Goal: Task Accomplishment & Management: Complete application form

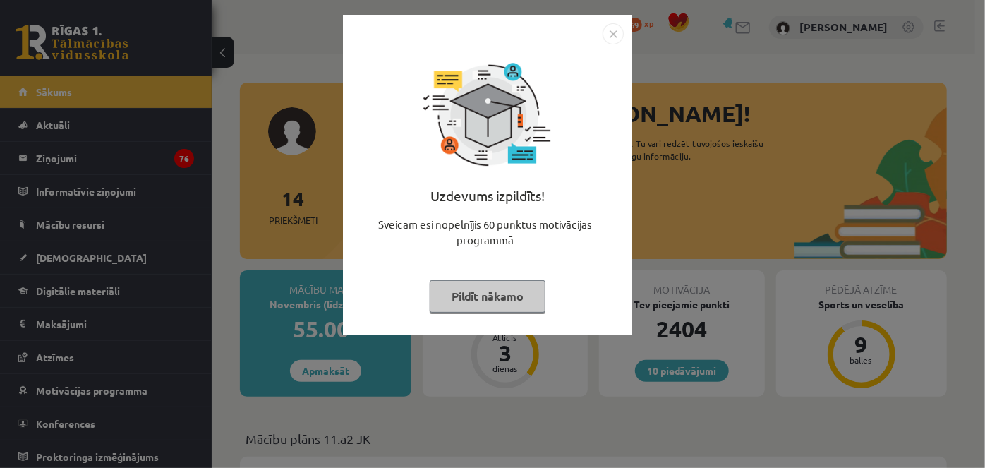
click at [475, 290] on button "Pildīt nākamo" at bounding box center [488, 296] width 116 height 32
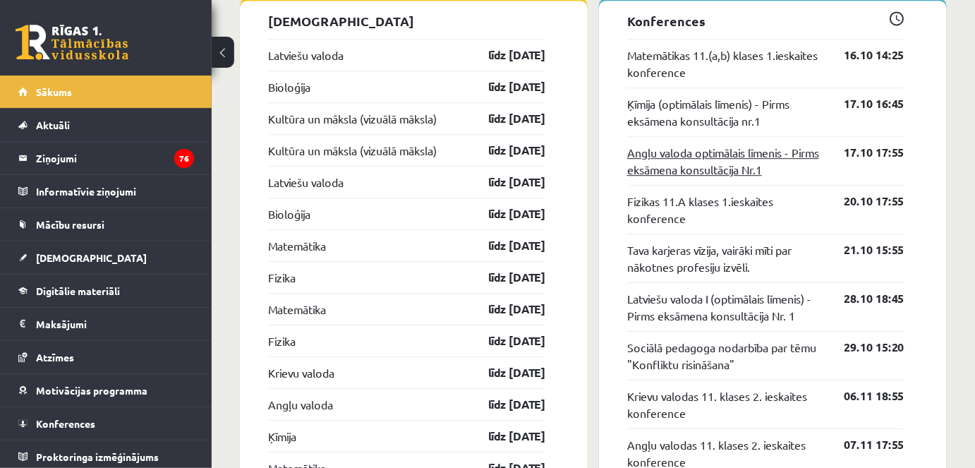
scroll to position [1303, 0]
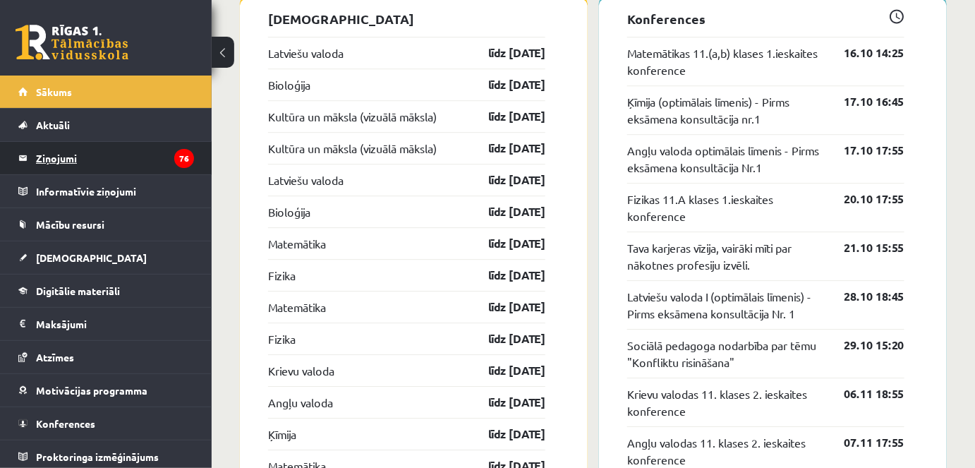
click at [178, 155] on icon "76" at bounding box center [184, 158] width 20 height 19
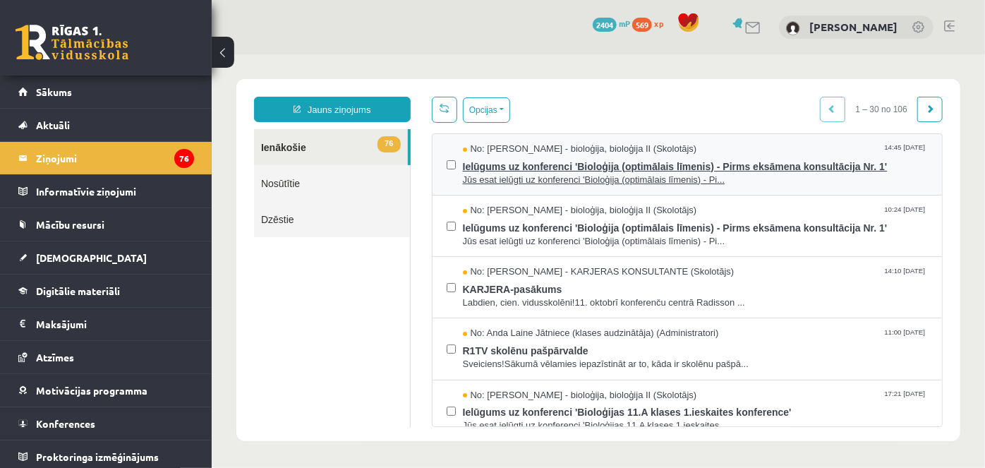
click at [587, 165] on span "Ielūgums uz konferenci 'Bioloģija (optimālais līmenis) - Pirms eksāmena konsult…" at bounding box center [694, 164] width 465 height 18
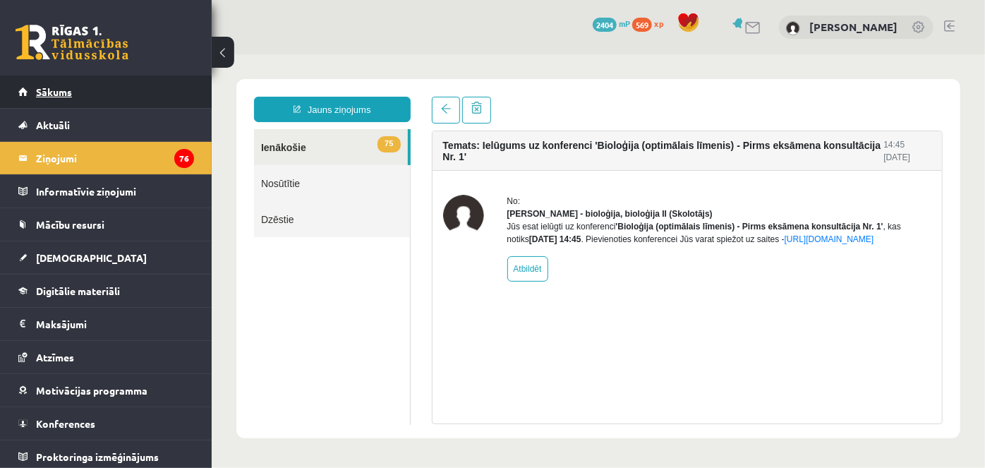
click at [94, 85] on link "Sākums" at bounding box center [106, 91] width 176 height 32
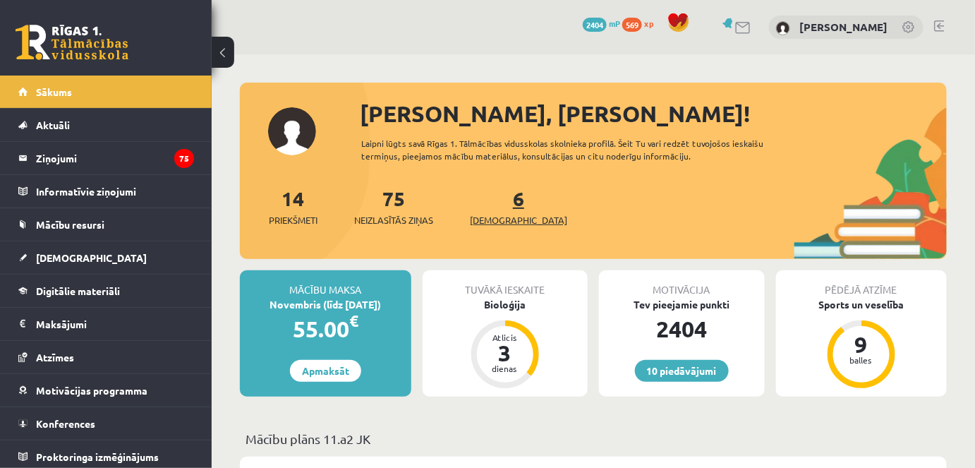
click at [496, 214] on span "[DEMOGRAPHIC_DATA]" at bounding box center [518, 220] width 97 height 14
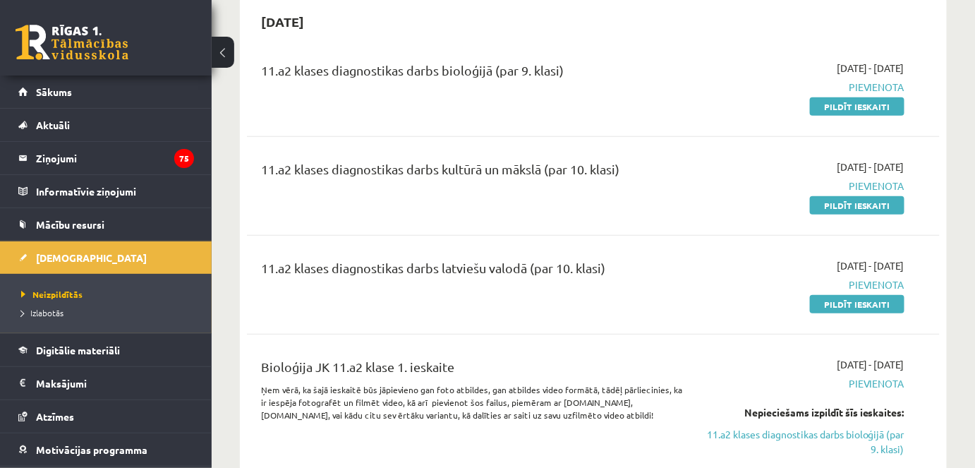
scroll to position [327, 0]
click at [841, 107] on link "Pildīt ieskaiti" at bounding box center [857, 107] width 95 height 18
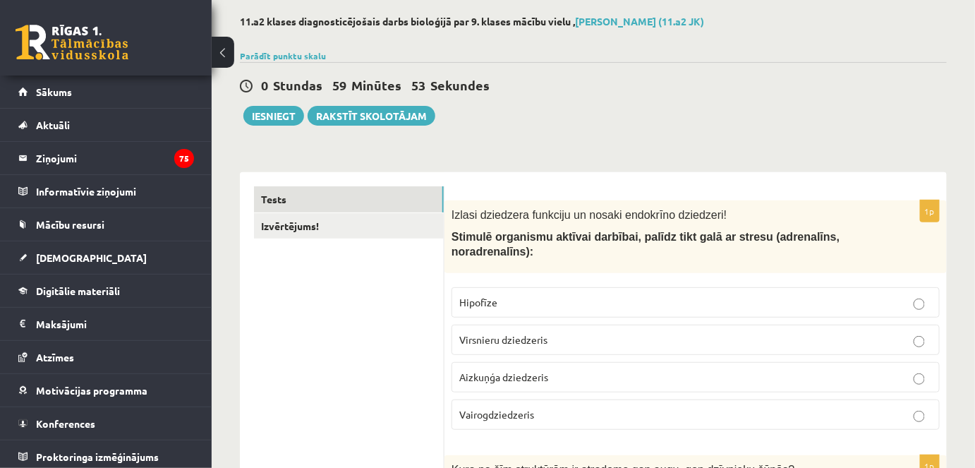
scroll to position [68, 0]
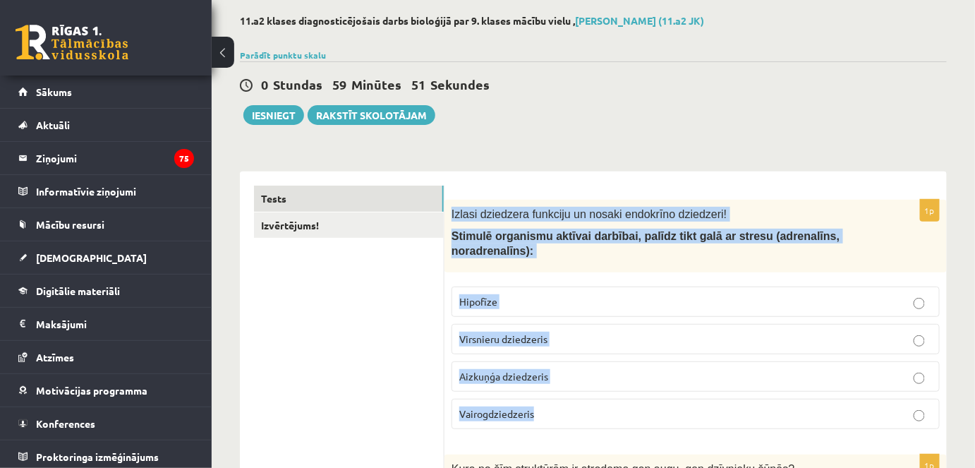
drag, startPoint x: 448, startPoint y: 208, endPoint x: 556, endPoint y: 382, distance: 204.7
click at [556, 382] on div "1p Izlasi dziedzera funkciju un nosaki endokrīno dziedzeri! Stimulē organismu a…" at bounding box center [695, 320] width 502 height 240
copy div "Izlasi dziedzera funkciju un nosaki endokrīno dziedzeri! Stimulē organismu aktī…"
click at [576, 324] on label "Virsnieru dziedzeris" at bounding box center [695, 339] width 488 height 30
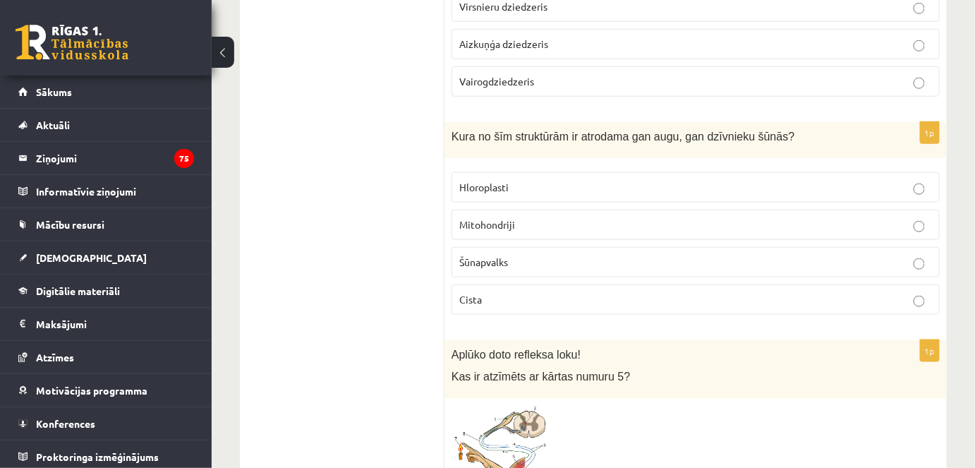
scroll to position [401, 0]
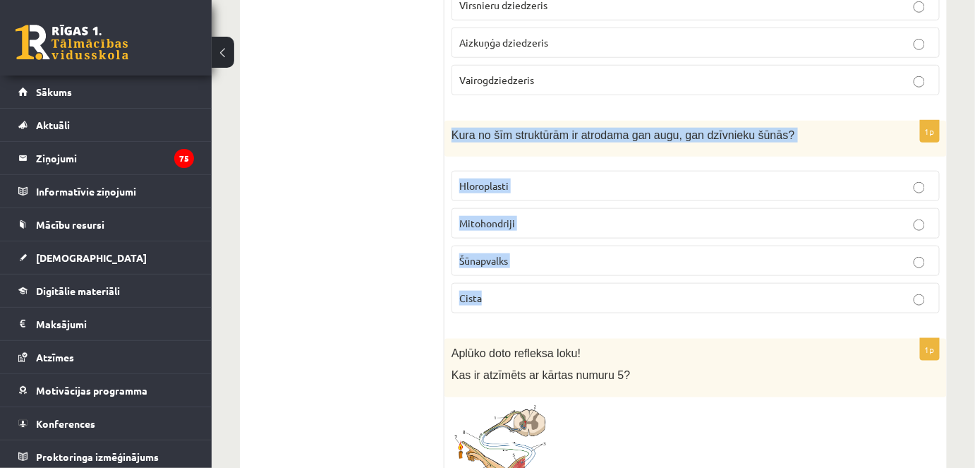
drag, startPoint x: 449, startPoint y: 116, endPoint x: 495, endPoint y: 276, distance: 167.4
click at [495, 276] on div "1p Kura no šīm struktūrām ir atrodama gan augu, gan dzīvnieku šūnās? Hloroplast…" at bounding box center [695, 223] width 502 height 204
copy div "Kura no šīm struktūrām ir atrodama gan augu, gan dzīvnieku šūnās? Hloroplasti M…"
click at [525, 216] on p "Mitohondriji" at bounding box center [695, 223] width 473 height 15
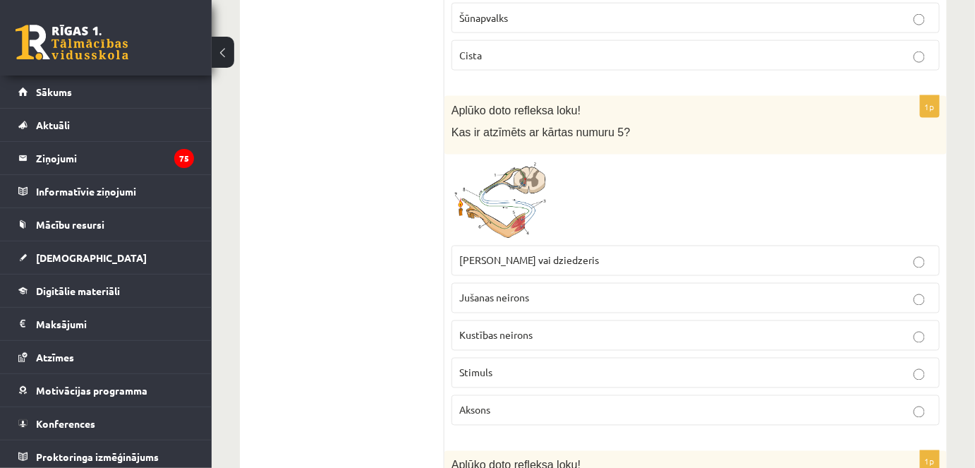
scroll to position [647, 0]
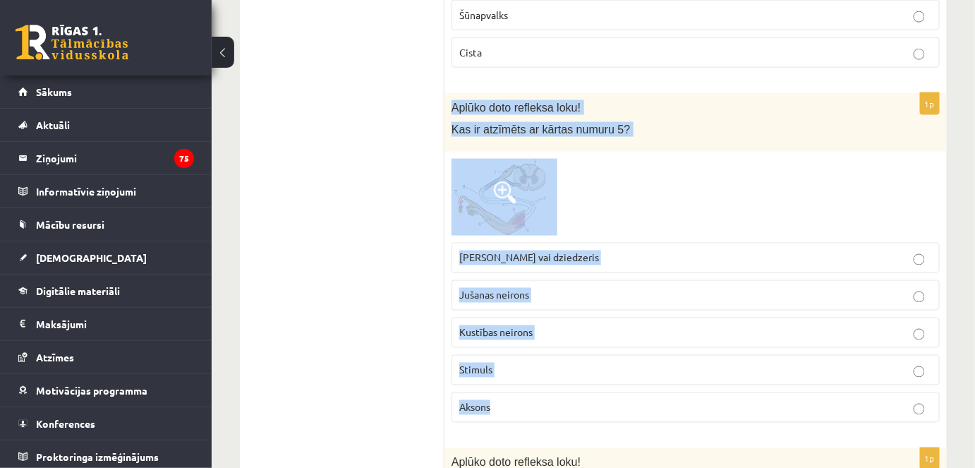
drag, startPoint x: 449, startPoint y: 89, endPoint x: 512, endPoint y: 386, distance: 303.5
click at [512, 386] on div "1p Aplūko doto refleksa loku! Kas ir atzīmēts ar kārtas numuru 5? Muskulis vai …" at bounding box center [695, 263] width 502 height 341
copy div "Aplūko doto refleksa loku! Kas ir atzīmēts ar kārtas numuru 5? Muskulis vai dzi…"
click at [492, 192] on img at bounding box center [504, 198] width 106 height 78
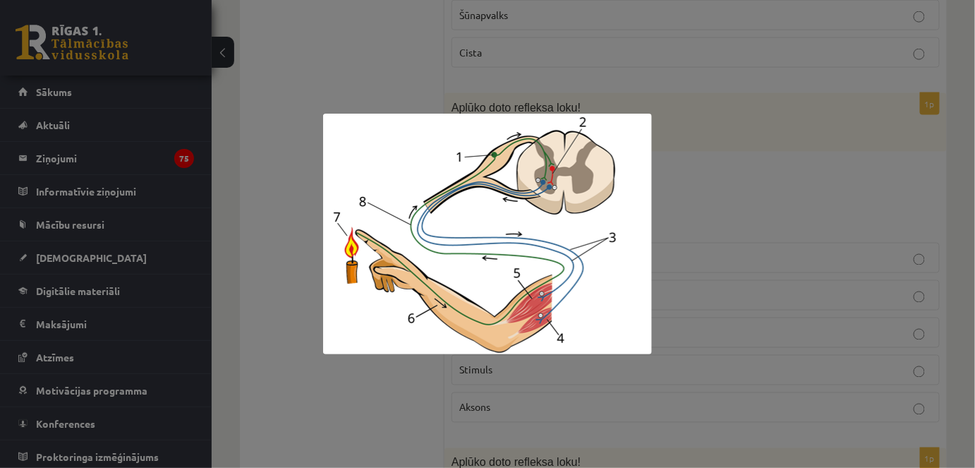
click at [714, 220] on div at bounding box center [487, 234] width 975 height 468
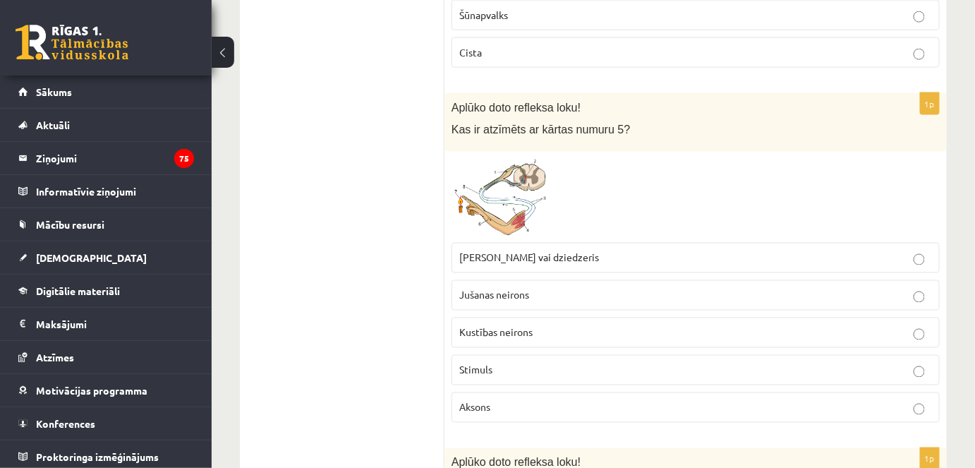
click at [540, 251] on span "Muskulis vai dziedzeris" at bounding box center [529, 257] width 140 height 13
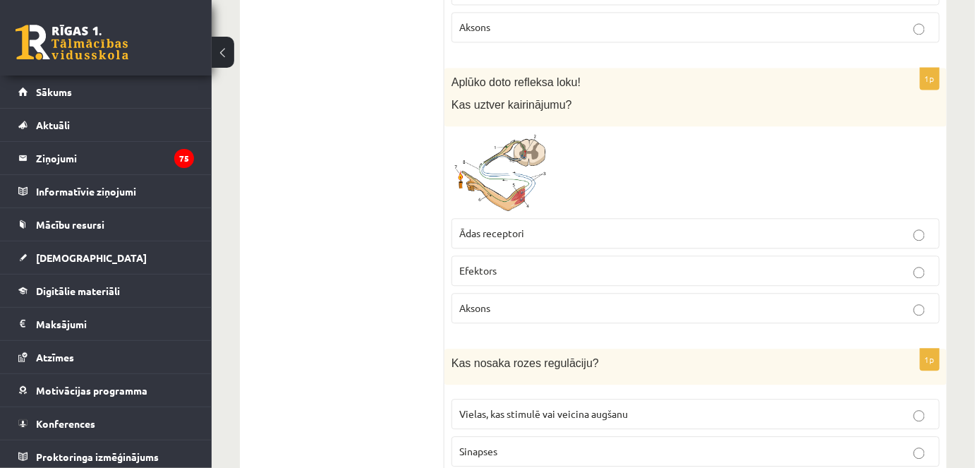
scroll to position [1030, 0]
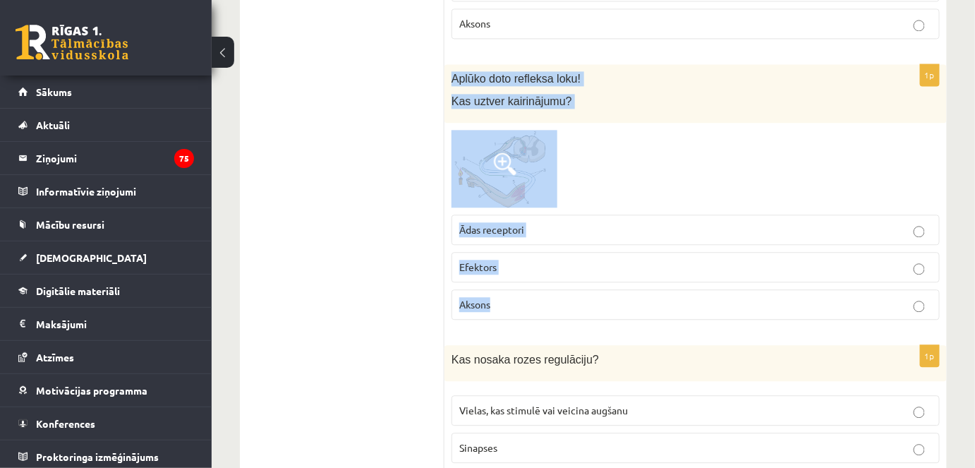
drag, startPoint x: 449, startPoint y: 57, endPoint x: 530, endPoint y: 282, distance: 238.9
click at [530, 282] on div "1p Aplūko doto refleksa loku! Kas uztver kairinājumu? Ādas receptori Efektors A…" at bounding box center [695, 197] width 502 height 266
copy div "Aplūko doto refleksa loku! Kas uztver kairinājumu? Ādas receptori Efektors Akso…"
click at [543, 222] on p "Ādas receptori" at bounding box center [695, 229] width 473 height 15
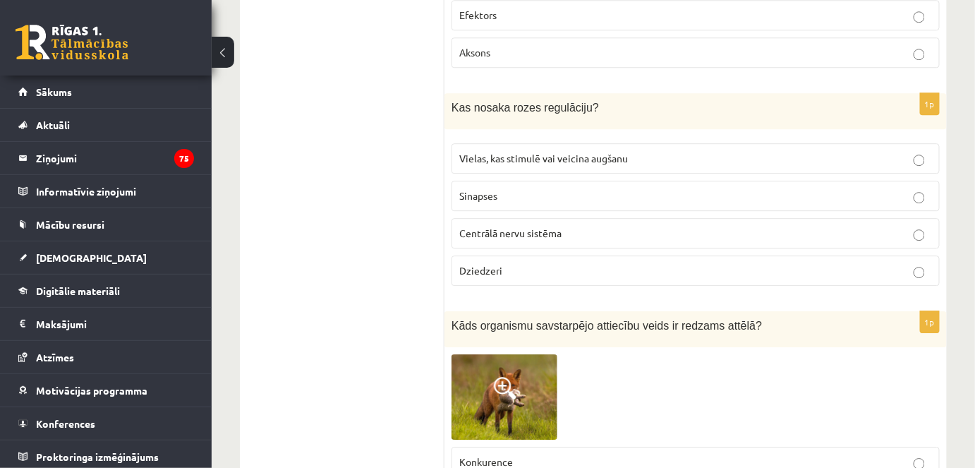
scroll to position [1284, 0]
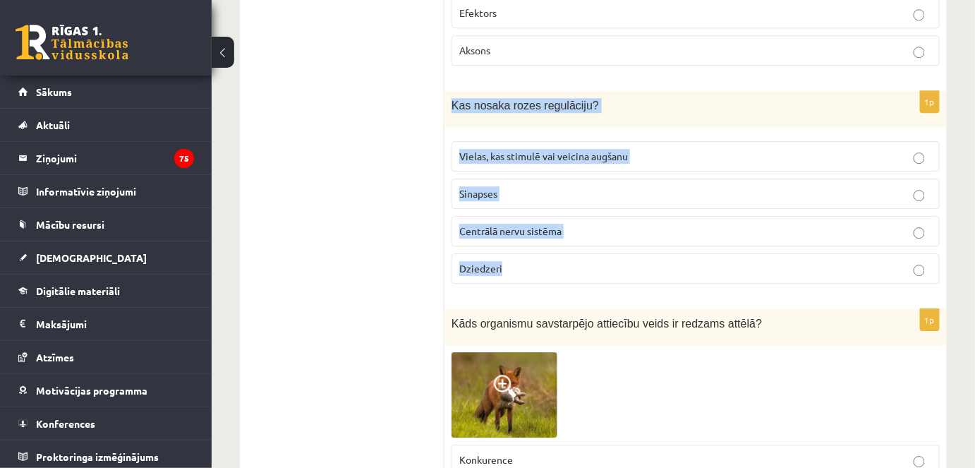
drag, startPoint x: 447, startPoint y: 82, endPoint x: 520, endPoint y: 241, distance: 175.5
click at [520, 241] on div "1p Kas nosaka rozes regulāciju? Vielas, kas stimulē vai veicina augšanu Sinapse…" at bounding box center [695, 193] width 502 height 204
copy div "Kas nosaka rozes regulāciju? Vielas, kas stimulē vai veicina augšanu Sinapses C…"
click at [581, 150] on span "Vielas, kas stimulē vai veicina augšanu" at bounding box center [543, 156] width 169 height 13
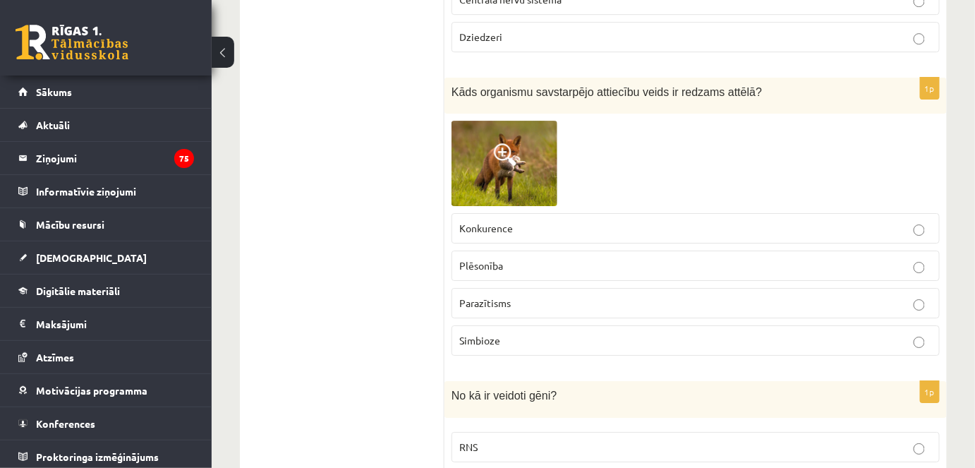
scroll to position [1516, 0]
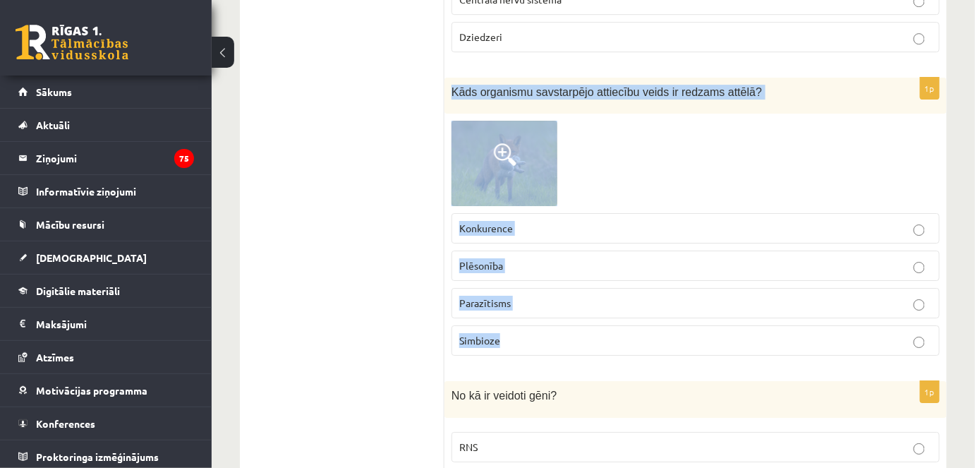
drag, startPoint x: 451, startPoint y: 71, endPoint x: 540, endPoint y: 306, distance: 251.1
click at [540, 306] on div "1p Kāds organismu savstarpējo attiecību veids ir redzams attēlā? Konkurence Plē…" at bounding box center [695, 223] width 502 height 290
copy div "Kāds organismu savstarpējo attiecību veids ir redzams attēlā? Konkurence Plēson…"
click at [585, 121] on div at bounding box center [695, 163] width 488 height 85
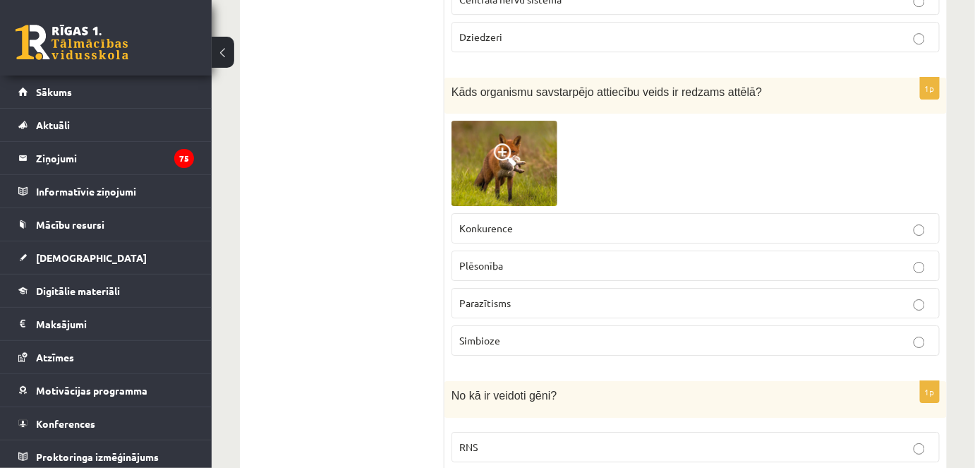
click at [519, 150] on img at bounding box center [504, 163] width 106 height 85
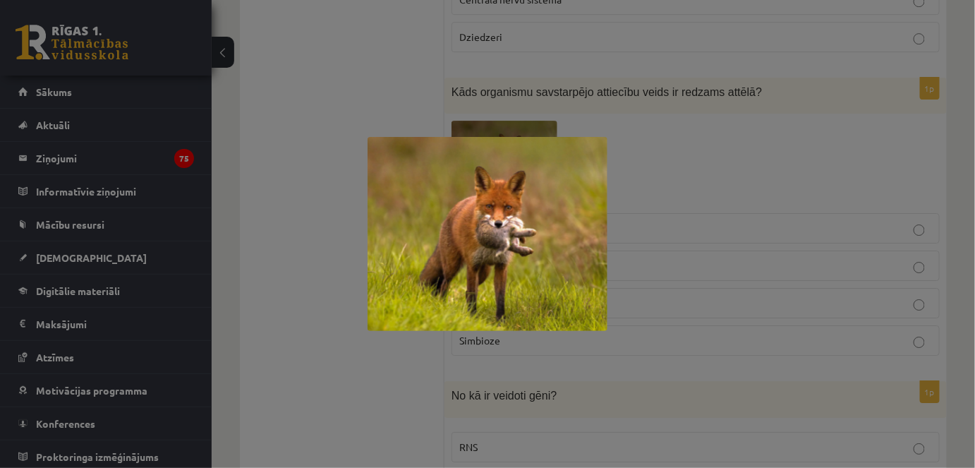
click at [504, 124] on div at bounding box center [487, 234] width 975 height 468
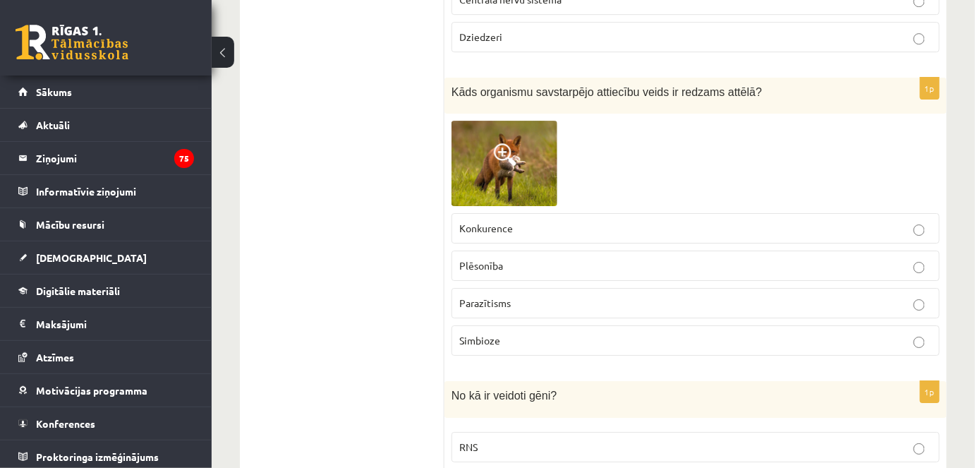
click at [523, 258] on p "Plēsonība" at bounding box center [695, 265] width 473 height 15
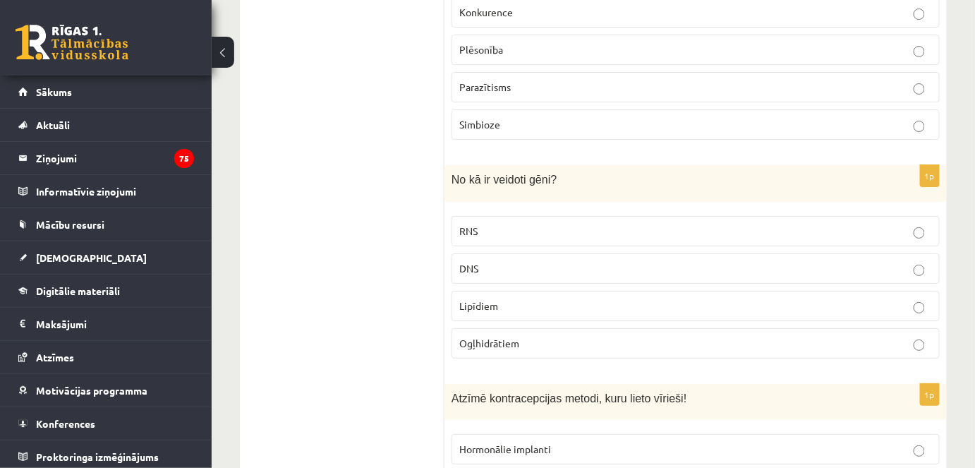
scroll to position [1768, 0]
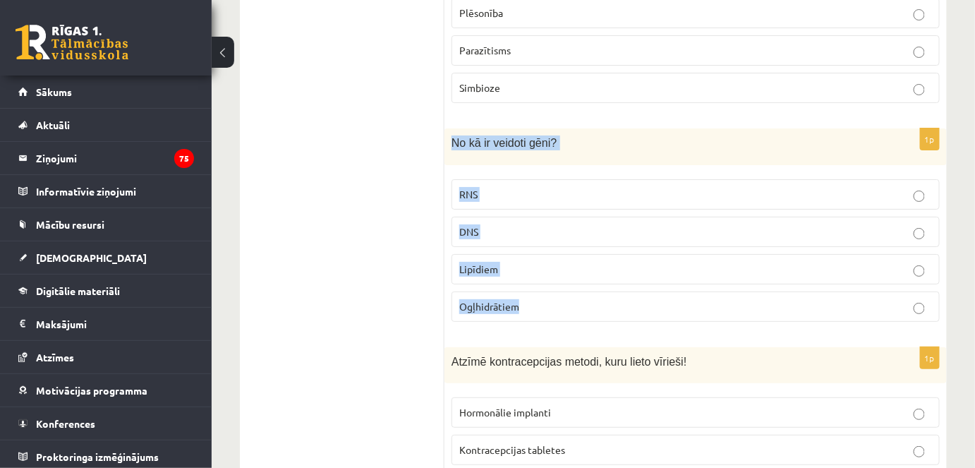
drag, startPoint x: 447, startPoint y: 117, endPoint x: 540, endPoint y: 267, distance: 175.8
click at [540, 267] on div "1p No kā ir veidoti gēni? RNS DNS Lipīdiem Ogļhidrātiem" at bounding box center [695, 230] width 502 height 204
copy div "No kā ir veidoti gēni? RNS DNS Lipīdiem Ogļhidrātiem"
click at [468, 217] on label "DNS" at bounding box center [695, 232] width 488 height 30
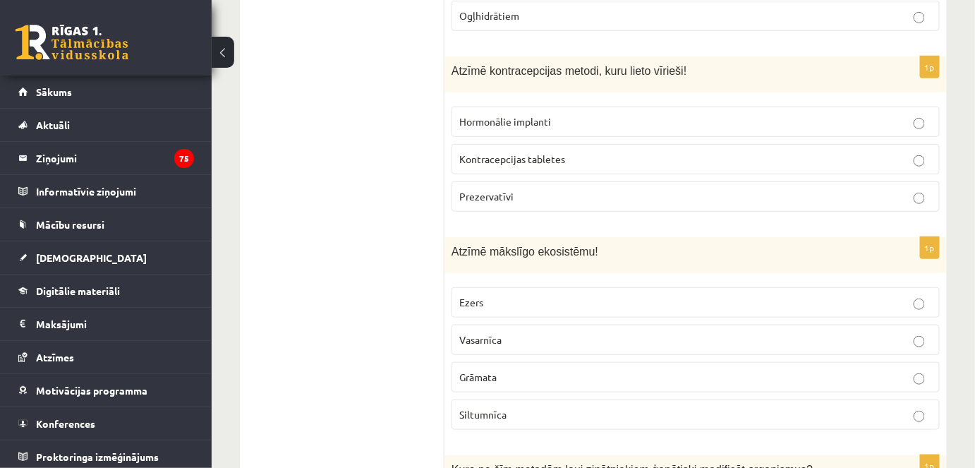
scroll to position [2062, 0]
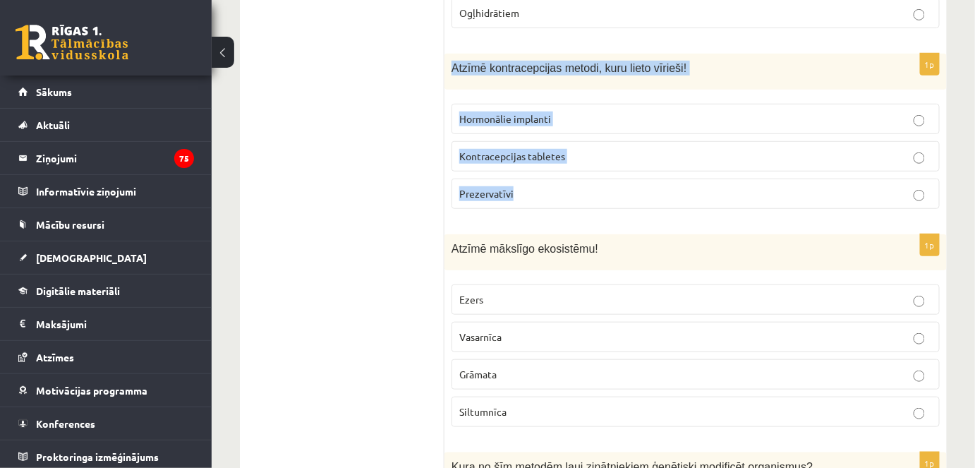
drag, startPoint x: 451, startPoint y: 38, endPoint x: 536, endPoint y: 163, distance: 150.8
click at [536, 163] on div "1p Atzīmē kontracepcijas metodi, kuru lieto vīrieši! Hormonālie implanti Kontra…" at bounding box center [695, 137] width 502 height 166
copy div "Atzīmē kontracepcijas metodi, kuru lieto vīrieši! Hormonālie implanti Kontracep…"
click at [551, 186] on p "Prezervatīvi" at bounding box center [695, 193] width 473 height 15
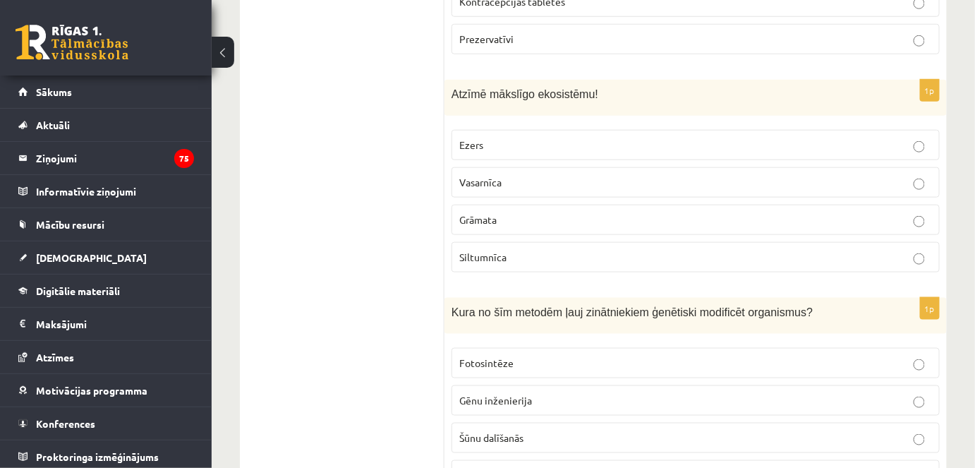
scroll to position [2221, 0]
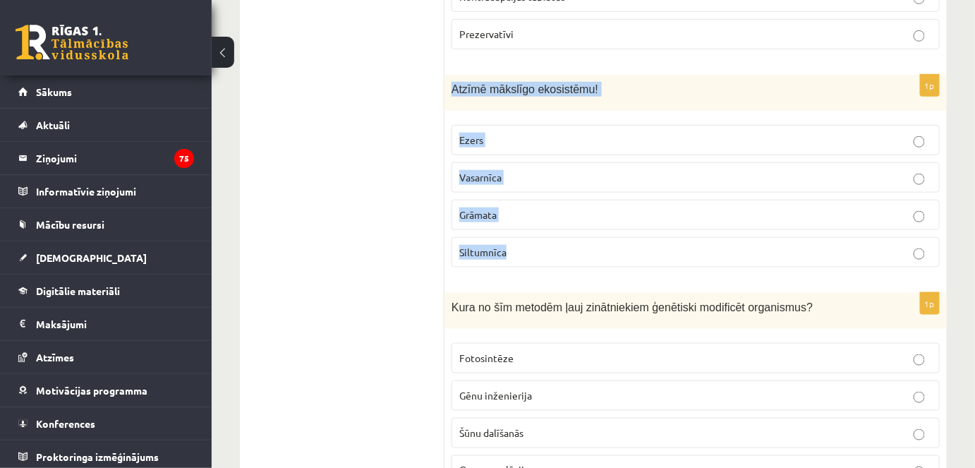
drag, startPoint x: 449, startPoint y: 61, endPoint x: 542, endPoint y: 247, distance: 207.9
click at [542, 247] on div "1p Atzīmē mākslīgo ekosistēmu! Ezers Vasarnīca Grāmata Siltumnīca" at bounding box center [695, 177] width 502 height 204
copy div "Atzīmē mākslīgo ekosistēmu! Ezers Vasarnīca Grāmata Siltumnīca"
click at [506, 237] on label "Siltumnīca" at bounding box center [695, 252] width 488 height 30
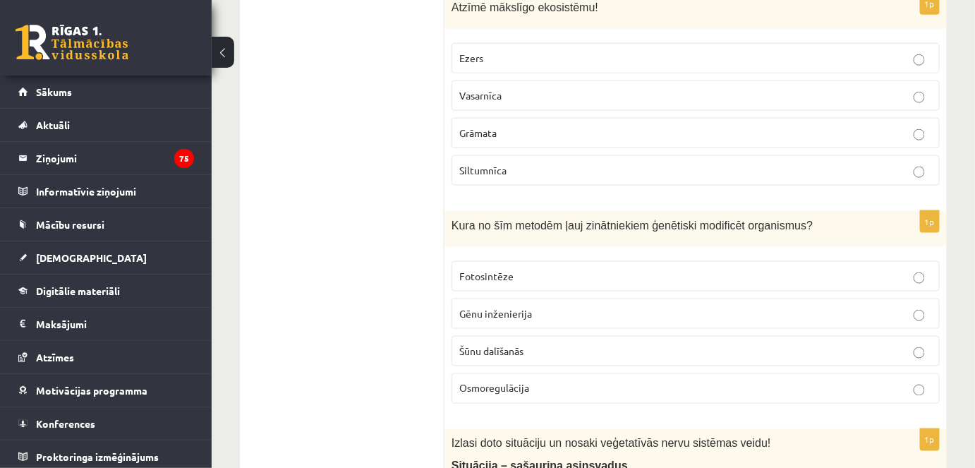
scroll to position [2304, 0]
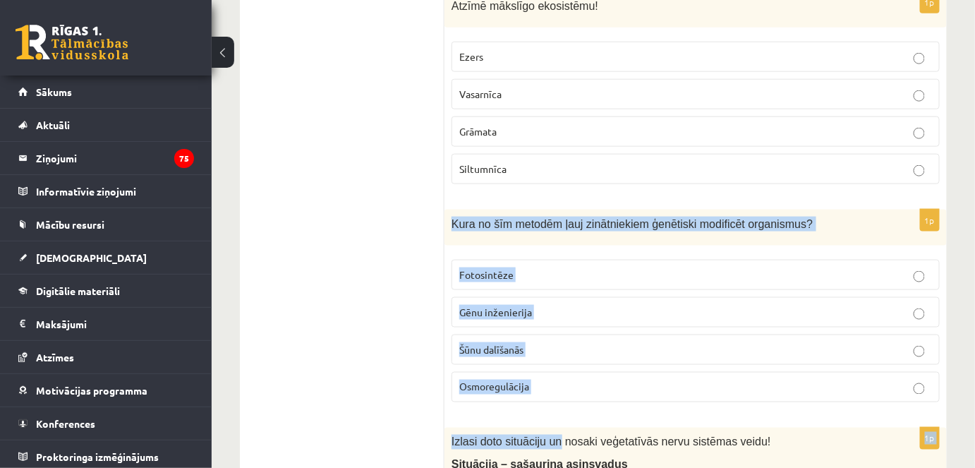
drag, startPoint x: 448, startPoint y: 192, endPoint x: 551, endPoint y: 386, distance: 220.2
drag, startPoint x: 449, startPoint y: 194, endPoint x: 566, endPoint y: 360, distance: 203.1
click at [566, 360] on div "1p Kura no šīm metodēm ļauj zinātniekiem ģenētiski modificēt organismus? Fotosi…" at bounding box center [695, 311] width 502 height 204
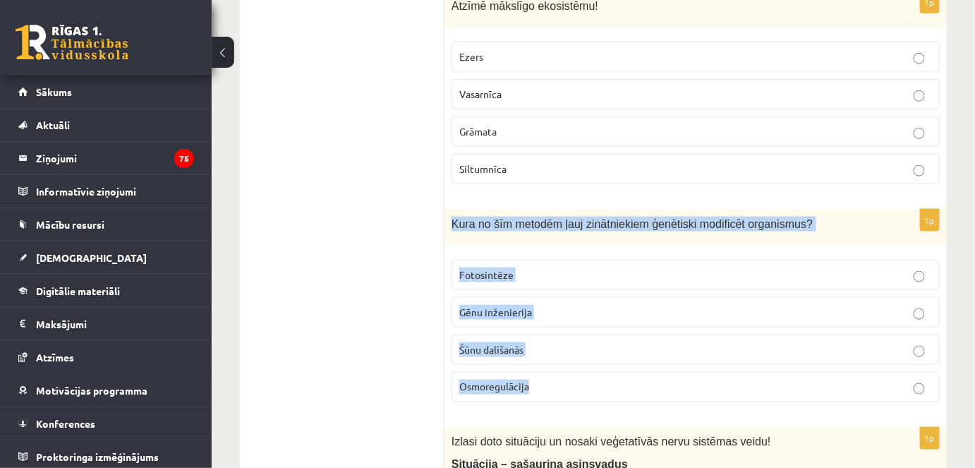
copy div "Kura no šīm metodēm ļauj zinātniekiem ģenētiski modificēt organismus? Fotosintē…"
click at [503, 334] on label "Šūnu dalīšanās" at bounding box center [695, 349] width 488 height 30
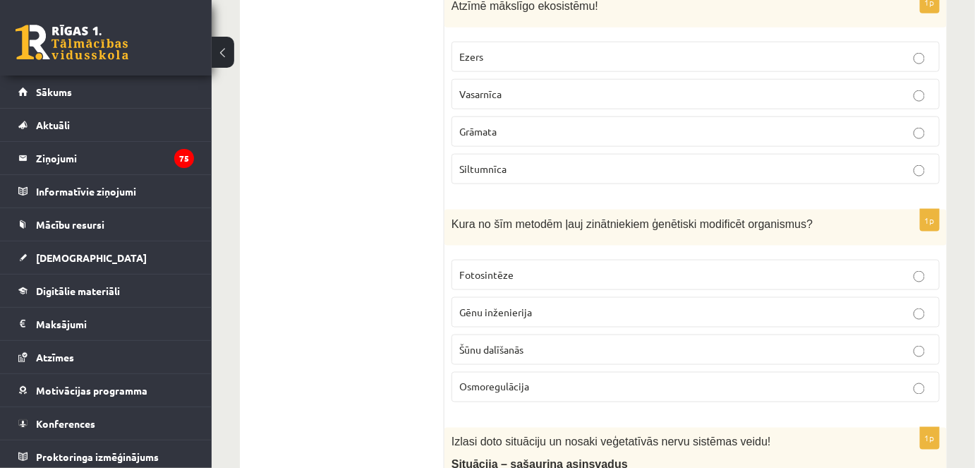
click at [517, 305] on span "Gēnu inženierija" at bounding box center [495, 311] width 73 height 13
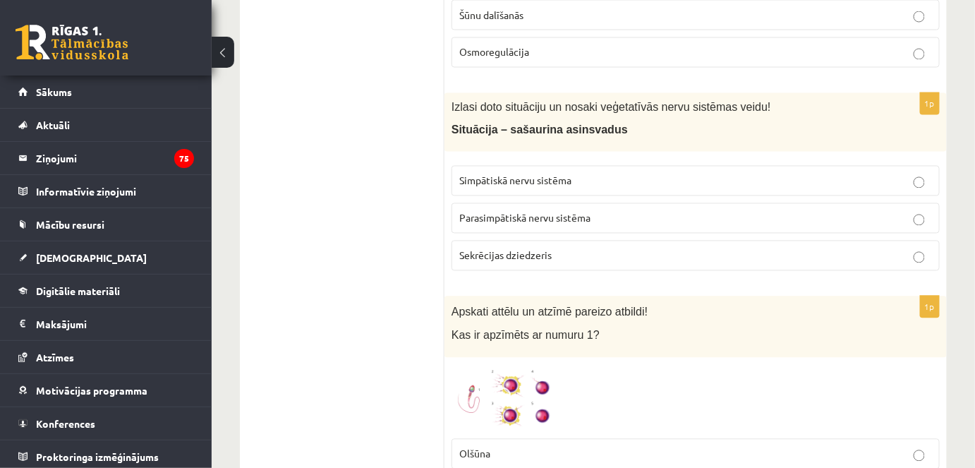
scroll to position [2641, 0]
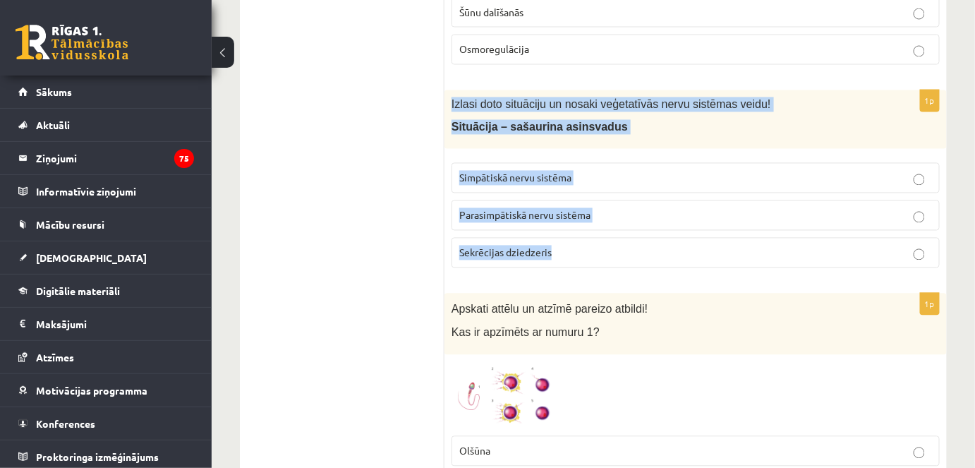
drag, startPoint x: 448, startPoint y: 68, endPoint x: 556, endPoint y: 219, distance: 185.9
click at [556, 219] on div "1p Izlasi doto situāciju un nosaki veģetatīvās nervu sistēmas veidu! Situācija …" at bounding box center [695, 184] width 502 height 189
click at [520, 171] on span "Simpātiskā nervu sistēma" at bounding box center [515, 177] width 112 height 13
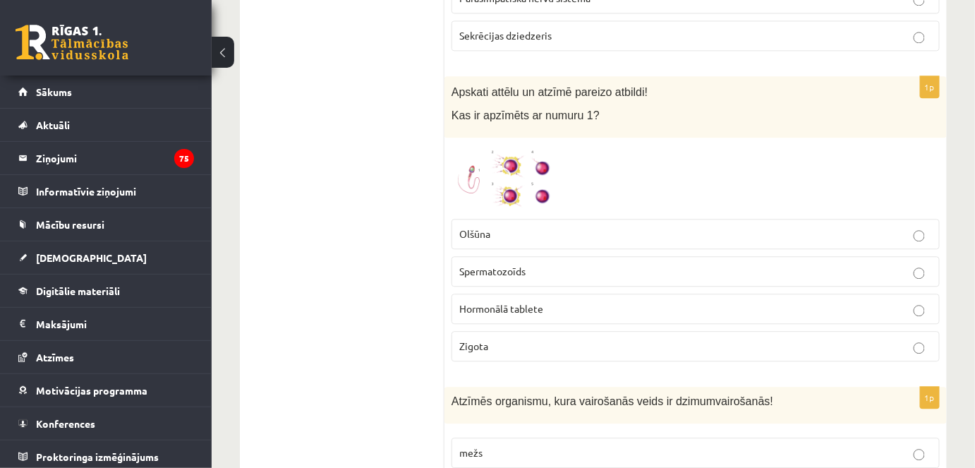
scroll to position [2862, 0]
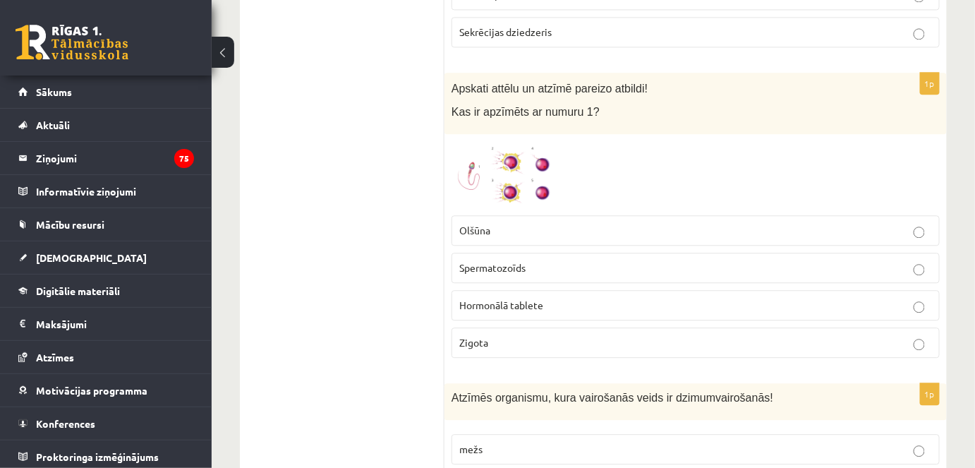
click at [509, 164] on span at bounding box center [505, 175] width 23 height 23
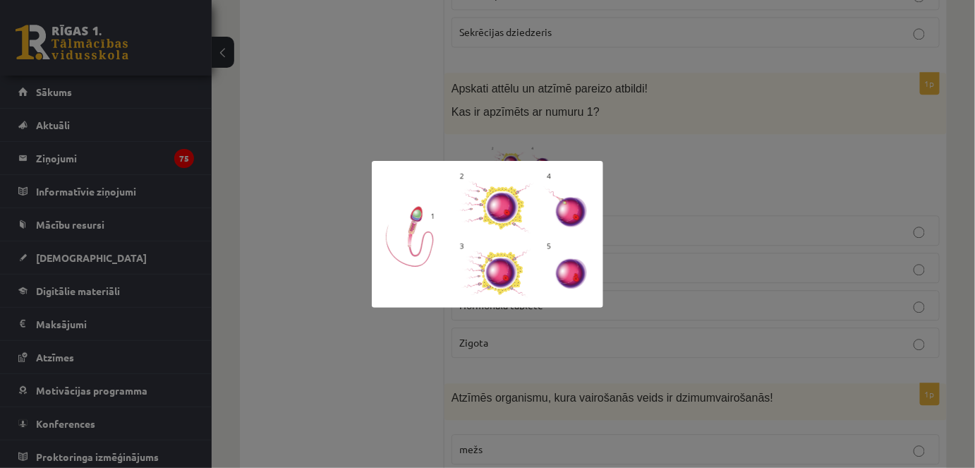
click at [681, 162] on div at bounding box center [487, 234] width 975 height 468
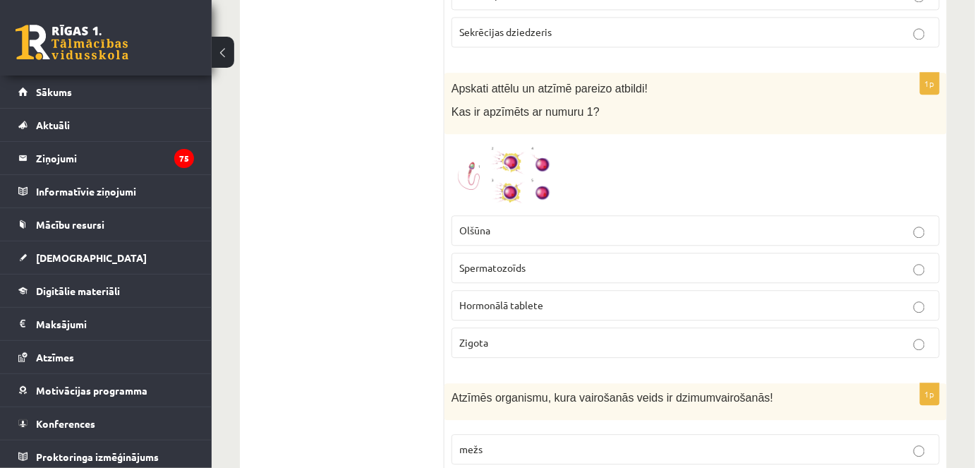
click at [544, 260] on p "Spermatozoīds" at bounding box center [695, 267] width 473 height 15
click at [463, 141] on img at bounding box center [504, 174] width 106 height 67
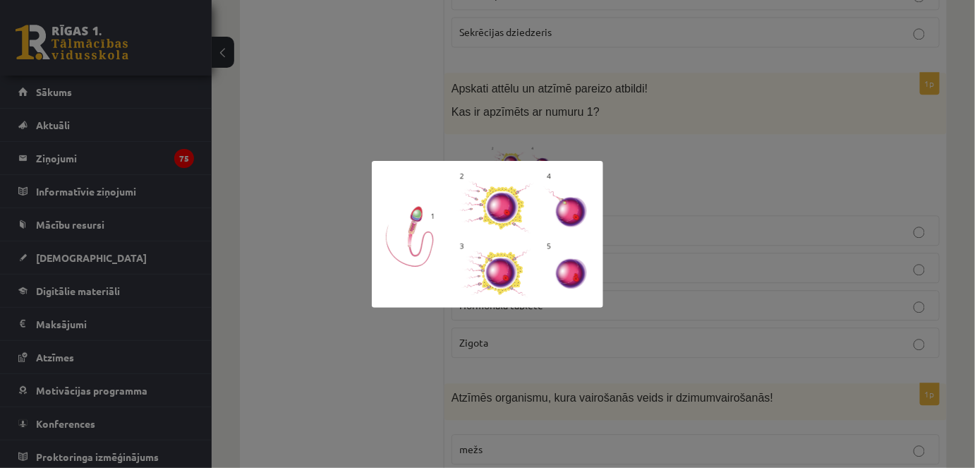
click at [711, 241] on div at bounding box center [487, 234] width 975 height 468
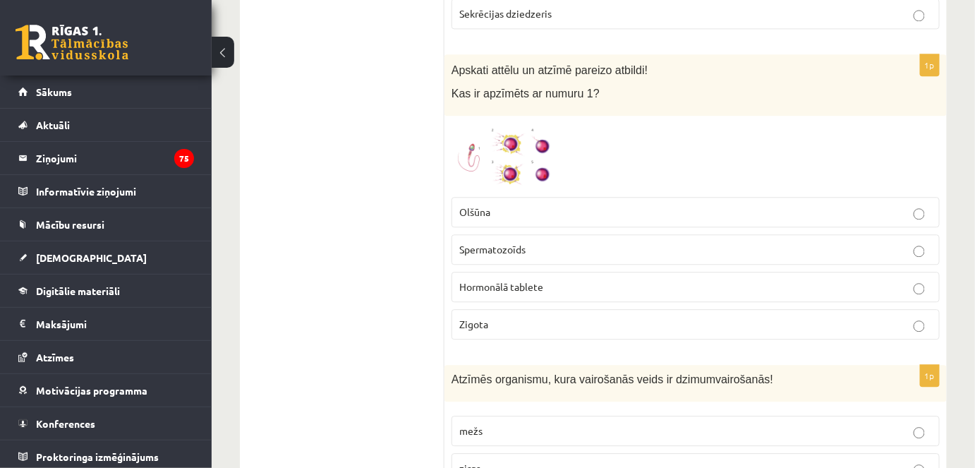
scroll to position [2880, 0]
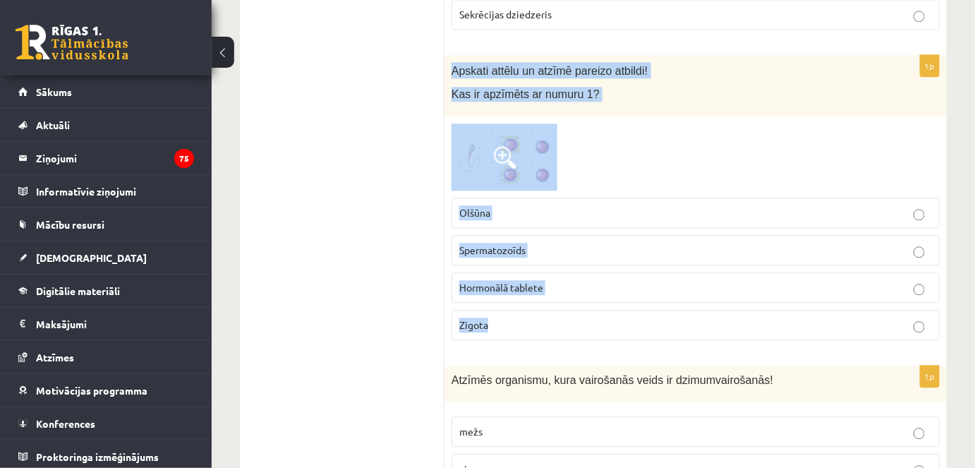
drag, startPoint x: 449, startPoint y: 37, endPoint x: 509, endPoint y: 312, distance: 281.7
click at [509, 312] on div "1p Apskati attēlu un atzīmē pareizo atbildi! Kas ir apzīmēts ar numuru 1? Olšūn…" at bounding box center [695, 203] width 502 height 296
click at [563, 148] on div at bounding box center [695, 156] width 488 height 67
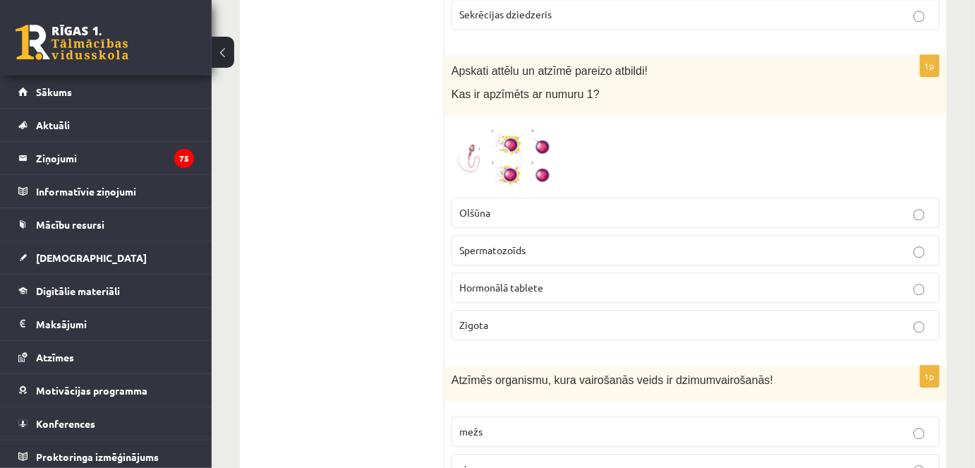
click at [520, 123] on img at bounding box center [504, 156] width 106 height 67
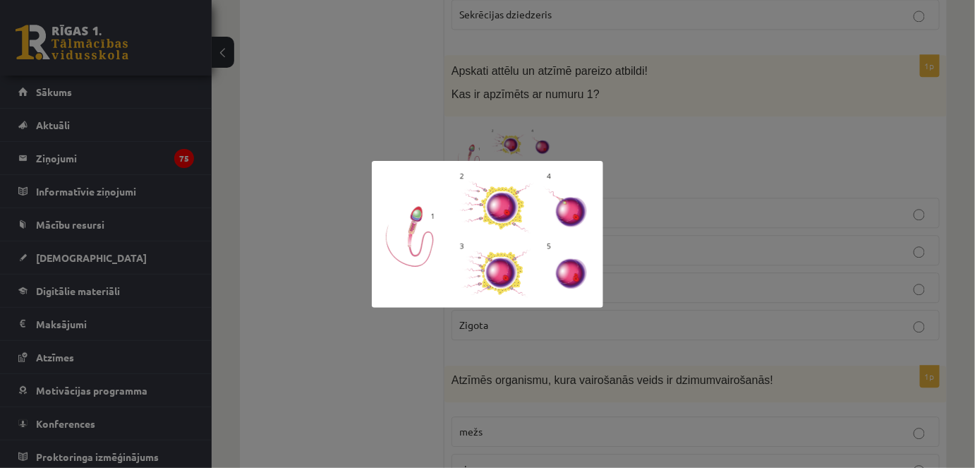
click at [657, 165] on div at bounding box center [487, 234] width 975 height 468
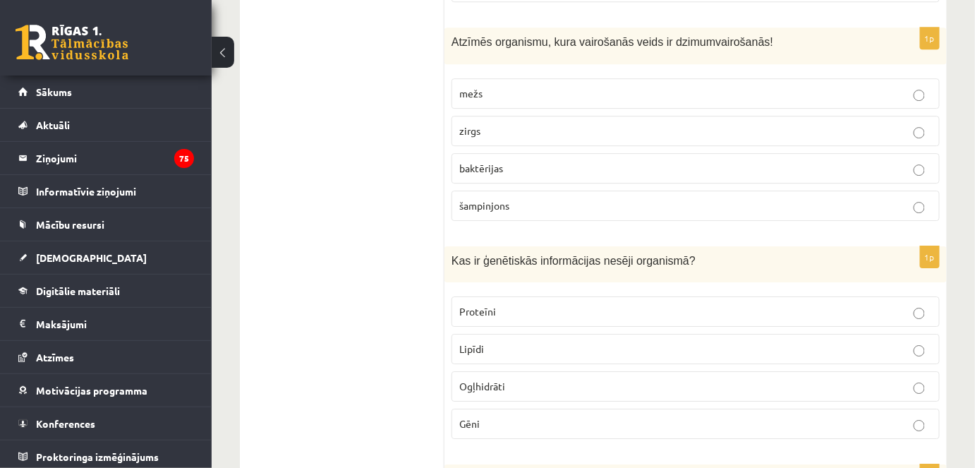
scroll to position [3219, 0]
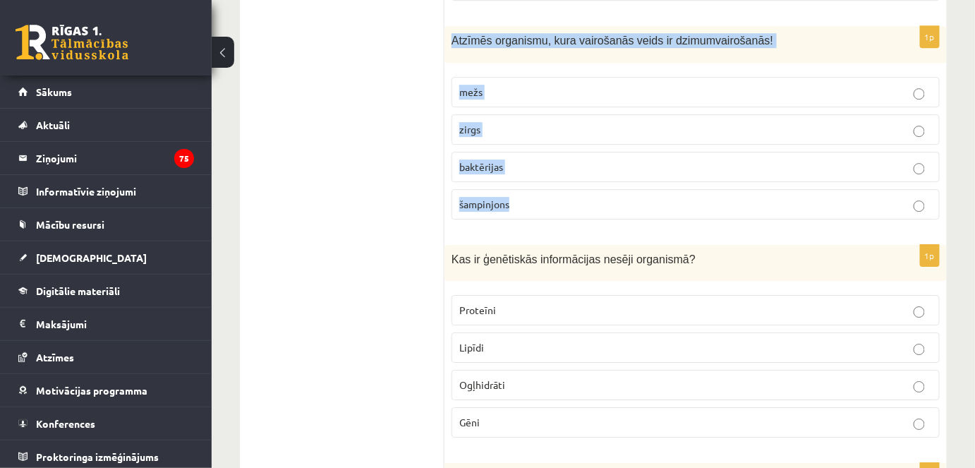
drag, startPoint x: 451, startPoint y: 5, endPoint x: 537, endPoint y: 171, distance: 187.7
click at [537, 171] on div "1p Atzīmēs organismu, kura vairošanās veids ir dzimumvairošanās! mežs zirgs bak…" at bounding box center [695, 128] width 502 height 204
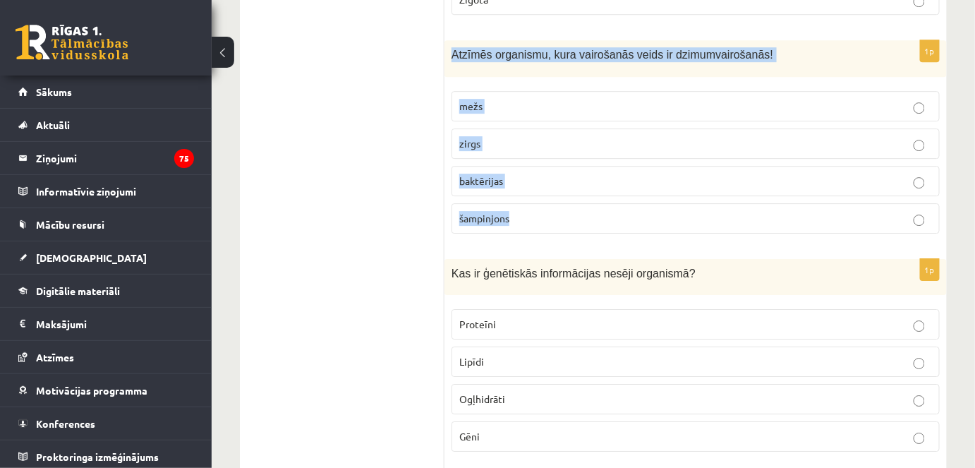
scroll to position [3205, 0]
click at [534, 136] on p "zirgs" at bounding box center [695, 143] width 473 height 15
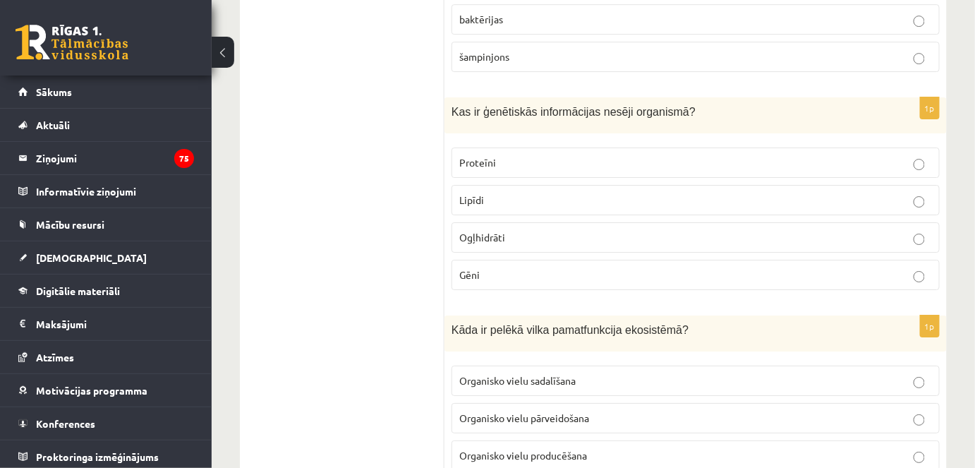
scroll to position [3368, 0]
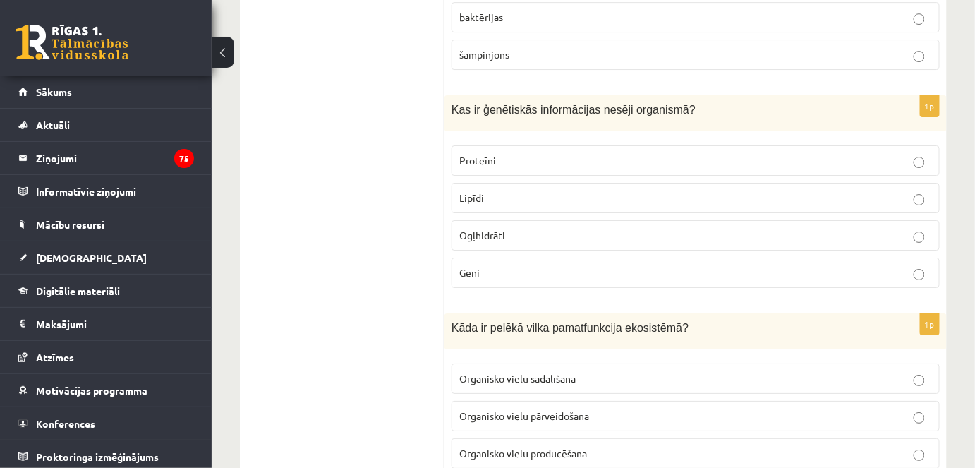
drag, startPoint x: 443, startPoint y: 70, endPoint x: 483, endPoint y: 231, distance: 165.8
click at [483, 231] on div "**********" at bounding box center [593, 0] width 707 height 6258
click at [477, 95] on div "Kas ir ģenētiskās informācijas nesēji organismā?" at bounding box center [695, 113] width 502 height 36
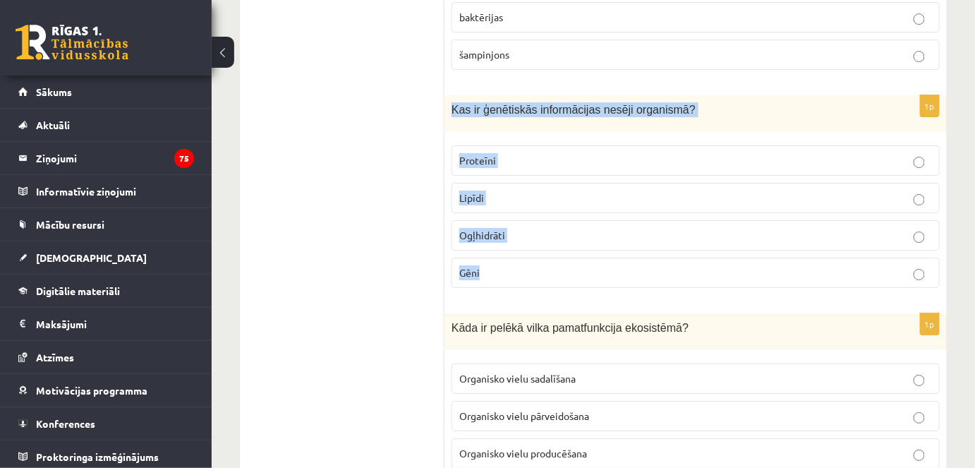
drag, startPoint x: 448, startPoint y: 70, endPoint x: 516, endPoint y: 224, distance: 168.3
click at [516, 224] on div "1p Kas ir ģenētiskās informācijas nesēji organismā? Proteīni Lipīdi Ogļhidrāti …" at bounding box center [695, 197] width 502 height 204
click at [487, 265] on p "Gēni" at bounding box center [695, 272] width 473 height 15
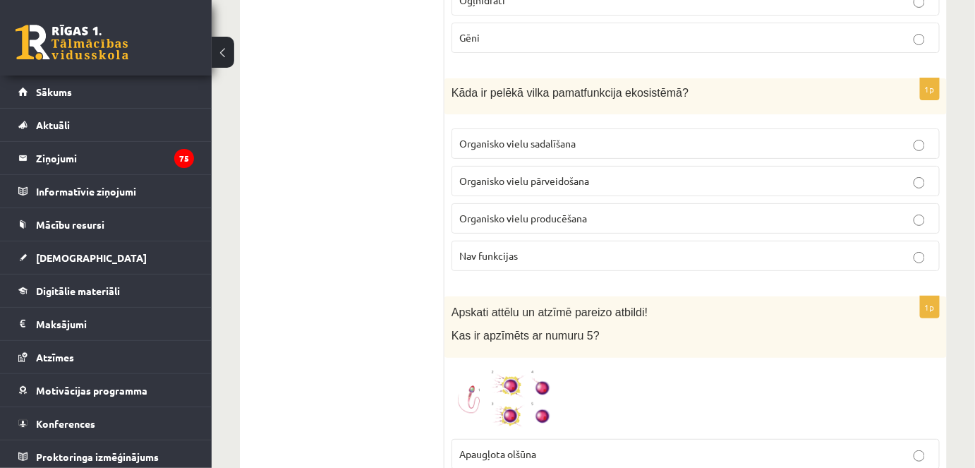
scroll to position [3605, 0]
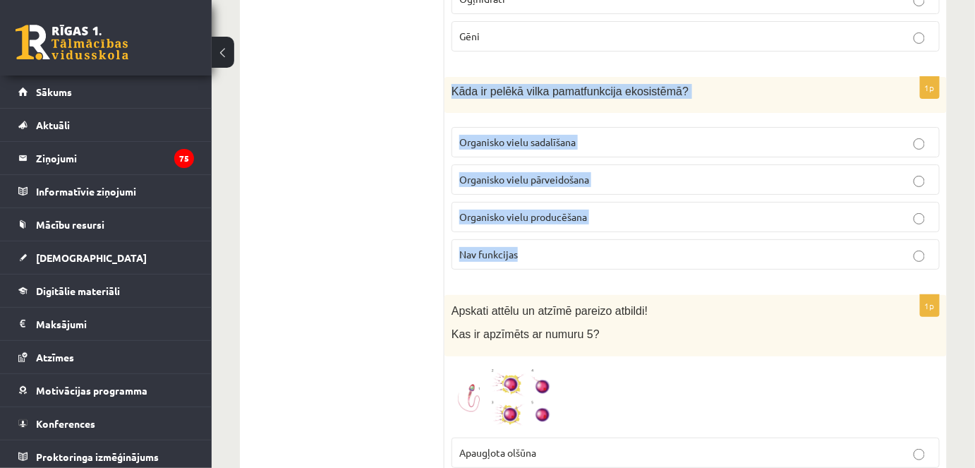
drag, startPoint x: 447, startPoint y: 54, endPoint x: 534, endPoint y: 205, distance: 174.7
click at [534, 205] on div "1p Kāda ir pelēkā vilka pamatfunkcija ekosistēmā? Organisko vielu sadalīšana Or…" at bounding box center [695, 179] width 502 height 204
click at [553, 135] on p "Organisko vielu sadalīšana" at bounding box center [695, 142] width 473 height 15
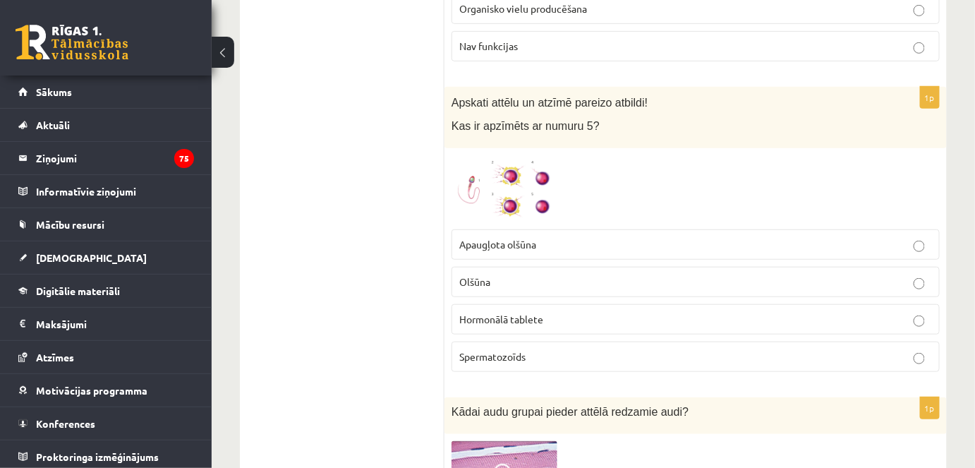
scroll to position [3816, 0]
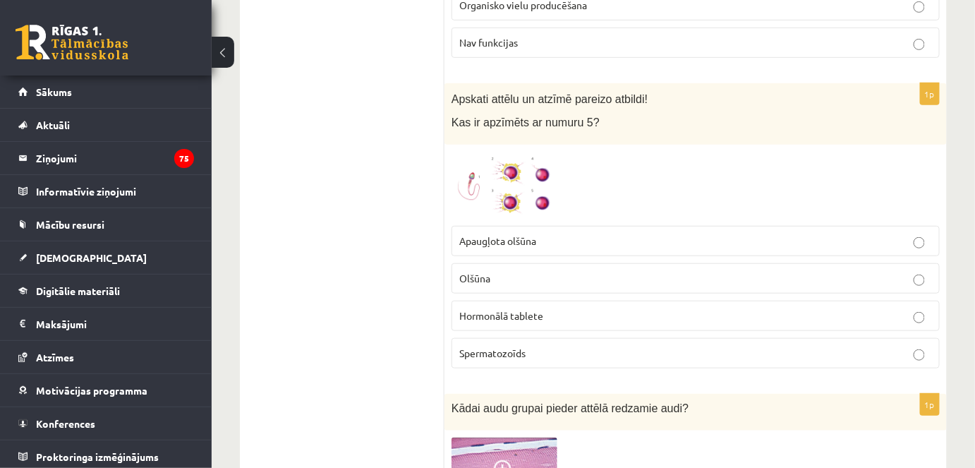
click at [483, 162] on img at bounding box center [504, 185] width 106 height 67
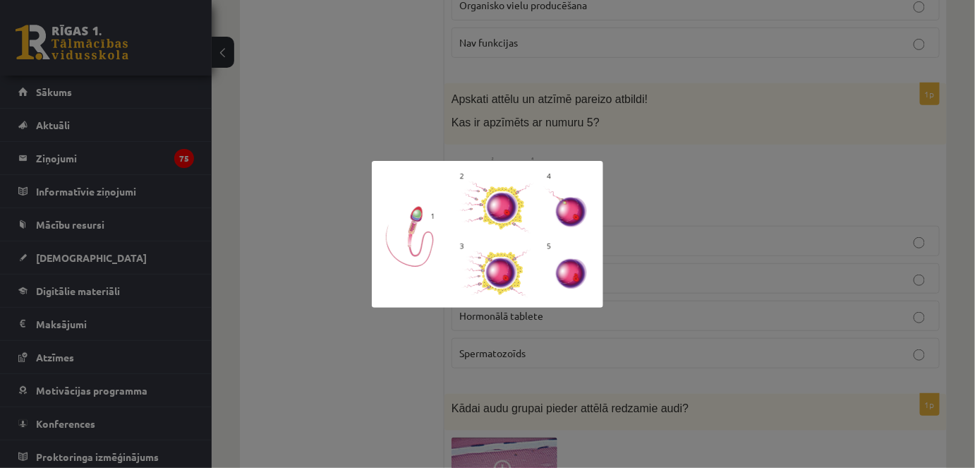
click at [643, 190] on div at bounding box center [487, 234] width 975 height 468
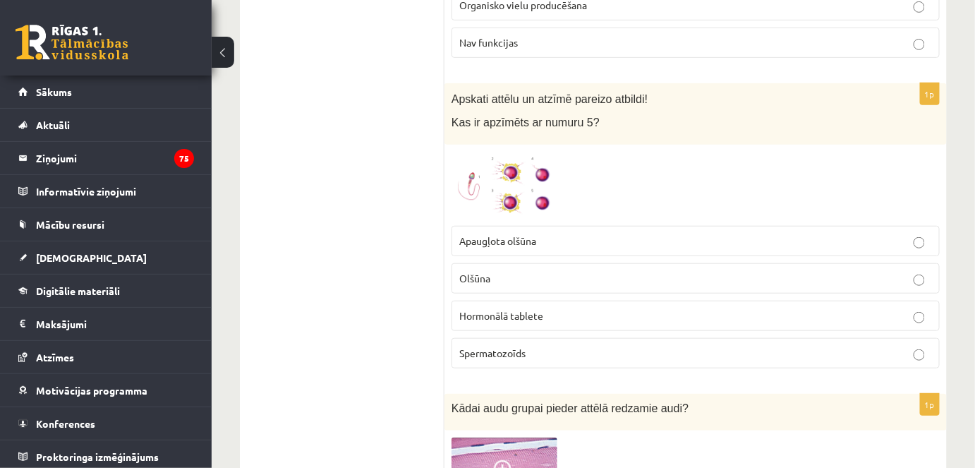
click at [571, 226] on label "Apaugļota olšūna" at bounding box center [695, 241] width 488 height 30
click at [530, 160] on img at bounding box center [504, 185] width 106 height 67
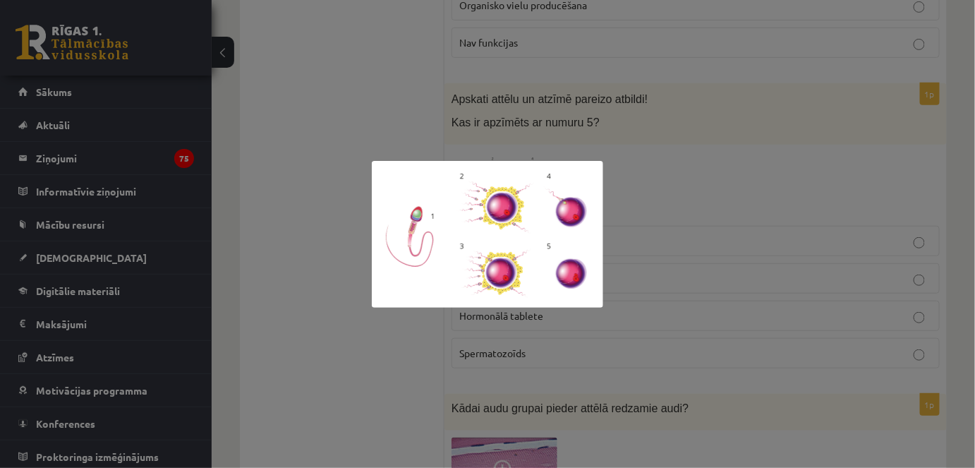
click at [688, 152] on div at bounding box center [487, 234] width 975 height 468
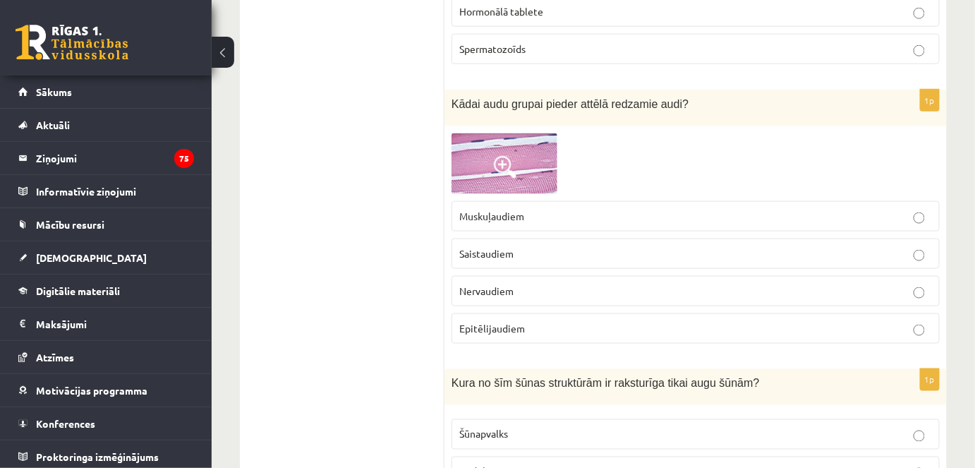
scroll to position [4121, 0]
click at [513, 155] on span at bounding box center [505, 166] width 23 height 23
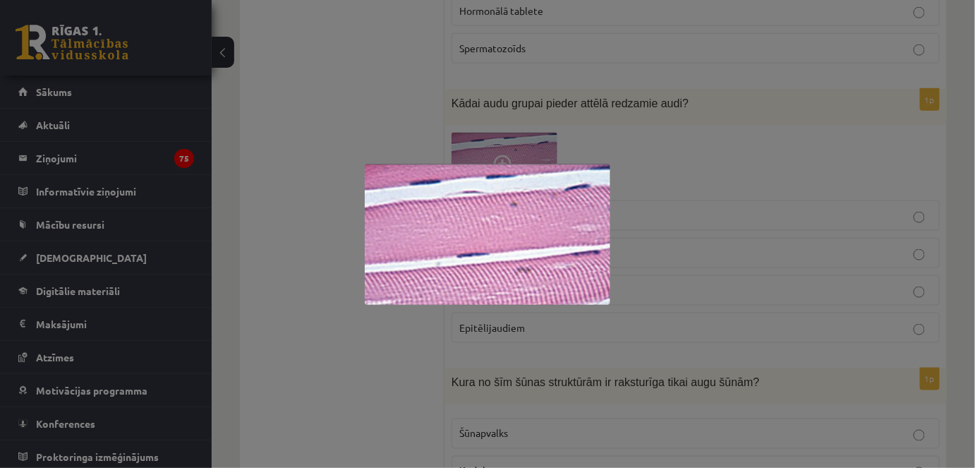
click at [669, 252] on div at bounding box center [487, 234] width 975 height 468
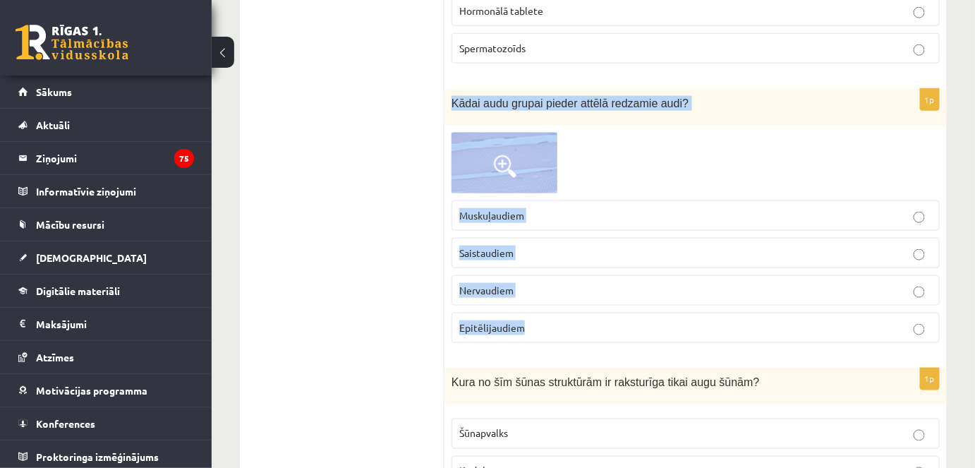
drag, startPoint x: 449, startPoint y: 56, endPoint x: 548, endPoint y: 281, distance: 245.0
click at [548, 281] on div "1p Kādai audu grupai pieder attēlā redzamie audi? Muskuļaudiem Saistaudiem Nerv…" at bounding box center [695, 221] width 502 height 264
click at [527, 133] on img at bounding box center [504, 163] width 106 height 61
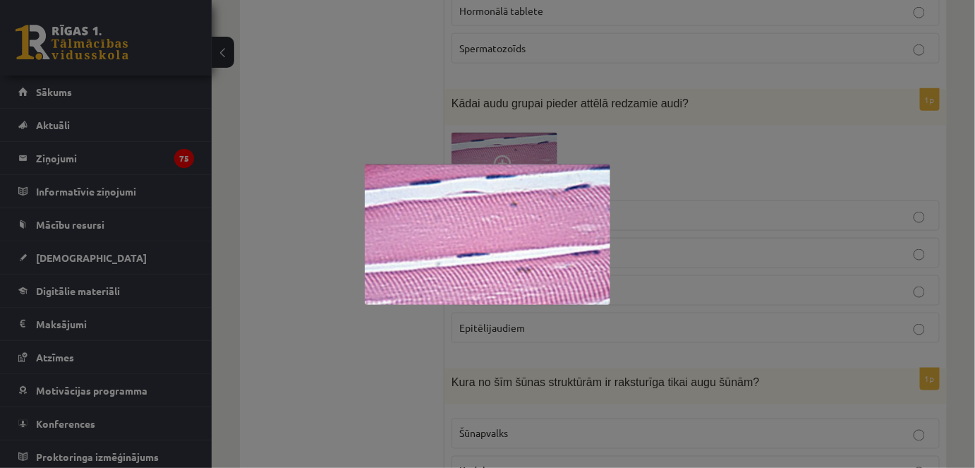
click at [767, 142] on div at bounding box center [487, 234] width 975 height 468
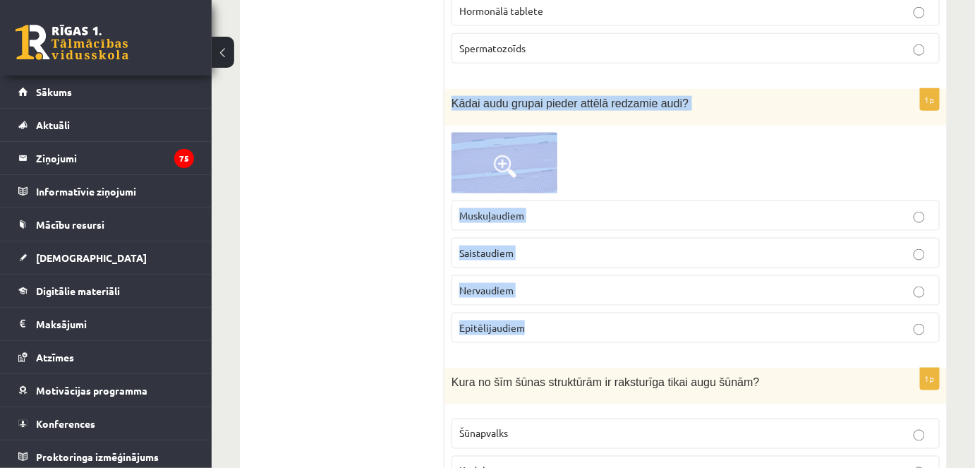
drag, startPoint x: 446, startPoint y: 56, endPoint x: 537, endPoint y: 273, distance: 234.9
click at [537, 273] on div "1p Kādai audu grupai pieder attēlā redzamie audi? Muskuļaudiem Saistaudiem Nerv…" at bounding box center [695, 221] width 502 height 264
click at [662, 89] on div "1p Kādai audu grupai pieder attēlā redzamie audi? Muskuļaudiem Saistaudiem Nerv…" at bounding box center [695, 221] width 502 height 264
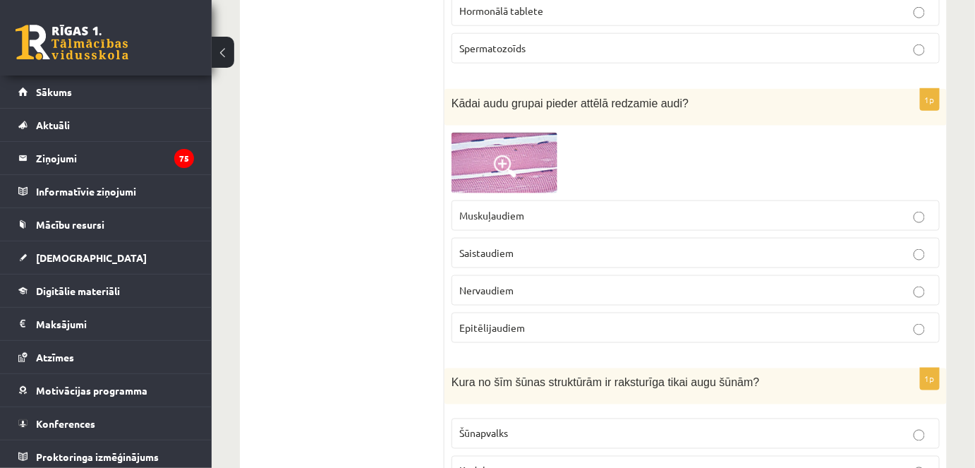
click at [662, 89] on div "1p Kādai audu grupai pieder attēlā redzamie audi? Muskuļaudiem Saistaudiem Nerv…" at bounding box center [695, 221] width 502 height 264
click at [540, 133] on img at bounding box center [504, 163] width 106 height 61
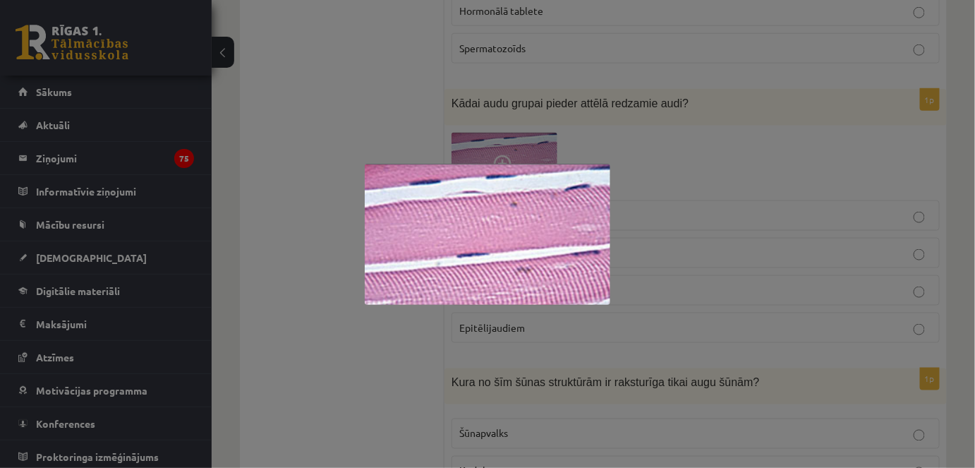
click at [736, 280] on div at bounding box center [487, 234] width 975 height 468
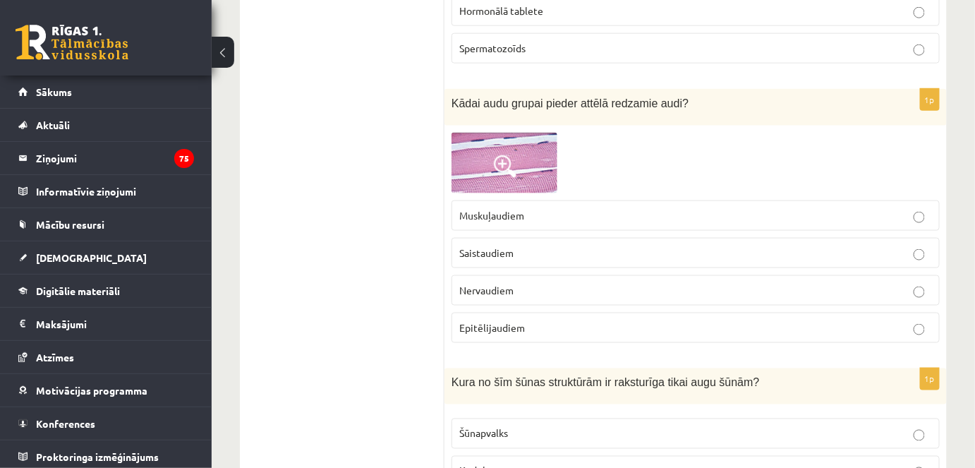
click at [491, 134] on img at bounding box center [504, 163] width 106 height 61
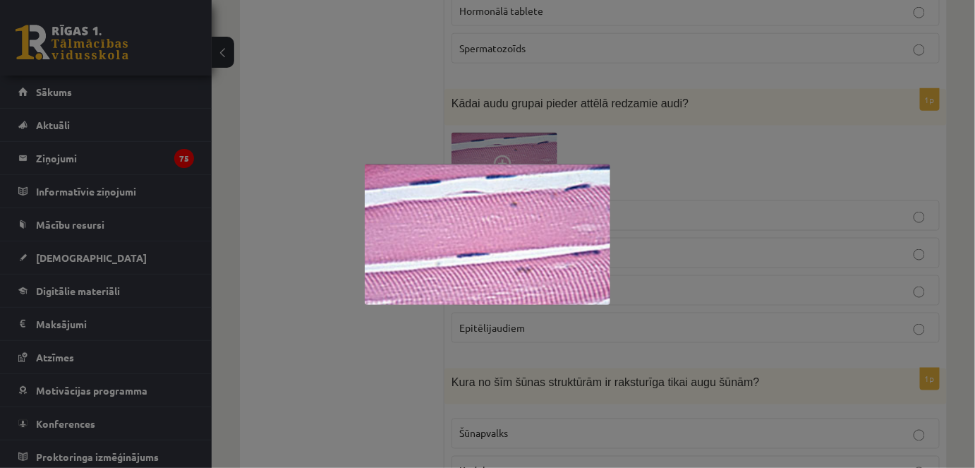
click at [340, 59] on div at bounding box center [487, 234] width 975 height 468
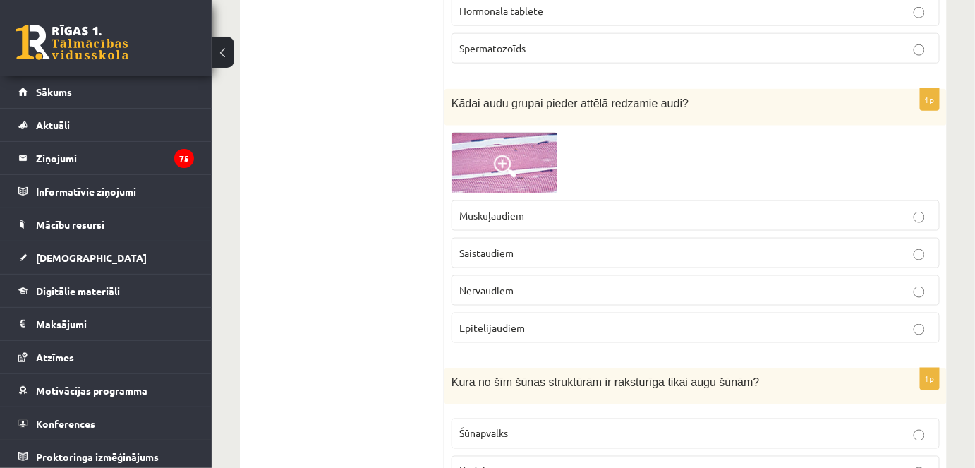
click at [599, 208] on p "Muskuļaudiem" at bounding box center [695, 215] width 473 height 15
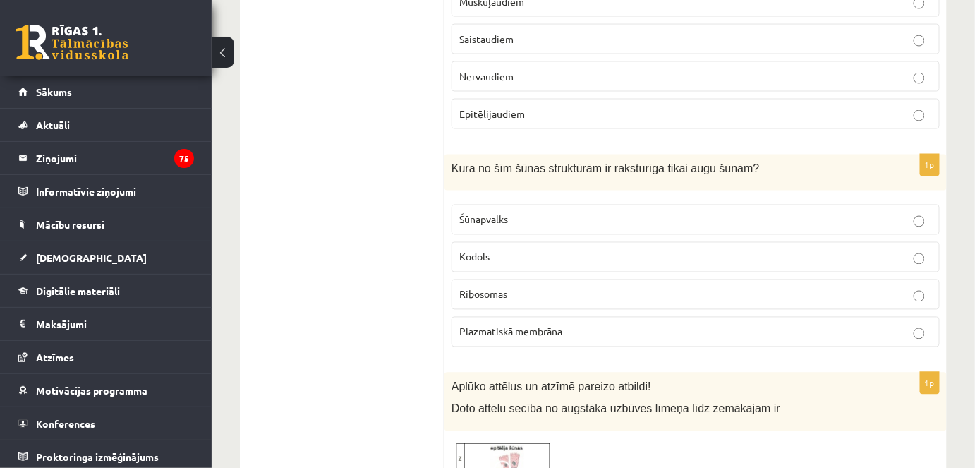
scroll to position [4337, 0]
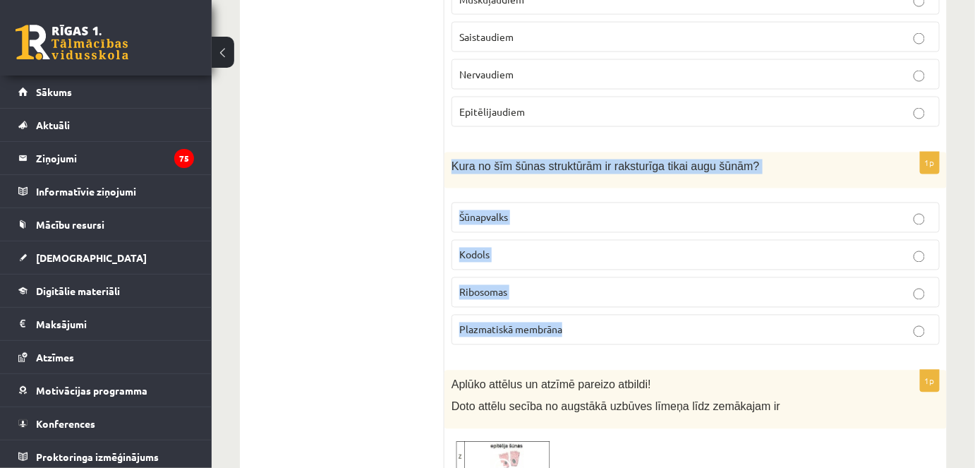
drag, startPoint x: 451, startPoint y: 129, endPoint x: 602, endPoint y: 292, distance: 221.6
click at [602, 292] on div "1p Kura no šīm šūnas struktūrām ir raksturīga tikai augu šūnām? Šūnapvalks Kodo…" at bounding box center [695, 254] width 502 height 204
click at [540, 202] on label "Šūnapvalks" at bounding box center [695, 217] width 488 height 30
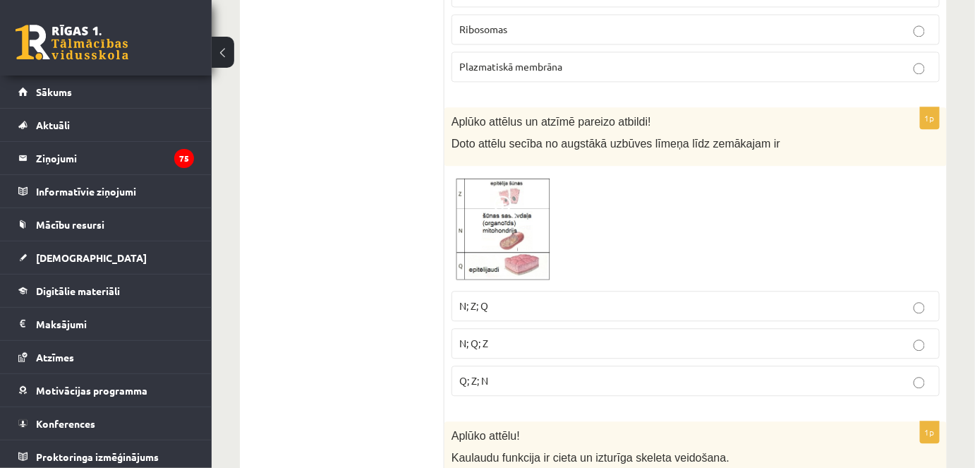
scroll to position [4600, 0]
click at [519, 175] on img at bounding box center [504, 228] width 106 height 111
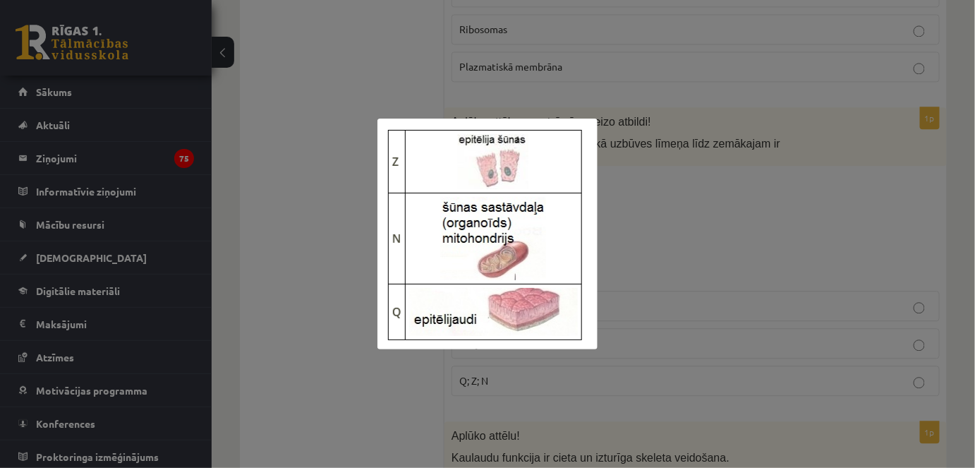
click at [652, 148] on div at bounding box center [487, 234] width 975 height 468
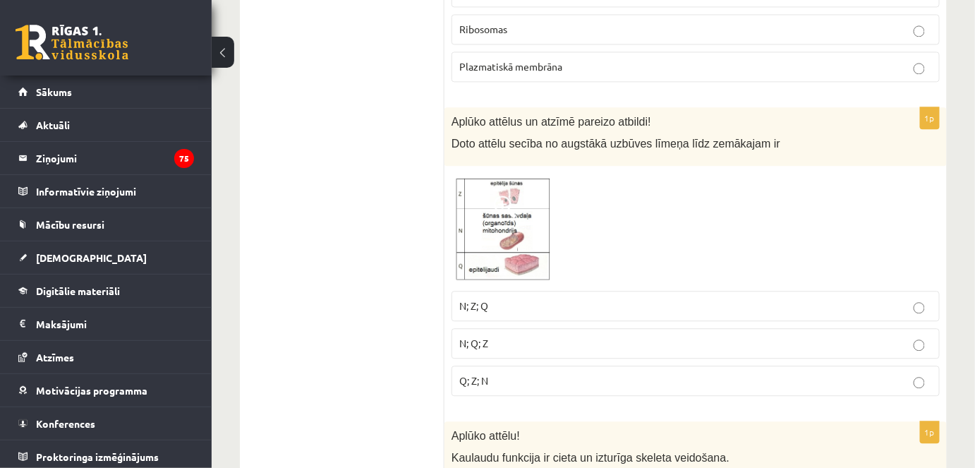
click at [495, 373] on p "Q; Z; N" at bounding box center [695, 380] width 473 height 15
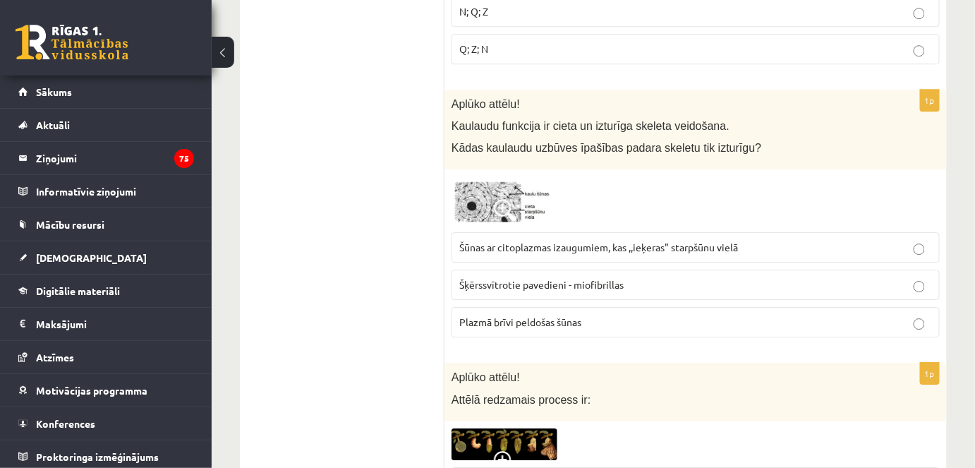
scroll to position [4931, 0]
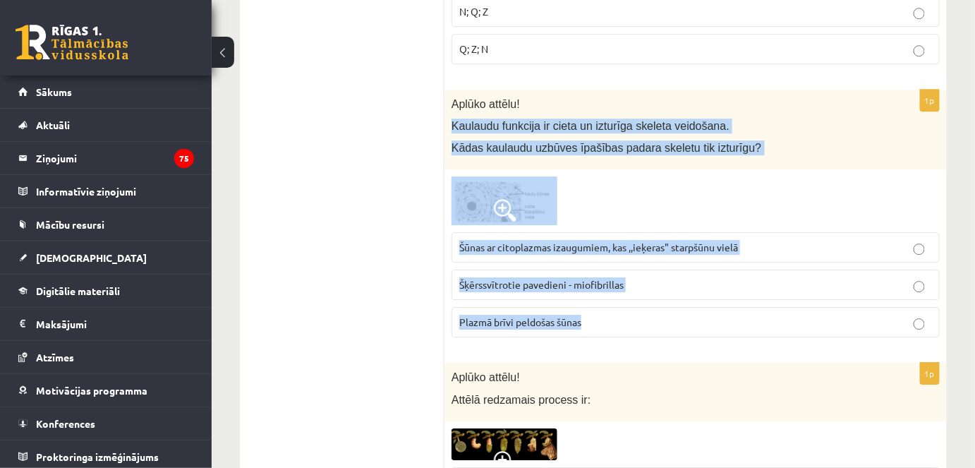
drag, startPoint x: 449, startPoint y: 75, endPoint x: 593, endPoint y: 274, distance: 245.3
click at [593, 274] on div "1p Aplūko attēlu! Kaulaudu funkcija ir cieta un izturīga skeleta veidošana. Kād…" at bounding box center [695, 220] width 502 height 260
click at [647, 240] on span "Šūnas ar citoplazmas izaugumiem, kas ,,ieķeras" starpšūnu vielā" at bounding box center [598, 246] width 279 height 13
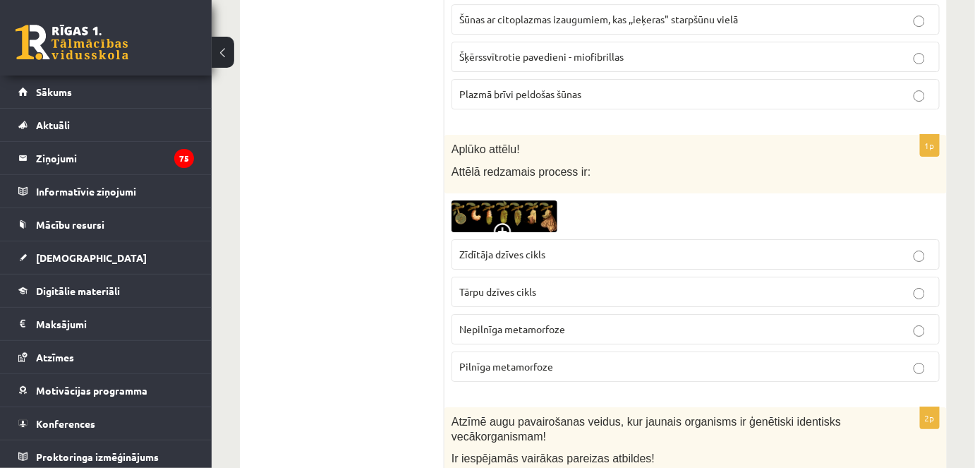
scroll to position [5188, 0]
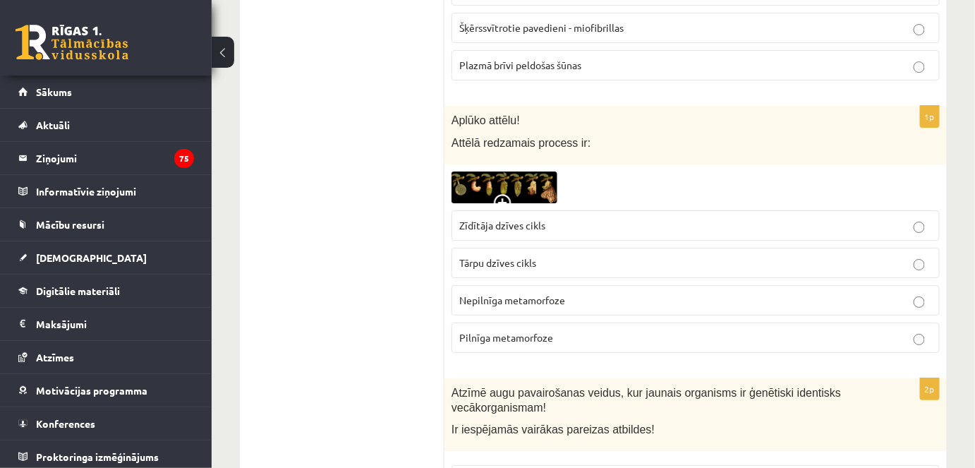
click at [523, 171] on img at bounding box center [504, 187] width 106 height 32
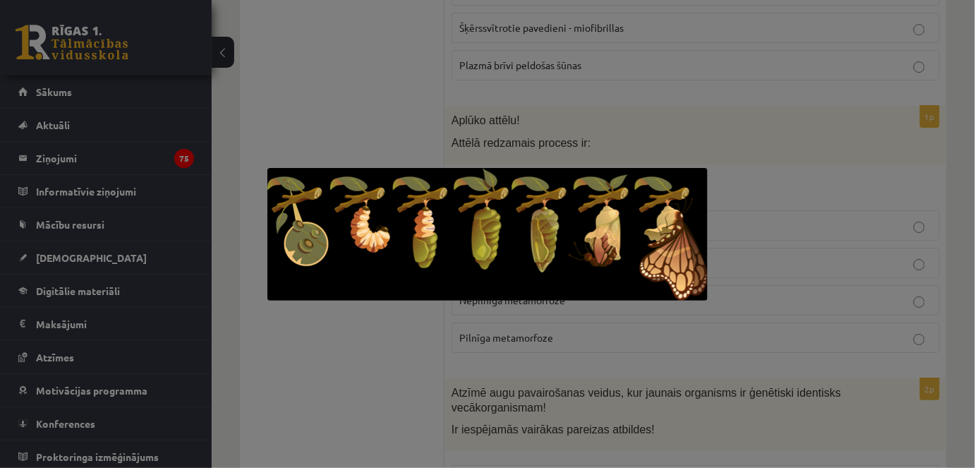
click at [684, 130] on div at bounding box center [487, 234] width 975 height 468
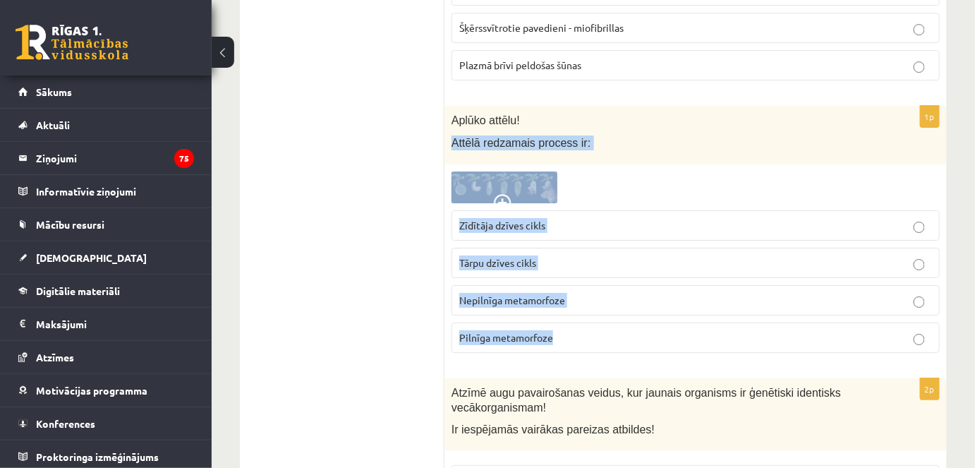
drag, startPoint x: 452, startPoint y: 92, endPoint x: 590, endPoint y: 286, distance: 238.2
click at [590, 286] on div "1p Aplūko attēlu! Attēlā redzamais process ir: Zīdītāja dzīves cikls Tārpu dzīv…" at bounding box center [695, 235] width 502 height 258
click at [537, 331] on span "Pilnīga metamorfoze" at bounding box center [506, 337] width 94 height 13
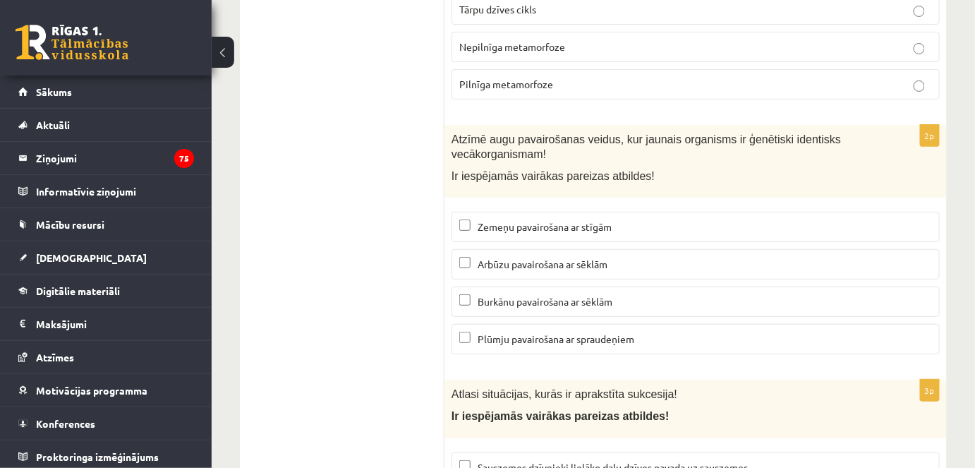
scroll to position [5447, 0]
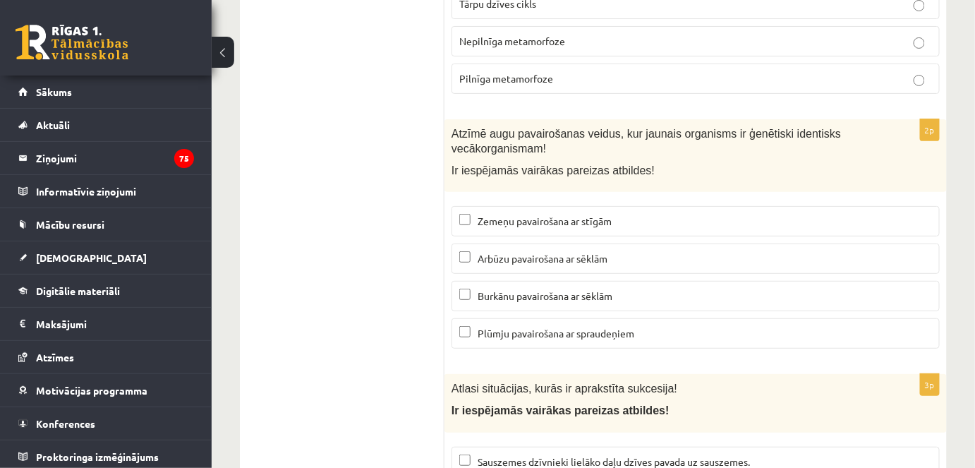
drag, startPoint x: 442, startPoint y: 83, endPoint x: 667, endPoint y: 273, distance: 294.8
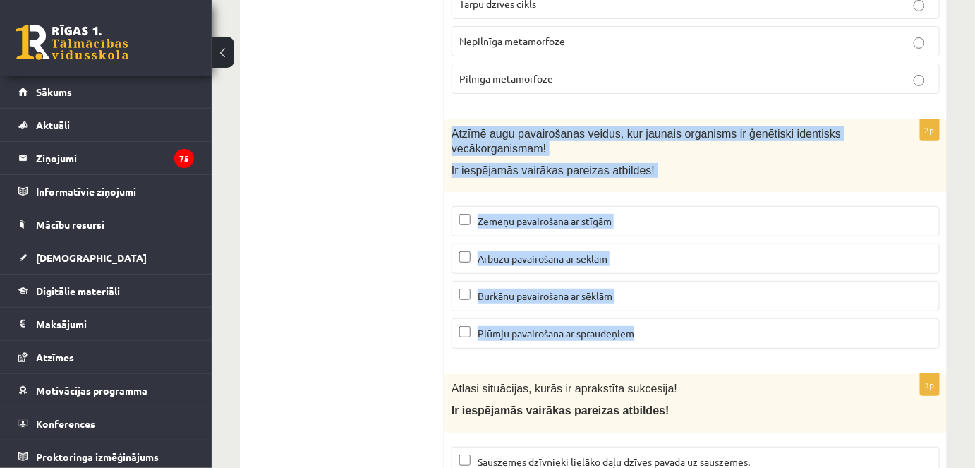
drag, startPoint x: 447, startPoint y: 83, endPoint x: 666, endPoint y: 282, distance: 295.6
click at [666, 282] on div "2p Atzīmē augu pavairošanas veidus, kur jaunais organisms ir ģenētiski identisk…" at bounding box center [695, 239] width 502 height 240
click at [621, 206] on label "Zemeņu pavairošana ar stīgām" at bounding box center [695, 221] width 488 height 30
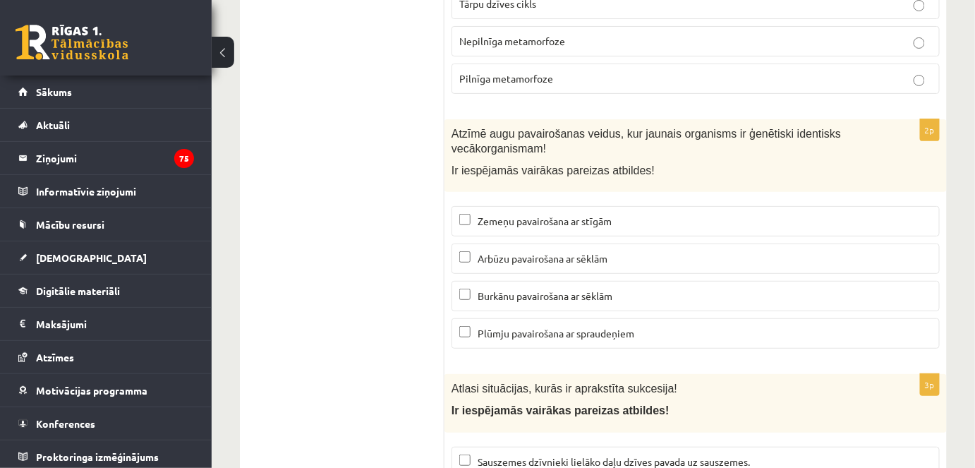
click at [621, 326] on p "Plūmju pavairošana ar spraudeņiem" at bounding box center [695, 333] width 473 height 15
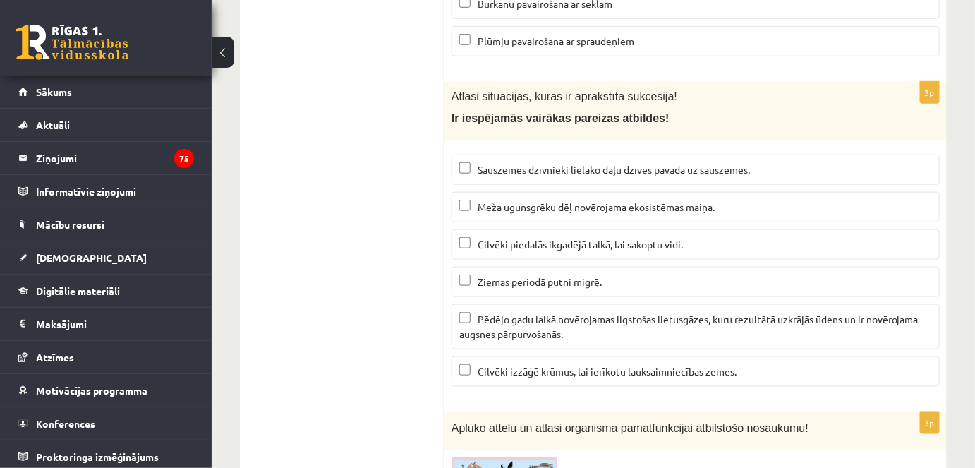
scroll to position [5740, 0]
drag, startPoint x: 444, startPoint y: 41, endPoint x: 742, endPoint y: 307, distance: 399.6
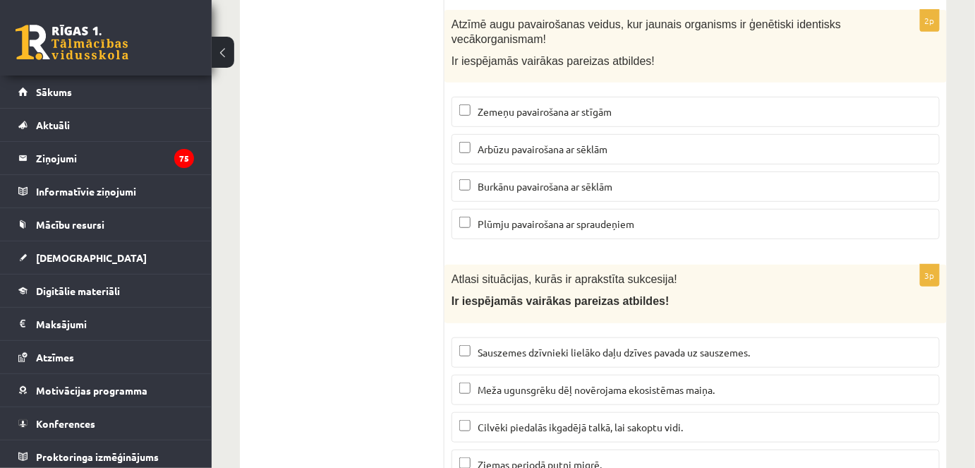
scroll to position [5557, 0]
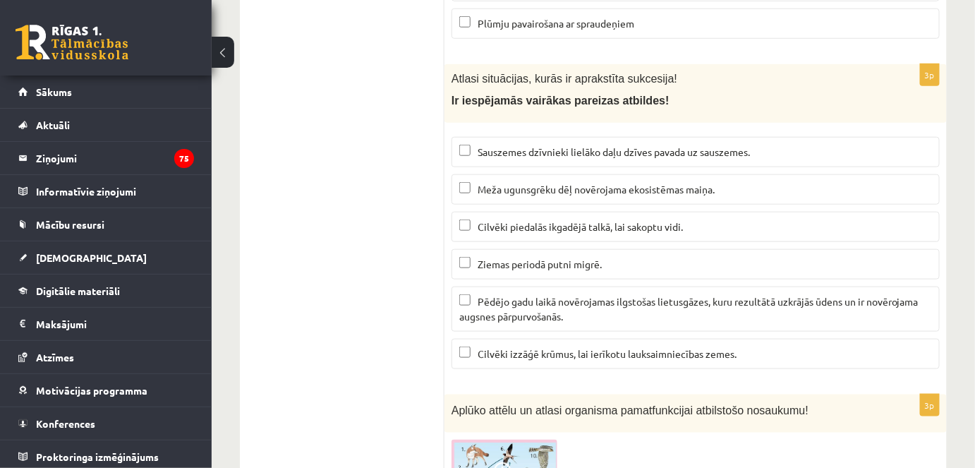
scroll to position [5756, 0]
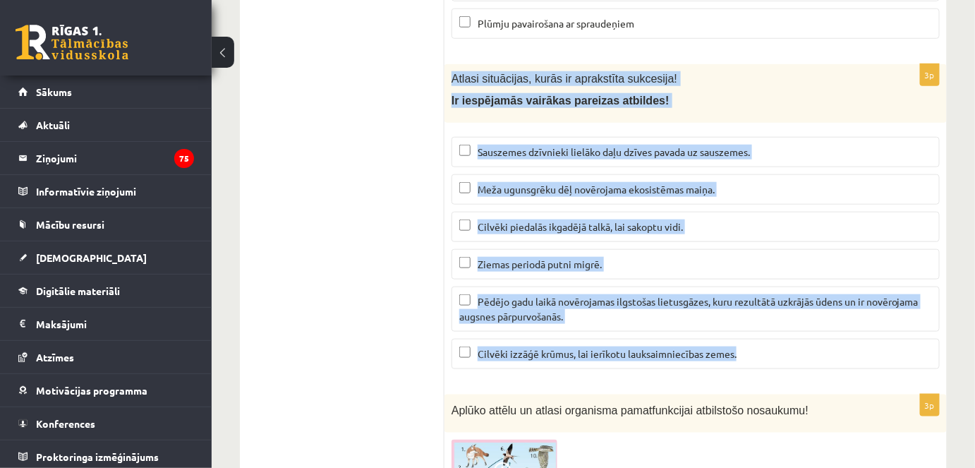
drag, startPoint x: 449, startPoint y: 26, endPoint x: 744, endPoint y: 300, distance: 402.7
click at [744, 300] on div "3p Atlasi situācijas, kurās ir aprakstīta sukcesija! Ir iespējamās vairākas par…" at bounding box center [695, 222] width 502 height 316
click at [630, 294] on p "Pēdējo gadu laikā novērojamas ilgstošas lietusgāzes, kuru rezultātā uzkrājās ūd…" at bounding box center [695, 309] width 473 height 30
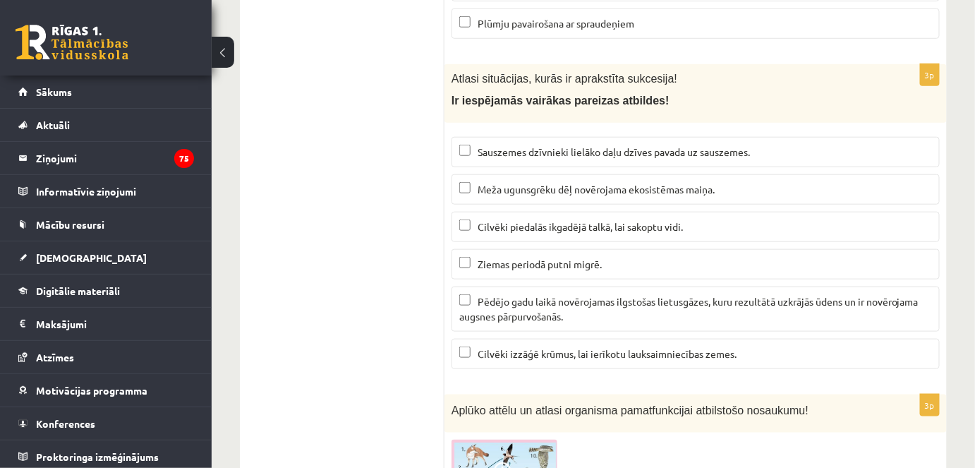
click at [630, 294] on p "Pēdējo gadu laikā novērojamas ilgstošas lietusgāzes, kuru rezultātā uzkrājās ūd…" at bounding box center [695, 309] width 473 height 30
click at [560, 183] on span "Meža ugunsgrēku dēļ novērojama ekosistēmas maiņa." at bounding box center [595, 189] width 237 height 13
click at [568, 295] on span "Pēdējo gadu laikā novērojamas ilgstošas lietusgāzes, kuru rezultātā uzkrājās ūd…" at bounding box center [688, 309] width 459 height 28
click at [566, 347] on span "Cilvēki izzāģē krūmus, lai ierīkotu lauksaimniecības zemes." at bounding box center [606, 353] width 259 height 13
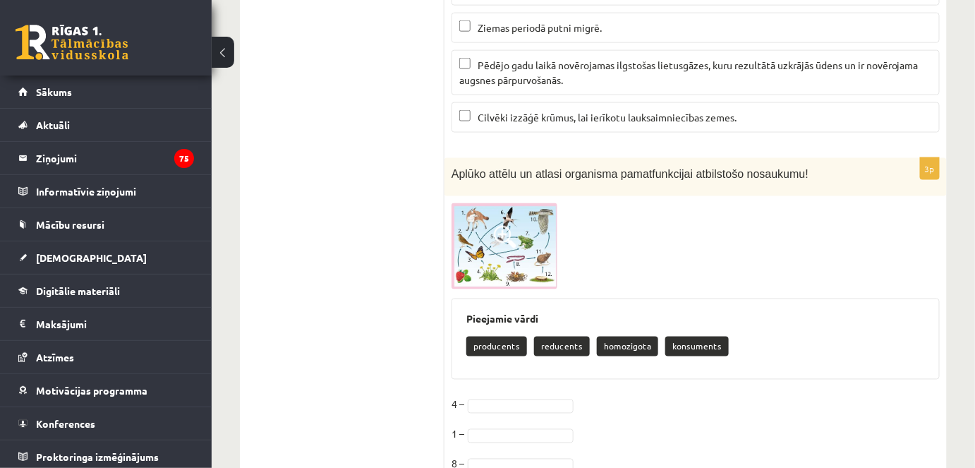
scroll to position [6005, 0]
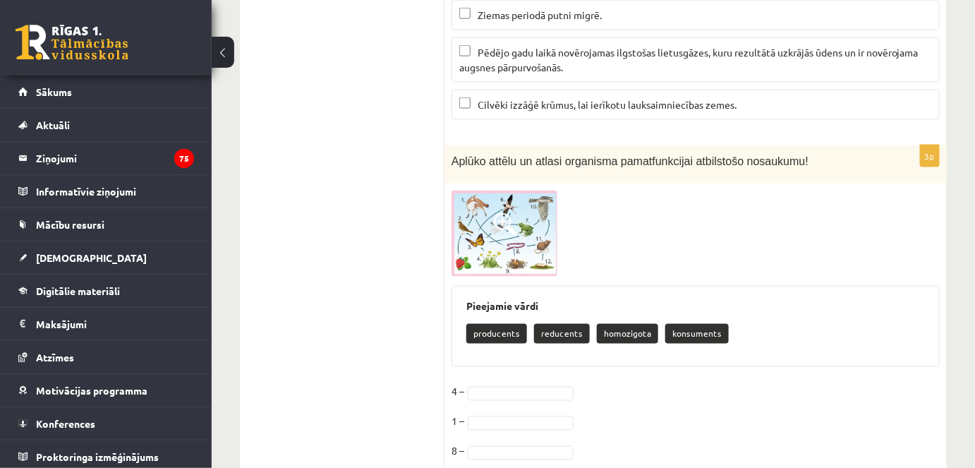
click at [528, 198] on img at bounding box center [504, 232] width 106 height 85
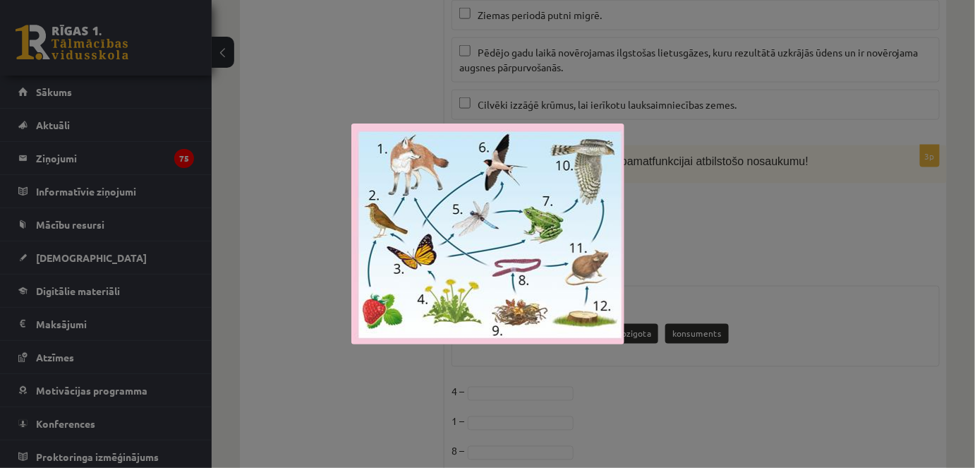
click at [678, 204] on div at bounding box center [487, 234] width 975 height 468
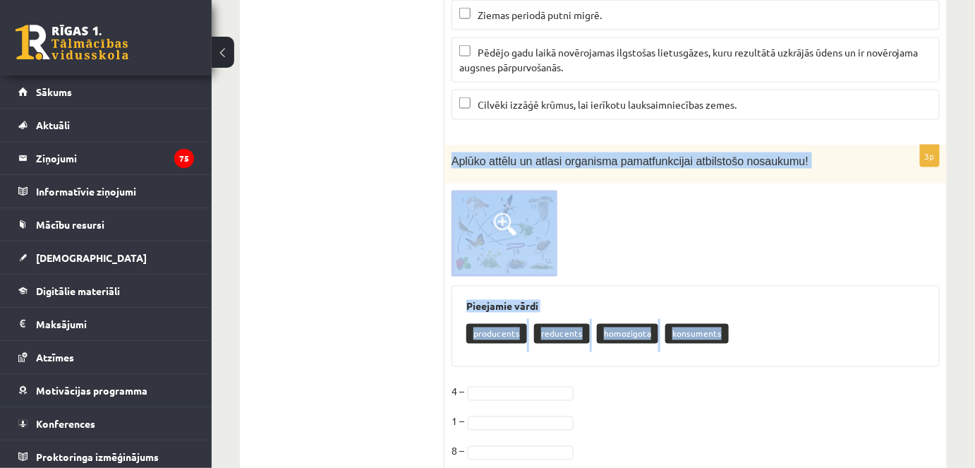
drag, startPoint x: 449, startPoint y: 106, endPoint x: 741, endPoint y: 281, distance: 340.4
click at [741, 281] on div "3p Aplūko attēlu un atlasi organisma pamatfunkcijai atbilstošo nosaukumu! Pieej…" at bounding box center [695, 311] width 502 height 332
click at [729, 190] on div at bounding box center [695, 232] width 488 height 85
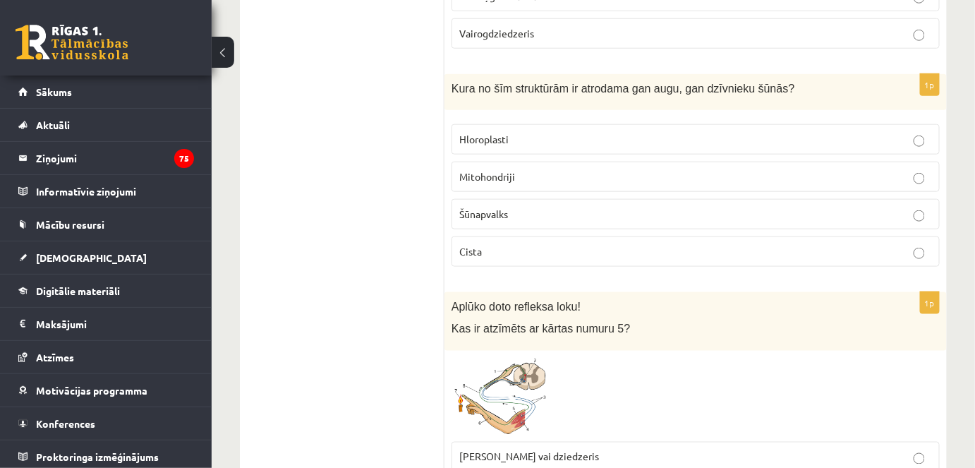
scroll to position [0, 0]
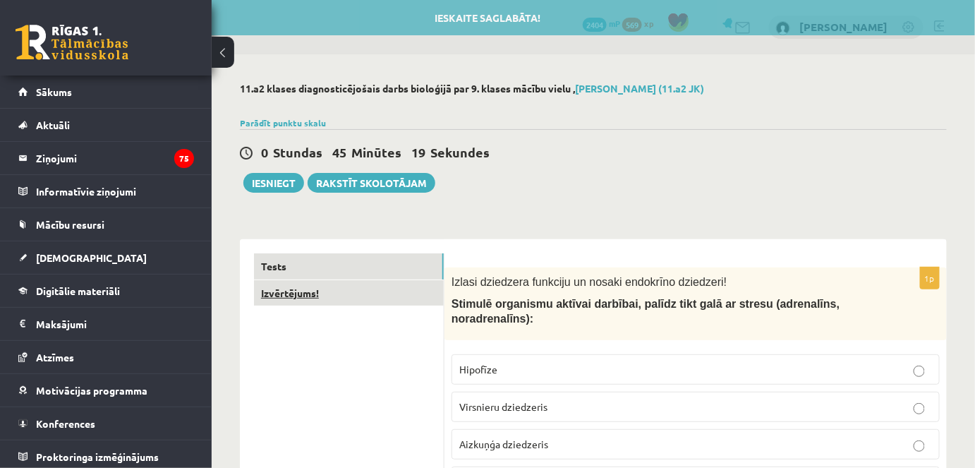
click at [329, 303] on link "Izvērtējums!" at bounding box center [349, 293] width 190 height 26
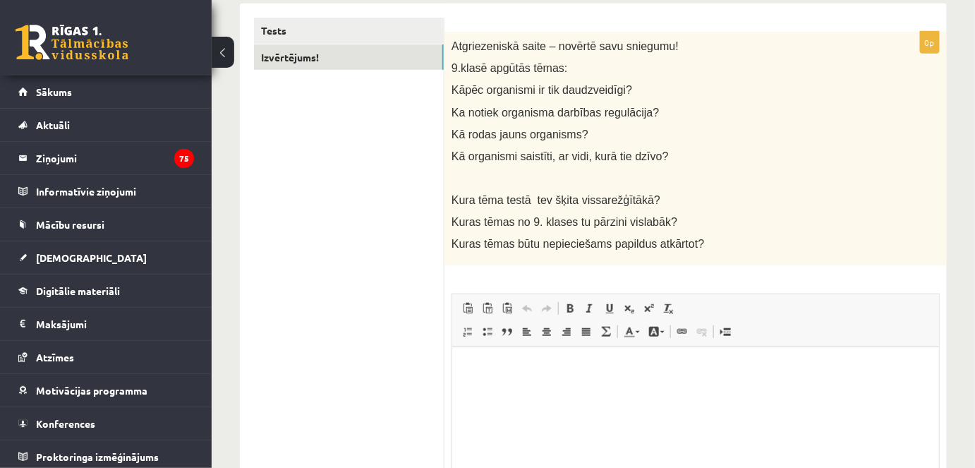
scroll to position [235, 0]
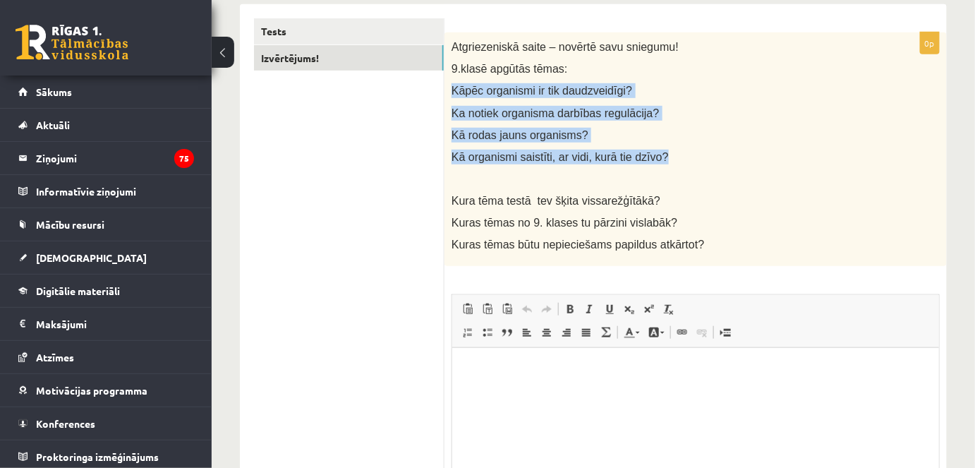
drag, startPoint x: 447, startPoint y: 87, endPoint x: 652, endPoint y: 162, distance: 218.0
click at [652, 162] on div "Atgriezeniskā saite – novērtē savu sniegumu! 9.klasē apgūtās tēmas: Kāpēc organ…" at bounding box center [695, 149] width 502 height 234
click at [649, 143] on div "Atgriezeniskā saite – novērtē savu sniegumu! 9.klasē apgūtās tēmas: Kāpēc organ…" at bounding box center [695, 149] width 502 height 234
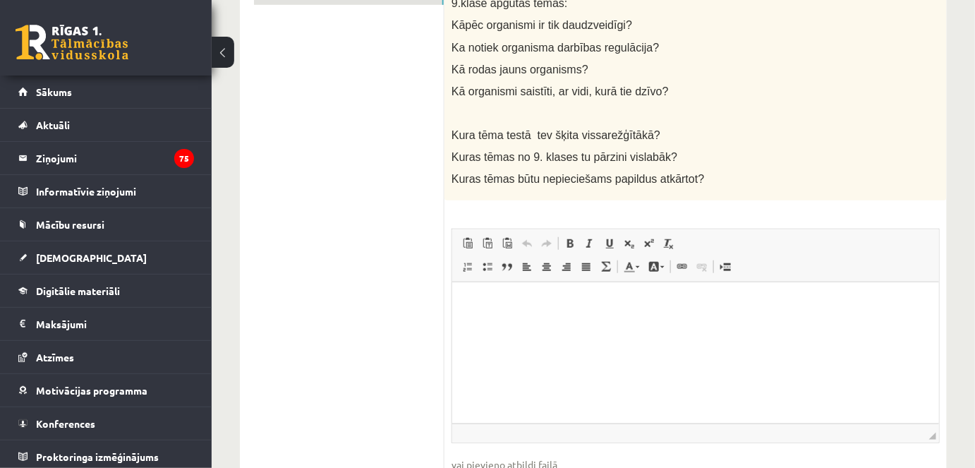
scroll to position [301, 0]
click at [509, 324] on html at bounding box center [694, 302] width 487 height 43
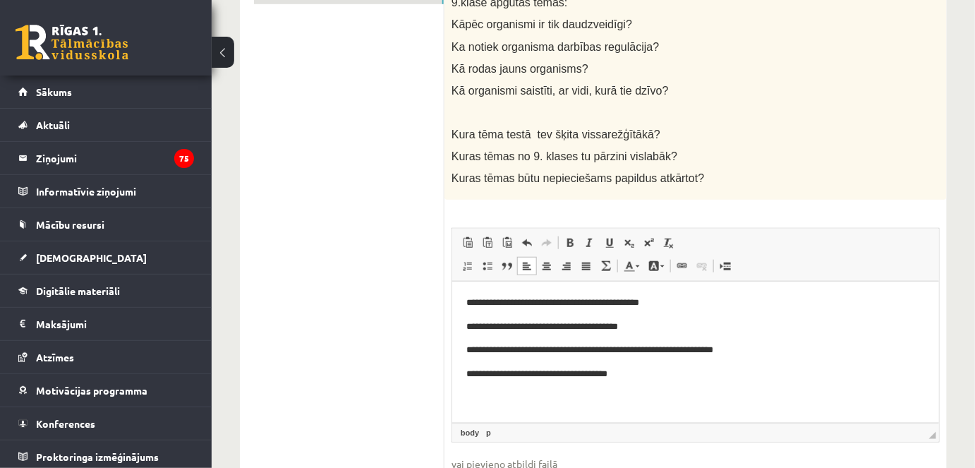
click at [642, 375] on p "**********" at bounding box center [694, 374] width 459 height 15
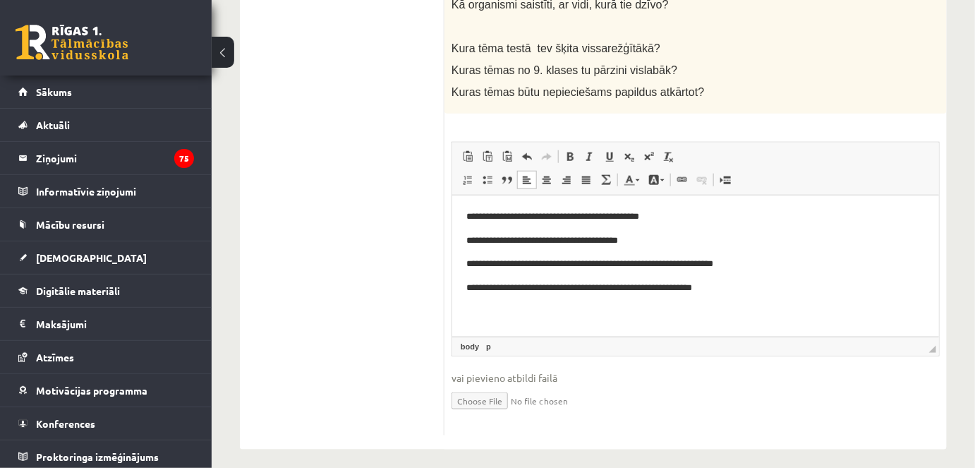
scroll to position [0, 0]
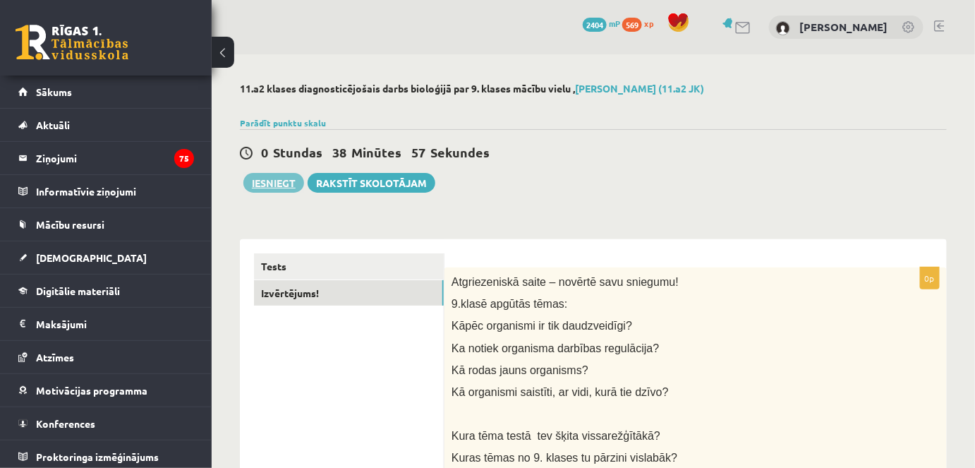
click at [286, 185] on button "Iesniegt" at bounding box center [273, 183] width 61 height 20
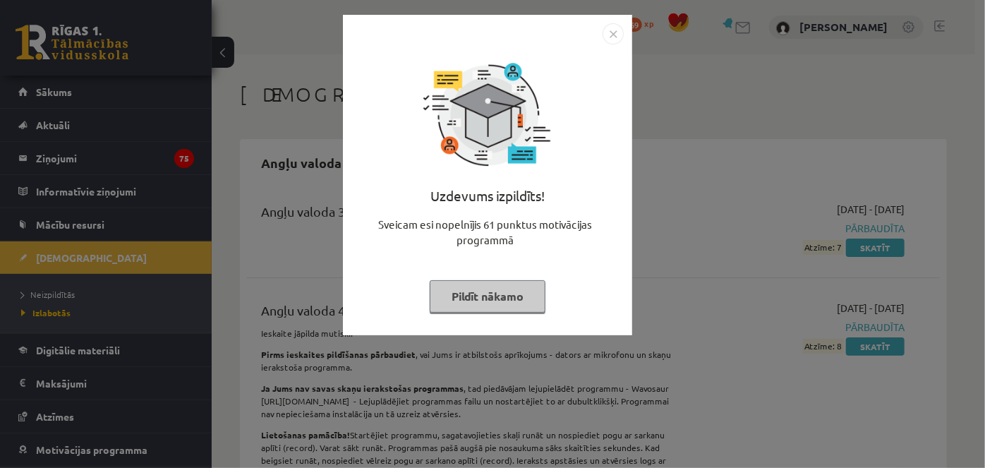
click at [469, 297] on button "Pildīt nākamo" at bounding box center [488, 296] width 116 height 32
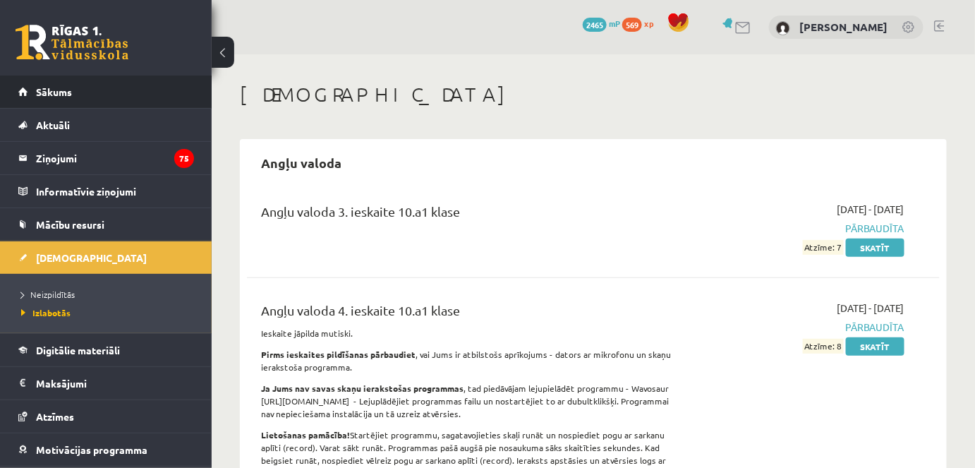
click at [185, 85] on li "Sākums" at bounding box center [106, 91] width 212 height 33
click at [145, 91] on link "Sākums" at bounding box center [106, 91] width 176 height 32
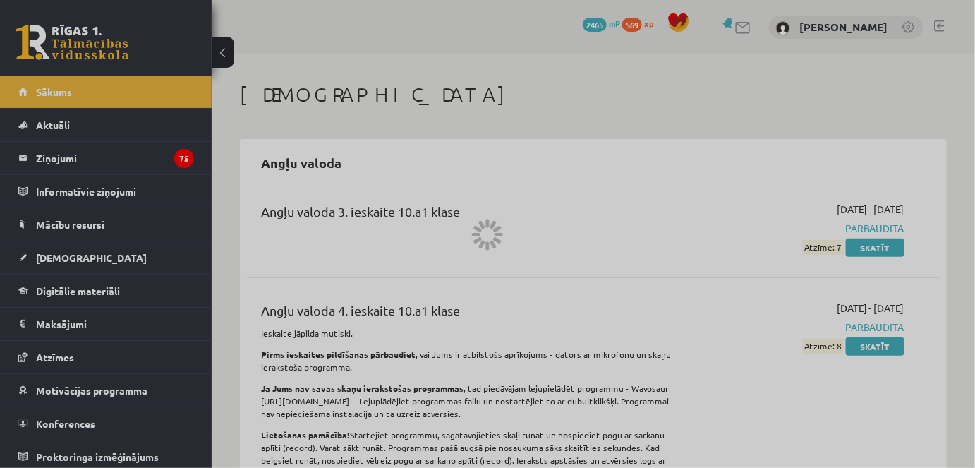
click at [145, 91] on div at bounding box center [487, 234] width 975 height 468
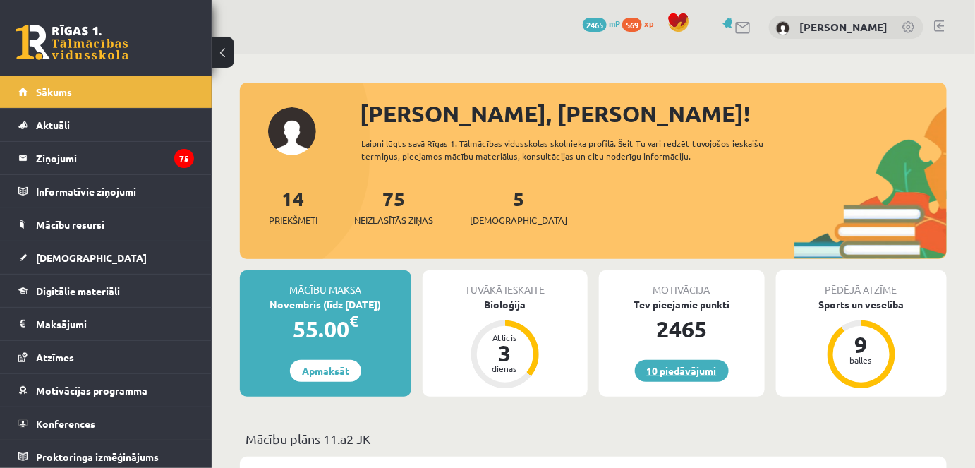
click at [689, 368] on link "10 piedāvājumi" at bounding box center [682, 371] width 94 height 22
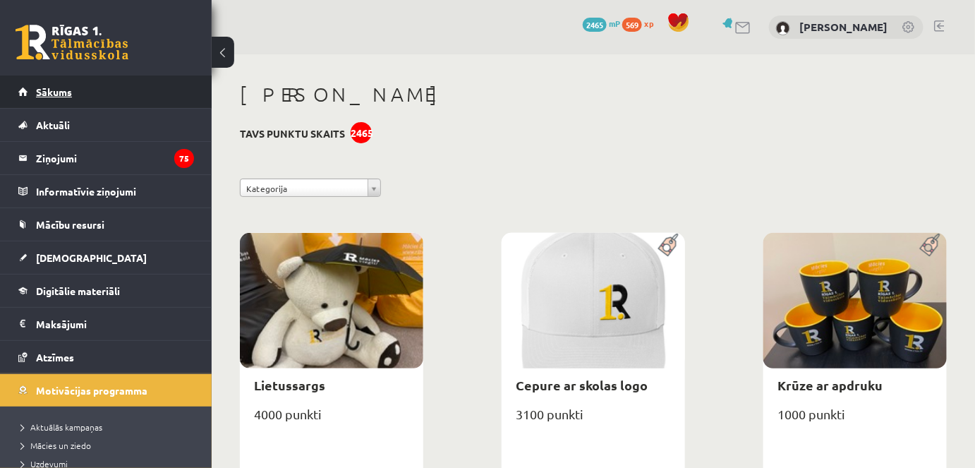
click at [148, 89] on link "Sākums" at bounding box center [106, 91] width 176 height 32
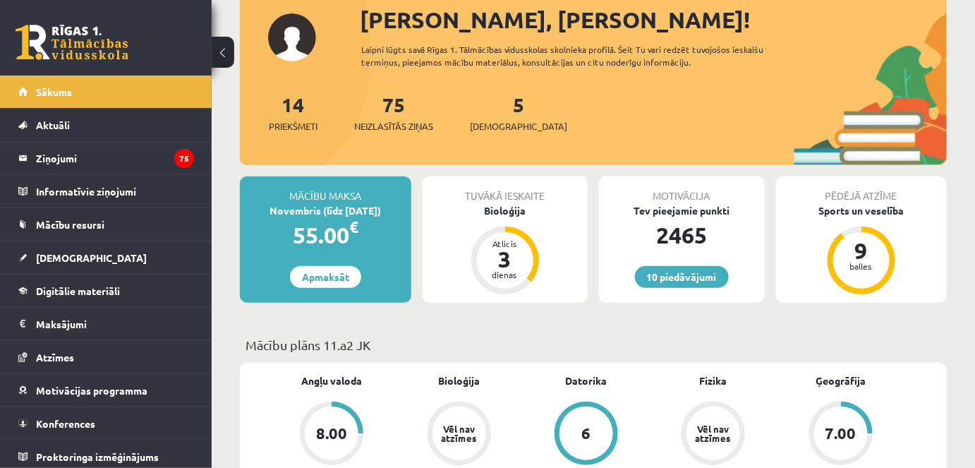
scroll to position [114, 0]
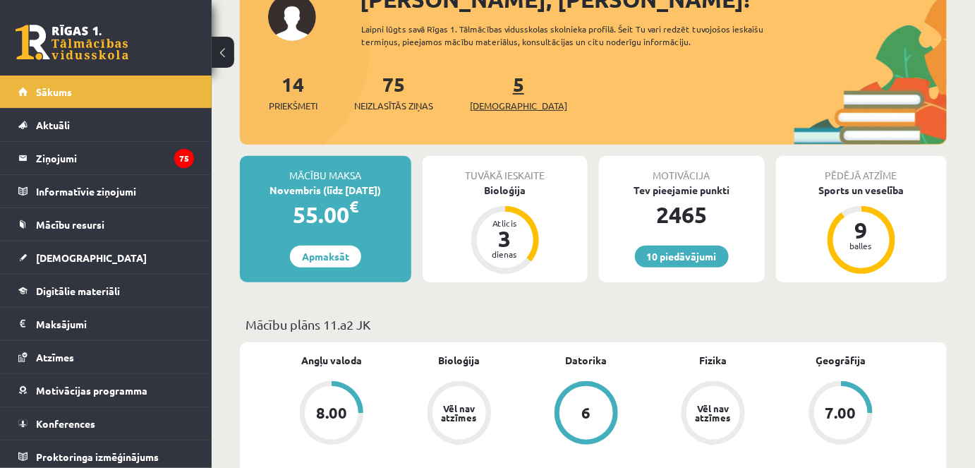
click at [492, 89] on link "5 Ieskaites" at bounding box center [518, 92] width 97 height 42
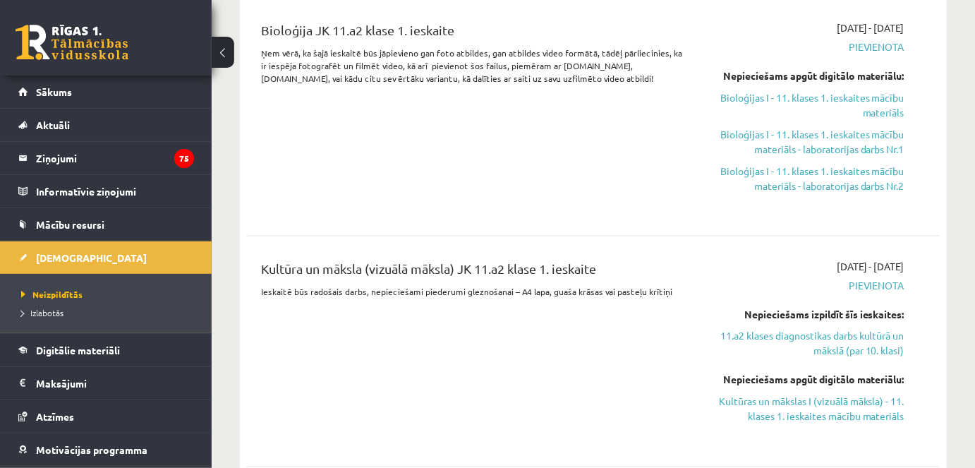
scroll to position [566, 0]
click at [866, 92] on link "Bioloģijas I - 11. klases 1. ieskaites mācību materiāls" at bounding box center [804, 105] width 200 height 30
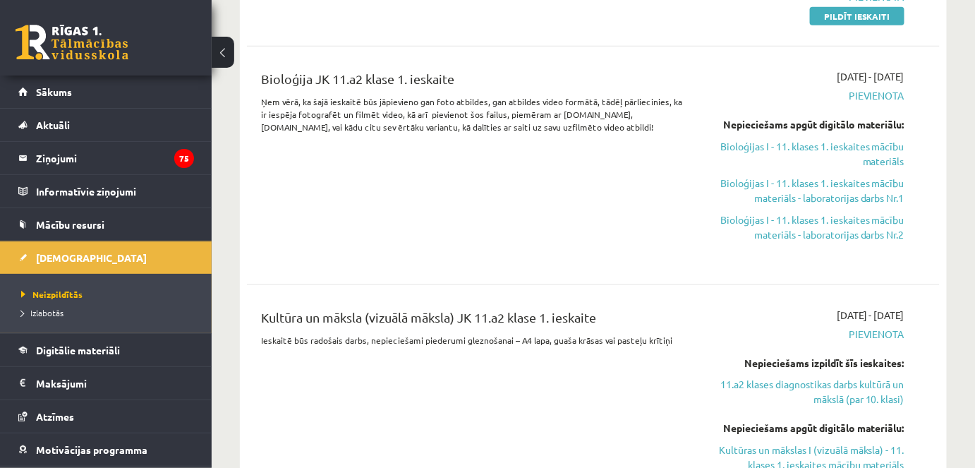
scroll to position [516, 0]
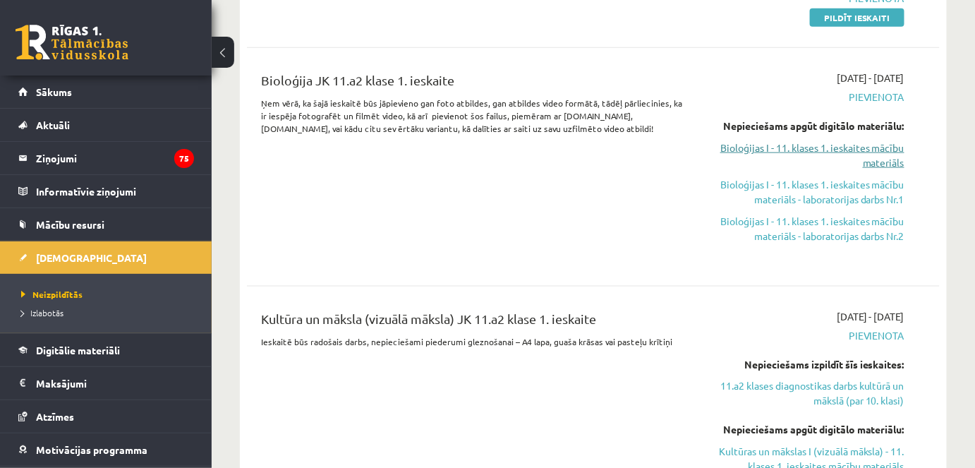
click at [832, 146] on link "Bioloģijas I - 11. klases 1. ieskaites mācību materiāls" at bounding box center [804, 155] width 200 height 30
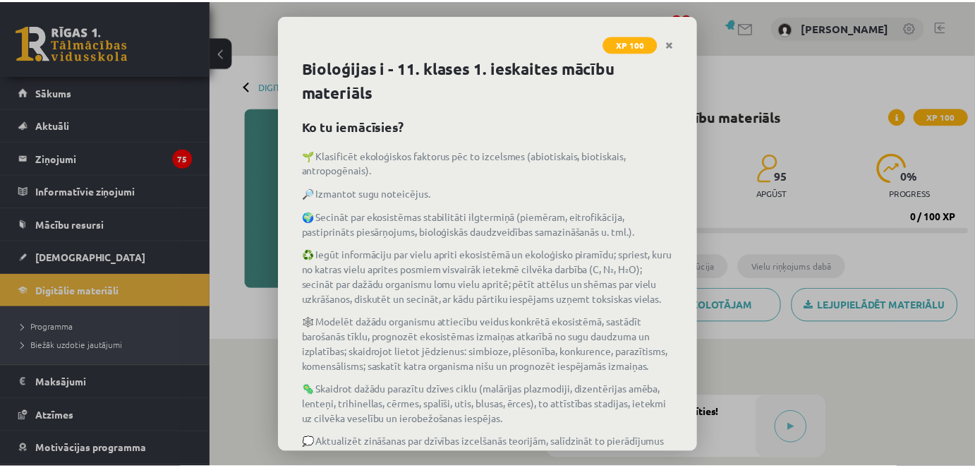
scroll to position [201, 0]
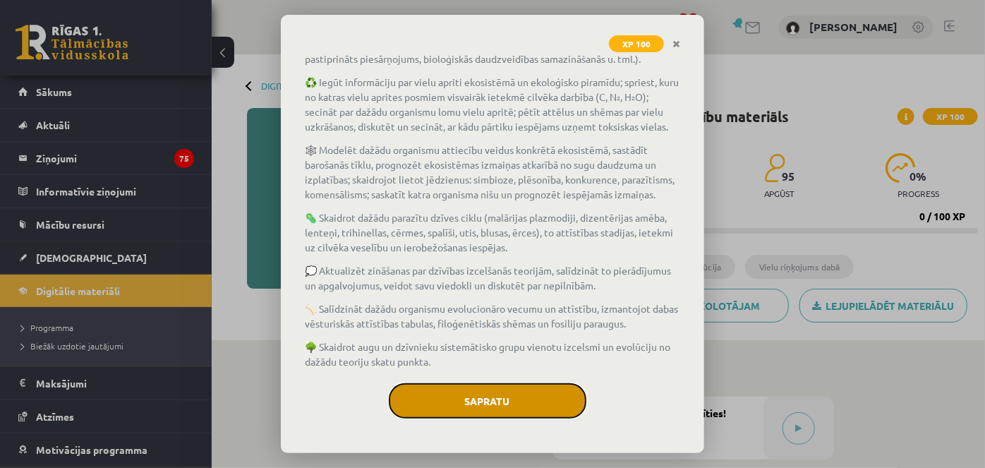
click at [516, 397] on button "Sapratu" at bounding box center [487, 400] width 197 height 35
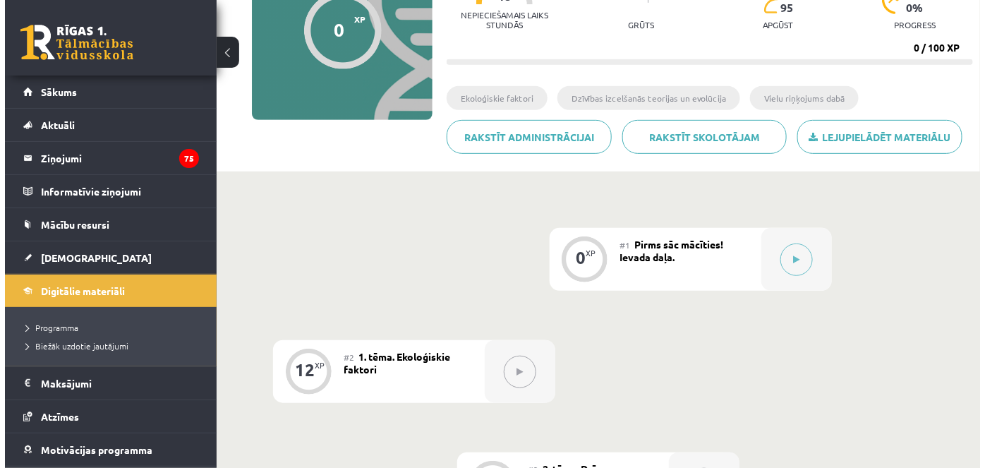
scroll to position [169, 0]
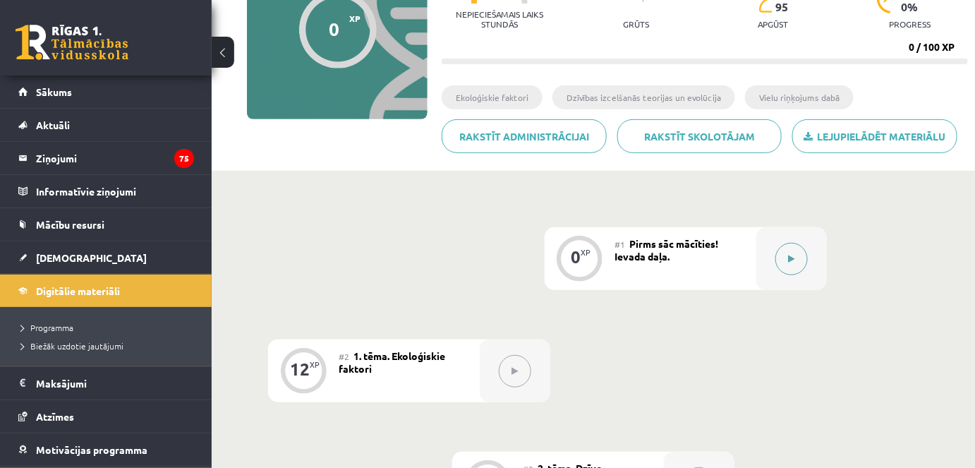
click at [788, 260] on icon at bounding box center [791, 259] width 6 height 8
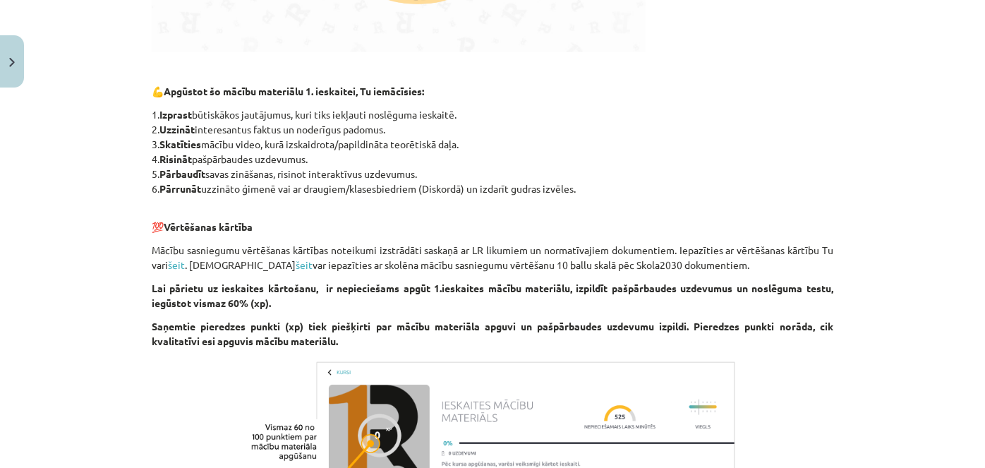
scroll to position [1161, 0]
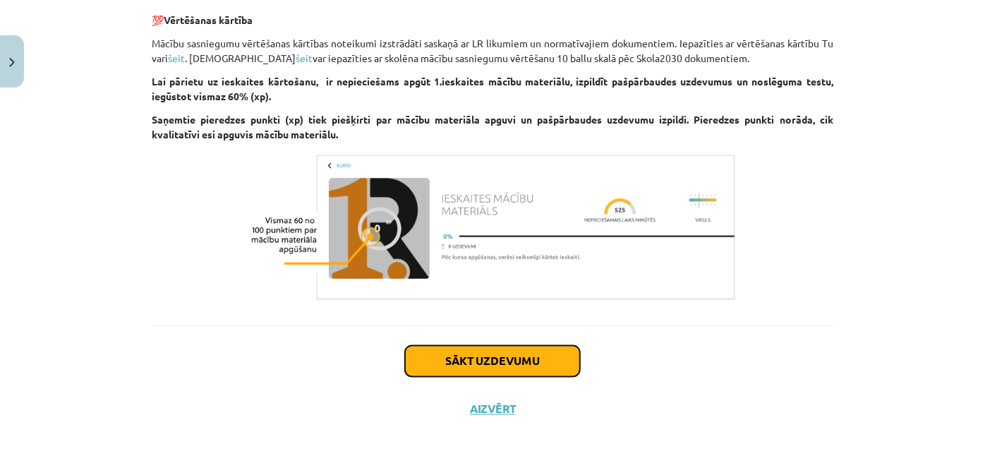
click at [507, 358] on button "Sākt uzdevumu" at bounding box center [492, 361] width 175 height 31
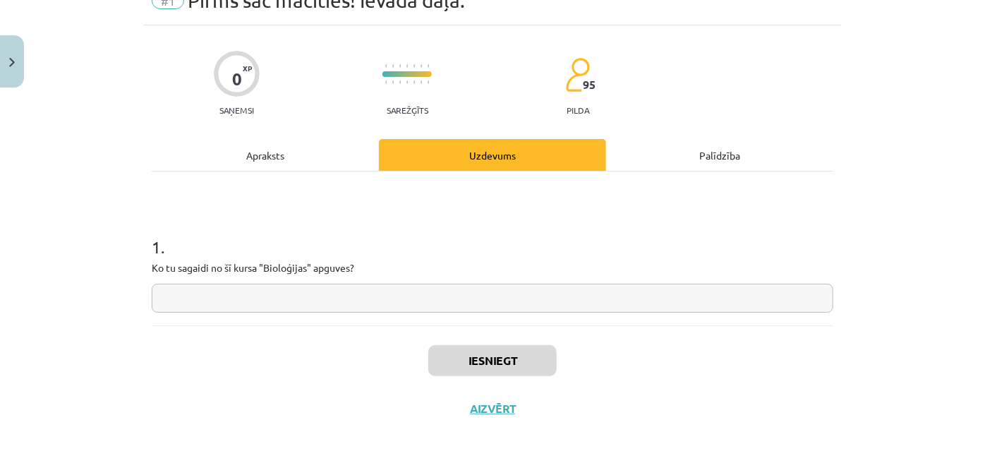
scroll to position [35, 0]
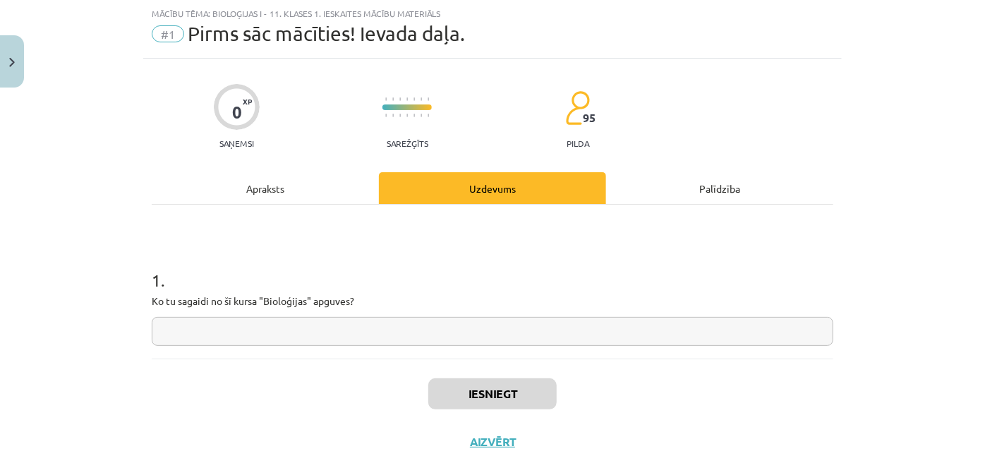
click at [461, 321] on input "text" at bounding box center [492, 331] width 681 height 29
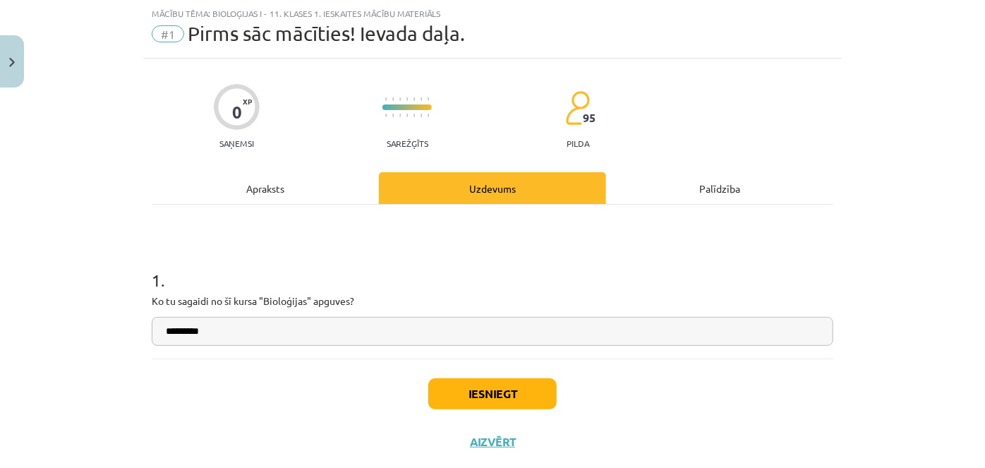
type input "*********"
click at [475, 403] on button "Iesniegt" at bounding box center [492, 393] width 128 height 31
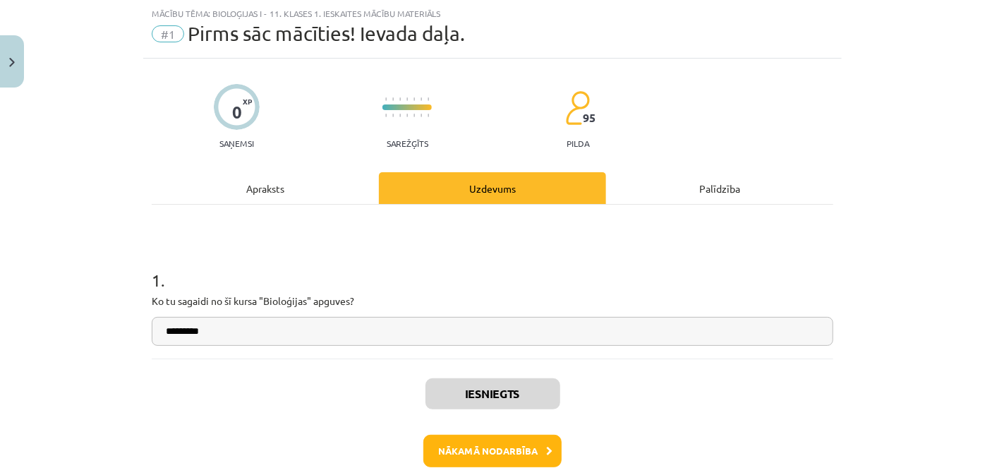
scroll to position [111, 0]
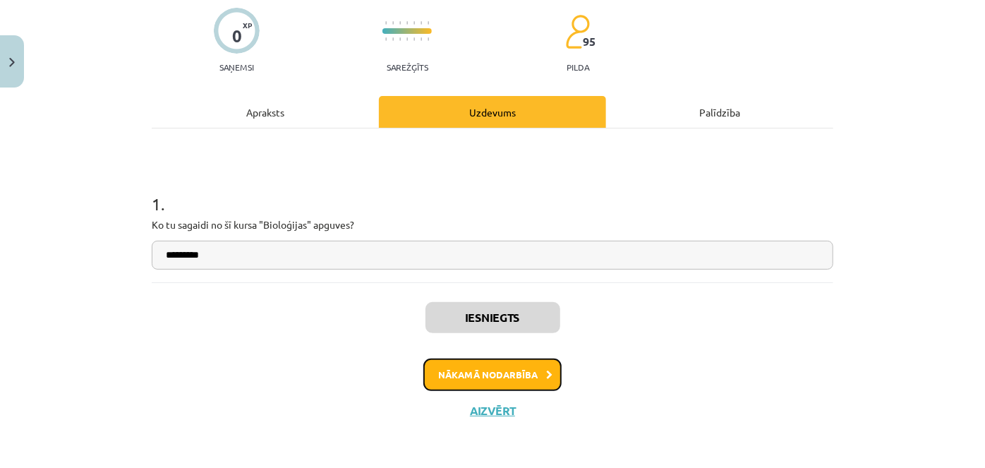
click at [483, 379] on button "Nākamā nodarbība" at bounding box center [492, 374] width 138 height 32
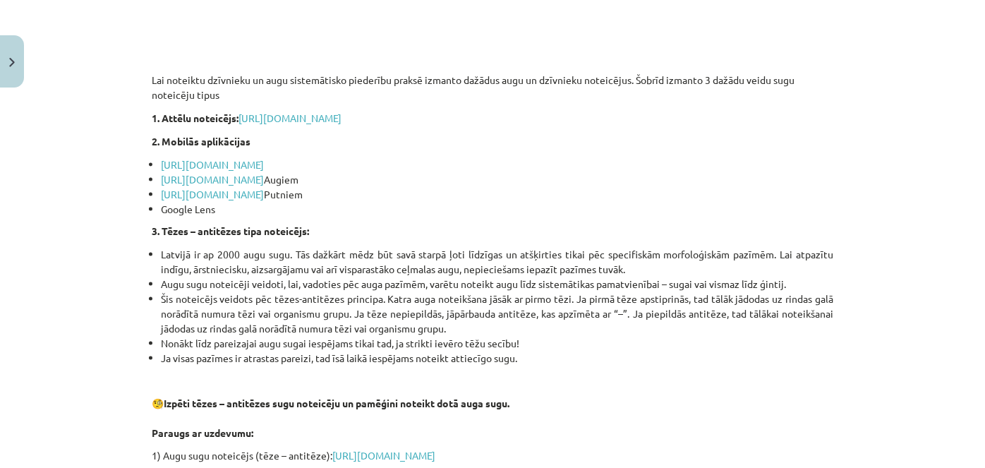
scroll to position [906, 0]
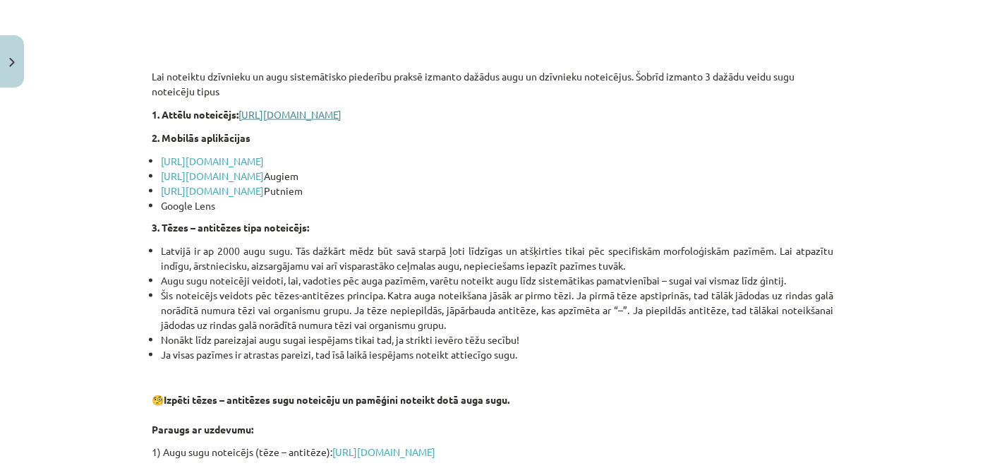
click at [341, 112] on link "https://www.daba.gov.lv/lv/media/4686/download?attachment" at bounding box center [289, 114] width 103 height 13
click at [263, 157] on link "https://www.inaturalist.org/" at bounding box center [212, 160] width 103 height 13
click at [264, 173] on link "https://www.picturethisai.com/" at bounding box center [212, 175] width 103 height 13
click at [264, 191] on link "https://merlin.allaboutbirds.org" at bounding box center [212, 190] width 103 height 13
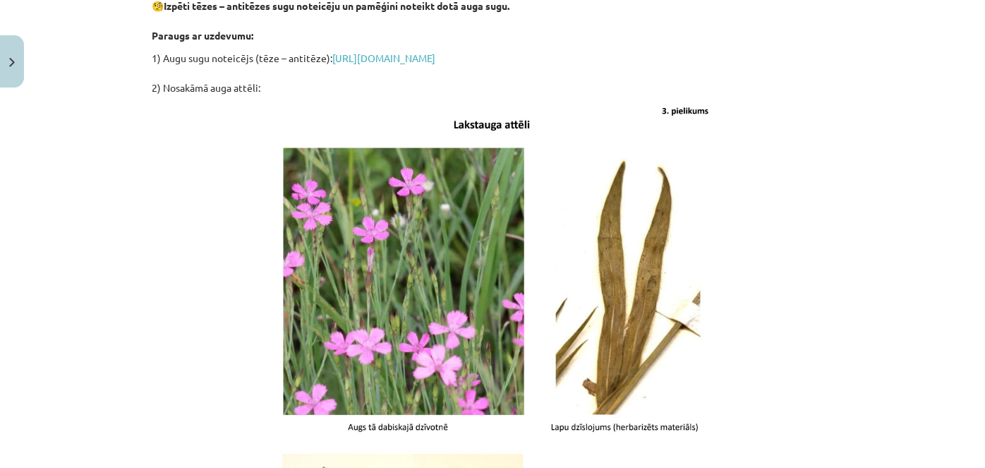
scroll to position [1301, 0]
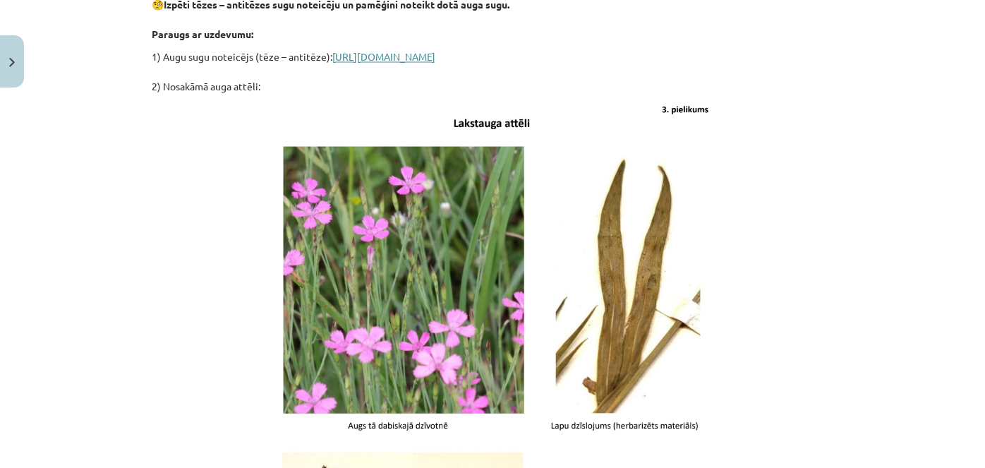
click at [374, 53] on link "https://drive.google.com/file/d/1hwgPsxxY_TYrFe5bNCCM2vFlIY2eJMV-/view?usp=shar…" at bounding box center [383, 57] width 103 height 13
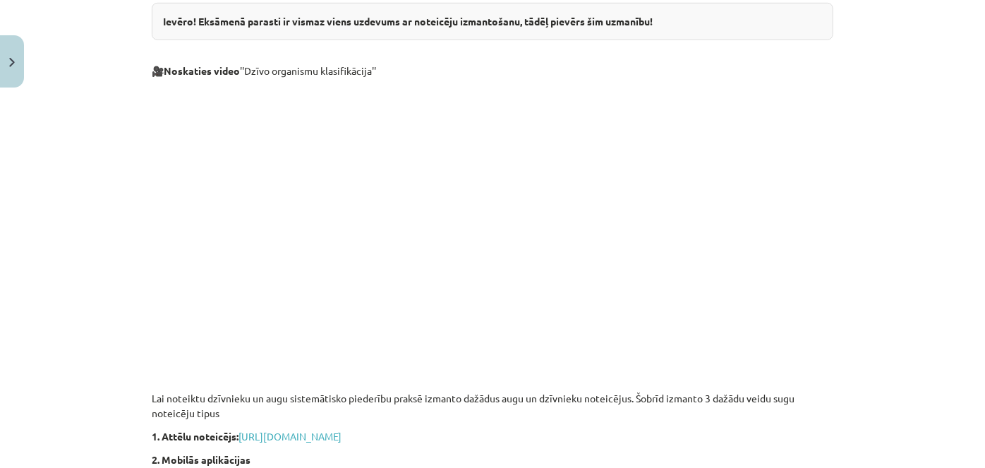
scroll to position [584, 0]
click at [726, 239] on p at bounding box center [492, 215] width 681 height 257
click at [693, 355] on p at bounding box center [492, 360] width 681 height 15
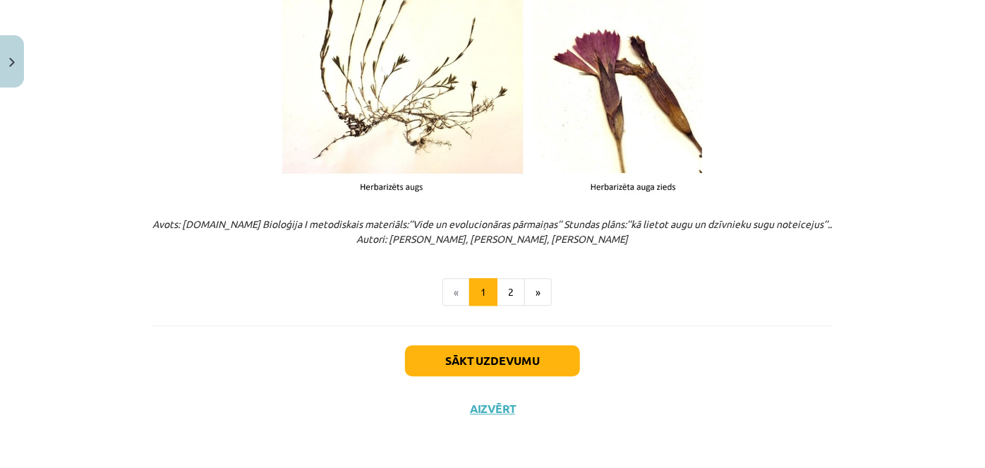
scroll to position [1742, 0]
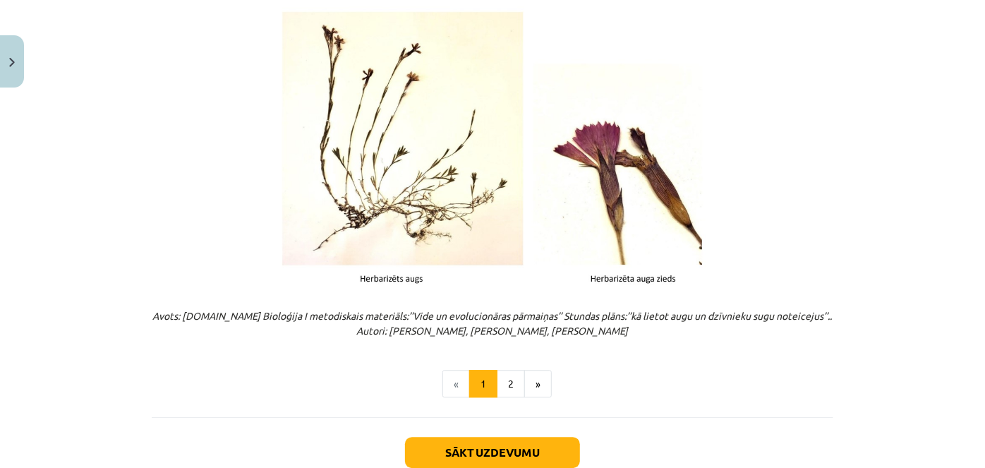
drag, startPoint x: 145, startPoint y: 309, endPoint x: 607, endPoint y: 329, distance: 462.4
copy em "Avots: Skolo.lv Bioloģija I metodiskais materiāls:’’Vide un evolucionāras pārma…"
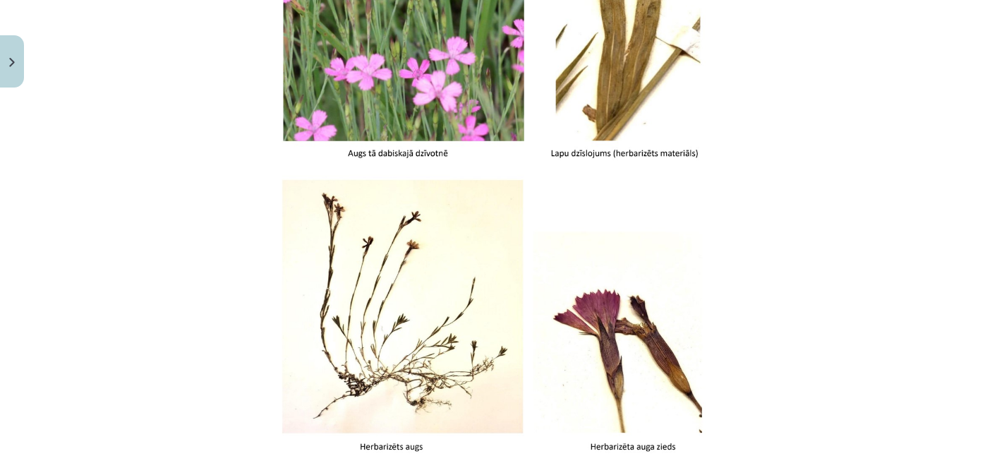
scroll to position [1832, 0]
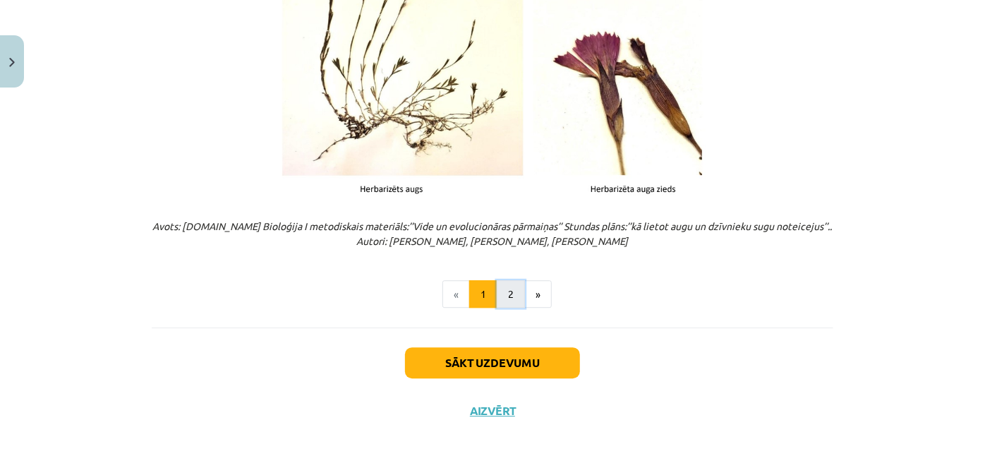
click at [505, 293] on button "2" at bounding box center [511, 294] width 28 height 28
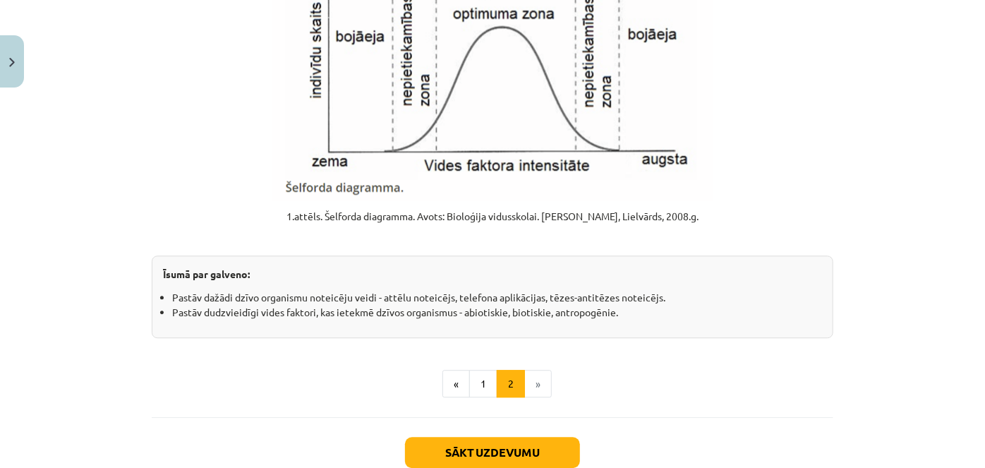
scroll to position [1819, 0]
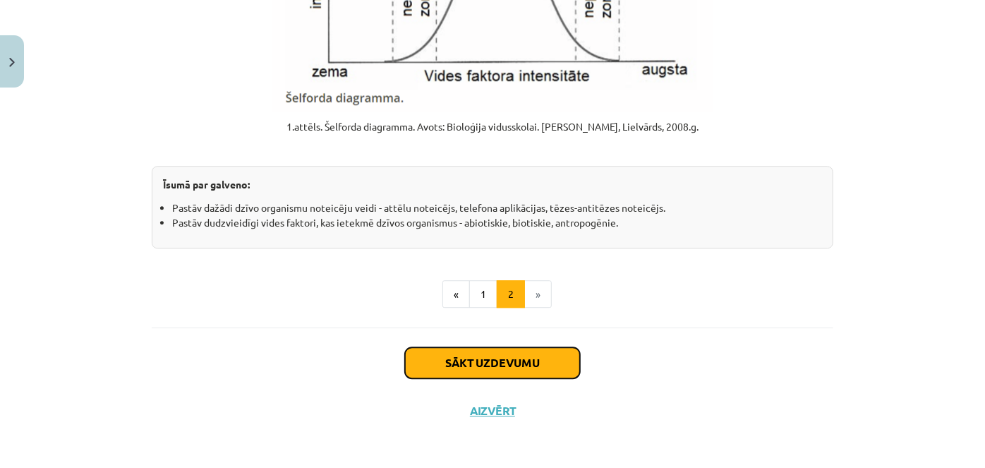
click at [482, 365] on button "Sākt uzdevumu" at bounding box center [492, 362] width 175 height 31
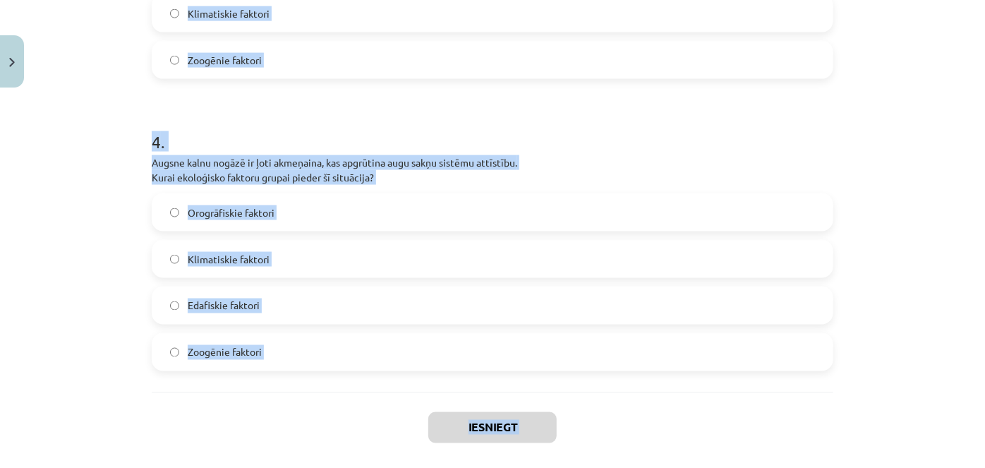
scroll to position [1115, 0]
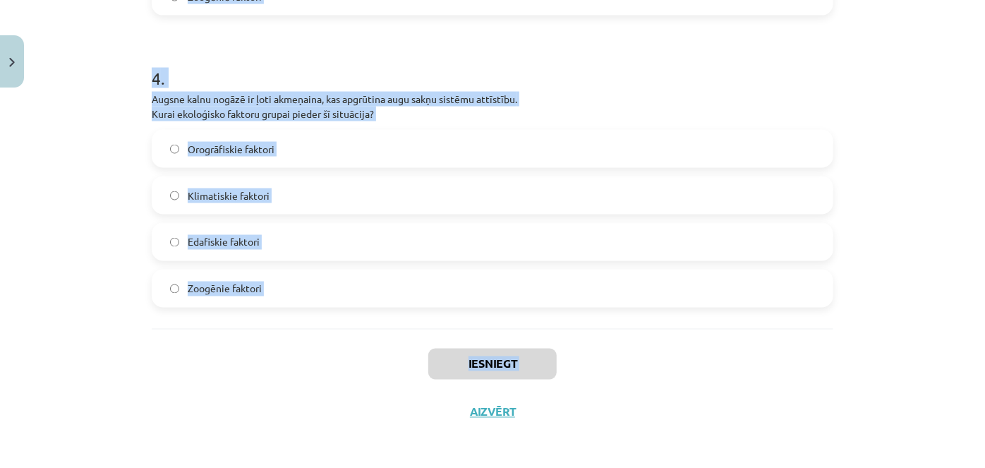
drag, startPoint x: 171, startPoint y: 343, endPoint x: 343, endPoint y: 465, distance: 210.4
click at [343, 465] on div "Mācību tēma: Bioloģijas i - 11. klases 1. ieskaites mācību materiāls #2 1. tēma…" at bounding box center [492, 234] width 985 height 468
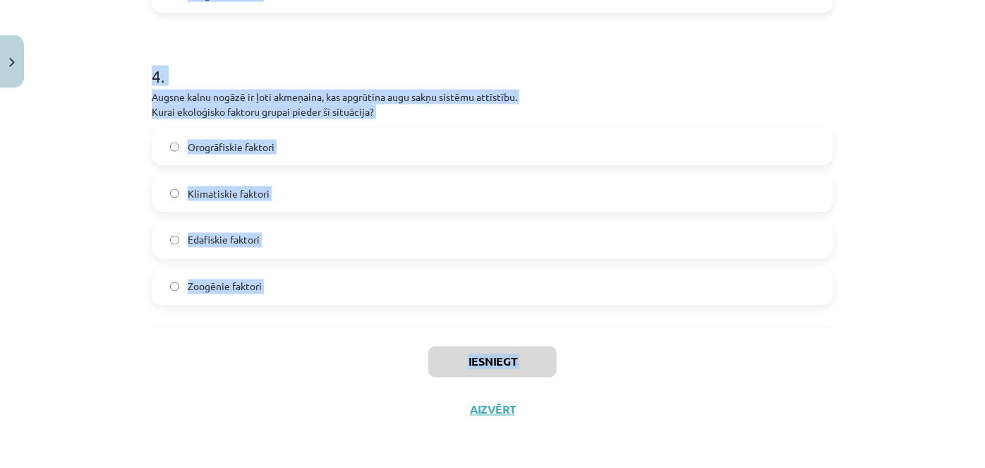
copy div "1 . Pilsētā ievieš mākslīgo apgaismojumu, kas naktīs ietekmē vietējo sikspārņu …"
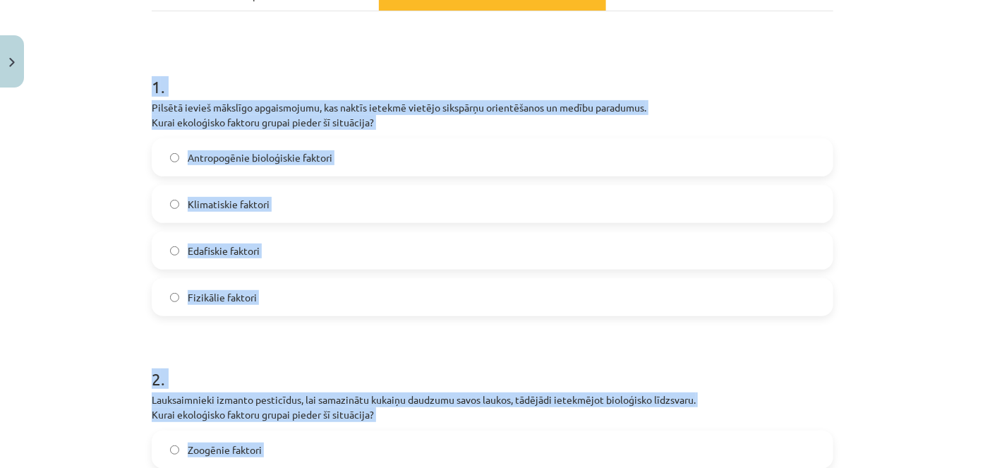
scroll to position [227, 0]
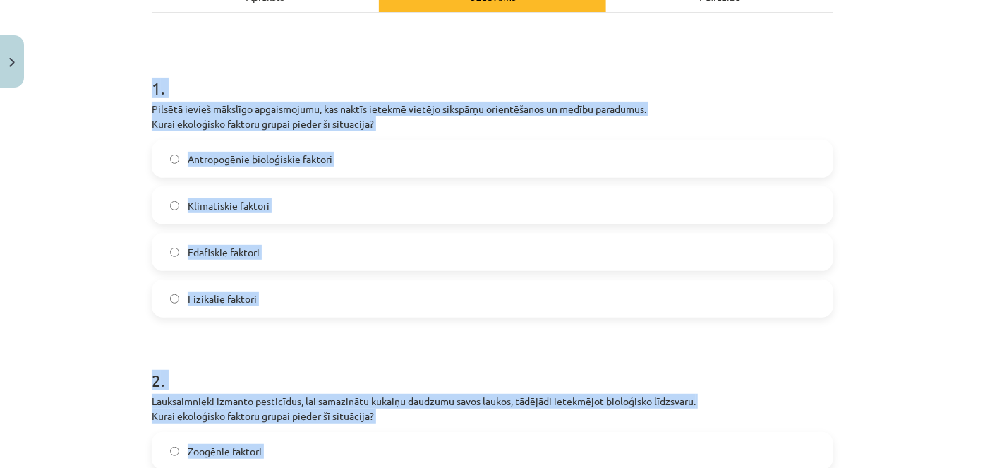
click at [368, 162] on label "Antropogēnie bioloģiskie faktori" at bounding box center [492, 158] width 678 height 35
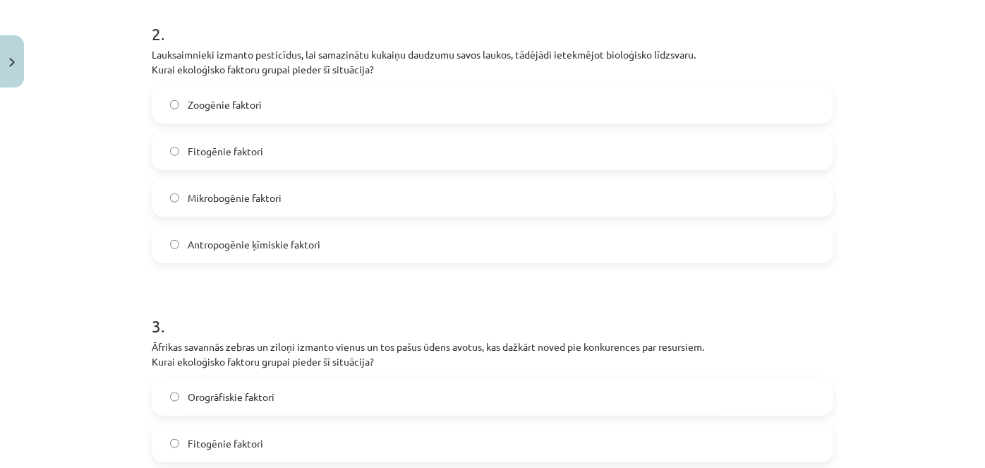
click at [322, 236] on label "Antropogēnie ķīmiskie faktori" at bounding box center [492, 243] width 678 height 35
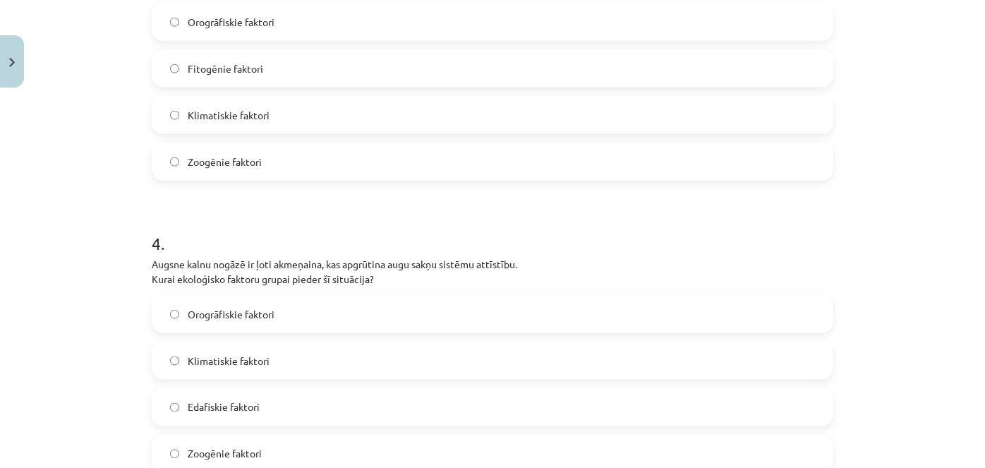
scroll to position [948, 0]
click at [244, 162] on span "Zoogēnie faktori" at bounding box center [225, 161] width 74 height 15
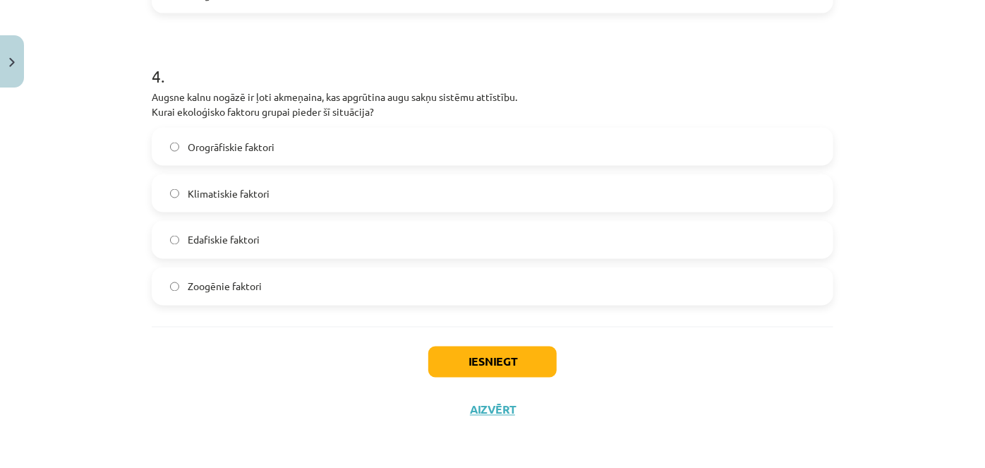
scroll to position [1115, 0]
click at [248, 239] on span "Edafiskie faktori" at bounding box center [224, 240] width 72 height 15
click at [454, 355] on button "Iesniegt" at bounding box center [492, 361] width 128 height 31
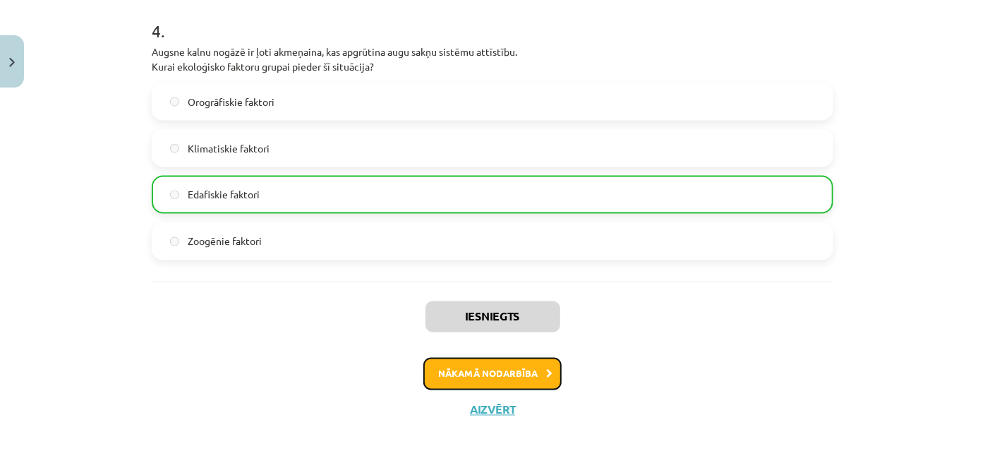
click at [504, 381] on button "Nākamā nodarbība" at bounding box center [492, 374] width 138 height 32
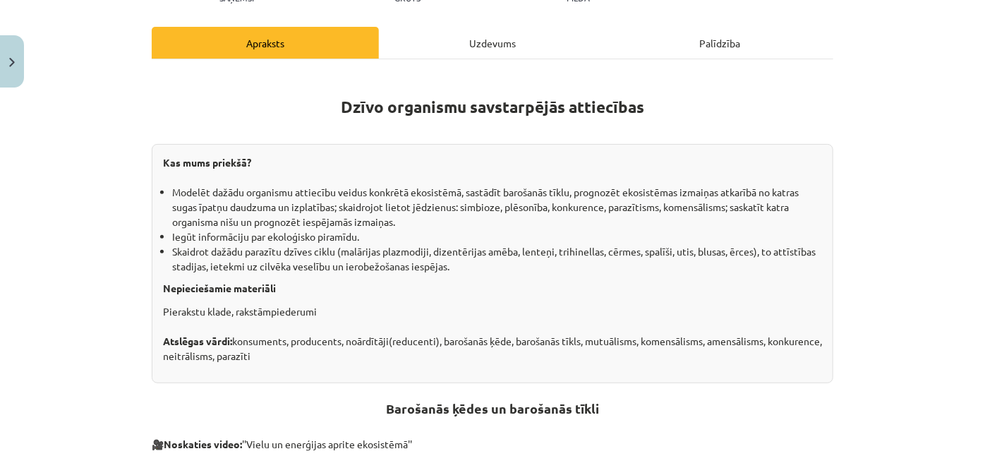
scroll to position [673, 0]
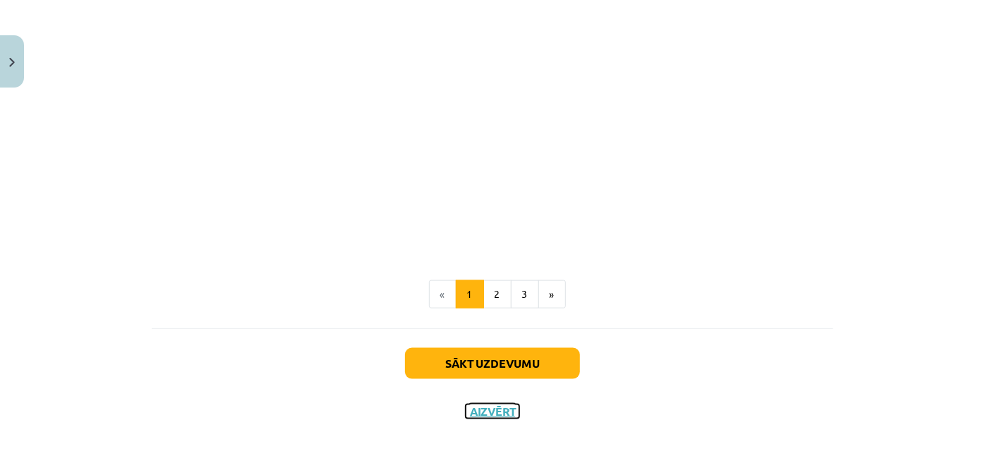
click at [491, 405] on button "Aizvērt" at bounding box center [492, 411] width 54 height 14
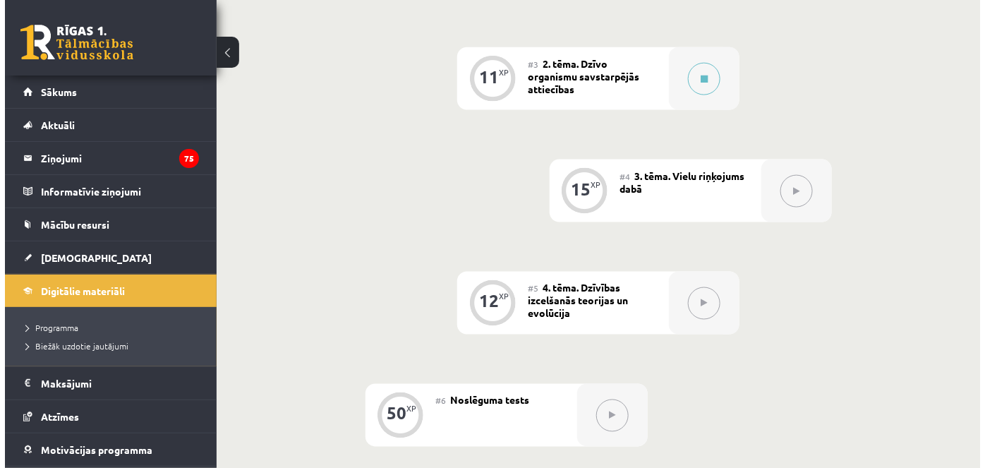
scroll to position [607, 0]
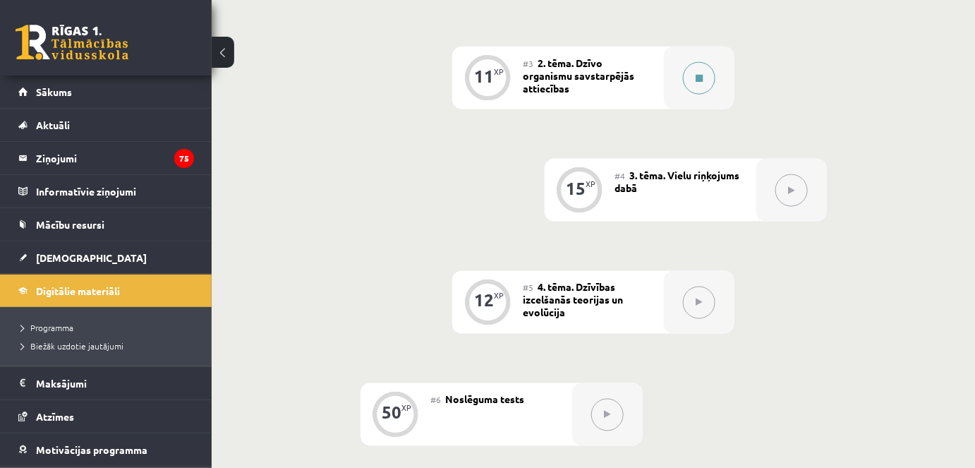
click at [701, 74] on icon at bounding box center [698, 78] width 7 height 8
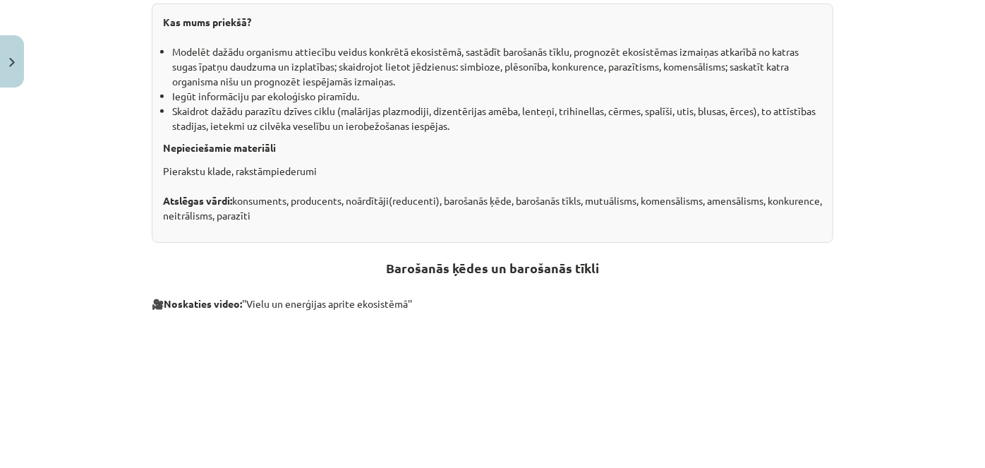
scroll to position [535, 0]
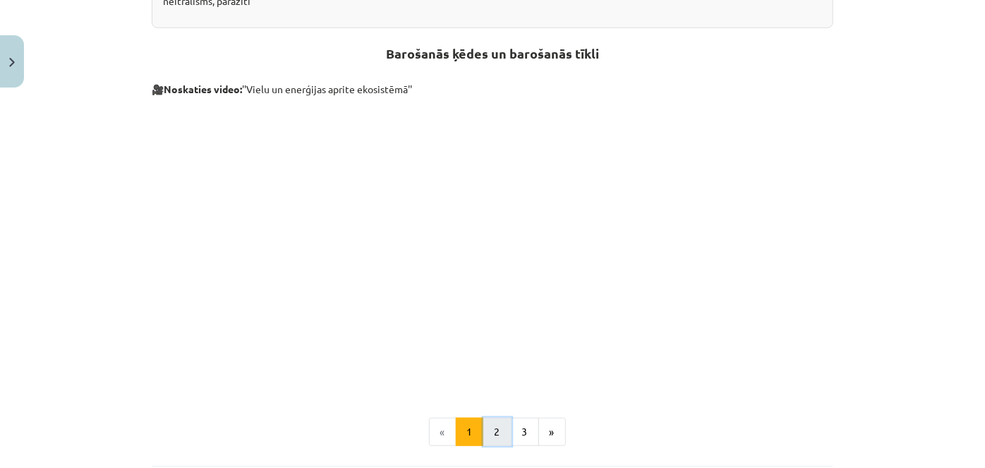
click at [497, 427] on button "2" at bounding box center [497, 432] width 28 height 28
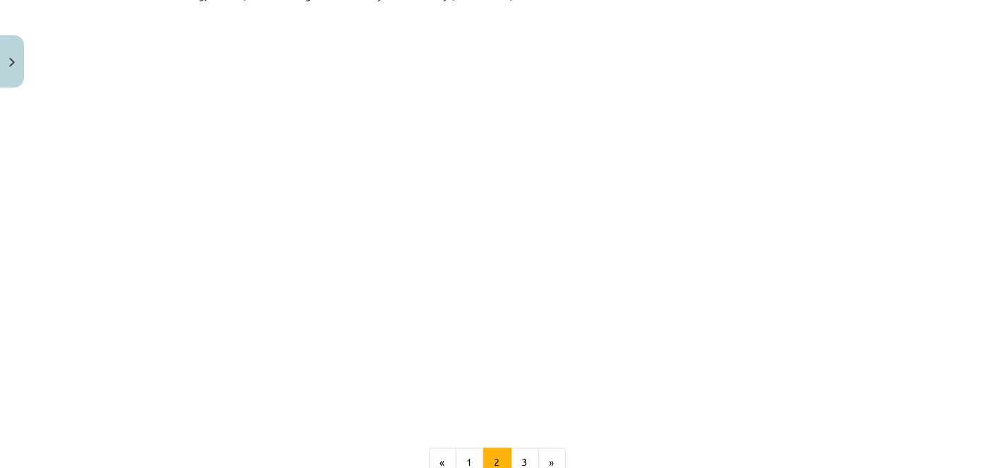
scroll to position [732, 0]
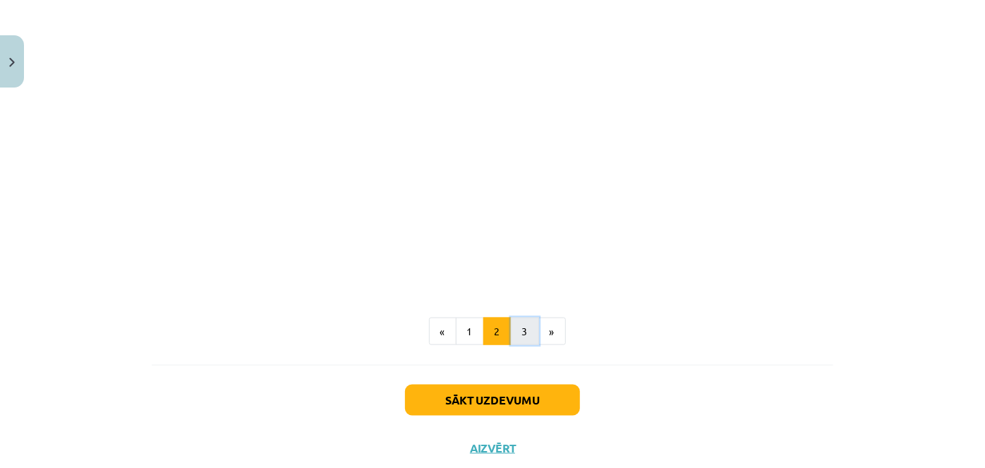
click at [516, 333] on button "3" at bounding box center [525, 331] width 28 height 28
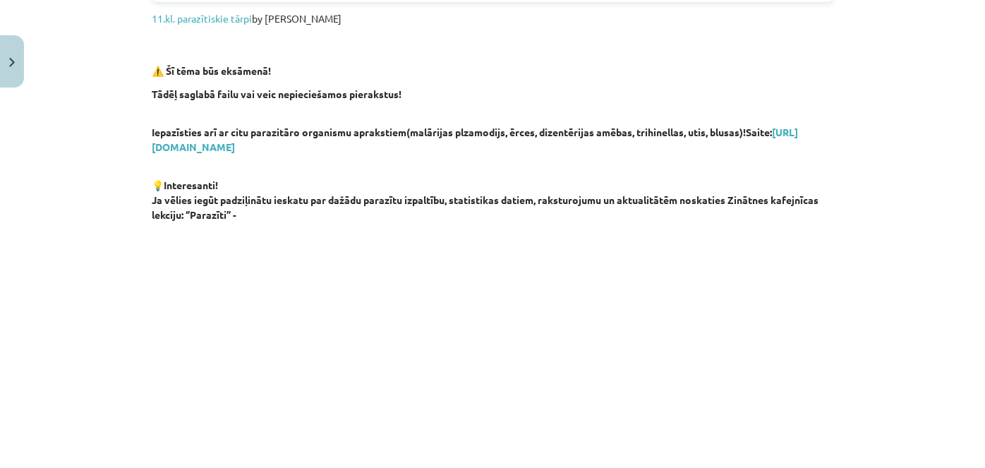
scroll to position [718, 0]
click at [432, 145] on link "https://drive.google.com/file/d/1NLMEqxE-rd8M9XxcjaV3XSsZmbVfj28V/view?usp=shar…" at bounding box center [475, 140] width 646 height 28
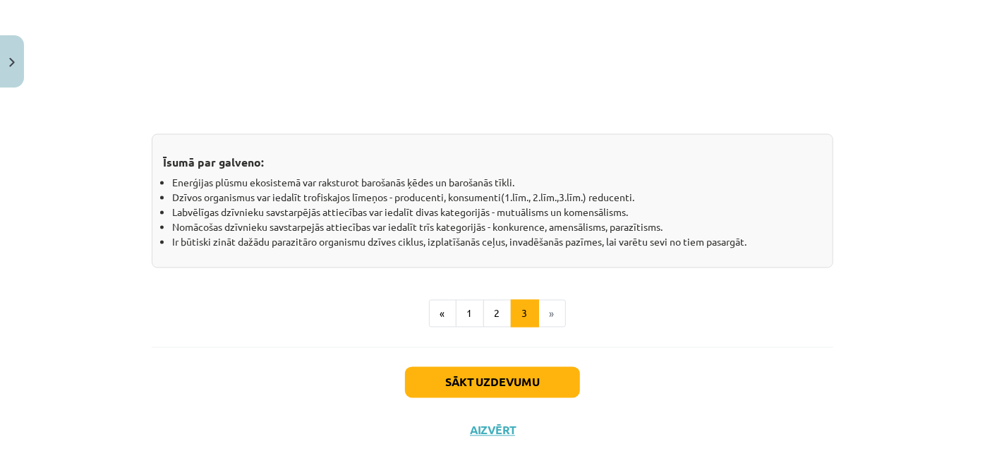
scroll to position [1262, 0]
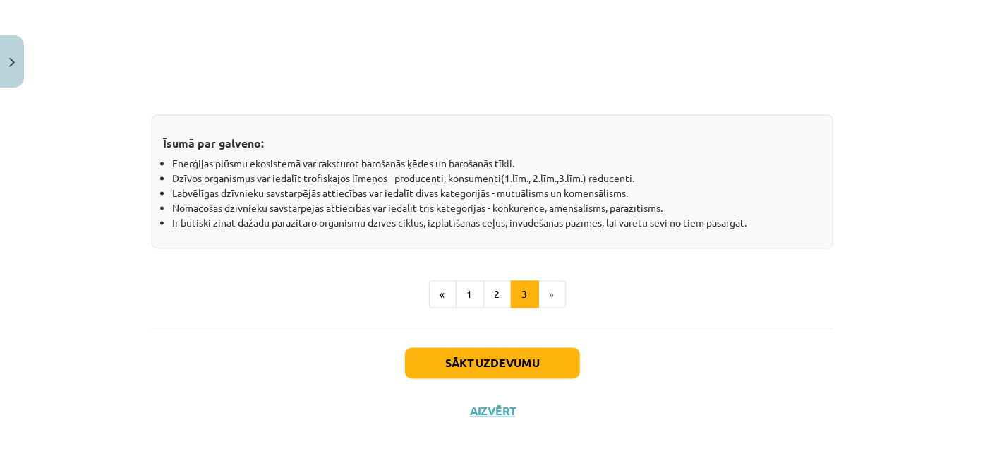
click at [546, 295] on li "»" at bounding box center [552, 295] width 27 height 28
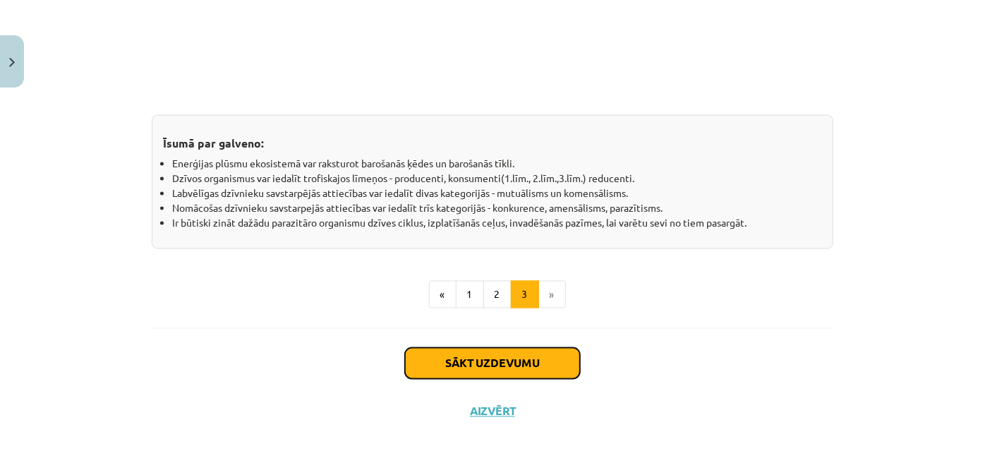
click at [532, 360] on button "Sākt uzdevumu" at bounding box center [492, 363] width 175 height 31
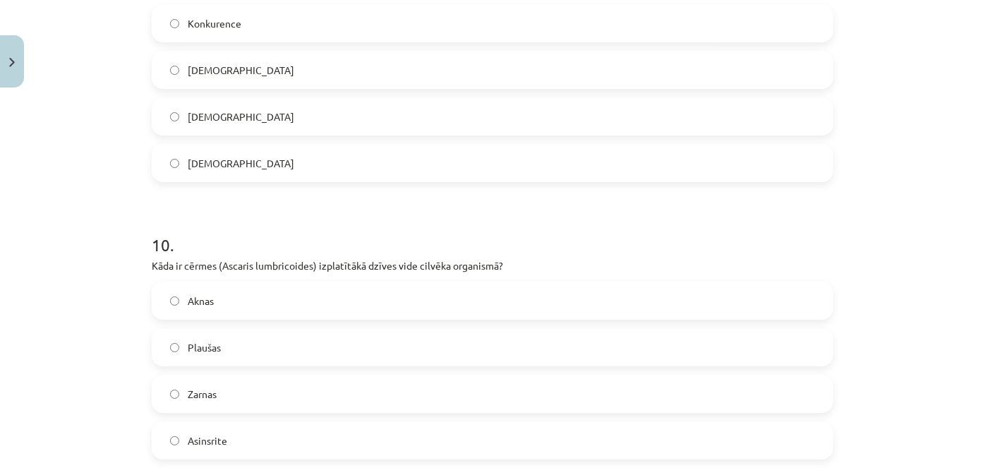
scroll to position [2720, 0]
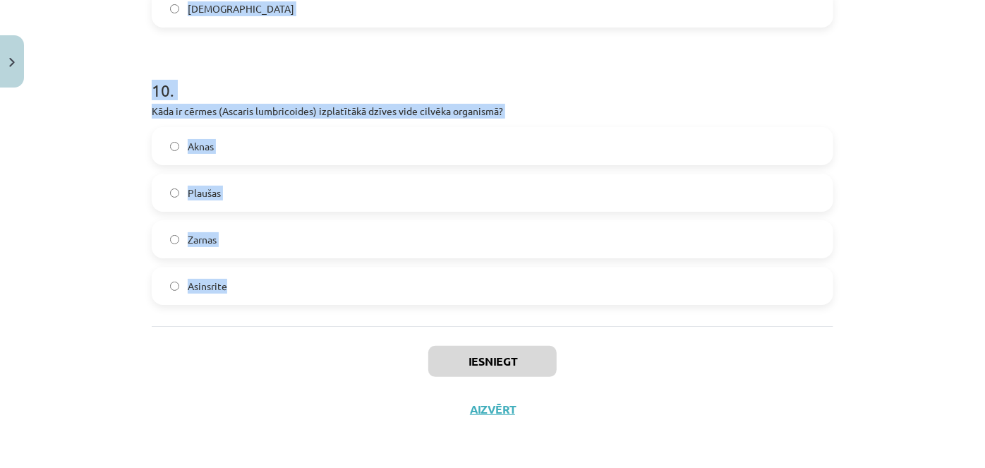
drag, startPoint x: 138, startPoint y: 115, endPoint x: 258, endPoint y: 283, distance: 206.7
copy form "Kurš no šiem parazītiem ir pazīstams ar to, ka tam ir plakans un segmentēts ķer…"
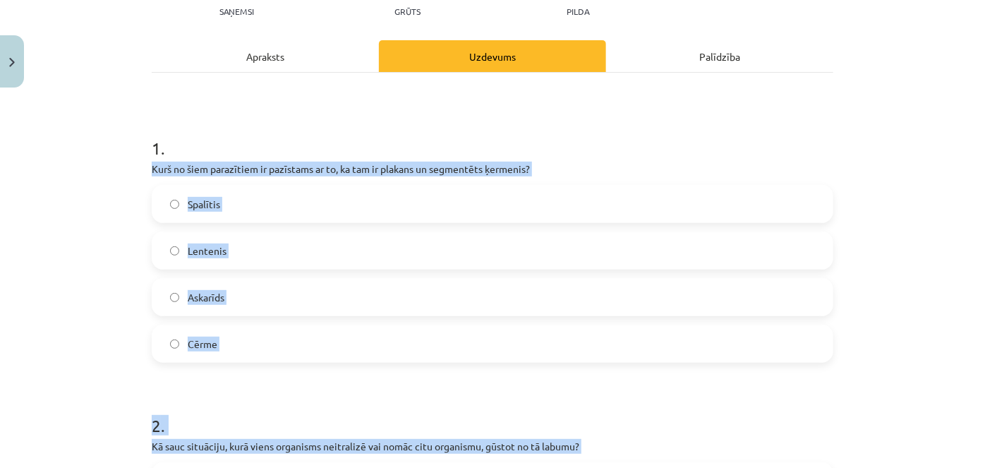
scroll to position [176, 0]
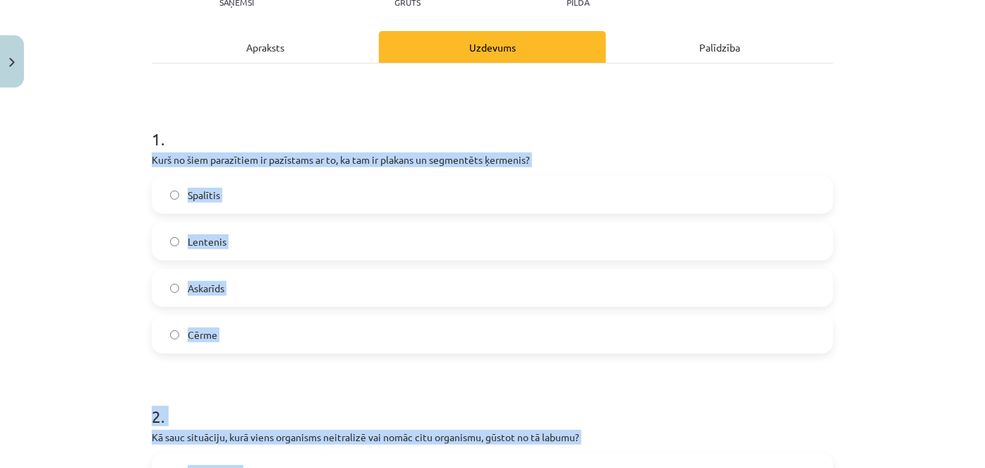
click at [263, 251] on label "Lentenis" at bounding box center [492, 241] width 678 height 35
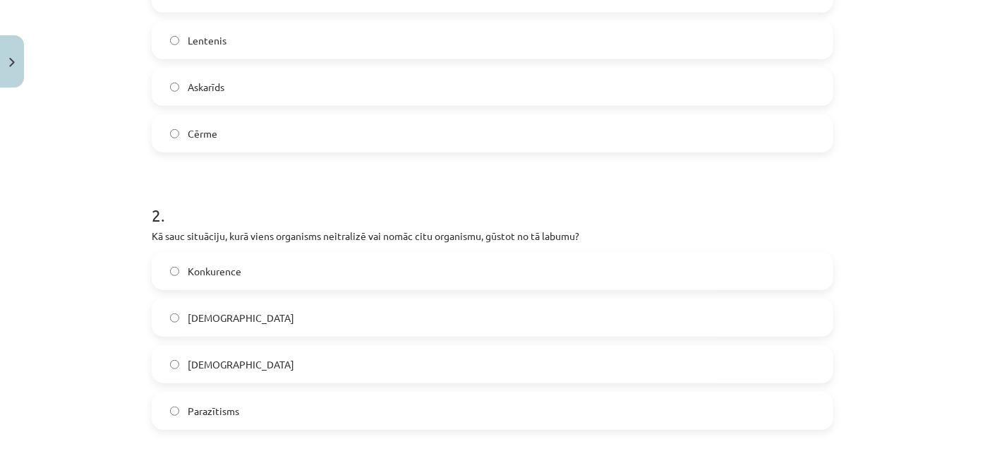
scroll to position [430, 0]
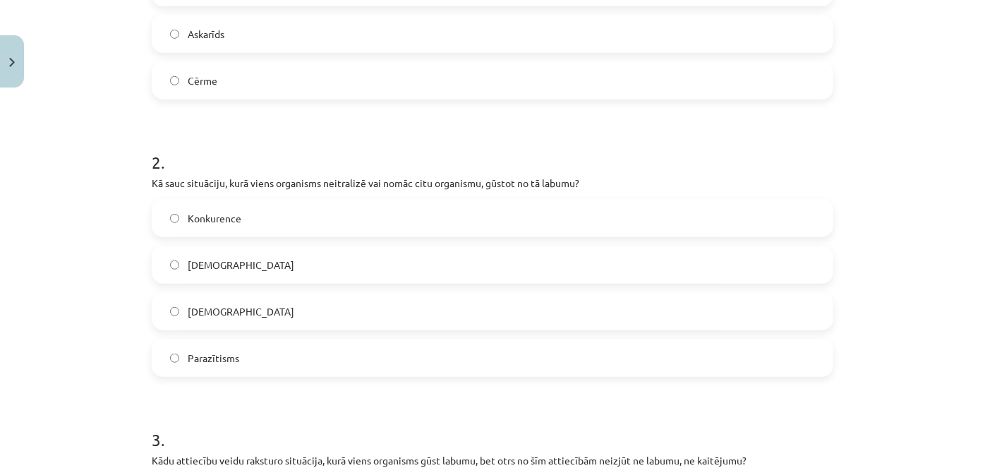
click at [240, 362] on label "Parazītisms" at bounding box center [492, 357] width 678 height 35
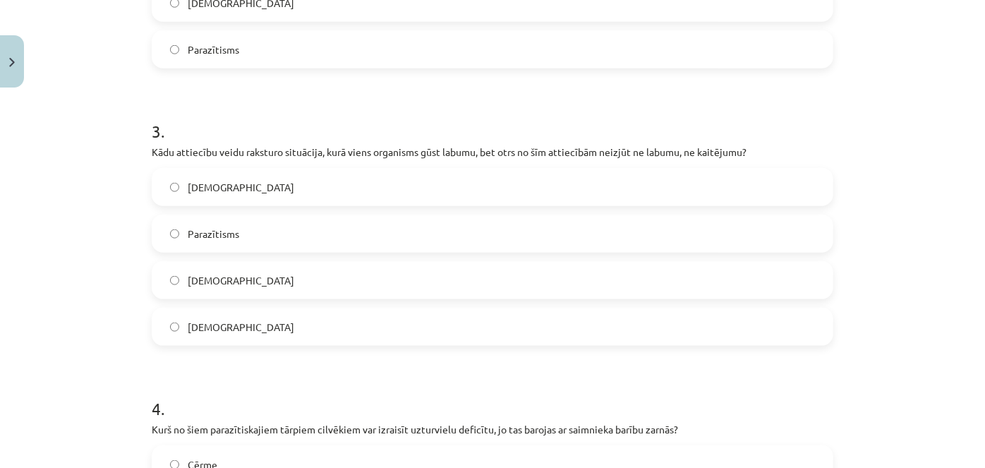
scroll to position [756, 0]
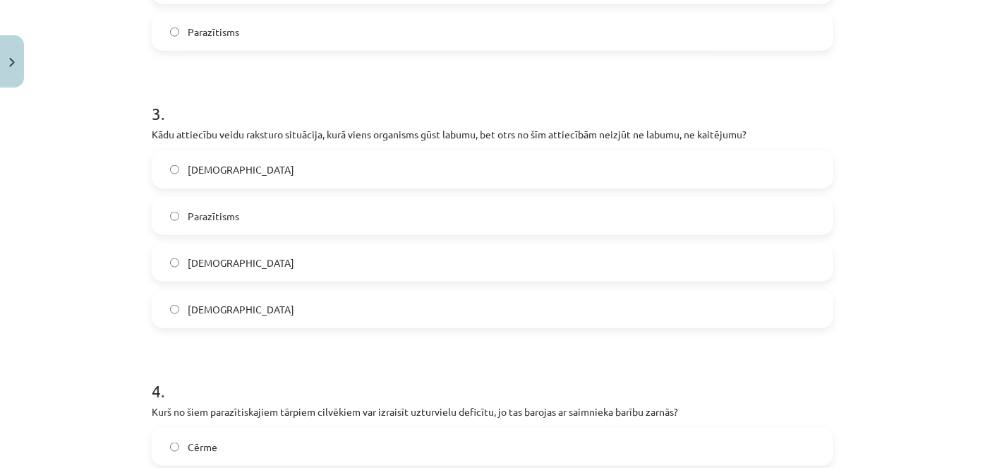
click at [255, 314] on label "Komensālisms" at bounding box center [492, 308] width 678 height 35
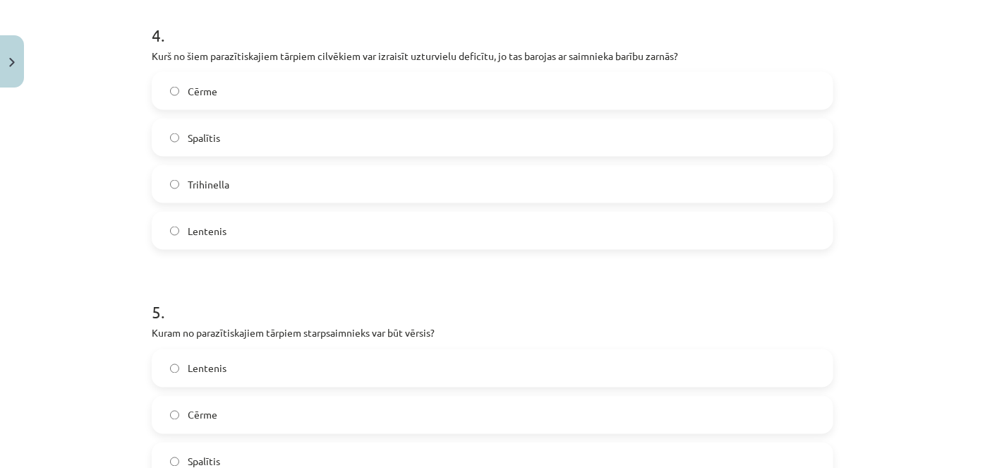
scroll to position [1112, 0]
click at [260, 236] on label "Lentenis" at bounding box center [492, 229] width 678 height 35
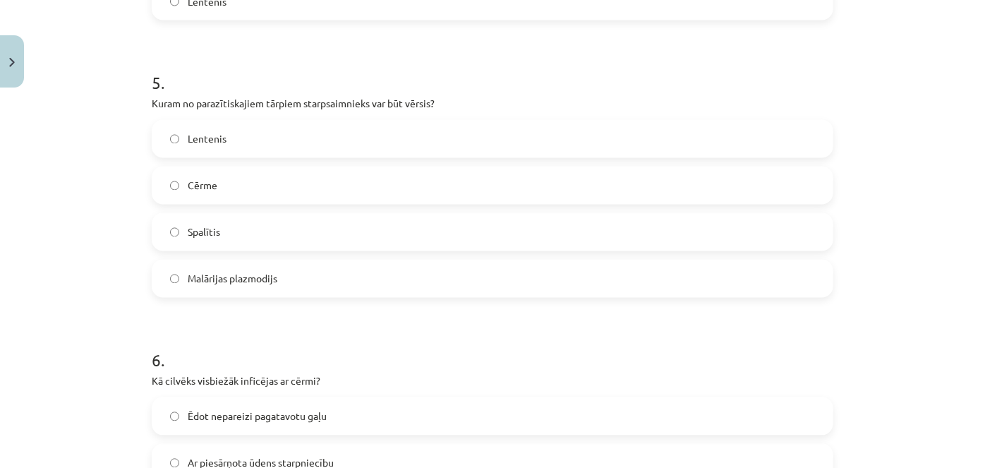
scroll to position [1341, 0]
click at [272, 136] on label "Lentenis" at bounding box center [492, 138] width 678 height 35
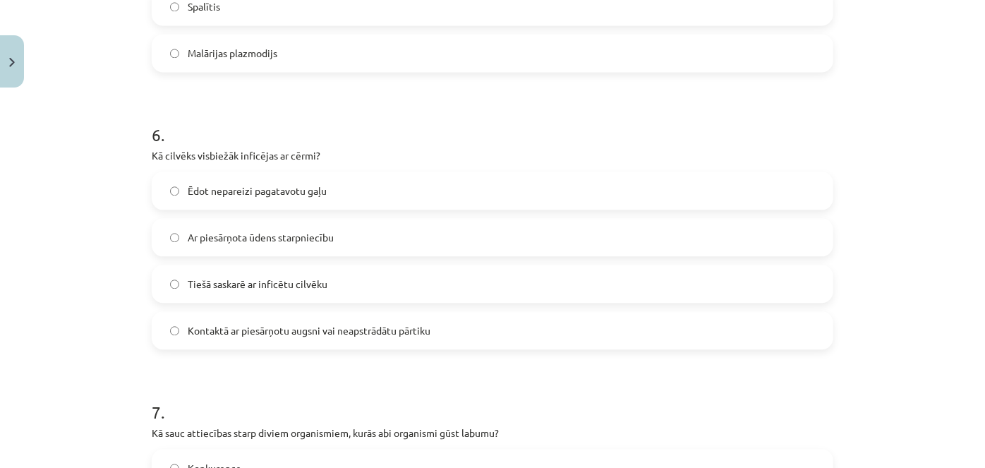
scroll to position [1566, 0]
click at [262, 339] on label "Kontaktā ar piesārņotu augsni vai neapstrādātu pārtiku" at bounding box center [492, 329] width 678 height 35
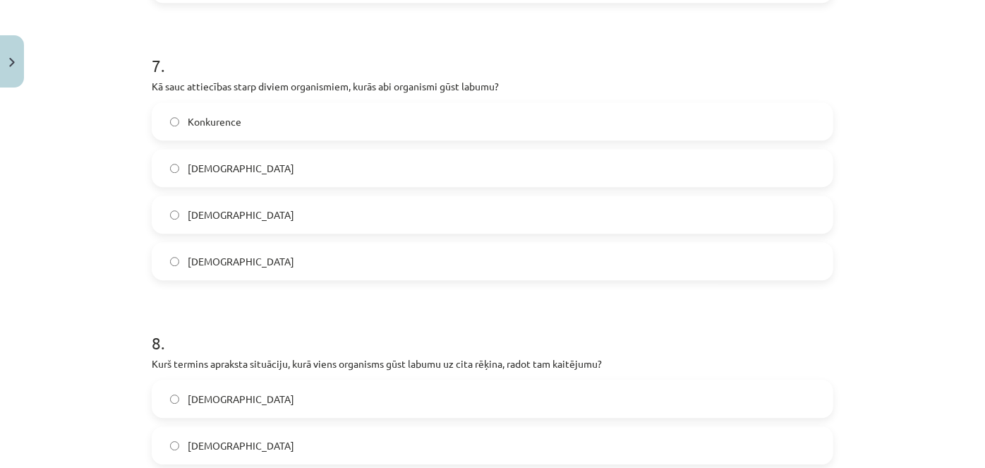
scroll to position [1913, 0]
click at [288, 166] on label "Mutuālisms" at bounding box center [492, 167] width 678 height 35
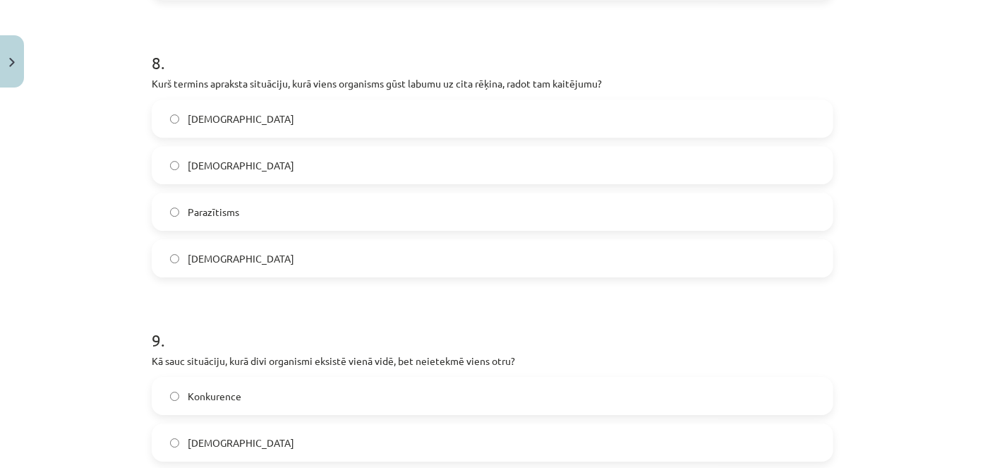
scroll to position [2193, 0]
click at [274, 202] on label "Parazītisms" at bounding box center [492, 211] width 678 height 35
click at [285, 173] on label "Neitrālisms" at bounding box center [492, 163] width 678 height 35
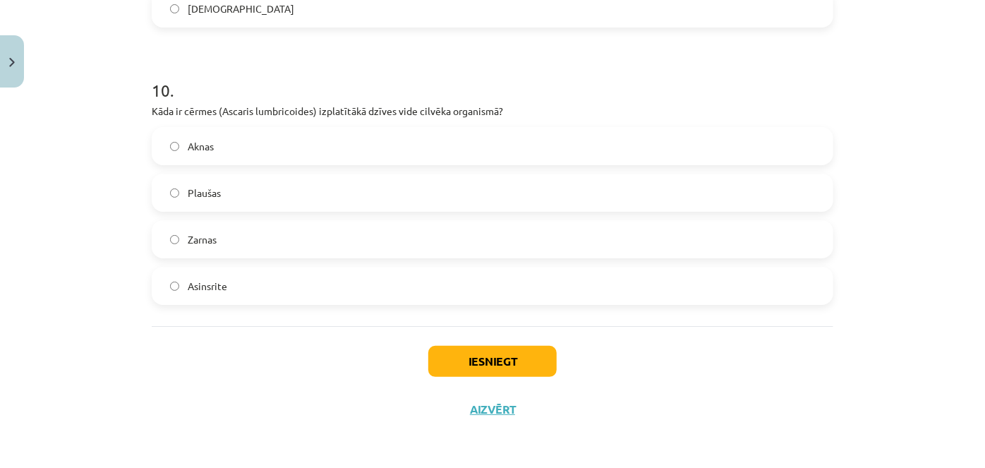
click at [240, 243] on label "Zarnas" at bounding box center [492, 238] width 678 height 35
click at [473, 367] on button "Iesniegt" at bounding box center [492, 361] width 128 height 31
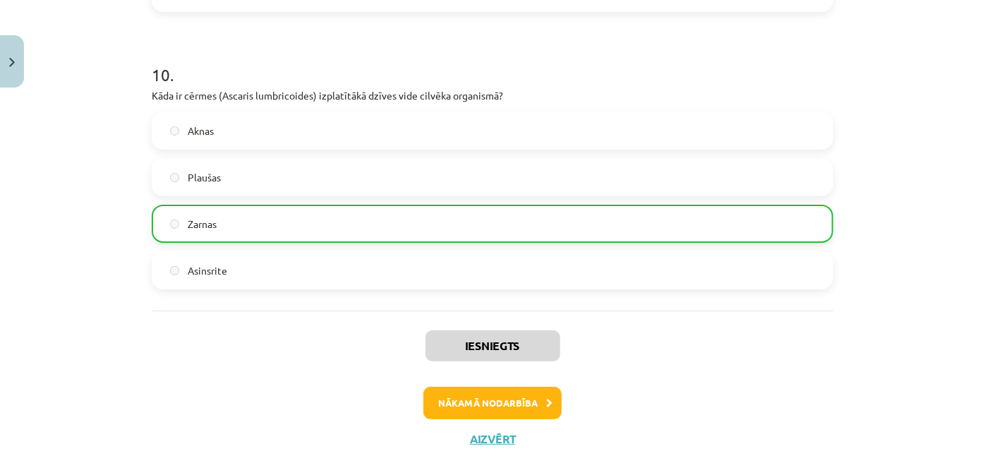
scroll to position [2763, 0]
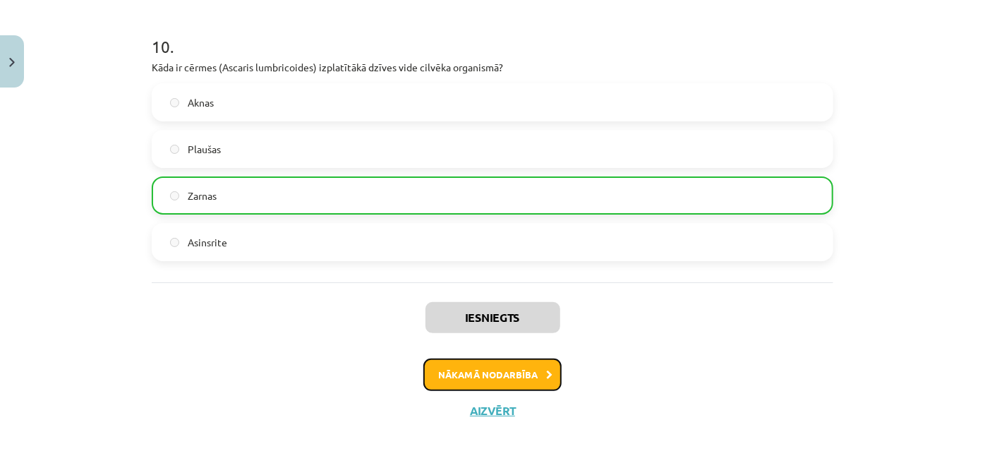
click at [499, 374] on button "Nākamā nodarbība" at bounding box center [492, 374] width 138 height 32
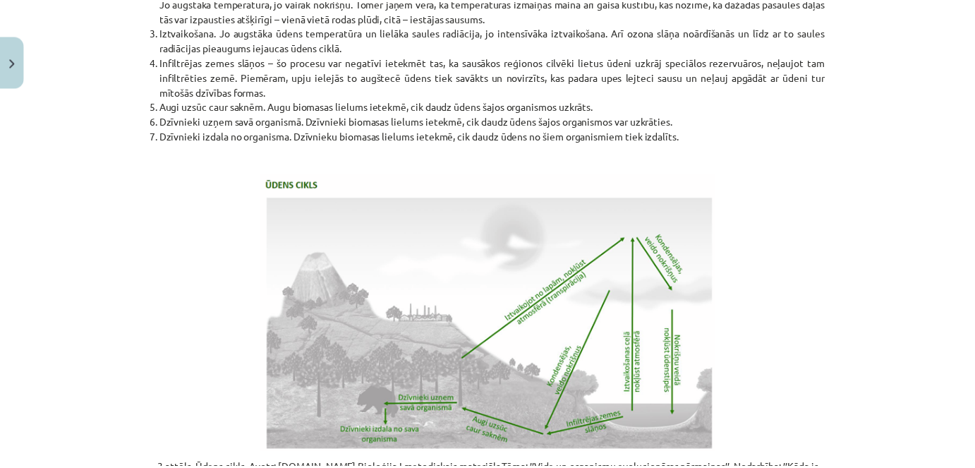
scroll to position [2930, 0]
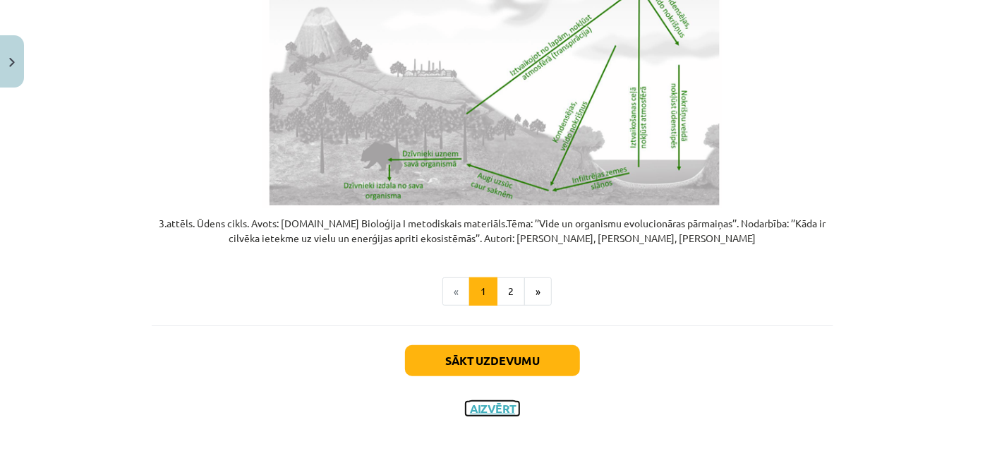
click at [494, 406] on button "Aizvērt" at bounding box center [492, 408] width 54 height 14
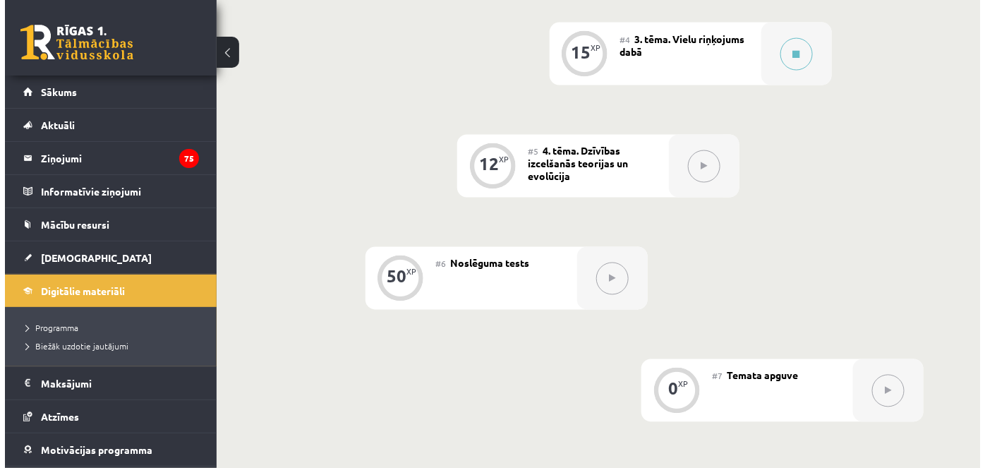
scroll to position [736, 0]
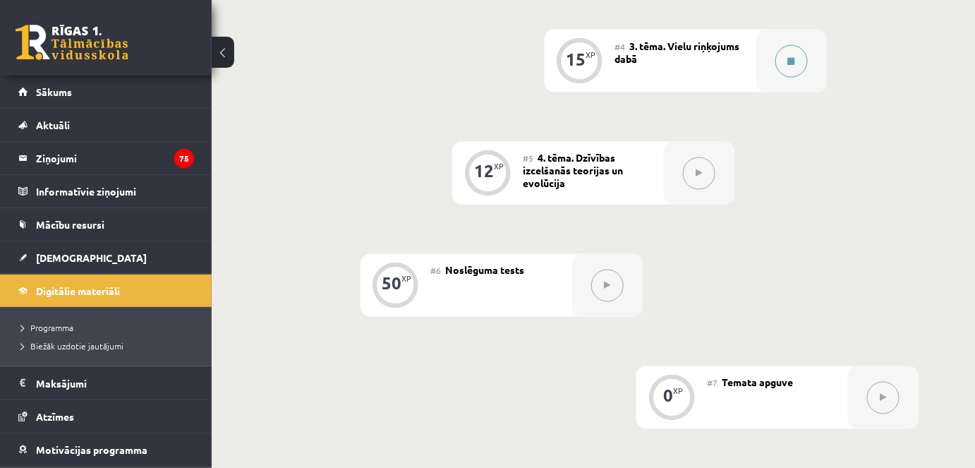
click at [790, 54] on button at bounding box center [791, 61] width 32 height 32
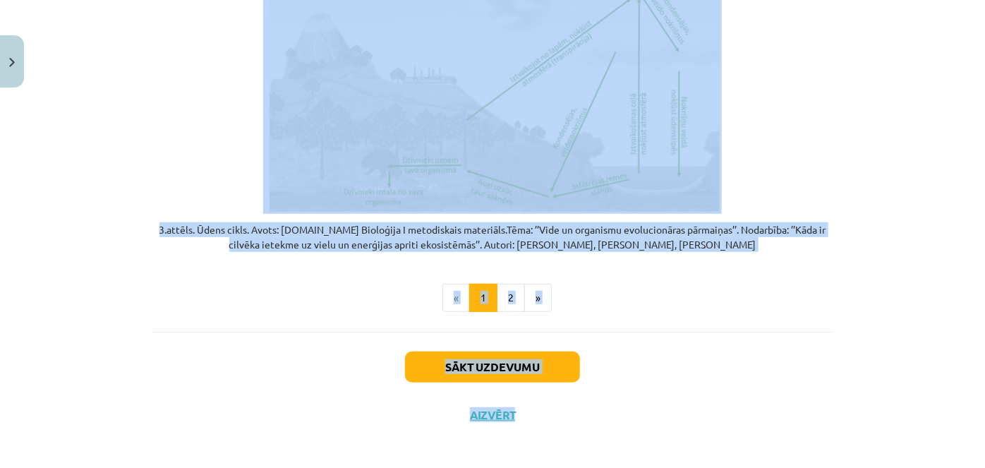
scroll to position [2930, 0]
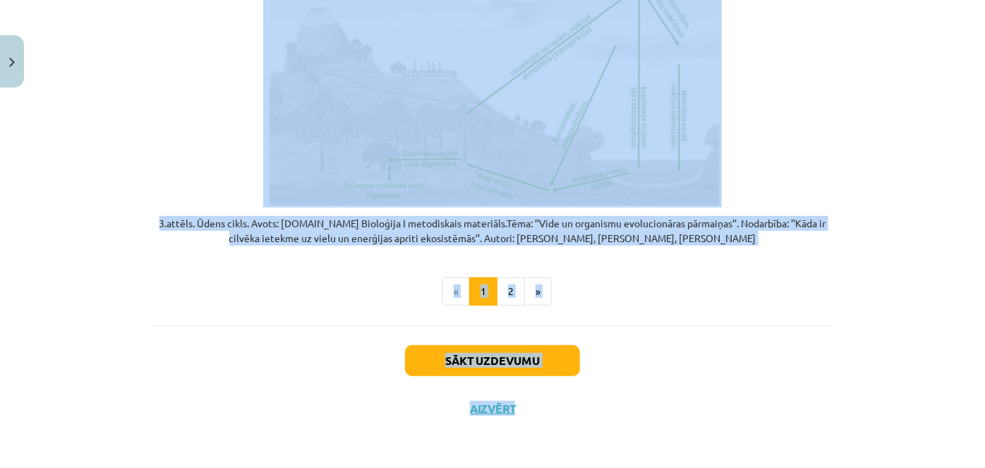
drag, startPoint x: 401, startPoint y: 226, endPoint x: 854, endPoint y: 463, distance: 511.3
click at [854, 463] on div "Mācību tēma: Bioloģijas i - 11. klases 1. ieskaites mācību materiāls #4 3. tēma…" at bounding box center [492, 234] width 985 height 468
copy div "Vielu riņķojums dabā Kas mums priekšā? Spriest, kuru no vielu aprites posmiem v…"
click at [732, 197] on p at bounding box center [492, 67] width 681 height 279
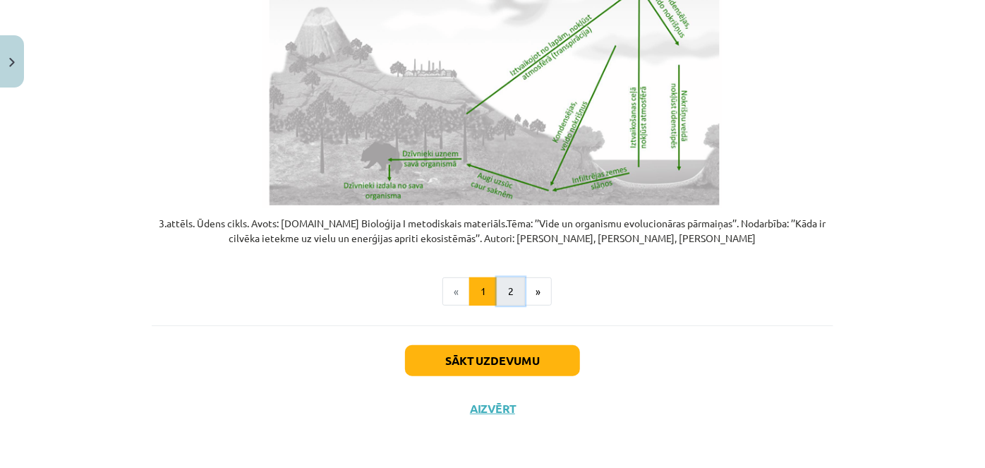
click at [504, 295] on button "2" at bounding box center [511, 291] width 28 height 28
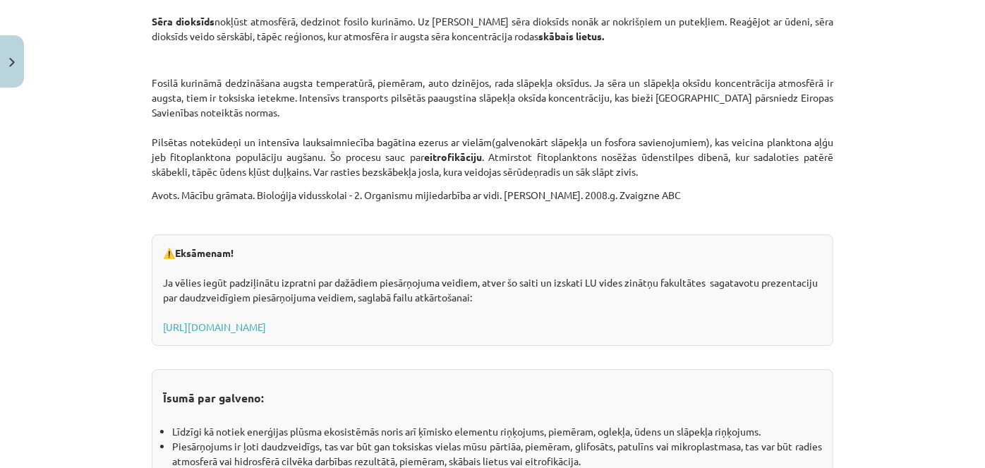
scroll to position [2116, 0]
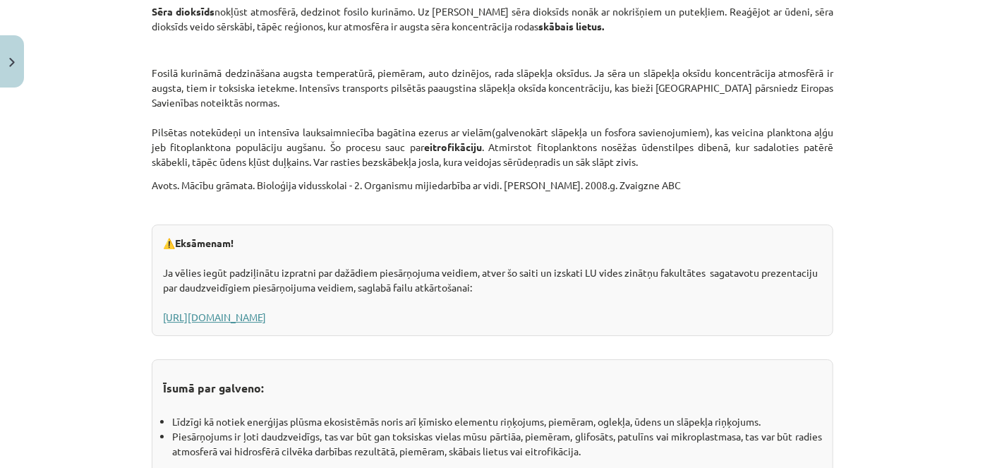
click at [266, 312] on link "https://www.geo.lu.lv/fileadmin/user_upload/lu_portal/projekti/gzzf/videunilgts…" at bounding box center [214, 316] width 103 height 13
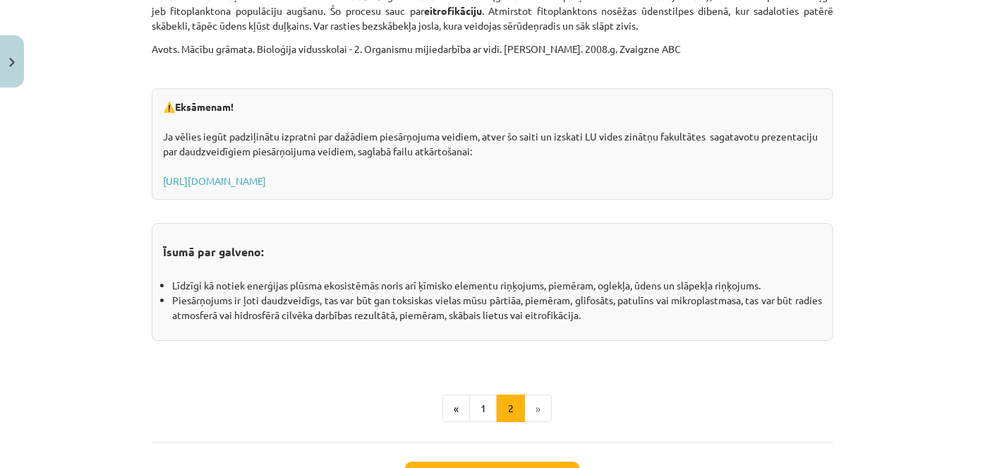
scroll to position [2253, 0]
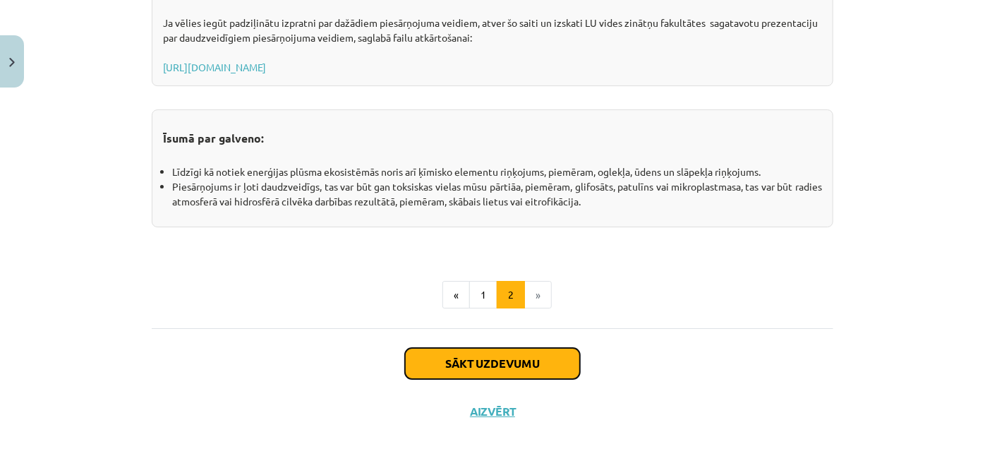
click at [501, 365] on button "Sākt uzdevumu" at bounding box center [492, 363] width 175 height 31
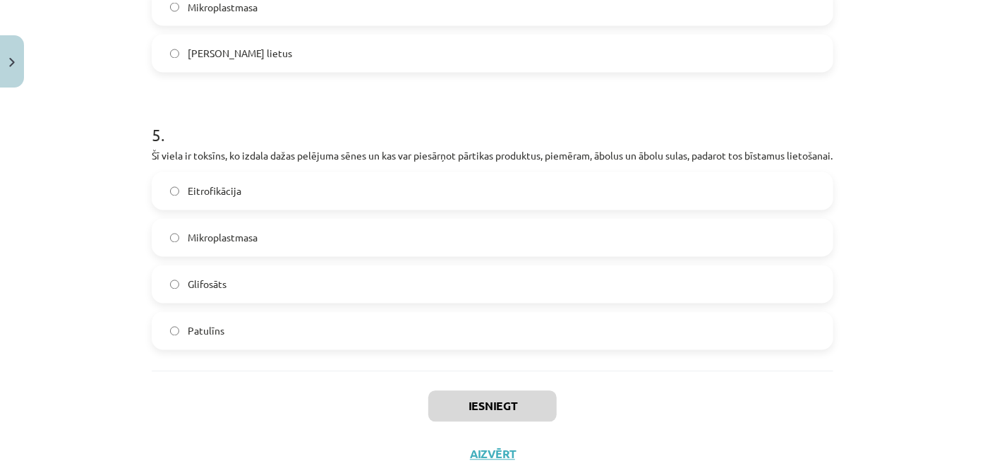
scroll to position [1393, 0]
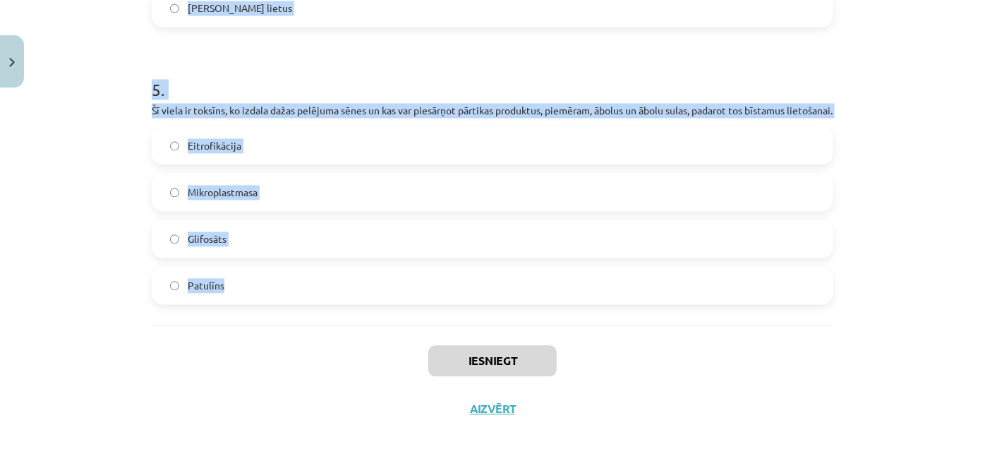
drag, startPoint x: 139, startPoint y: 293, endPoint x: 306, endPoint y: 310, distance: 167.9
copy form "Tas ir lauksaimniecībā bieži lietots herbicīds, kas tiek izmantots nezāļu apkar…"
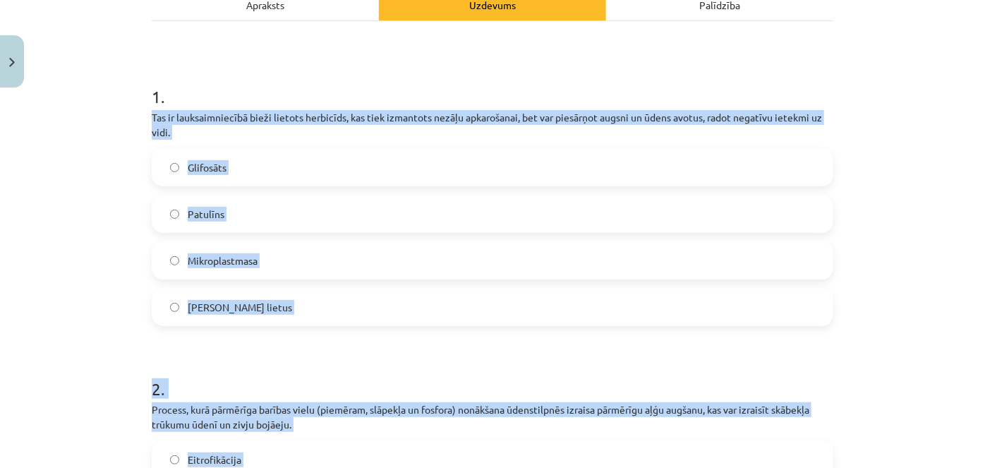
scroll to position [218, 0]
click at [254, 164] on label "Glifosāts" at bounding box center [492, 167] width 678 height 35
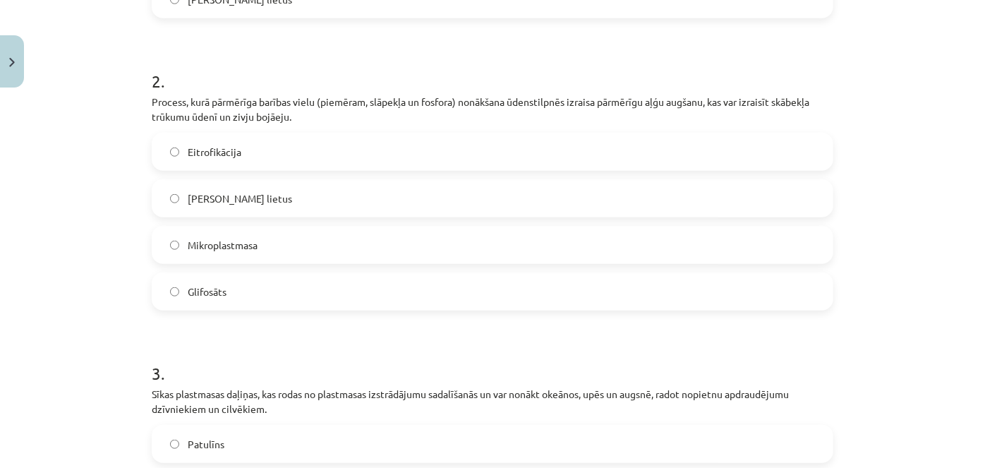
scroll to position [546, 0]
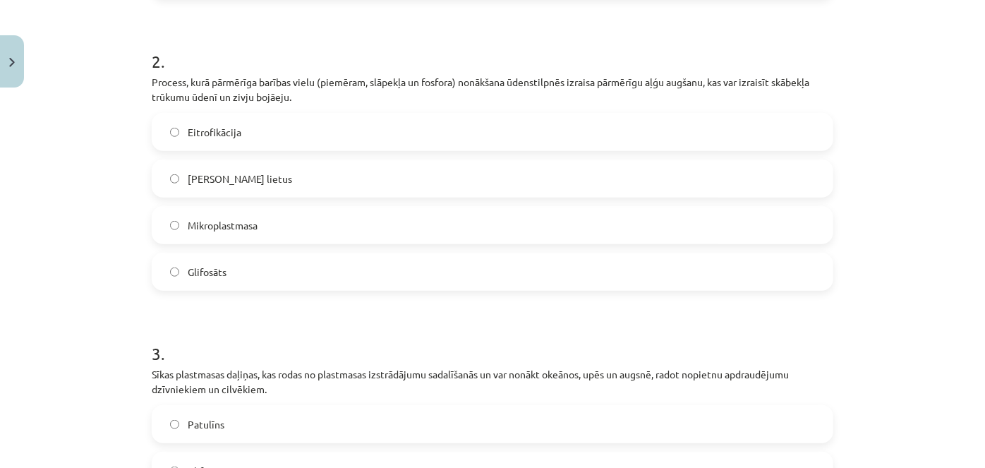
click at [188, 130] on span "Eitrofikācija" at bounding box center [215, 132] width 54 height 15
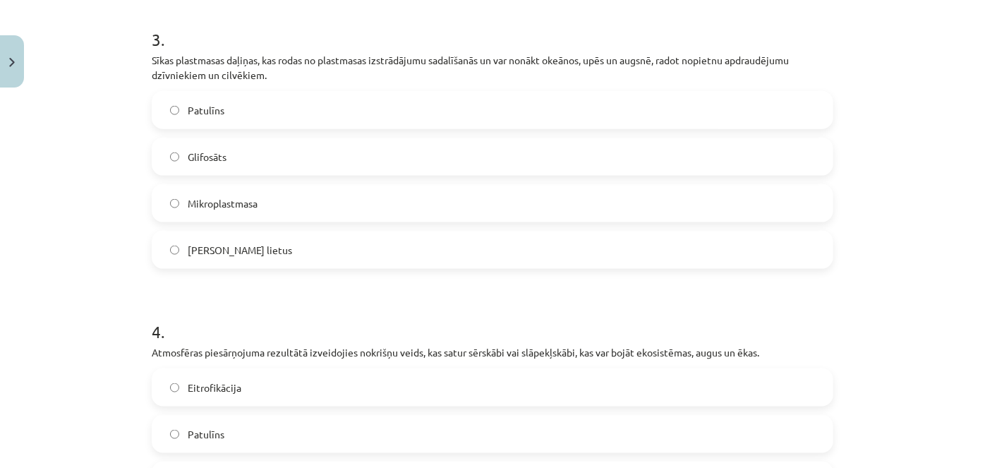
scroll to position [872, 0]
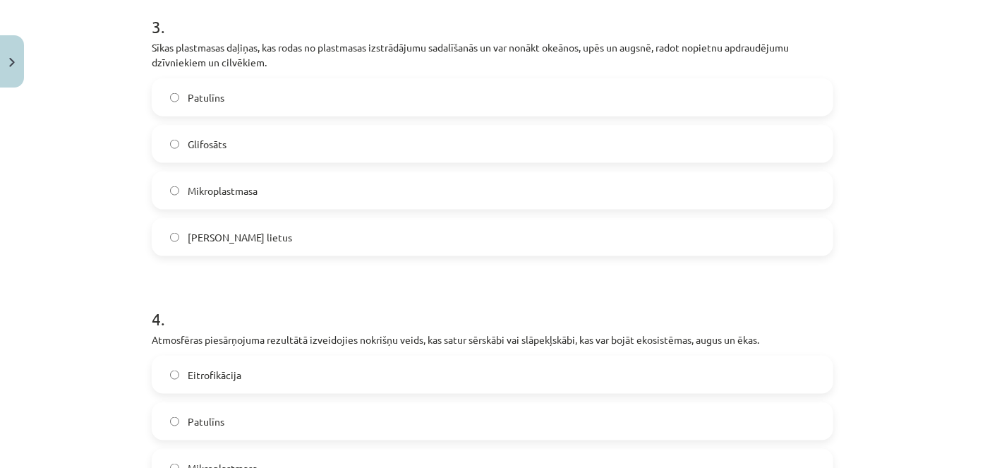
click at [201, 188] on span "Mikroplastmasa" at bounding box center [223, 190] width 70 height 15
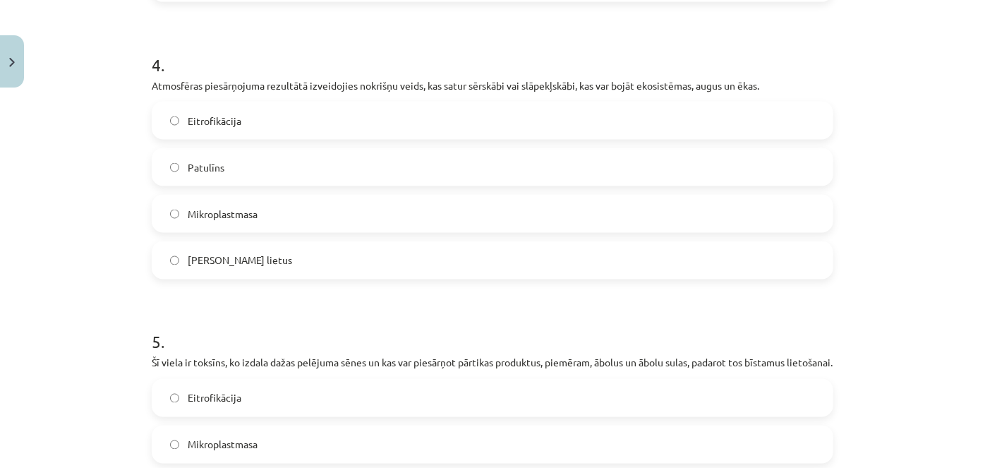
click at [266, 262] on label "Skābais lietus" at bounding box center [492, 260] width 678 height 35
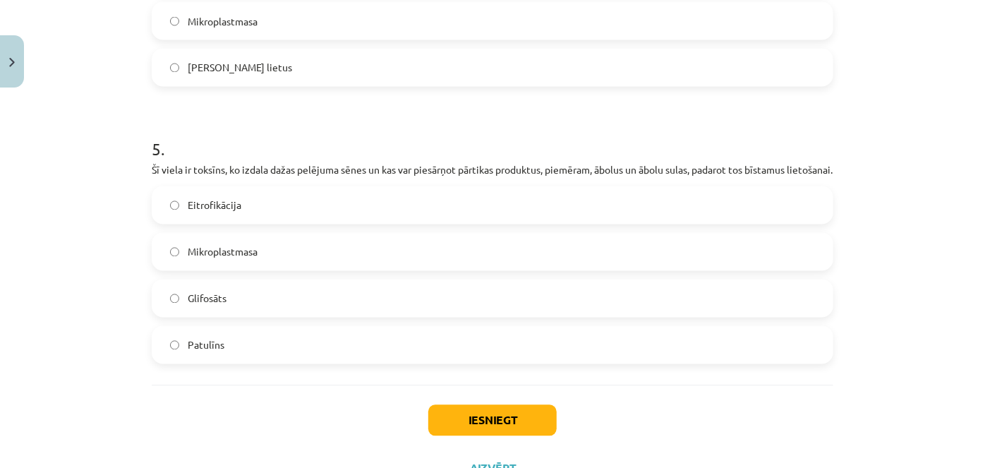
scroll to position [1320, 0]
click at [254, 354] on label "Patulīns" at bounding box center [492, 343] width 678 height 35
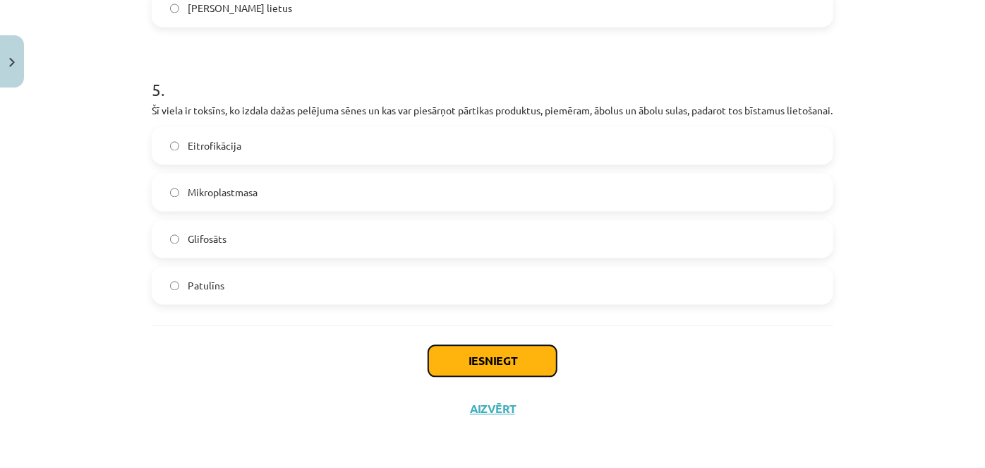
click at [480, 356] on button "Iesniegt" at bounding box center [492, 360] width 128 height 31
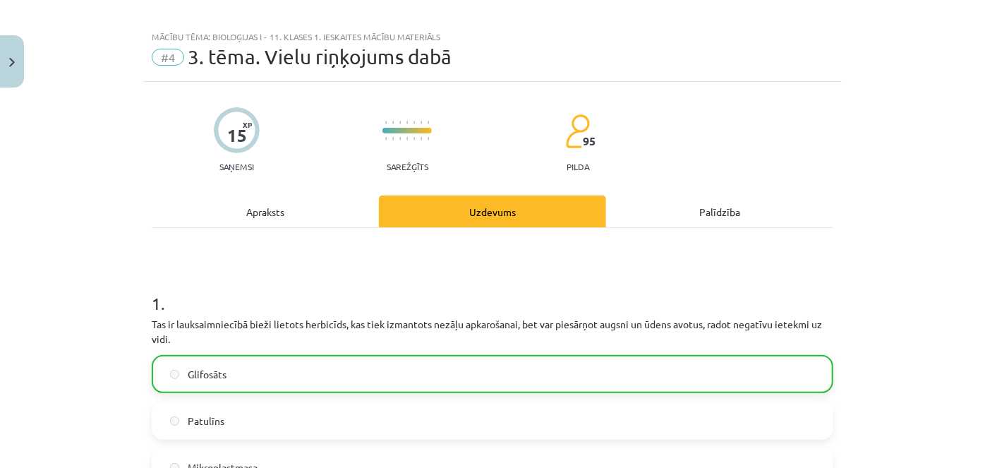
scroll to position [0, 0]
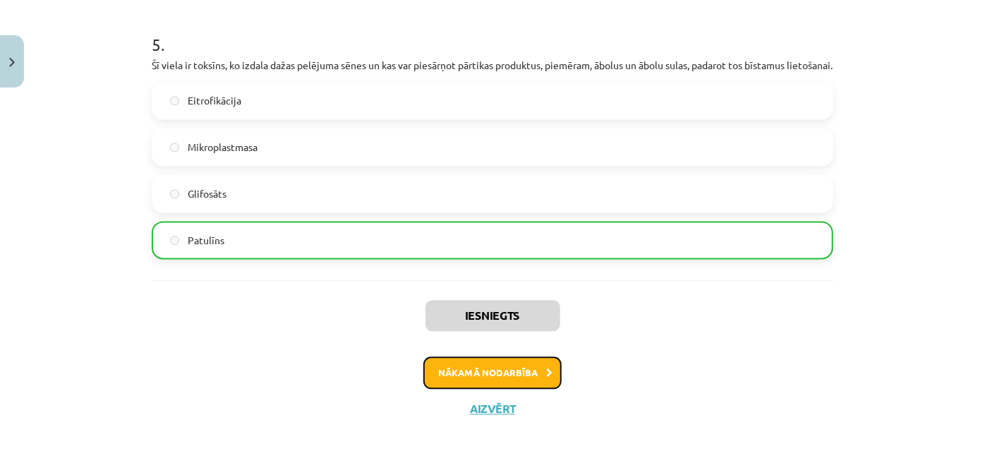
click at [484, 371] on button "Nākamā nodarbība" at bounding box center [492, 372] width 138 height 32
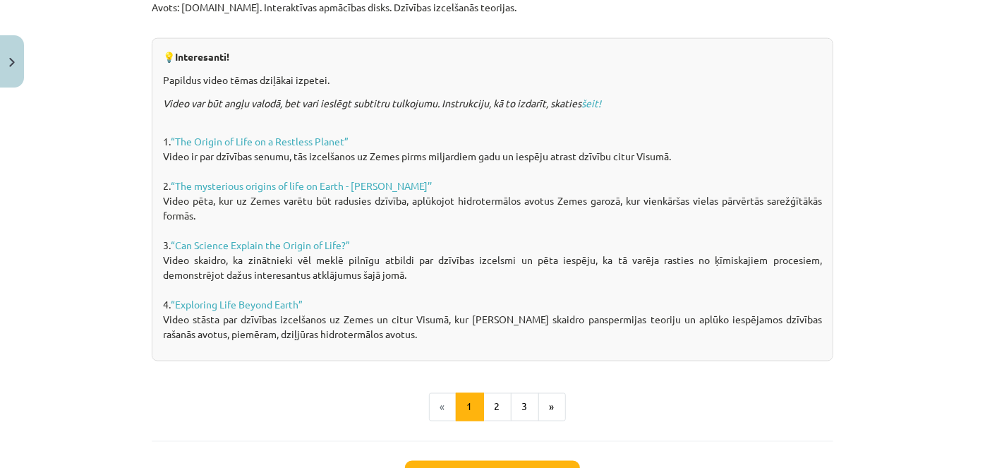
scroll to position [1087, 0]
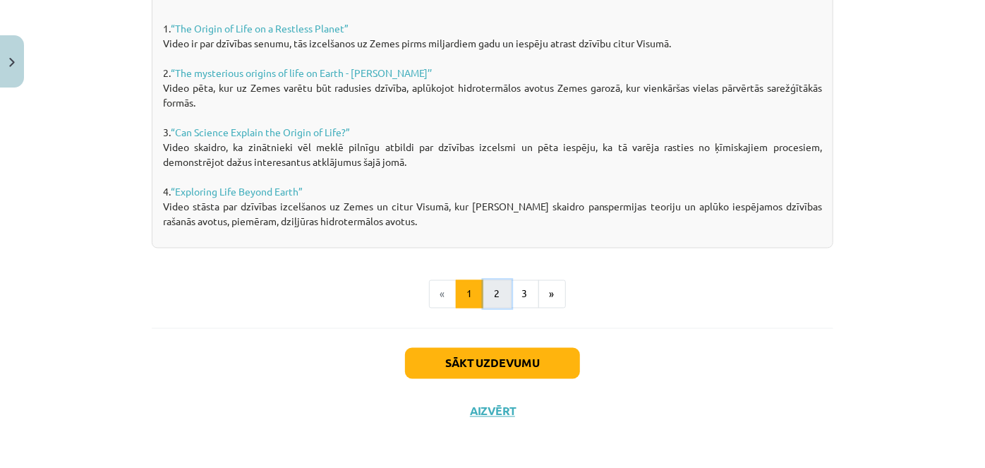
click at [490, 293] on button "2" at bounding box center [497, 294] width 28 height 28
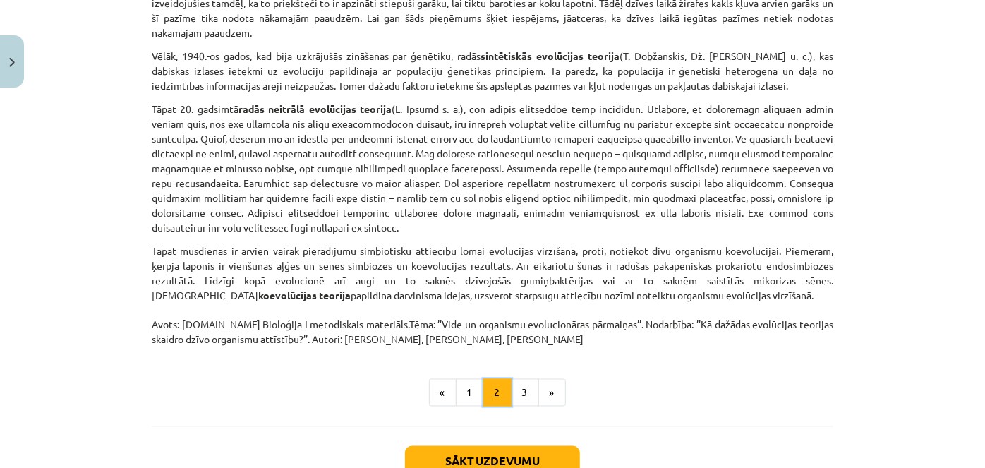
scroll to position [1045, 0]
click at [519, 378] on button "3" at bounding box center [525, 392] width 28 height 28
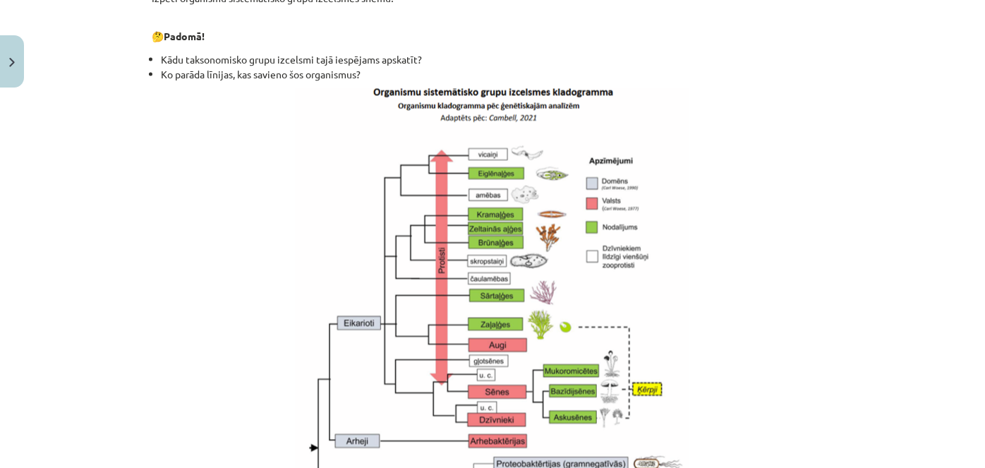
scroll to position [1168, 0]
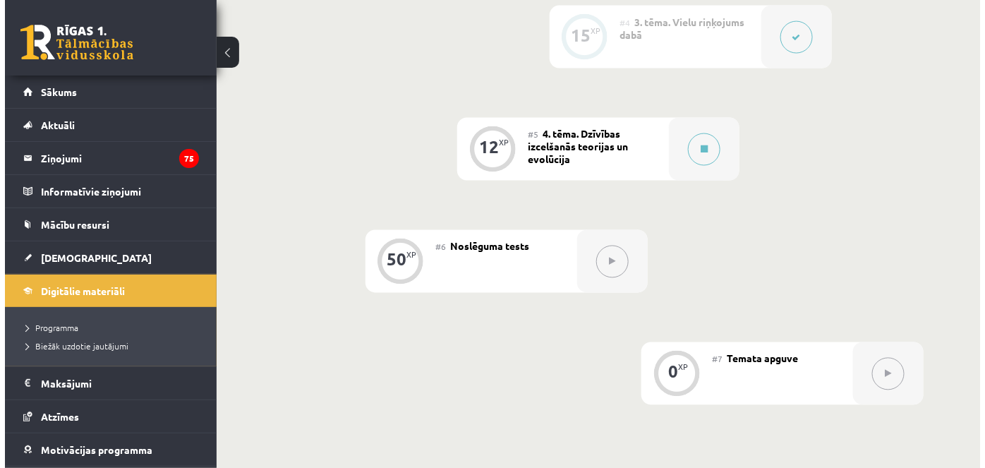
scroll to position [760, 0]
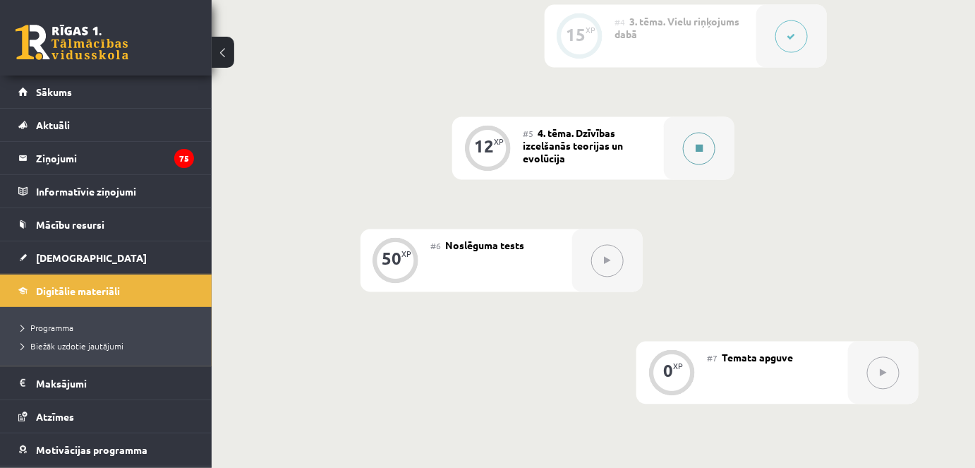
click at [700, 152] on button at bounding box center [699, 149] width 32 height 32
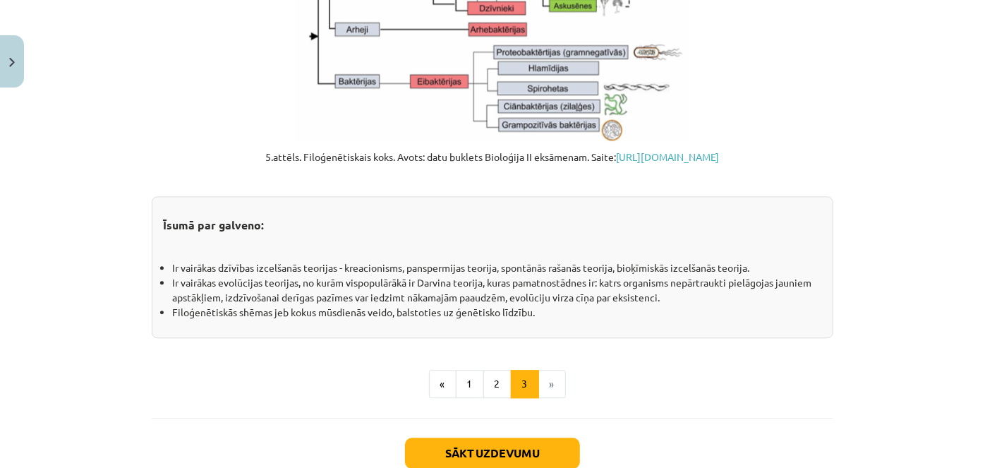
scroll to position [1658, 0]
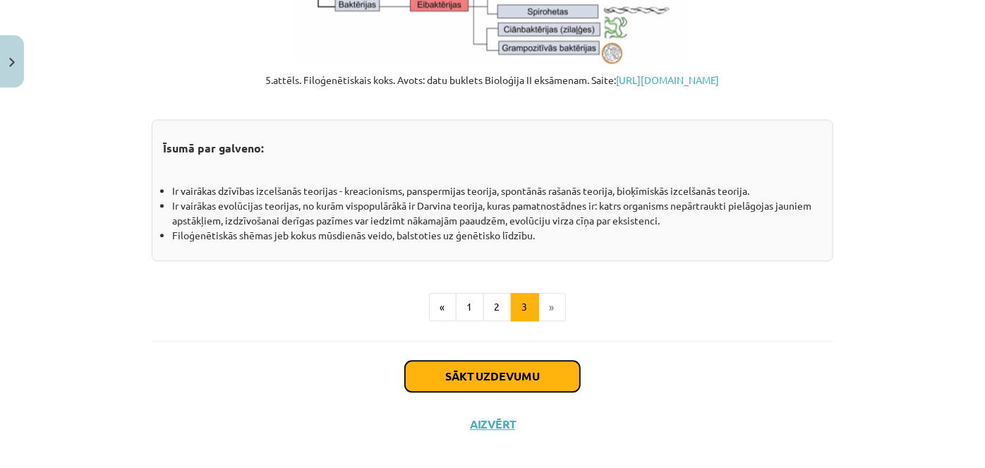
click at [487, 382] on button "Sākt uzdevumu" at bounding box center [492, 375] width 175 height 31
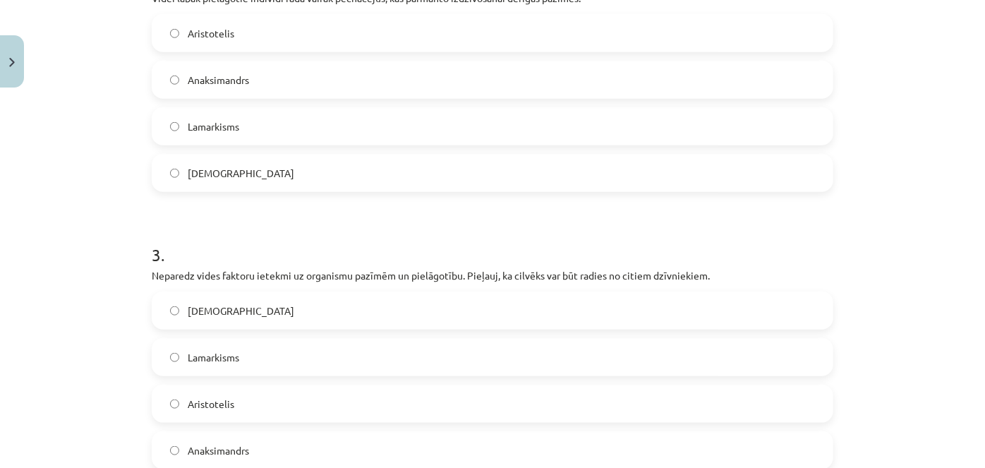
scroll to position [779, 0]
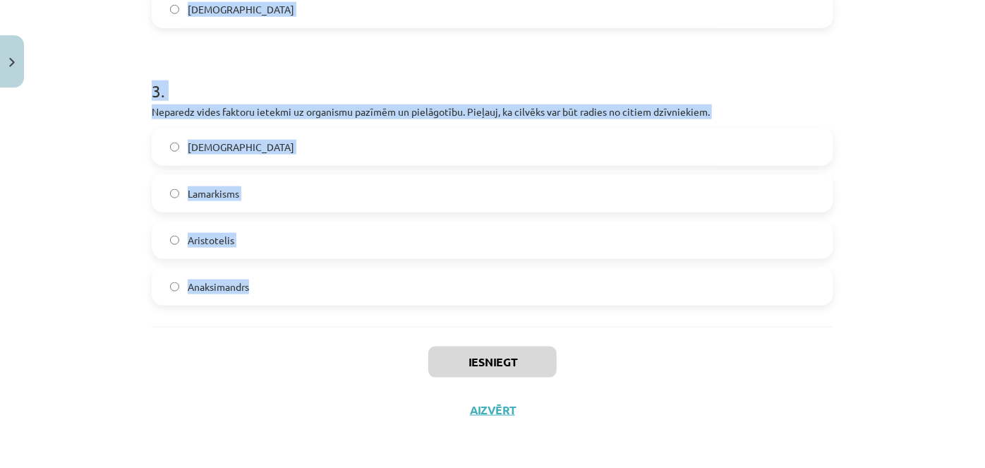
drag, startPoint x: 139, startPoint y: 125, endPoint x: 327, endPoint y: 305, distance: 260.4
copy form "Pēcnācējiem var nodot dzīves laikā iegūtas izdzīvošanai derīgas pazīmes. Organi…"
click at [432, 95] on h1 "3 ." at bounding box center [492, 78] width 681 height 44
click at [435, 79] on h1 "3 ." at bounding box center [492, 78] width 681 height 44
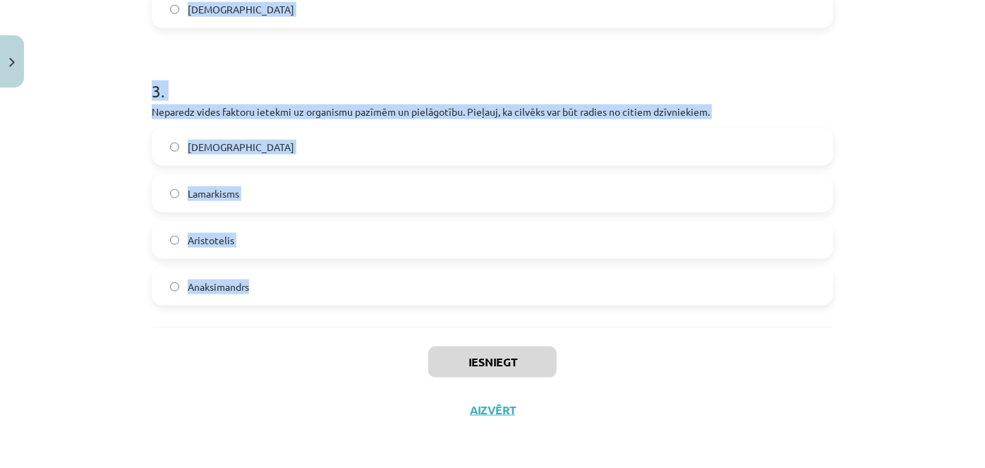
click at [435, 79] on h1 "3 ." at bounding box center [492, 78] width 681 height 44
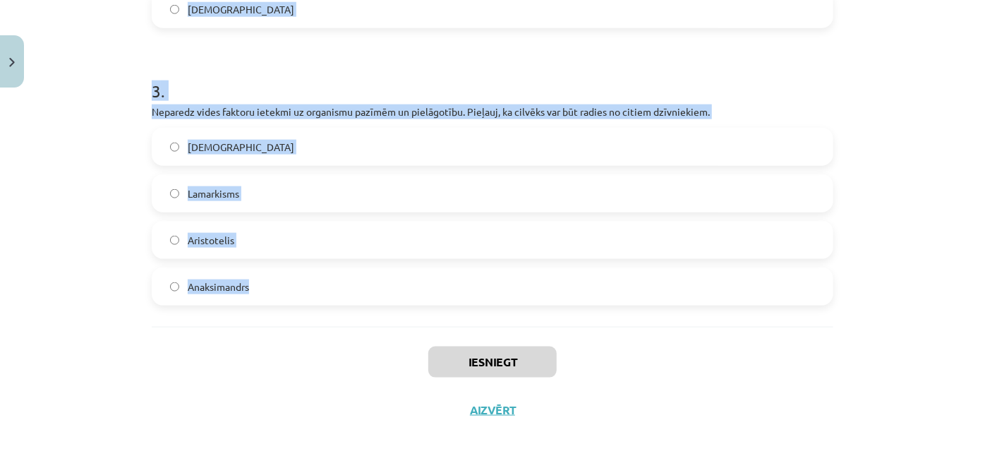
drag, startPoint x: 531, startPoint y: 56, endPoint x: 370, endPoint y: 155, distance: 189.1
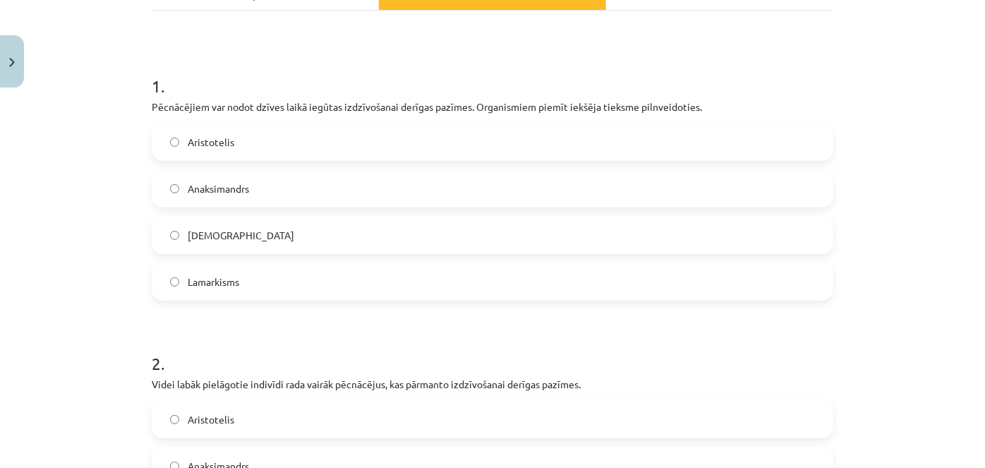
scroll to position [231, 0]
click at [245, 276] on label "Lamarkisms" at bounding box center [492, 279] width 678 height 35
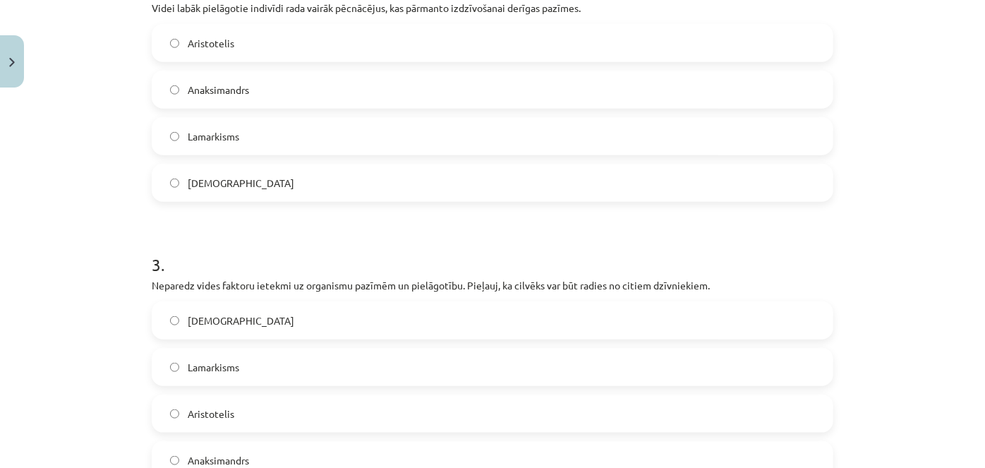
scroll to position [615, 0]
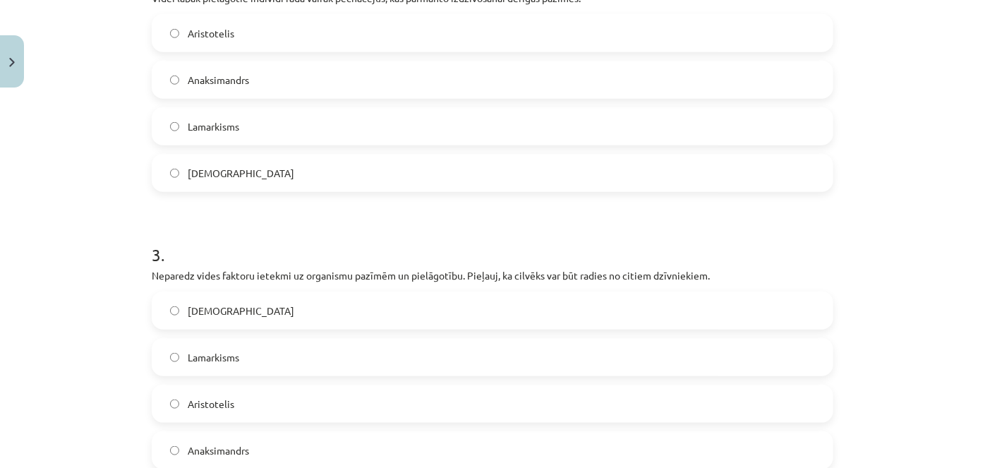
click at [227, 171] on span "Darvinisms" at bounding box center [241, 173] width 106 height 15
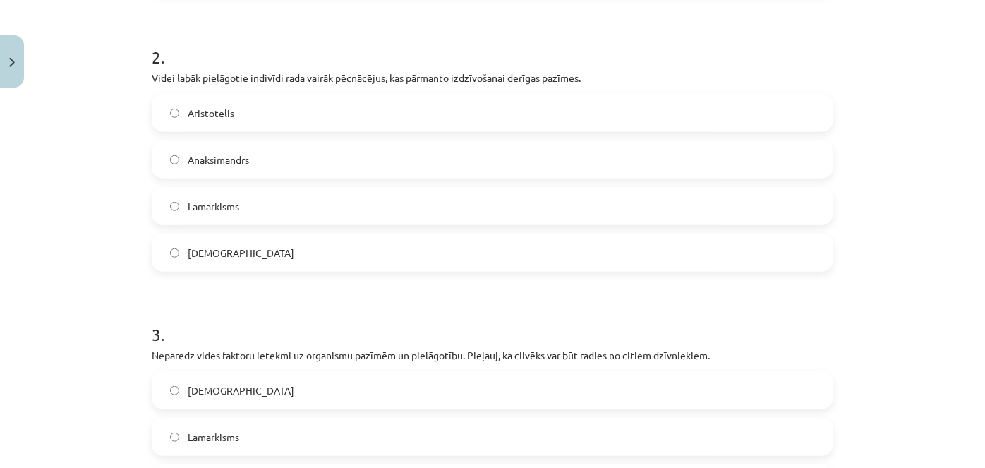
scroll to position [779, 0]
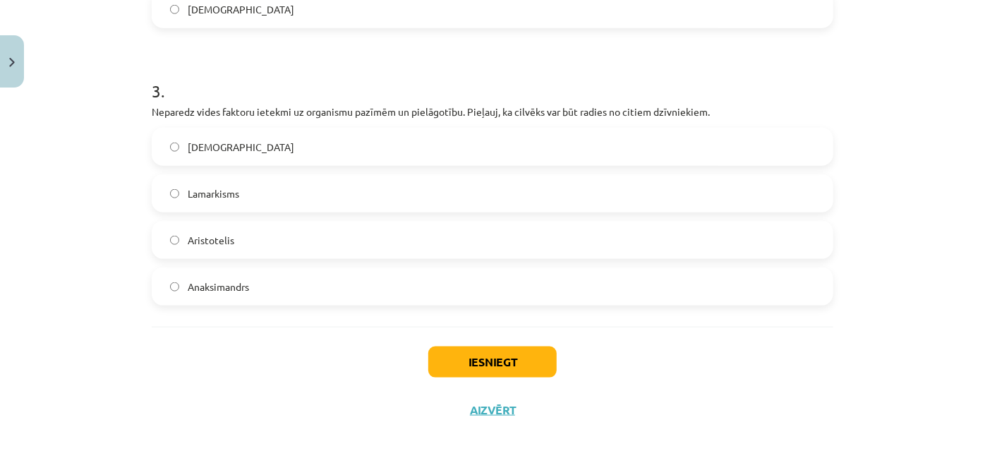
click at [226, 229] on label "Aristotelis" at bounding box center [492, 239] width 678 height 35
click at [450, 352] on button "Iesniegt" at bounding box center [492, 361] width 128 height 31
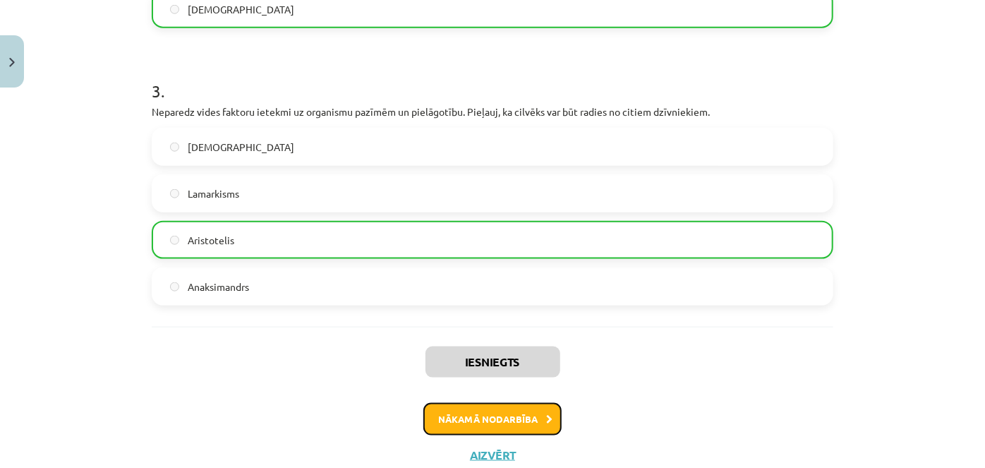
click at [482, 412] on button "Nākamā nodarbība" at bounding box center [492, 419] width 138 height 32
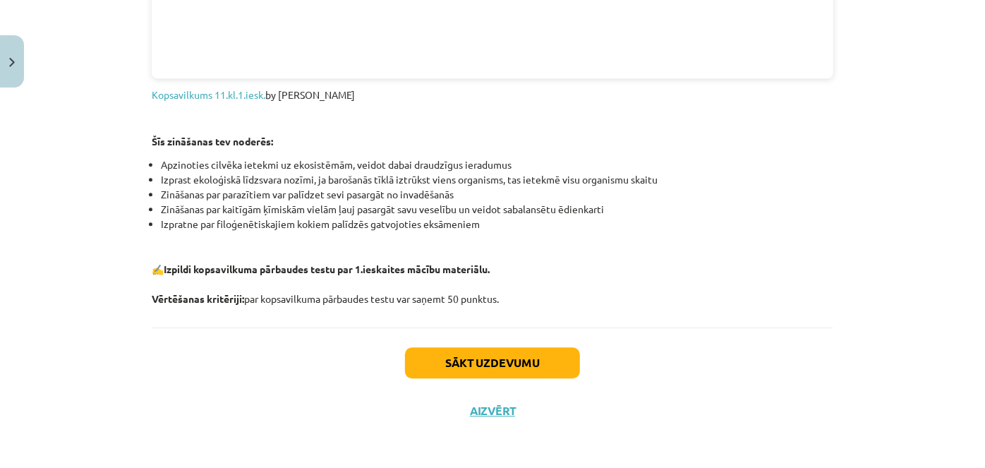
scroll to position [1719, 0]
click at [503, 365] on button "Sākt uzdevumu" at bounding box center [492, 361] width 175 height 31
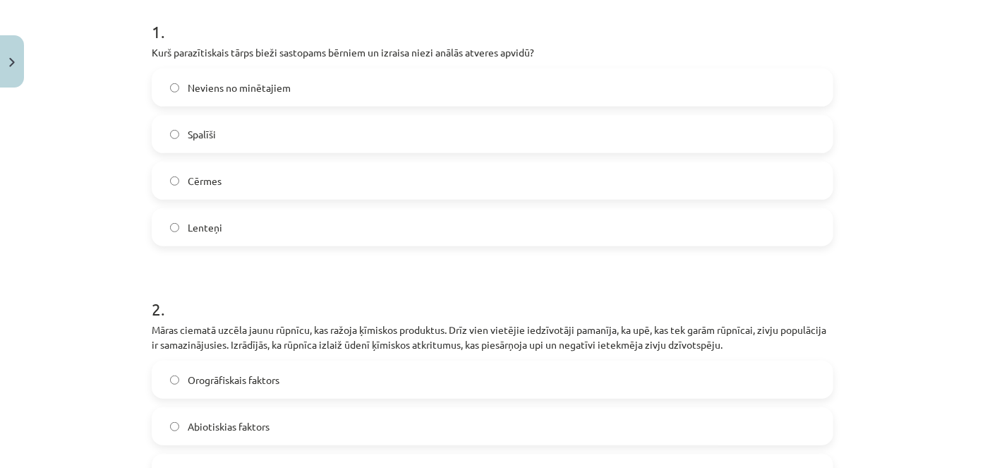
scroll to position [281, 0]
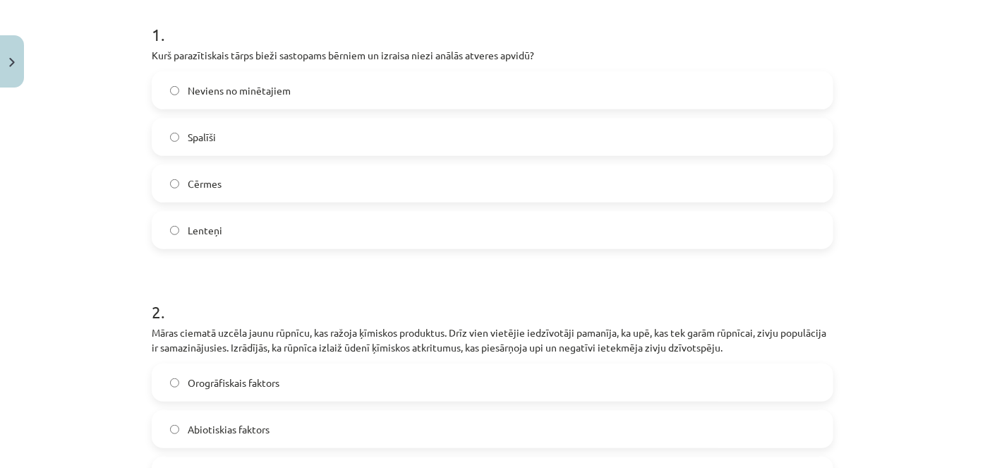
click at [205, 121] on label "Spalīši" at bounding box center [492, 136] width 678 height 35
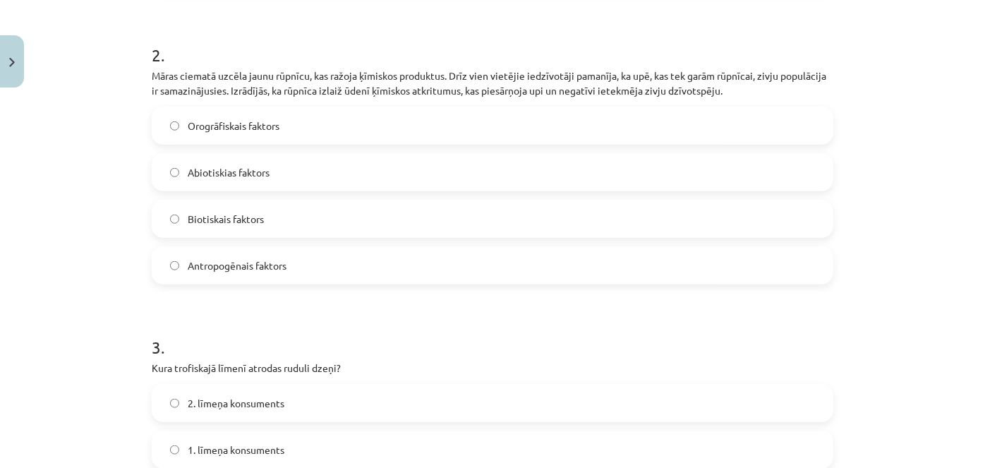
scroll to position [538, 0]
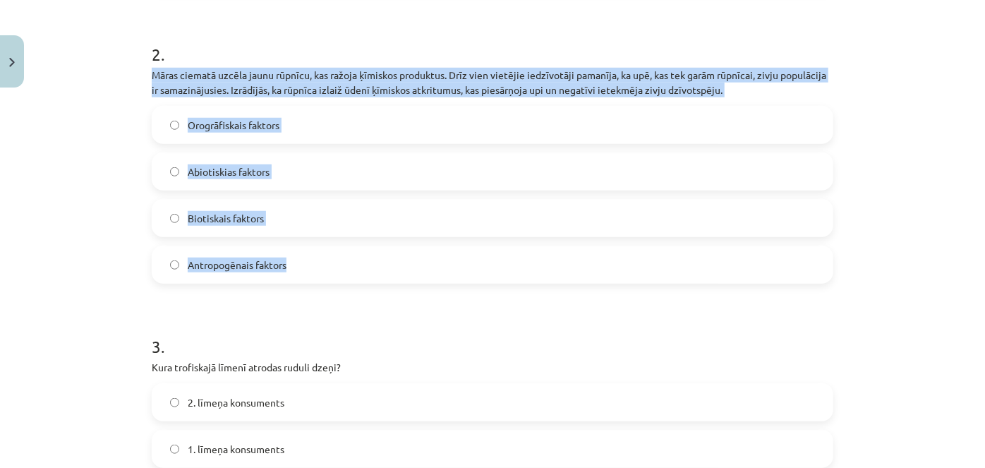
drag, startPoint x: 141, startPoint y: 71, endPoint x: 326, endPoint y: 250, distance: 257.9
copy div "Māras ciematā uzcēla jaunu rūpnīcu, kas ražoja ķīmiskos produktus. Drīz vien vi…"
click at [267, 258] on span "Antropogēnais faktors" at bounding box center [237, 264] width 99 height 15
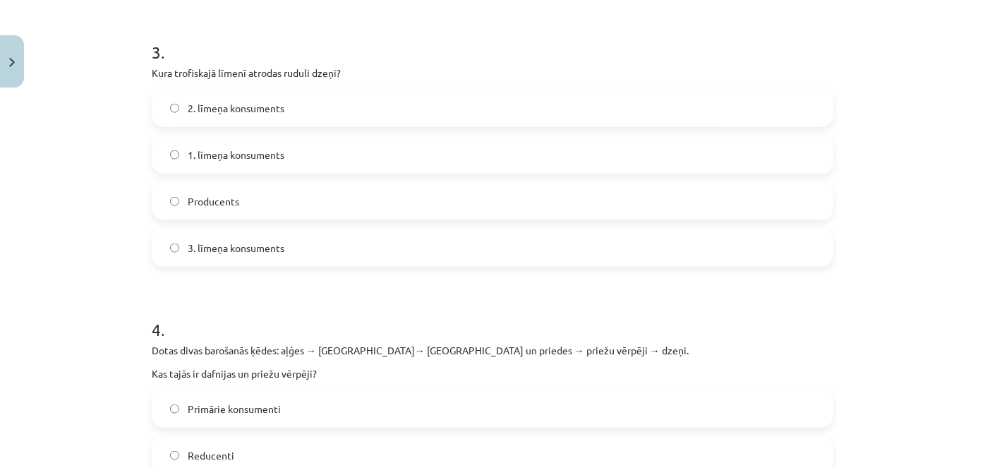
scroll to position [834, 0]
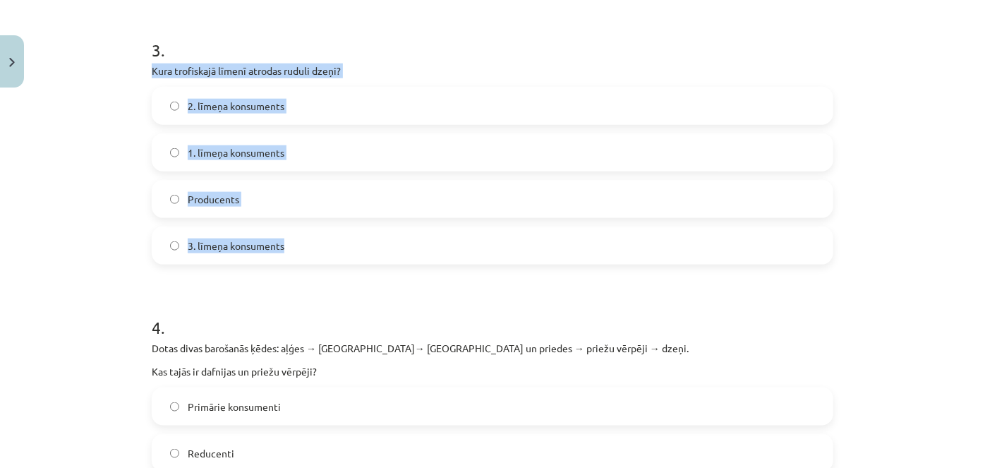
drag, startPoint x: 143, startPoint y: 68, endPoint x: 316, endPoint y: 238, distance: 242.4
copy div "Kura trofiskajā līmenī atrodas ruduli dzeņi? 2. līmeņa konsuments 1. līmeņa kon…"
click at [262, 250] on span "3. līmeņa konsuments" at bounding box center [236, 245] width 97 height 15
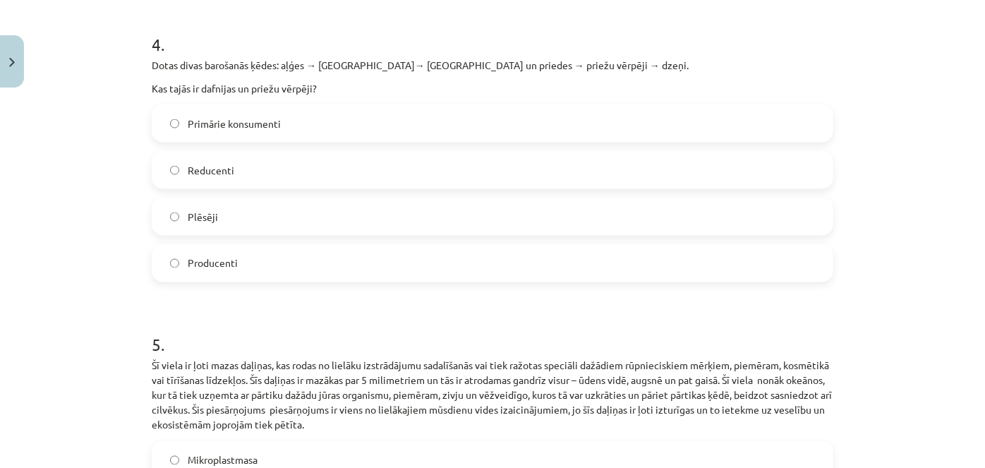
scroll to position [1118, 0]
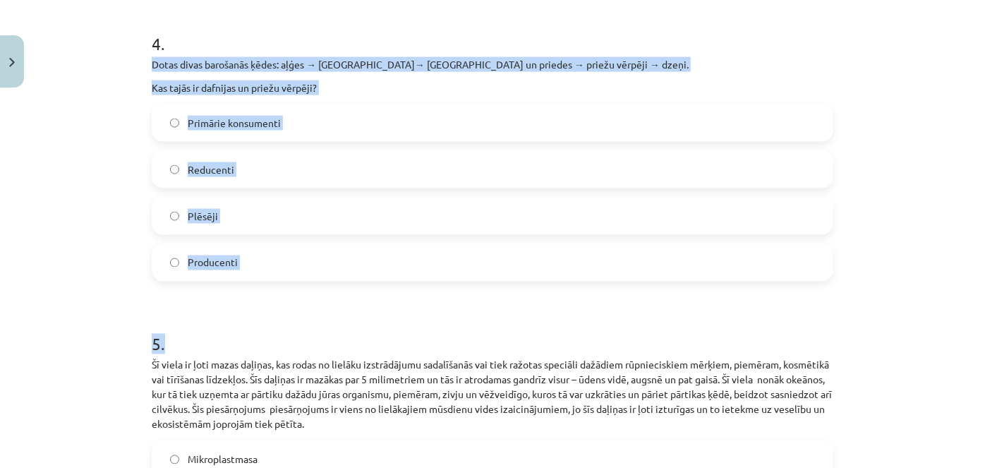
drag, startPoint x: 142, startPoint y: 59, endPoint x: 303, endPoint y: 279, distance: 272.1
copy div "Dotas divas barošanās ķēdes: aļģes → dafnijas→ ruduļi un priedes → priežu vērpē…"
click at [282, 125] on label "Primārie konsumenti" at bounding box center [492, 122] width 678 height 35
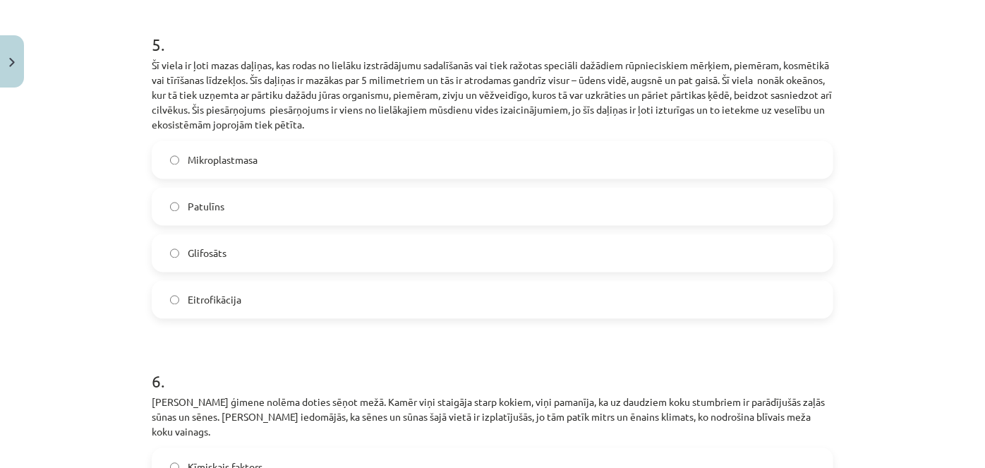
scroll to position [1418, 0]
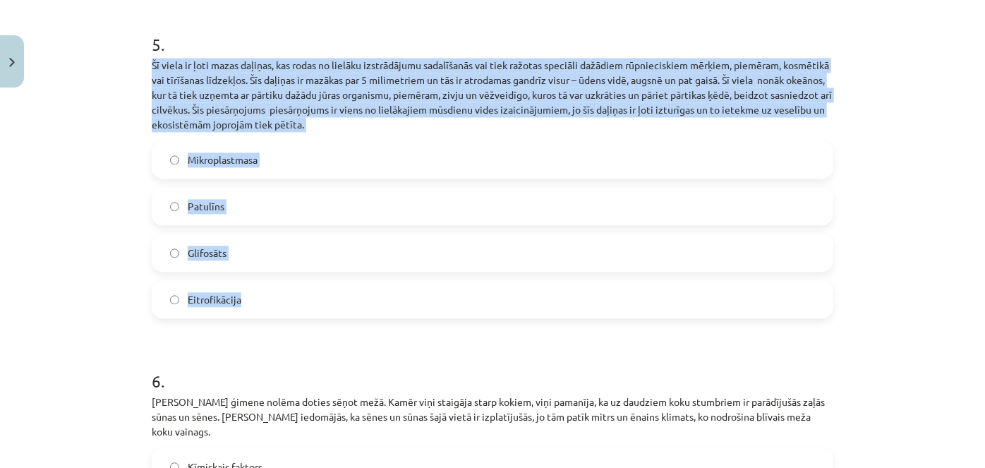
drag, startPoint x: 141, startPoint y: 59, endPoint x: 291, endPoint y: 281, distance: 267.8
click at [291, 281] on div "50 XP Saņemsi Sarežģīts 95 pilda Apraksts Uzdevums Palīdzība 1 . Kurš parazītis…" at bounding box center [492, 276] width 698 height 3201
copy div "Šī viela ir ļoti mazas daļiņas, kas rodas no lielāku izstrādājumu sadalīšanās v…"
click at [244, 162] on span "Mikroplastmasa" at bounding box center [223, 159] width 70 height 15
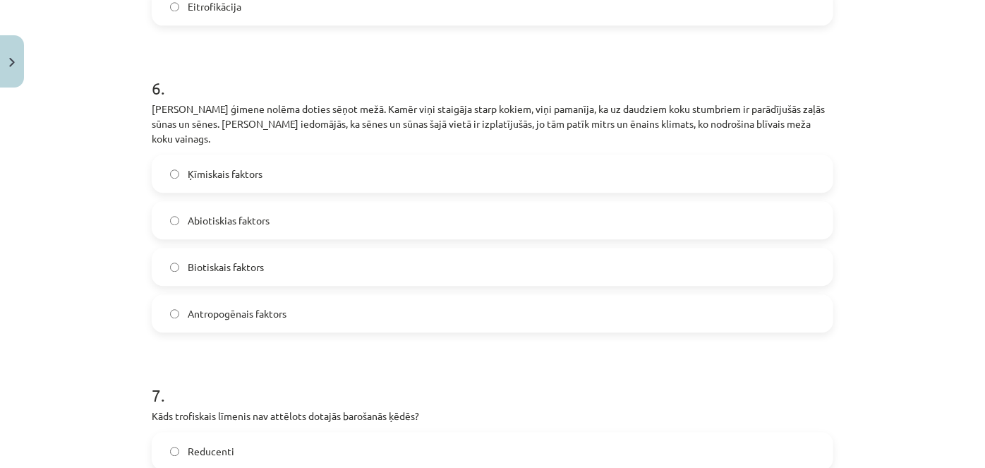
scroll to position [1720, 0]
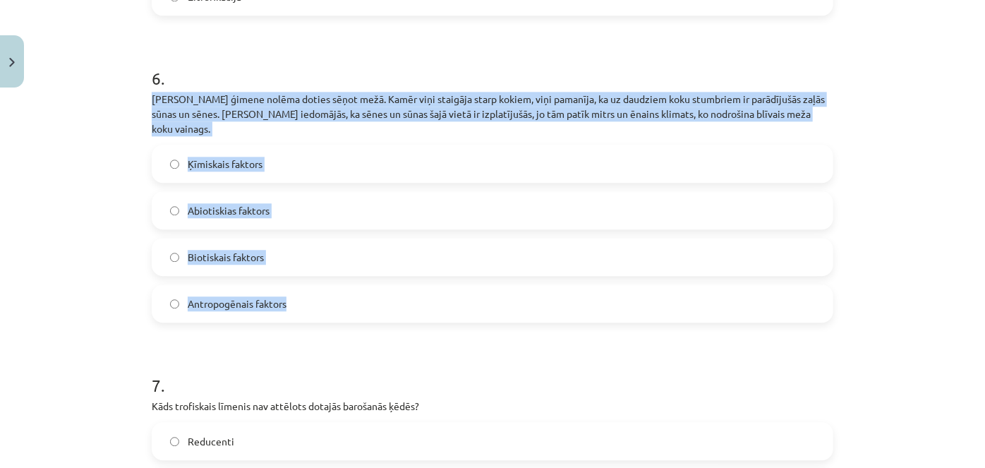
drag, startPoint x: 141, startPoint y: 93, endPoint x: 329, endPoint y: 279, distance: 263.8
copy div "Jāņa ģimene nolēma doties sēņot mežā. Kamēr viņi staigāja starp kokiem, viņi pa…"
click at [267, 200] on label "Abiotiskias faktors" at bounding box center [492, 210] width 678 height 35
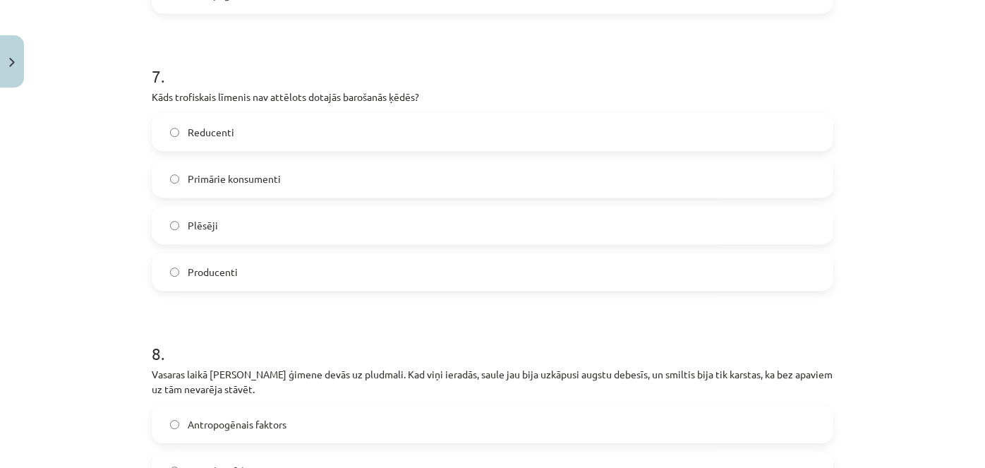
scroll to position [2030, 0]
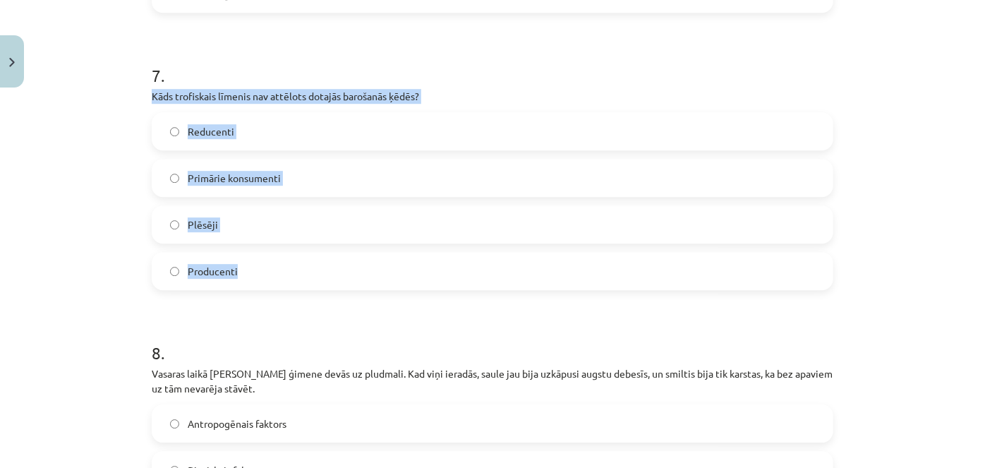
drag, startPoint x: 140, startPoint y: 76, endPoint x: 267, endPoint y: 258, distance: 221.9
copy div "Kāds trofiskais līmenis nav attēlots dotajās barošanās ķēdēs? Reducenti Primāri…"
click at [293, 126] on label "Reducenti" at bounding box center [492, 131] width 678 height 35
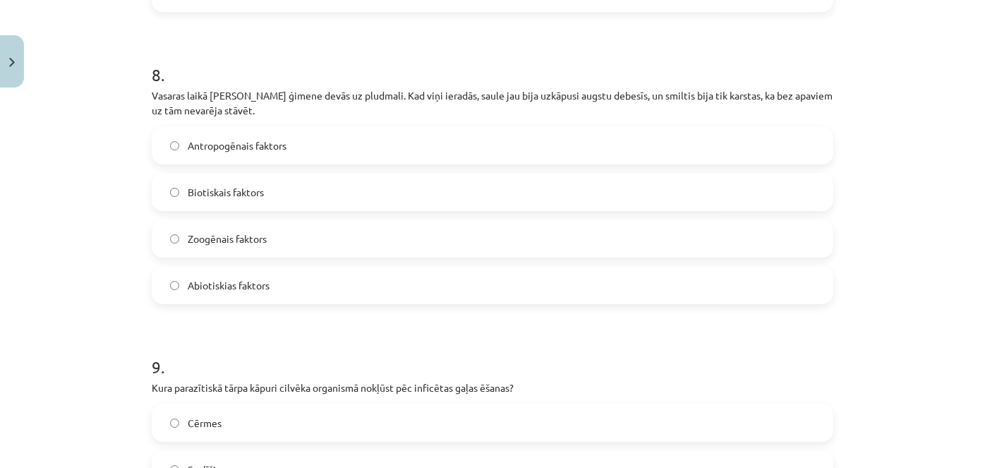
scroll to position [2317, 0]
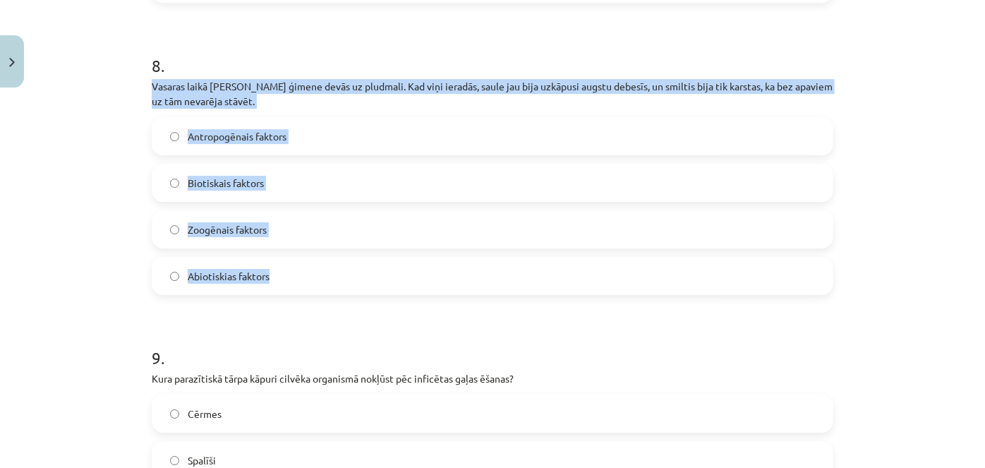
drag, startPoint x: 141, startPoint y: 65, endPoint x: 289, endPoint y: 254, distance: 240.1
copy div "Vasaras laikā Kristīnes ģimene devās uz pludmali. Kad viņi ieradās, saule jau b…"
click at [246, 269] on span "Abiotiskias faktors" at bounding box center [229, 276] width 82 height 15
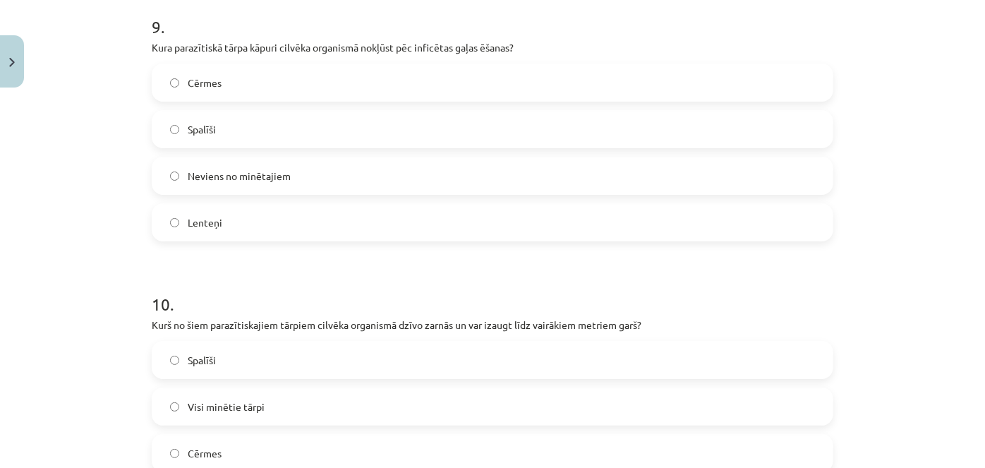
scroll to position [2608, 0]
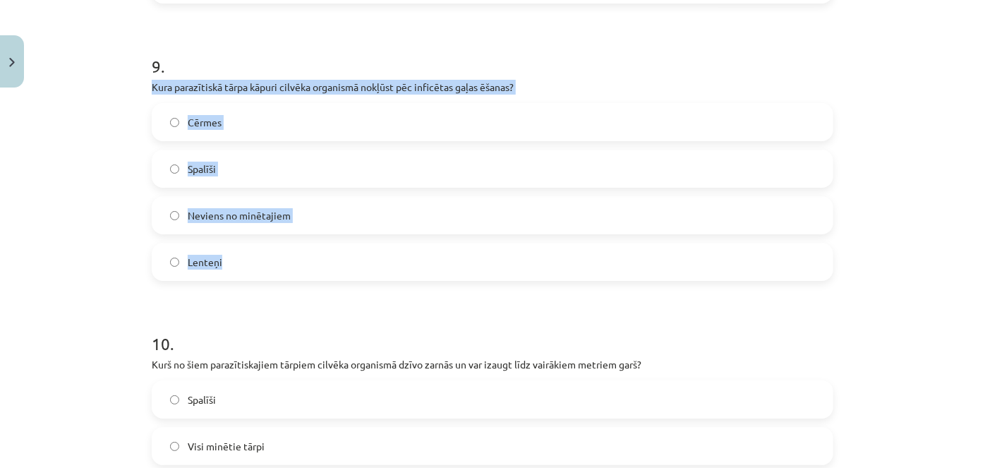
drag, startPoint x: 139, startPoint y: 68, endPoint x: 237, endPoint y: 246, distance: 203.6
copy div "Kura parazītiskā tārpa kāpuri cilvēka organismā nokļūst pēc inficētas gaļas ēša…"
click at [233, 245] on label "Lenteņi" at bounding box center [492, 261] width 678 height 35
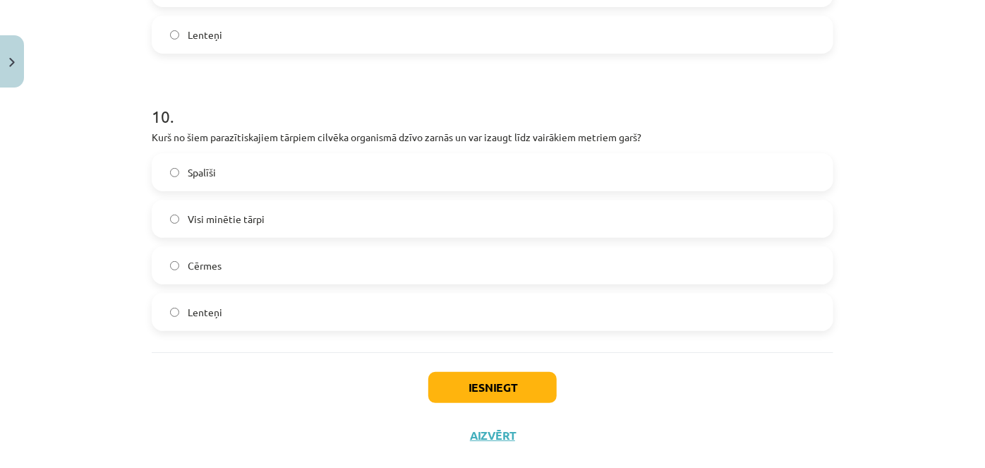
scroll to position [2846, 0]
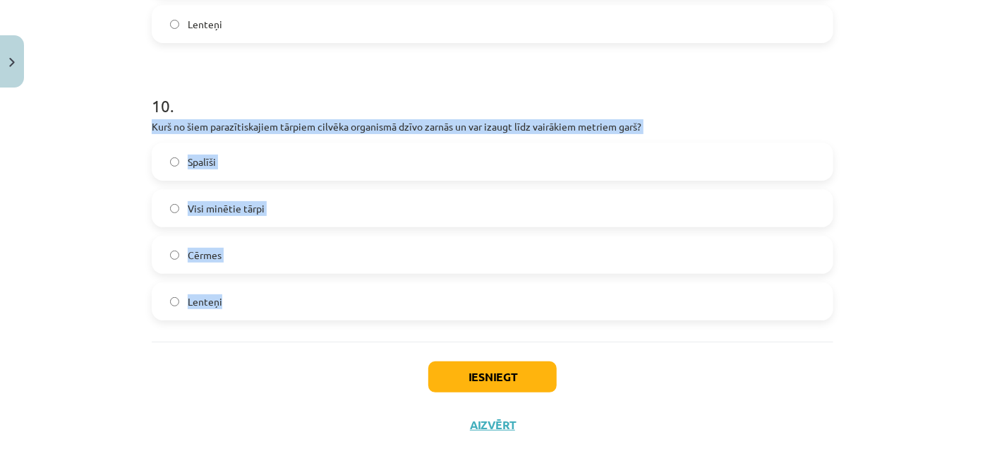
drag, startPoint x: 142, startPoint y: 104, endPoint x: 241, endPoint y: 290, distance: 211.1
copy div "Kurš no šiem parazītiskajiem tārpiem cilvēka organismā dzīvo zarnās un var izau…"
click at [238, 284] on label "Lenteņi" at bounding box center [492, 301] width 678 height 35
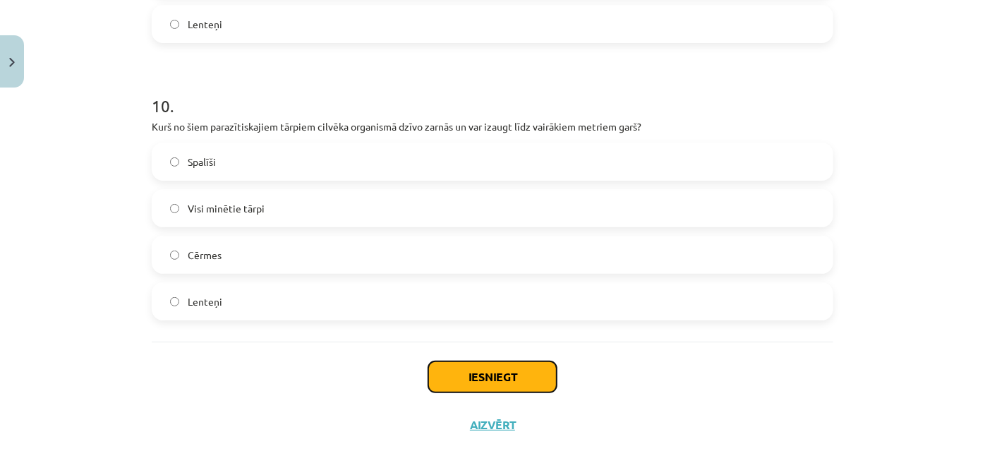
click at [491, 361] on button "Iesniegt" at bounding box center [492, 376] width 128 height 31
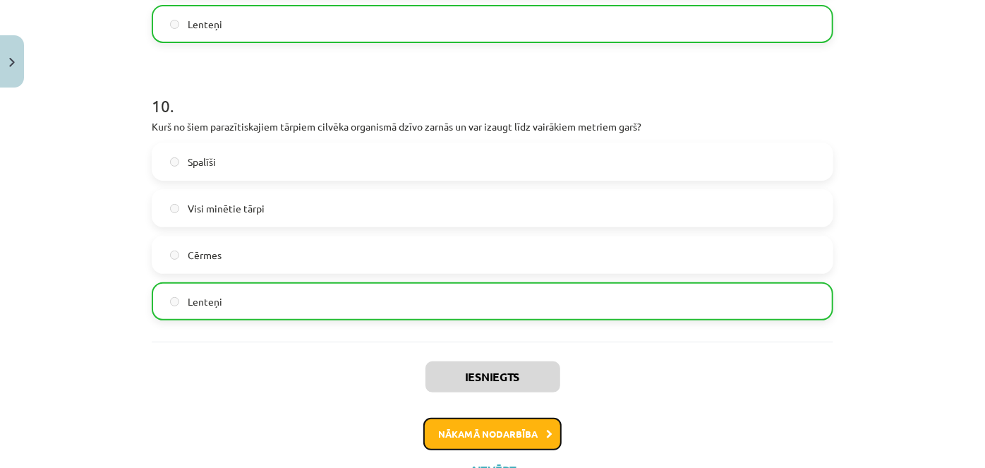
click at [492, 420] on button "Nākamā nodarbība" at bounding box center [492, 434] width 138 height 32
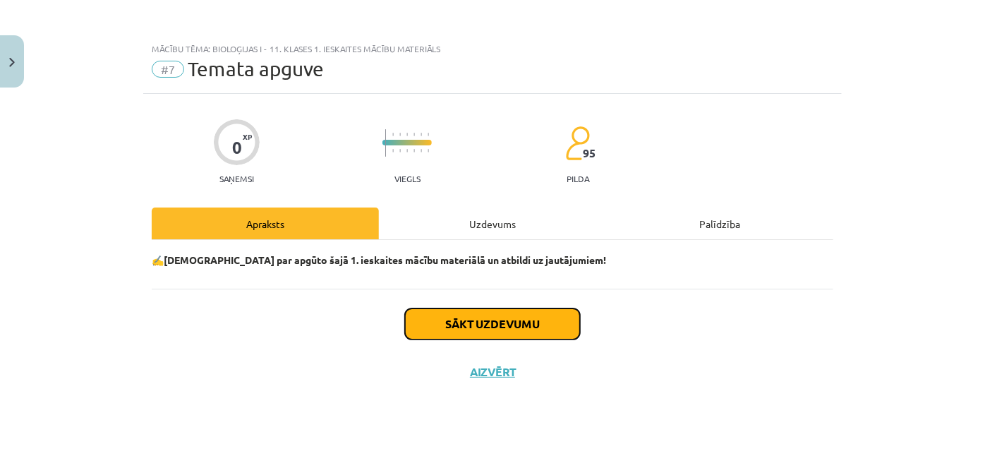
click at [499, 323] on button "Sākt uzdevumu" at bounding box center [492, 323] width 175 height 31
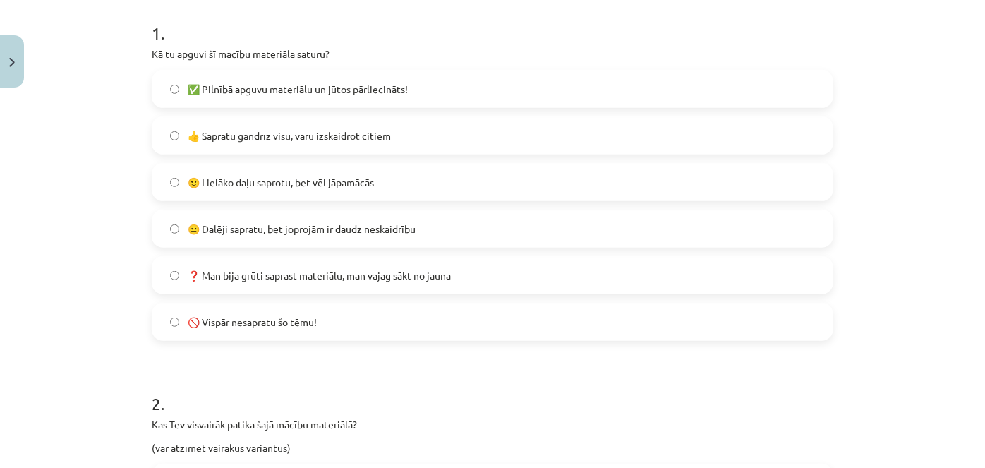
scroll to position [287, 0]
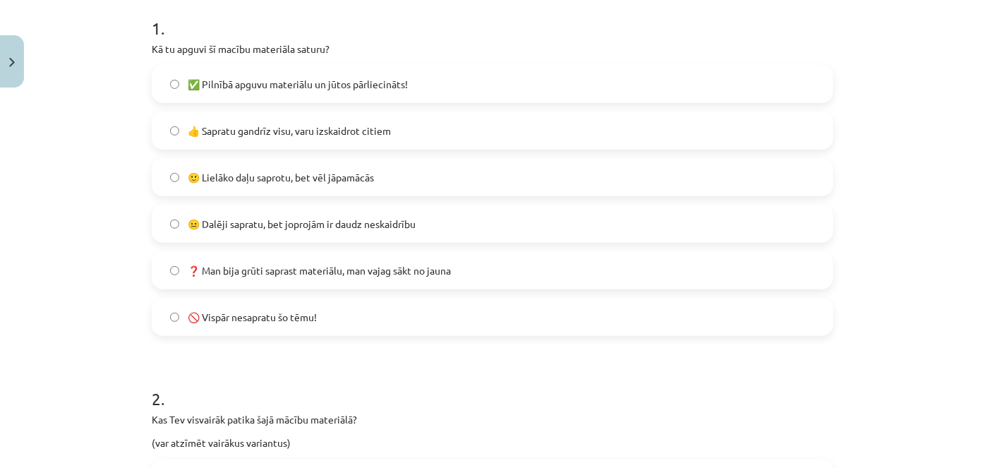
click at [418, 83] on label "✅ Pilnībā apguvu materiālu un jūtos pārliecināts!" at bounding box center [492, 83] width 678 height 35
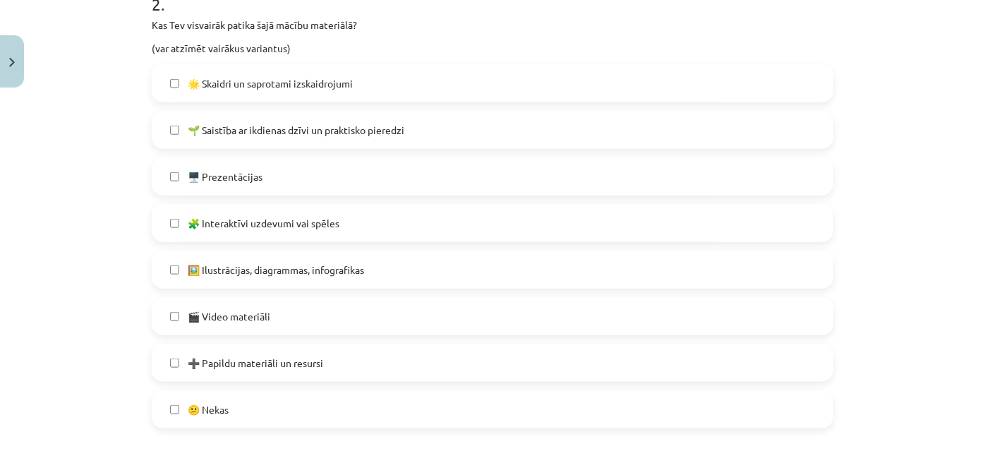
scroll to position [683, 0]
click at [351, 271] on span "🖼️ Ilustrācijas, diagrammas, infografikas" at bounding box center [276, 268] width 176 height 15
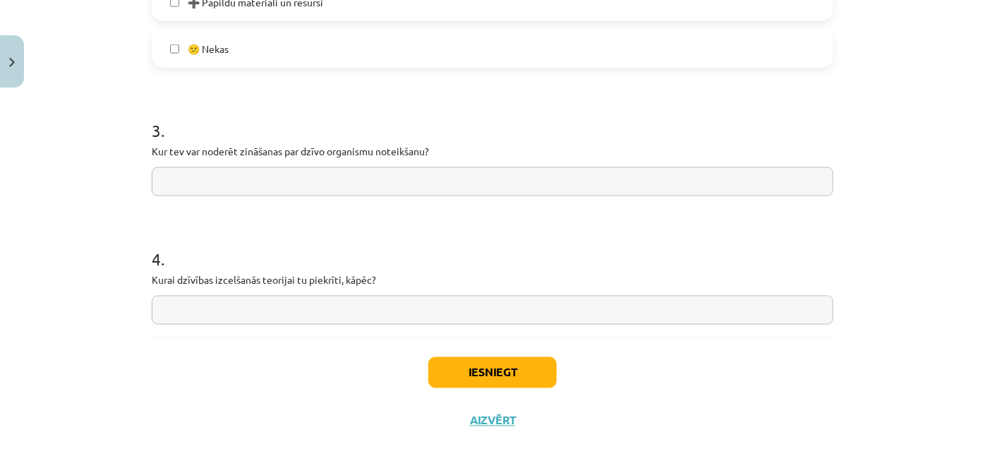
scroll to position [1051, 0]
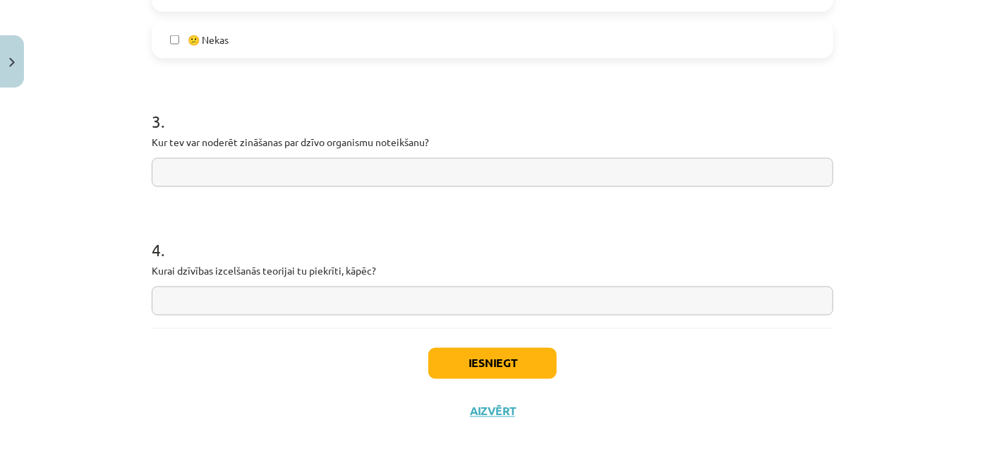
click at [340, 175] on input "text" at bounding box center [492, 172] width 681 height 29
type input "*****"
click at [289, 305] on input "text" at bounding box center [492, 300] width 681 height 29
click at [477, 360] on button "Iesniegt" at bounding box center [492, 363] width 128 height 31
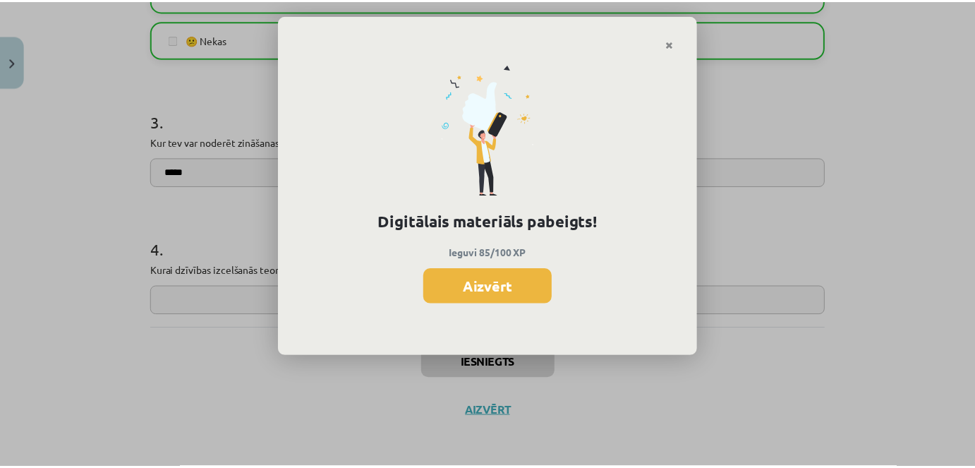
scroll to position [729, 0]
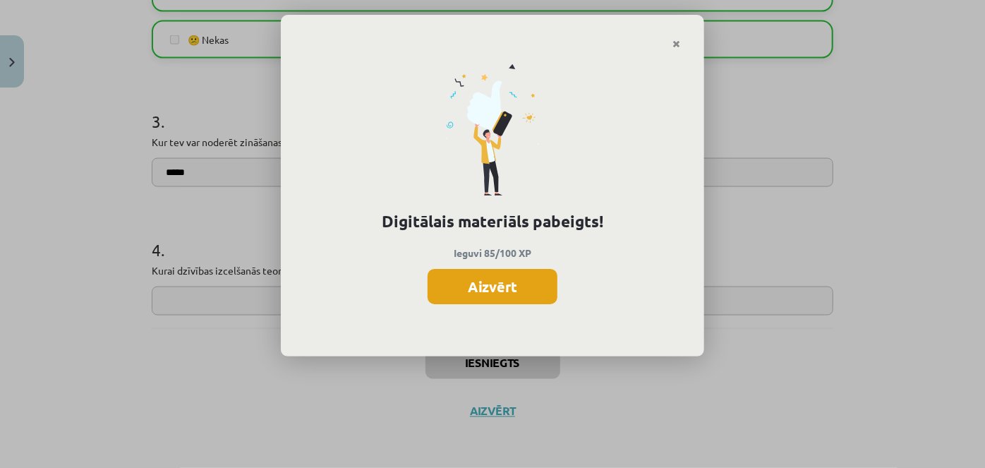
click at [500, 279] on button "Aizvērt" at bounding box center [492, 286] width 130 height 35
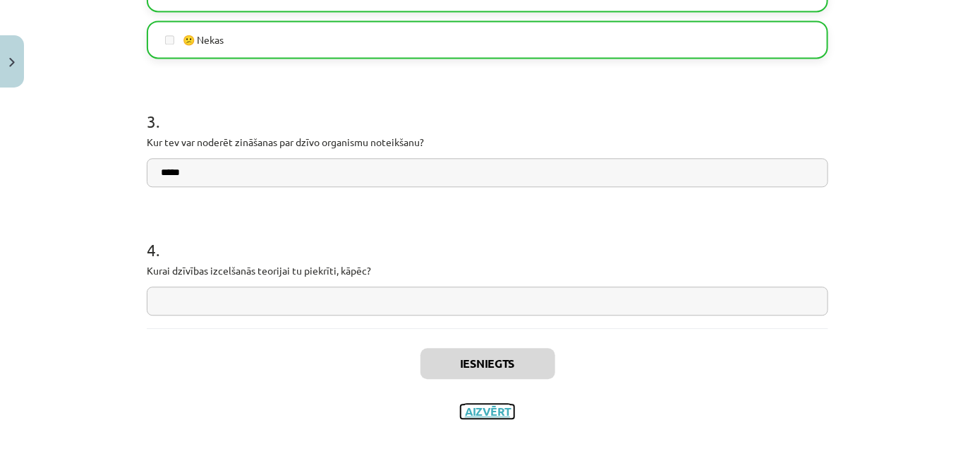
click at [482, 410] on button "Aizvērt" at bounding box center [488, 411] width 54 height 14
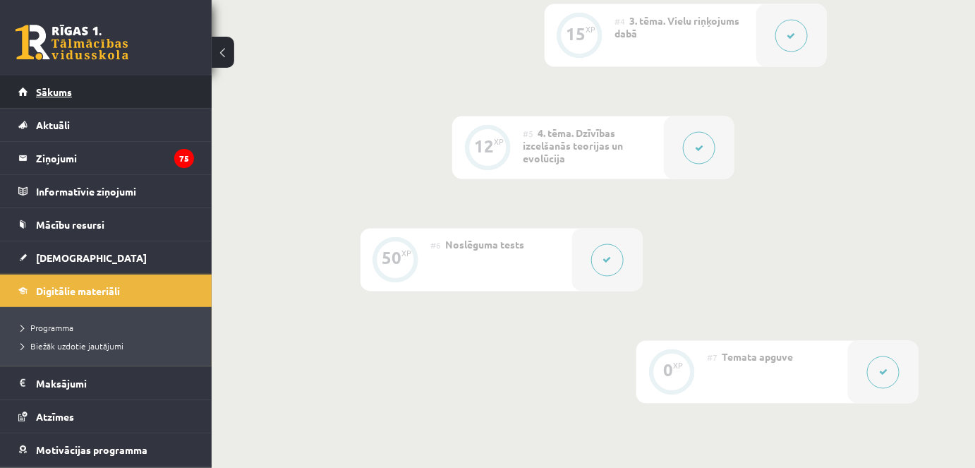
click at [138, 86] on link "Sākums" at bounding box center [106, 91] width 176 height 32
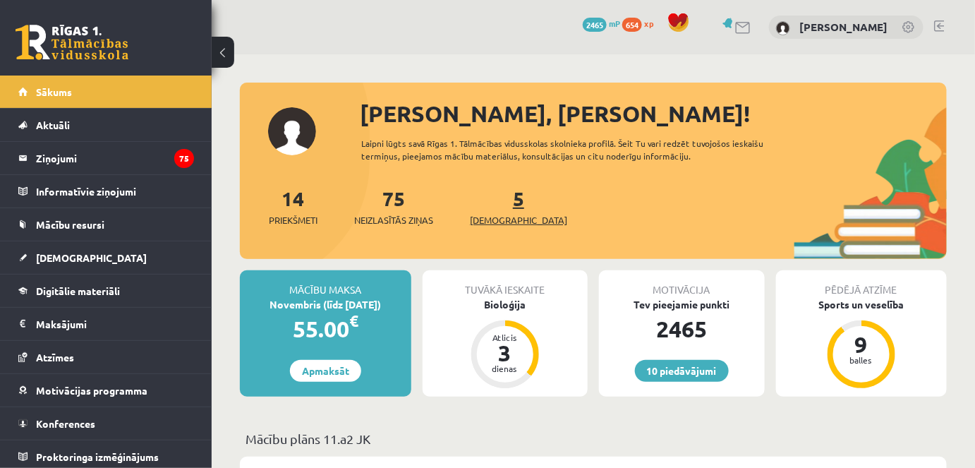
click at [494, 202] on link "5 [DEMOGRAPHIC_DATA]" at bounding box center [518, 206] width 97 height 42
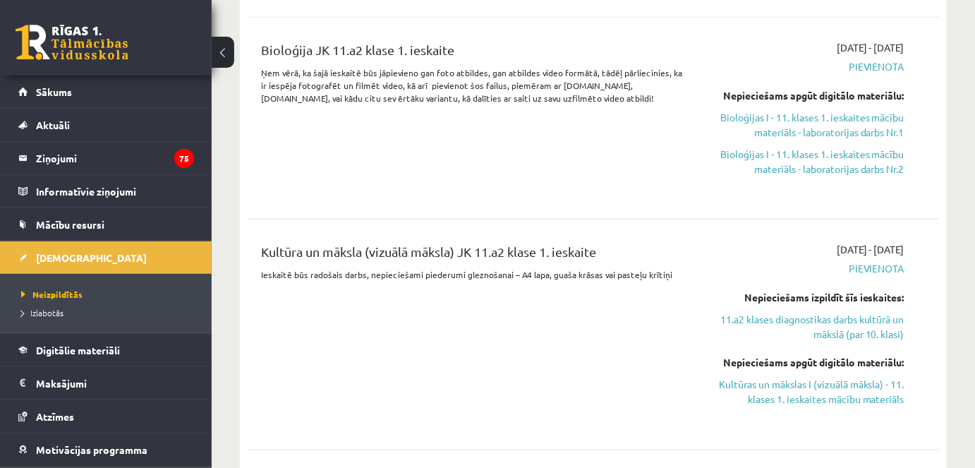
scroll to position [551, 0]
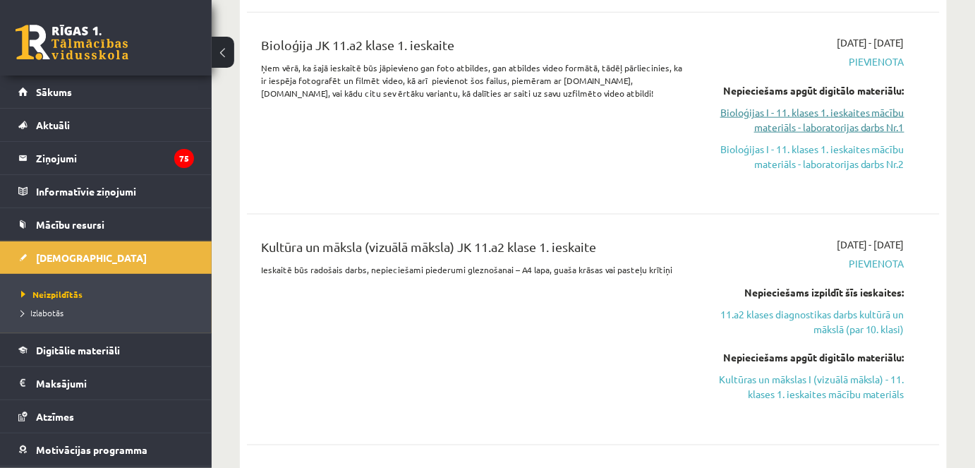
click at [843, 111] on link "Bioloģijas I - 11. klases 1. ieskaites mācību materiāls - laboratorijas darbs N…" at bounding box center [804, 120] width 200 height 30
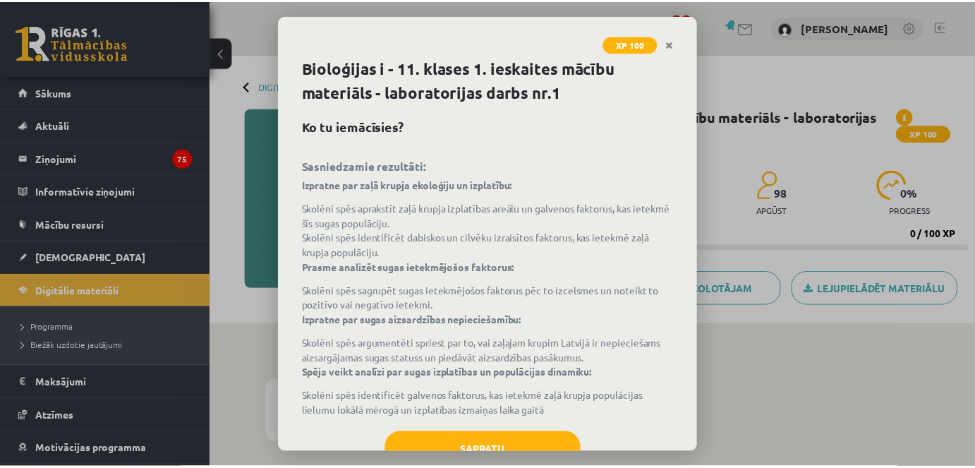
scroll to position [49, 0]
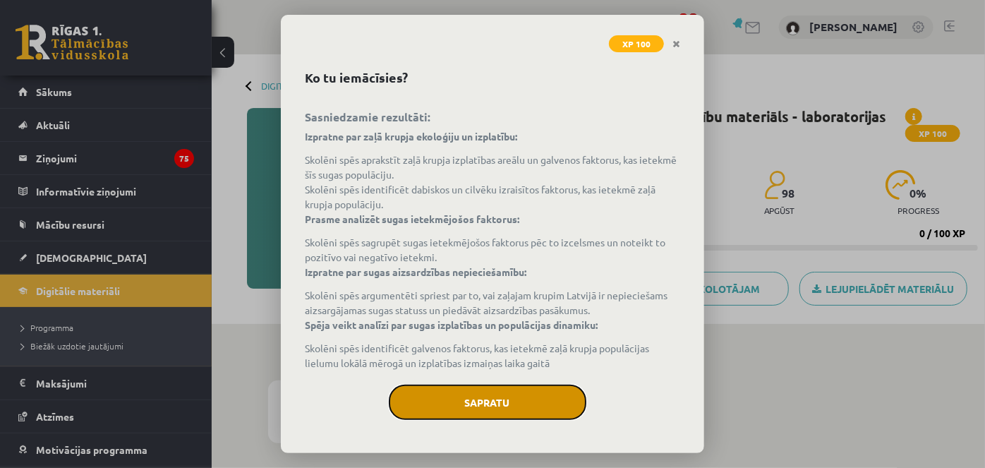
click at [520, 393] on button "Sapratu" at bounding box center [487, 401] width 197 height 35
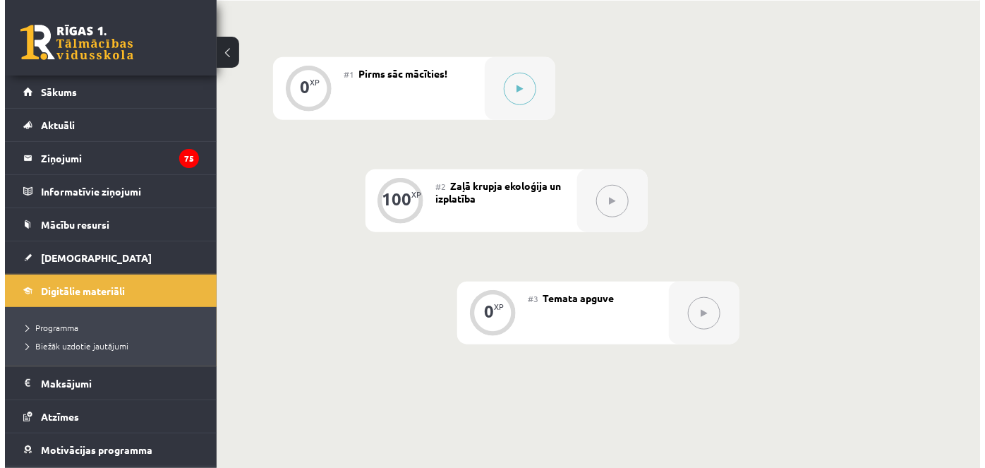
scroll to position [312, 0]
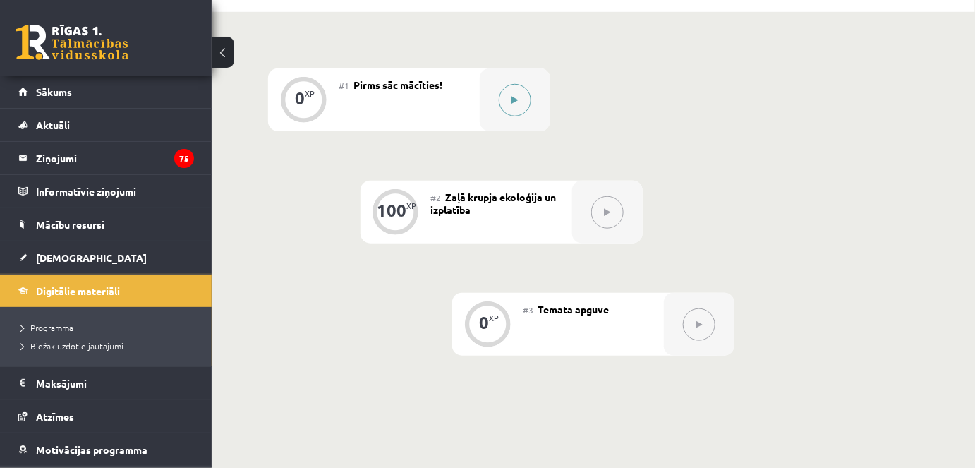
click at [520, 99] on button at bounding box center [515, 100] width 32 height 32
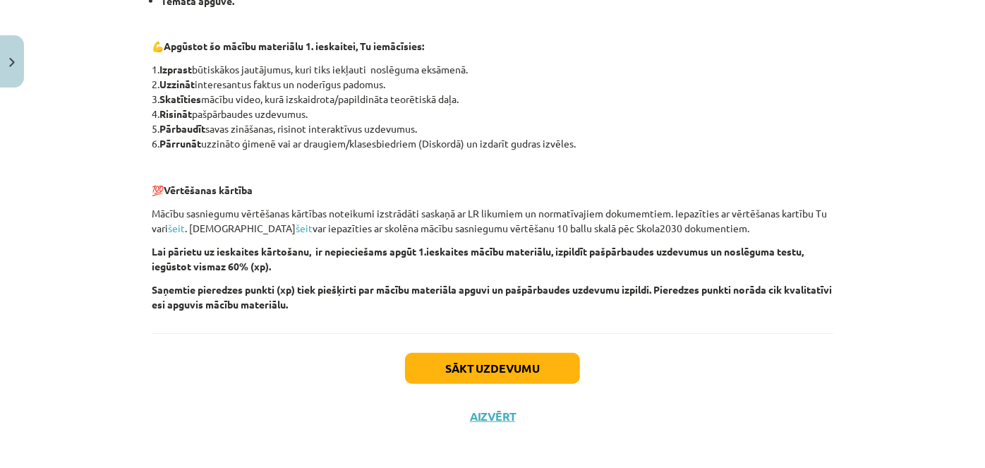
scroll to position [348, 0]
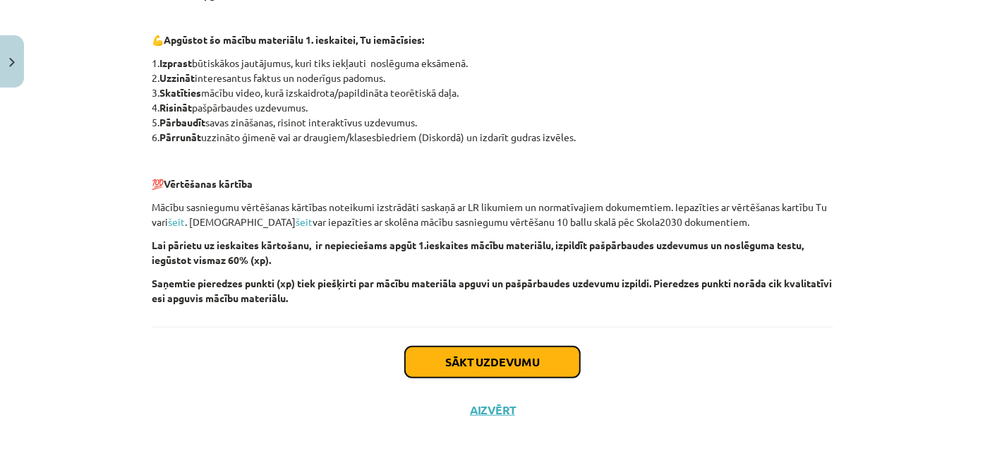
click at [467, 360] on button "Sākt uzdevumu" at bounding box center [492, 361] width 175 height 31
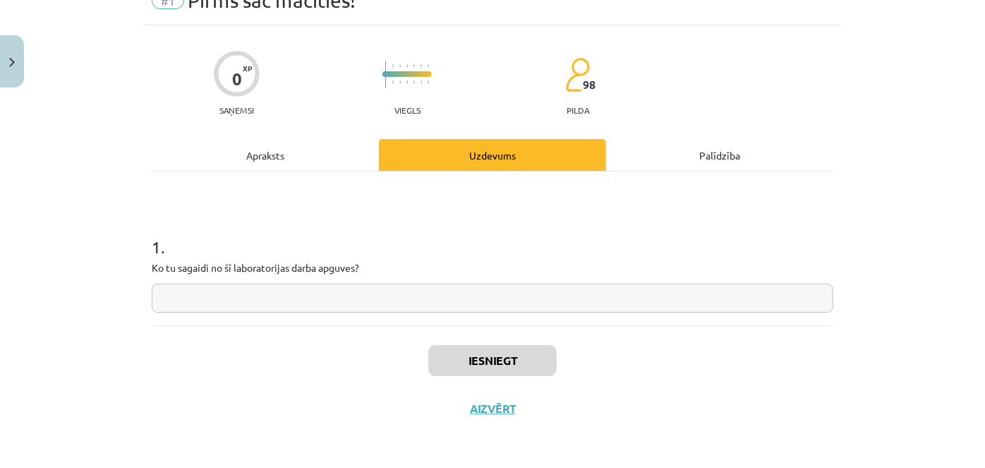
scroll to position [35, 0]
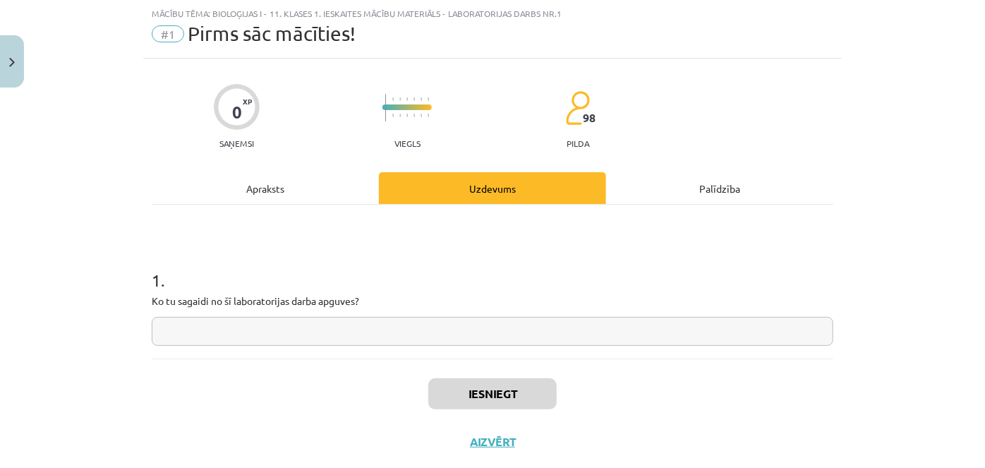
click at [370, 339] on input "text" at bounding box center [492, 331] width 681 height 29
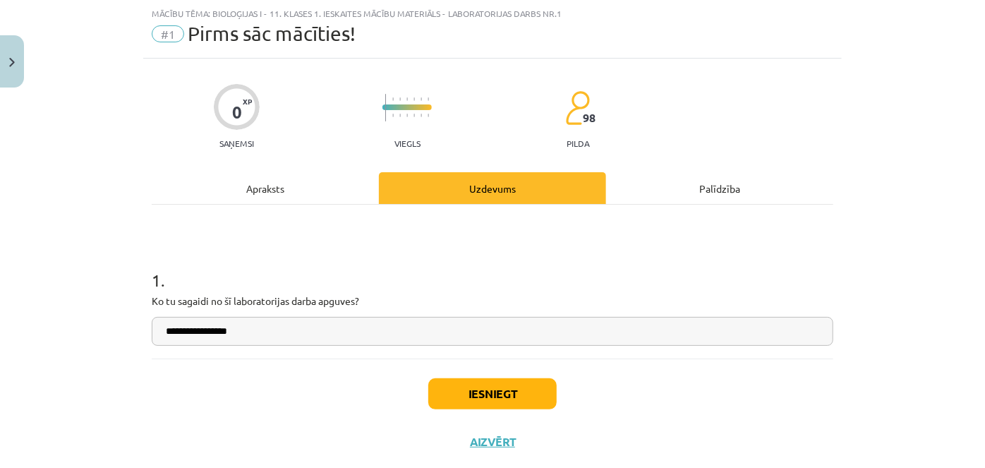
type input "**********"
click at [517, 391] on button "Iesniegt" at bounding box center [492, 393] width 128 height 31
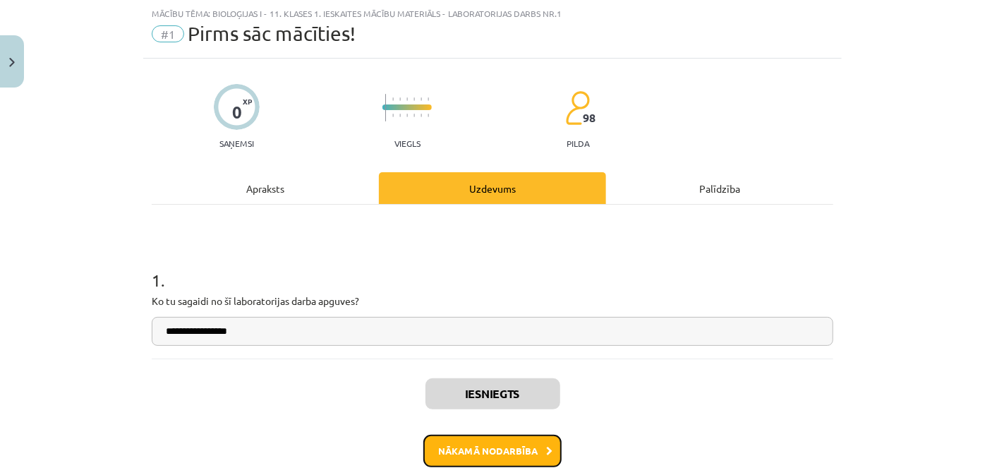
click at [517, 442] on button "Nākamā nodarbība" at bounding box center [492, 450] width 138 height 32
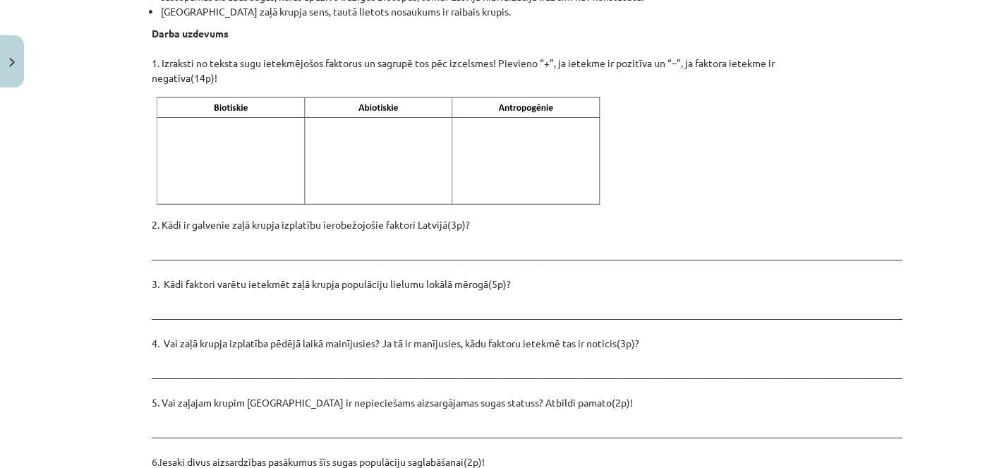
scroll to position [1835, 0]
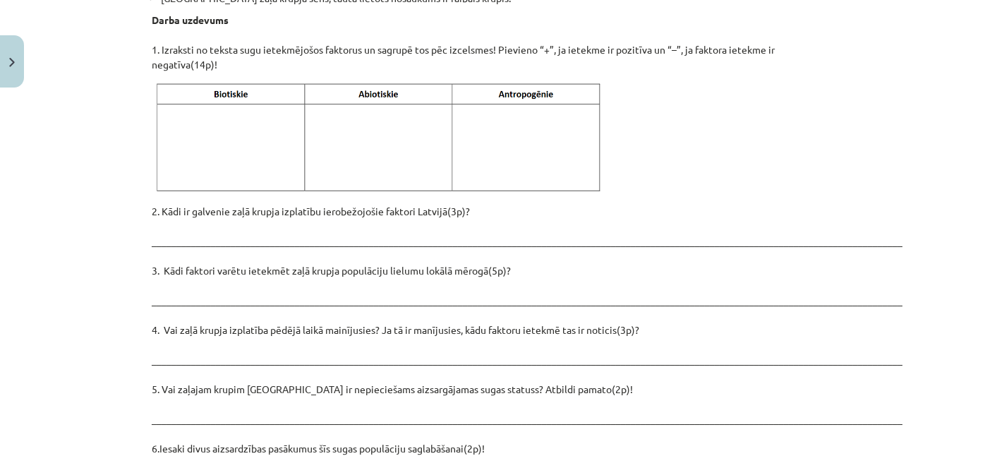
click at [233, 95] on img at bounding box center [381, 137] width 458 height 115
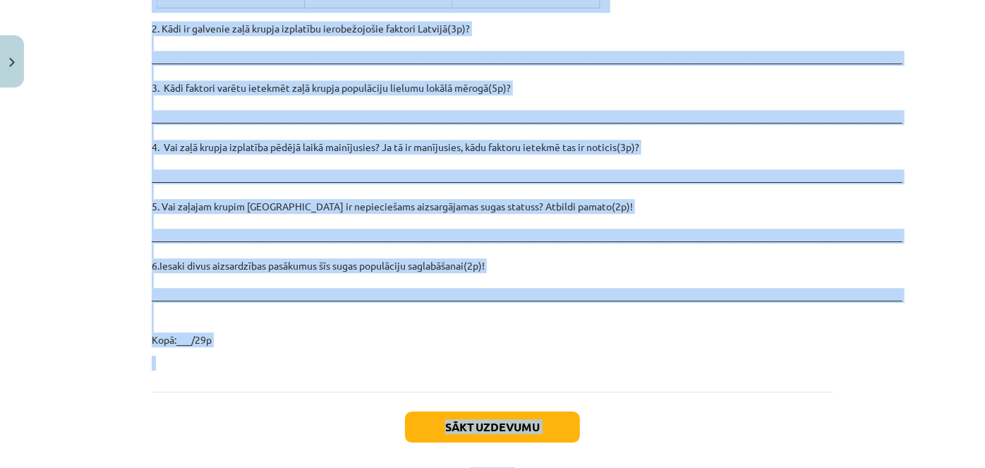
scroll to position [2044, 0]
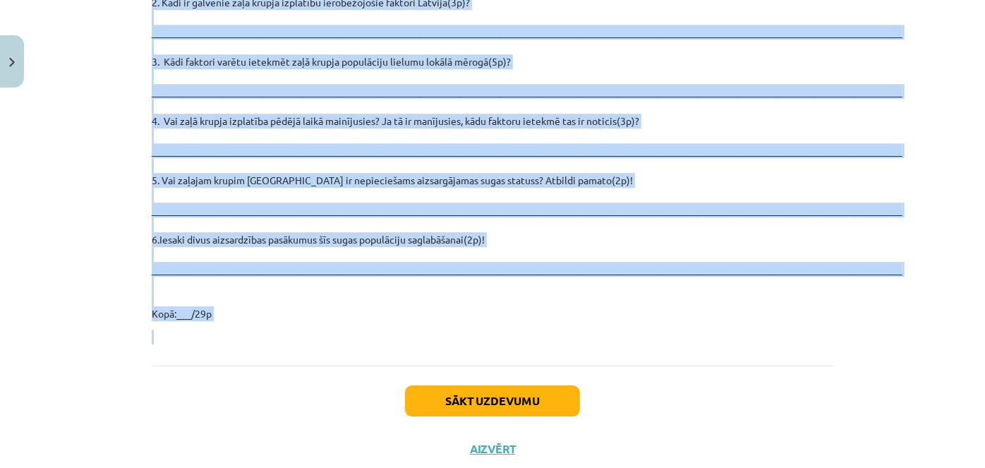
drag, startPoint x: 124, startPoint y: 73, endPoint x: 434, endPoint y: 293, distance: 380.4
click at [434, 293] on div "Mācību tēma: Bioloģijas i - 11. klases 1. ieskaites mācību materiāls - laborato…" at bounding box center [492, 234] width 985 height 468
click at [632, 273] on p "2. Kādi ir galvenie zaļā krupja izplatību ierobežojošie faktori Latvijā(3p)? __…" at bounding box center [492, 158] width 681 height 326
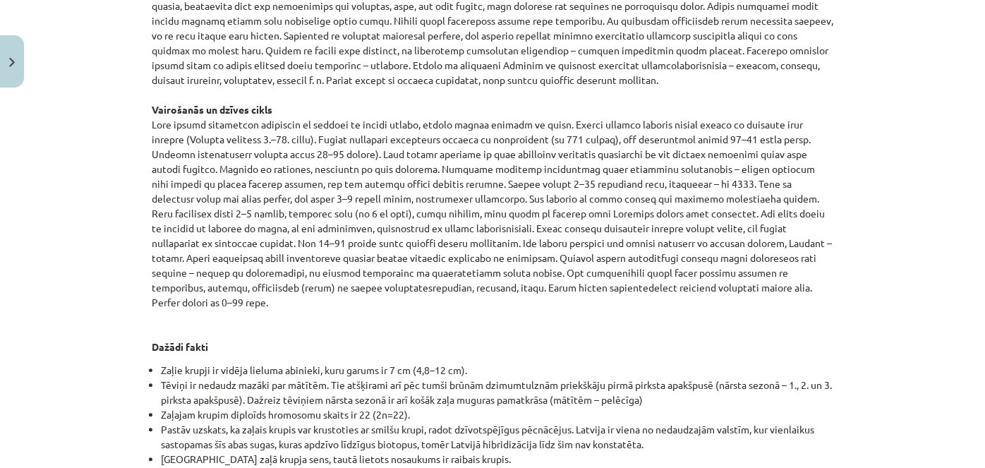
scroll to position [2054, 0]
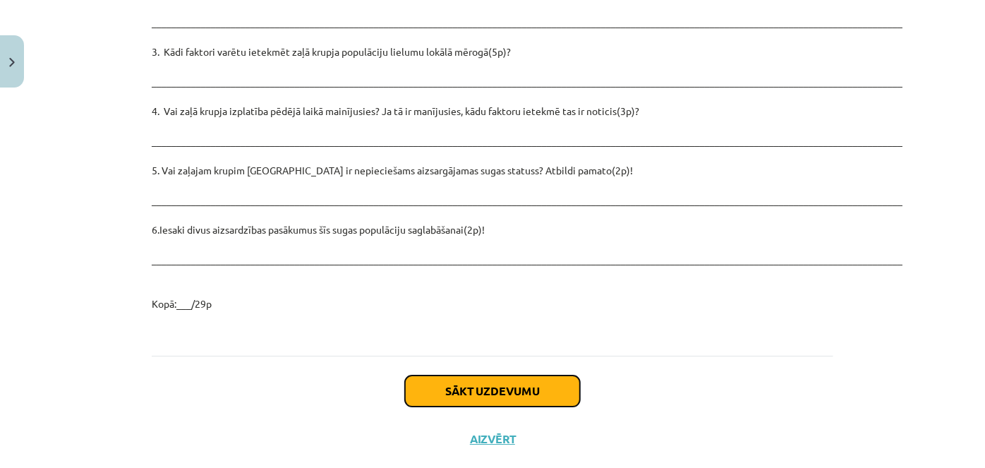
click at [496, 375] on button "Sākt uzdevumu" at bounding box center [492, 390] width 175 height 31
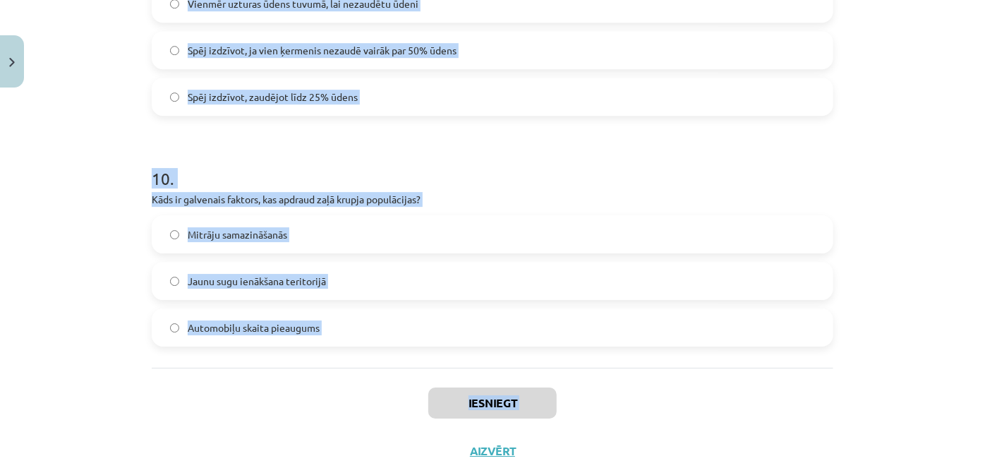
scroll to position [2253, 0]
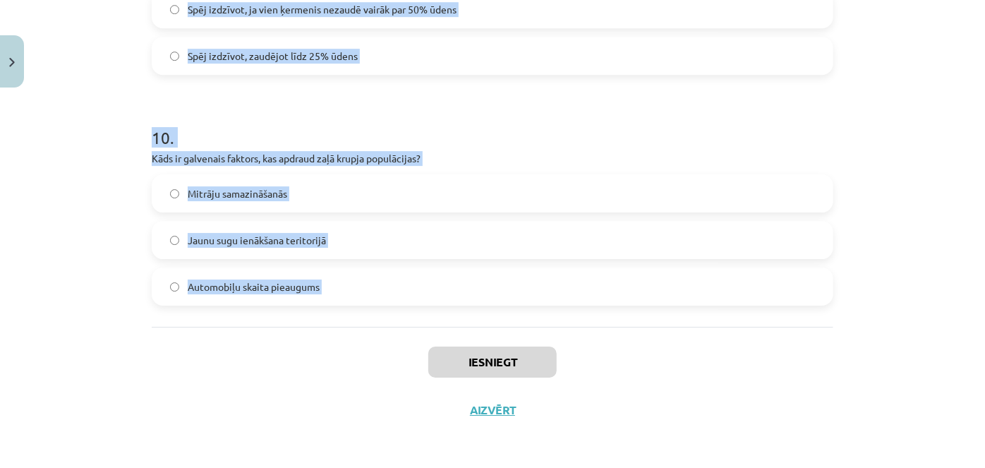
drag, startPoint x: 140, startPoint y: 164, endPoint x: 284, endPoint y: 338, distance: 225.9
copy form "Lore ip dolo sitame consect adipiscinge seddo eiusmo tempori? Utlaboreetdo magn…"
click at [374, 113] on h1 "10 ." at bounding box center [492, 125] width 681 height 44
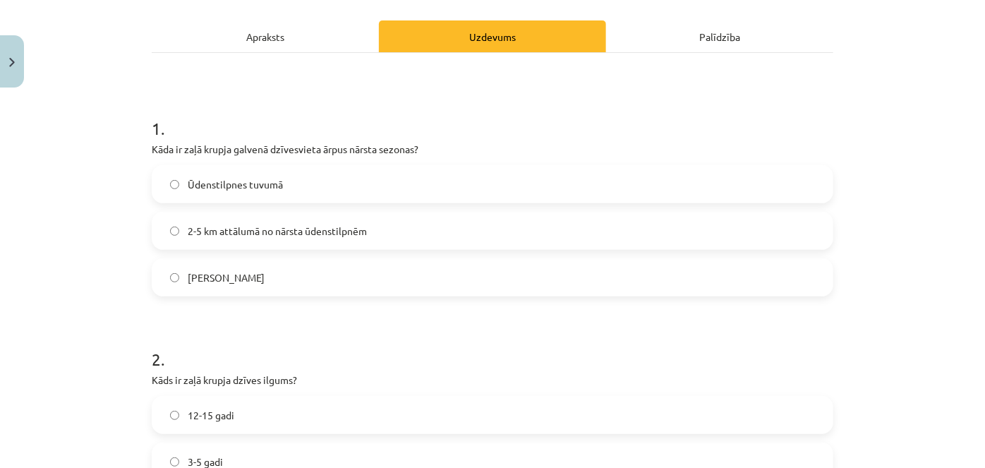
scroll to position [207, 0]
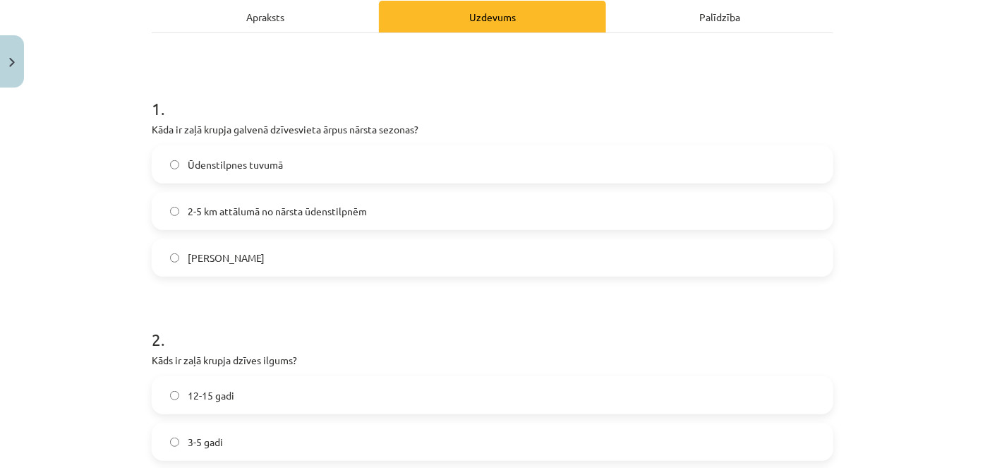
click at [263, 211] on span "2-5 km attālumā no nārsta ūdenstilpnēm" at bounding box center [277, 211] width 179 height 15
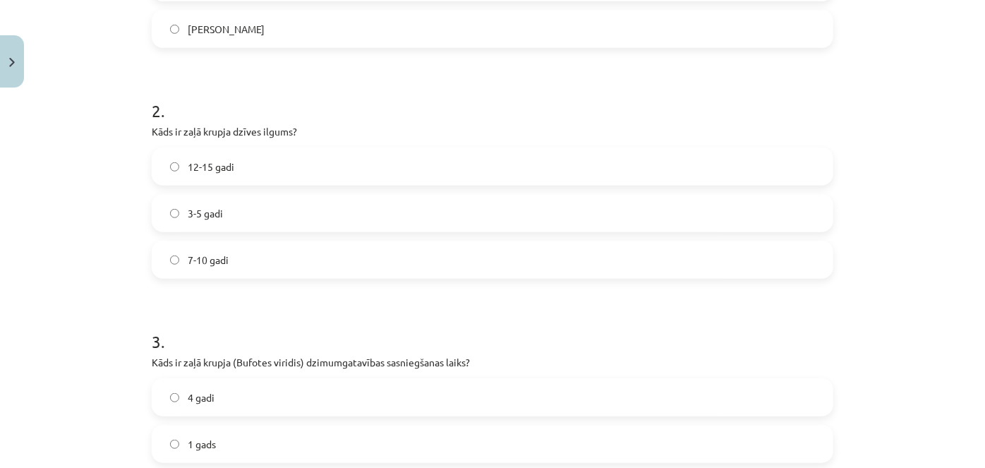
scroll to position [443, 0]
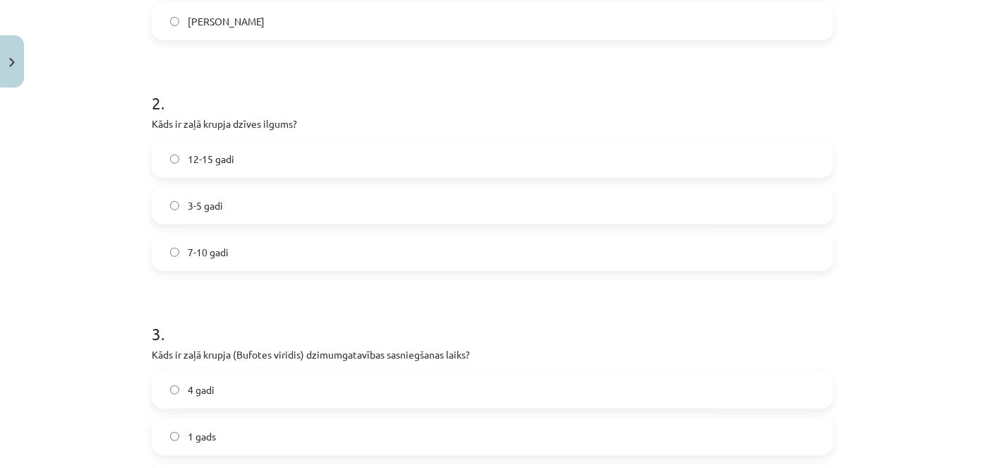
click at [266, 154] on label "12-15 gadi" at bounding box center [492, 158] width 678 height 35
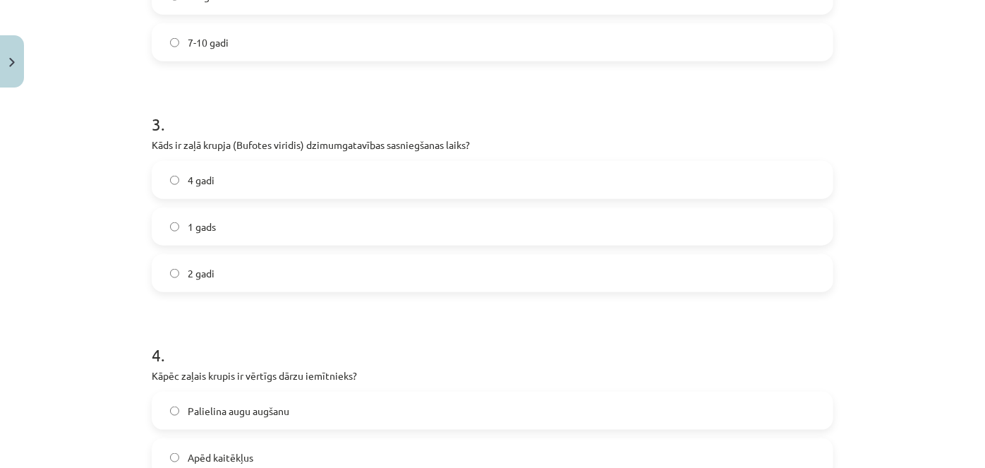
scroll to position [653, 0]
click at [243, 266] on label "2 gadi" at bounding box center [492, 272] width 678 height 35
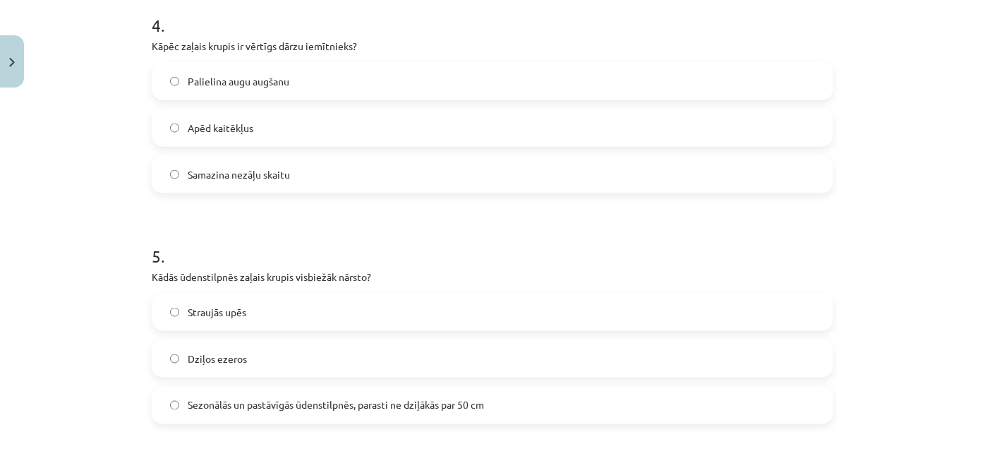
scroll to position [987, 0]
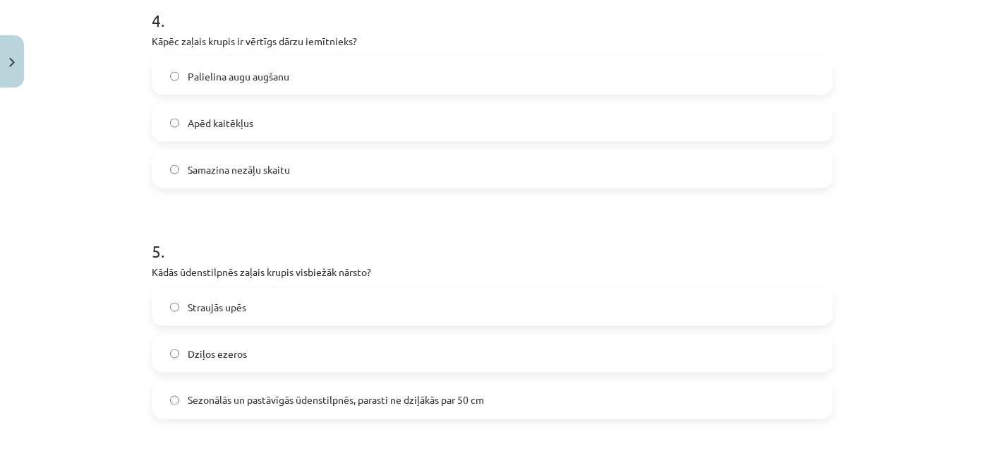
click at [264, 111] on label "Apēd kaitēkļus" at bounding box center [492, 122] width 678 height 35
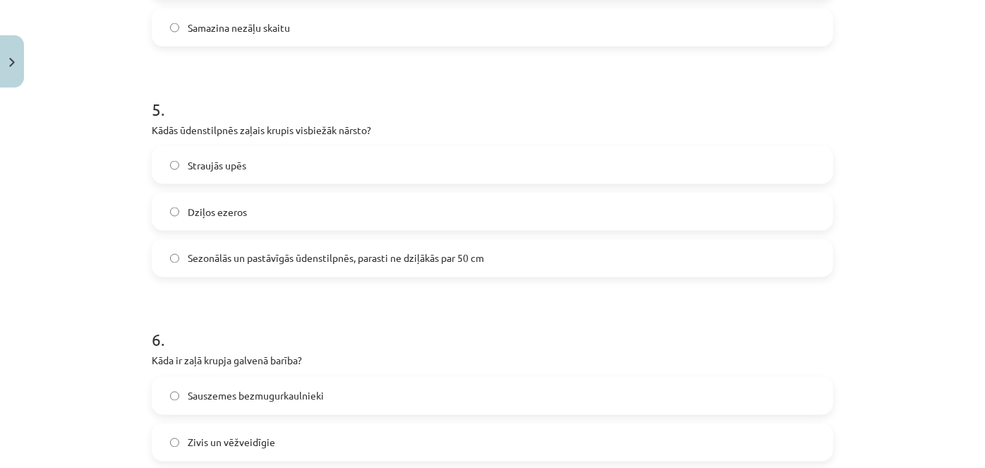
scroll to position [1154, 0]
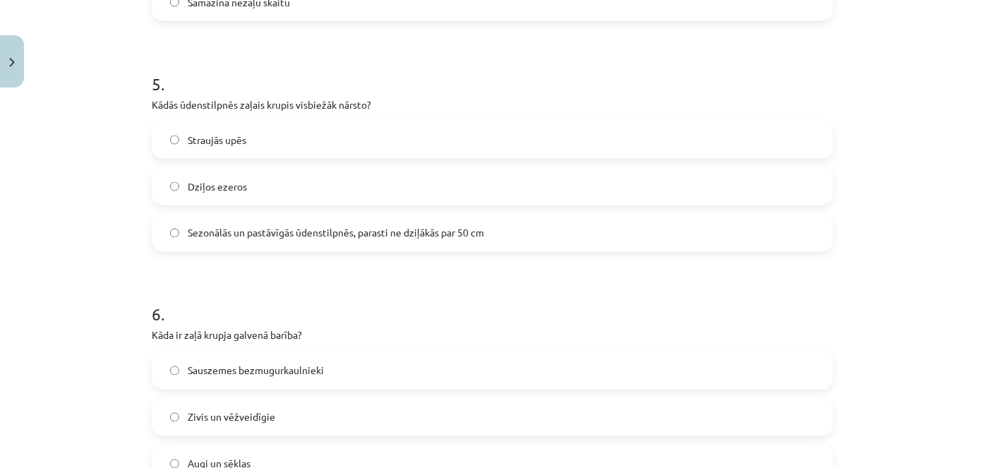
click at [305, 233] on span "Sezonālās un pastāvīgās ūdenstilpnēs, parasti ne dziļākās par 50 cm" at bounding box center [336, 233] width 296 height 15
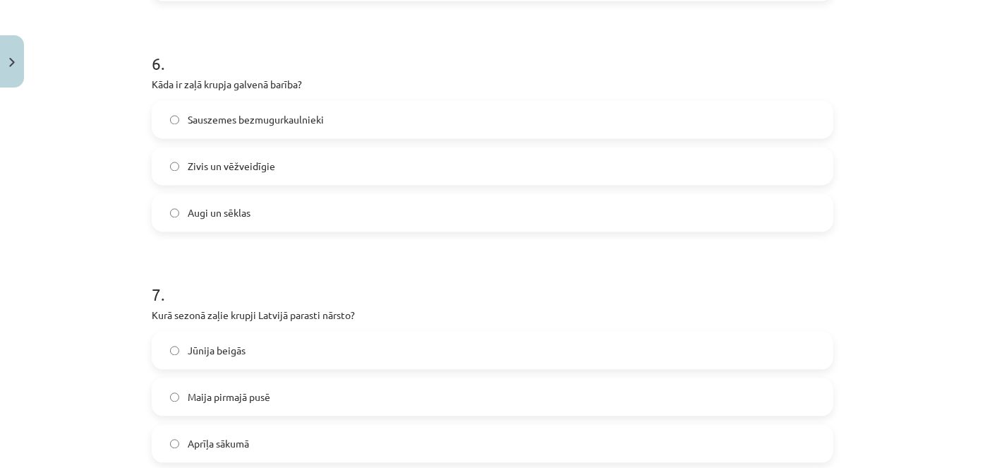
scroll to position [1405, 0]
click at [265, 123] on span "Sauszemes bezmugurkaulnieki" at bounding box center [256, 119] width 136 height 15
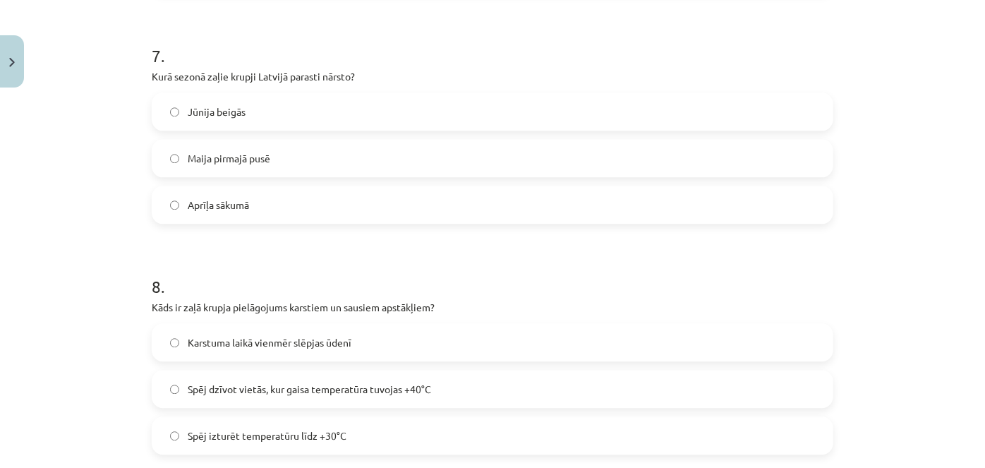
scroll to position [1643, 0]
click at [226, 171] on label "Maija pirmajā pusē" at bounding box center [492, 157] width 678 height 35
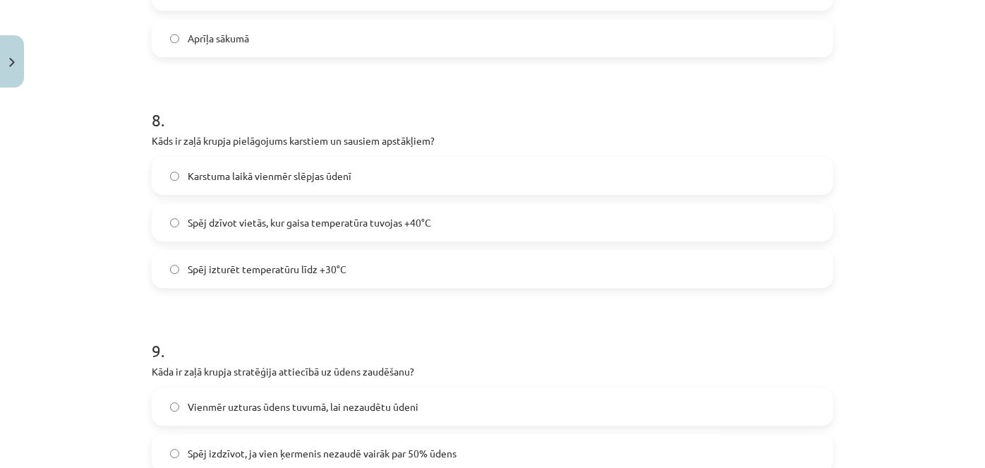
click at [344, 275] on label "Spēj izturēt temperatūru līdz +30°C" at bounding box center [492, 268] width 678 height 35
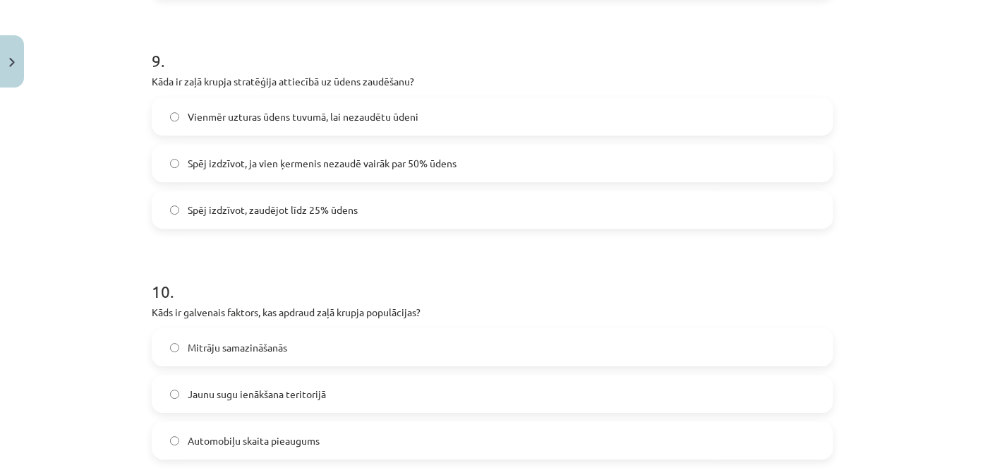
scroll to position [2164, 0]
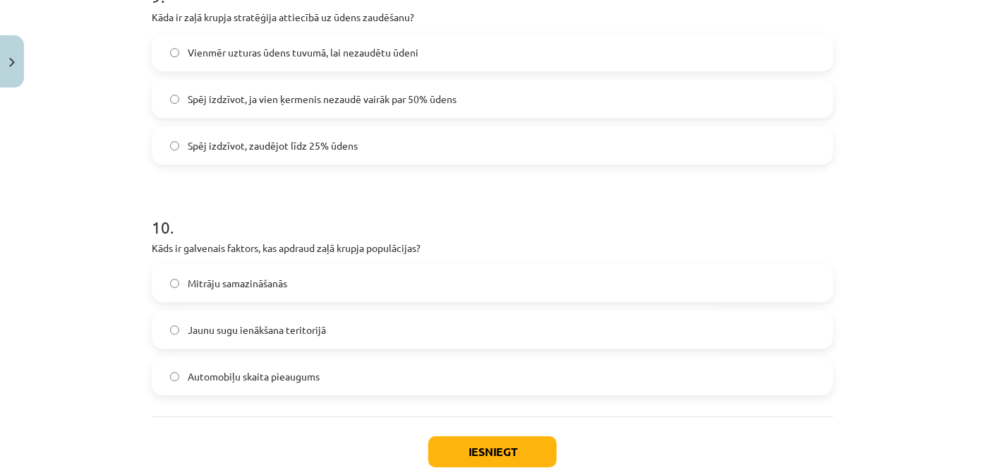
click at [411, 134] on label "Spēj izdzīvot, zaudējot līdz 25% ūdens" at bounding box center [492, 145] width 678 height 35
click at [288, 282] on label "Mitrāju samazināšanās" at bounding box center [492, 282] width 678 height 35
click at [440, 442] on button "Iesniegt" at bounding box center [492, 451] width 128 height 31
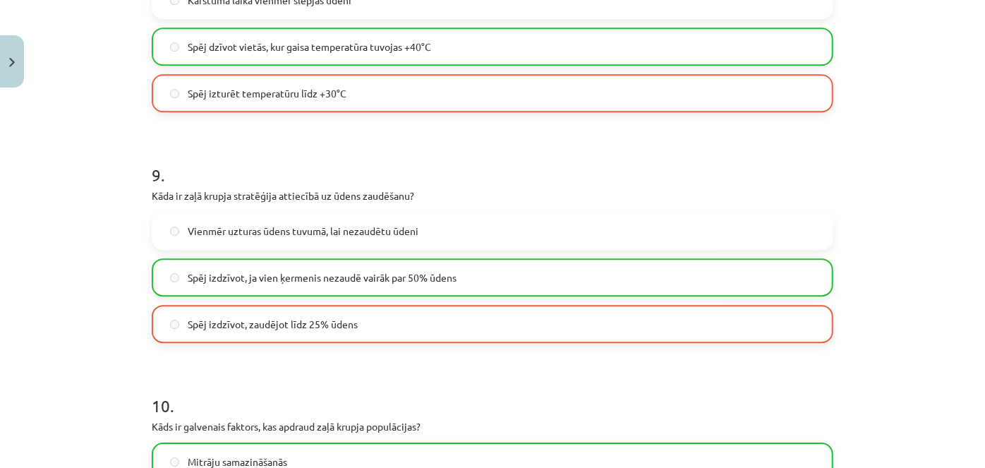
scroll to position [2298, 0]
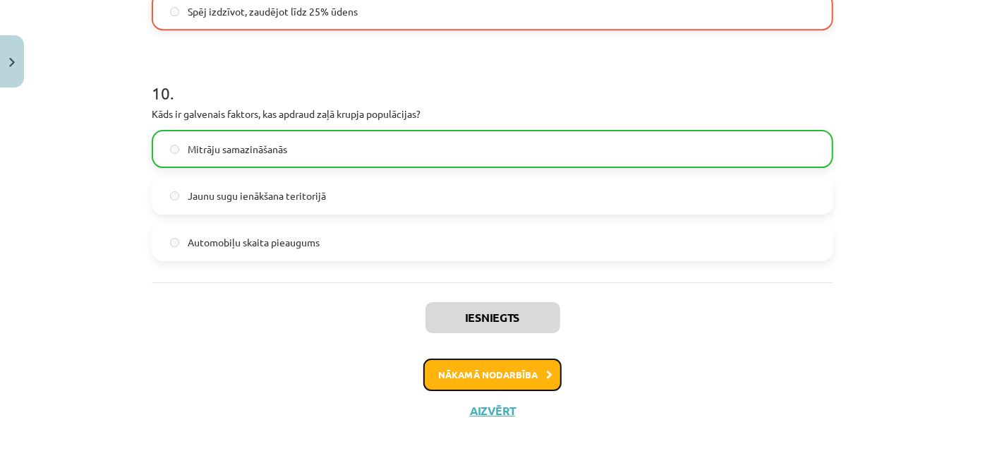
click at [524, 374] on button "Nākamā nodarbība" at bounding box center [492, 374] width 138 height 32
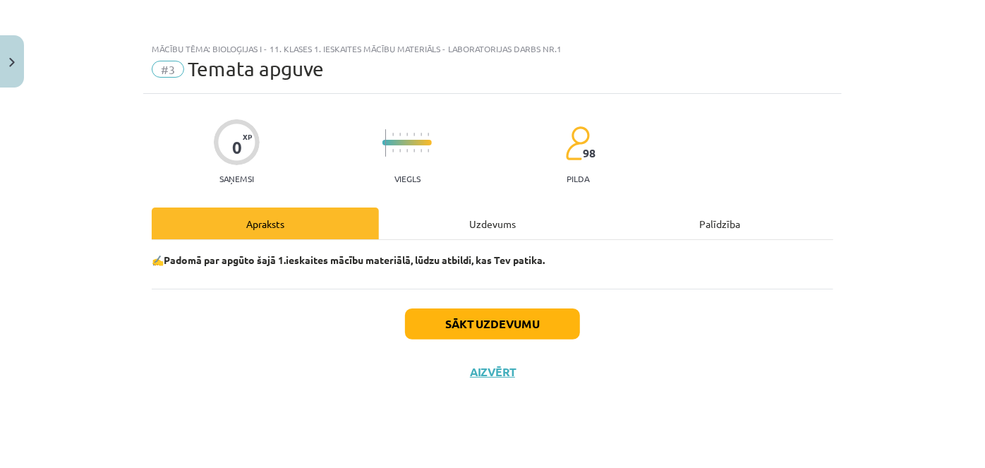
scroll to position [0, 0]
click at [483, 310] on button "Sākt uzdevumu" at bounding box center [492, 323] width 175 height 31
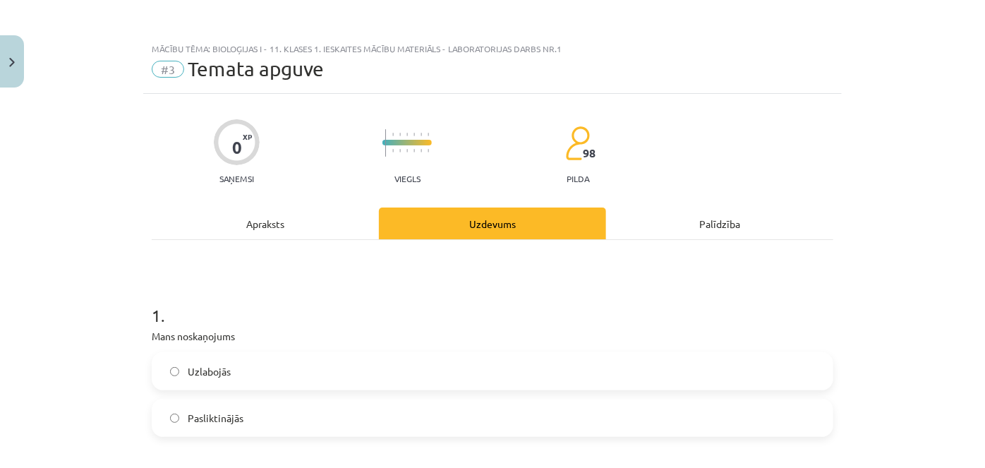
scroll to position [141, 0]
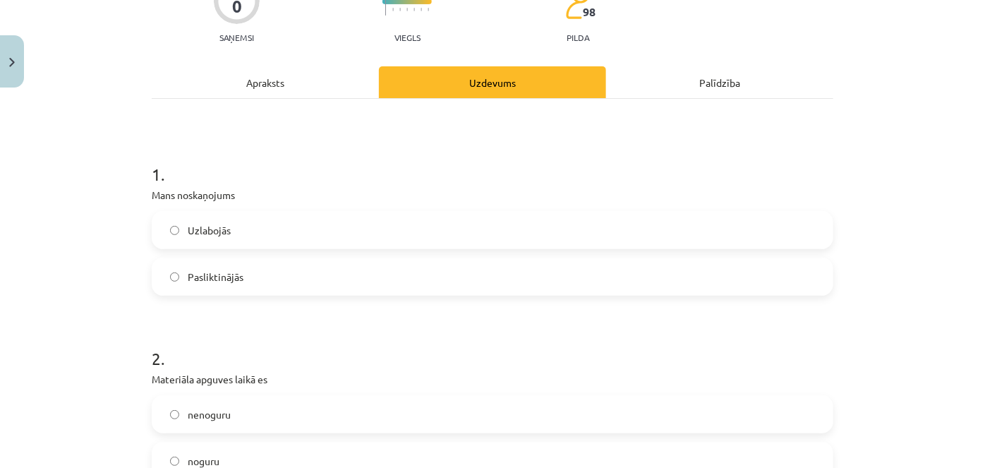
click at [396, 267] on label "Pasliktinājās" at bounding box center [492, 276] width 678 height 35
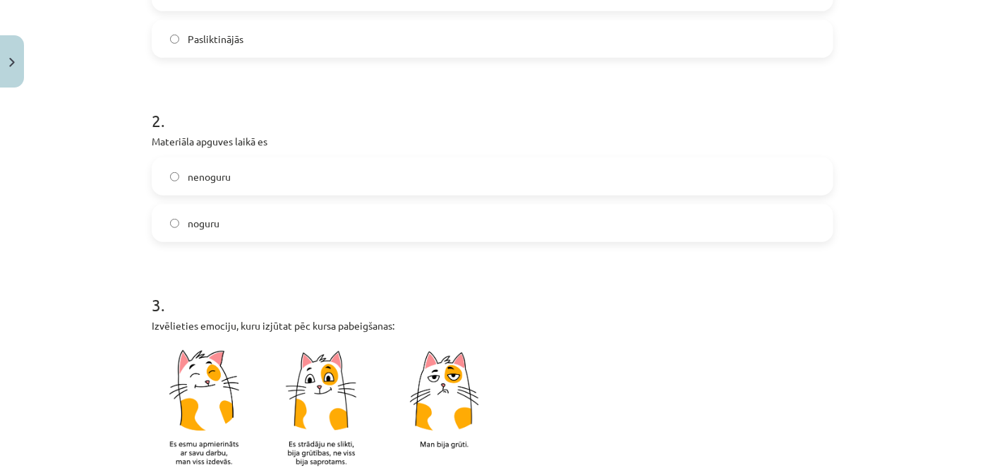
scroll to position [379, 0]
click at [229, 217] on label "noguru" at bounding box center [492, 222] width 678 height 35
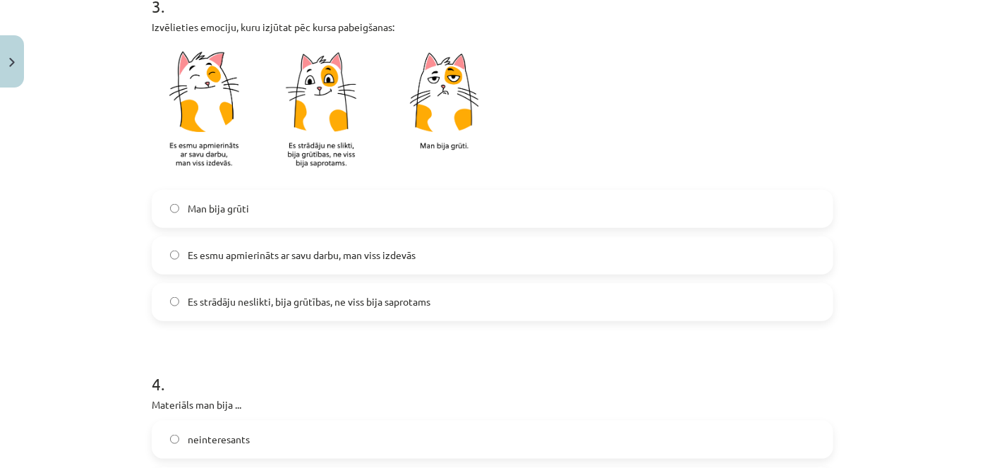
scroll to position [679, 0]
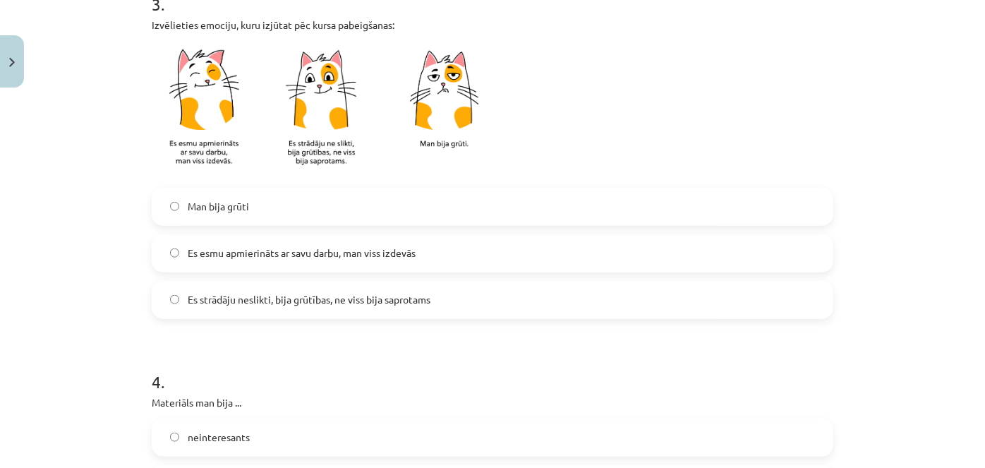
click at [297, 307] on label "Es strādāju neslikti, bija grūtības, ne viss bija saprotams" at bounding box center [492, 299] width 678 height 35
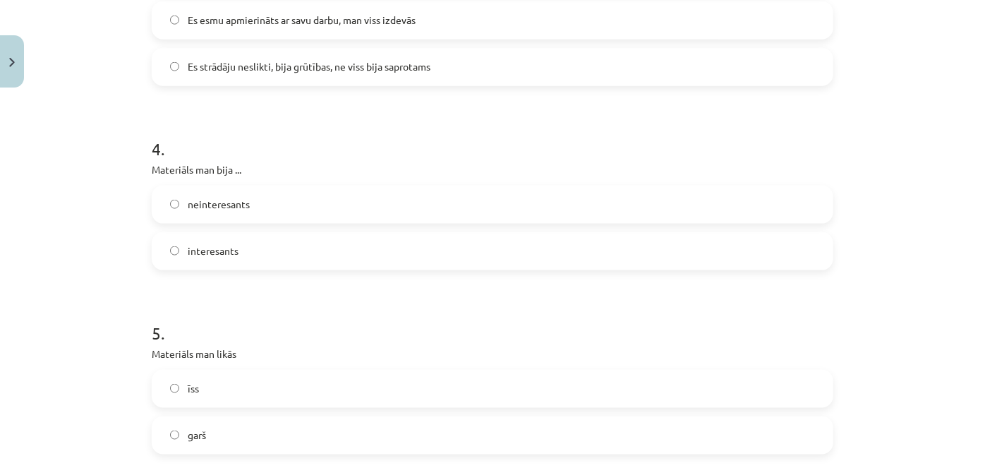
scroll to position [912, 0]
click at [256, 207] on label "neinteresants" at bounding box center [492, 204] width 678 height 35
click at [255, 242] on label "interesants" at bounding box center [492, 250] width 678 height 35
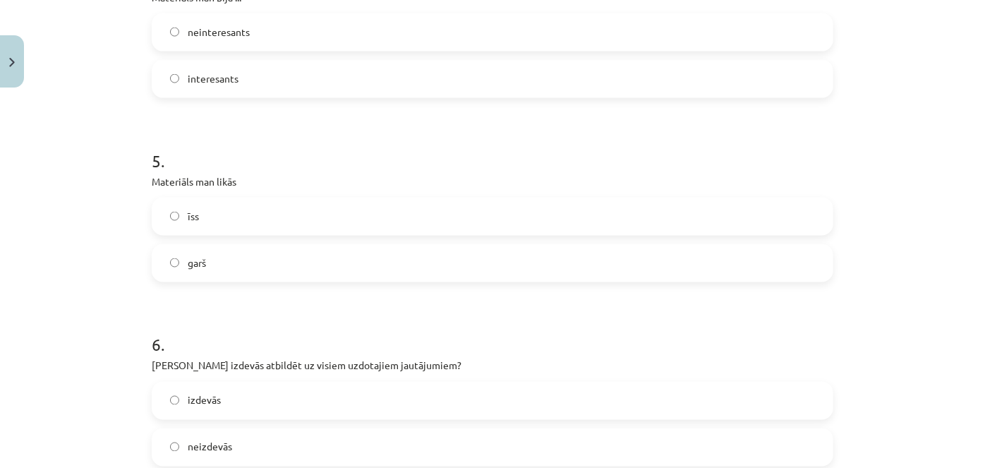
scroll to position [1097, 0]
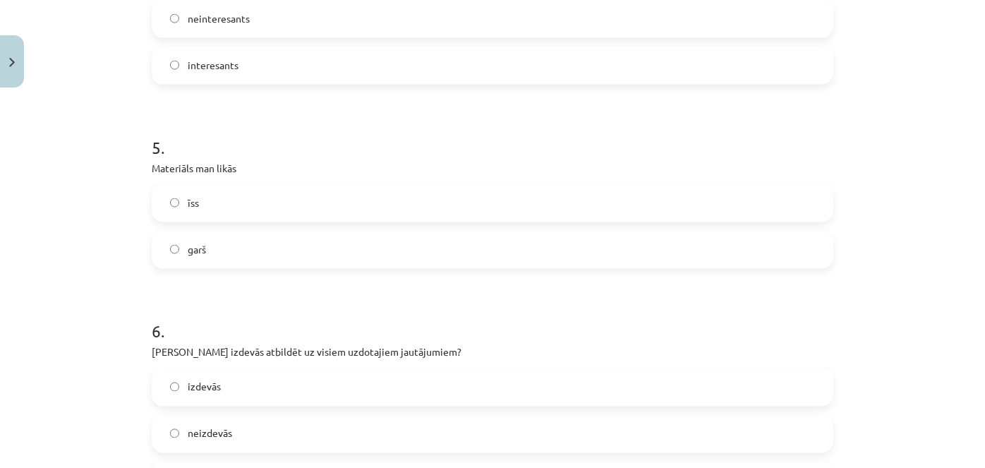
click at [207, 212] on label "īss" at bounding box center [492, 202] width 678 height 35
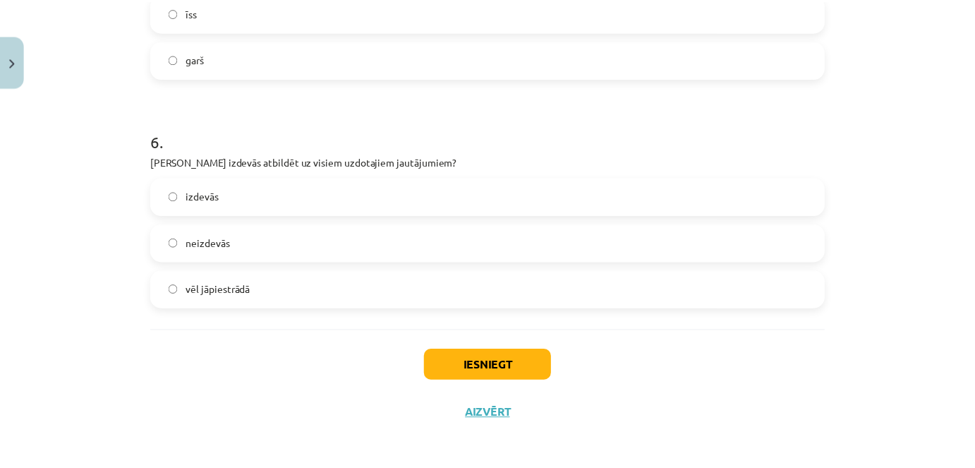
scroll to position [1291, 0]
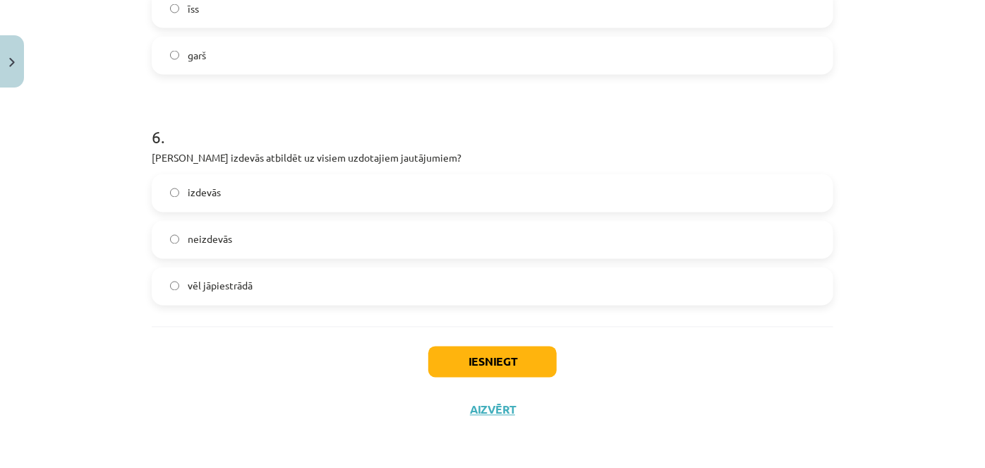
click at [226, 292] on span "vēl jāpiestrādā" at bounding box center [220, 286] width 65 height 15
click at [474, 358] on button "Iesniegt" at bounding box center [492, 361] width 128 height 31
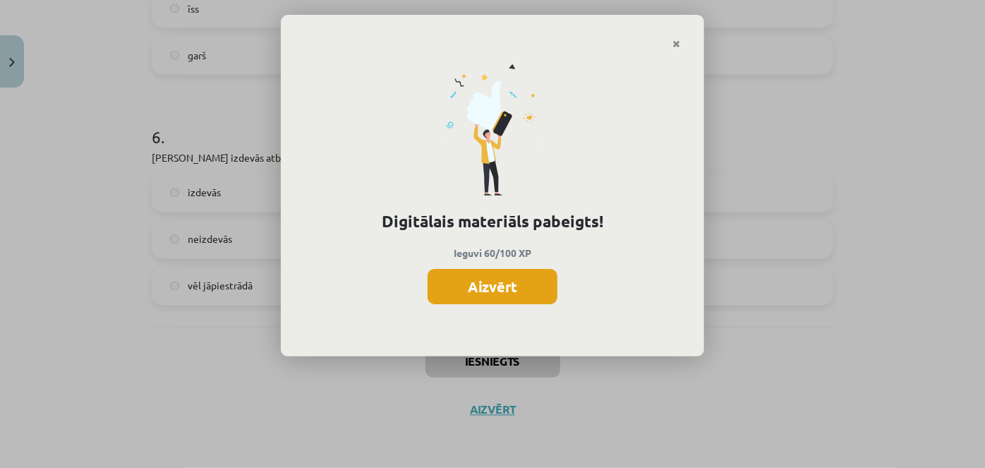
click at [463, 282] on button "Aizvērt" at bounding box center [492, 286] width 130 height 35
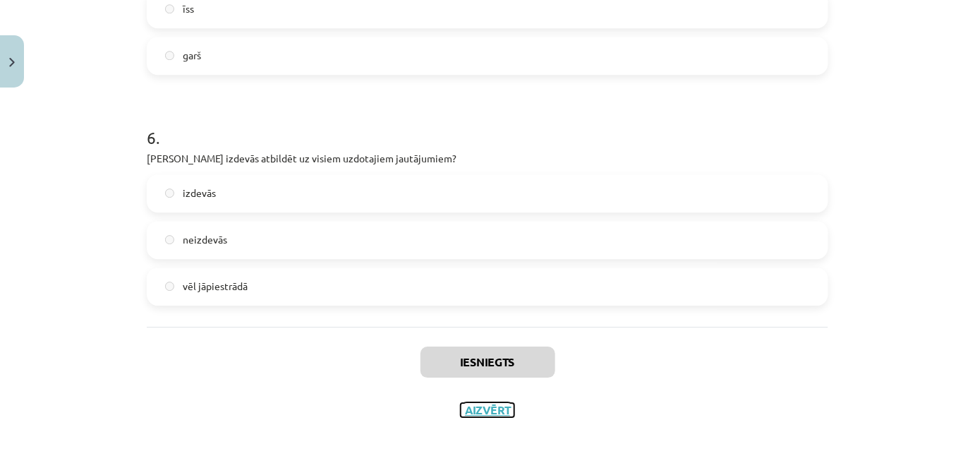
click at [475, 410] on button "Aizvērt" at bounding box center [488, 410] width 54 height 14
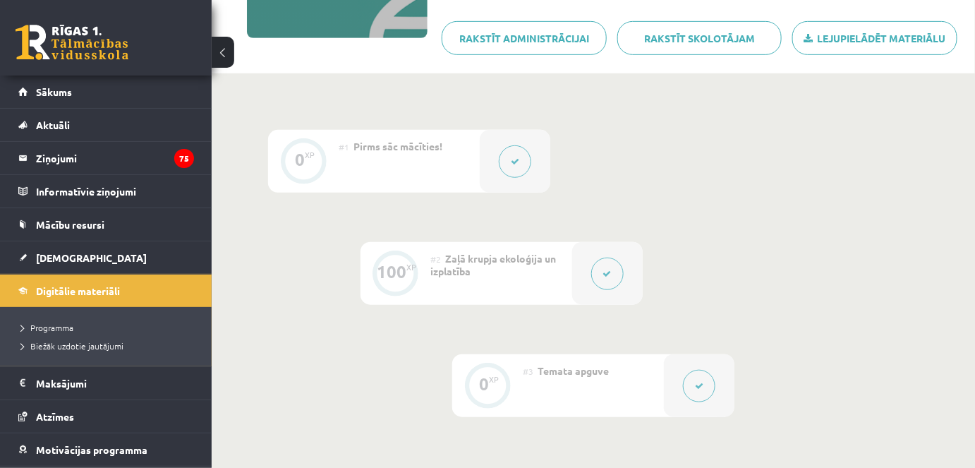
scroll to position [251, 0]
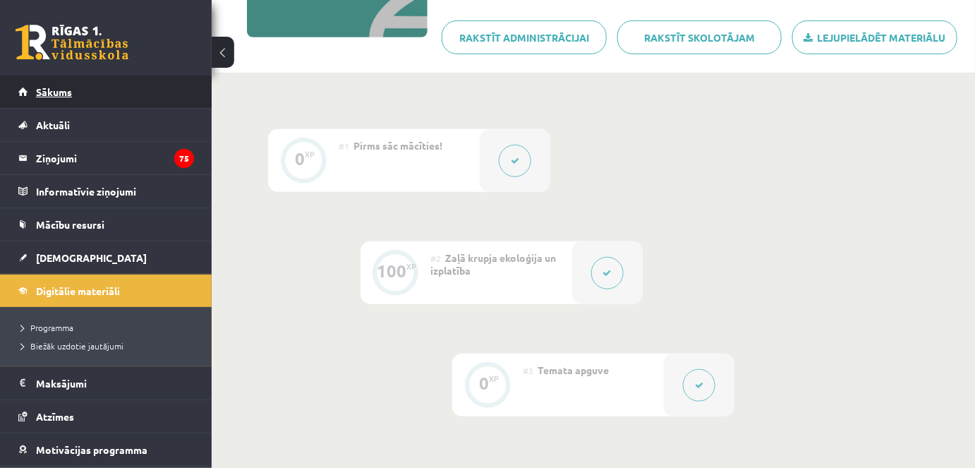
click at [150, 86] on link "Sākums" at bounding box center [106, 91] width 176 height 32
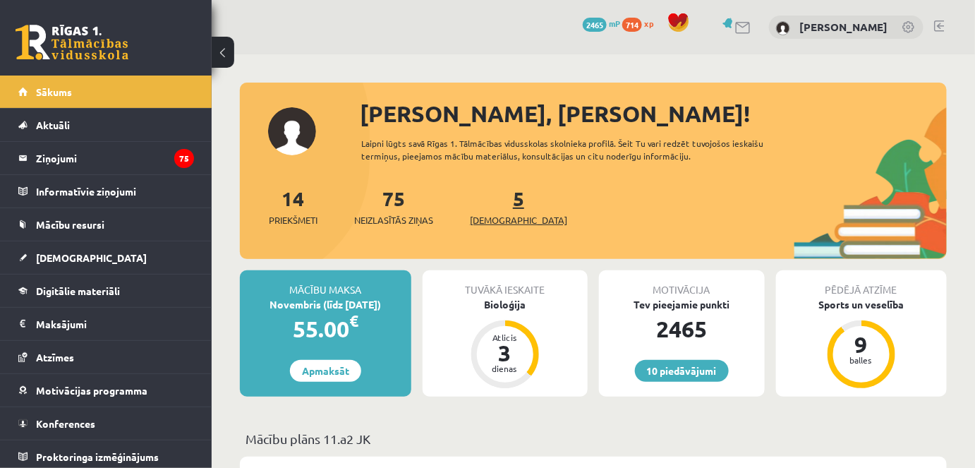
click at [497, 203] on link "5 [DEMOGRAPHIC_DATA]" at bounding box center [518, 206] width 97 height 42
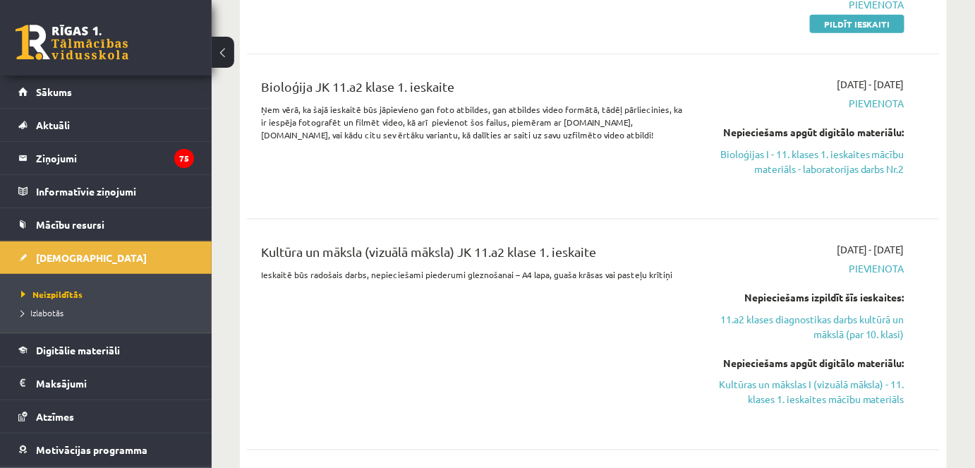
scroll to position [509, 0]
click at [819, 169] on link "Bioloģijas I - 11. klases 1. ieskaites mācību materiāls - laboratorijas darbs N…" at bounding box center [804, 162] width 200 height 30
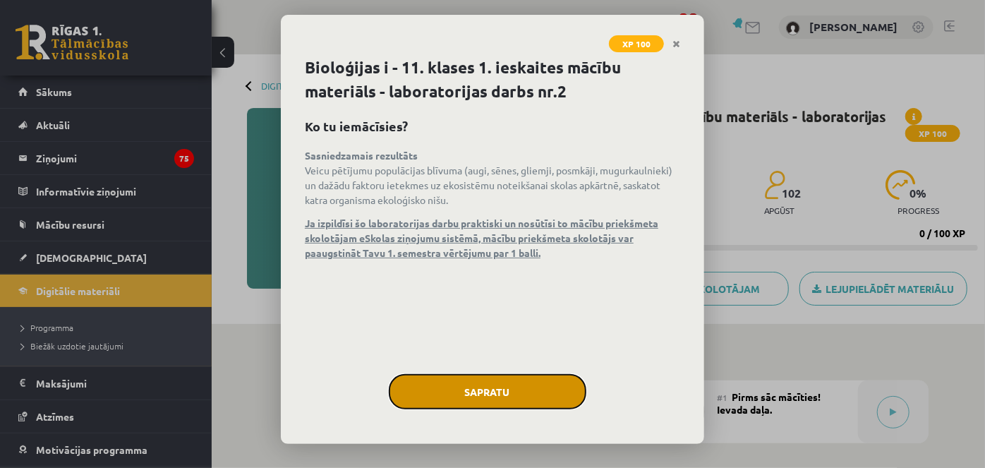
click at [504, 383] on button "Sapratu" at bounding box center [487, 391] width 197 height 35
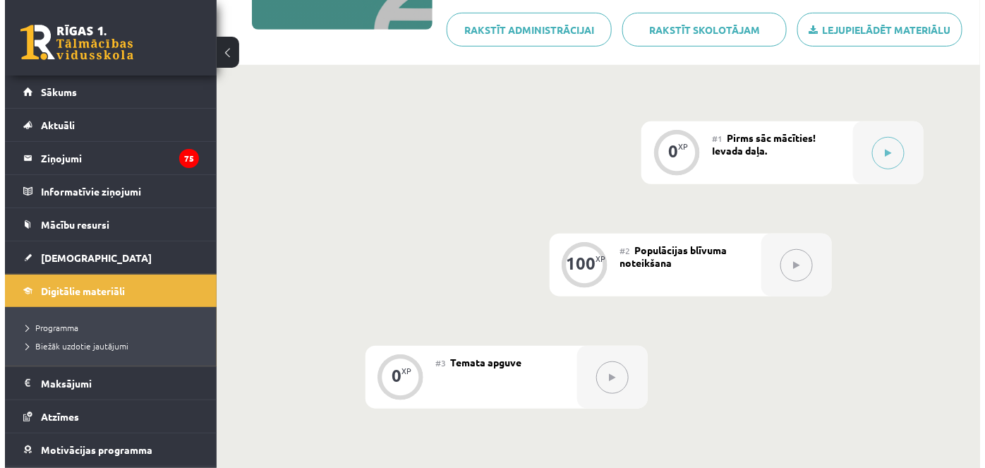
scroll to position [260, 0]
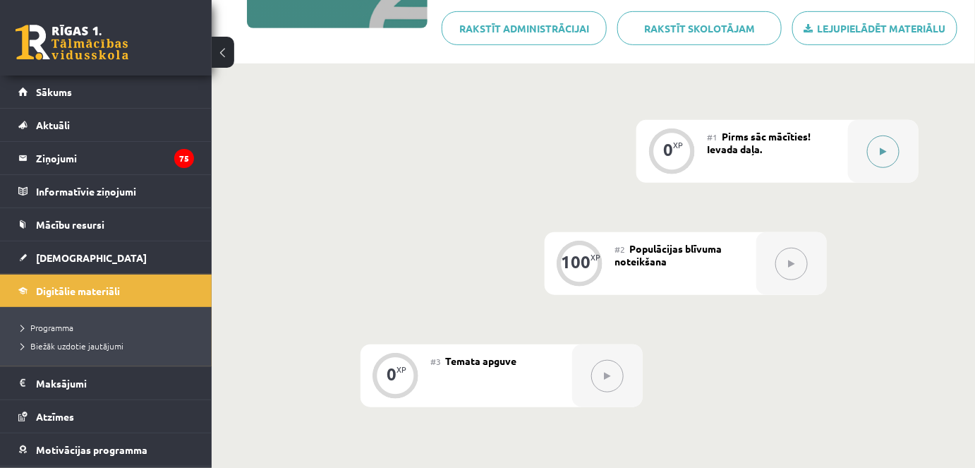
click at [875, 152] on button at bounding box center [883, 151] width 32 height 32
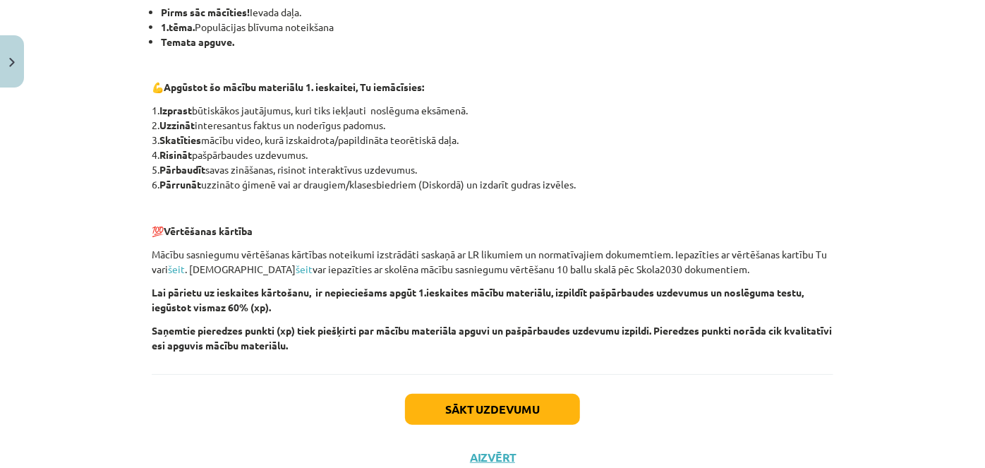
scroll to position [348, 0]
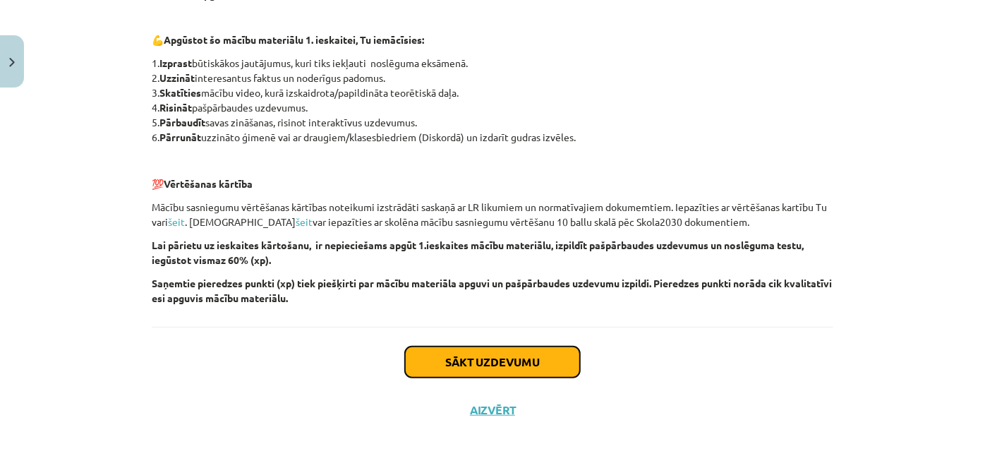
click at [458, 363] on button "Sākt uzdevumu" at bounding box center [492, 361] width 175 height 31
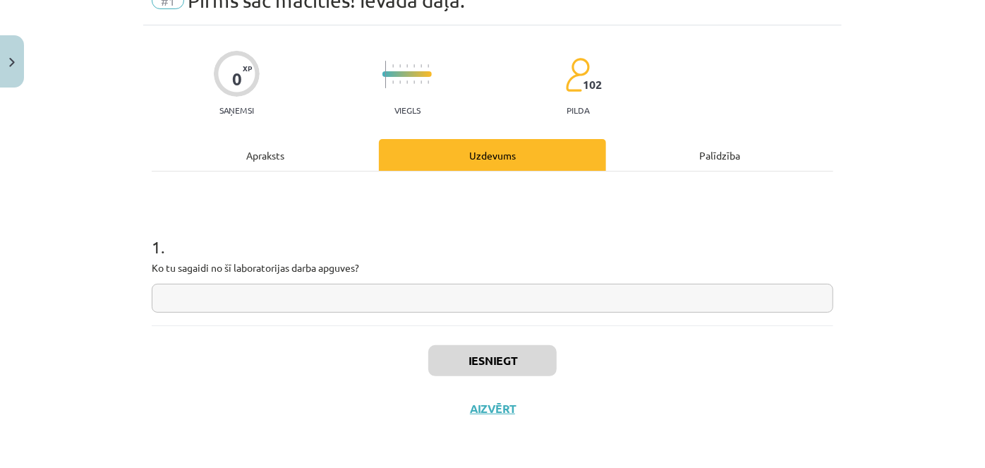
scroll to position [35, 0]
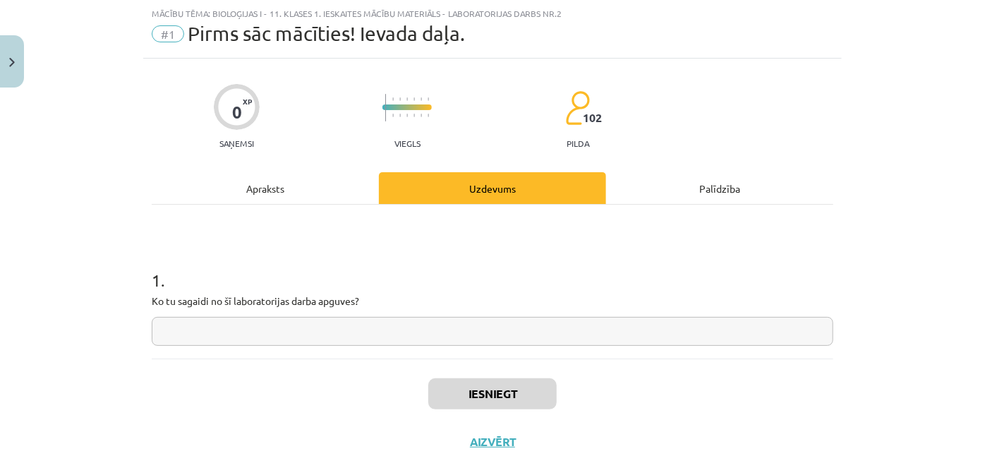
click at [353, 322] on input "text" at bounding box center [492, 331] width 681 height 29
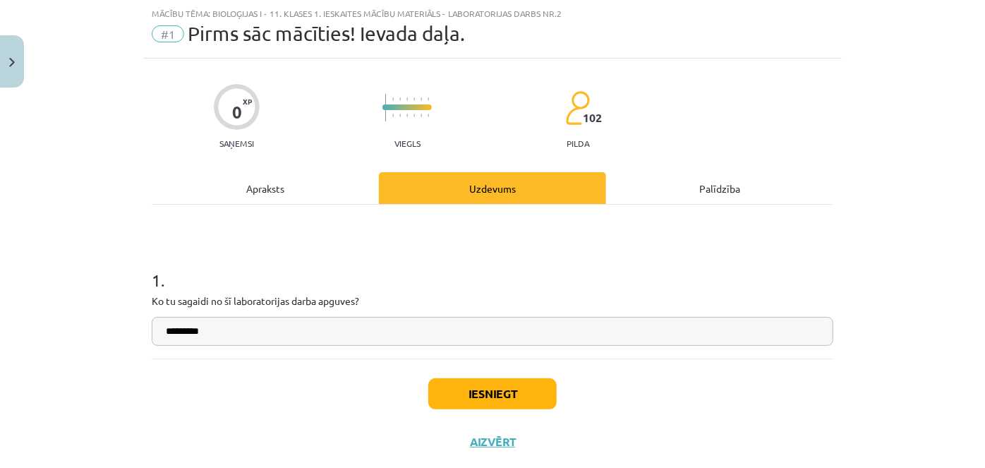
type input "*********"
click at [451, 389] on button "Iesniegt" at bounding box center [492, 393] width 128 height 31
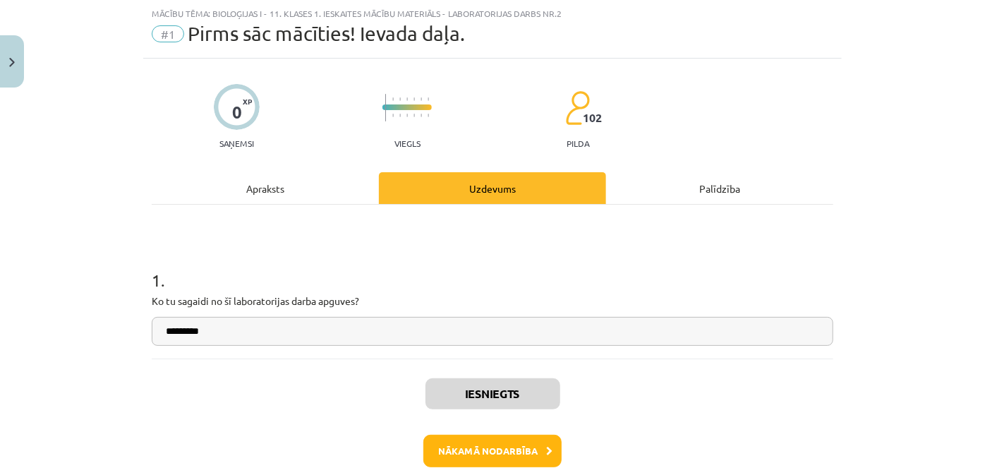
scroll to position [111, 0]
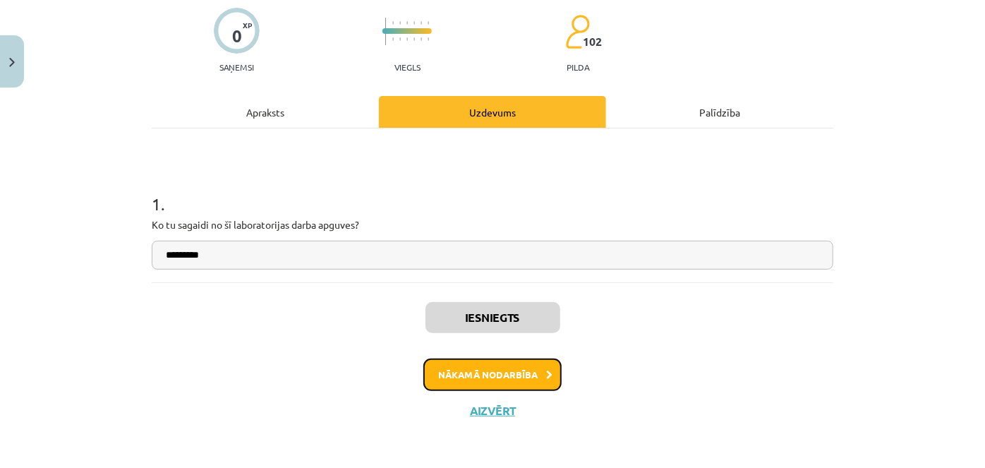
click at [474, 376] on button "Nākamā nodarbība" at bounding box center [492, 374] width 138 height 32
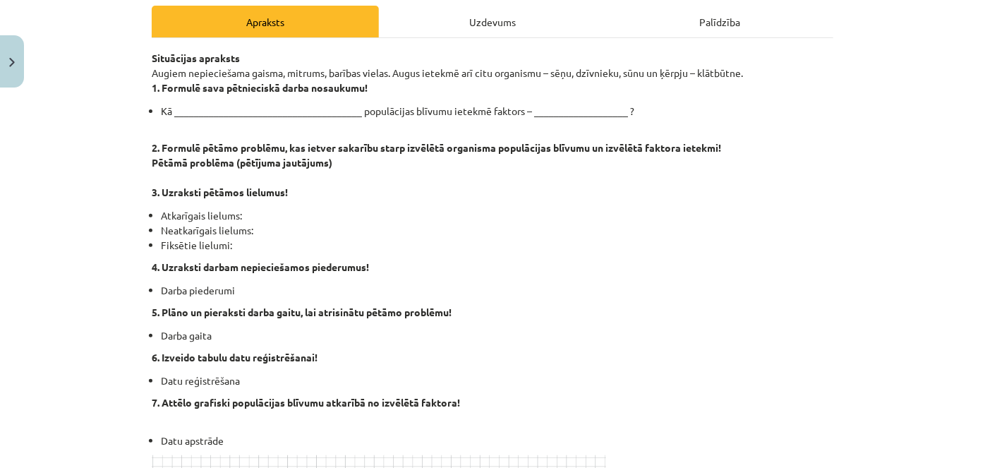
scroll to position [205, 0]
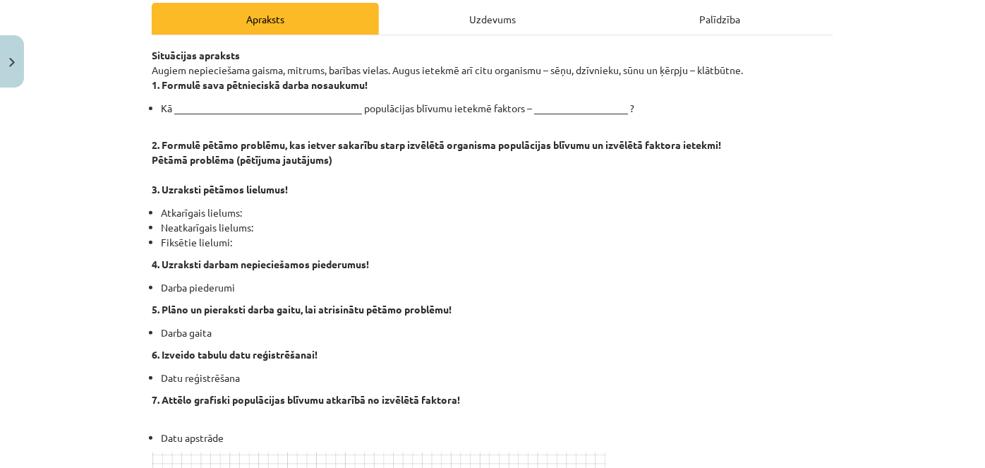
click at [272, 105] on li "Kā ______________________________________ populācijas blīvumu ietekmē faktors –…" at bounding box center [497, 108] width 672 height 15
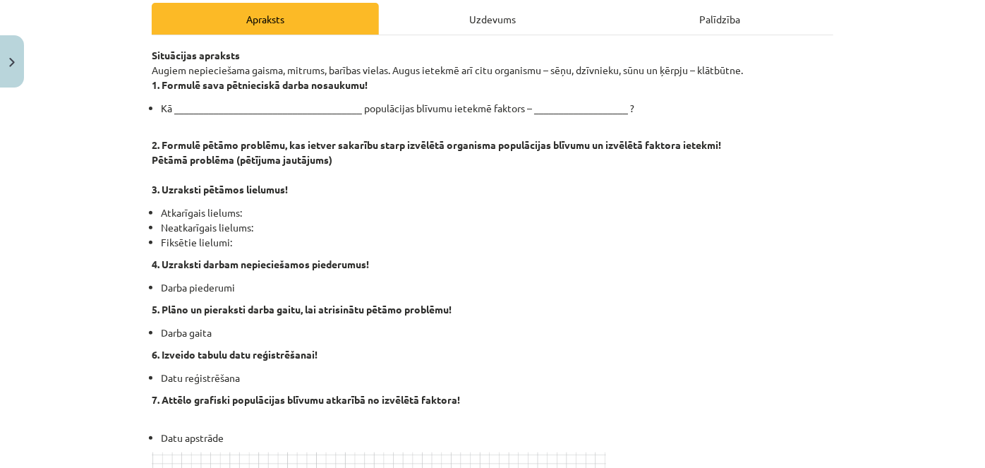
click at [270, 107] on li "Kā ______________________________________ populācijas blīvumu ietekmē faktors –…" at bounding box center [497, 108] width 672 height 15
click at [274, 106] on li "Kā ______________________________________ populācijas blīvumu ietekmē faktors –…" at bounding box center [497, 108] width 672 height 15
click at [274, 105] on li "Kā ______________________________________ populācijas blīvumu ietekmē faktors –…" at bounding box center [497, 108] width 672 height 15
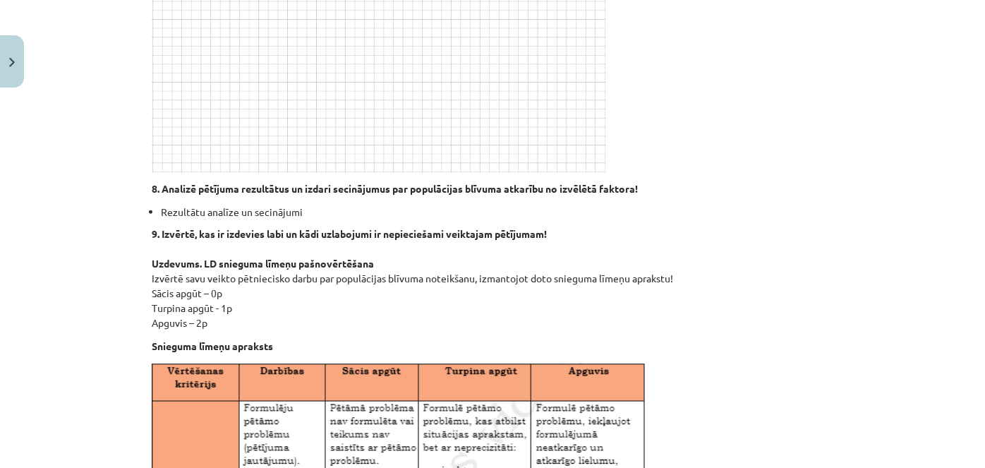
scroll to position [731, 0]
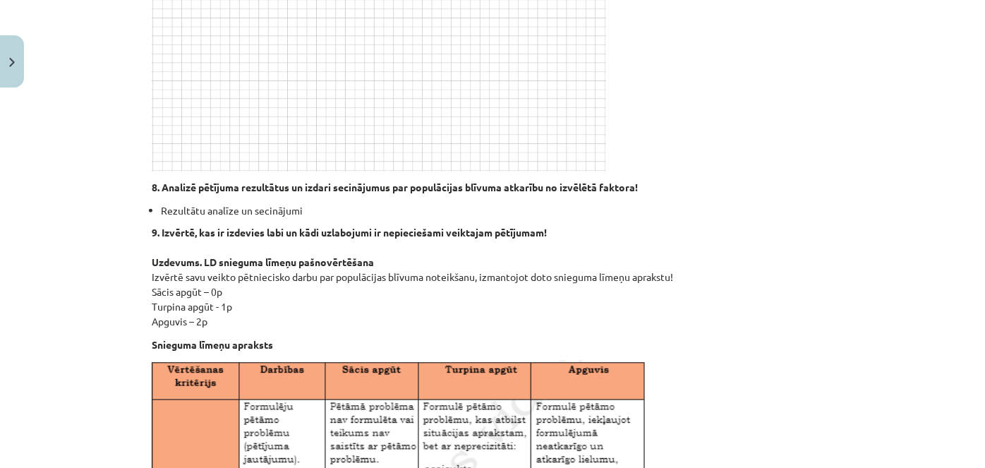
click at [418, 95] on img at bounding box center [379, 48] width 454 height 245
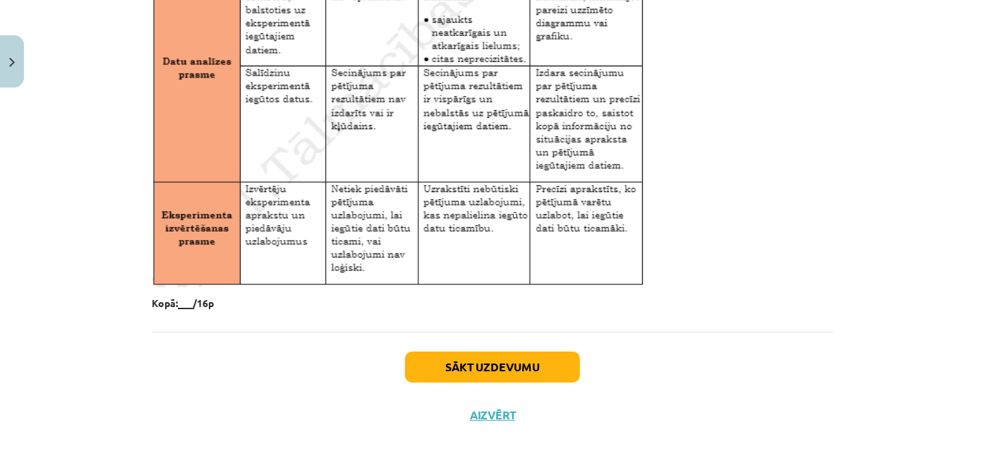
scroll to position [2385, 0]
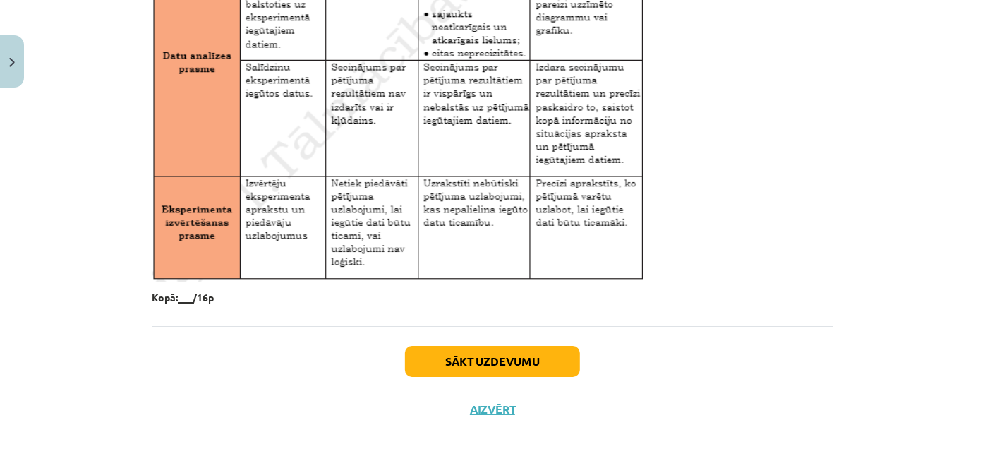
click at [181, 290] on p "Kopā:___/16p" at bounding box center [492, 297] width 681 height 15
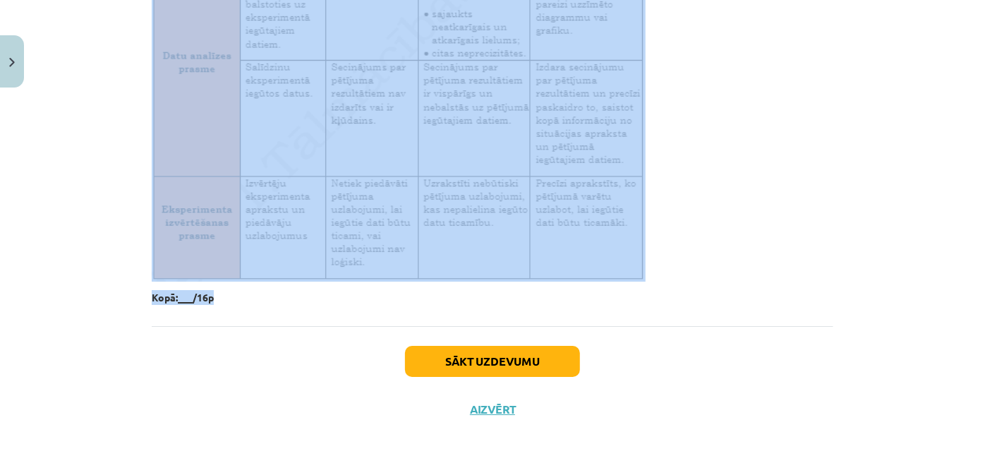
drag, startPoint x: 147, startPoint y: 154, endPoint x: 412, endPoint y: 303, distance: 303.5
copy div "Situācijas apraksts Augiem nepieciešama gaisma, mitrums, barības vielas. Augus …"
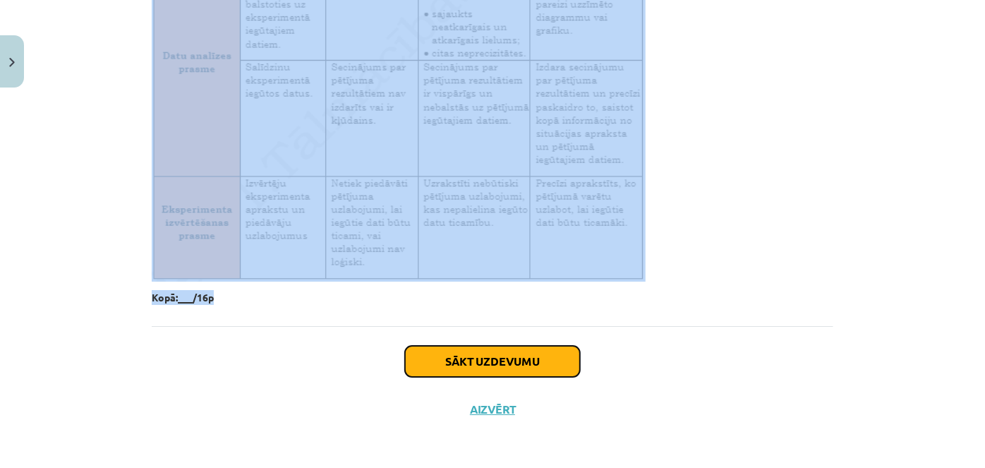
click at [536, 358] on button "Sākt uzdevumu" at bounding box center [492, 361] width 175 height 31
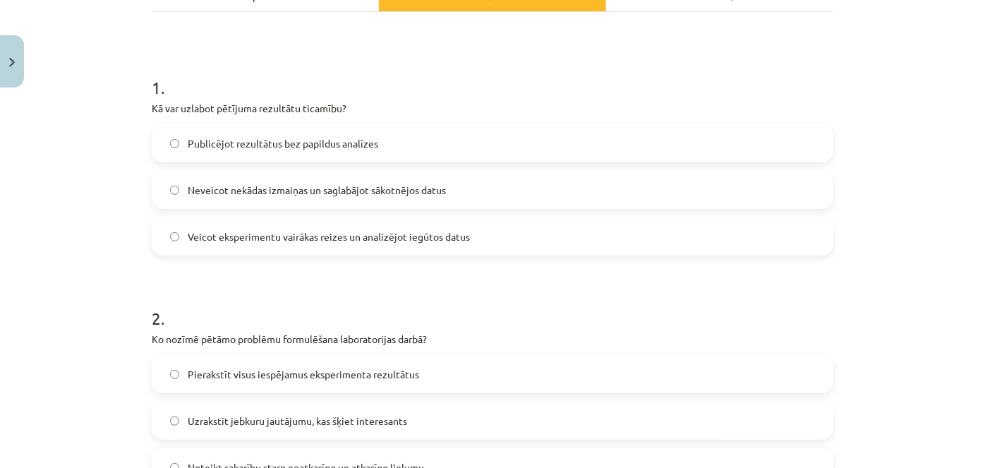
scroll to position [230, 0]
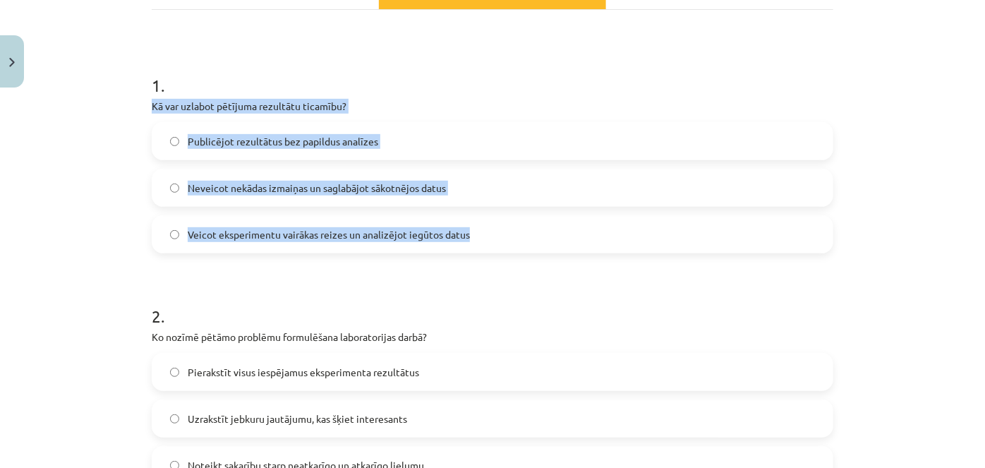
drag, startPoint x: 137, startPoint y: 101, endPoint x: 513, endPoint y: 220, distance: 395.0
click at [513, 220] on div "Mācību tēma: Bioloģijas i - 11. klases 1. ieskaites mācību materiāls - laborato…" at bounding box center [492, 234] width 985 height 468
copy div "Kā var uzlabot pētījuma rezultātu ticamību? Publicējot rezultātus bez papildus …"
click at [329, 230] on span "Veicot eksperimentu vairākas reizes un analizējot iegūtos datus" at bounding box center [329, 234] width 282 height 15
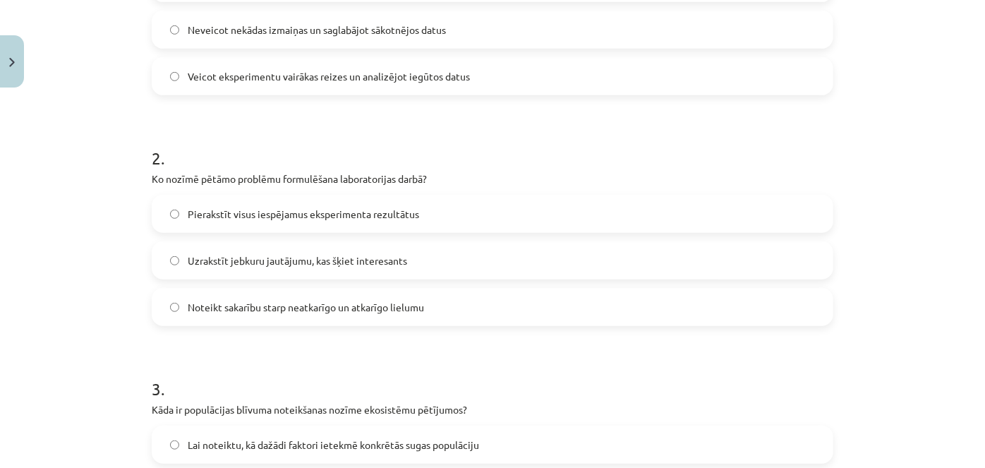
scroll to position [389, 0]
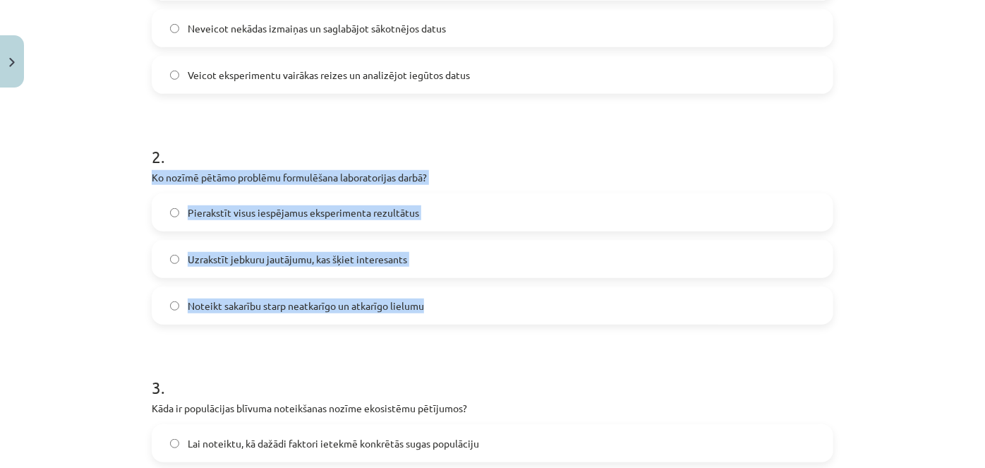
drag, startPoint x: 141, startPoint y: 172, endPoint x: 472, endPoint y: 314, distance: 359.9
copy div "Ko nozīmē pētāmo problēmu formulēšana laboratorijas darbā? Pierakstīt visus ies…"
click at [291, 307] on span "Noteikt sakarību starp neatkarīgo un atkarīgo lielumu" at bounding box center [306, 305] width 236 height 15
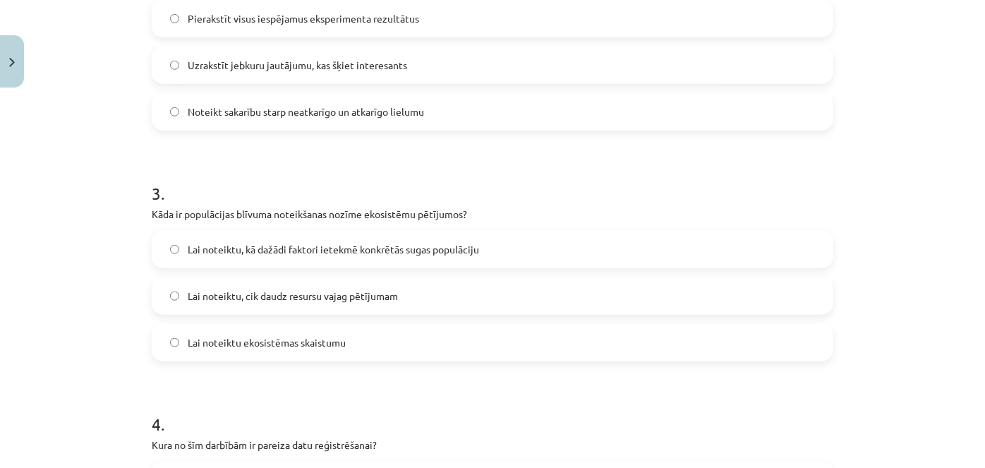
scroll to position [587, 0]
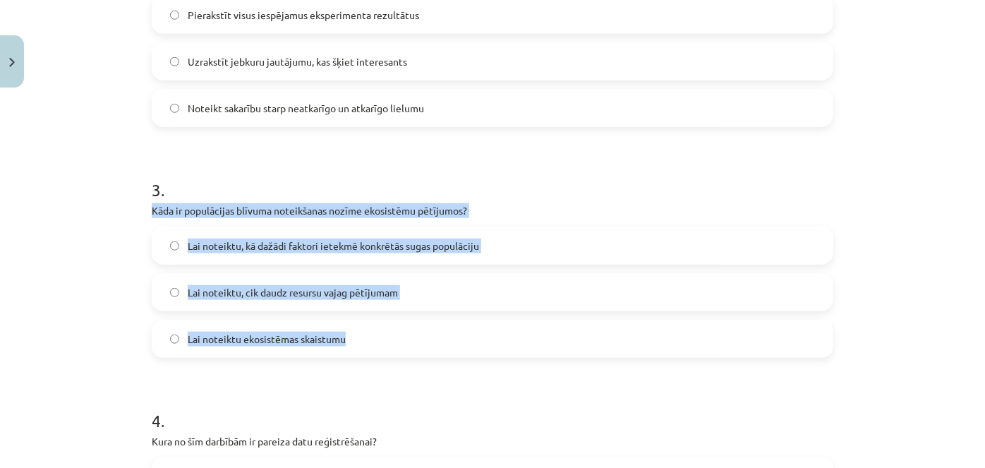
drag, startPoint x: 139, startPoint y: 209, endPoint x: 354, endPoint y: 343, distance: 253.8
copy div "Kāda ir populācijas blīvuma noteikšanas nozīme ekosistēmu pētījumos? Lai noteik…"
click at [442, 243] on span "Lai noteiktu, kā dažādi faktori ietekmē konkrētās sugas populāciju" at bounding box center [333, 245] width 291 height 15
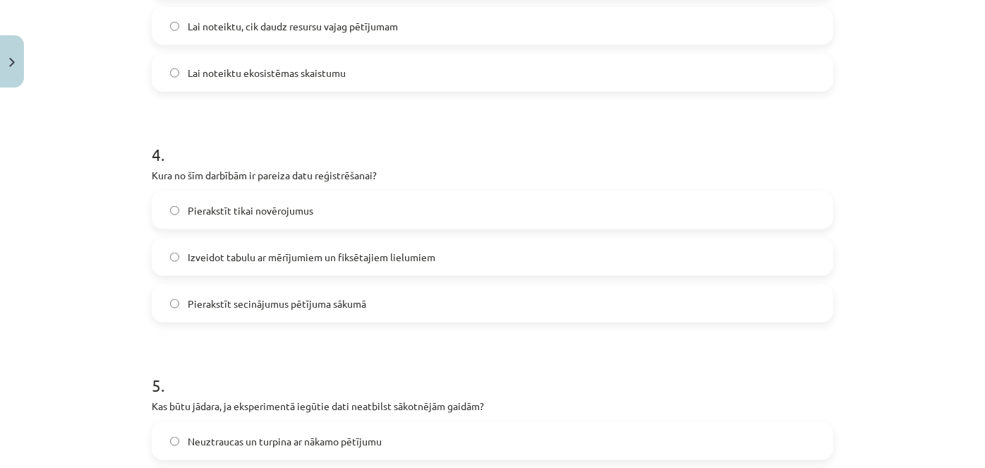
scroll to position [853, 0]
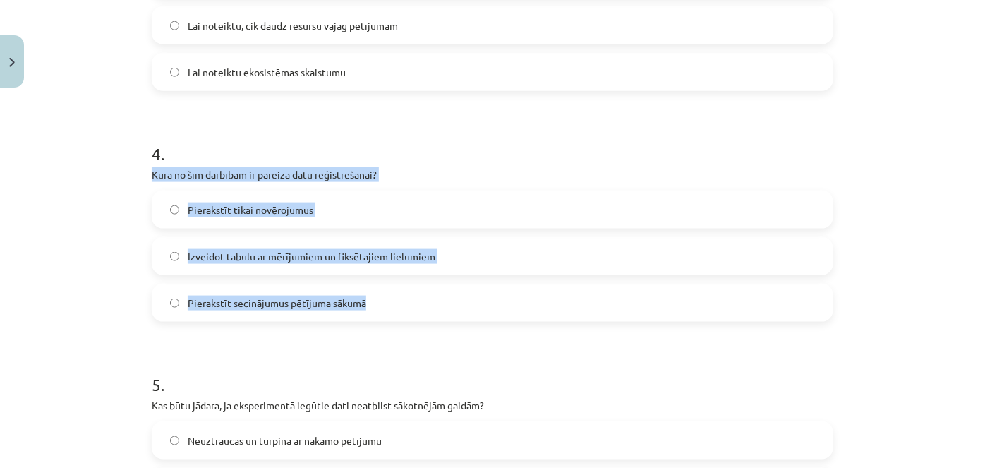
drag, startPoint x: 142, startPoint y: 171, endPoint x: 413, endPoint y: 291, distance: 295.5
copy div "Kura no šīm darbībām ir pareiza datu reģistrēšanai? Pierakstīt tikai novērojumu…"
click at [502, 254] on label "Izveidot tabulu ar mērījumiem un fiksētajiem lielumiem" at bounding box center [492, 255] width 678 height 35
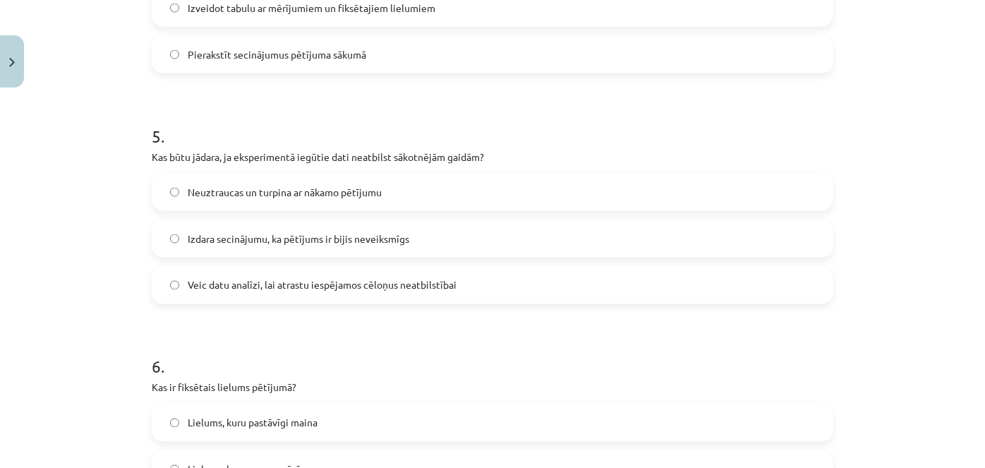
scroll to position [1104, 0]
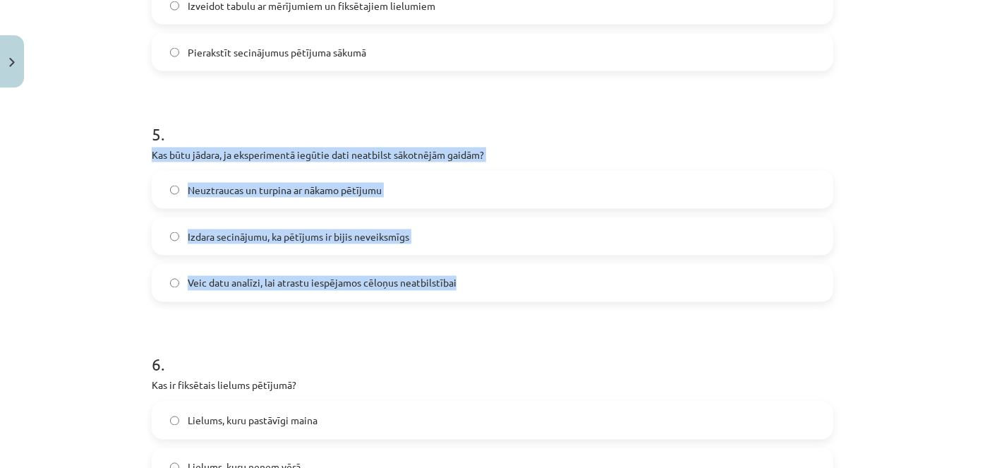
drag, startPoint x: 140, startPoint y: 150, endPoint x: 463, endPoint y: 286, distance: 350.5
click at [463, 286] on div "100 XP Saņemsi Grūts 102 pilda Apraksts Uzdevums Palīdzība 1 . Kā var uzlabot p…" at bounding box center [492, 286] width 698 height 2593
copy div "Kas būtu jādara, ja eksperimentā iegūtie dati neatbilst sākotnējām gaidām? Neuz…"
click at [369, 286] on span "Veic datu analīzi, lai atrastu iespējamos cēloņus neatbilstībai" at bounding box center [322, 283] width 269 height 15
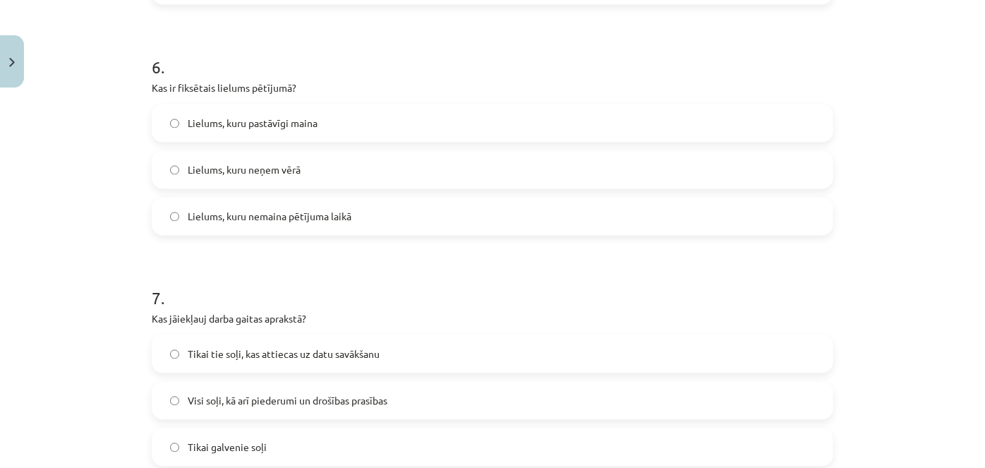
scroll to position [1425, 0]
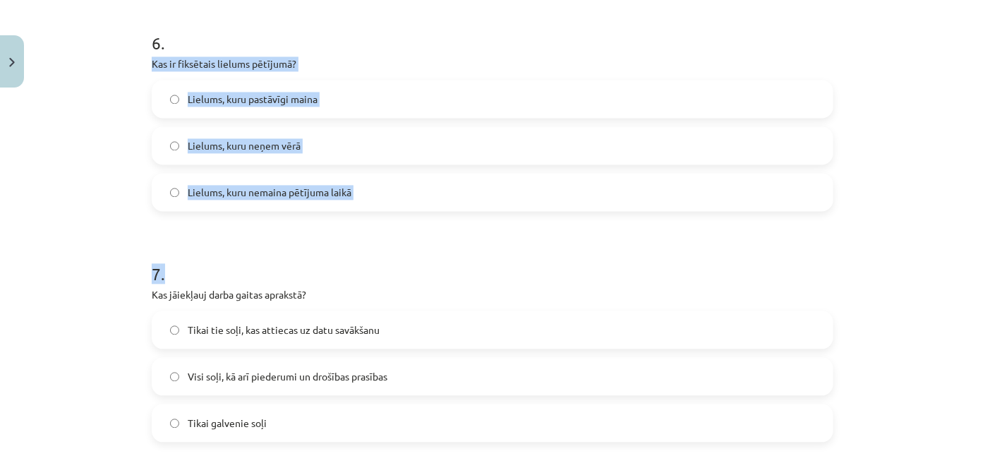
drag, startPoint x: 144, startPoint y: 62, endPoint x: 389, endPoint y: 205, distance: 283.8
copy div "Kas ir fiksētais lielums pētījumā? Lielums, kuru pastāvīgi maina Lielums, kuru …"
click at [288, 196] on span "Lielums, kuru nemaina pētījuma laikā" at bounding box center [270, 192] width 164 height 15
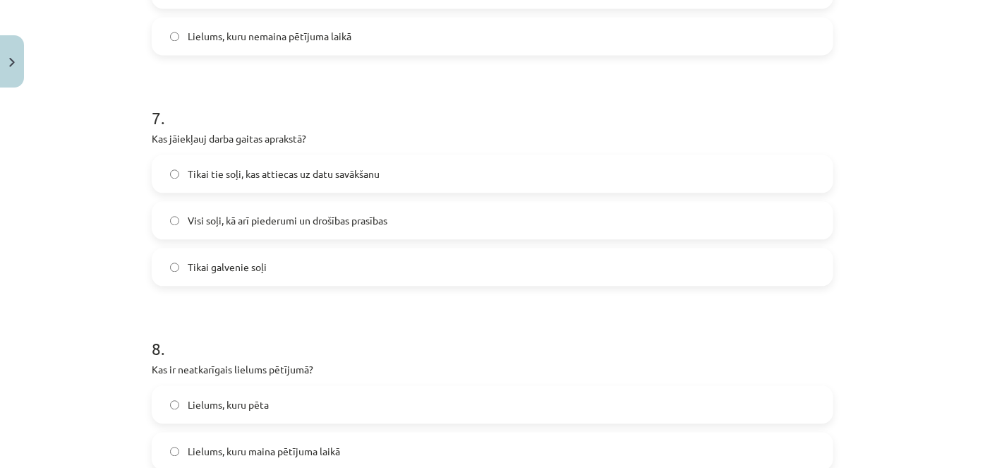
scroll to position [1582, 0]
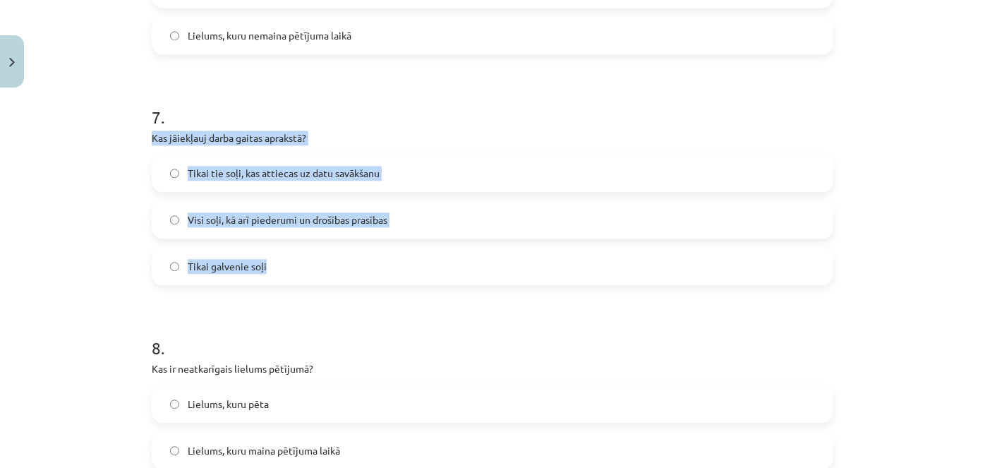
drag, startPoint x: 135, startPoint y: 133, endPoint x: 276, endPoint y: 266, distance: 194.1
click at [276, 266] on div "Mācību tēma: Bioloģijas i - 11. klases 1. ieskaites mācību materiāls - laborato…" at bounding box center [492, 234] width 985 height 468
copy div "Kas jāiekļauj darba gaitas aprakstā? Tikai tie soļi, kas attiecas uz datu savāk…"
click at [345, 213] on span "Visi soļi, kā arī piederumi un drošības prasības" at bounding box center [288, 219] width 200 height 15
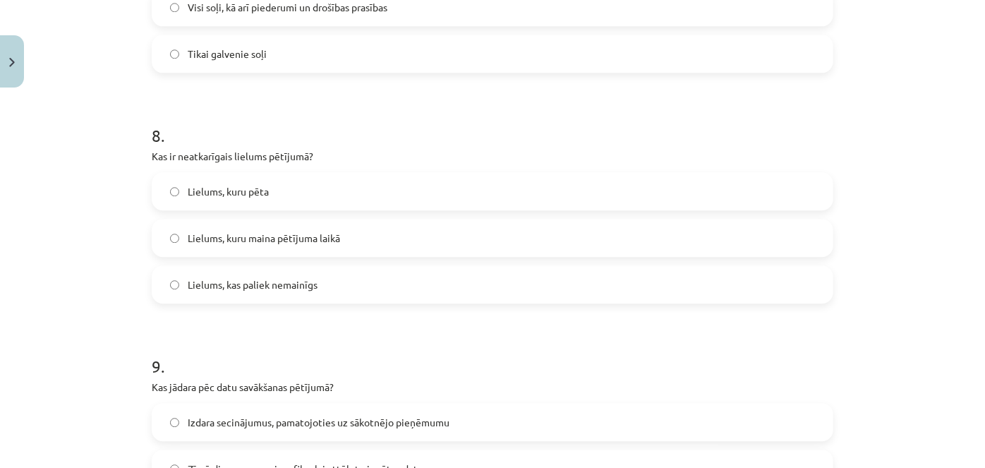
scroll to position [1794, 0]
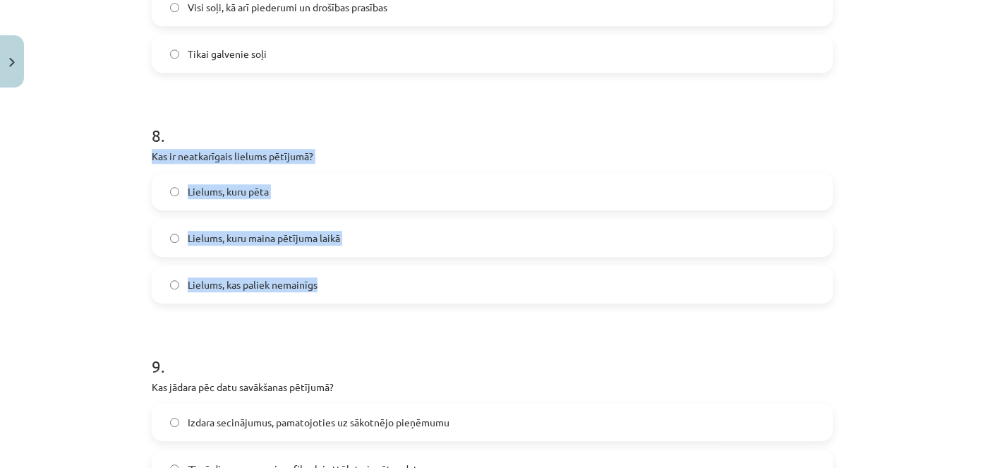
drag, startPoint x: 141, startPoint y: 158, endPoint x: 342, endPoint y: 289, distance: 240.0
copy div "Kas ir neatkarīgais lielums pētījumā? Lielums, kuru pēta Lielums, kuru maina pē…"
click at [280, 236] on span "Lielums, kuru maina pētījuma laikā" at bounding box center [264, 238] width 152 height 15
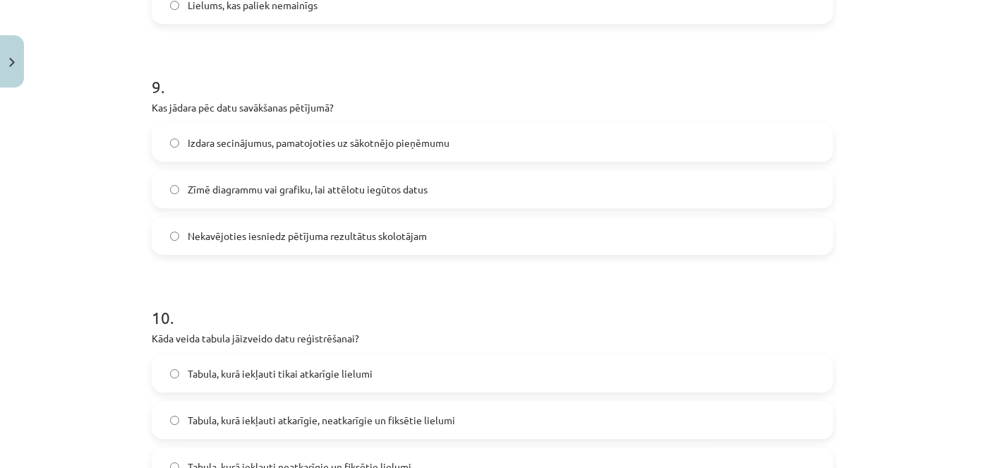
scroll to position [2074, 0]
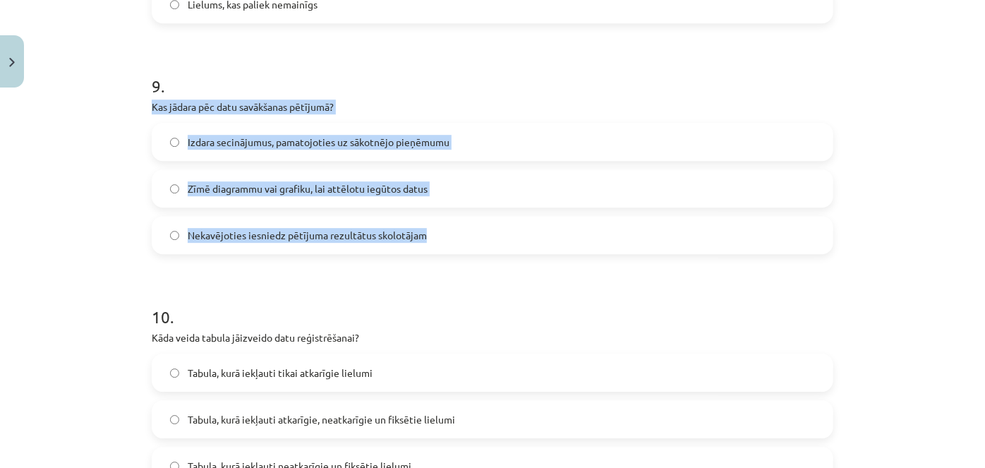
drag, startPoint x: 142, startPoint y: 105, endPoint x: 441, endPoint y: 236, distance: 326.3
copy div "Kas jādara pēc datu savākšanas pētījumā? Izdara secinājumus, pamatojoties uz sā…"
click at [321, 187] on span "Zīmē diagrammu vai grafiku, lai attēlotu iegūtos datus" at bounding box center [308, 188] width 240 height 15
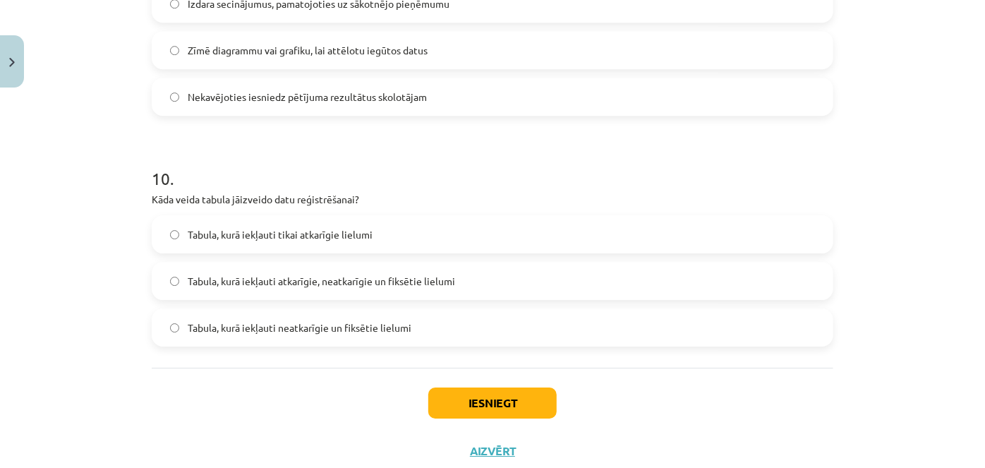
scroll to position [2213, 0]
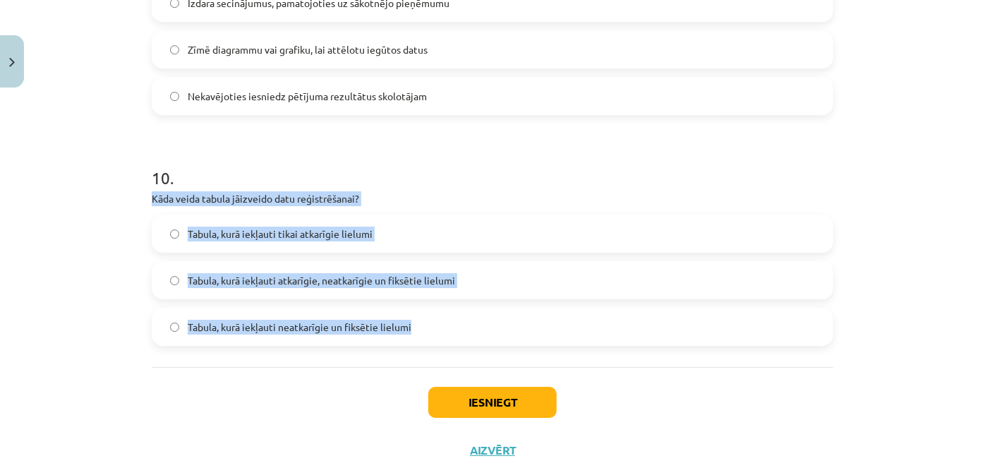
drag, startPoint x: 138, startPoint y: 200, endPoint x: 431, endPoint y: 324, distance: 317.9
click at [333, 286] on span "Tabula, kurā iekļauti atkarīgie, neatkarīgie un fiksētie lielumi" at bounding box center [321, 280] width 267 height 15
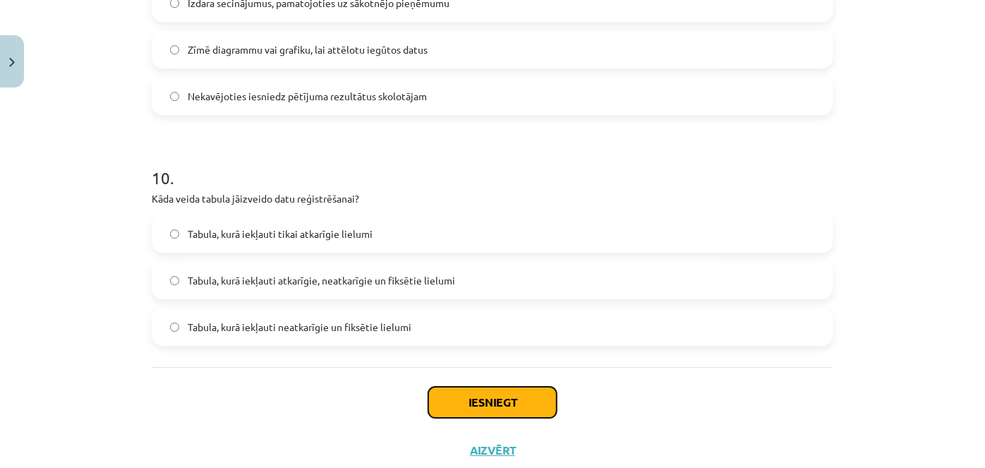
click at [470, 397] on button "Iesniegt" at bounding box center [492, 401] width 128 height 31
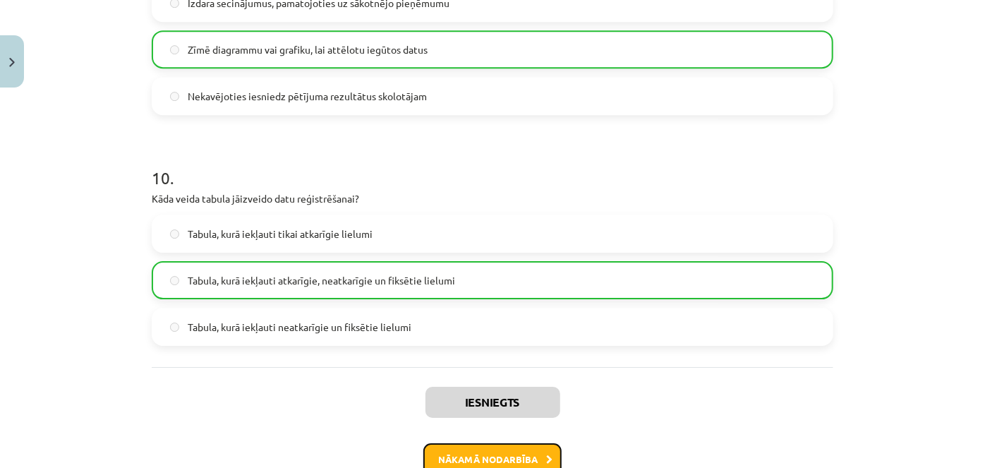
click at [487, 455] on button "Nākamā nodarbība" at bounding box center [492, 459] width 138 height 32
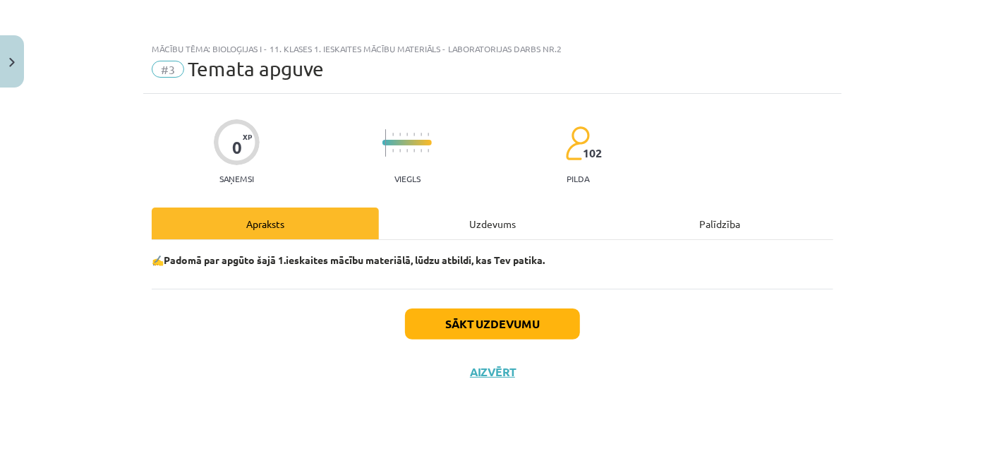
scroll to position [0, 0]
click at [552, 316] on button "Sākt uzdevumu" at bounding box center [492, 323] width 175 height 31
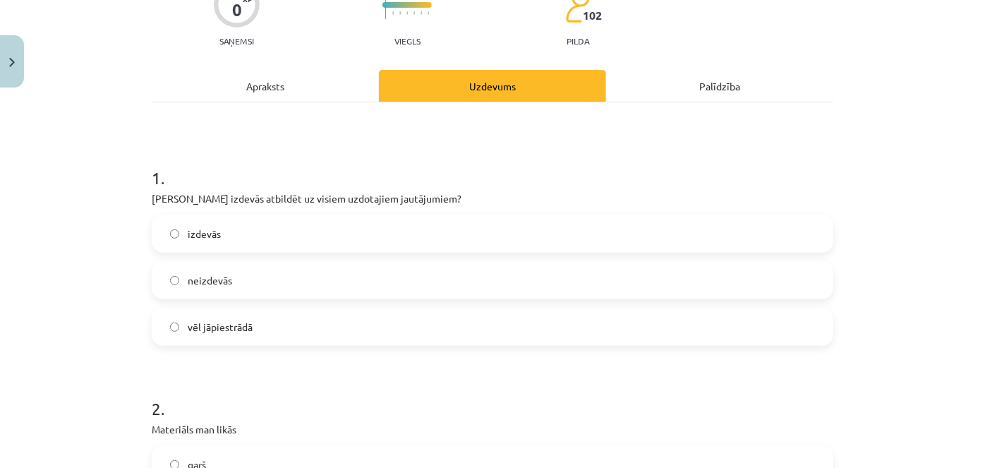
scroll to position [140, 0]
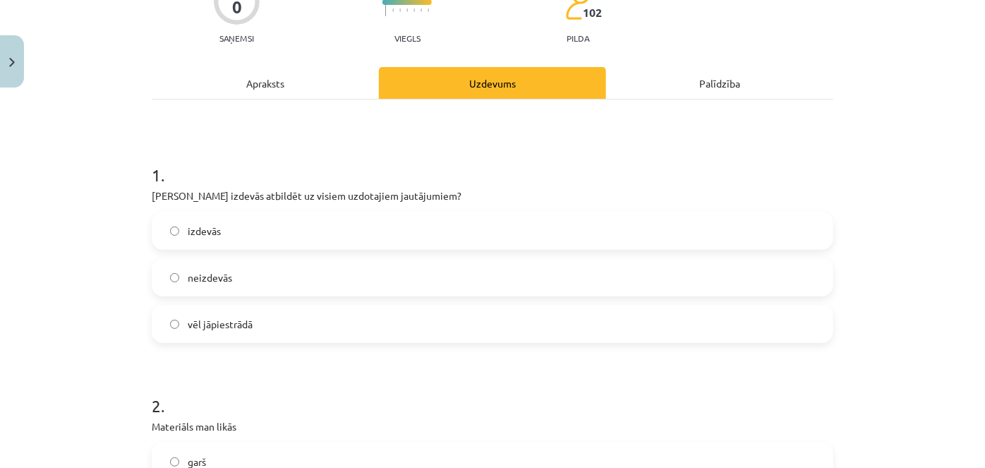
click at [282, 322] on label "vēl jāpiestrādā" at bounding box center [492, 323] width 678 height 35
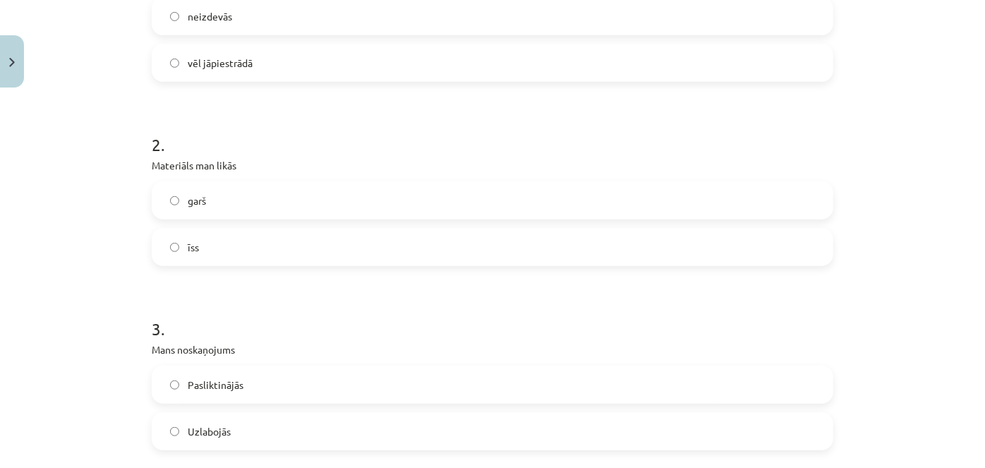
scroll to position [442, 0]
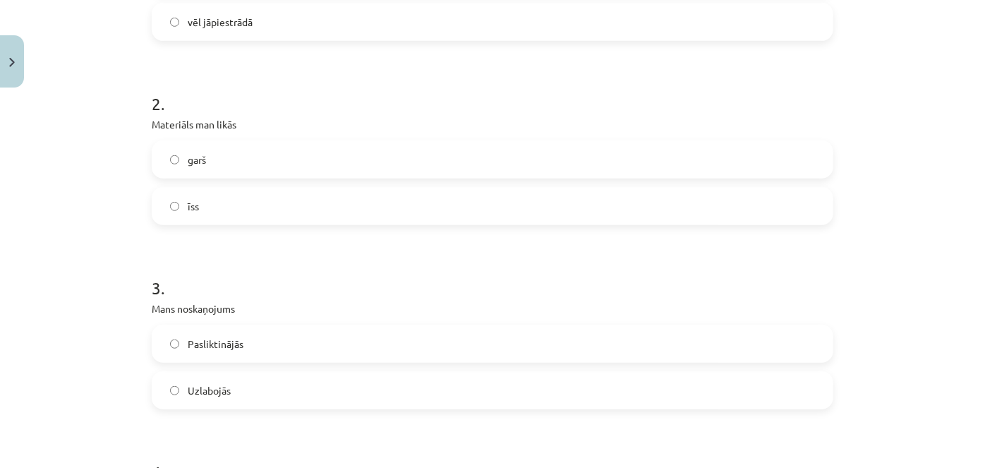
click at [240, 197] on label "īss" at bounding box center [492, 205] width 678 height 35
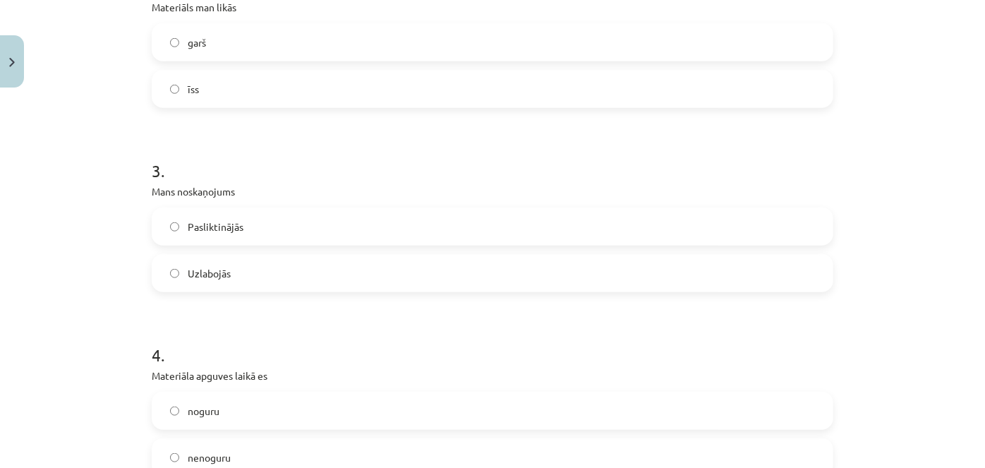
scroll to position [560, 0]
click at [235, 272] on label "Uzlabojās" at bounding box center [492, 272] width 678 height 35
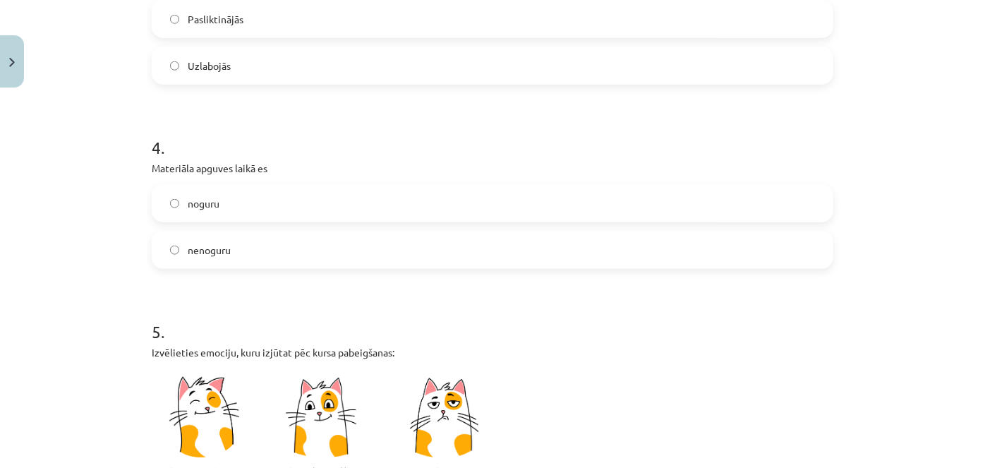
scroll to position [779, 0]
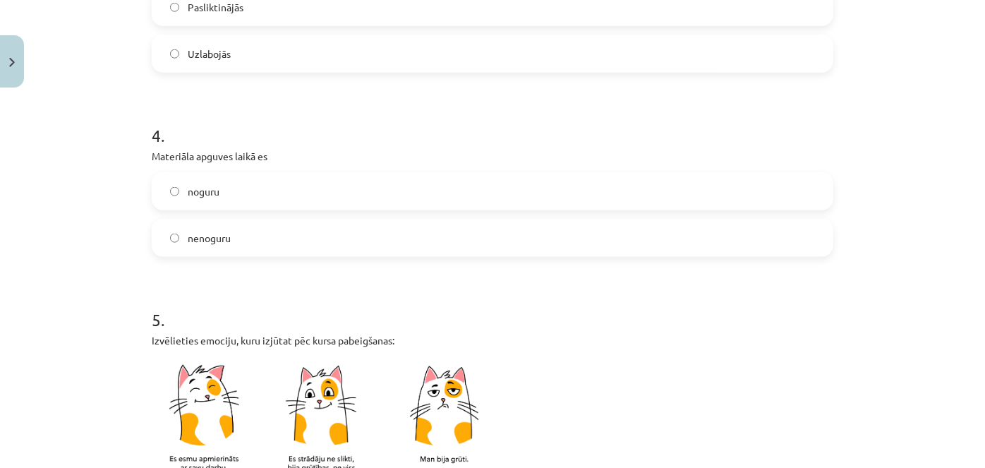
click at [247, 190] on label "noguru" at bounding box center [492, 190] width 678 height 35
click at [300, 8] on label "Pasliktinājās" at bounding box center [492, 6] width 678 height 35
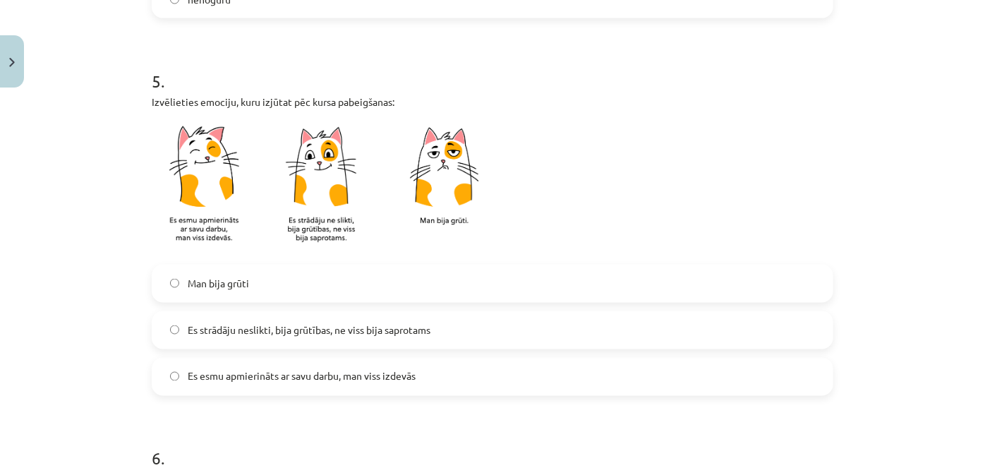
scroll to position [1017, 0]
click at [272, 333] on span "Es strādāju neslikti, bija grūtības, ne viss bija saprotams" at bounding box center [309, 329] width 243 height 15
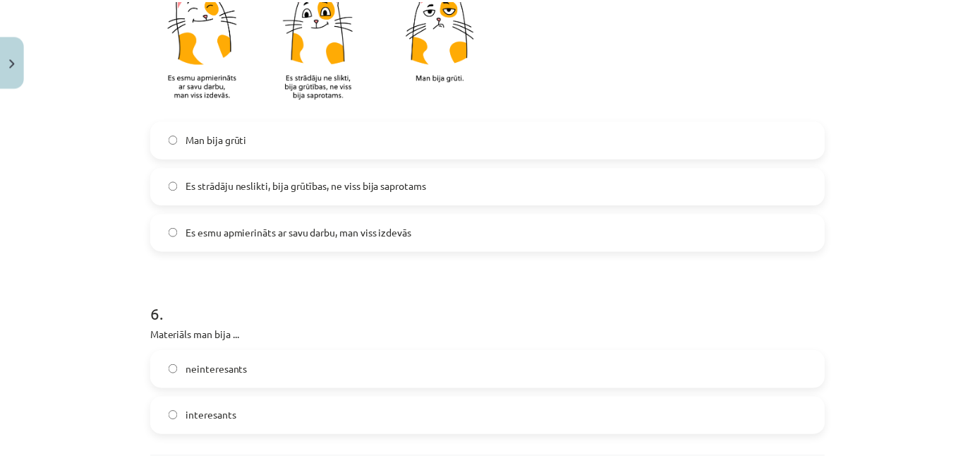
scroll to position [1234, 0]
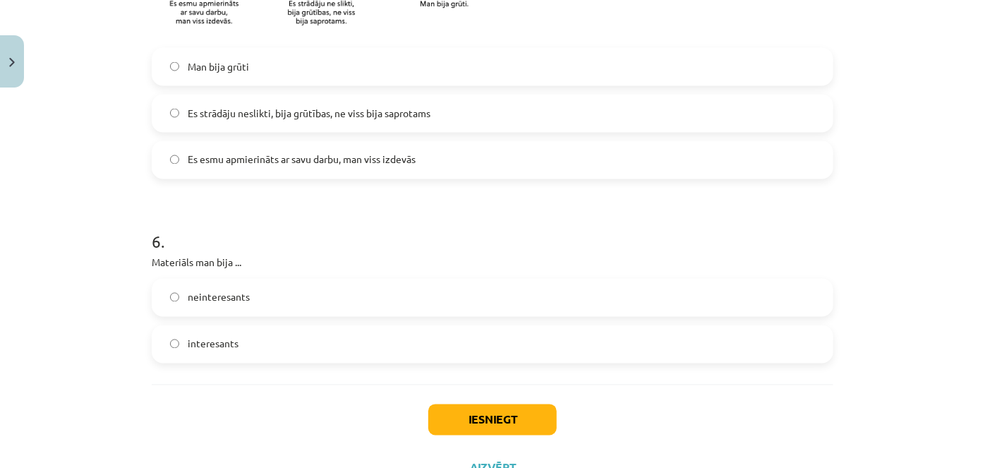
click at [280, 299] on label "neinteresants" at bounding box center [492, 297] width 678 height 35
click at [435, 427] on button "Iesniegt" at bounding box center [492, 419] width 128 height 31
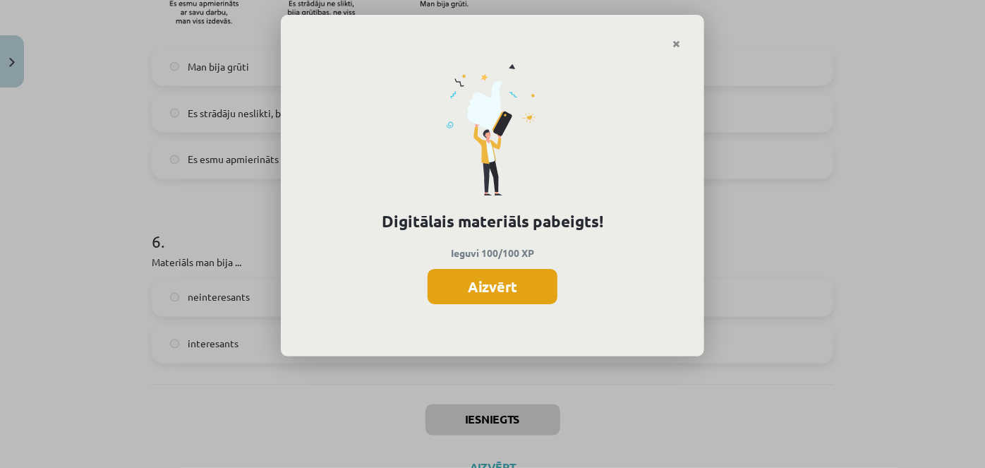
click at [496, 288] on button "Aizvērt" at bounding box center [492, 286] width 130 height 35
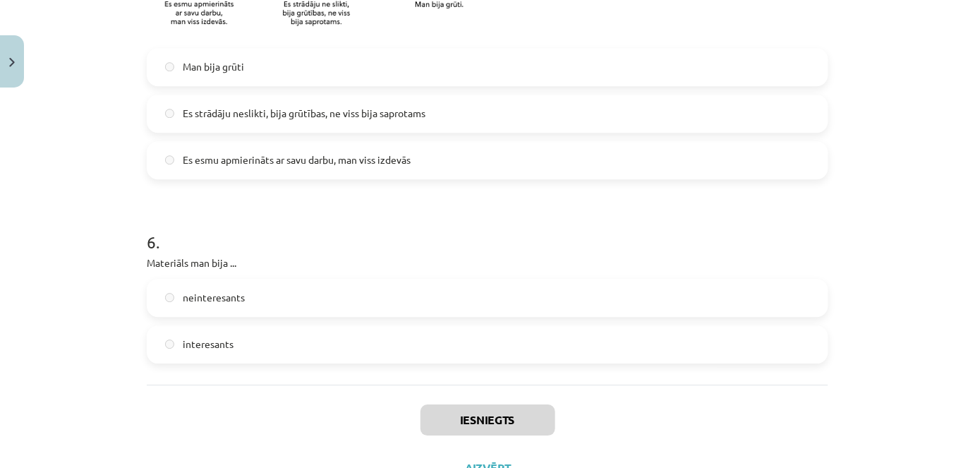
scroll to position [1291, 0]
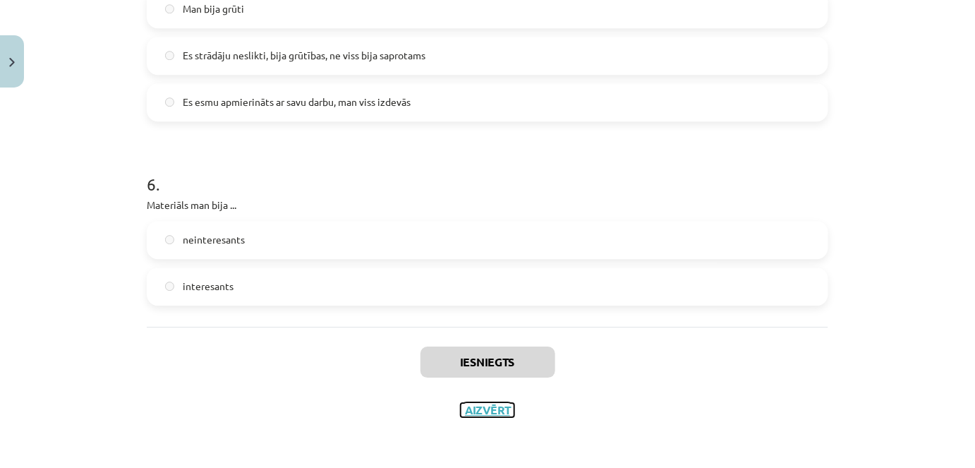
click at [480, 410] on button "Aizvērt" at bounding box center [488, 410] width 54 height 14
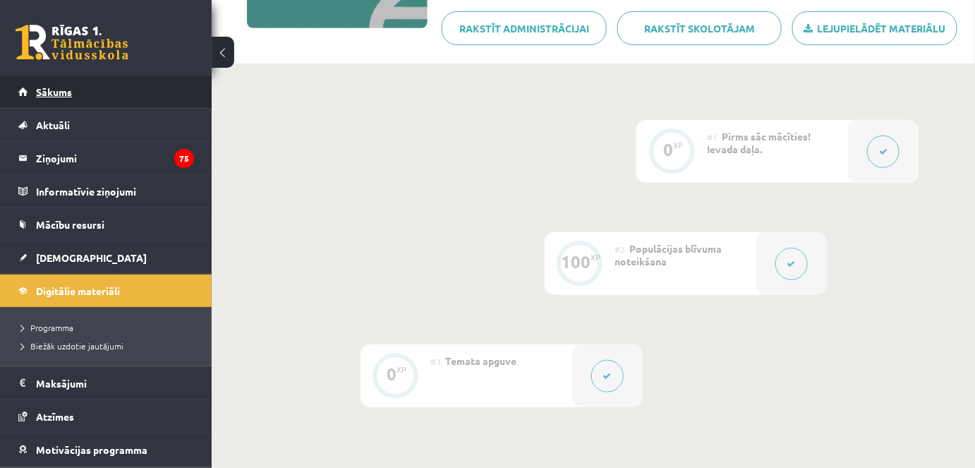
click at [150, 90] on link "Sākums" at bounding box center [106, 91] width 176 height 32
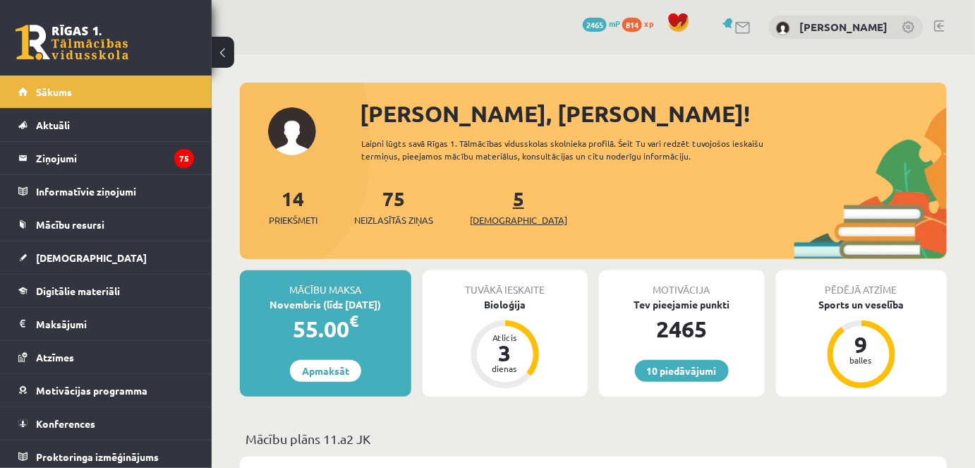
click at [497, 204] on link "5 [DEMOGRAPHIC_DATA]" at bounding box center [518, 206] width 97 height 42
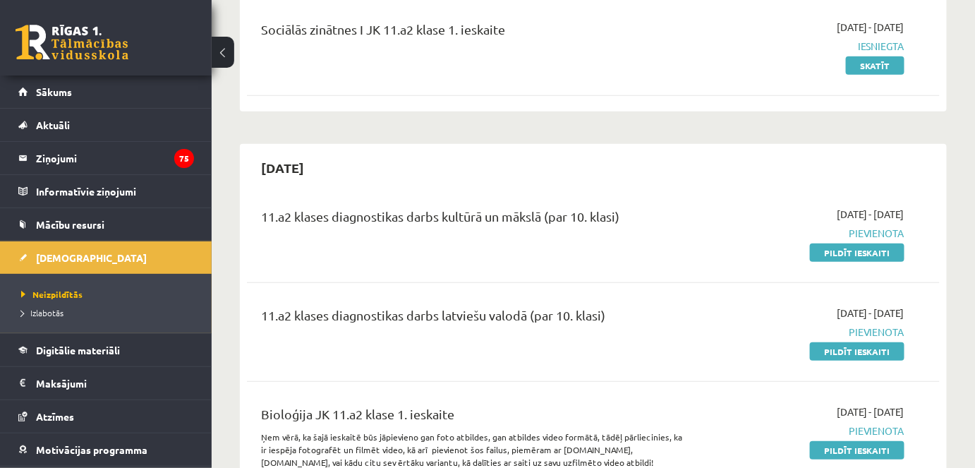
scroll to position [182, 0]
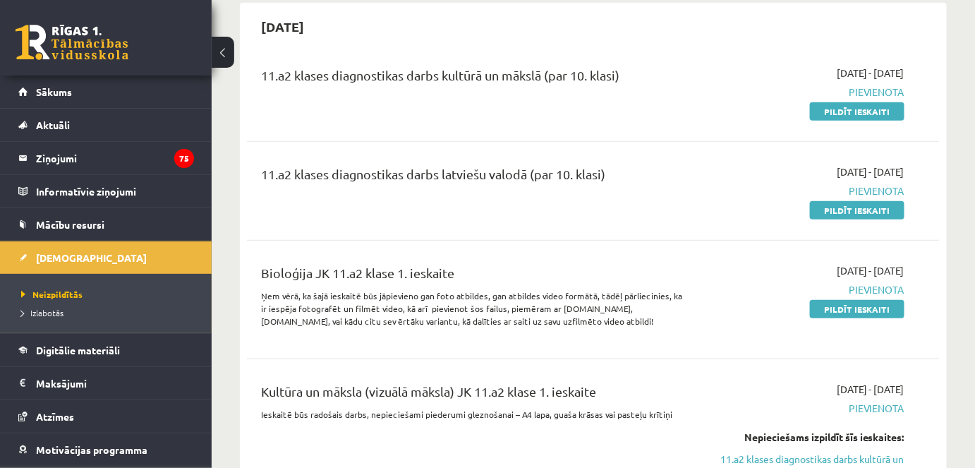
scroll to position [326, 0]
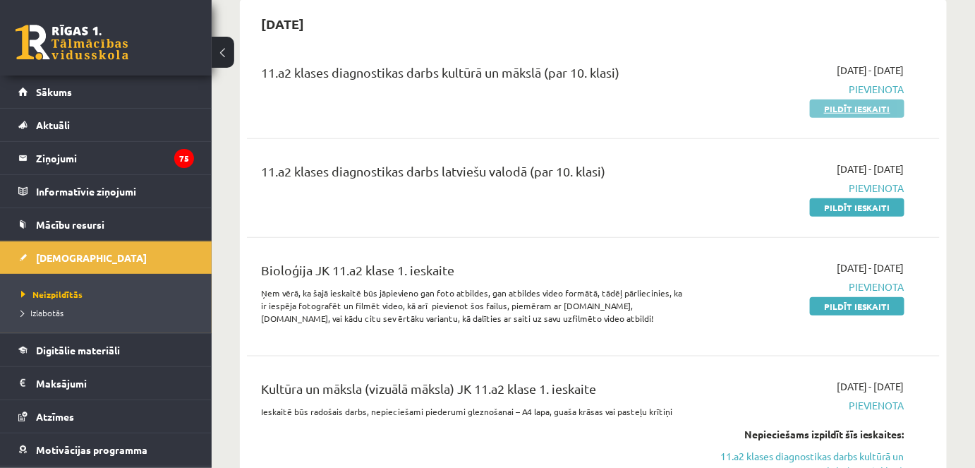
click at [850, 105] on link "Pildīt ieskaiti" at bounding box center [857, 108] width 95 height 18
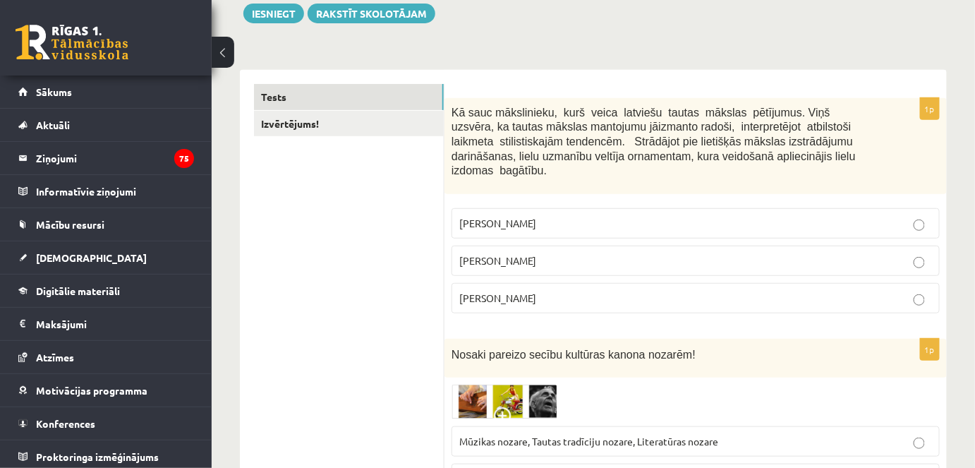
scroll to position [157, 0]
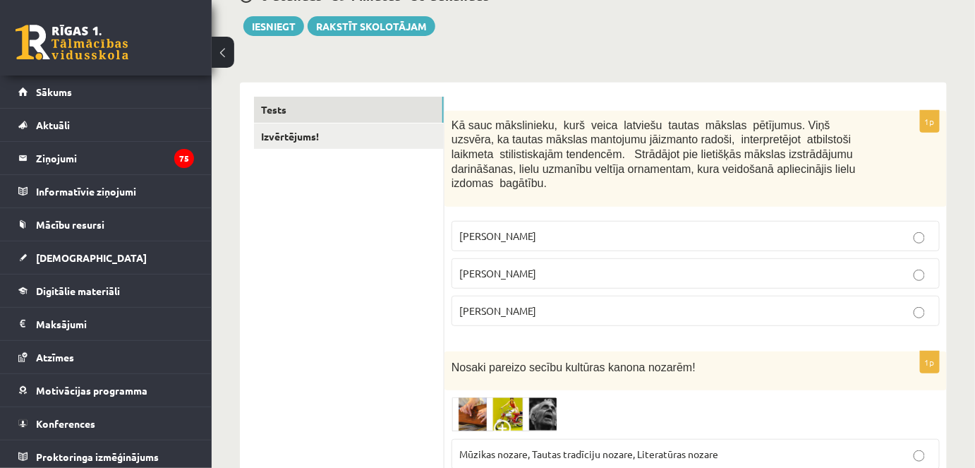
drag, startPoint x: 452, startPoint y: 121, endPoint x: 543, endPoint y: 300, distance: 200.9
click at [543, 300] on div "1p Kā sauc mākslinieku, kurš veica latviešu tautas mākslas pētījumus. Viņš uzsv…" at bounding box center [695, 224] width 502 height 226
copy div "Kā sauc mākslinieku, kurš veica latviešu tautas mākslas pētījumus. Viņš uzsvēra…"
click at [623, 266] on p "Jūlijs Madernieks" at bounding box center [695, 273] width 473 height 15
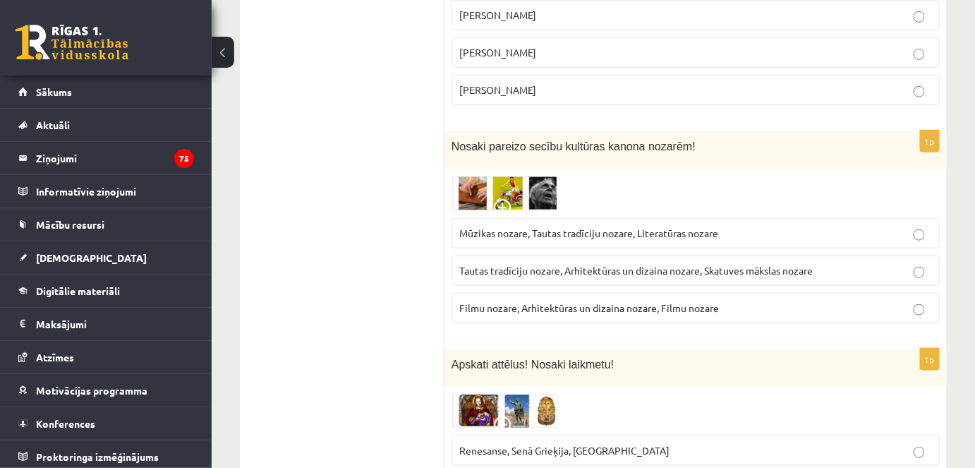
scroll to position [379, 0]
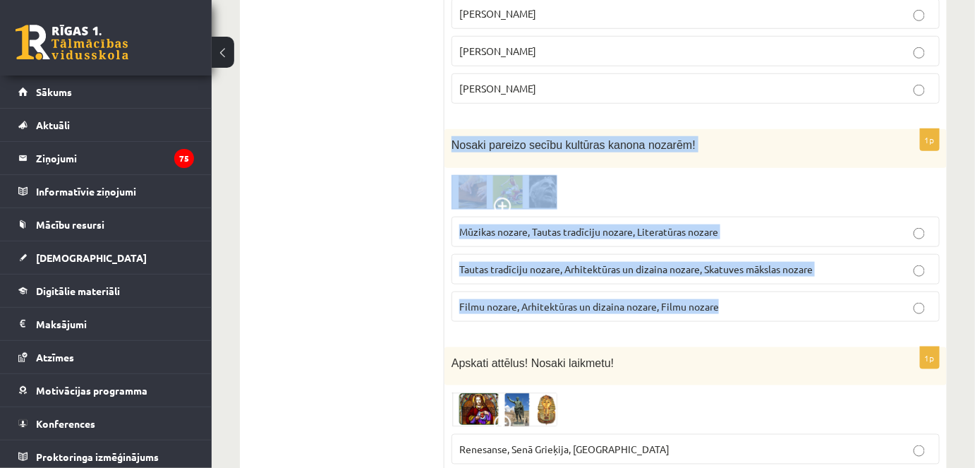
drag, startPoint x: 449, startPoint y: 123, endPoint x: 730, endPoint y: 282, distance: 323.1
click at [730, 282] on div "1p Nosaki pareizo secību kultūras kanona nozarēm! Mūzikas nozare, Tautas tradīc…" at bounding box center [695, 231] width 502 height 204
copy div "Nosaki pareizo secību kultūras kanona nozarēm! Mūzikas nozare, Tautas tradīciju…"
click at [471, 175] on img at bounding box center [504, 192] width 106 height 35
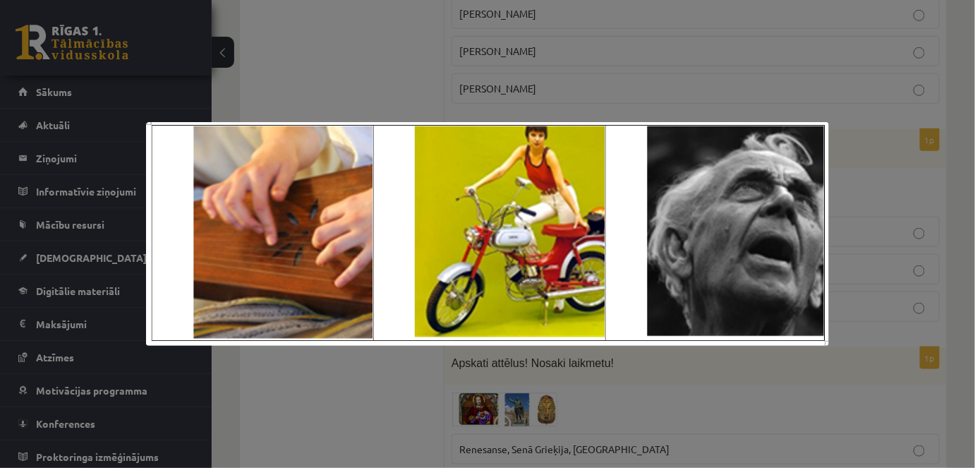
click at [774, 95] on div at bounding box center [487, 234] width 975 height 468
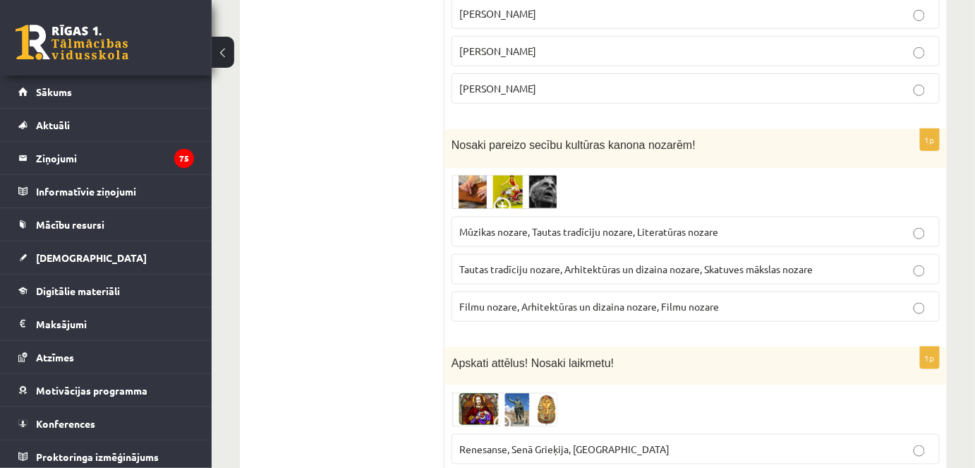
click at [619, 225] on span "Mūzikas nozare, Tautas tradīciju nozare, Literatūras nozare" at bounding box center [588, 231] width 259 height 13
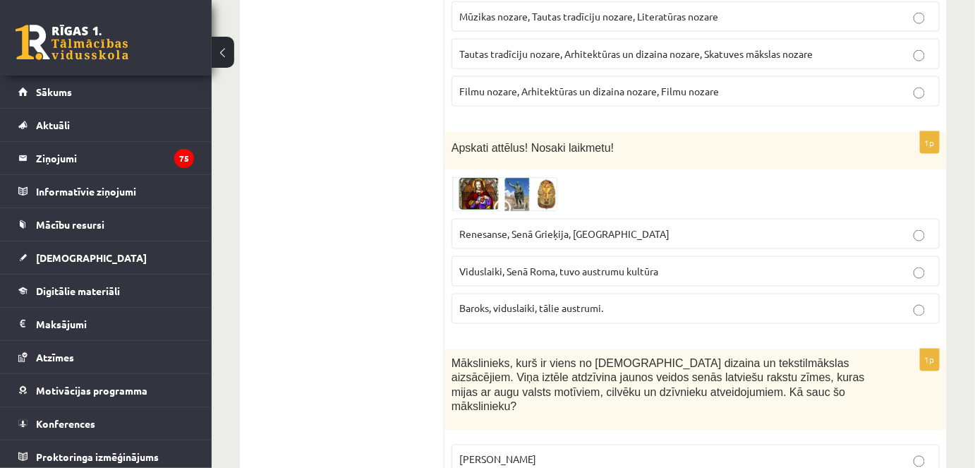
scroll to position [595, 0]
click at [472, 176] on img at bounding box center [504, 193] width 106 height 34
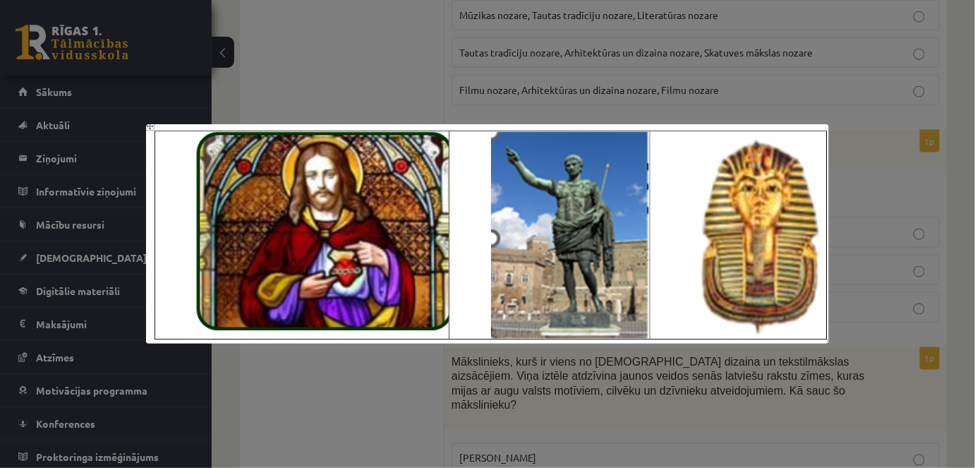
click at [358, 145] on img at bounding box center [487, 234] width 682 height 220
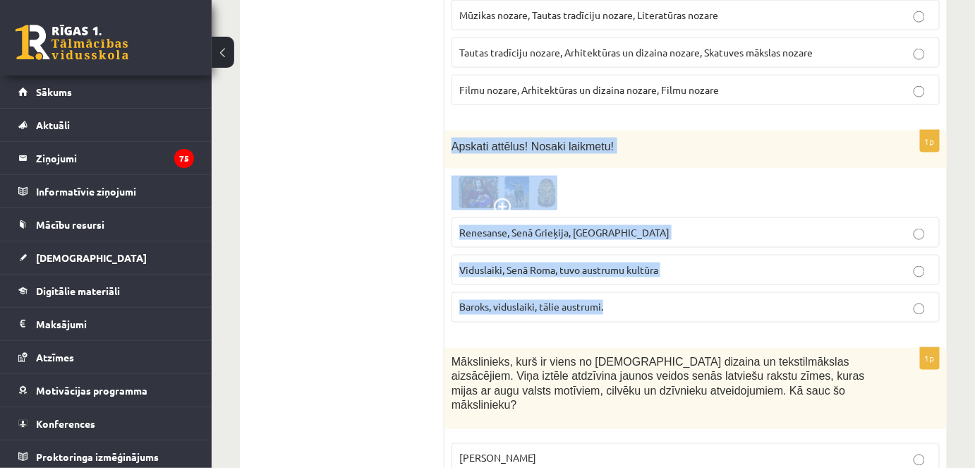
drag, startPoint x: 449, startPoint y: 127, endPoint x: 614, endPoint y: 275, distance: 221.2
click at [614, 275] on div "1p Apskati attēlus! Nosaki laikmetu! Renesanse, Senā Grieķija, Ēģipte Viduslaik…" at bounding box center [695, 231] width 502 height 203
copy div "Apskati attēlus! Nosaki laikmetu! Renesanse, Senā Grieķija, Ēģipte Viduslaiki, …"
click at [547, 176] on img at bounding box center [504, 193] width 106 height 34
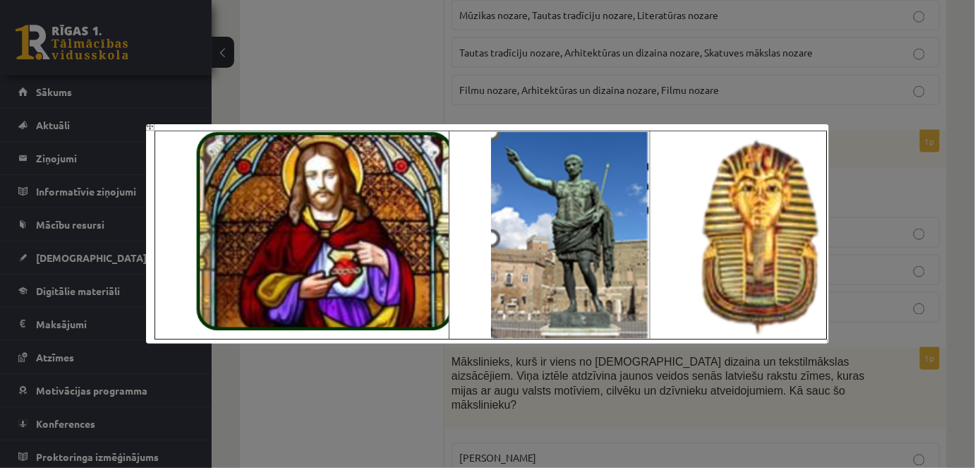
click at [272, 73] on div at bounding box center [487, 234] width 975 height 468
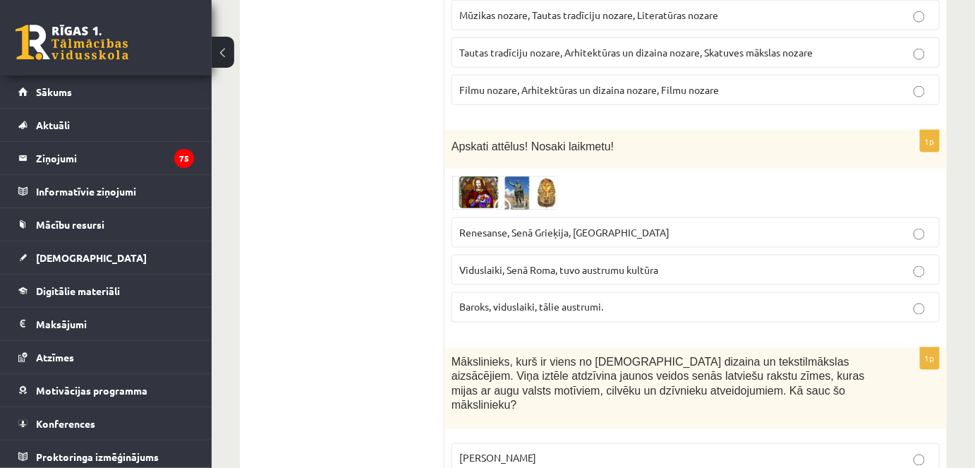
click at [472, 176] on img at bounding box center [504, 193] width 106 height 34
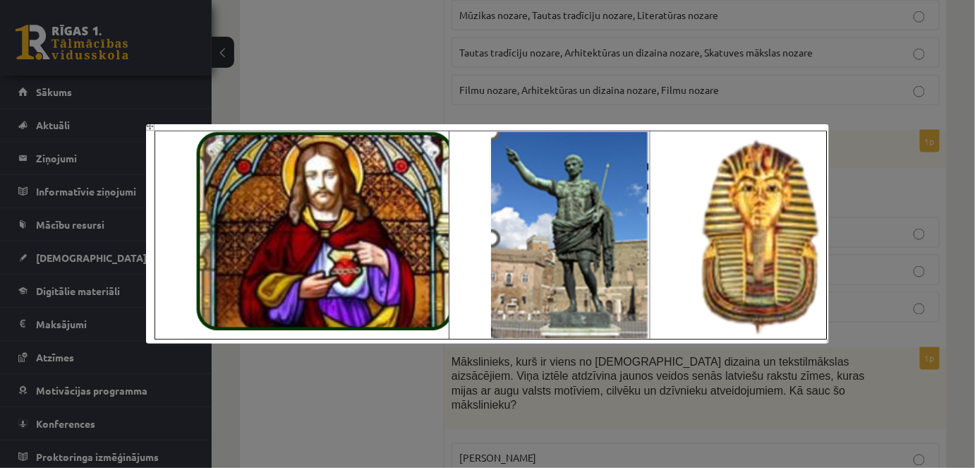
click at [398, 71] on div at bounding box center [487, 234] width 975 height 468
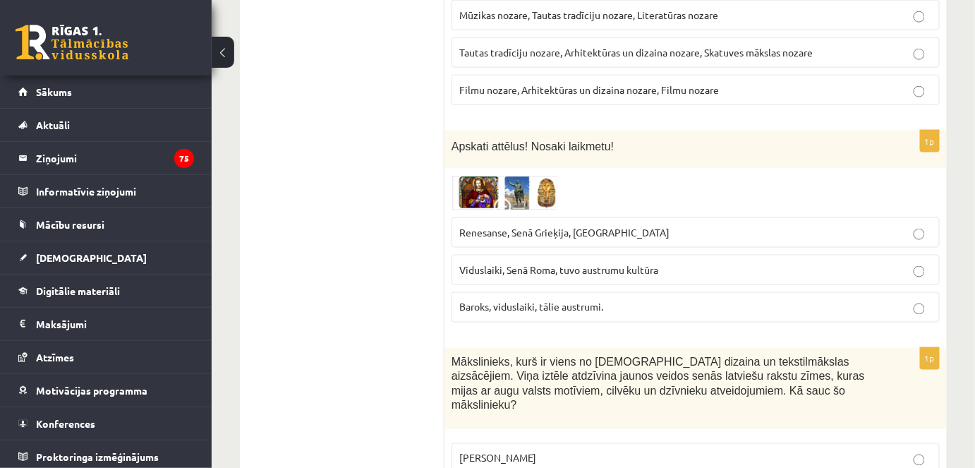
click at [587, 226] on span "Renesanse, Senā Grieķija, Ēģipte" at bounding box center [564, 232] width 210 height 13
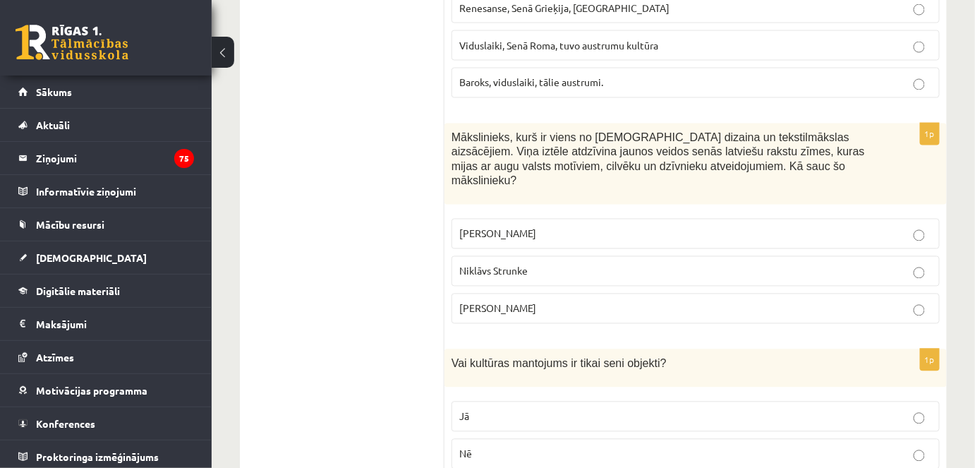
scroll to position [831, 0]
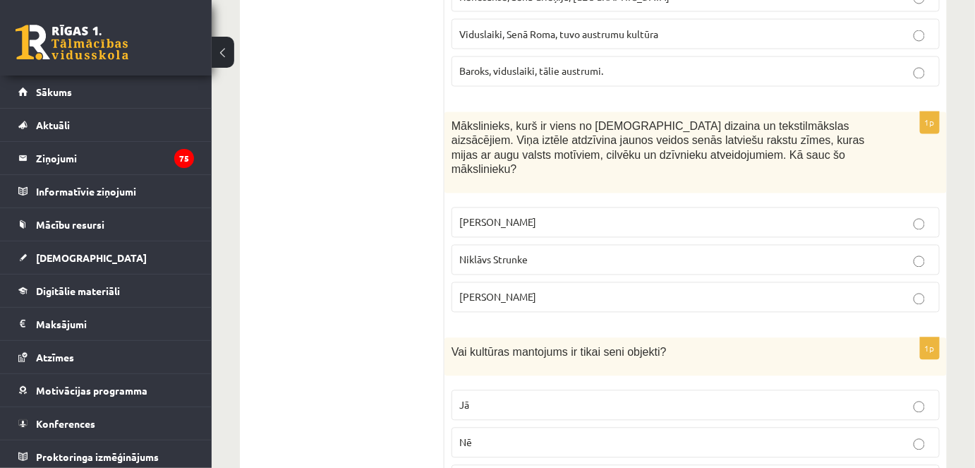
drag, startPoint x: 448, startPoint y: 104, endPoint x: 544, endPoint y: 279, distance: 199.8
click at [544, 279] on div "1p Mākslinieks, kurš ir viens no latviešu dizaina un tekstilmākslas aizsācējiem…" at bounding box center [695, 218] width 502 height 212
copy div "Mākslinieks, kurš ir viens no latviešu dizaina un tekstilmākslas aizsācējiem. V…"
click at [530, 215] on p "Ansis Cīrulis" at bounding box center [695, 222] width 473 height 15
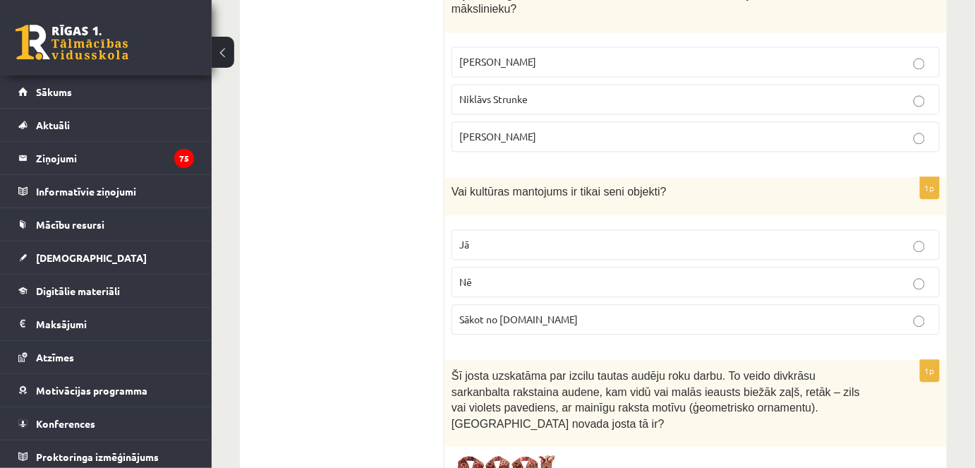
scroll to position [999, 0]
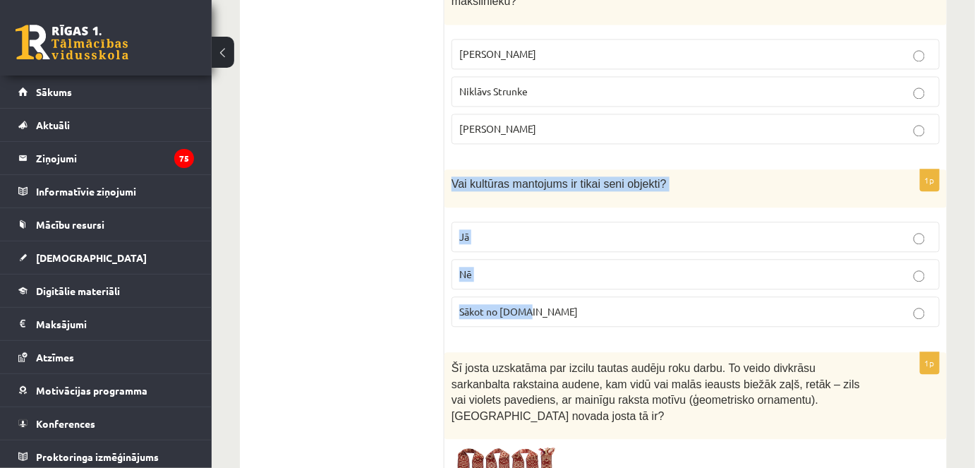
drag, startPoint x: 449, startPoint y: 147, endPoint x: 542, endPoint y: 284, distance: 165.1
click at [542, 284] on div "1p Vai kultūras mantojums ir tikai seni objekti? Jā Nē Sākot no 10.gs" at bounding box center [695, 253] width 502 height 169
copy div "Vai kultūras mantojums ir tikai seni objekti? Jā Nē Sākot no 10.gs"
click at [526, 267] on p "Nē" at bounding box center [695, 274] width 473 height 15
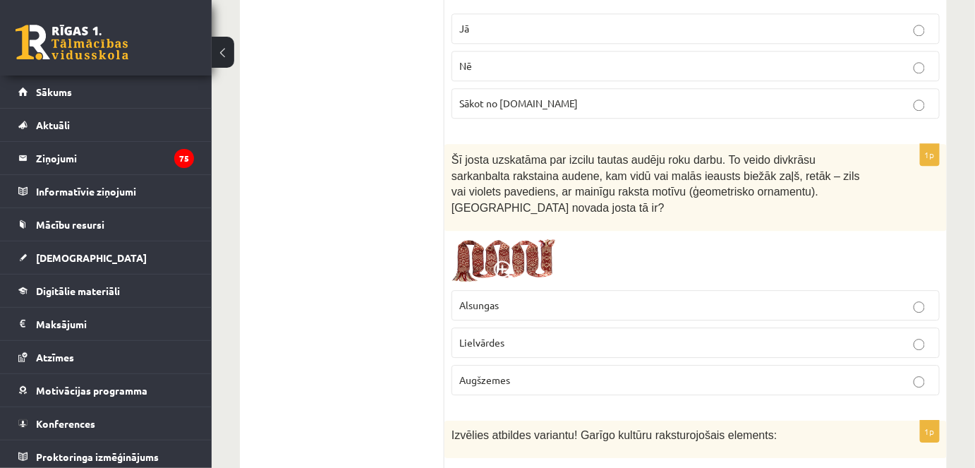
scroll to position [1210, 0]
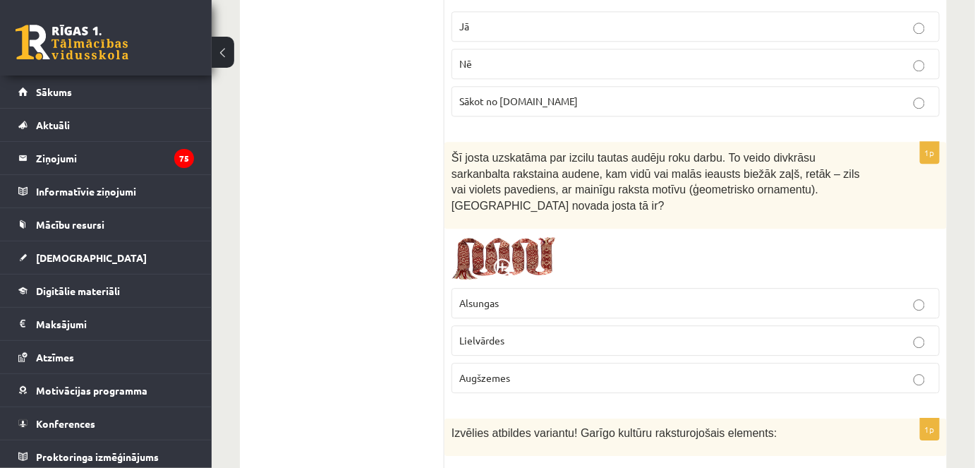
click at [475, 236] on img at bounding box center [504, 258] width 106 height 45
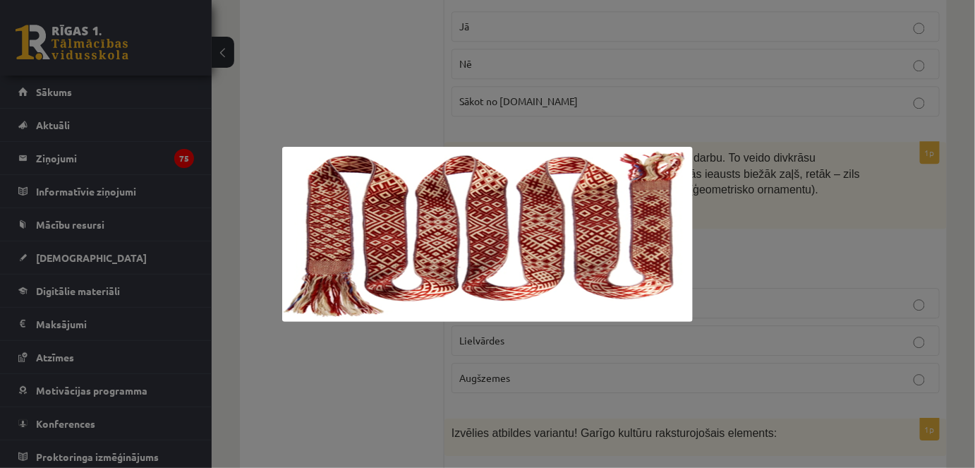
click at [365, 80] on div at bounding box center [487, 234] width 975 height 468
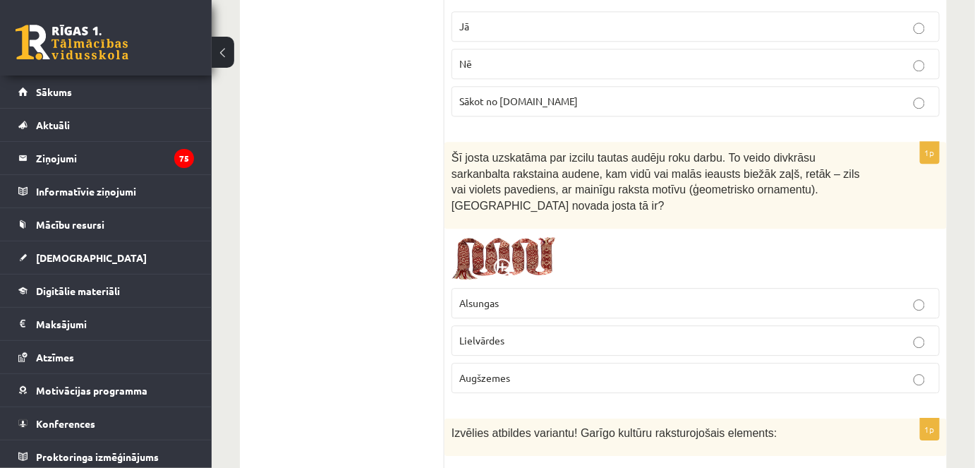
click at [481, 236] on img at bounding box center [504, 258] width 106 height 45
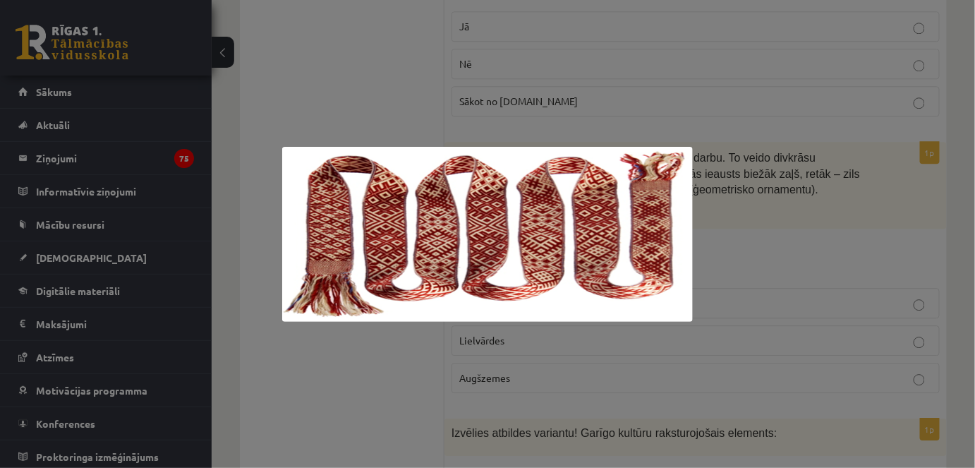
click at [375, 354] on div at bounding box center [487, 234] width 975 height 468
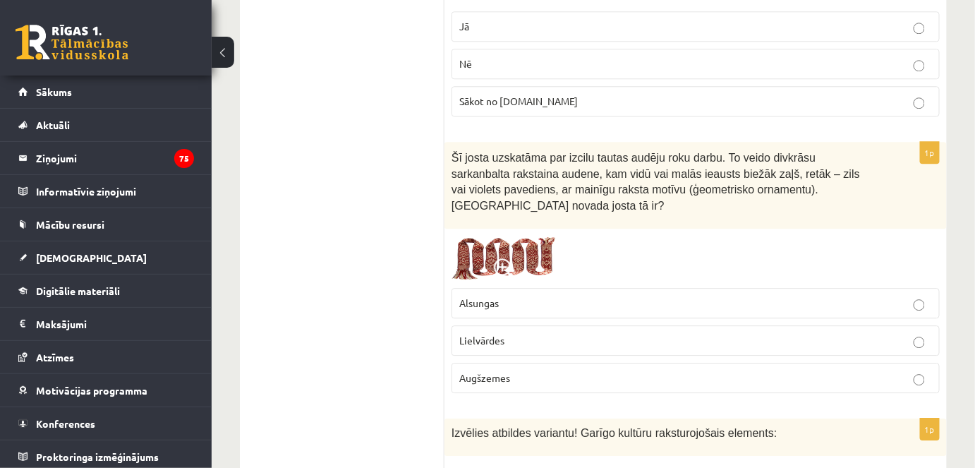
click at [491, 325] on label "Lielvārdes" at bounding box center [695, 340] width 488 height 30
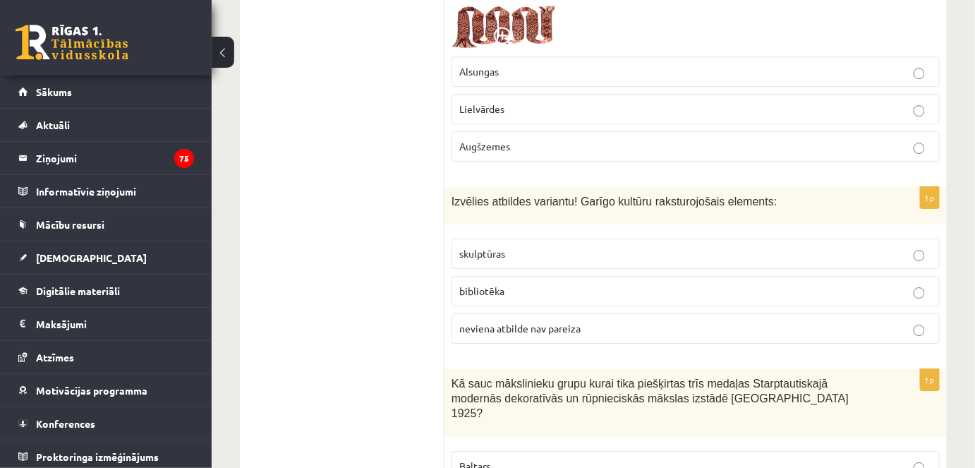
scroll to position [1442, 0]
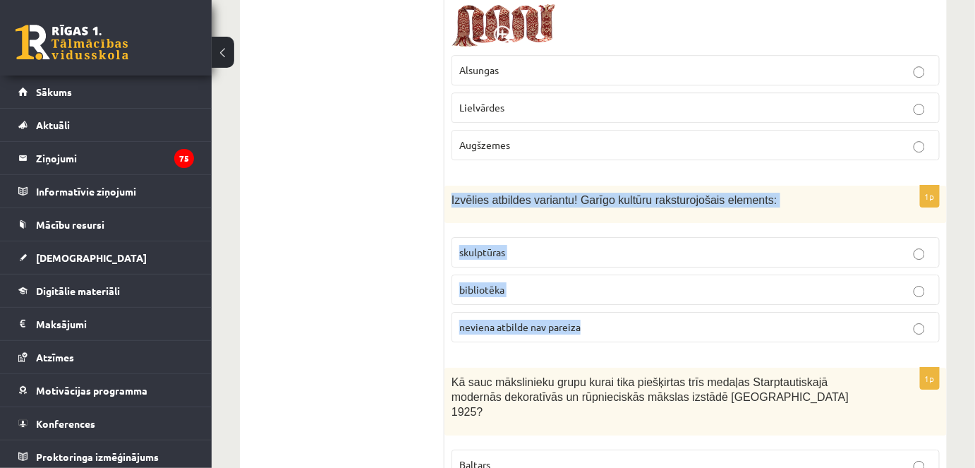
drag, startPoint x: 446, startPoint y: 143, endPoint x: 618, endPoint y: 274, distance: 215.8
click at [618, 274] on div "1p Izvēlies atbildes variantu! Garīgo kultūru raksturojošais elements: skulptūr…" at bounding box center [695, 269] width 502 height 169
copy div "Izvēlies atbildes variantu! Garīgo kultūru raksturojošais elements: skulptūras …"
click at [477, 282] on p "bibliotēka" at bounding box center [695, 289] width 473 height 15
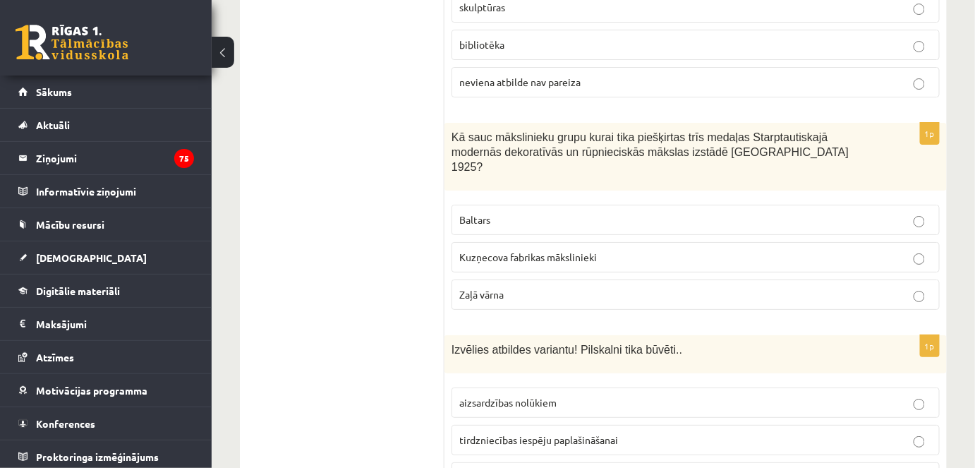
scroll to position [1688, 0]
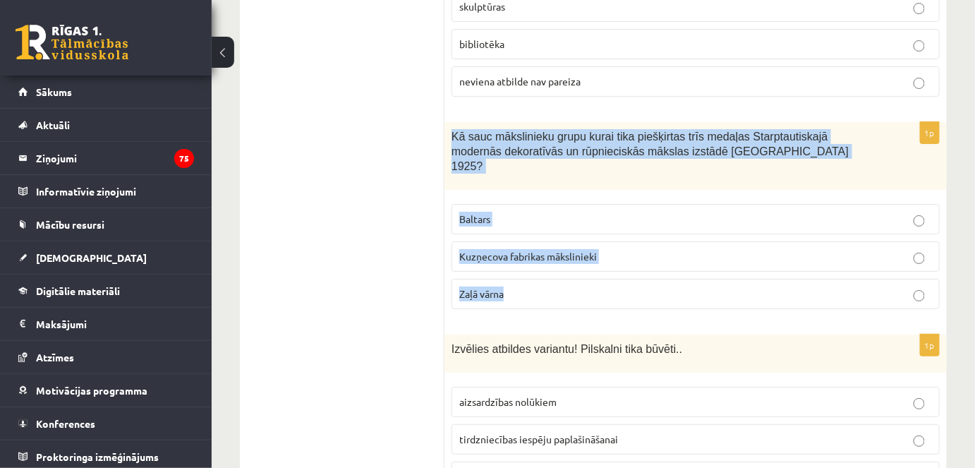
drag, startPoint x: 449, startPoint y: 73, endPoint x: 531, endPoint y: 228, distance: 174.8
click at [531, 228] on div "1p Kā sauc mākslinieku grupu kurai tika piešķirtas trīs medaļas Starptautiskajā…" at bounding box center [695, 220] width 502 height 197
copy div "Kā sauc mākslinieku grupu kurai tika piešķirtas trīs medaļas Starptautiskajā mo…"
click at [485, 212] on p "Baltars" at bounding box center [695, 219] width 473 height 15
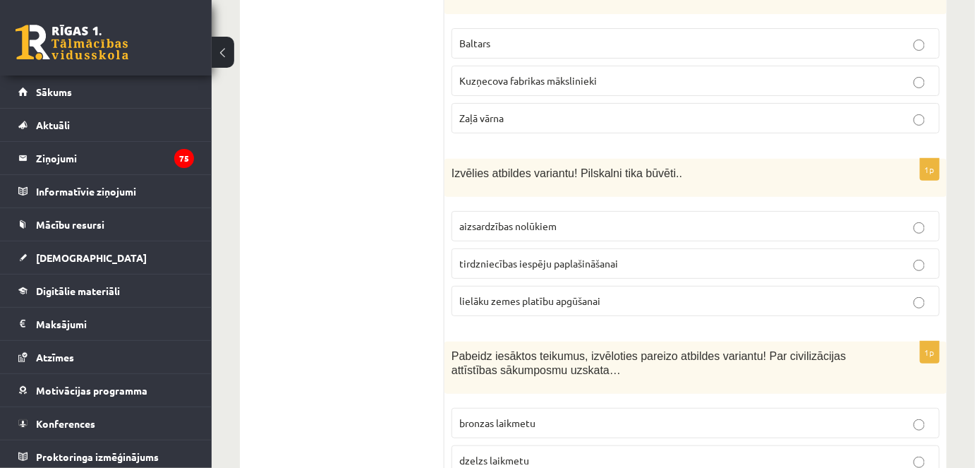
scroll to position [1877, 0]
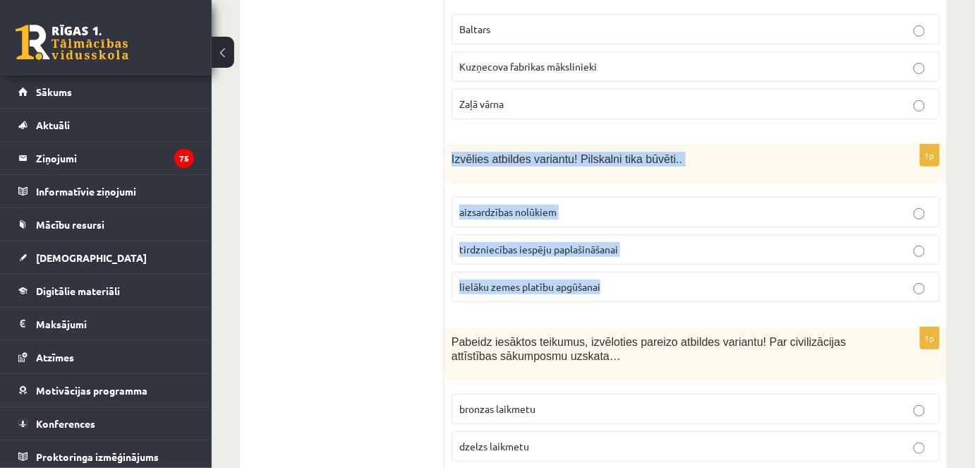
drag, startPoint x: 448, startPoint y: 88, endPoint x: 614, endPoint y: 203, distance: 202.3
click at [614, 203] on div "1p Izvēlies atbildes variantu! Pilskalni tika būvēti.. aizsardzības nolūkiem ti…" at bounding box center [695, 229] width 502 height 169
copy div "Izvēlies atbildes variantu! Pilskalni tika būvēti.. aizsardzības nolūkiem tirdz…"
click at [562, 205] on p "aizsardzības nolūkiem" at bounding box center [695, 212] width 473 height 15
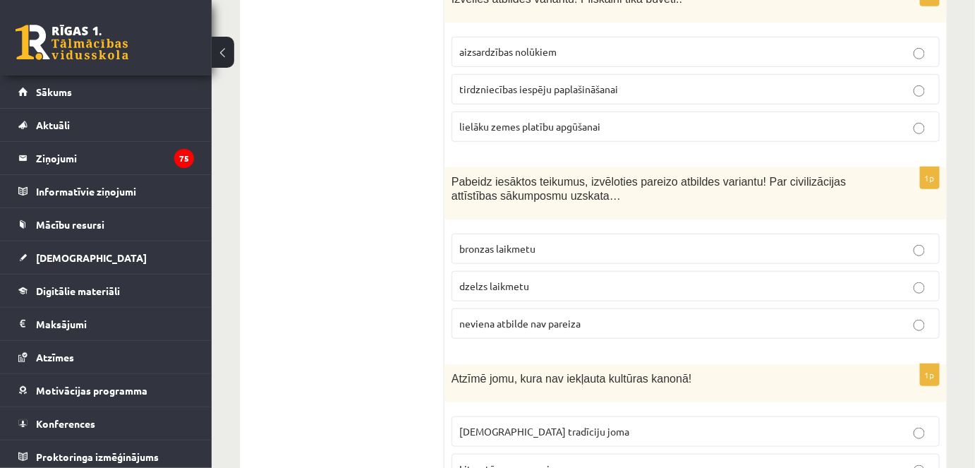
scroll to position [2048, 0]
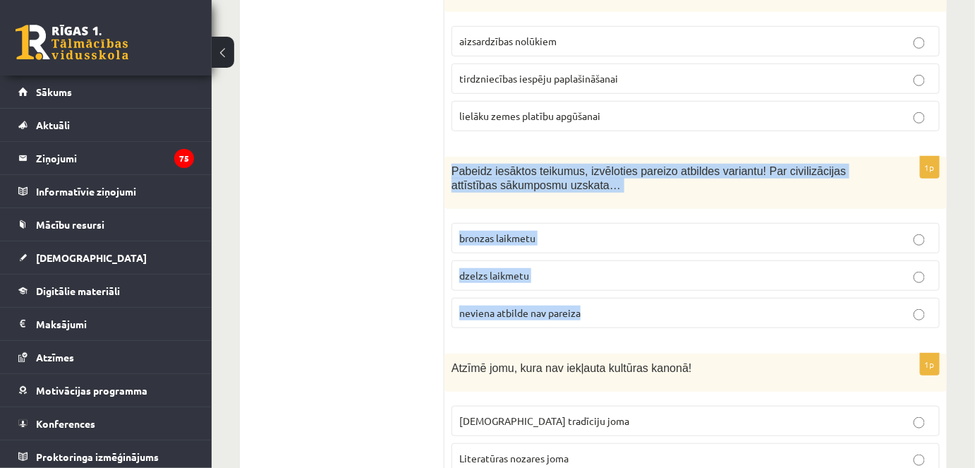
drag, startPoint x: 448, startPoint y: 96, endPoint x: 597, endPoint y: 245, distance: 211.0
click at [597, 245] on div "1p Pabeidz iesāktos teikumus, izvēloties pareizo atbildes variantu! Par civiliz…" at bounding box center [695, 248] width 502 height 183
copy div "Pabeidz iesāktos teikumus, izvēloties pareizo atbildes variantu! Par civilizāci…"
click at [551, 306] on span "neviena atbilde nav pareiza" at bounding box center [519, 312] width 121 height 13
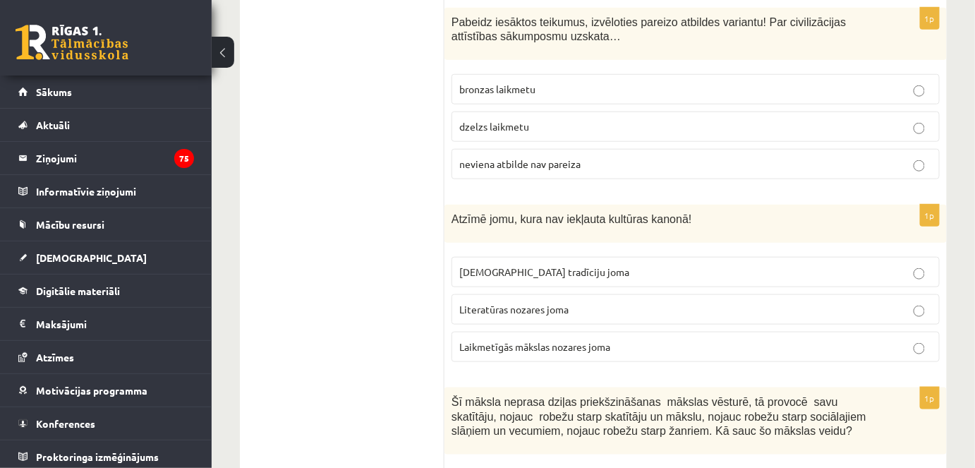
scroll to position [2217, 0]
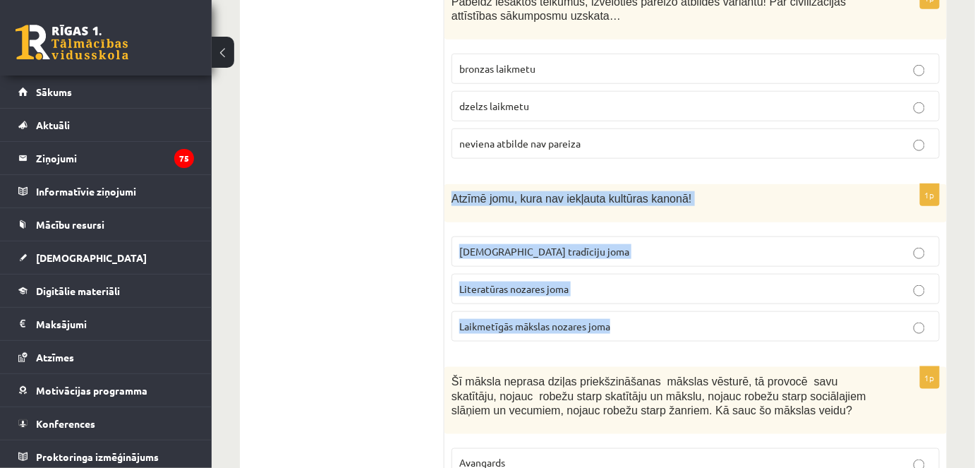
drag, startPoint x: 450, startPoint y: 124, endPoint x: 639, endPoint y: 248, distance: 226.1
click at [639, 248] on div "1p Atzīmē jomu, kura nav iekļauta kultūras kanonā! Tautas tradīciju joma Litera…" at bounding box center [695, 268] width 502 height 169
copy div "Atzīmē jomu, kura nav iekļauta kultūras kanonā! Tautas tradīciju joma Literatūr…"
click at [513, 319] on span "Laikmetīgās mākslas nozares joma" at bounding box center [534, 325] width 151 height 13
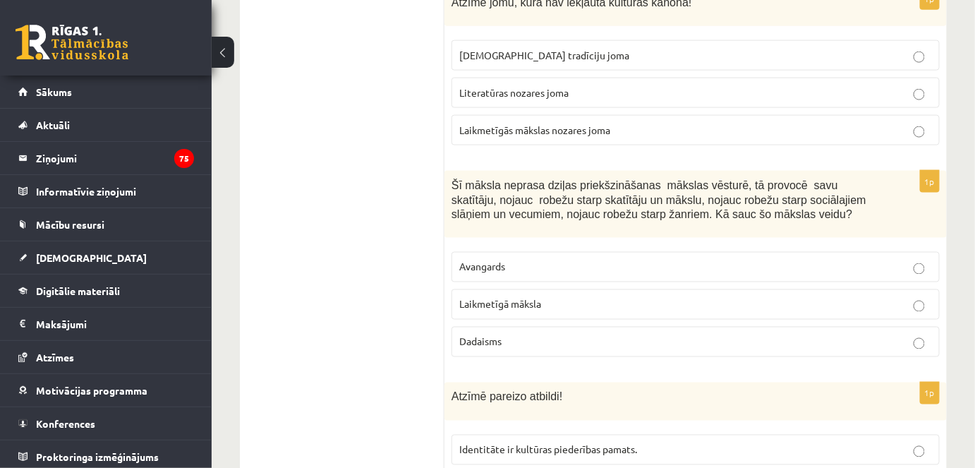
scroll to position [2415, 0]
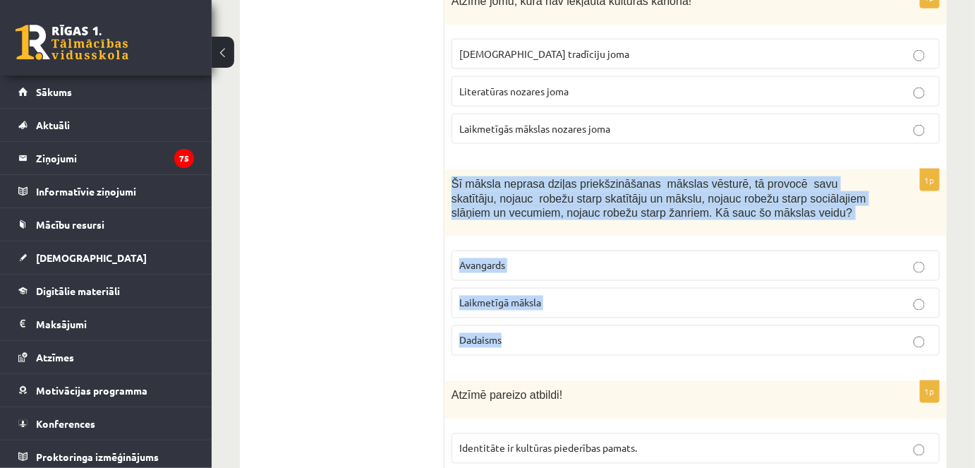
drag, startPoint x: 448, startPoint y: 105, endPoint x: 521, endPoint y: 262, distance: 172.9
click at [521, 262] on div "1p Šī māksla neprasa dziļas priekšzināšanas mākslas vēsturē, tā provocē savu sk…" at bounding box center [695, 267] width 502 height 197
click at [514, 258] on p "Avangards" at bounding box center [695, 265] width 473 height 15
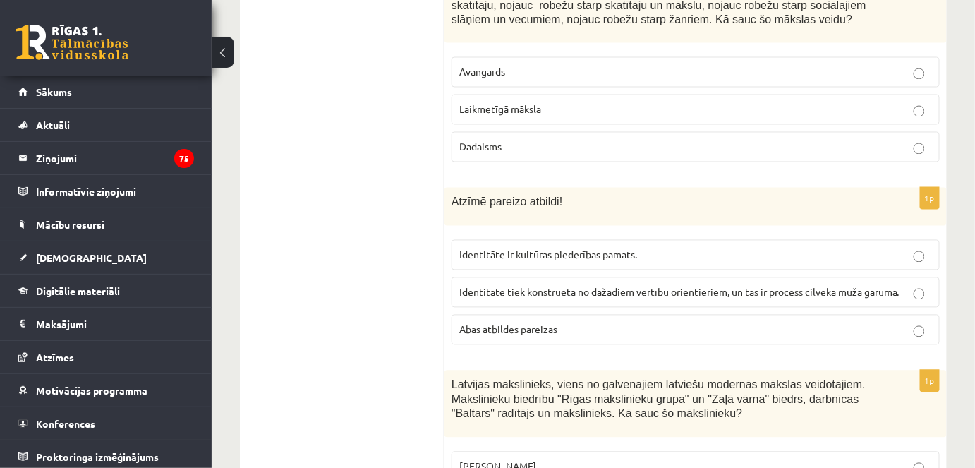
scroll to position [2611, 0]
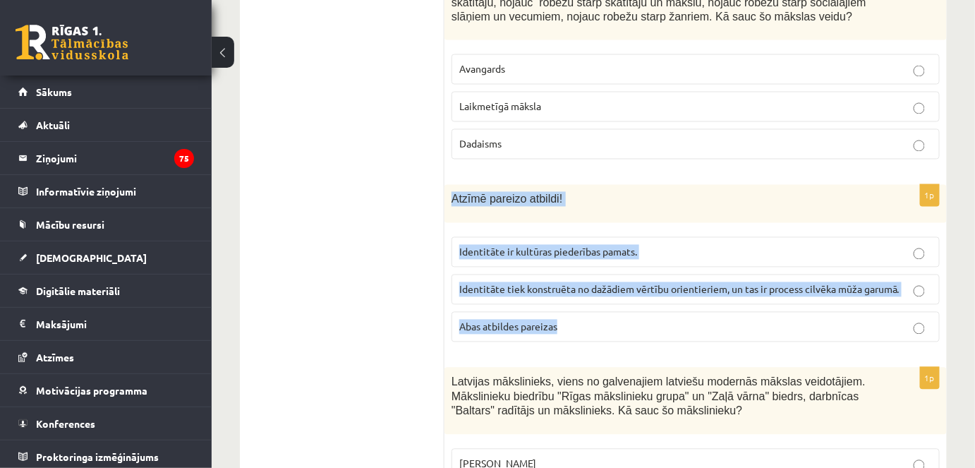
drag, startPoint x: 449, startPoint y: 123, endPoint x: 578, endPoint y: 238, distance: 172.8
click at [578, 238] on div "1p Atzīmē pareizo atbildi! Identitāte ir kultūras piederības pamats. Identitāte…" at bounding box center [695, 269] width 502 height 169
click at [506, 320] on span "Abas atbildes pareizas" at bounding box center [508, 326] width 98 height 13
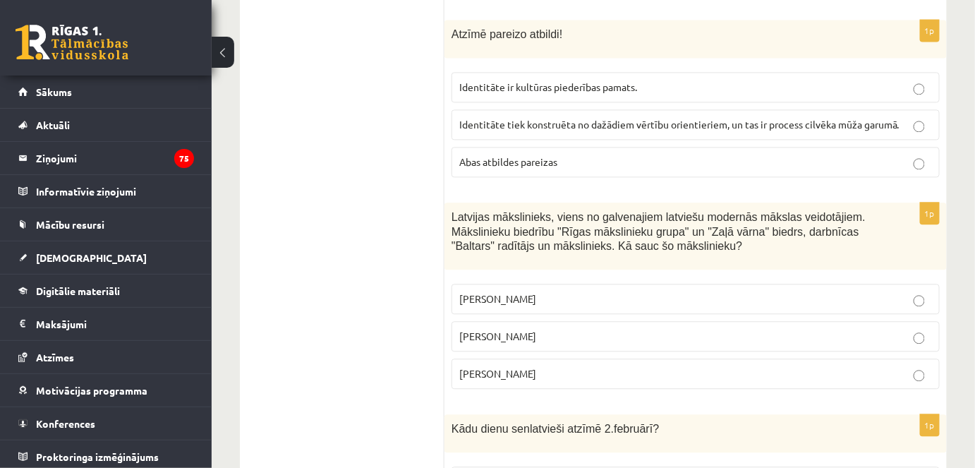
scroll to position [2777, 0]
drag, startPoint x: 450, startPoint y: 136, endPoint x: 568, endPoint y: 292, distance: 195.4
click at [568, 292] on div "1p Latvijas mākslinieks, viens no galvenajiem latviešu modernās mākslas veidotā…" at bounding box center [695, 299] width 502 height 197
click at [536, 327] on p "Romāns Suta" at bounding box center [695, 334] width 473 height 15
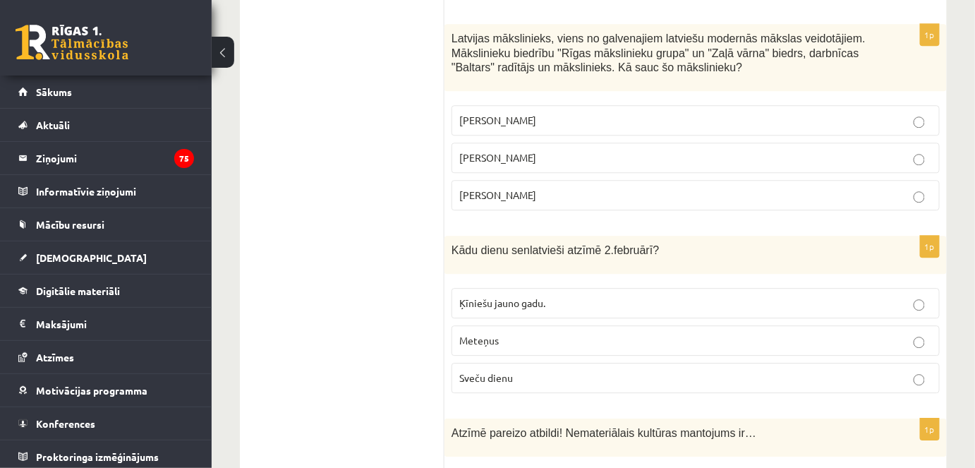
scroll to position [2956, 0]
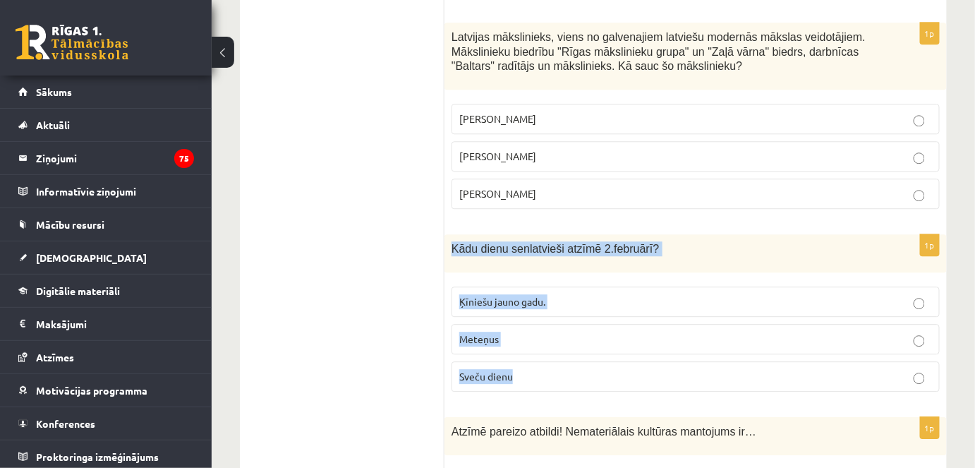
drag, startPoint x: 447, startPoint y: 168, endPoint x: 545, endPoint y: 284, distance: 151.6
click at [545, 284] on div "1p Kādu dienu senlatvieši atzīmē 2.februārī? Ķīniešu jauno gadu. Meteņus Sveču …" at bounding box center [695, 318] width 502 height 169
click at [551, 369] on p "Sveču dienu" at bounding box center [695, 376] width 473 height 15
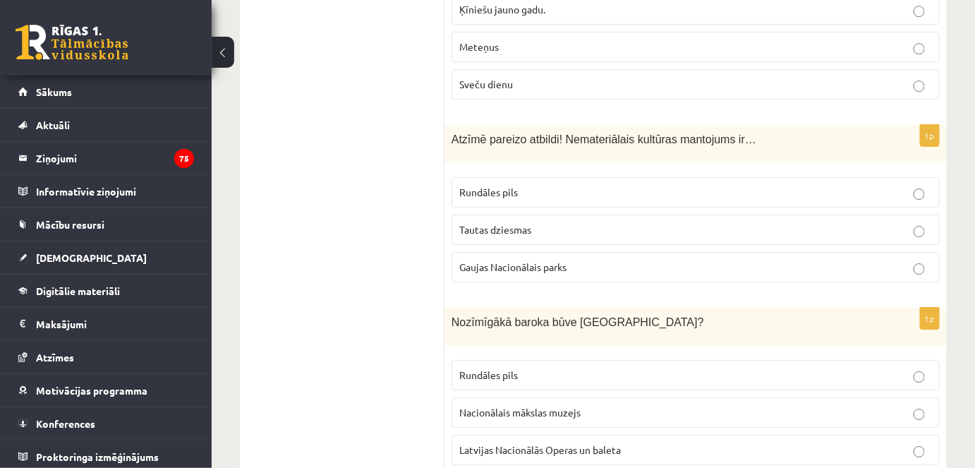
scroll to position [3252, 0]
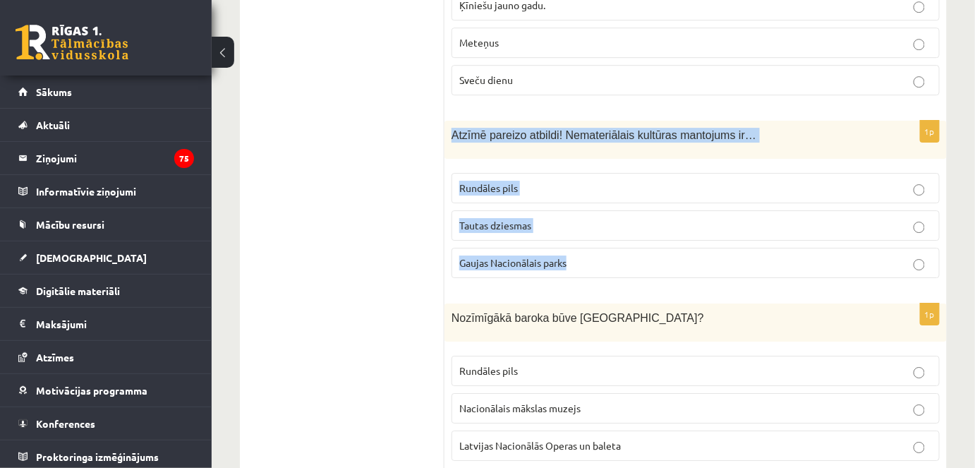
drag, startPoint x: 449, startPoint y: 52, endPoint x: 608, endPoint y: 186, distance: 207.7
click at [608, 186] on div "1p Atzīmē pareizo atbildi! Nemateriālais kultūras mantojums ir… Rundāles pils T…" at bounding box center [695, 205] width 502 height 169
click at [557, 218] on p "Tautas dziesmas" at bounding box center [695, 225] width 473 height 15
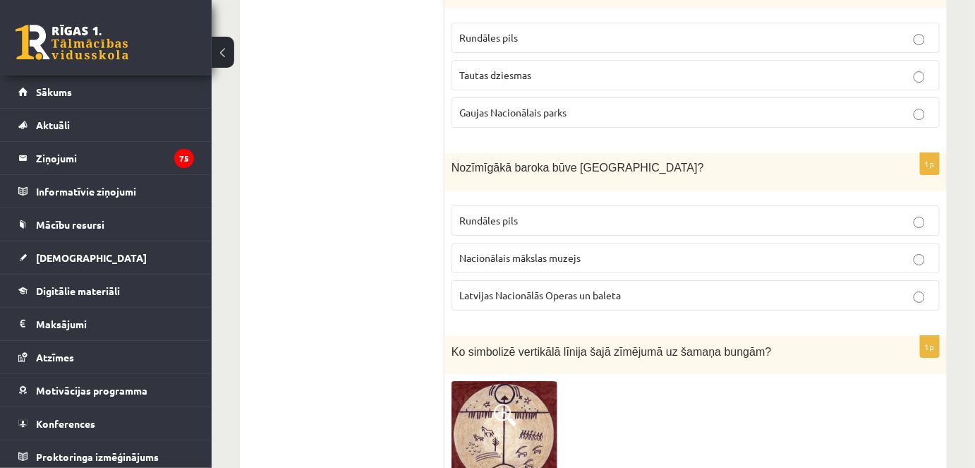
scroll to position [3414, 0]
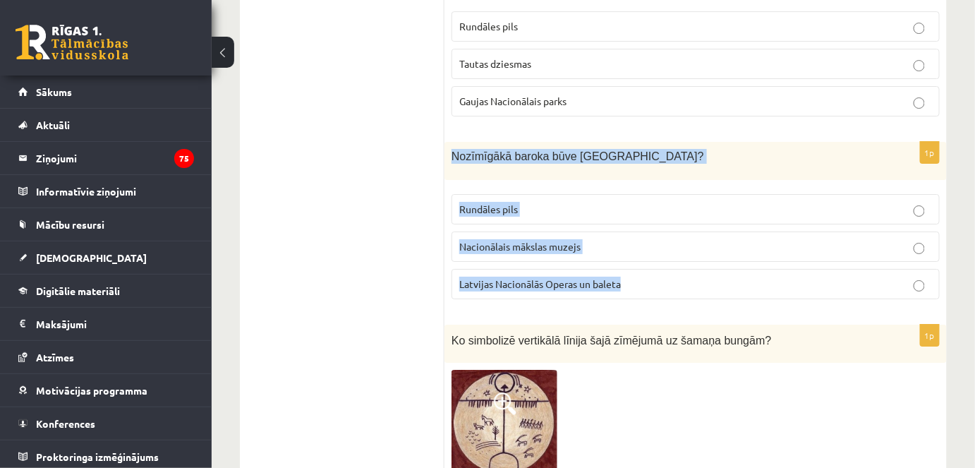
drag, startPoint x: 447, startPoint y: 74, endPoint x: 654, endPoint y: 205, distance: 245.0
click at [654, 205] on div "1p Nozīmīgākā baroka būve Latvijā? Rundāles pils Nacionālais mākslas muzejs Lat…" at bounding box center [695, 226] width 502 height 169
click at [479, 202] on span "Rundāles pils" at bounding box center [488, 208] width 59 height 13
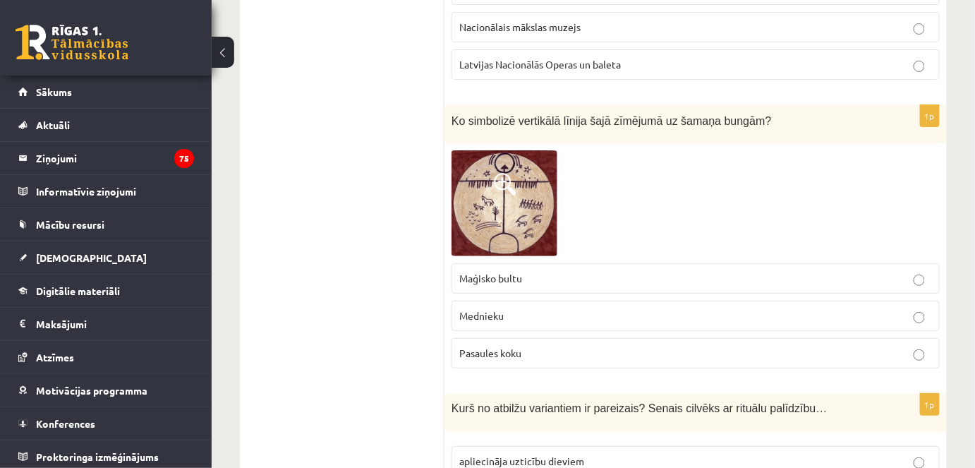
scroll to position [3635, 0]
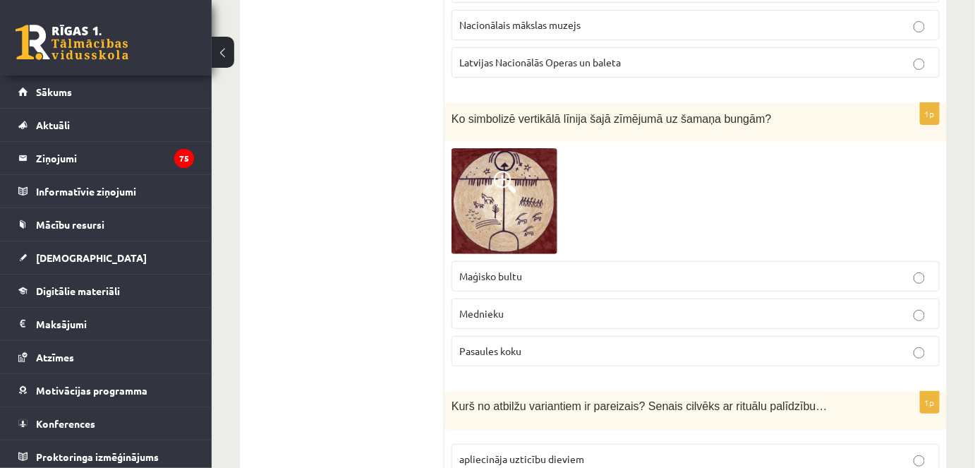
click at [511, 343] on p "Pasaules koku" at bounding box center [695, 350] width 473 height 15
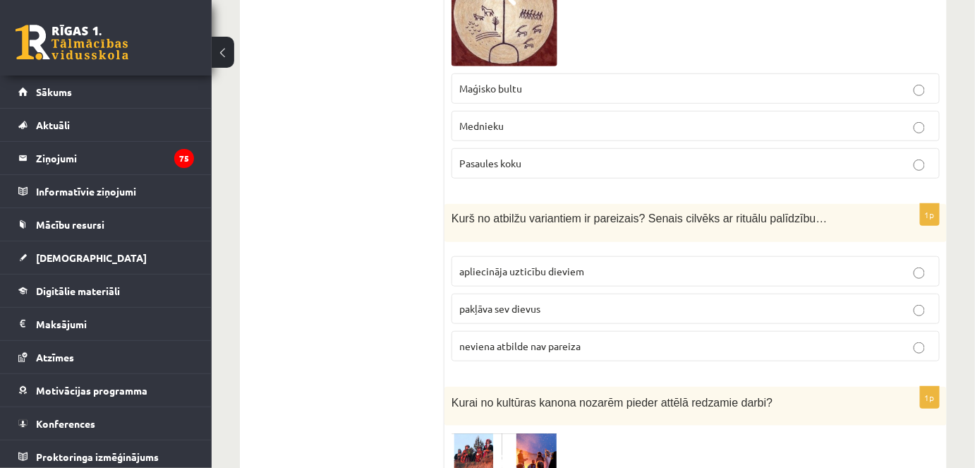
scroll to position [3827, 0]
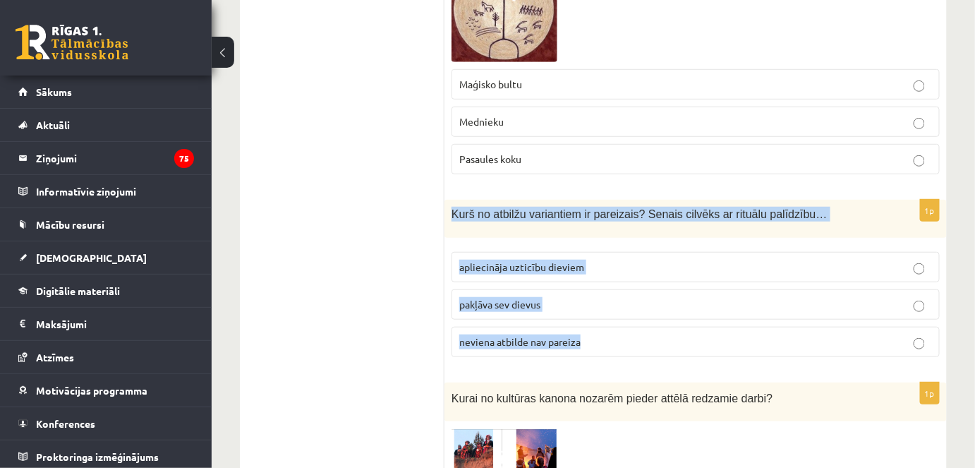
drag, startPoint x: 447, startPoint y: 130, endPoint x: 604, endPoint y: 260, distance: 204.4
click at [604, 260] on div "1p Kurš no atbilžu variantiem ir pareizais? Senais cilvēks ar rituālu palīdzību…" at bounding box center [695, 284] width 502 height 169
click at [560, 260] on span "apliecināja uzticību dieviem" at bounding box center [521, 266] width 125 height 13
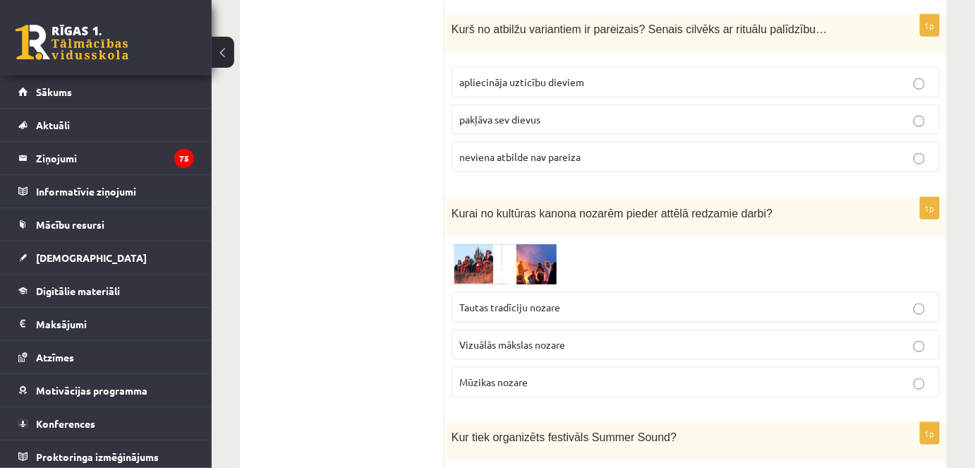
scroll to position [4033, 0]
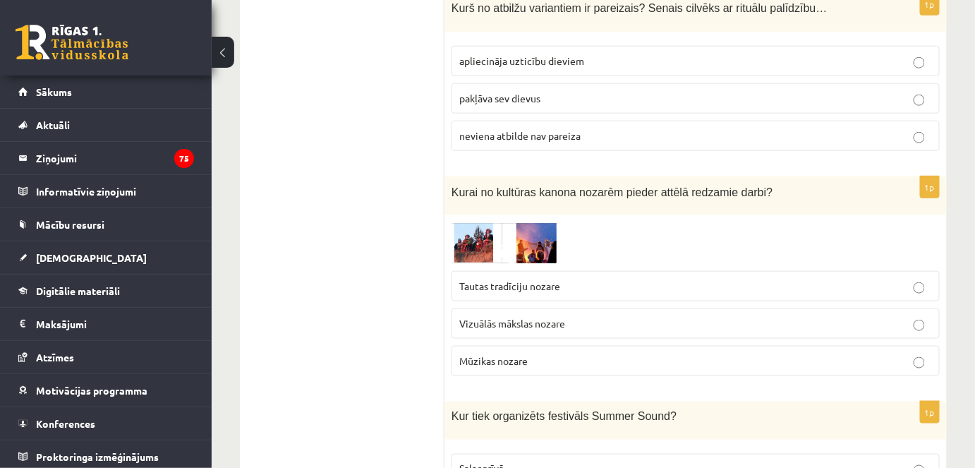
click at [472, 222] on img at bounding box center [504, 243] width 106 height 42
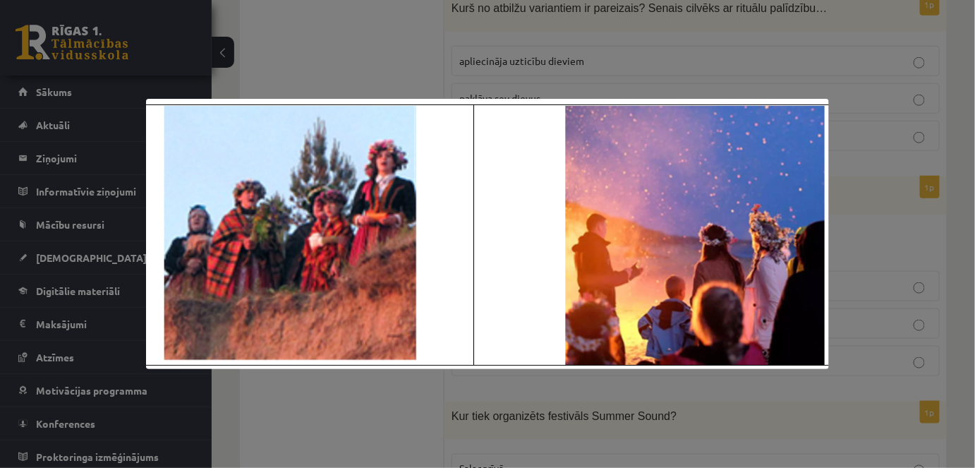
click at [390, 38] on div at bounding box center [487, 234] width 975 height 468
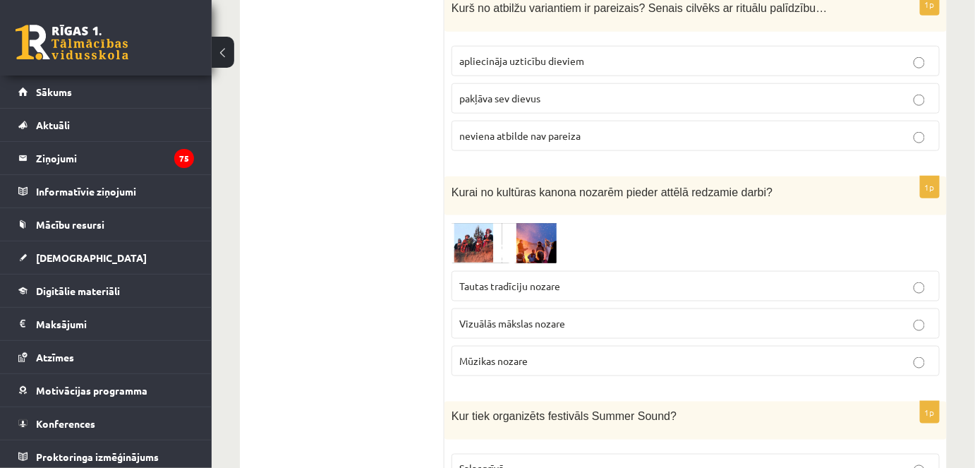
click at [553, 279] on span "Tautas tradīciju nozare" at bounding box center [509, 285] width 101 height 13
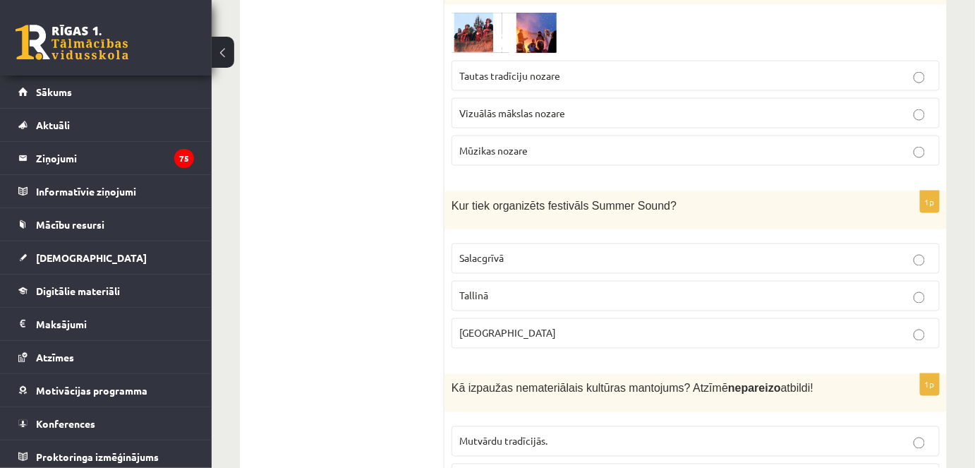
scroll to position [4246, 0]
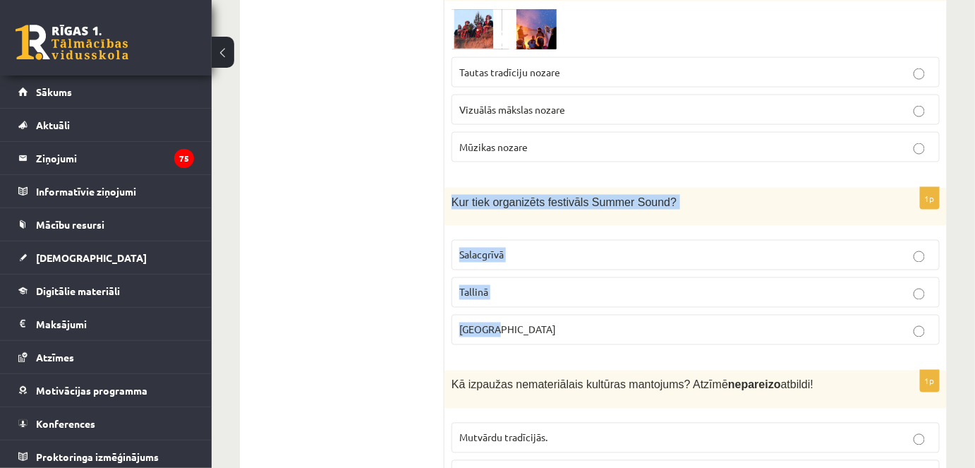
drag, startPoint x: 450, startPoint y: 115, endPoint x: 519, endPoint y: 248, distance: 150.2
click at [519, 248] on div "1p Kur tiek organizēts festivāls Summer Sound? Salacgrīvā Tallinā Liepājā" at bounding box center [695, 272] width 502 height 169
click at [499, 248] on span "Salacgrīvā" at bounding box center [481, 254] width 44 height 13
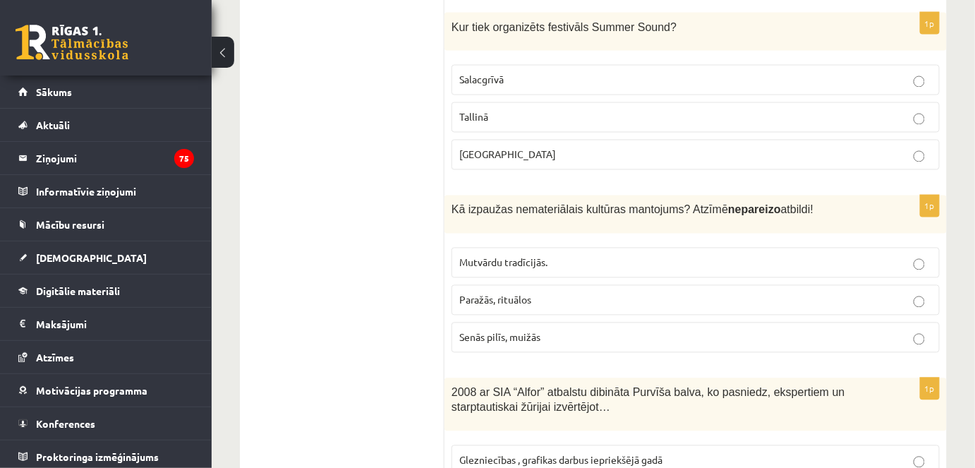
scroll to position [4425, 0]
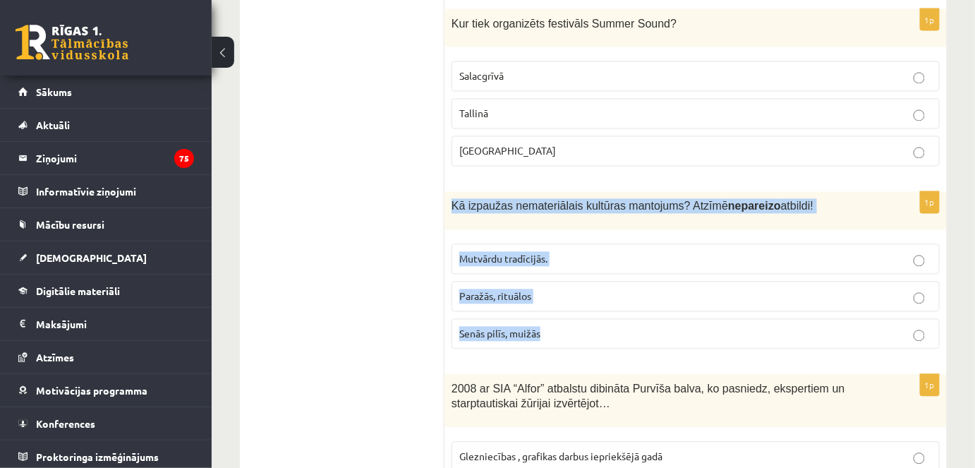
drag, startPoint x: 452, startPoint y: 118, endPoint x: 560, endPoint y: 240, distance: 162.4
click at [560, 240] on div "1p Kā izpaužas nemateriālais kultūras mantojums? Atzīmē nepareizo atbildi! Mutv…" at bounding box center [695, 276] width 502 height 169
click at [511, 327] on span "Senās pilīs, muižās" at bounding box center [499, 333] width 81 height 13
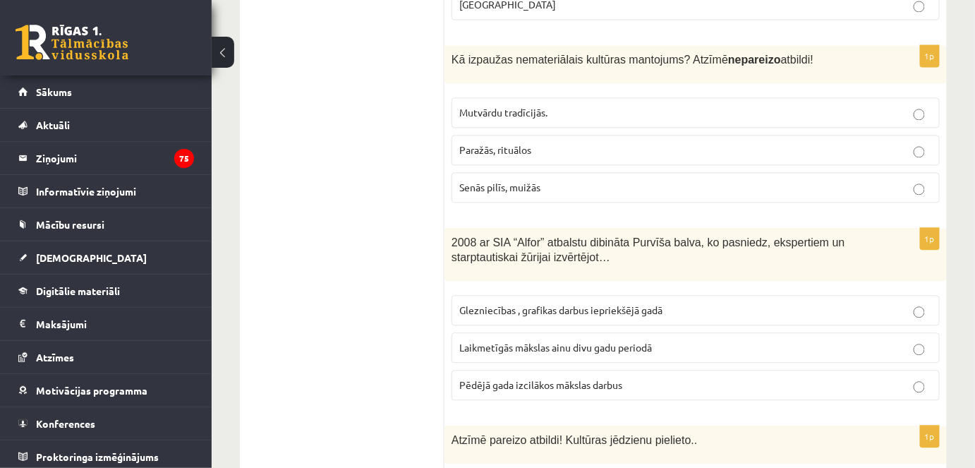
scroll to position [4574, 0]
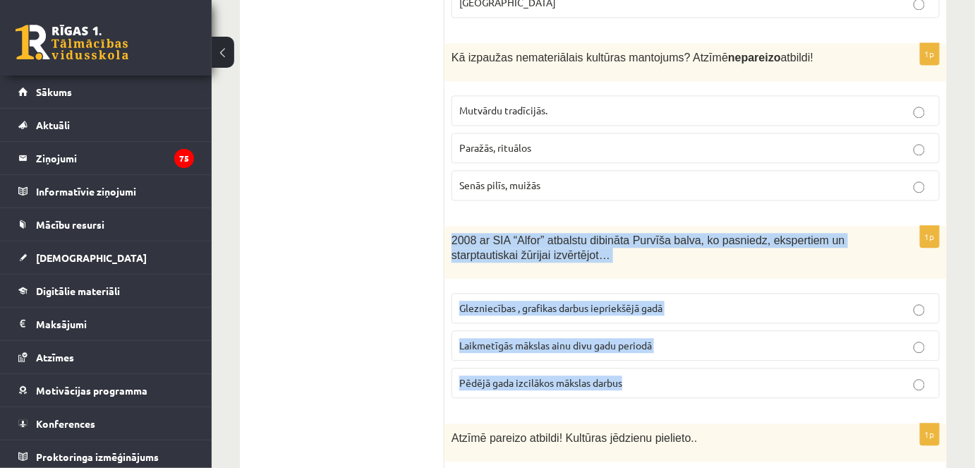
drag, startPoint x: 447, startPoint y: 147, endPoint x: 668, endPoint y: 292, distance: 263.9
click at [668, 292] on div "1p 2008 ar SIA “Alfor” atbalstu dibināta Purvīša balva, ko pasniedz, ekspertiem…" at bounding box center [695, 317] width 502 height 183
click at [595, 339] on span "Laikmetīgās mākslas ainu divu gadu periodā" at bounding box center [555, 345] width 193 height 13
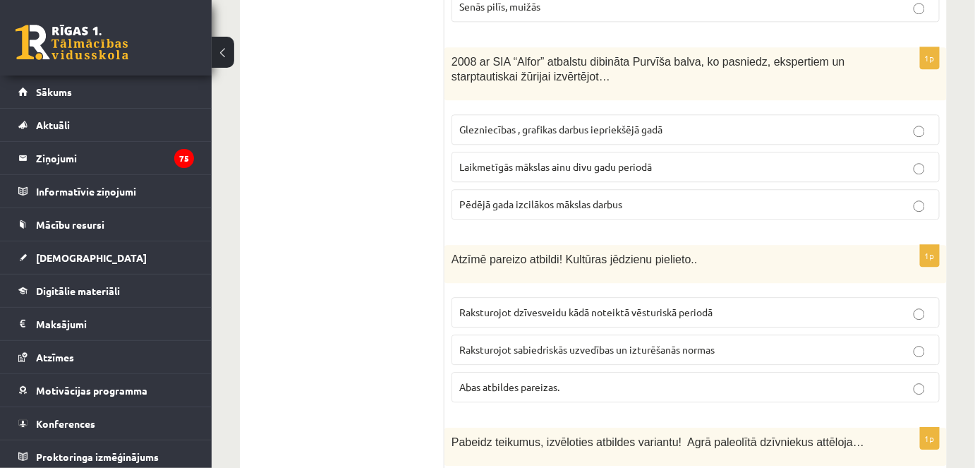
scroll to position [4764, 0]
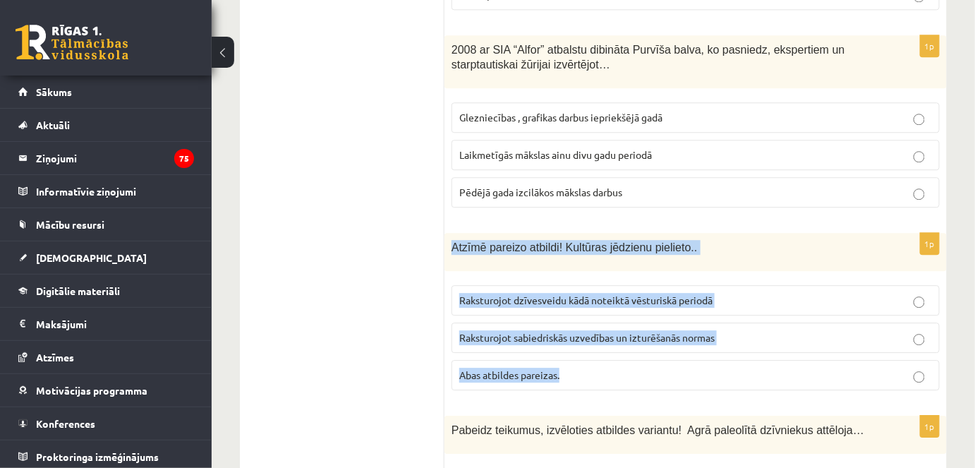
drag, startPoint x: 447, startPoint y: 158, endPoint x: 573, endPoint y: 287, distance: 180.5
click at [573, 287] on div "1p Atzīmē pareizo atbildi! Kultūras jēdzienu pielieto.. Raksturojot dzīvesveidu…" at bounding box center [695, 317] width 502 height 169
click at [544, 368] on span "Abas atbildes pareizas." at bounding box center [509, 374] width 100 height 13
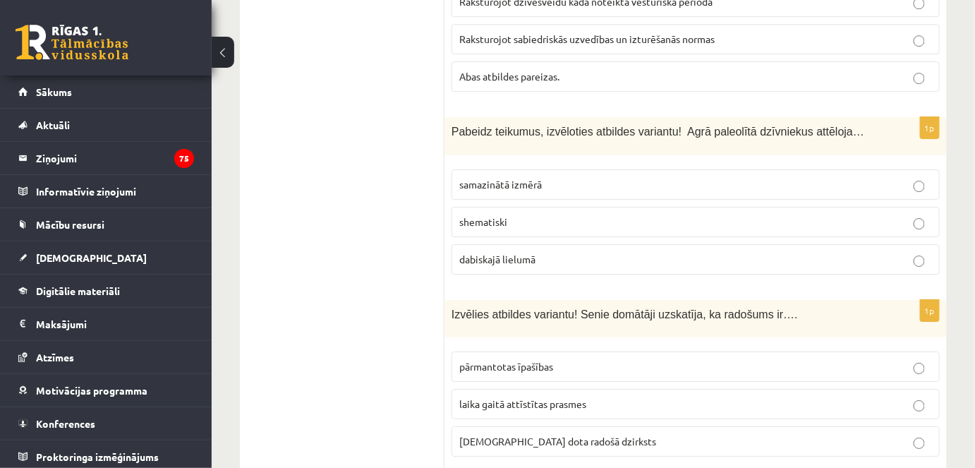
scroll to position [5065, 0]
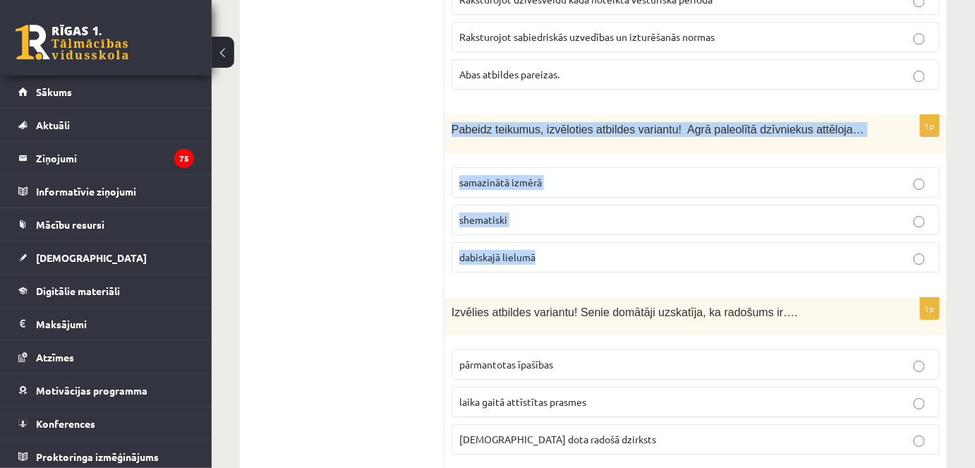
drag, startPoint x: 451, startPoint y: 37, endPoint x: 574, endPoint y: 168, distance: 179.1
click at [574, 168] on div "1p Pabeidz teikumus, izvēloties atbildes variantu! Agrā paleolītā dzīvniekus at…" at bounding box center [695, 199] width 502 height 169
click at [525, 212] on p "shematiski" at bounding box center [695, 219] width 473 height 15
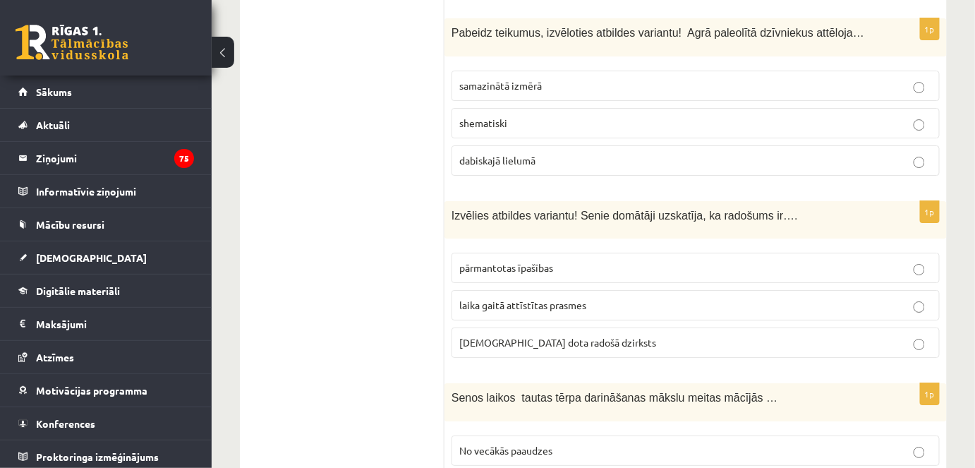
scroll to position [5200, 0]
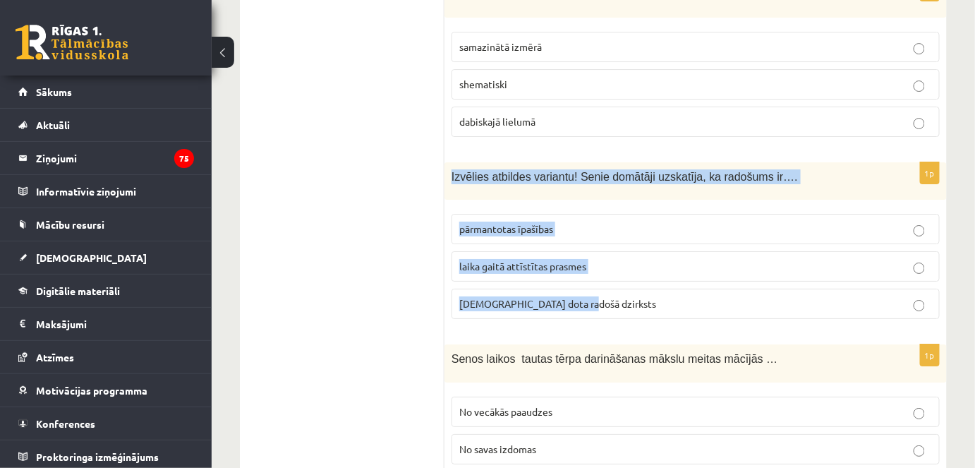
drag, startPoint x: 449, startPoint y: 81, endPoint x: 611, endPoint y: 218, distance: 212.8
click at [611, 218] on div "1p Izvēlies atbildes variantu! Senie domātāji uzskatīja, ka radošums ir…. pārma…" at bounding box center [695, 246] width 502 height 169
click at [556, 288] on label "dieva dota radošā dzirksts" at bounding box center [695, 303] width 488 height 30
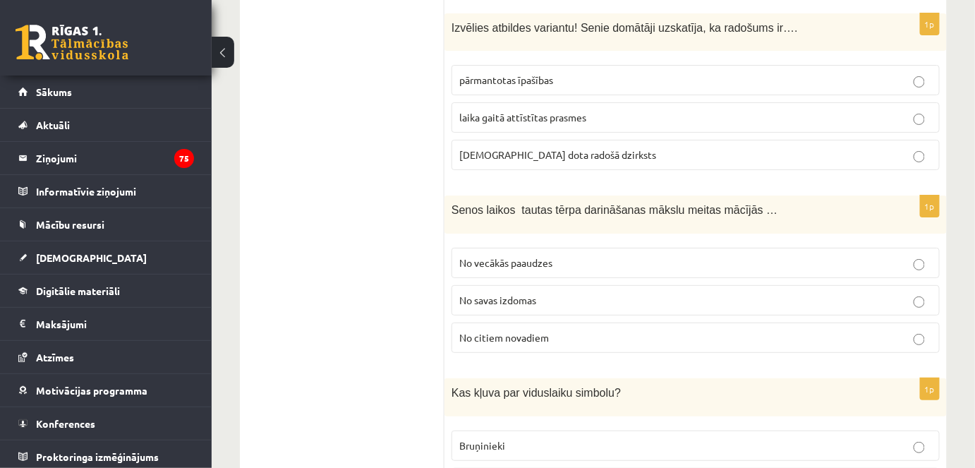
scroll to position [5357, 0]
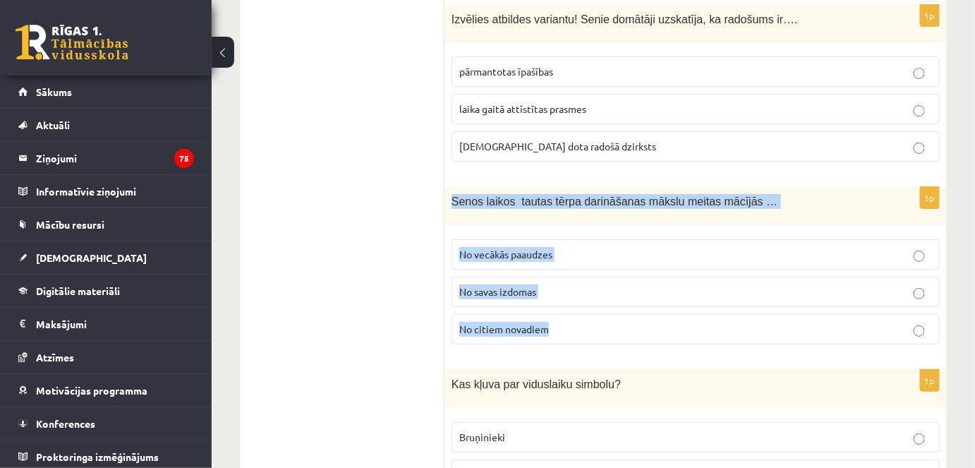
drag, startPoint x: 451, startPoint y: 109, endPoint x: 556, endPoint y: 228, distance: 158.4
click at [556, 228] on div "1p Senos laikos tautas tērpa darināšanas mākslu meitas mācījās … No vecākās paa…" at bounding box center [695, 271] width 502 height 169
click at [527, 248] on span "No vecākās paaudzes" at bounding box center [505, 254] width 93 height 13
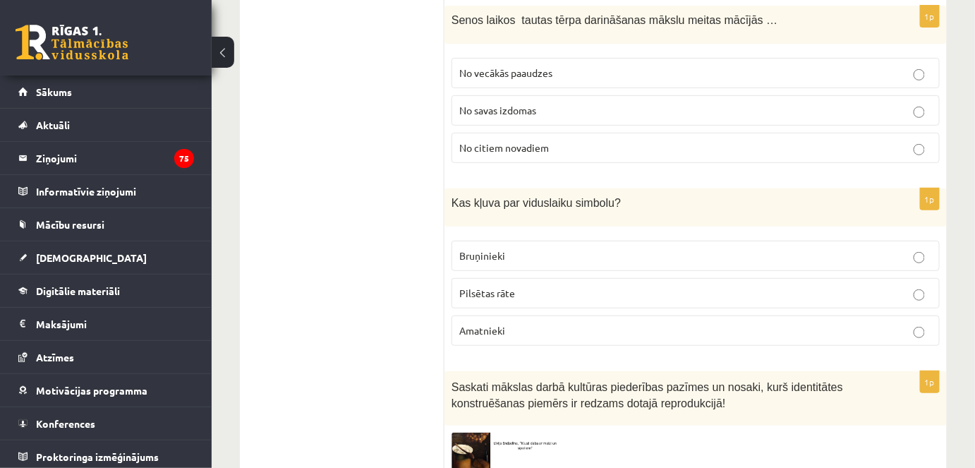
scroll to position [5541, 0]
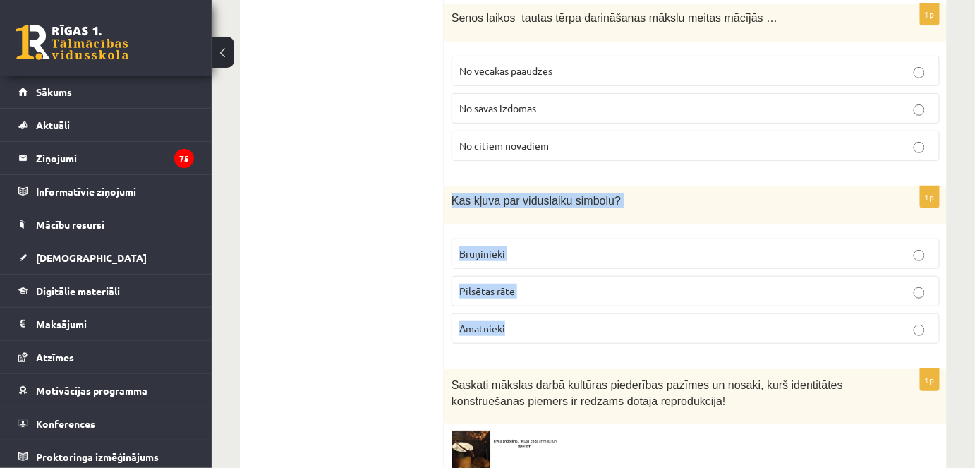
drag, startPoint x: 450, startPoint y: 106, endPoint x: 540, endPoint y: 226, distance: 149.1
click at [540, 226] on div "1p Kas kļuva par viduslaiku simbolu? Bruņinieki Pilsētas rāte Amatnieki" at bounding box center [695, 270] width 502 height 169
click at [516, 238] on label "Bruņinieki" at bounding box center [695, 253] width 488 height 30
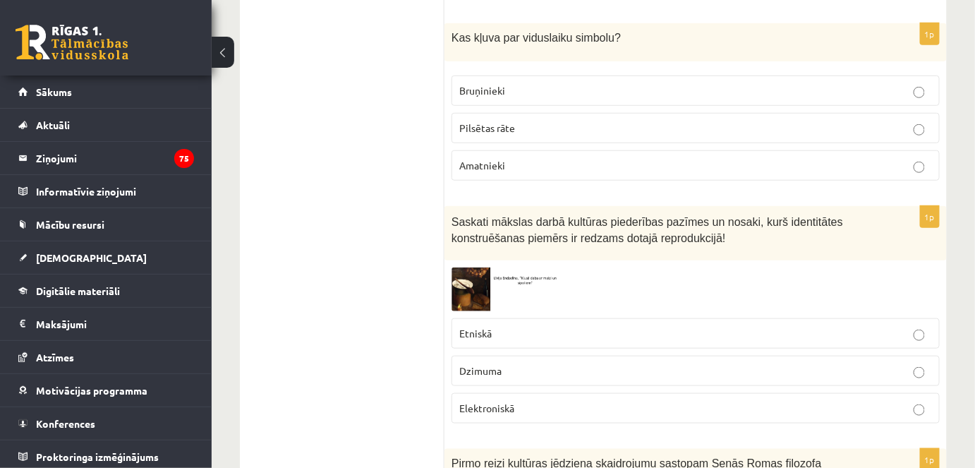
scroll to position [5705, 0]
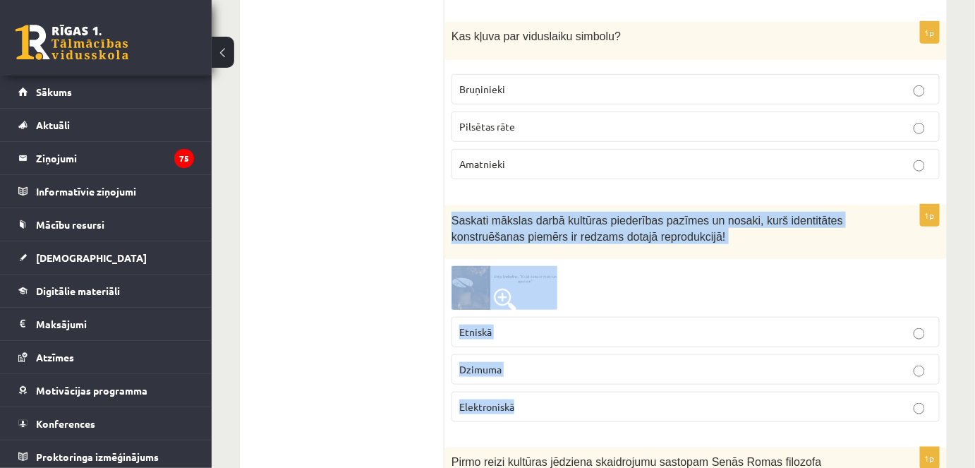
drag, startPoint x: 449, startPoint y: 121, endPoint x: 556, endPoint y: 309, distance: 216.7
click at [556, 309] on div "1p Saskati mākslas darbā kultūras piederības pazīmes un nosaki, kurš identitāte…" at bounding box center [695, 319] width 502 height 229
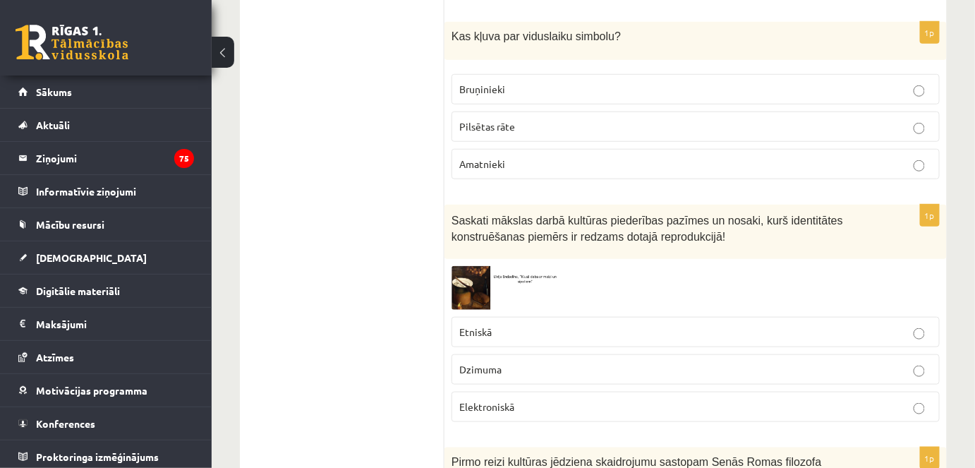
click at [470, 266] on img at bounding box center [504, 287] width 106 height 43
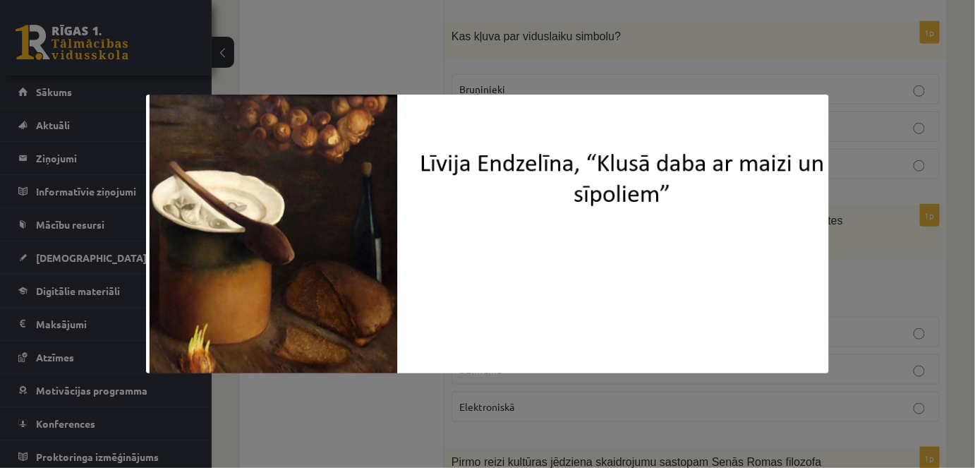
click at [420, 64] on div at bounding box center [487, 234] width 975 height 468
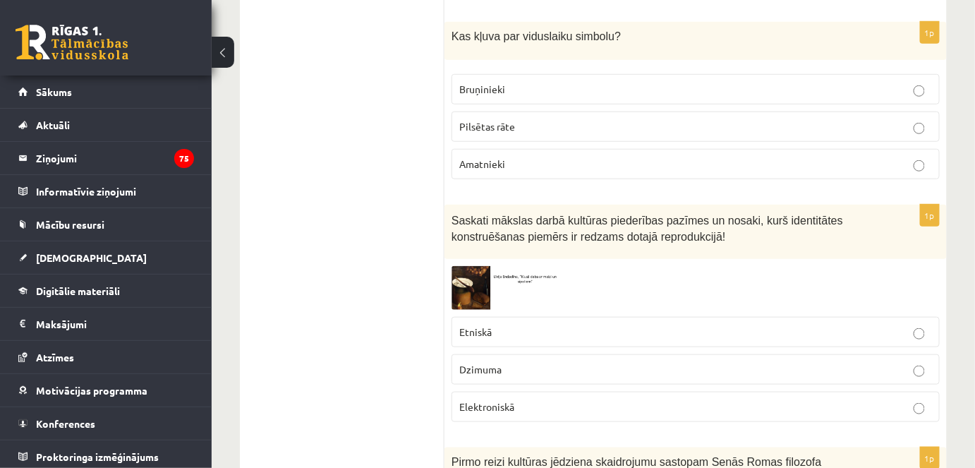
click at [465, 266] on img at bounding box center [504, 287] width 106 height 43
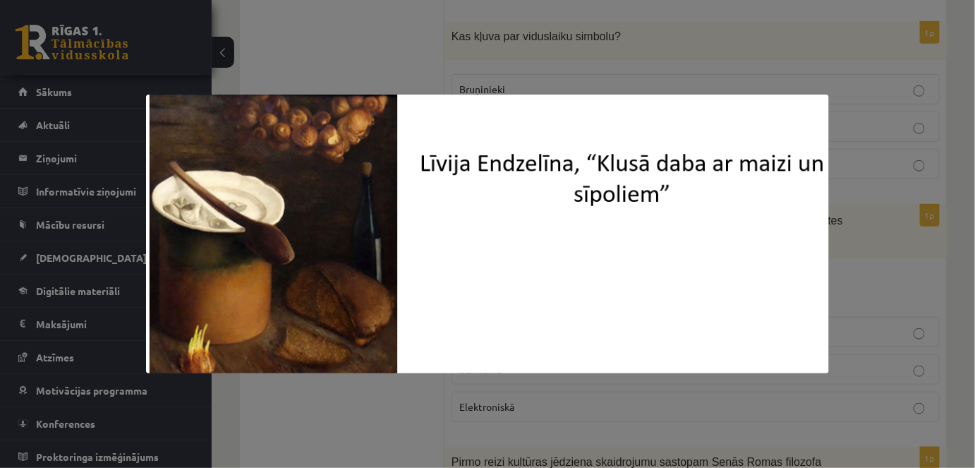
click at [366, 38] on div at bounding box center [487, 234] width 975 height 468
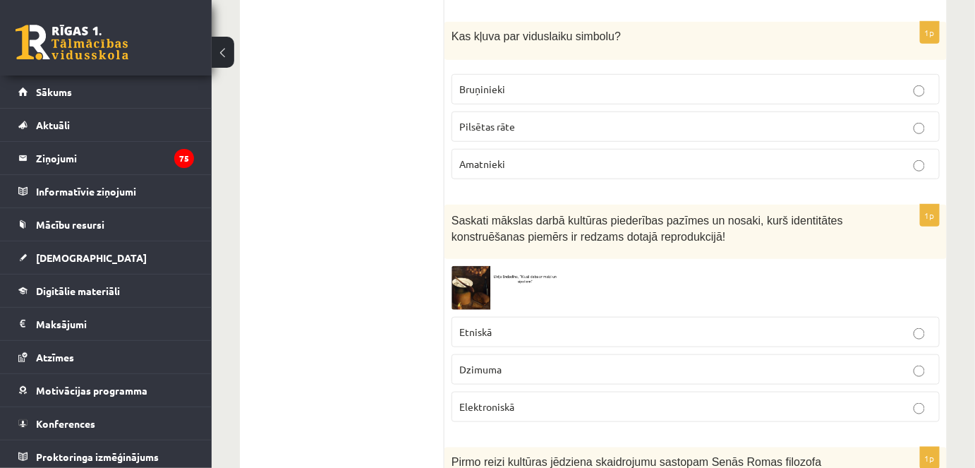
click at [485, 317] on label "Etniskā" at bounding box center [695, 332] width 488 height 30
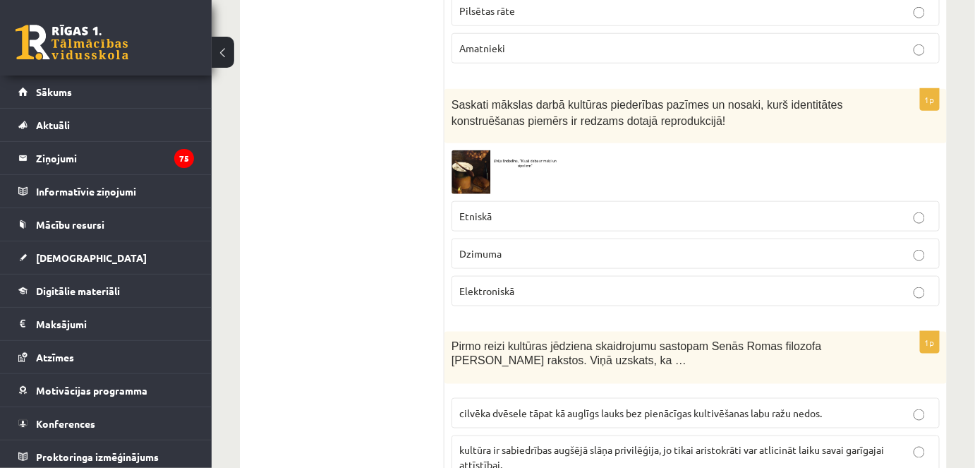
scroll to position [5827, 0]
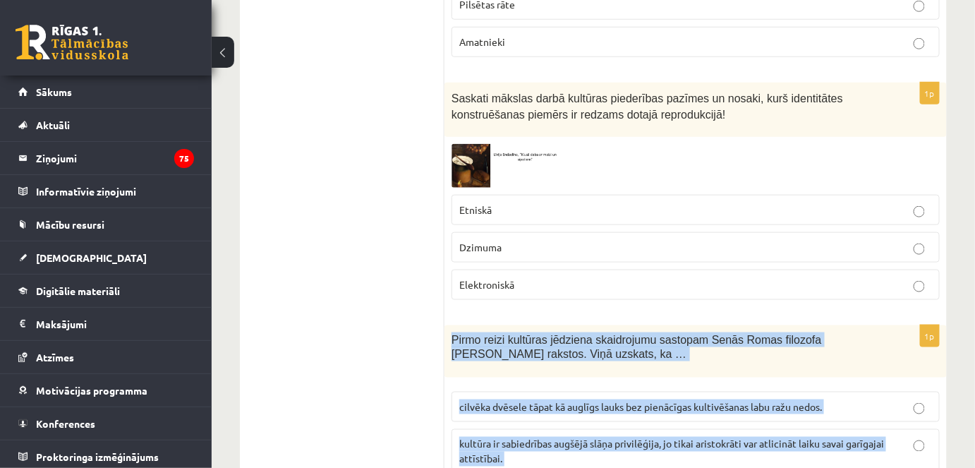
drag, startPoint x: 449, startPoint y: 238, endPoint x: 583, endPoint y: 402, distance: 211.0
click at [583, 402] on div "1p Pirmo reizi kultūras jēdziena skaidrojumu sastopam Senās Romas filozofa Cice…" at bounding box center [695, 424] width 502 height 198
click at [576, 391] on label "cilvēka dvēsele tāpat kā auglīgs lauks bez pienācīgas kultivēšanas labu ražu ne…" at bounding box center [695, 406] width 488 height 30
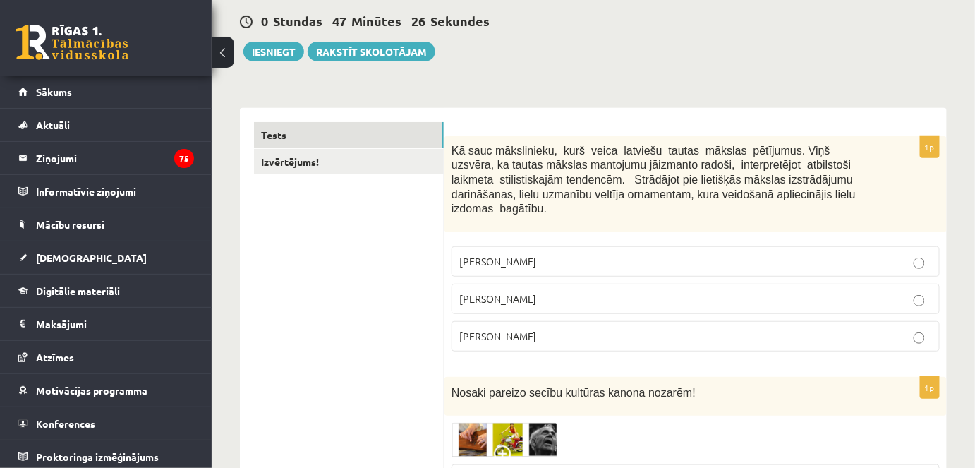
scroll to position [0, 0]
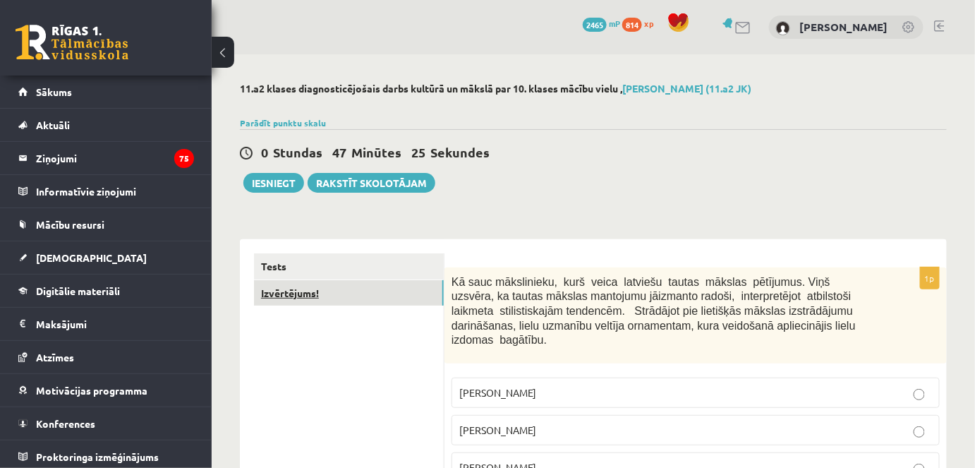
click at [331, 295] on link "Izvērtējums!" at bounding box center [349, 293] width 190 height 26
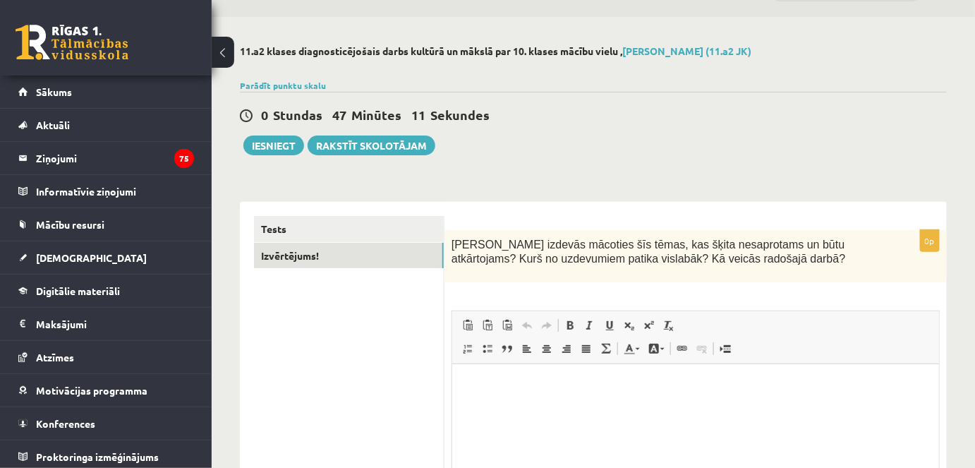
scroll to position [37, 0]
click at [284, 144] on button "Iesniegt" at bounding box center [273, 145] width 61 height 20
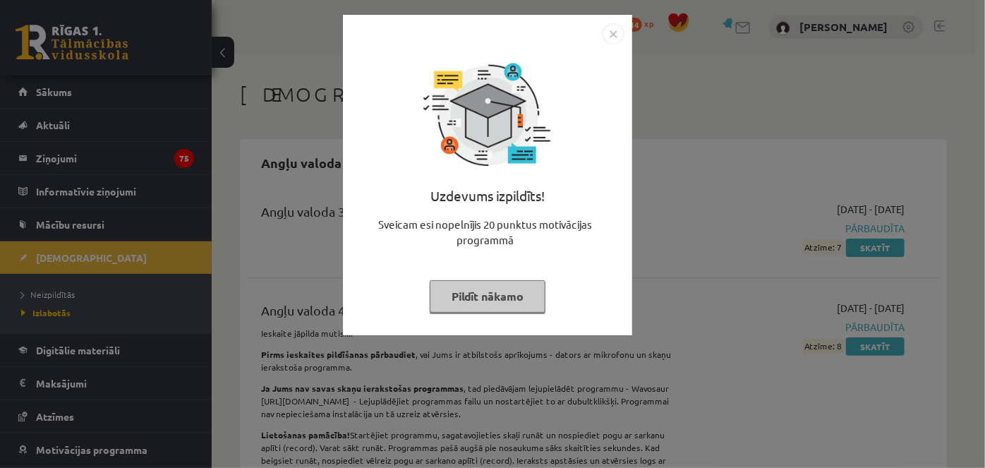
click at [474, 293] on button "Pildīt nākamo" at bounding box center [488, 296] width 116 height 32
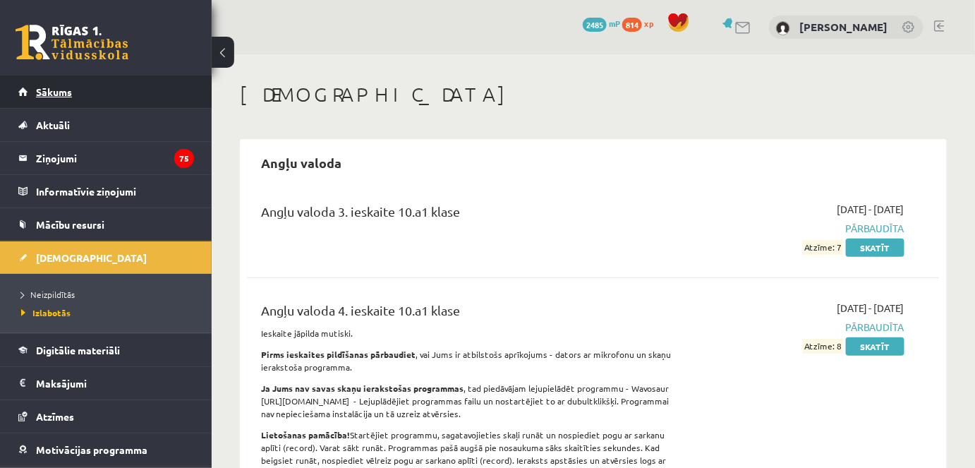
click at [167, 97] on link "Sākums" at bounding box center [106, 91] width 176 height 32
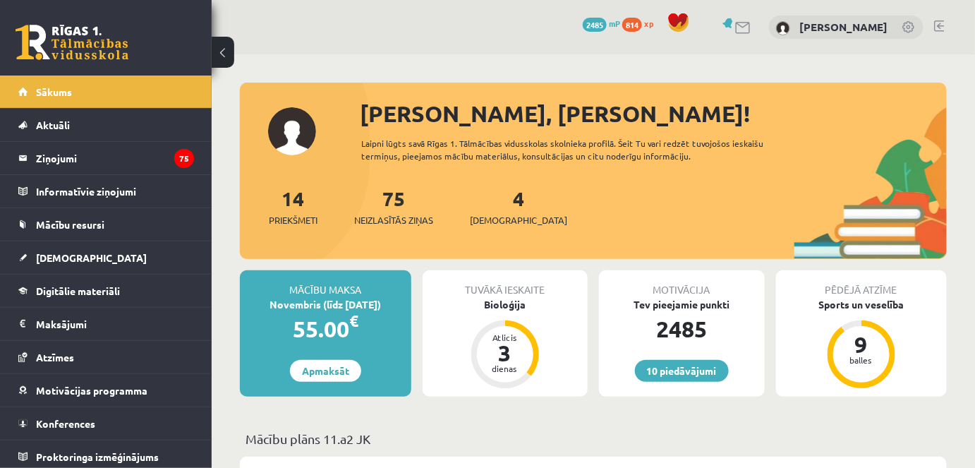
click at [488, 205] on div "4 Ieskaites" at bounding box center [518, 205] width 97 height 44
click at [501, 197] on link "4 Ieskaites" at bounding box center [518, 206] width 97 height 42
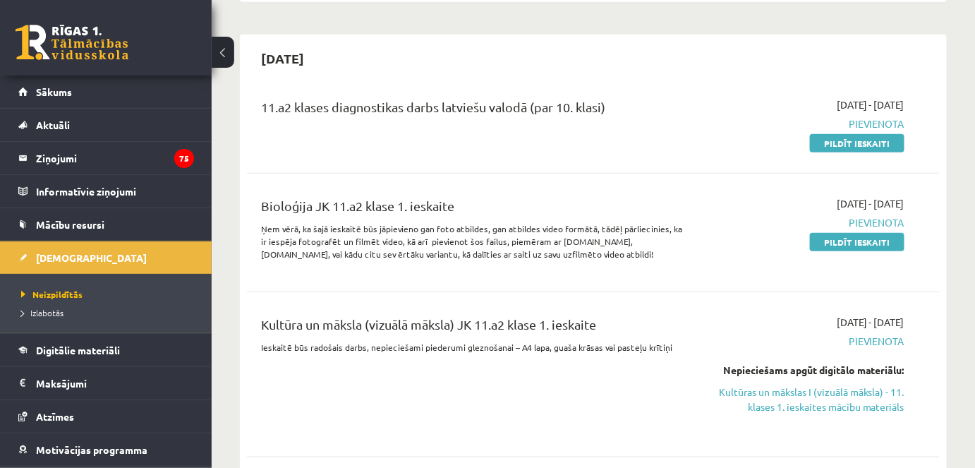
scroll to position [302, 0]
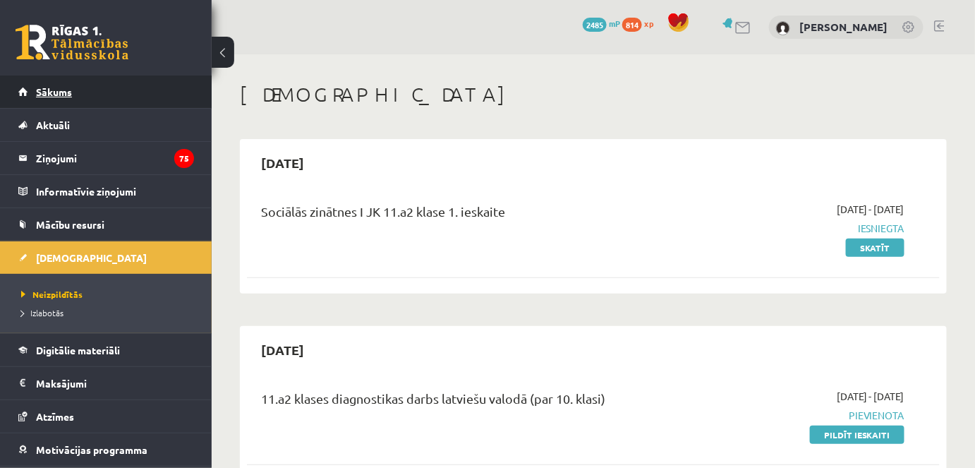
click at [178, 80] on link "Sākums" at bounding box center [106, 91] width 176 height 32
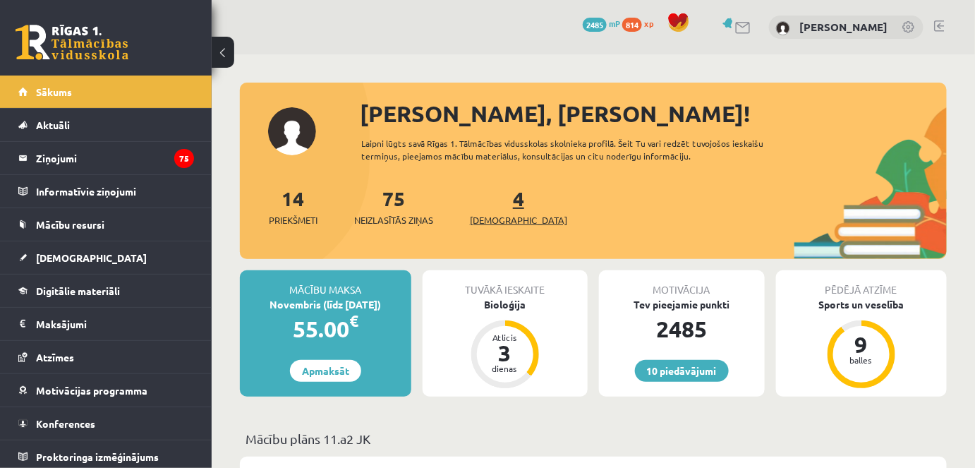
click at [495, 224] on span "[DEMOGRAPHIC_DATA]" at bounding box center [518, 220] width 97 height 14
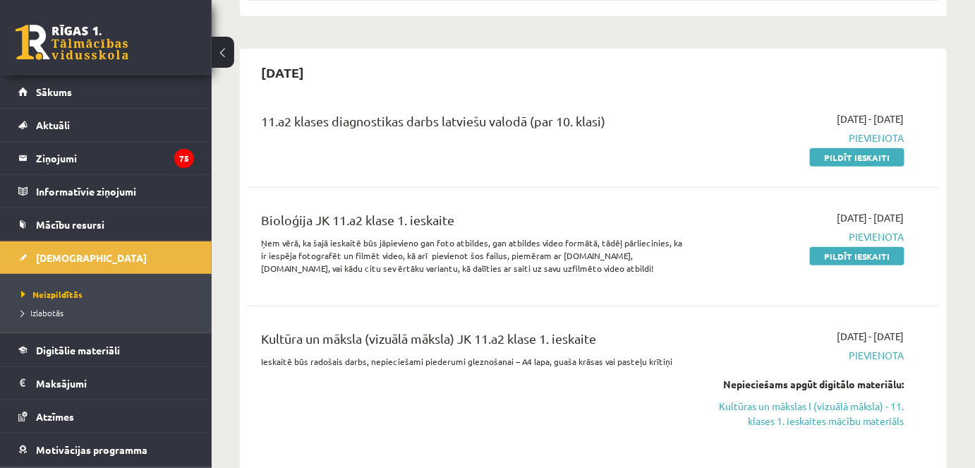
scroll to position [276, 0]
click at [860, 154] on link "Pildīt ieskaiti" at bounding box center [857, 158] width 95 height 18
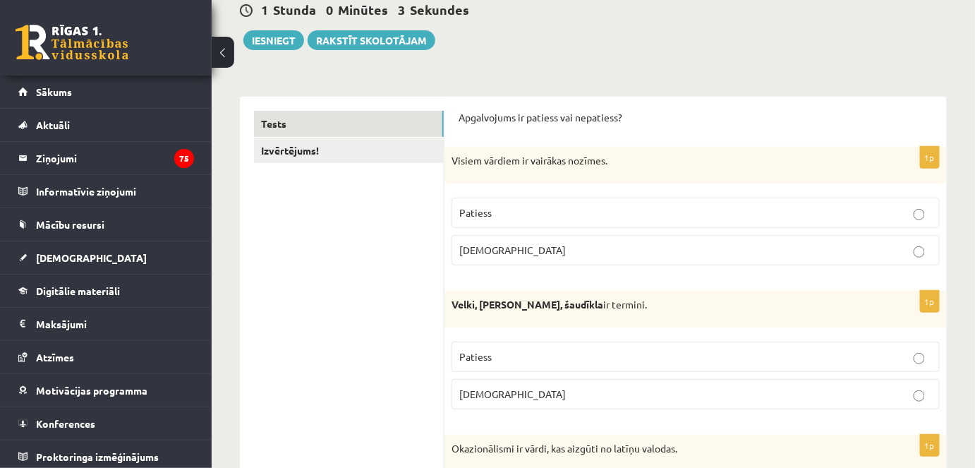
scroll to position [178, 0]
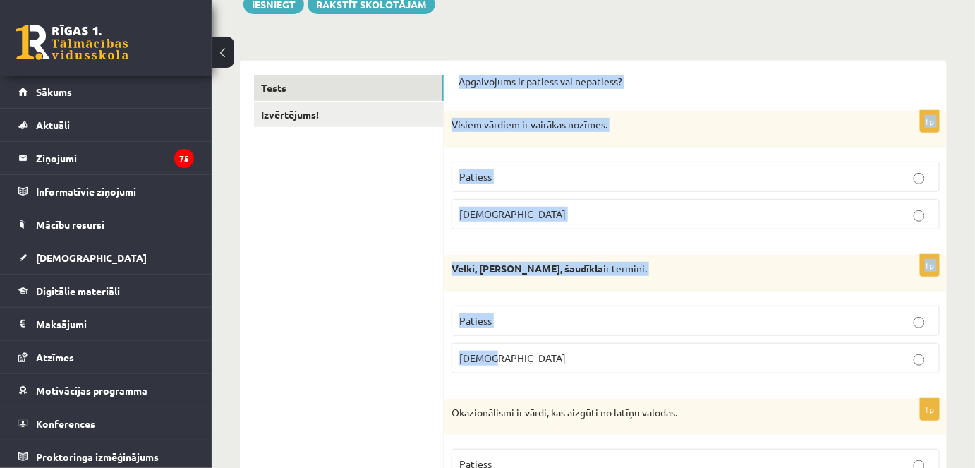
drag, startPoint x: 458, startPoint y: 77, endPoint x: 563, endPoint y: 383, distance: 323.4
copy form "Apgalvojums ir patiess vai nepatiess? 1p Visiem vārdiem ir vairākas nozīmes. Pa…"
click at [549, 182] on p "Patiess" at bounding box center [695, 176] width 473 height 15
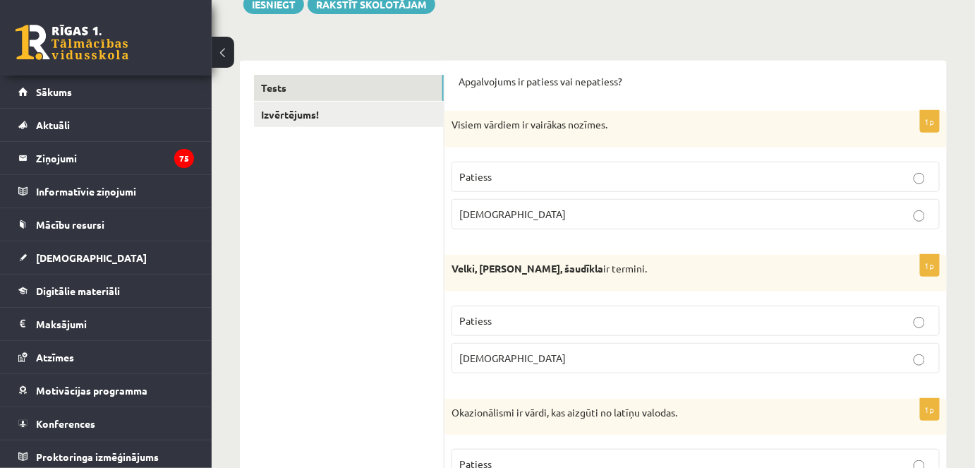
click at [520, 216] on p "Aplams" at bounding box center [695, 214] width 473 height 15
click at [495, 322] on p "Patiess" at bounding box center [695, 320] width 473 height 15
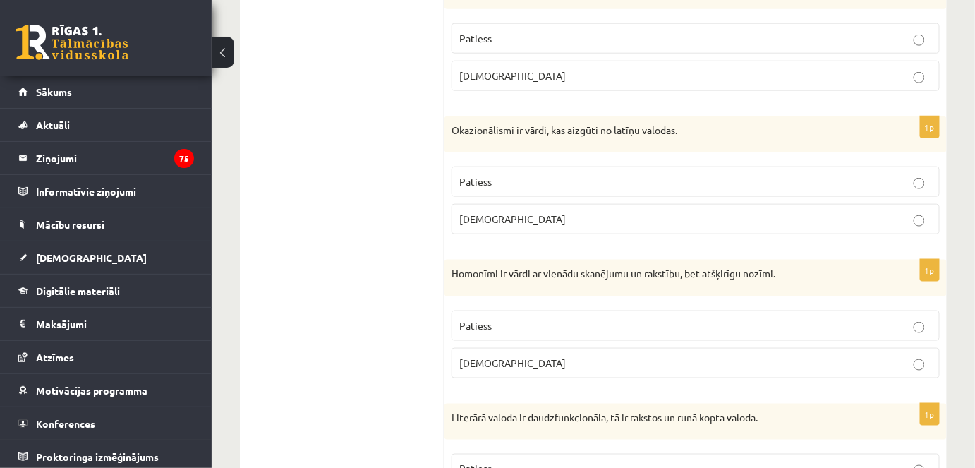
scroll to position [481, 0]
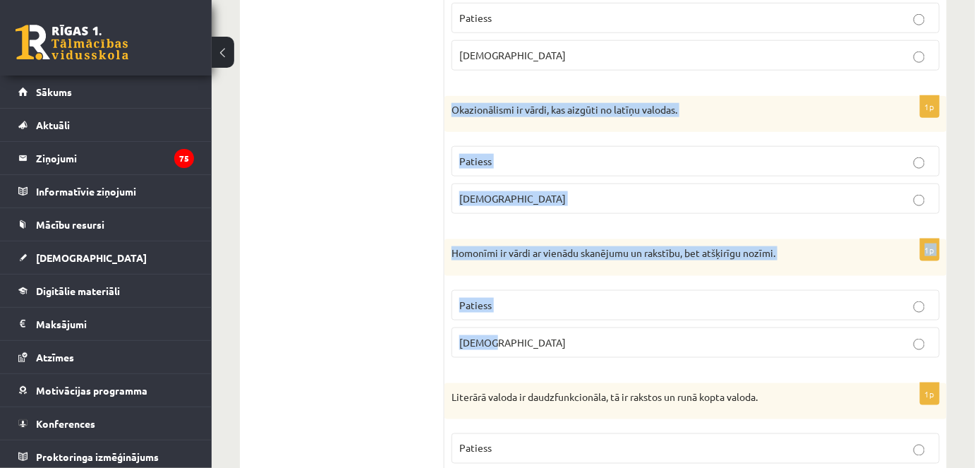
drag, startPoint x: 450, startPoint y: 103, endPoint x: 543, endPoint y: 331, distance: 246.7
copy form "Okazionālismi ir vārdi, kas aizgūti no latīņu valodas. Patiess Aplams 1p Homonī…"
click at [600, 186] on label "Aplams" at bounding box center [695, 198] width 488 height 30
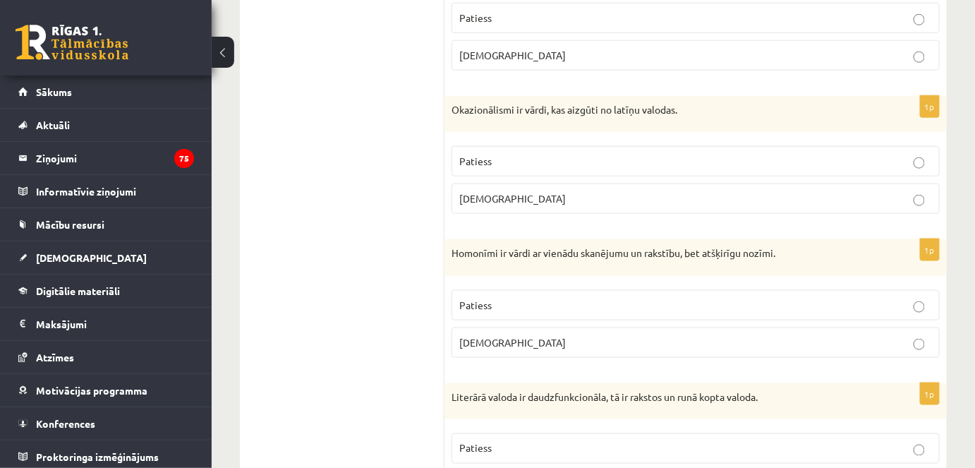
click at [586, 298] on p "Patiess" at bounding box center [695, 305] width 473 height 15
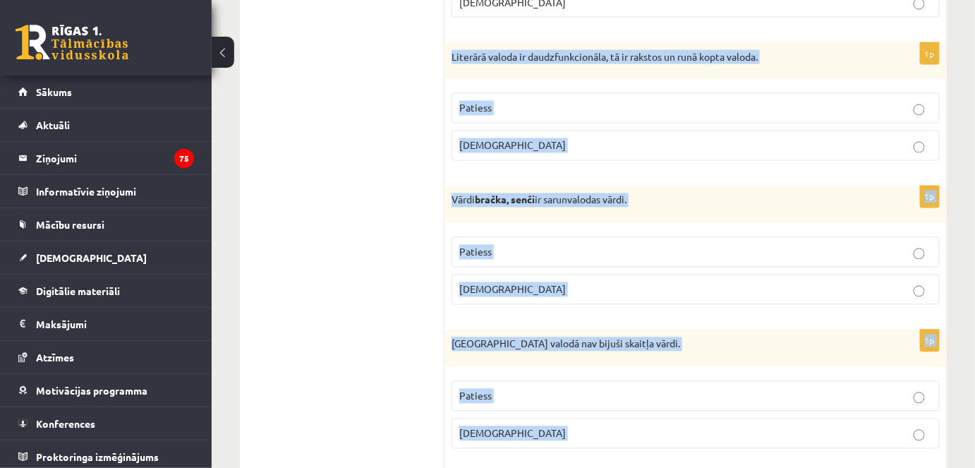
scroll to position [861, 0]
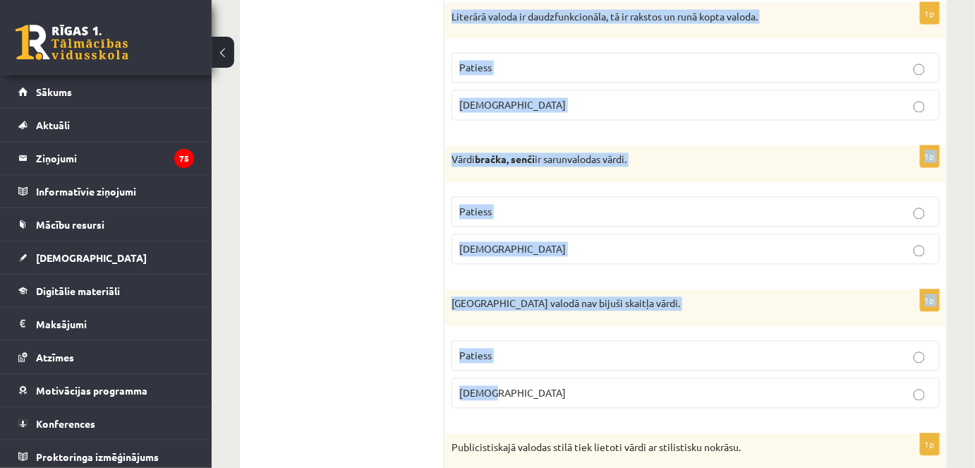
drag, startPoint x: 450, startPoint y: 72, endPoint x: 517, endPoint y: 387, distance: 322.3
copy form "Literārā valoda ir daudzfunkcionāla, tā ir rakstos un runā kopta valoda. Paties…"
click at [545, 76] on label "Patiess" at bounding box center [695, 68] width 488 height 30
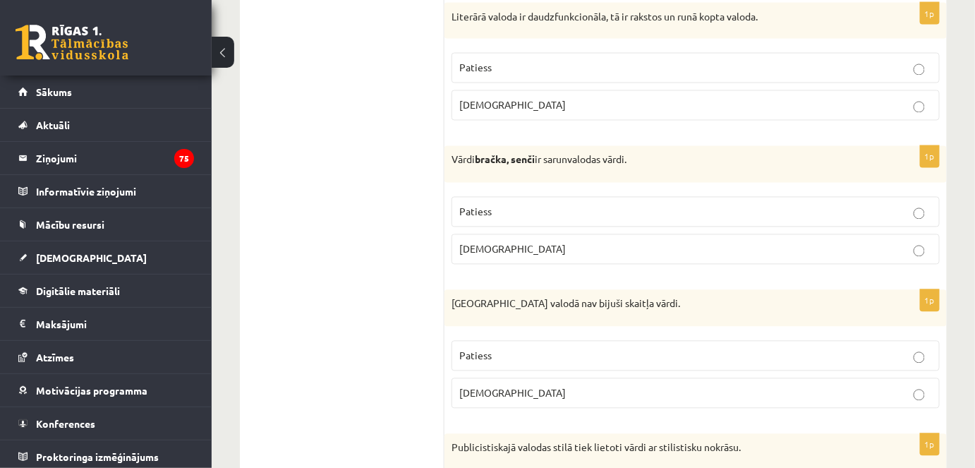
click at [525, 209] on p "Patiess" at bounding box center [695, 212] width 473 height 15
click at [518, 391] on p "[DEMOGRAPHIC_DATA]" at bounding box center [695, 393] width 473 height 15
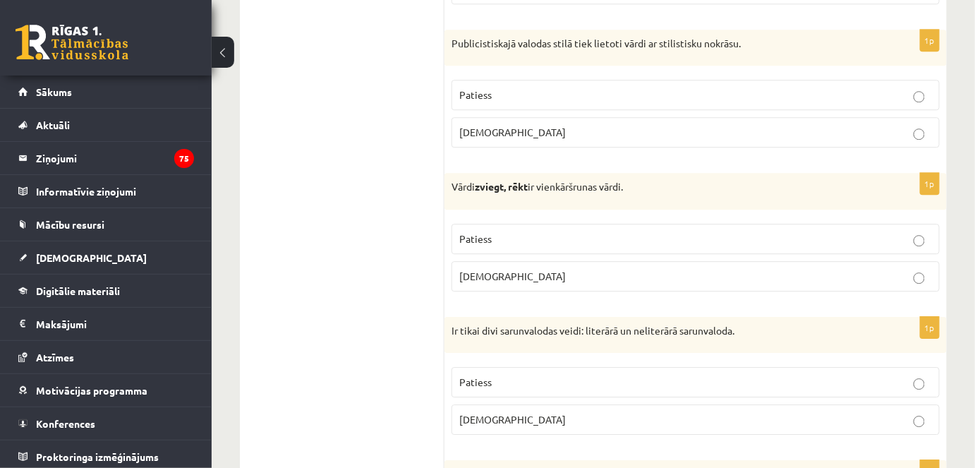
scroll to position [1266, 0]
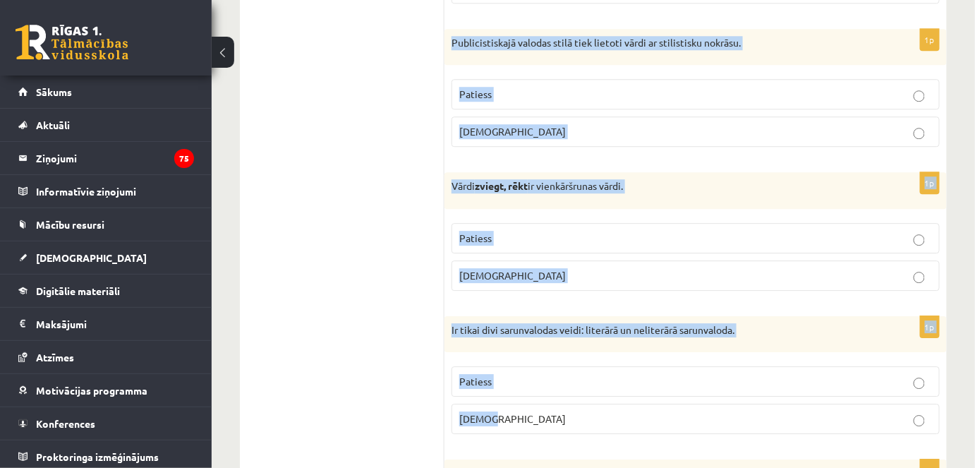
drag, startPoint x: 449, startPoint y: 32, endPoint x: 498, endPoint y: 408, distance: 379.0
copy form "Publicistiskajā valodas stilā tiek lietoti vārdi ar stilistisku nokrāsu. Paties…"
click at [555, 87] on p "Patiess" at bounding box center [695, 94] width 473 height 15
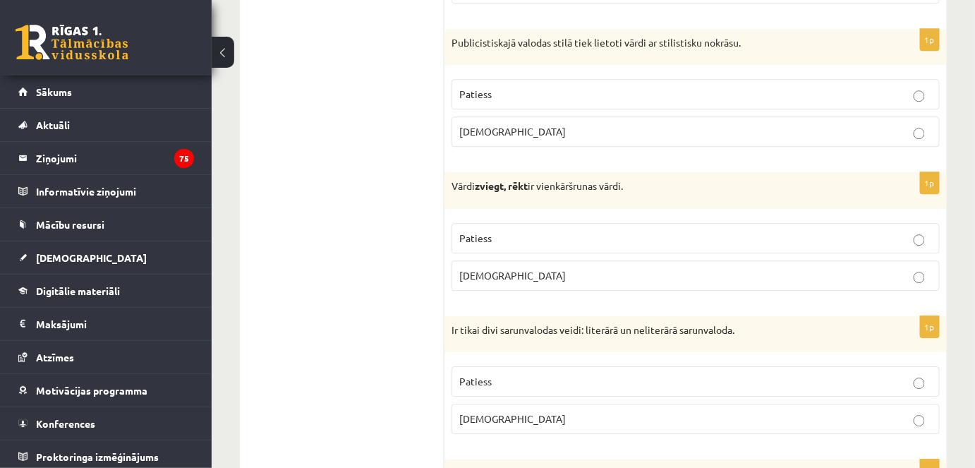
click at [568, 240] on label "Patiess" at bounding box center [695, 238] width 488 height 30
click at [545, 411] on p "[DEMOGRAPHIC_DATA]" at bounding box center [695, 418] width 473 height 15
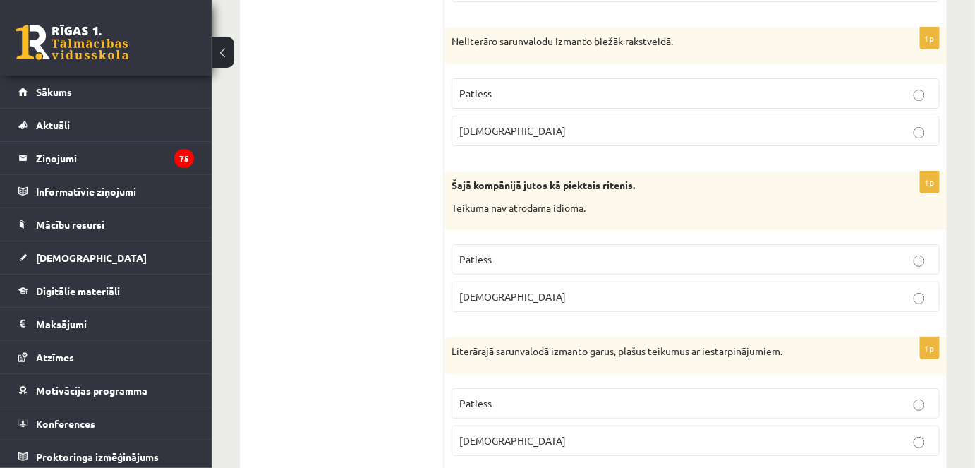
scroll to position [1695, 0]
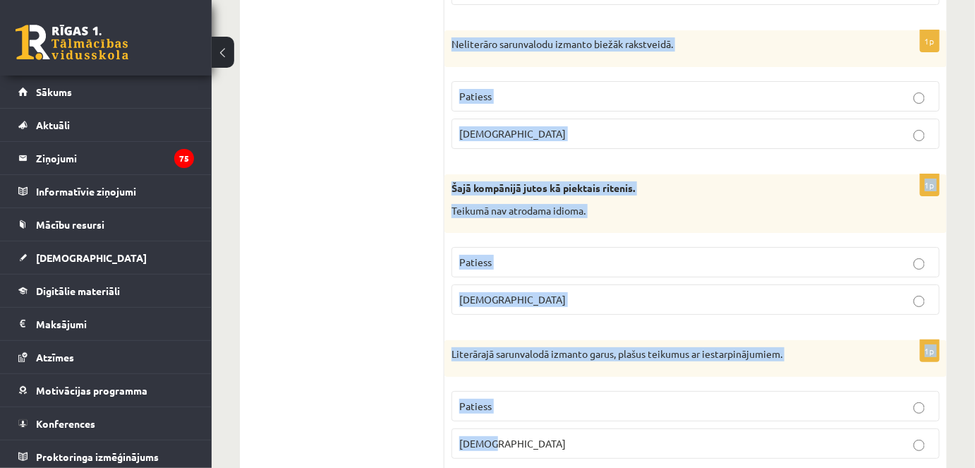
drag, startPoint x: 451, startPoint y: 32, endPoint x: 609, endPoint y: 434, distance: 431.9
copy form "Neliterāro sarunvalodu izmanto biežāk rakstveidā. Patiess Aplams 1p Šajā kompān…"
click at [489, 127] on span "Aplams" at bounding box center [512, 133] width 106 height 13
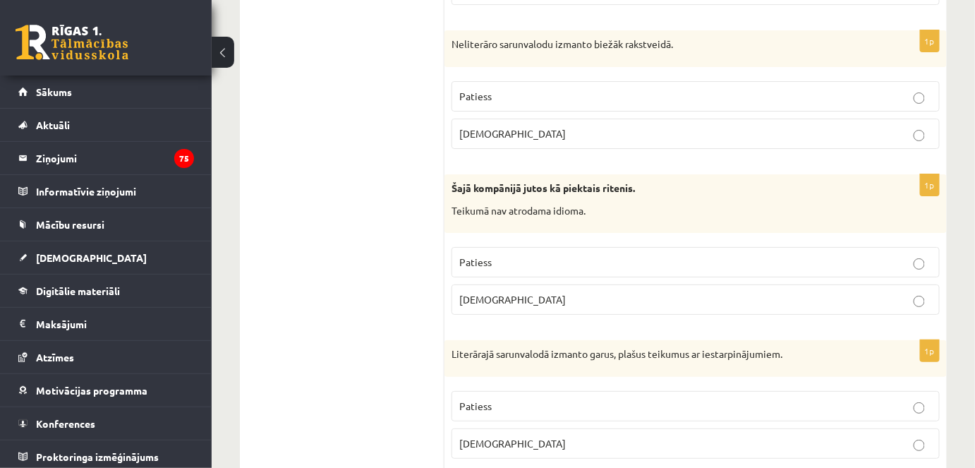
click at [538, 292] on p "Aplams" at bounding box center [695, 299] width 473 height 15
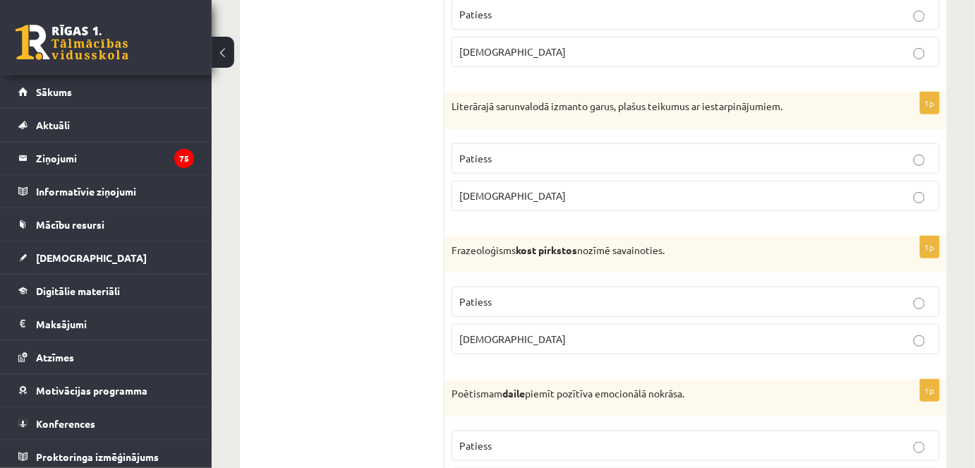
scroll to position [1943, 0]
click at [526, 154] on p "Patiess" at bounding box center [695, 157] width 473 height 15
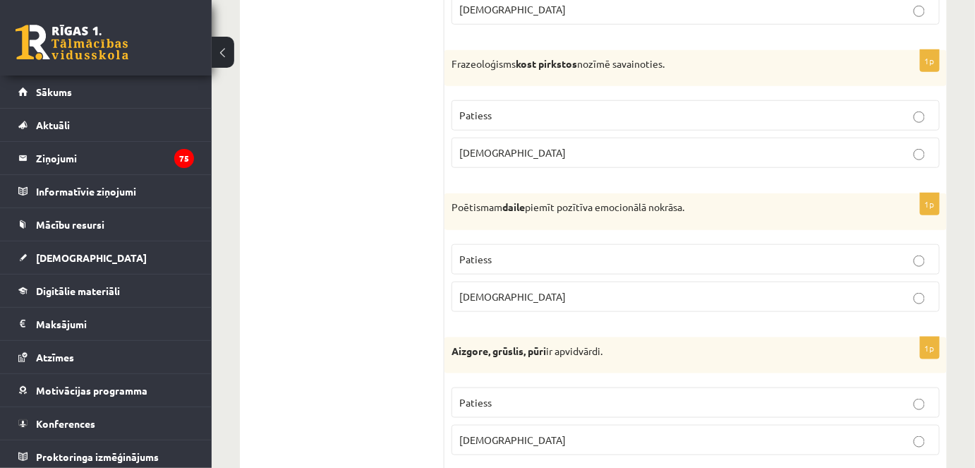
scroll to position [2131, 0]
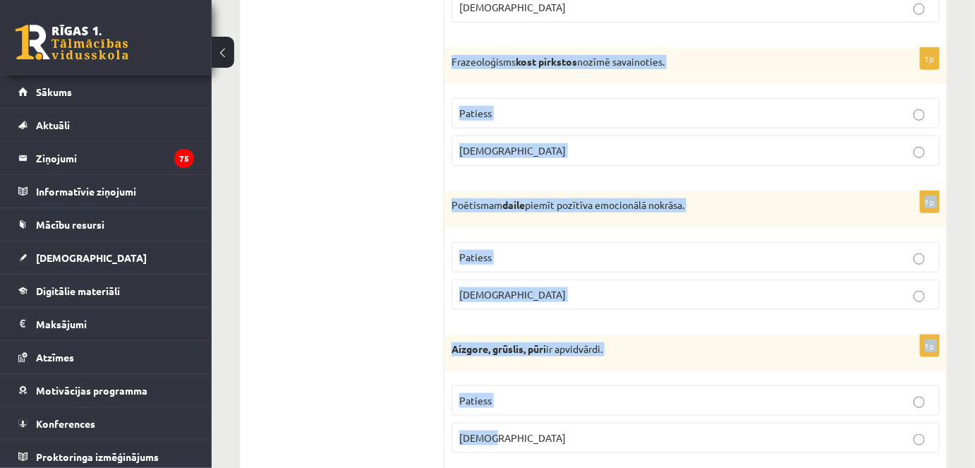
drag, startPoint x: 449, startPoint y: 48, endPoint x: 597, endPoint y: 418, distance: 398.4
click at [597, 418] on form "Apgalvojums ir patiess vai nepatiess? 1p Visiem vārdiem ir vairākas nozīmes. Pa…" at bounding box center [695, 338] width 474 height 4430
copy form "Frazeoloģisms kost pirkstos nozīmē savainoties. Patiess Aplams 1p Poētismam dai…"
click at [530, 143] on p "Aplams" at bounding box center [695, 150] width 473 height 15
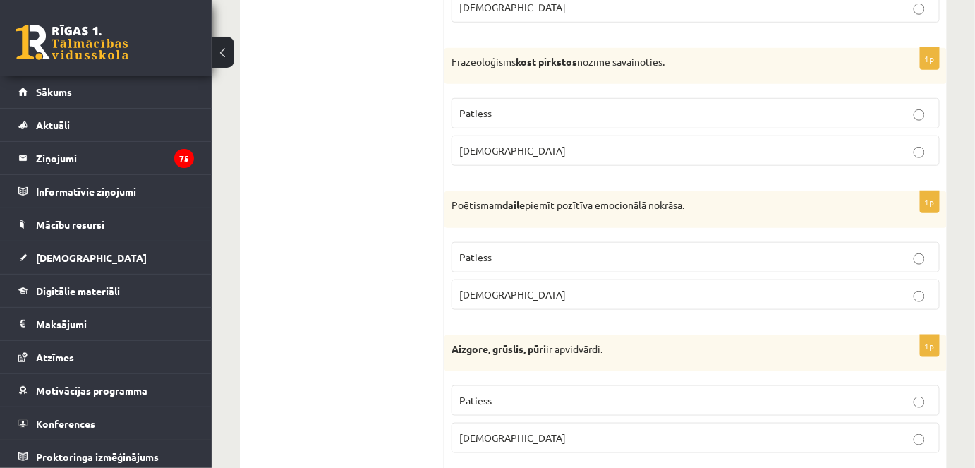
click at [541, 250] on p "Patiess" at bounding box center [695, 257] width 473 height 15
click at [516, 393] on p "Patiess" at bounding box center [695, 400] width 473 height 15
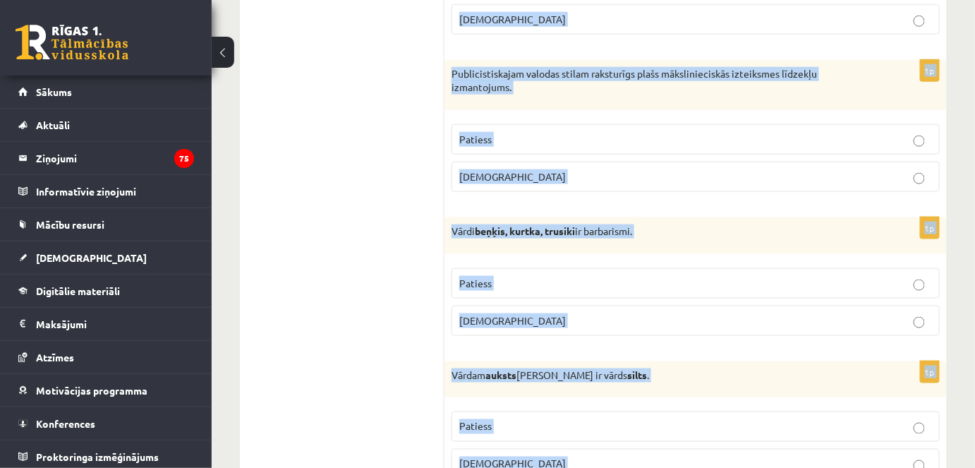
scroll to position [4234, 0]
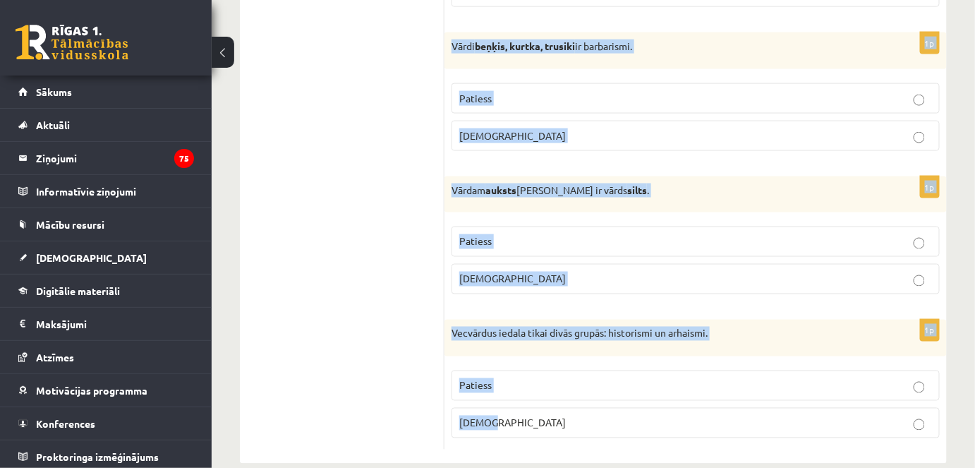
drag, startPoint x: 451, startPoint y: 71, endPoint x: 504, endPoint y: 495, distance: 427.1
copy form "Vairākums Eiropas valodu pieder indoeiropiešu valodu saimei, tajā apvienotas 43…"
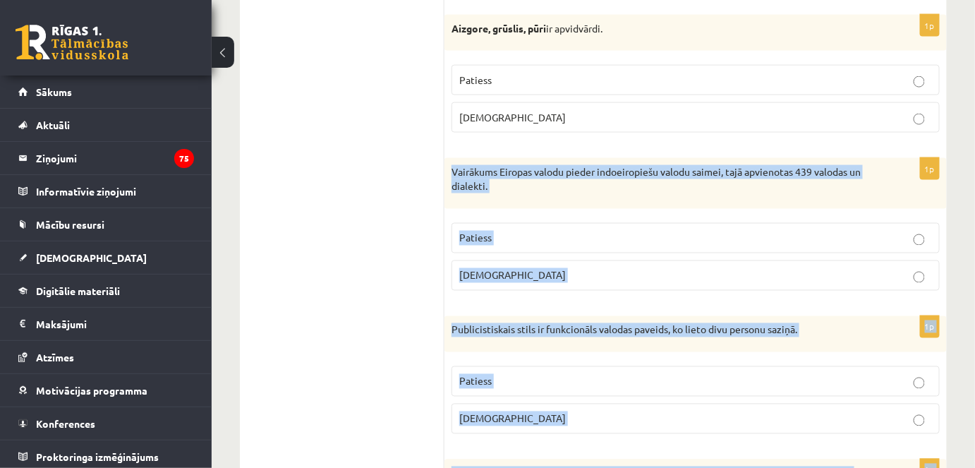
scroll to position [2452, 0]
click at [492, 230] on p "Patiess" at bounding box center [695, 237] width 473 height 15
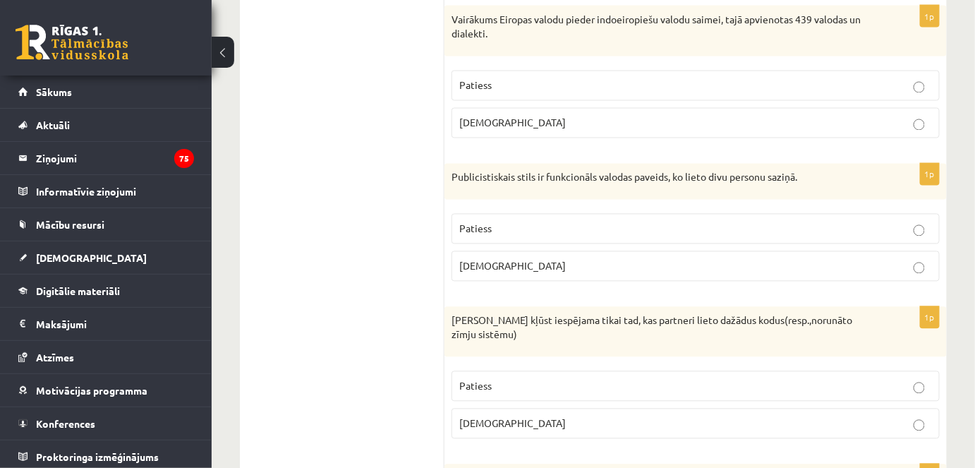
scroll to position [2605, 0]
click at [483, 212] on label "Patiess" at bounding box center [695, 227] width 488 height 30
click at [498, 257] on p "Aplams" at bounding box center [695, 264] width 473 height 15
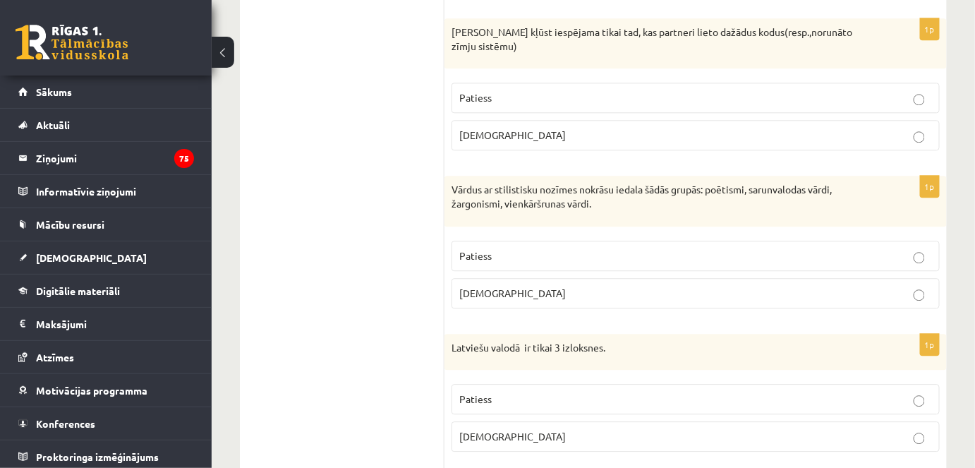
scroll to position [2892, 0]
click at [502, 127] on p "Aplams" at bounding box center [695, 134] width 473 height 15
click at [525, 248] on p "Patiess" at bounding box center [695, 255] width 473 height 15
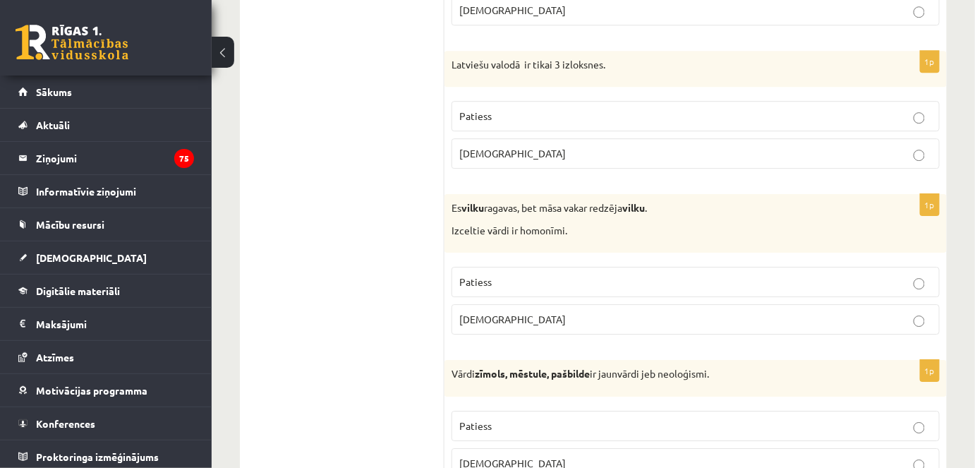
scroll to position [3177, 0]
click at [476, 107] on span "Patiess" at bounding box center [475, 113] width 32 height 13
click at [506, 272] on p "Patiess" at bounding box center [695, 279] width 473 height 15
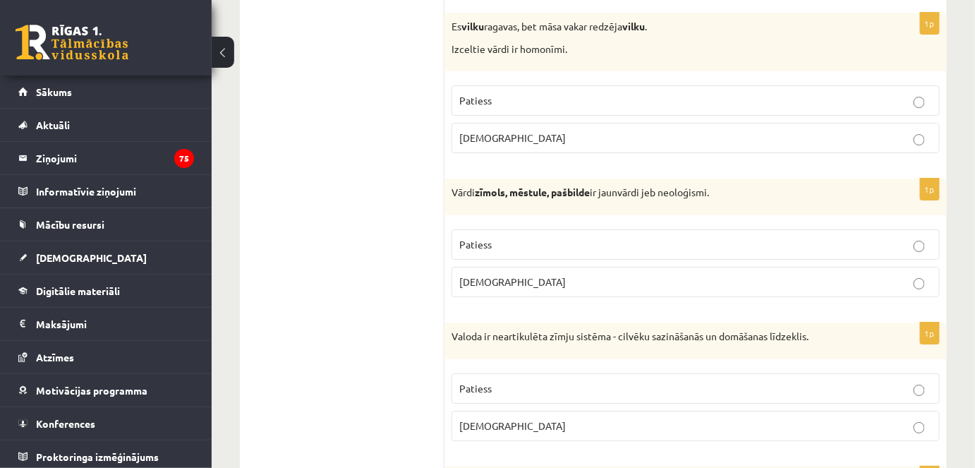
scroll to position [3363, 0]
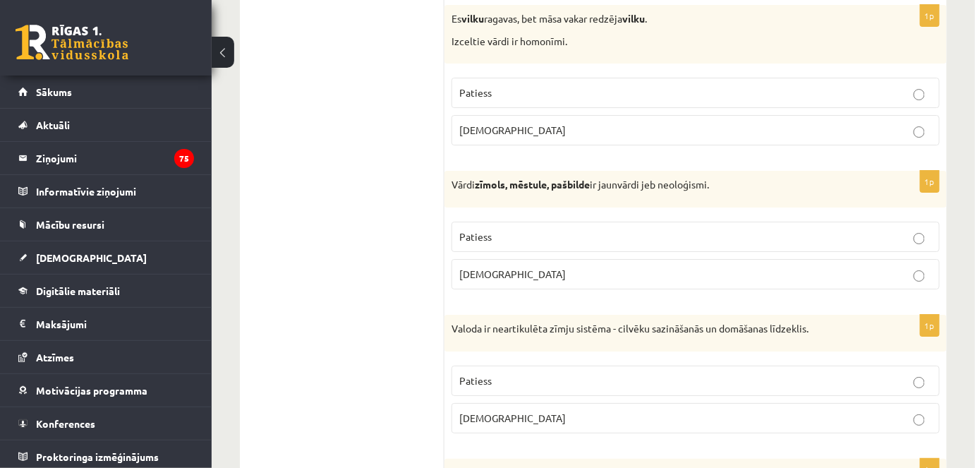
click at [512, 229] on p "Patiess" at bounding box center [695, 236] width 473 height 15
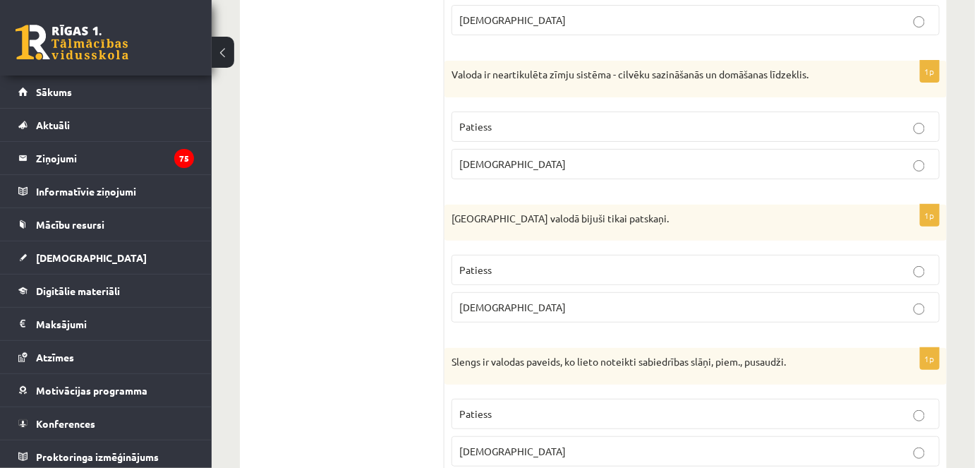
scroll to position [3619, 0]
click at [492, 156] on span "Aplams" at bounding box center [512, 162] width 106 height 13
click at [506, 298] on p "Aplams" at bounding box center [695, 305] width 473 height 15
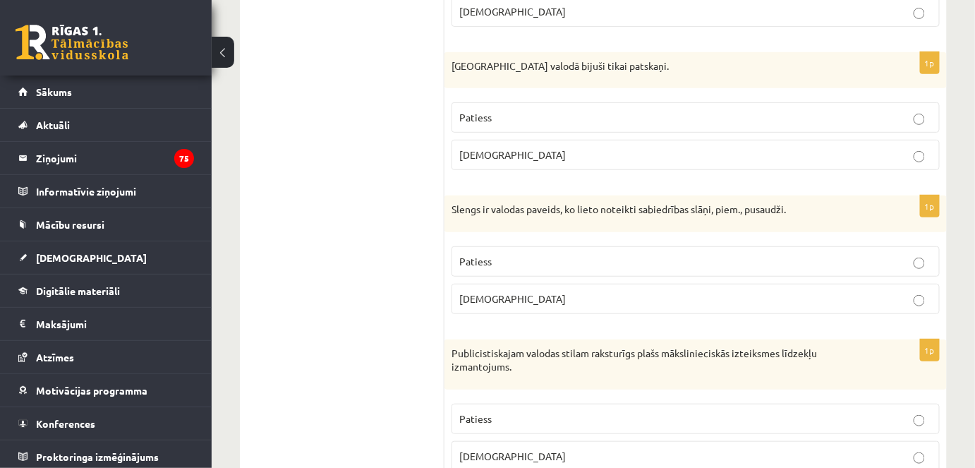
click at [513, 254] on p "Patiess" at bounding box center [695, 261] width 473 height 15
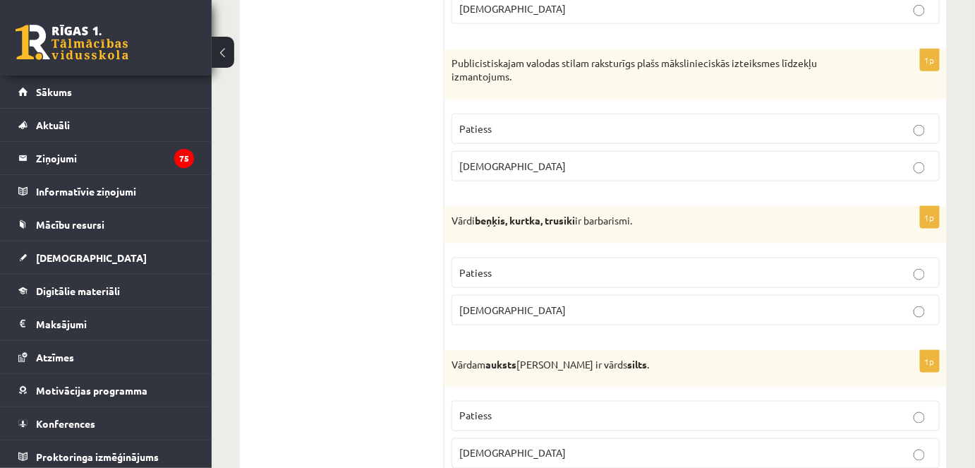
scroll to position [4061, 0]
click at [509, 151] on label "Aplams" at bounding box center [695, 165] width 488 height 30
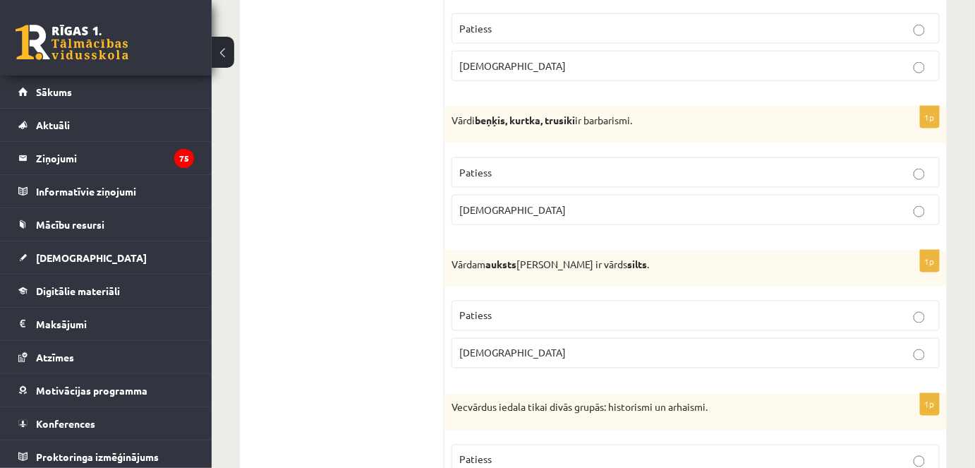
scroll to position [4161, 0]
click at [509, 164] on p "Patiess" at bounding box center [695, 171] width 473 height 15
click at [522, 307] on p "Patiess" at bounding box center [695, 314] width 473 height 15
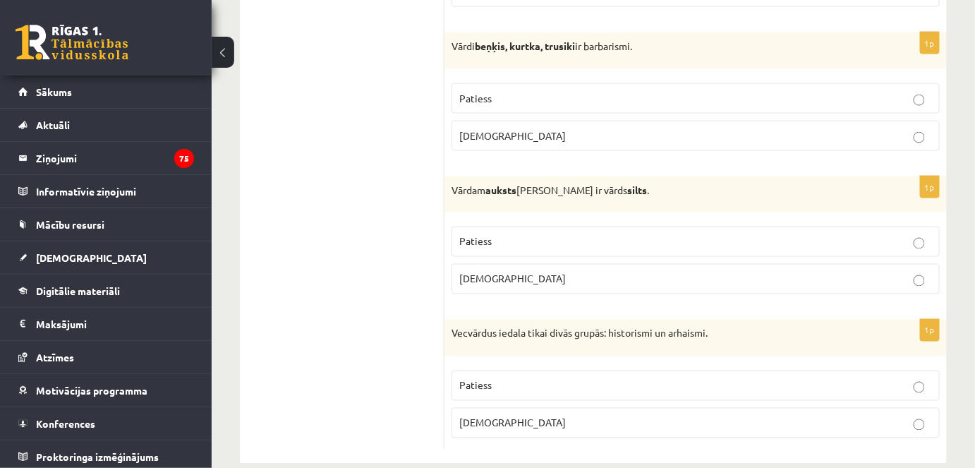
click at [519, 378] on p "Patiess" at bounding box center [695, 385] width 473 height 15
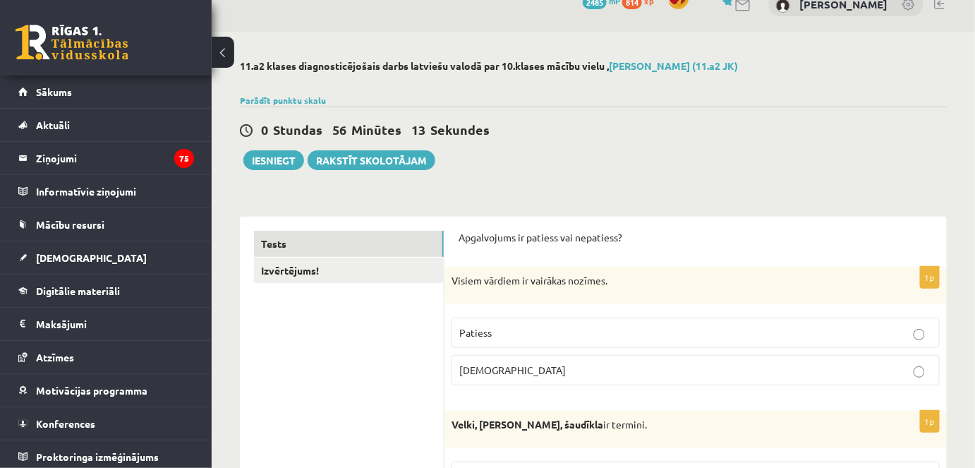
scroll to position [22, 0]
click at [307, 269] on link "Izvērtējums!" at bounding box center [349, 271] width 190 height 26
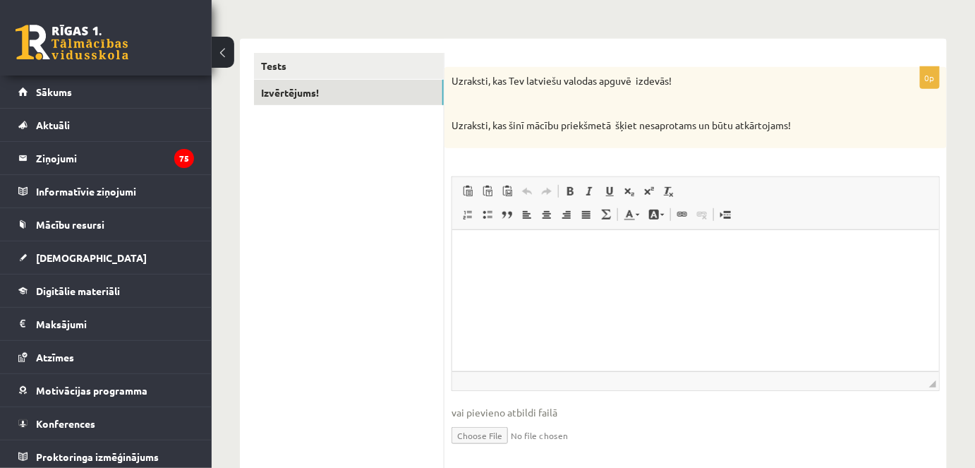
scroll to position [208, 0]
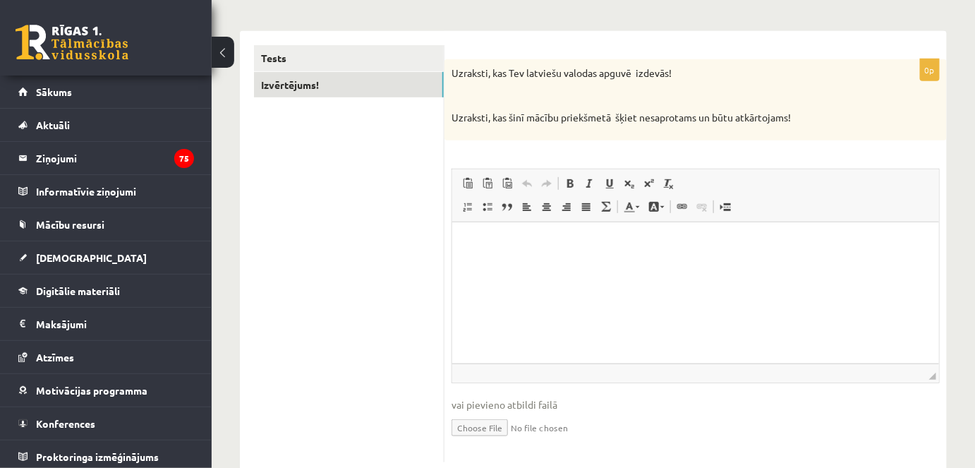
click at [543, 260] on html at bounding box center [694, 242] width 487 height 43
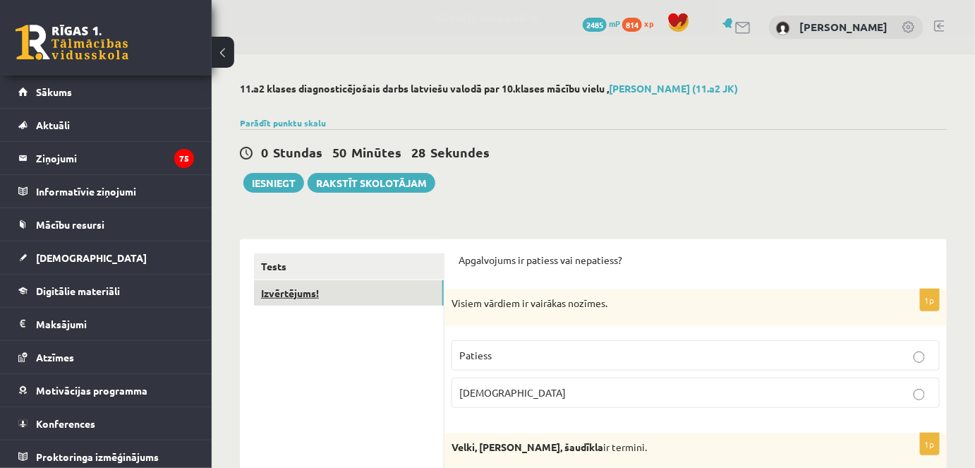
click at [303, 292] on link "Izvērtējums!" at bounding box center [349, 293] width 190 height 26
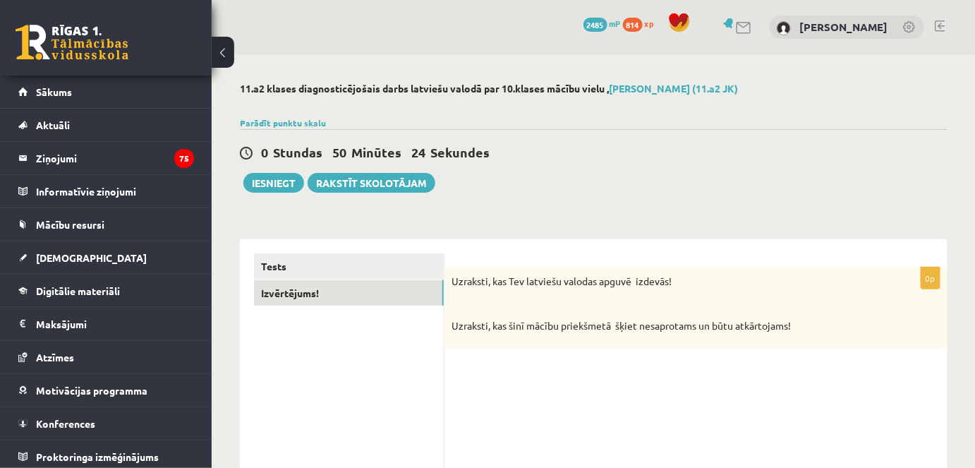
scroll to position [103, 0]
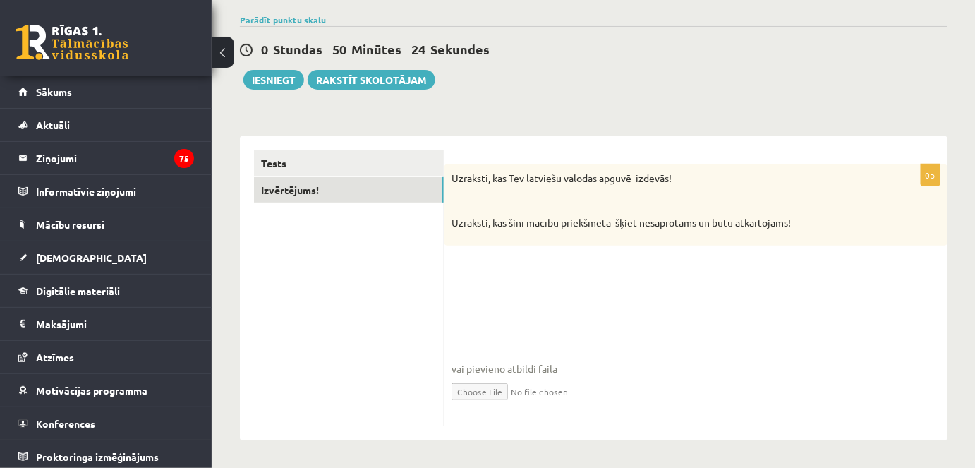
click at [523, 263] on div "**********" at bounding box center [695, 295] width 503 height 262
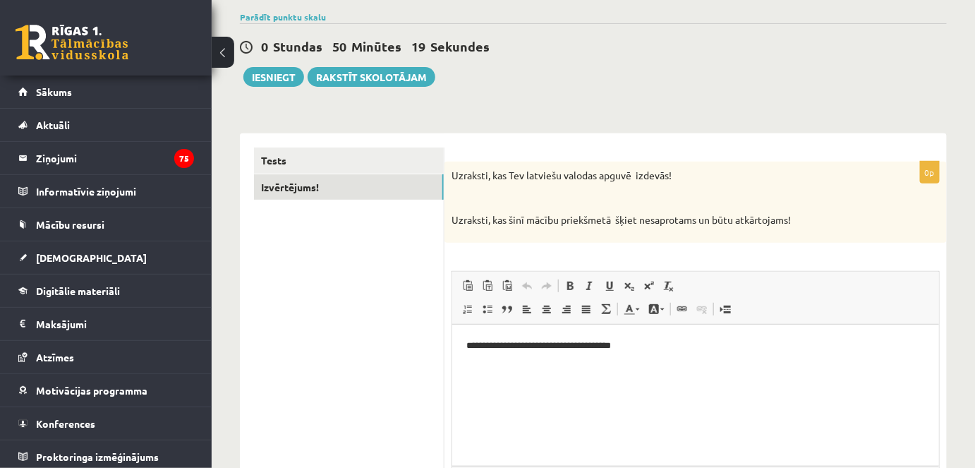
scroll to position [92, 0]
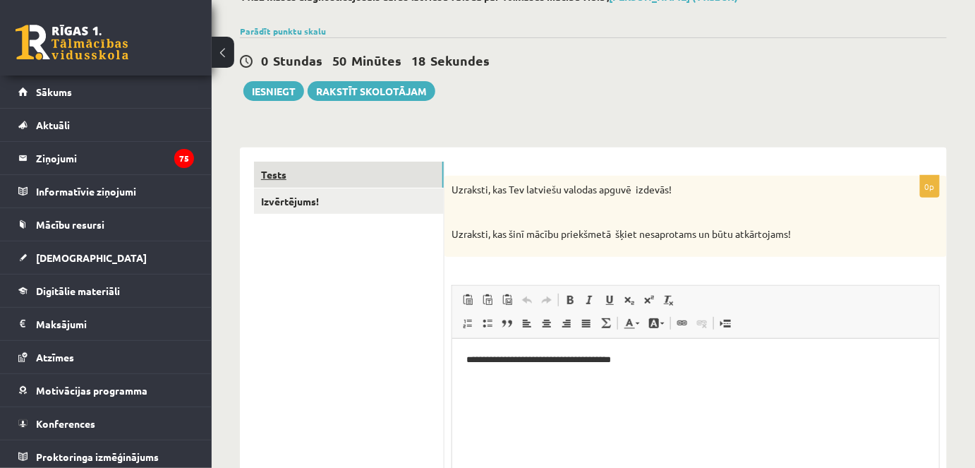
click at [395, 162] on link "Tests" at bounding box center [349, 175] width 190 height 26
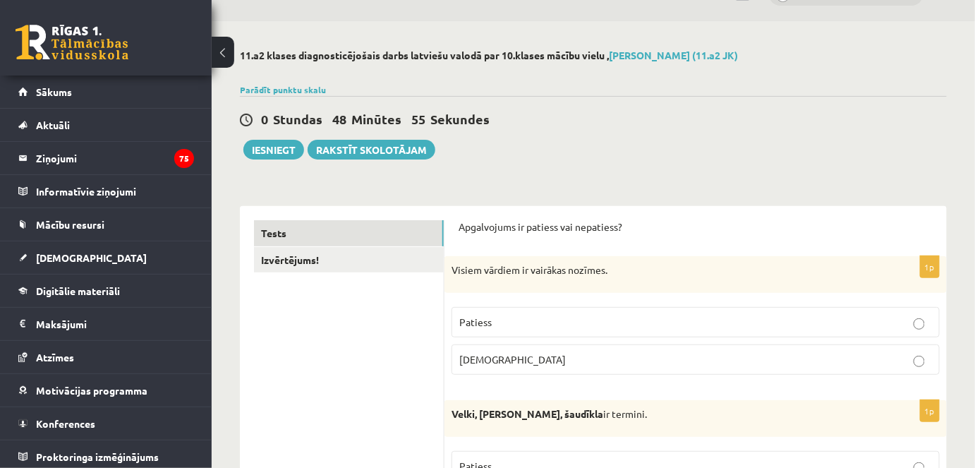
scroll to position [35, 0]
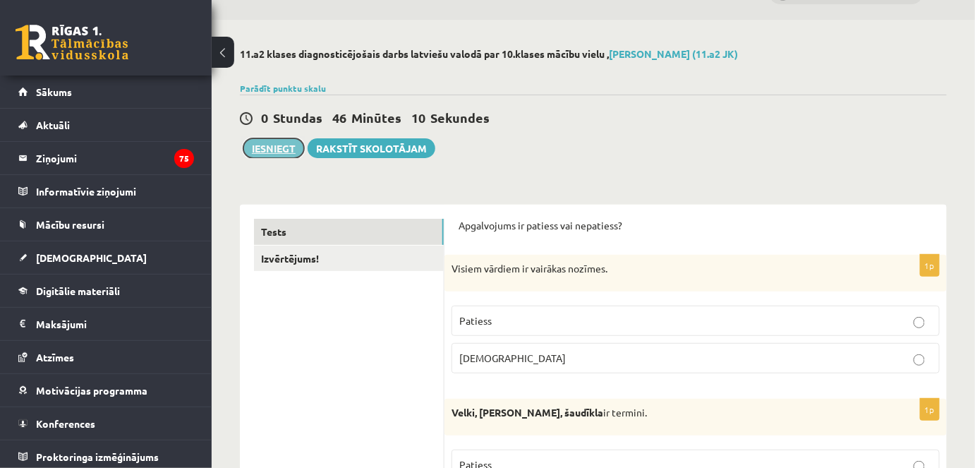
click at [271, 148] on button "Iesniegt" at bounding box center [273, 148] width 61 height 20
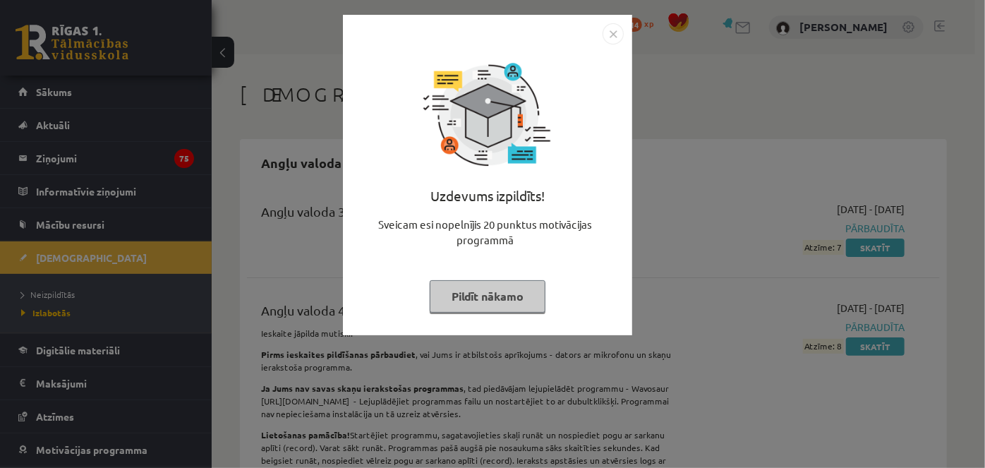
click at [513, 298] on button "Pildīt nākamo" at bounding box center [488, 296] width 116 height 32
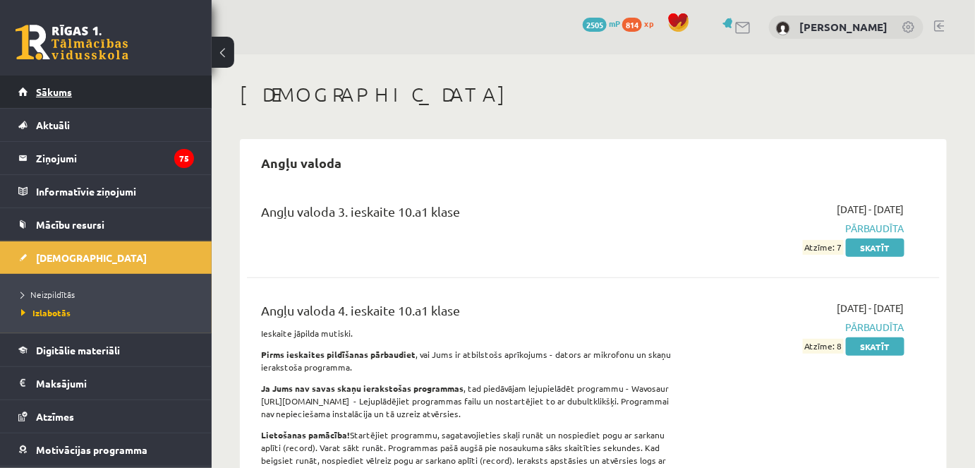
click at [128, 89] on link "Sākums" at bounding box center [106, 91] width 176 height 32
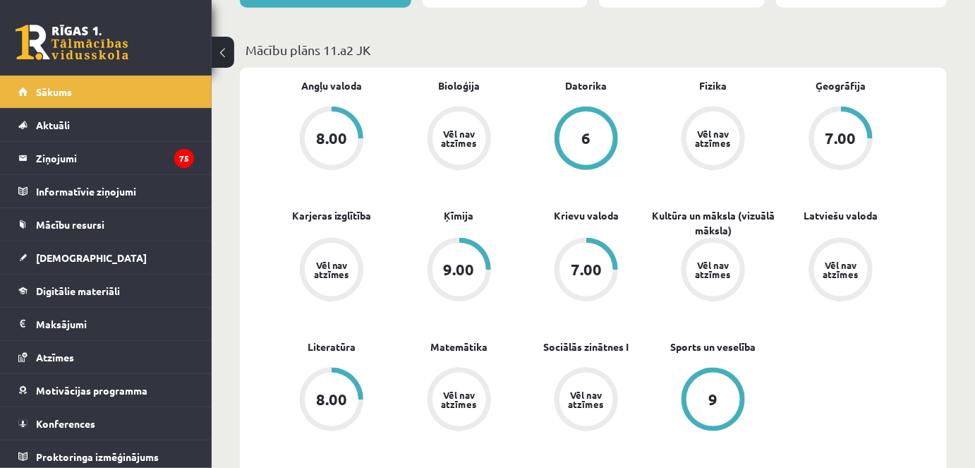
scroll to position [307, 0]
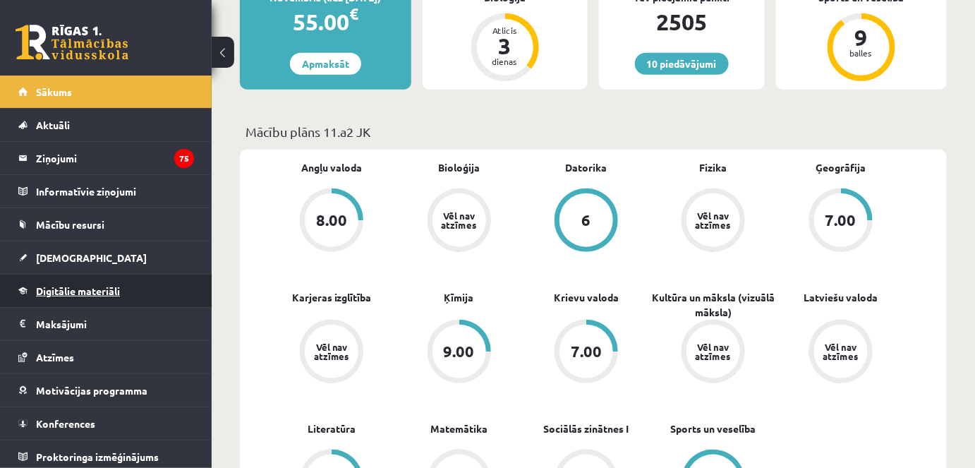
click at [73, 288] on span "Digitālie materiāli" at bounding box center [78, 290] width 84 height 13
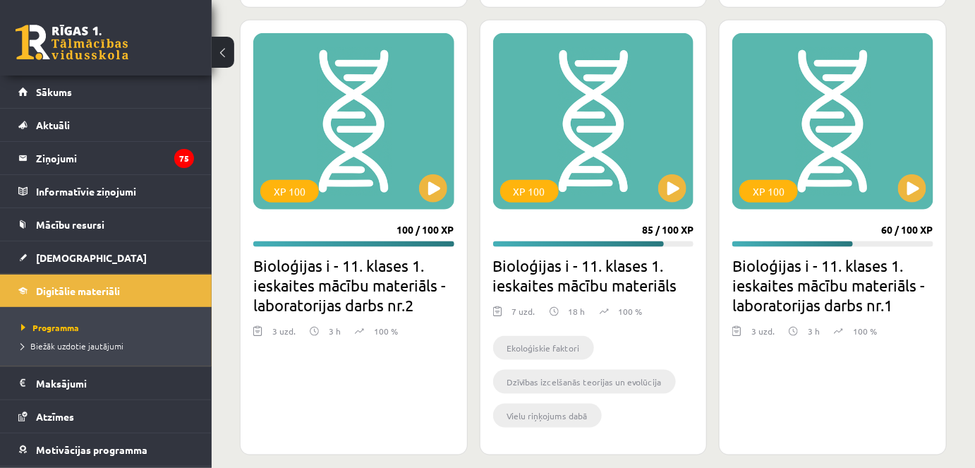
scroll to position [4019, 0]
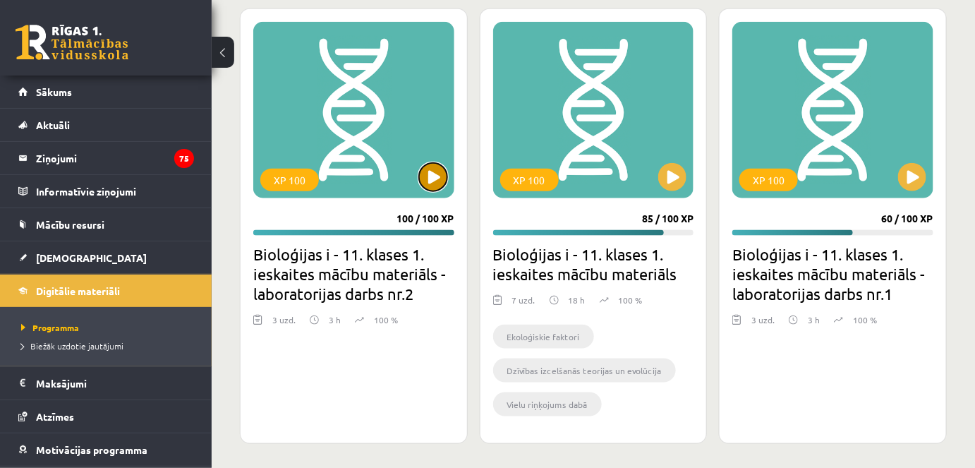
click at [434, 173] on button at bounding box center [433, 177] width 28 height 28
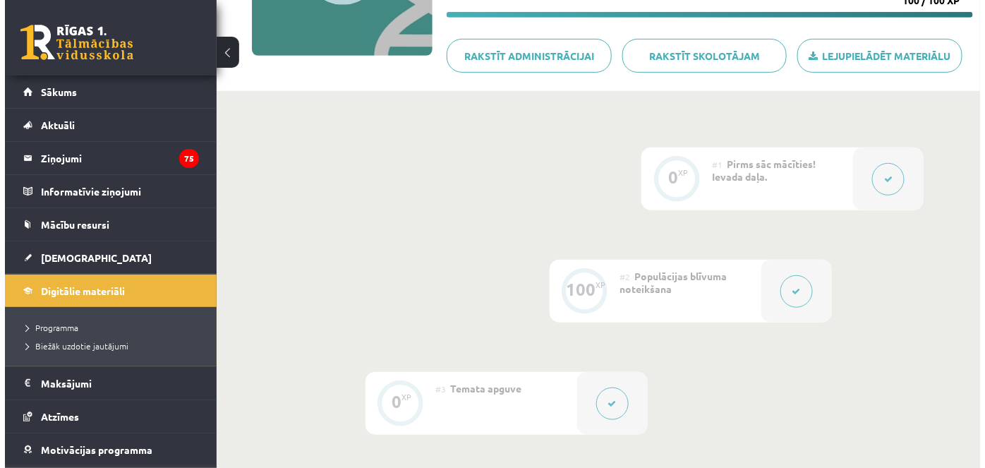
scroll to position [238, 0]
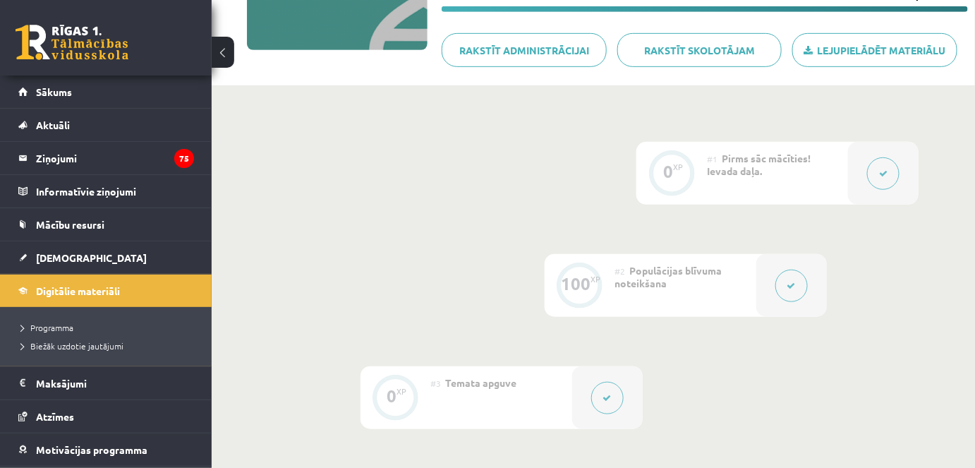
click at [788, 286] on icon at bounding box center [791, 285] width 8 height 8
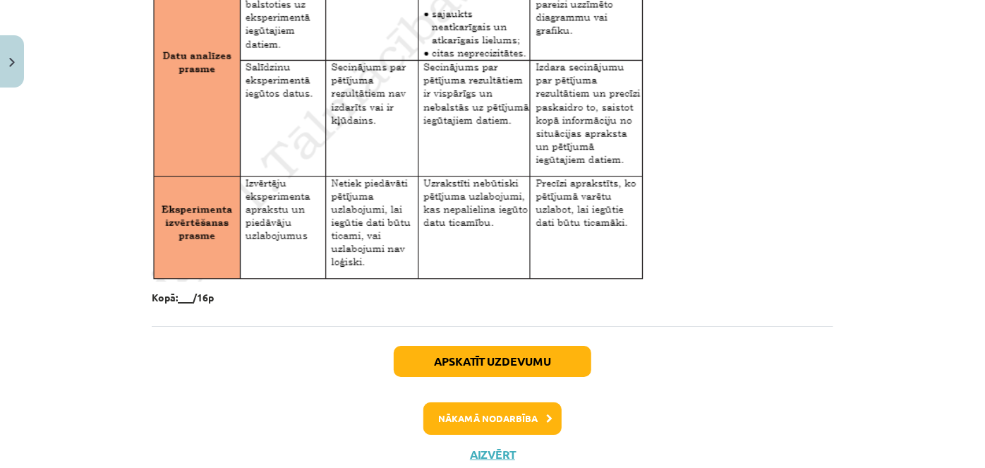
scroll to position [2429, 0]
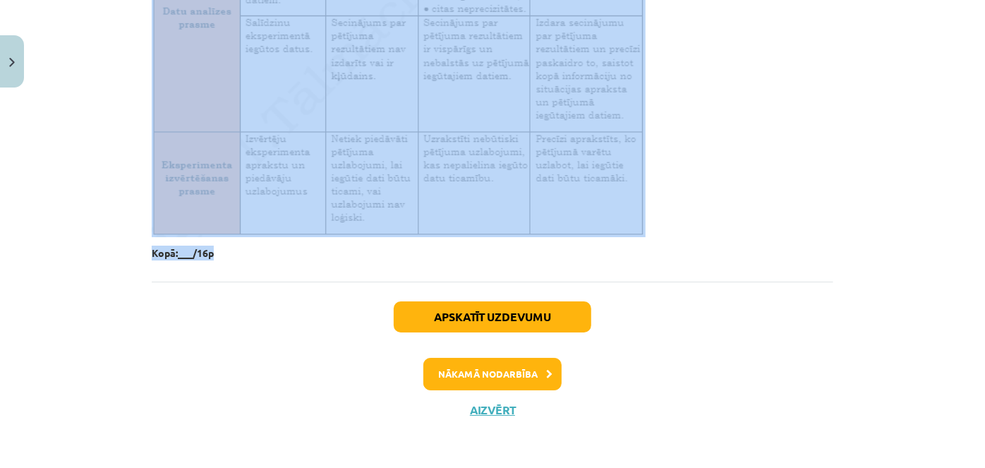
drag, startPoint x: 143, startPoint y: 59, endPoint x: 257, endPoint y: 266, distance: 236.1
copy div "Loremipsum dolorsit Ametco adipiscingel seddoe, tempori, utlabor etdolo. Magna …"
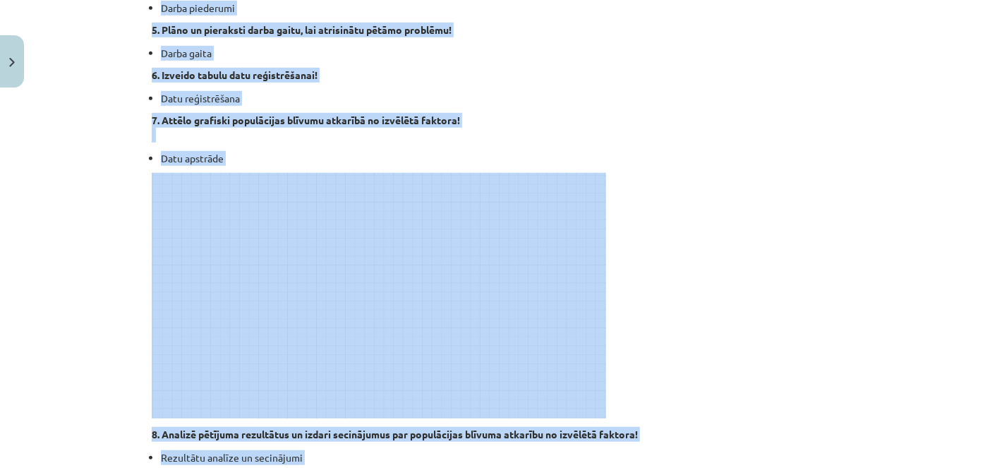
scroll to position [0, 0]
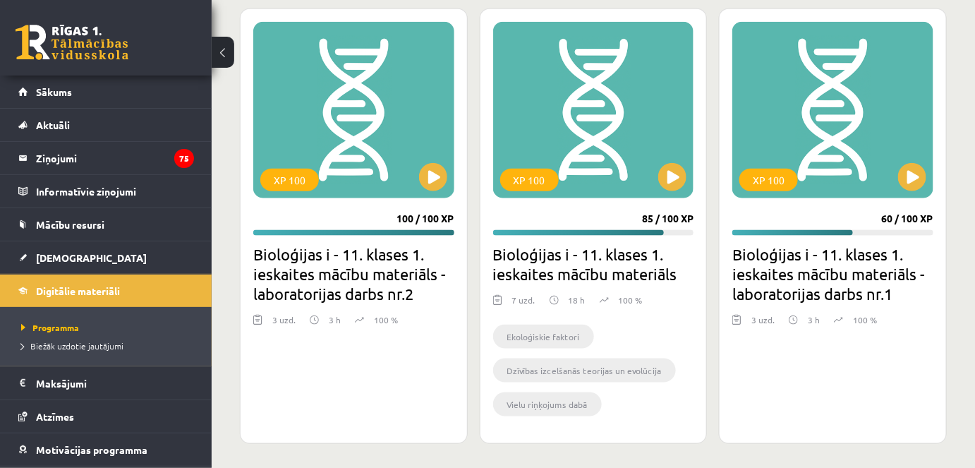
scroll to position [4019, 0]
click at [912, 171] on button at bounding box center [912, 177] width 28 height 28
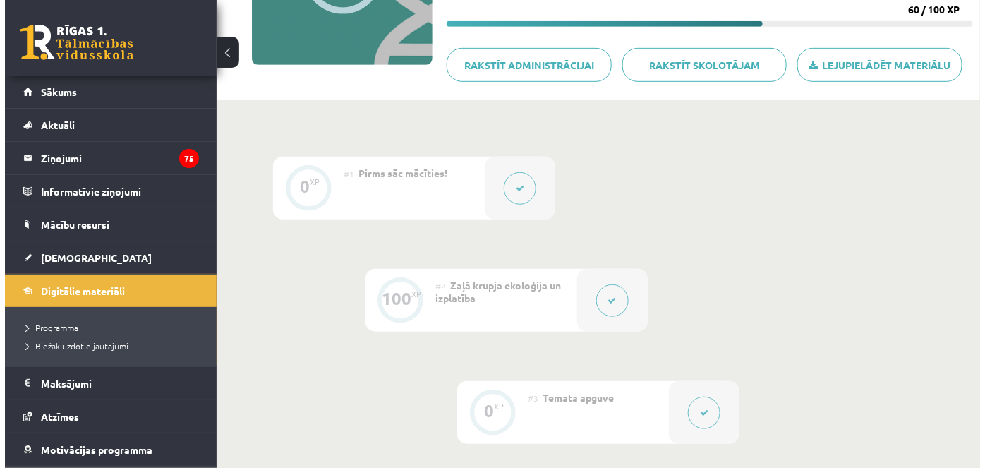
scroll to position [224, 0]
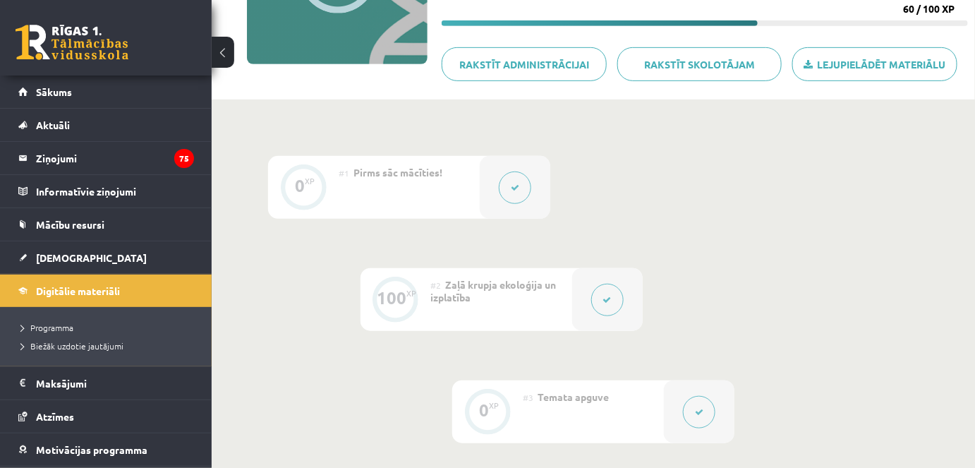
click at [603, 297] on icon at bounding box center [607, 300] width 8 height 8
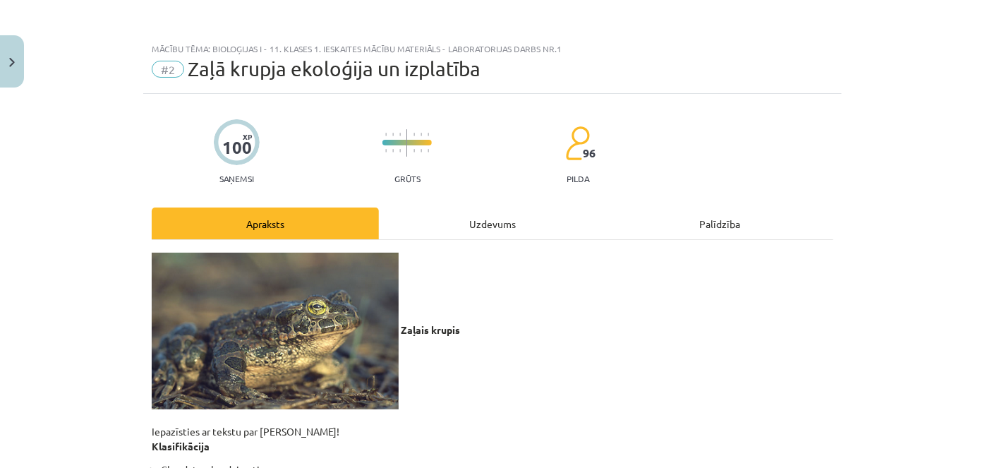
drag, startPoint x: 142, startPoint y: 249, endPoint x: 288, endPoint y: 299, distance: 154.3
click at [571, 394] on p "Zaļais krupis Iepazīsties ar tekstu par [PERSON_NAME]! Klasifikācija" at bounding box center [492, 352] width 681 height 201
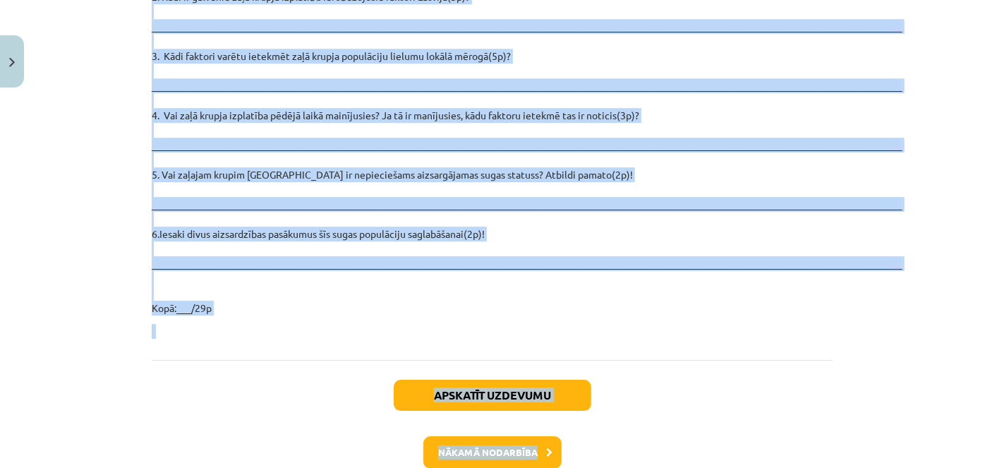
scroll to position [2097, 0]
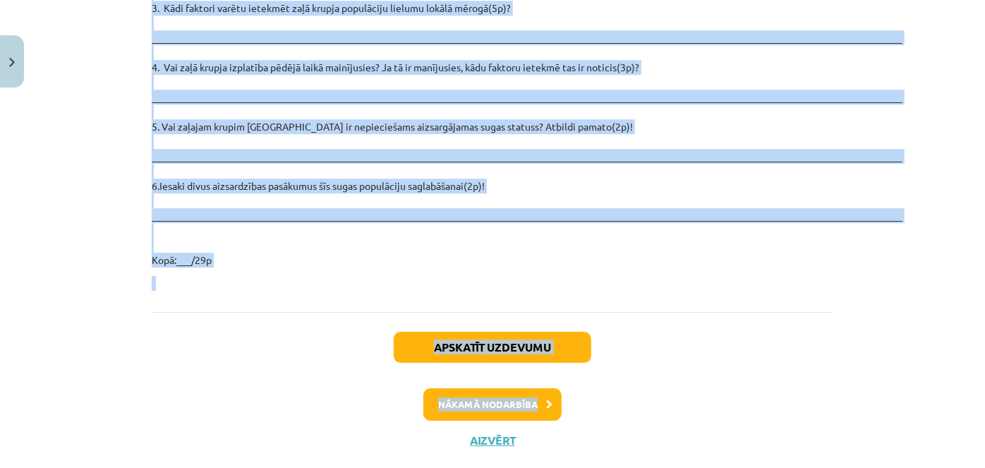
drag, startPoint x: 493, startPoint y: 306, endPoint x: 217, endPoint y: 462, distance: 317.4
click at [217, 462] on div "Mācību tēma: Bioloģijas i - 11. klases 1. ieskaites mācību materiāls - laborato…" at bounding box center [492, 234] width 985 height 468
copy div "Loremi dolors Ametconsect ad elitse doe temp incid! Utlaboreetdol Magnaali – en…"
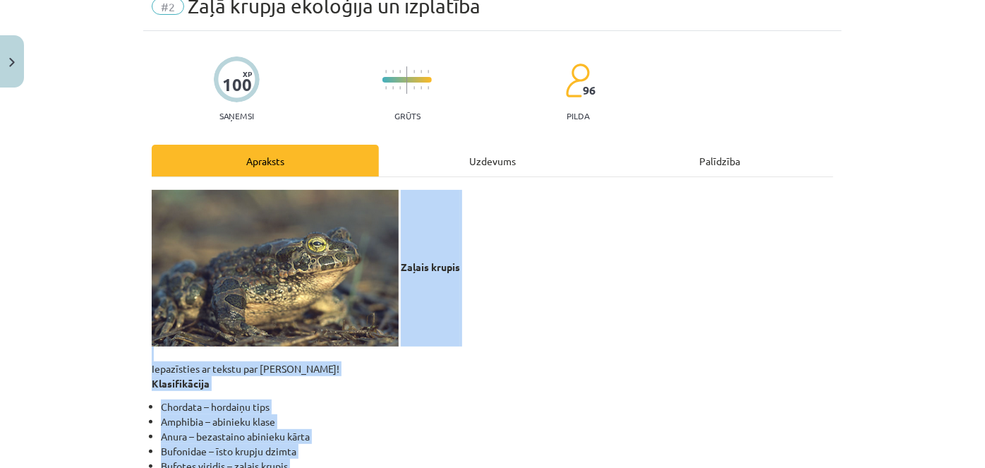
scroll to position [0, 0]
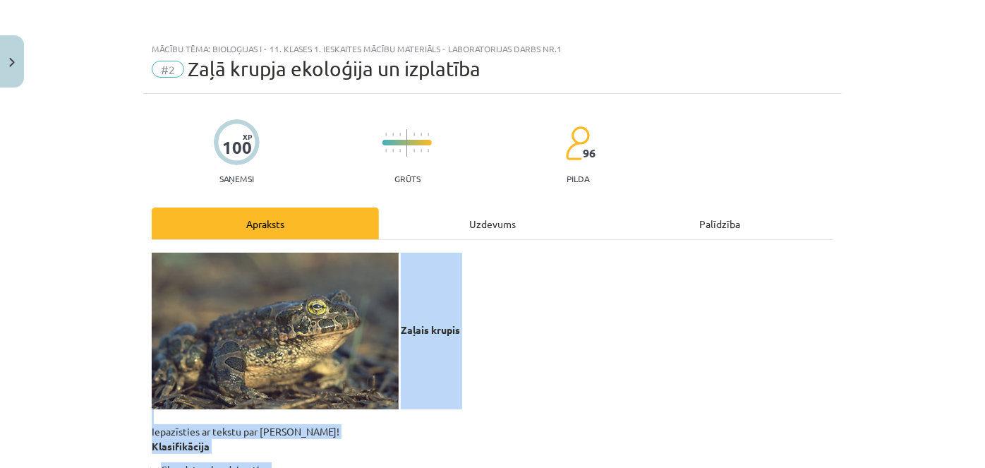
click at [748, 328] on p "Zaļais krupis Iepazīsties ar tekstu par zaļo krupi! Klasifikācija" at bounding box center [492, 352] width 681 height 201
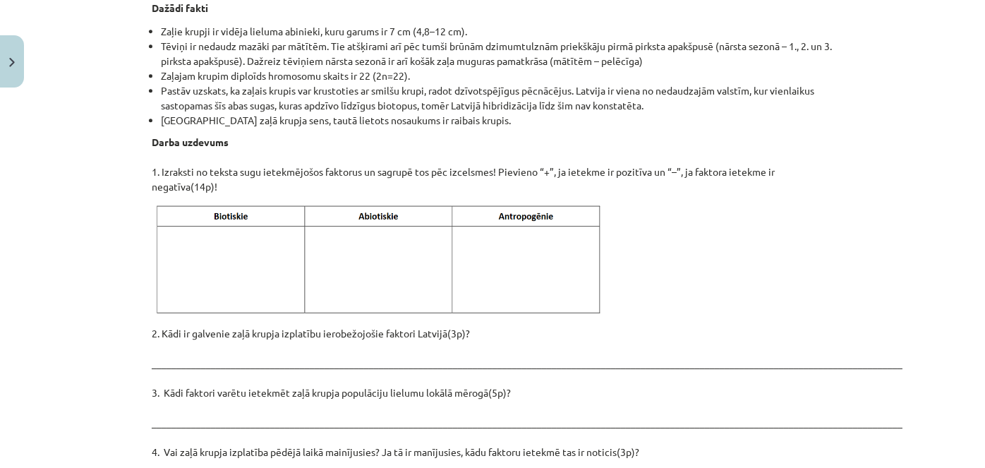
scroll to position [1881, 0]
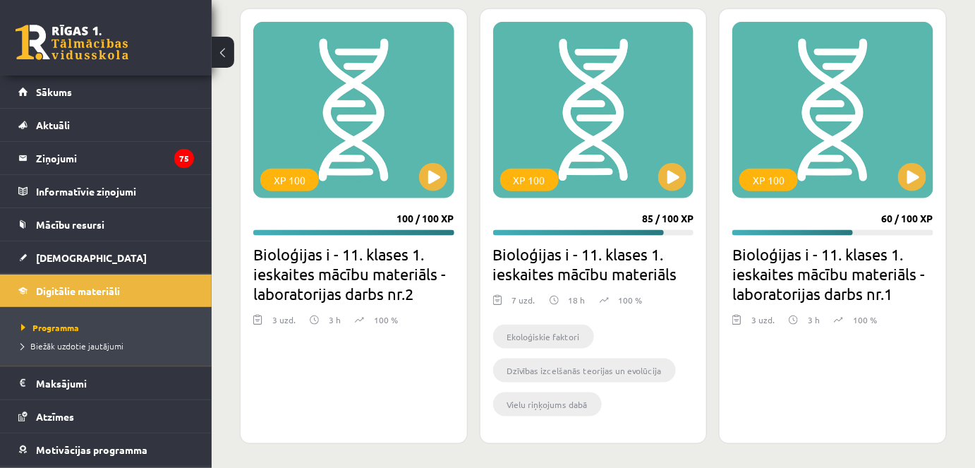
scroll to position [4019, 0]
click at [671, 175] on button at bounding box center [672, 177] width 28 height 28
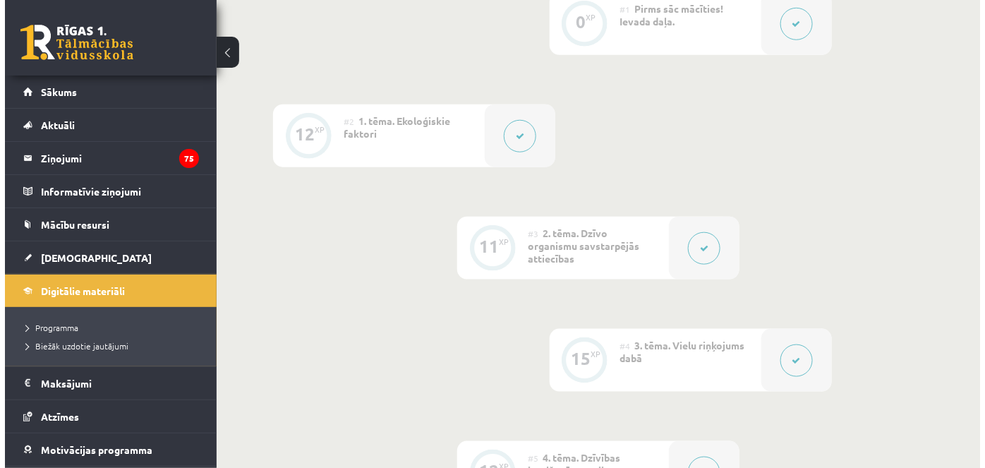
scroll to position [405, 0]
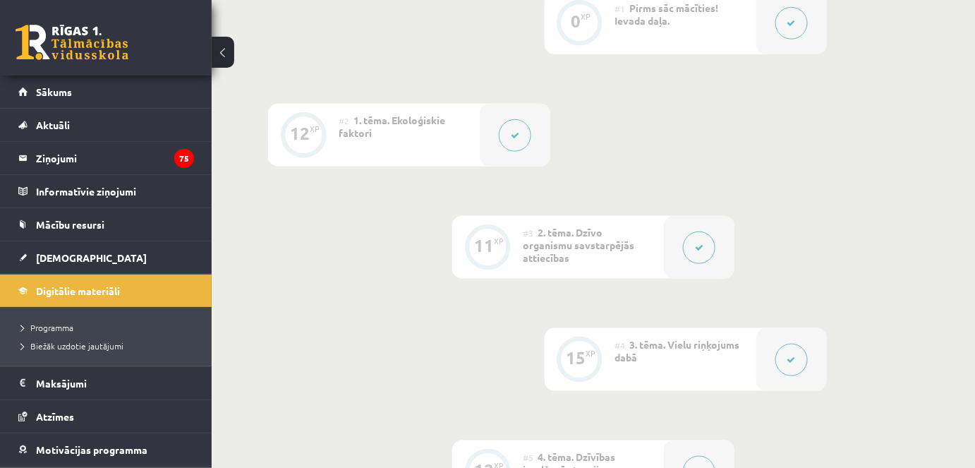
click at [515, 132] on icon at bounding box center [515, 135] width 8 height 8
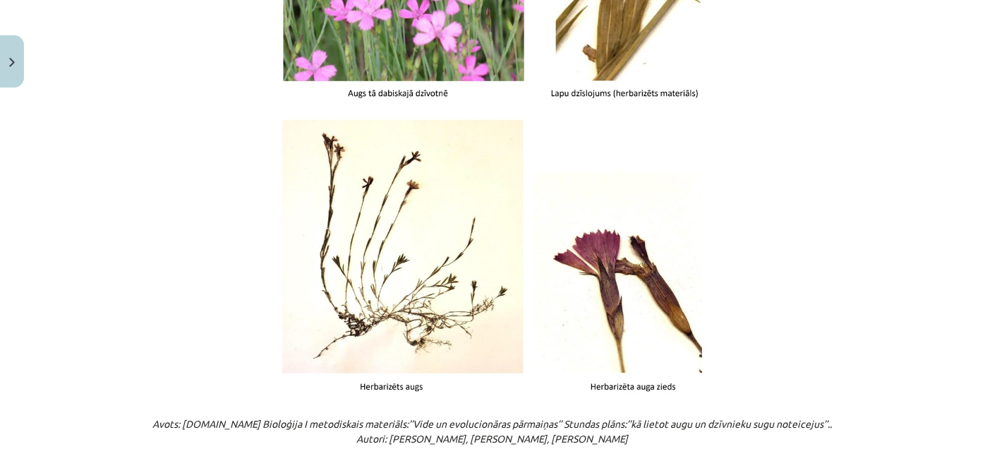
scroll to position [1876, 0]
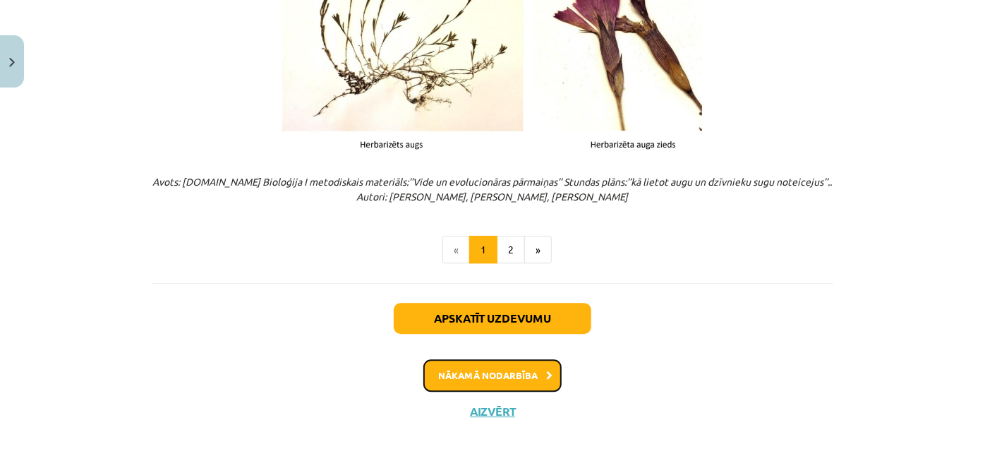
click at [528, 374] on button "Nākamā nodarbība" at bounding box center [492, 375] width 138 height 32
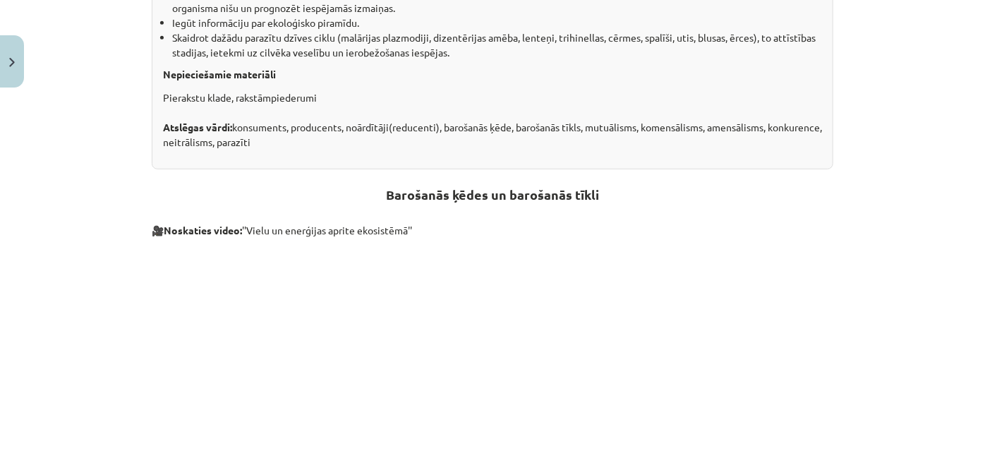
scroll to position [718, 0]
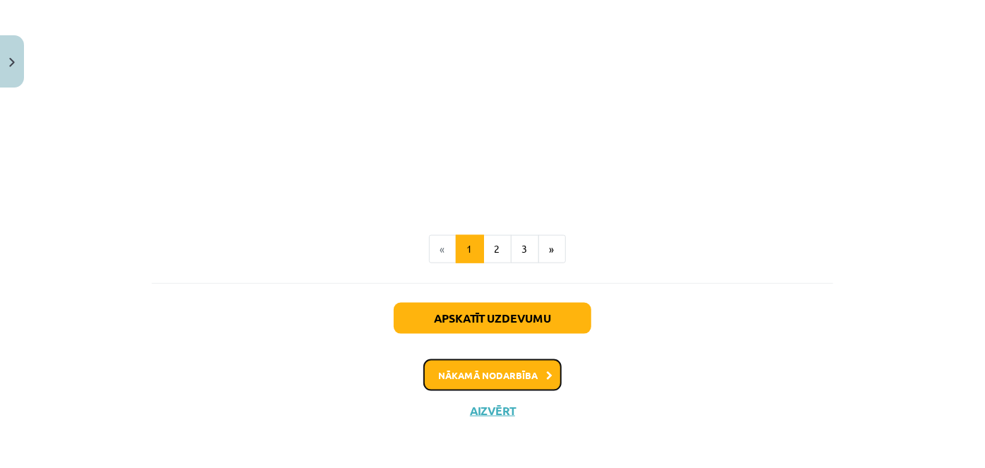
click at [530, 377] on button "Nākamā nodarbība" at bounding box center [492, 375] width 138 height 32
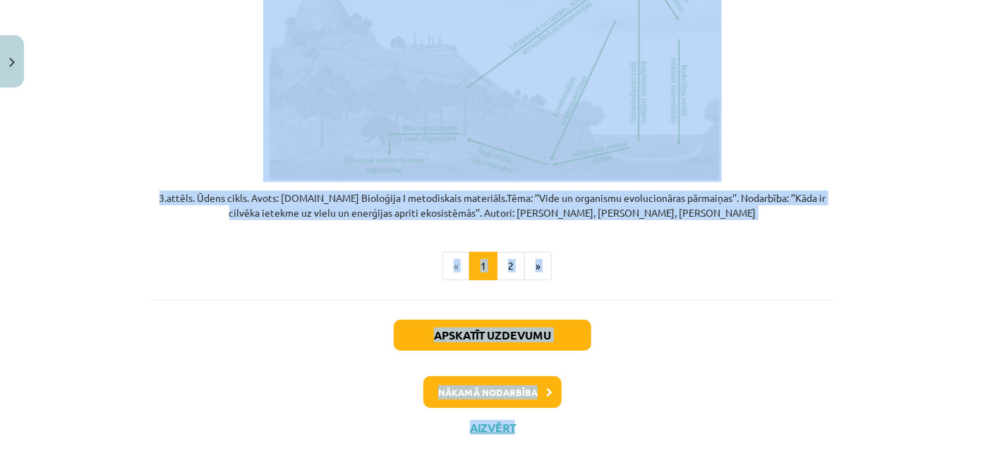
scroll to position [2975, 0]
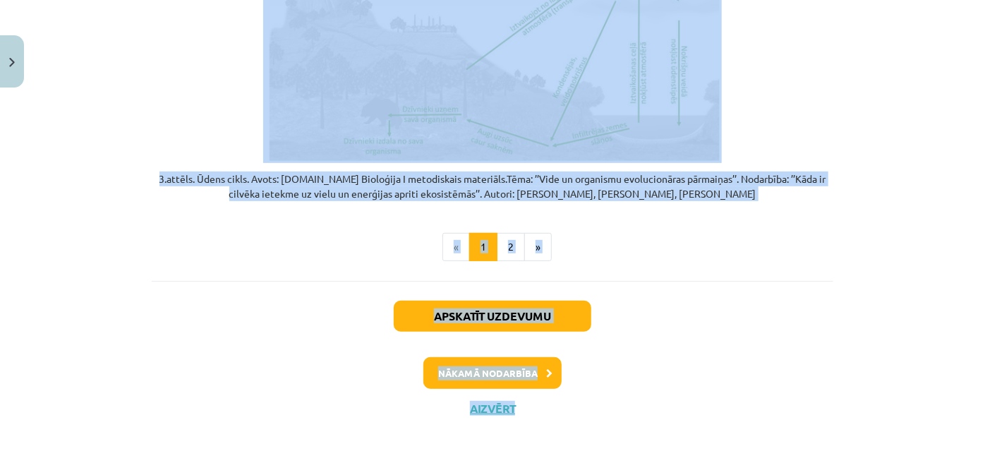
drag, startPoint x: 399, startPoint y: 286, endPoint x: 545, endPoint y: 464, distance: 230.5
click at [545, 464] on div "Mācību tēma: Bioloģijas i - 11. klases 1. ieskaites mācību materiāls #4 3. tēma…" at bounding box center [492, 234] width 985 height 468
copy div "Vielu riņķojums dabā Kas mums priekšā? Spriest, kuru no vielu aprites posmiem v…"
click at [741, 380] on div "Nākamā nodarbība" at bounding box center [492, 373] width 664 height 32
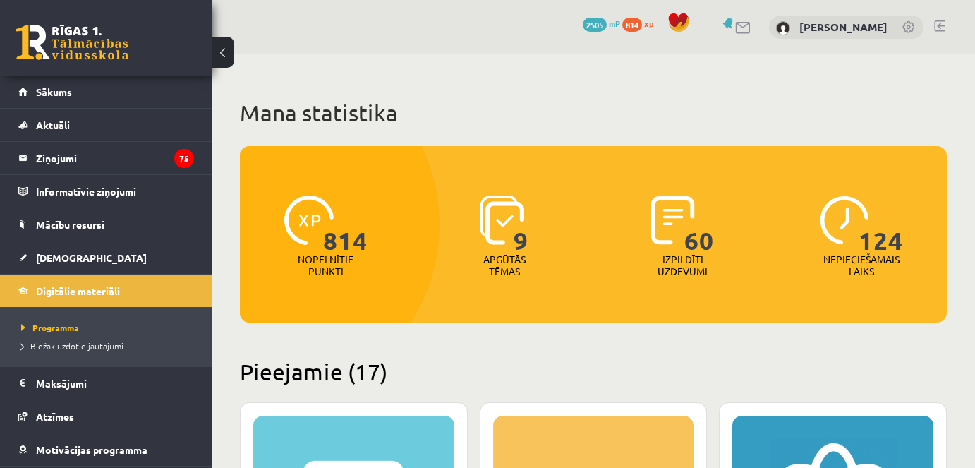
scroll to position [4019, 0]
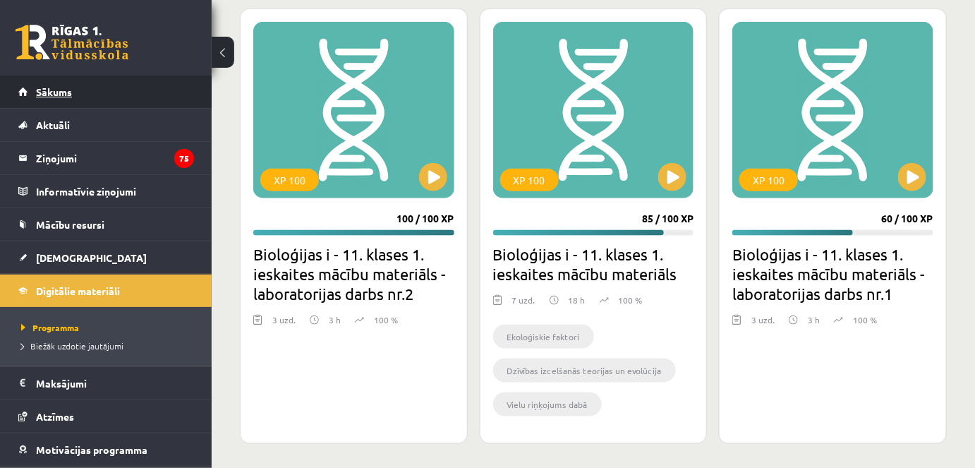
click at [49, 95] on span "Sākums" at bounding box center [54, 91] width 36 height 13
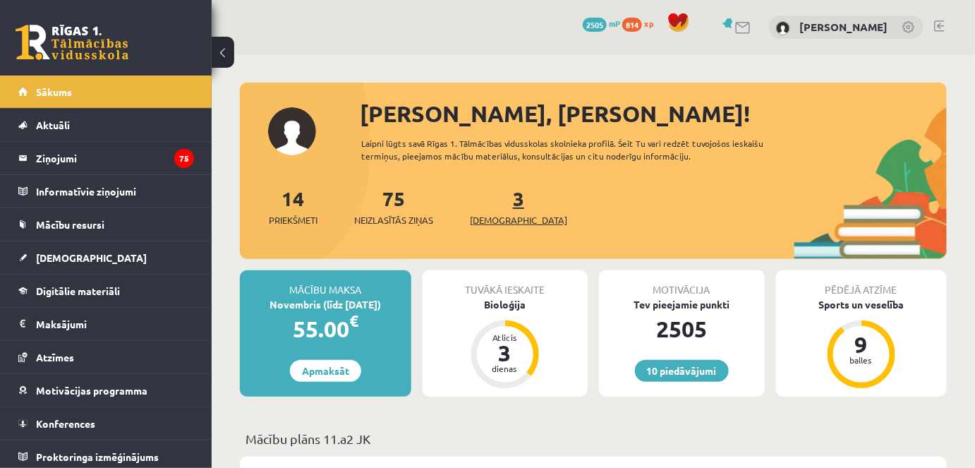
click at [497, 209] on link "3 Ieskaites" at bounding box center [518, 206] width 97 height 42
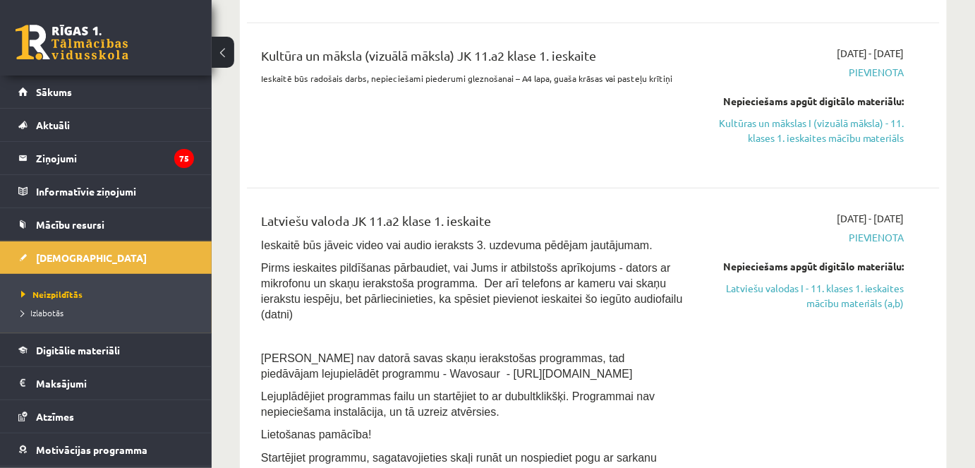
scroll to position [475, 0]
click at [767, 115] on link "Kultūras un mākslas I (vizuālā māksla) - 11. klases 1. ieskaites mācību materiā…" at bounding box center [804, 130] width 200 height 30
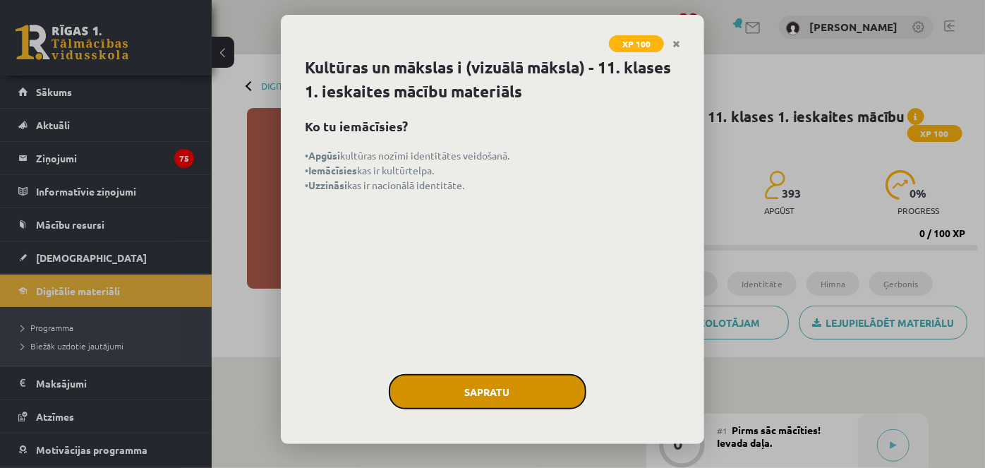
click at [508, 389] on button "Sapratu" at bounding box center [487, 391] width 197 height 35
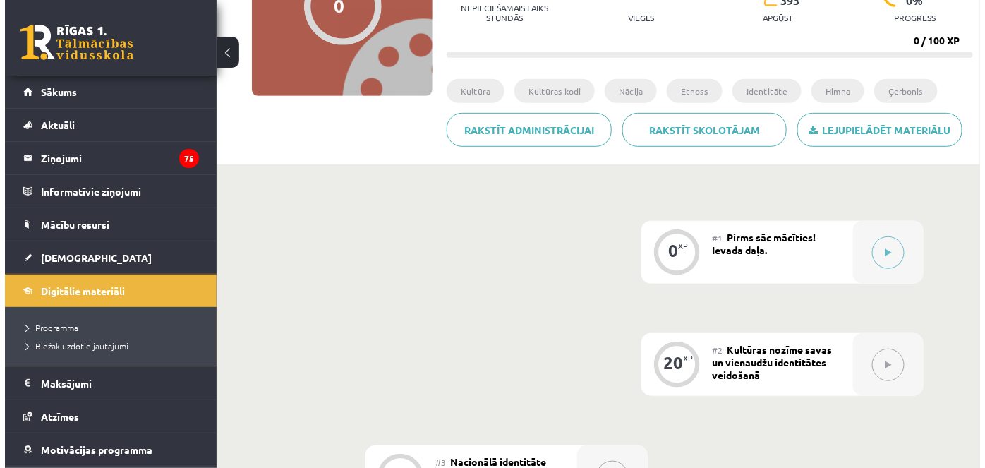
scroll to position [192, 0]
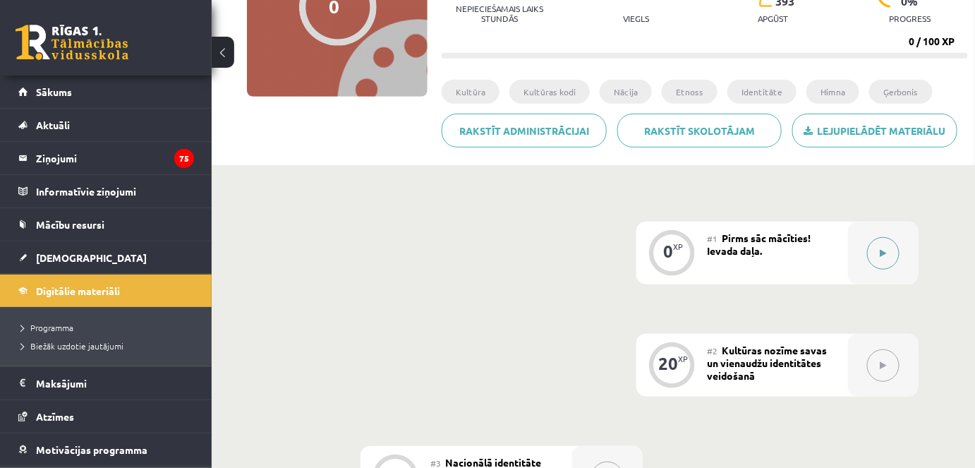
click at [887, 246] on button at bounding box center [883, 253] width 32 height 32
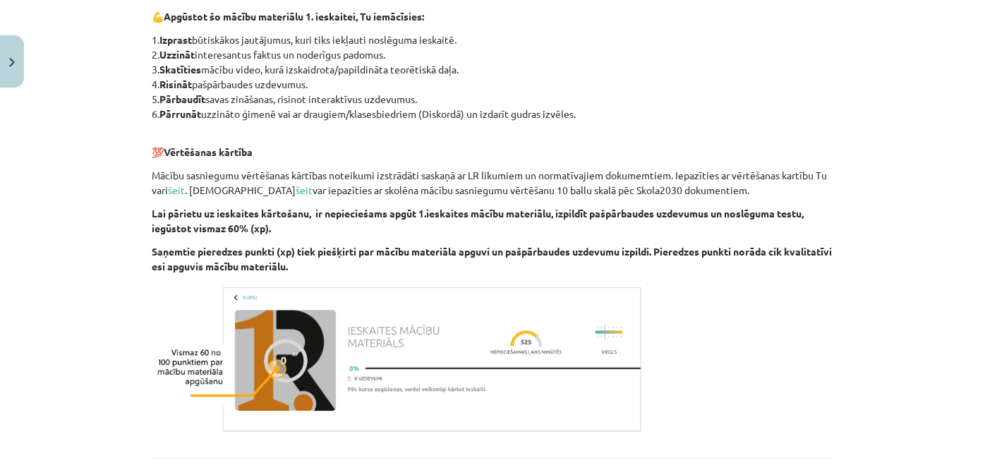
scroll to position [818, 0]
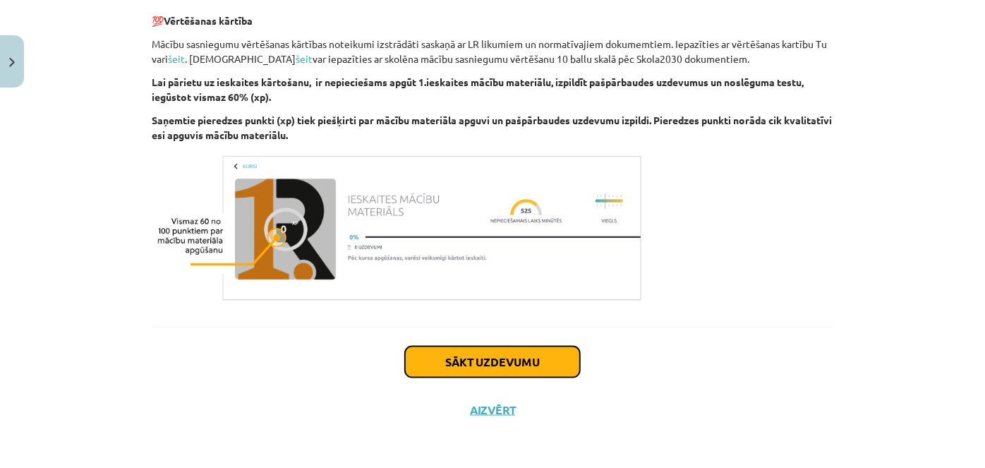
click at [553, 359] on button "Sākt uzdevumu" at bounding box center [492, 361] width 175 height 31
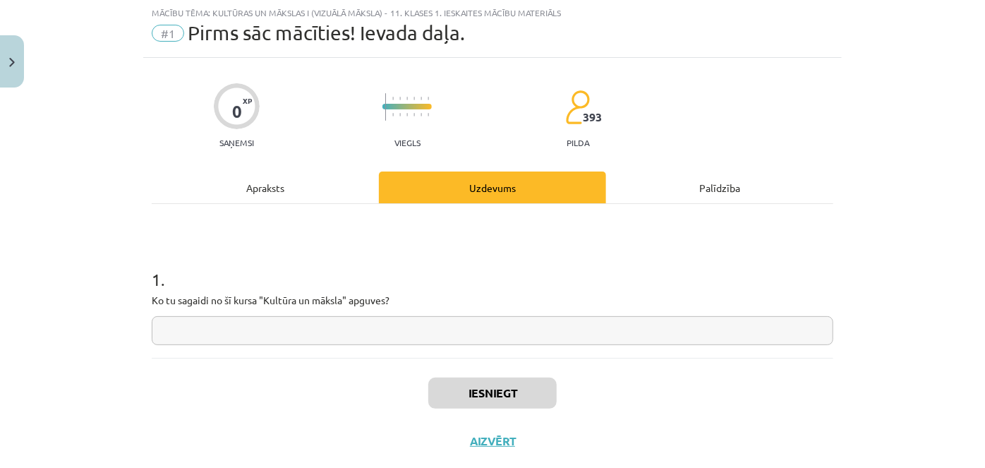
scroll to position [35, 0]
click at [438, 320] on input "text" at bounding box center [492, 331] width 681 height 29
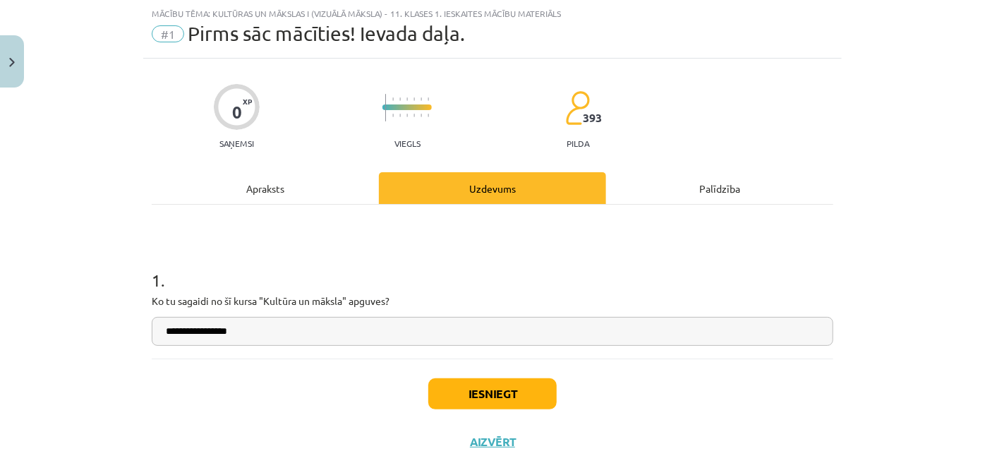
type input "**********"
click at [482, 389] on button "Iesniegt" at bounding box center [492, 393] width 128 height 31
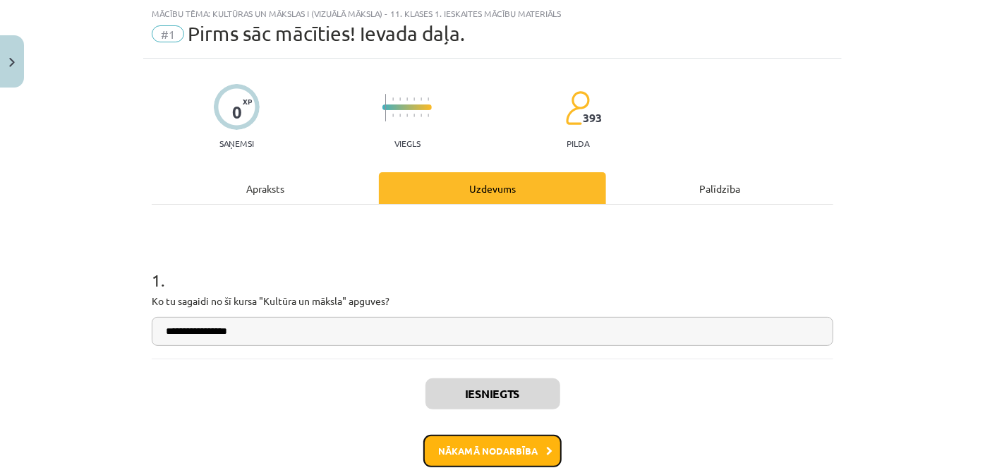
click at [468, 451] on button "Nākamā nodarbība" at bounding box center [492, 450] width 138 height 32
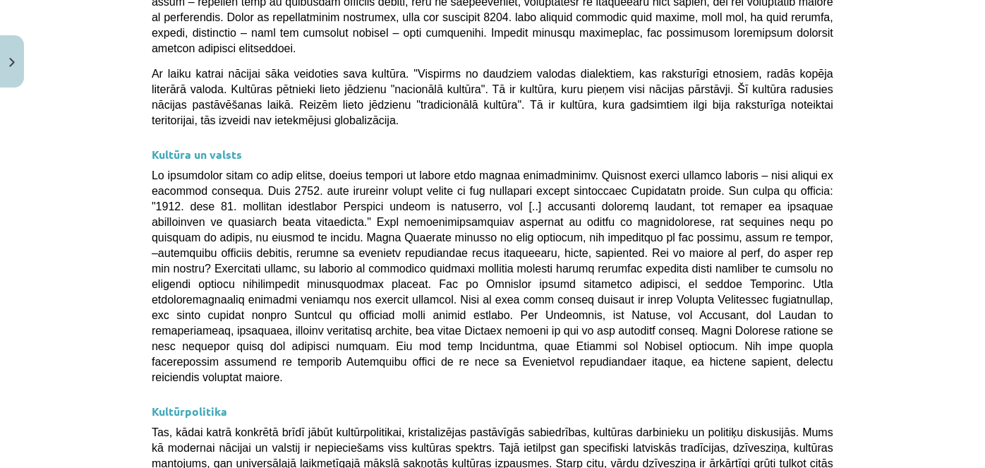
scroll to position [3801, 0]
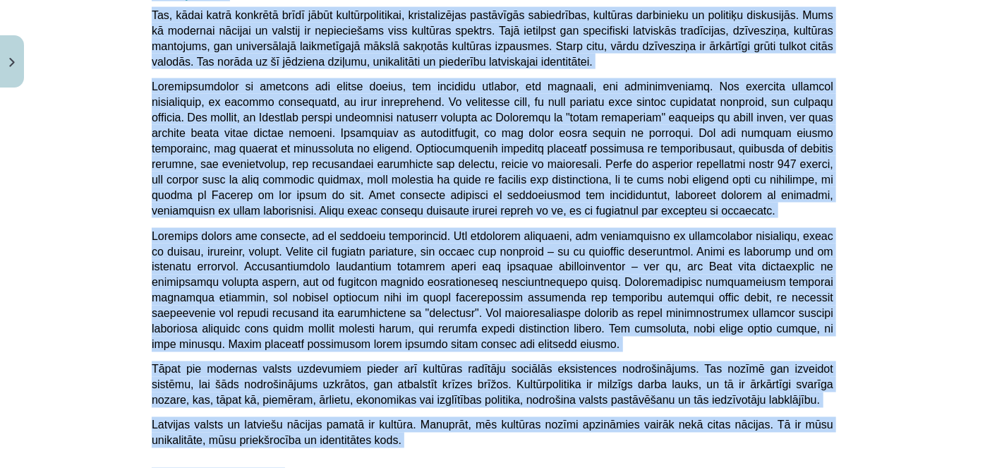
drag, startPoint x: 312, startPoint y: 279, endPoint x: 744, endPoint y: 305, distance: 433.1
copy div "Kultūras nozīme savas un vienaudžu identitātes veidošanā 💡 Materiāls tev palīdz…"
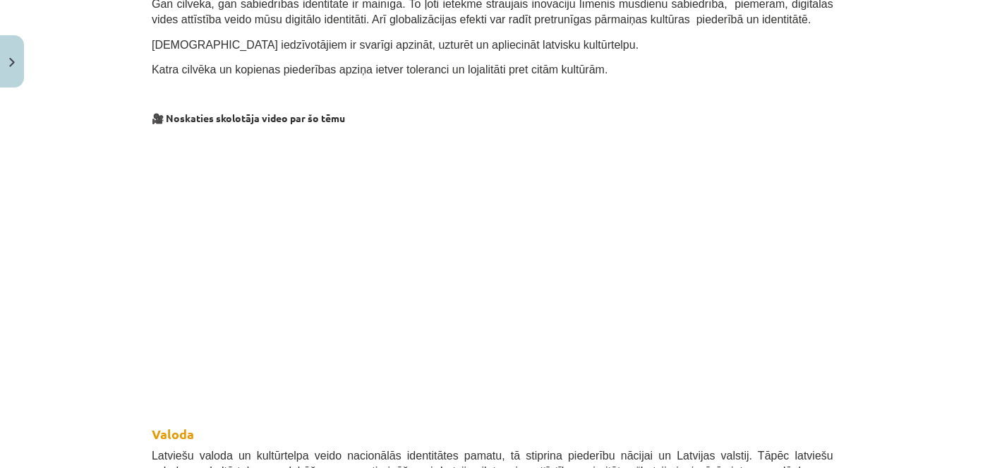
scroll to position [474, 0]
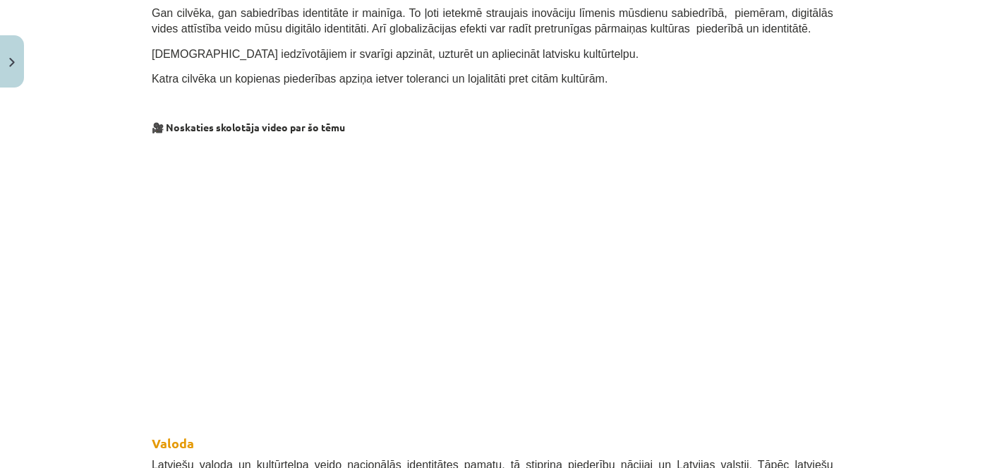
click at [534, 410] on h2 "Valoda" at bounding box center [492, 431] width 681 height 42
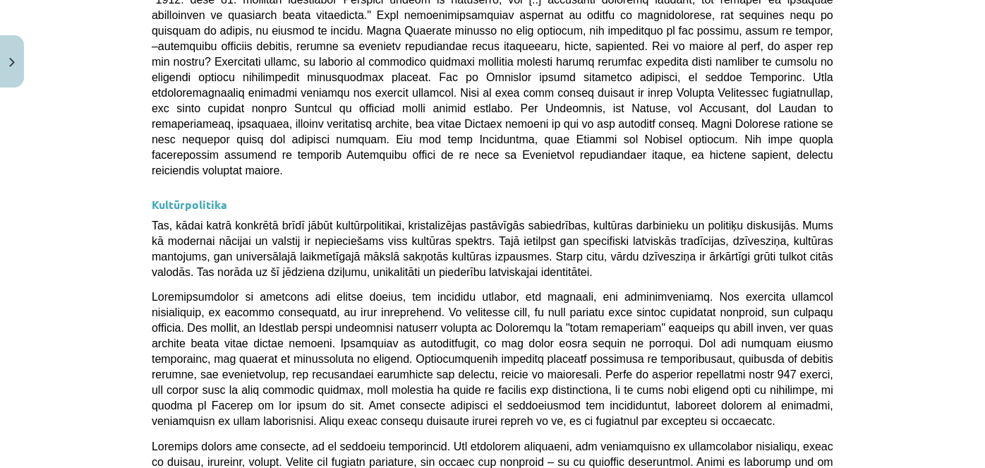
scroll to position [3801, 0]
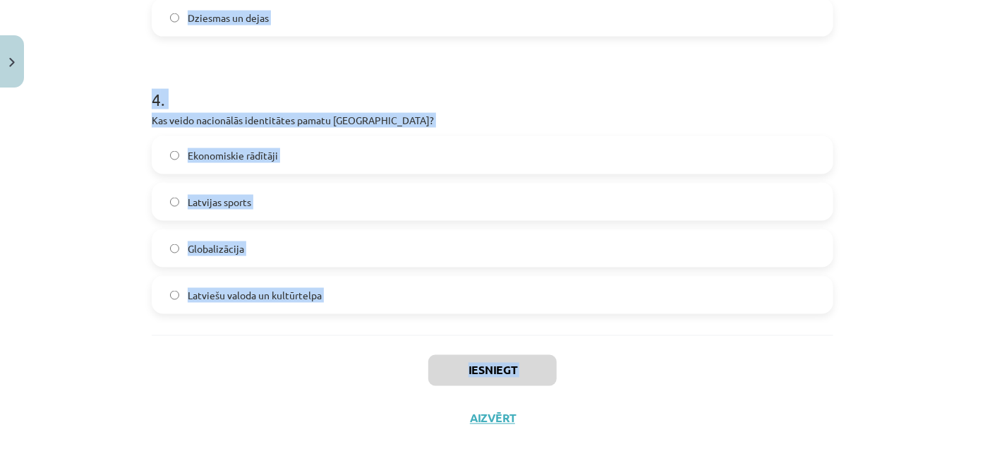
scroll to position [1056, 0]
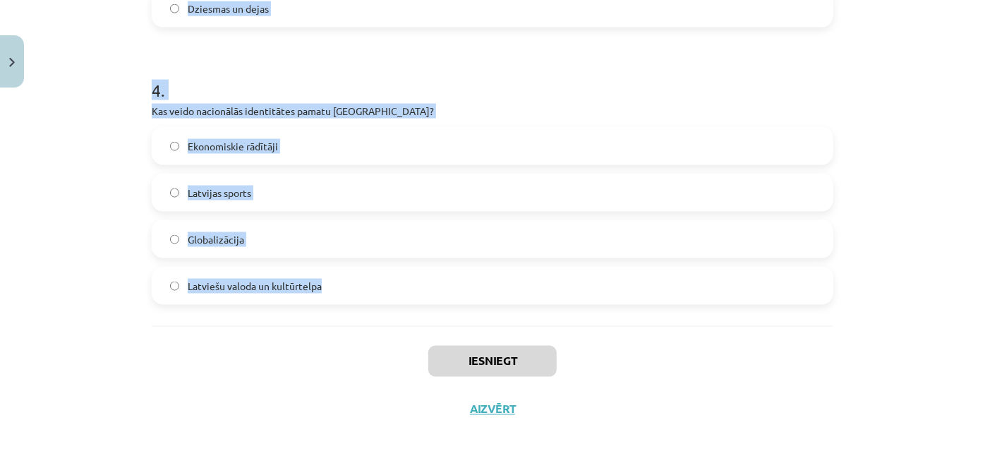
drag, startPoint x: 141, startPoint y: 73, endPoint x: 360, endPoint y: 285, distance: 304.7
copy form "Kas raksturo latviešu valodas lomu Latvijā? Tā ir tikai viena no vairākām valst…"
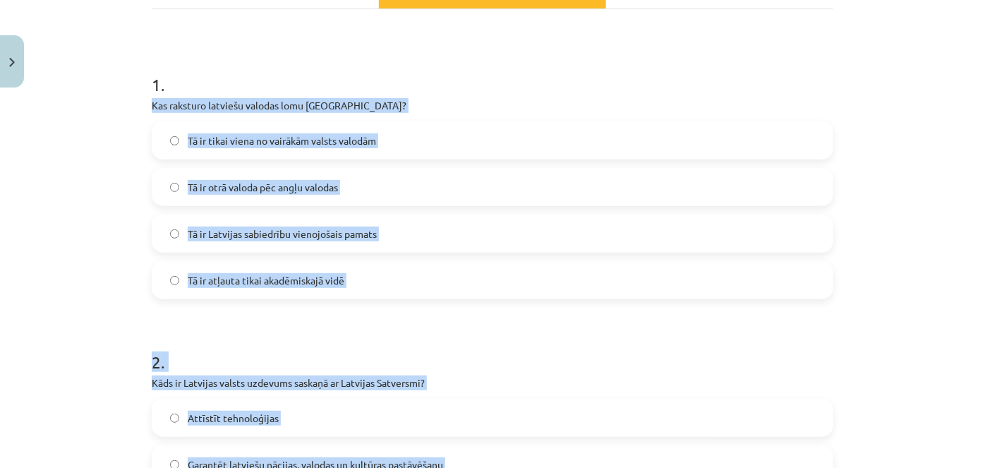
scroll to position [225, 0]
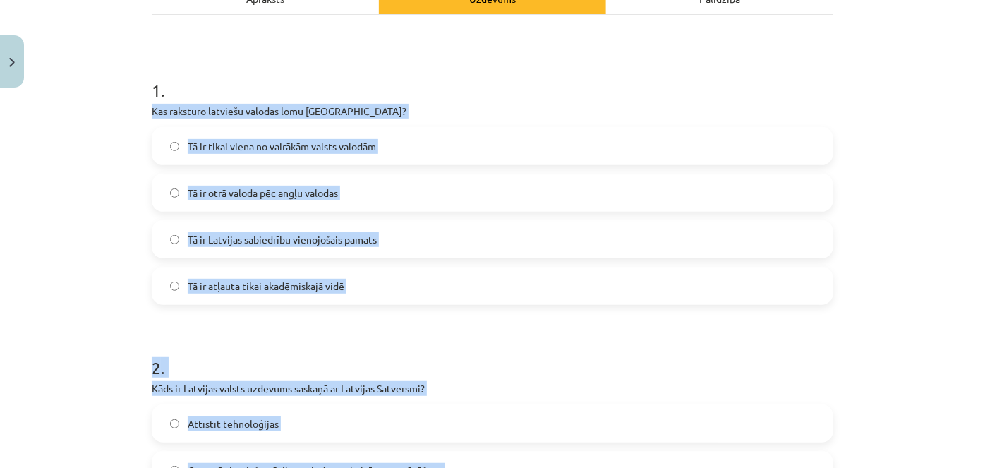
click at [331, 236] on span "Tā ir Latvijas sabiedrību vienojošais pamats" at bounding box center [282, 239] width 189 height 15
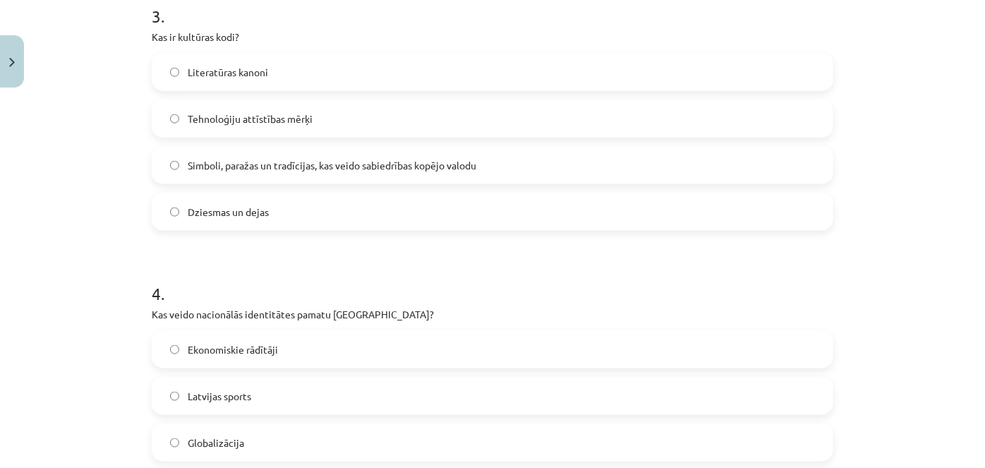
scroll to position [645, 0]
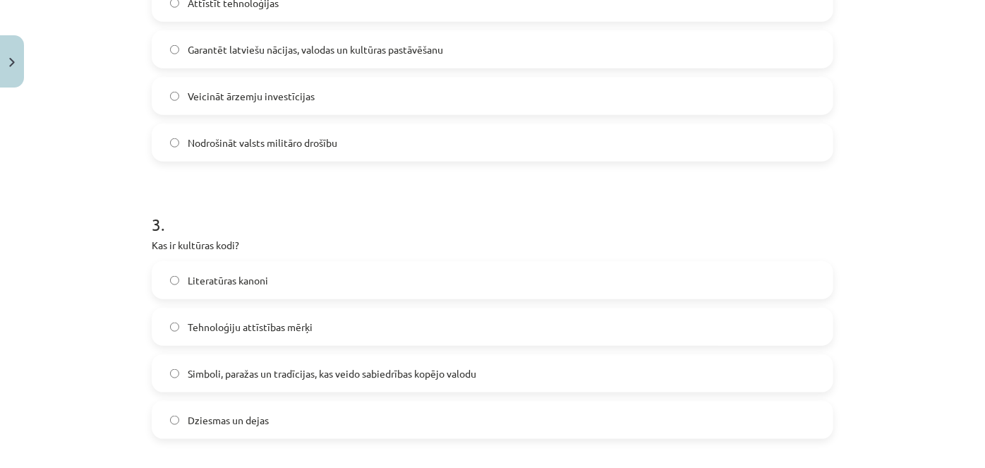
click at [300, 44] on span "Garantēt latviešu nācijas, valodas un kultūras pastāvēšanu" at bounding box center [315, 49] width 255 height 15
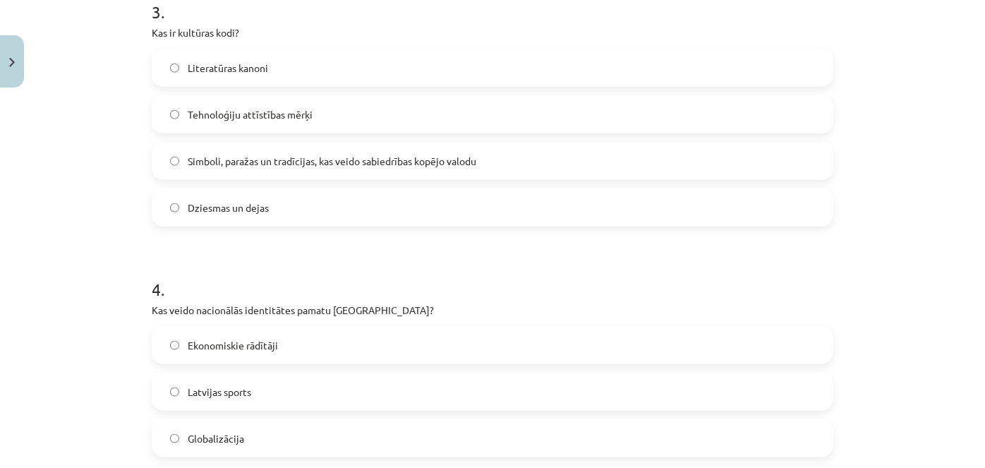
scroll to position [865, 0]
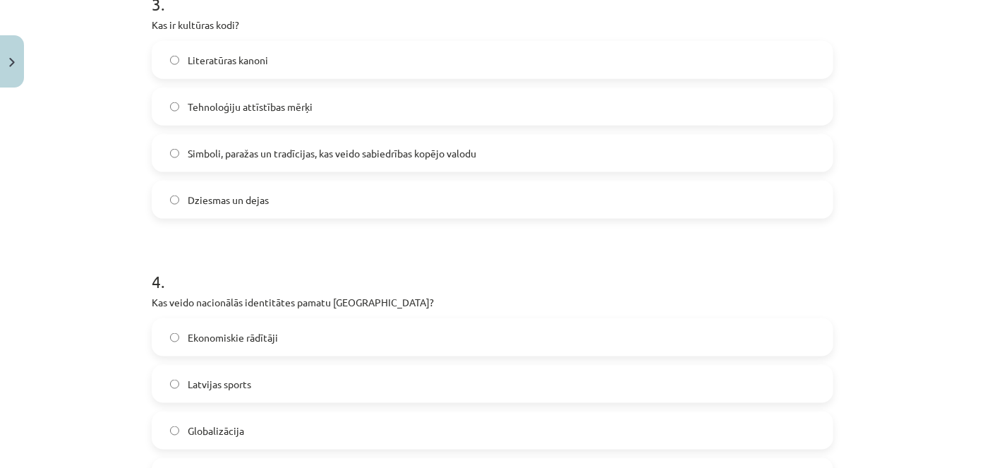
click at [290, 142] on label "Simboli, paražas un tradīcijas, kas veido sabiedrības kopējo valodu" at bounding box center [492, 152] width 678 height 35
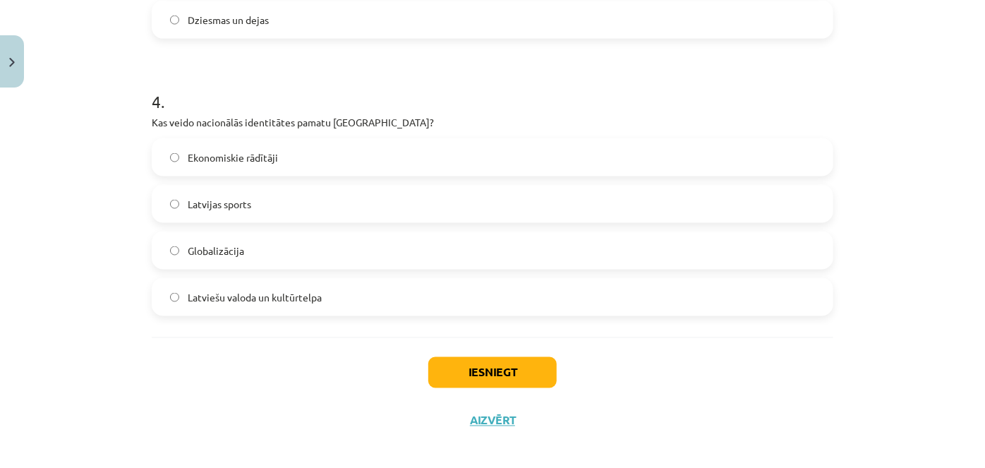
scroll to position [1056, 0]
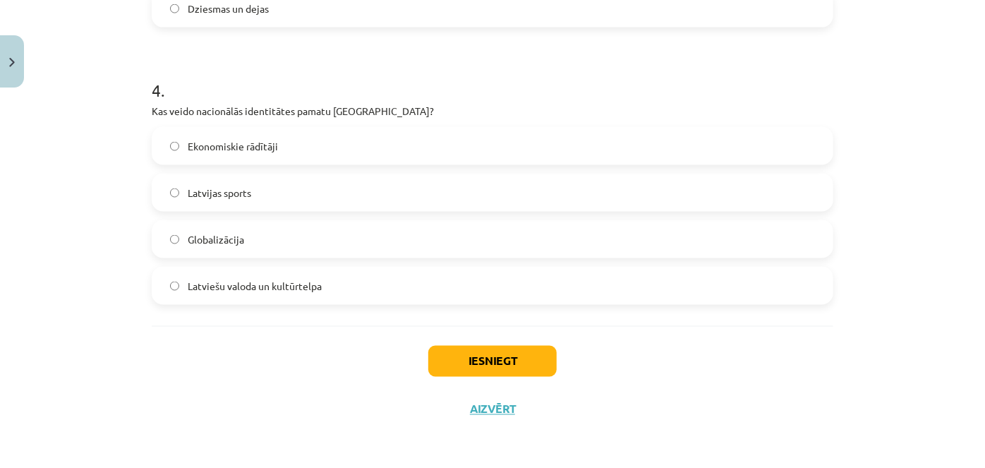
click at [286, 272] on label "Latviešu valoda un kultūrtelpa" at bounding box center [492, 285] width 678 height 35
click at [434, 348] on button "Iesniegt" at bounding box center [492, 361] width 128 height 31
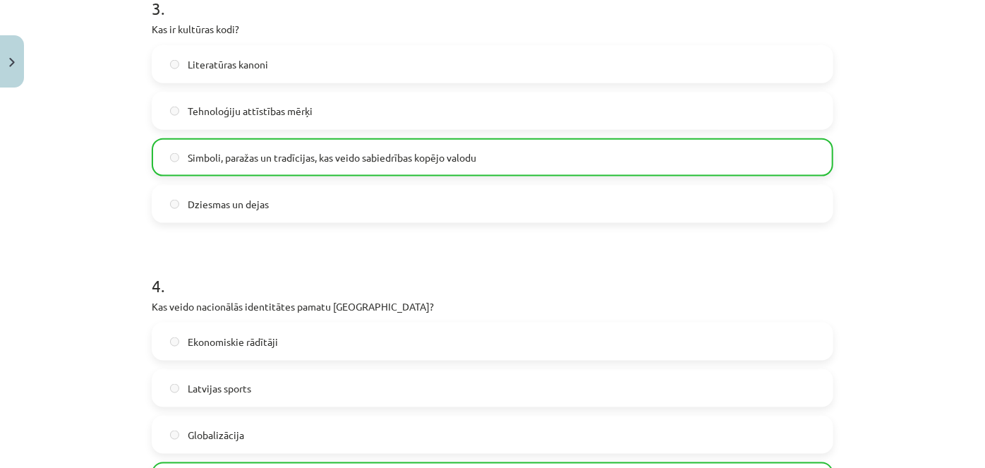
scroll to position [1100, 0]
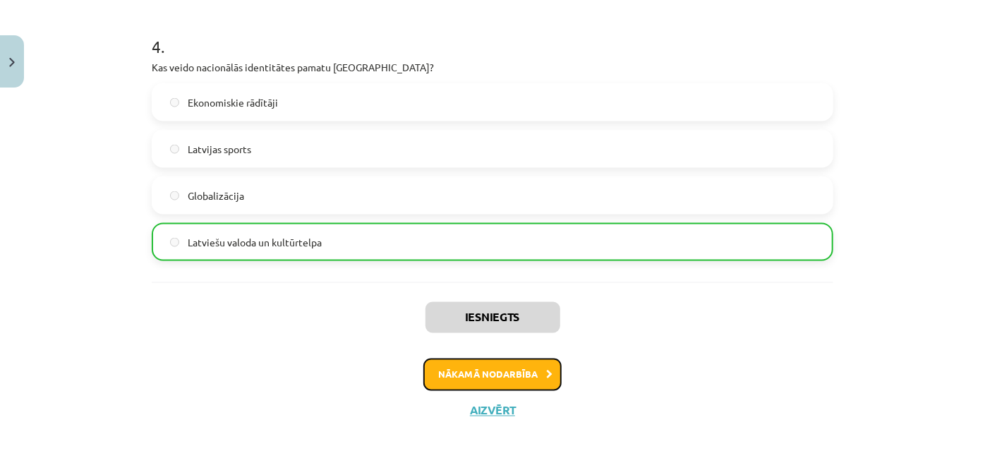
click at [472, 379] on button "Nākamā nodarbība" at bounding box center [492, 374] width 138 height 32
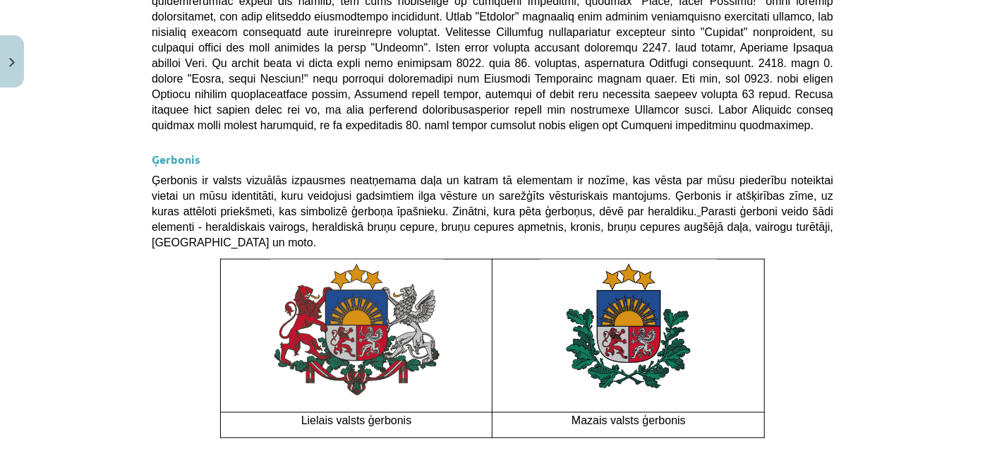
scroll to position [1100, 0]
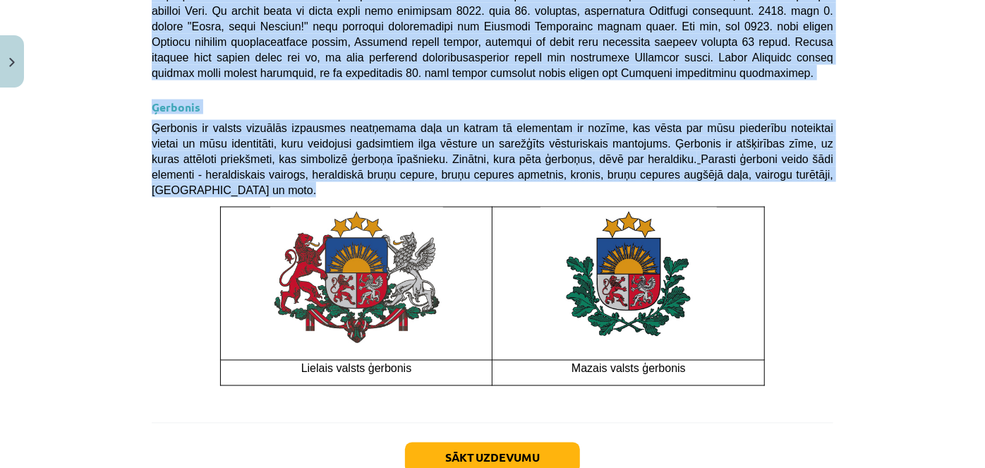
drag, startPoint x: 152, startPoint y: 141, endPoint x: 796, endPoint y: 269, distance: 655.8
copy div "💡 Materiāls tev palīdzēs: Saprast nacionālā karoga, nacionālās himnas un ģērboņ…"
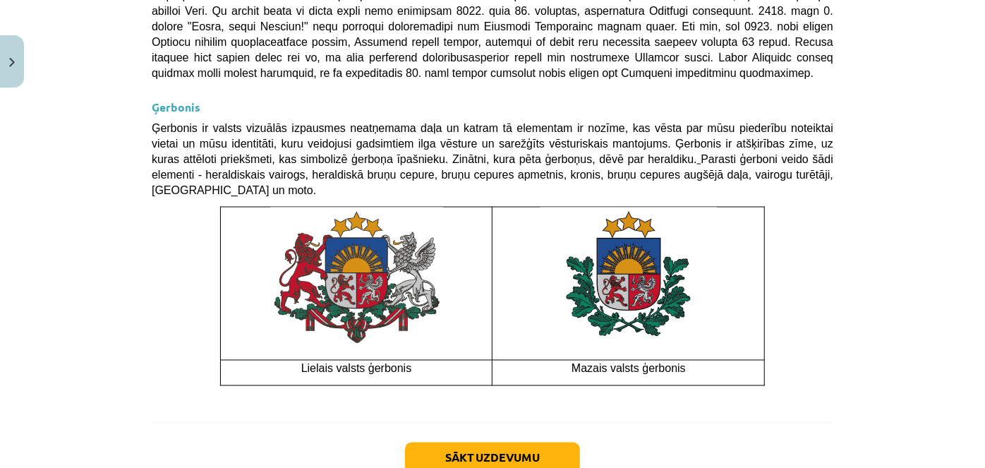
click at [729, 422] on div "Sākt uzdevumu Aizvērt" at bounding box center [492, 471] width 681 height 99
click at [528, 442] on button "Sākt uzdevumu" at bounding box center [492, 457] width 175 height 31
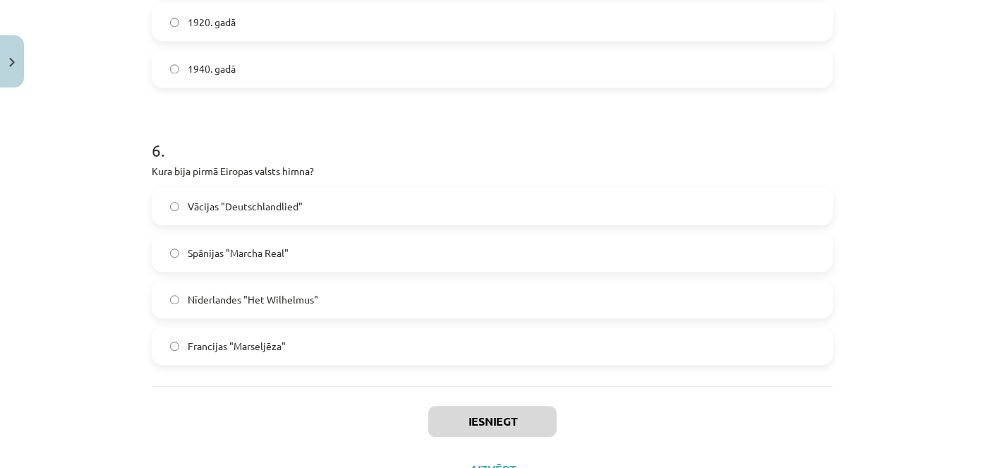
scroll to position [1610, 0]
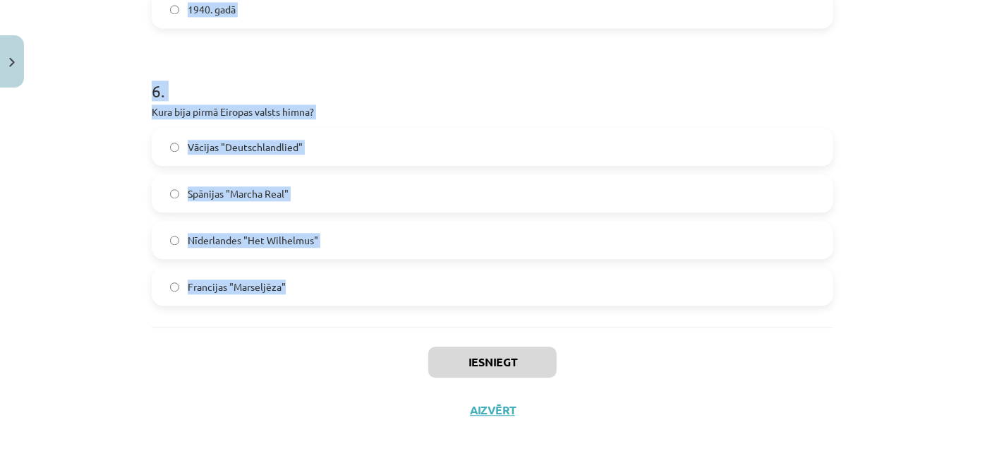
drag, startPoint x: 145, startPoint y: 202, endPoint x: 289, endPoint y: 284, distance: 165.9
copy form "Kādi elementi veido tradicionālās etnosa ikonas? Politiskie līderi, nacionālie …"
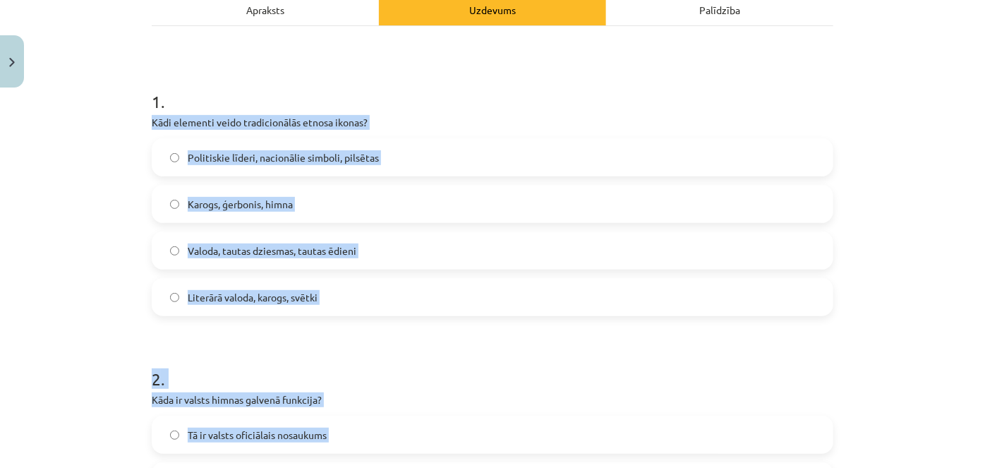
scroll to position [213, 0]
click at [322, 250] on span "Valoda, tautas dziesmas, tautas ēdieni" at bounding box center [272, 251] width 169 height 15
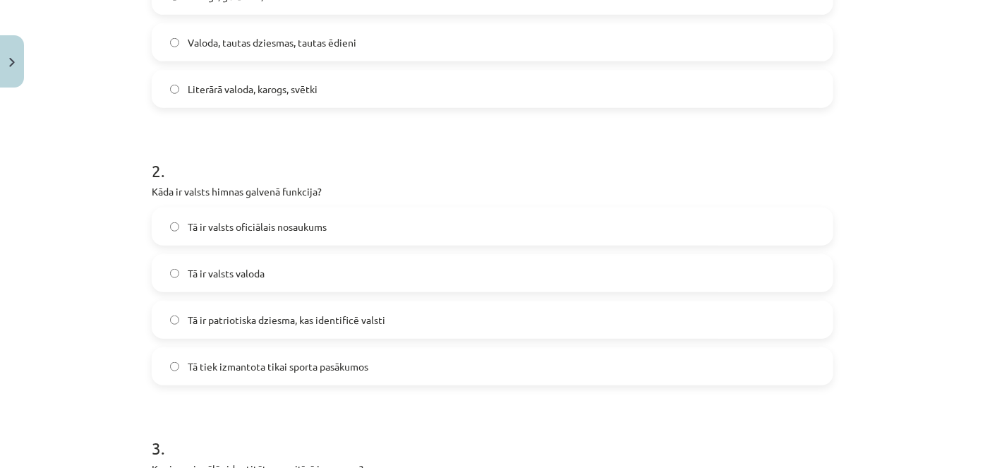
scroll to position [437, 0]
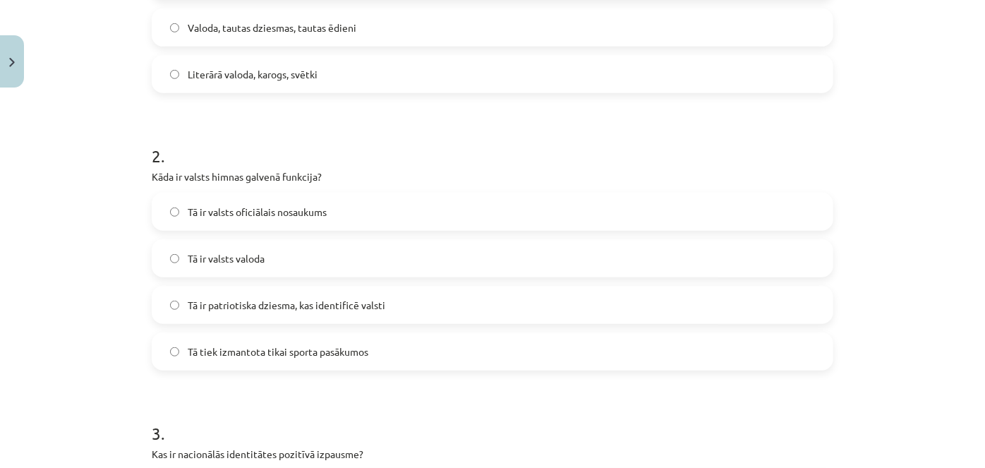
click at [249, 314] on label "Tā ir patriotiska dziesma, kas identificē valsti" at bounding box center [492, 304] width 678 height 35
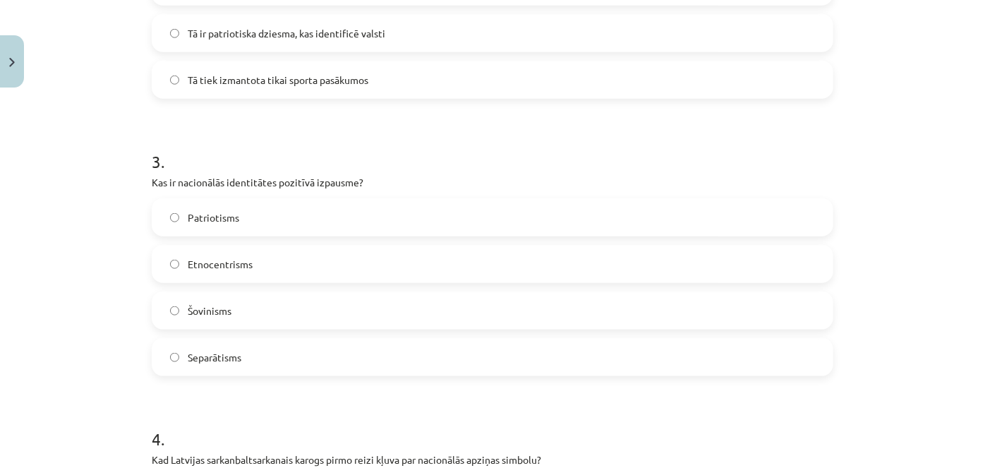
scroll to position [824, 0]
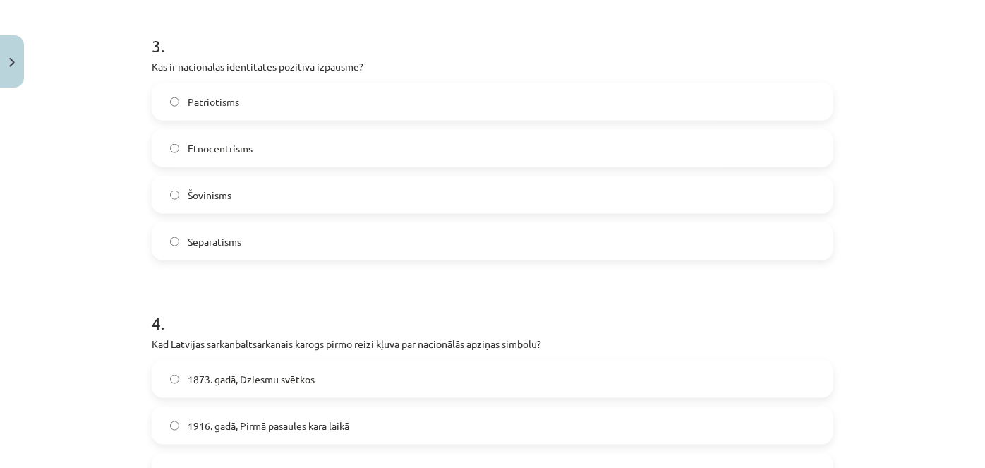
click at [270, 106] on label "Patriotisms" at bounding box center [492, 101] width 678 height 35
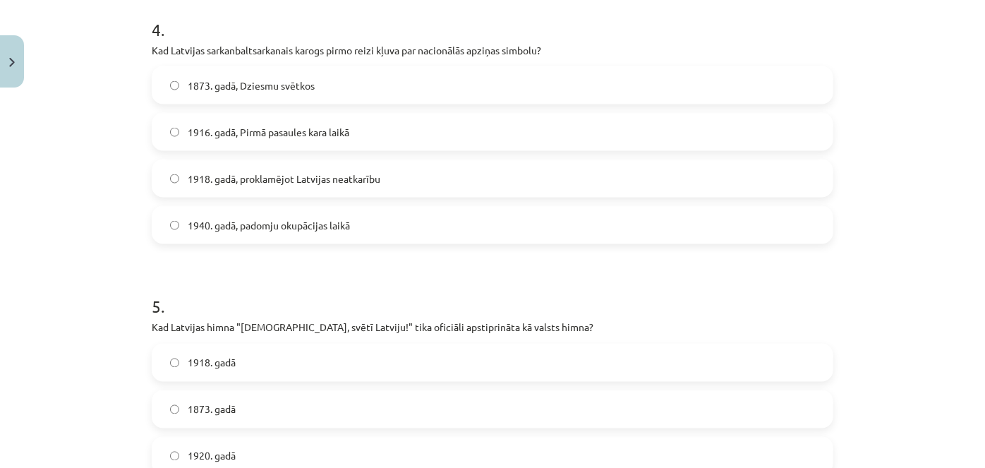
scroll to position [1136, 0]
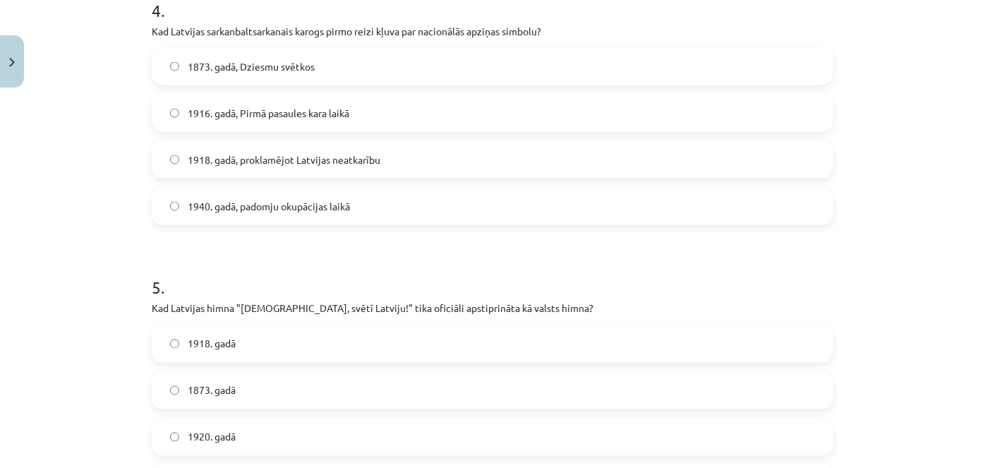
click at [233, 106] on span "1916. gadā, Pirmā pasaules kara laikā" at bounding box center [269, 113] width 162 height 15
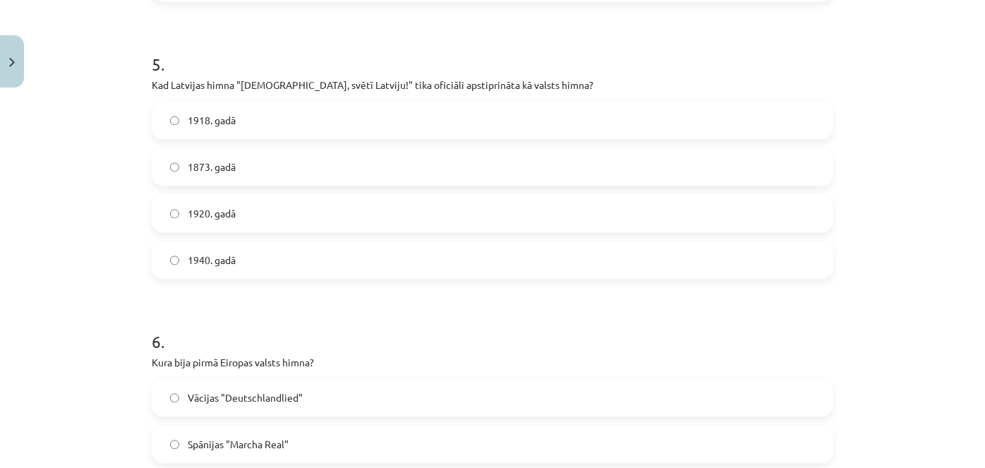
scroll to position [1360, 0]
click at [220, 214] on span "1920. gadā" at bounding box center [212, 213] width 48 height 15
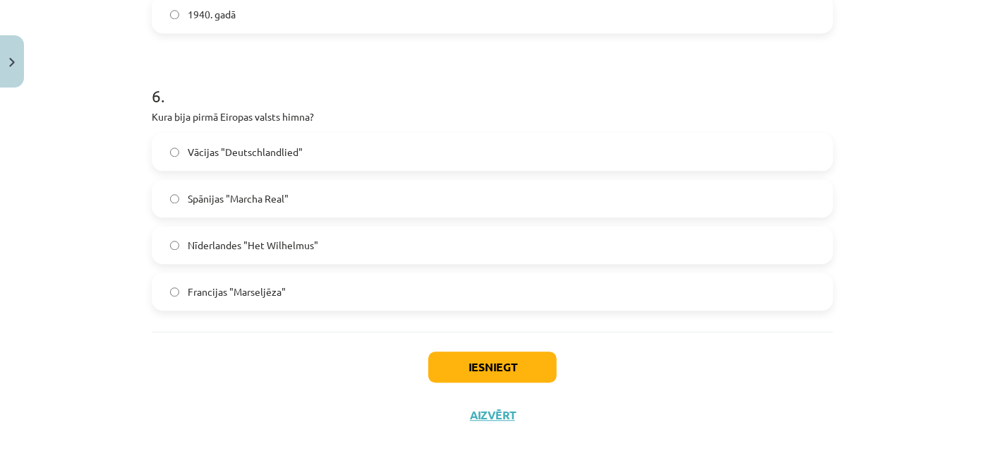
scroll to position [1610, 0]
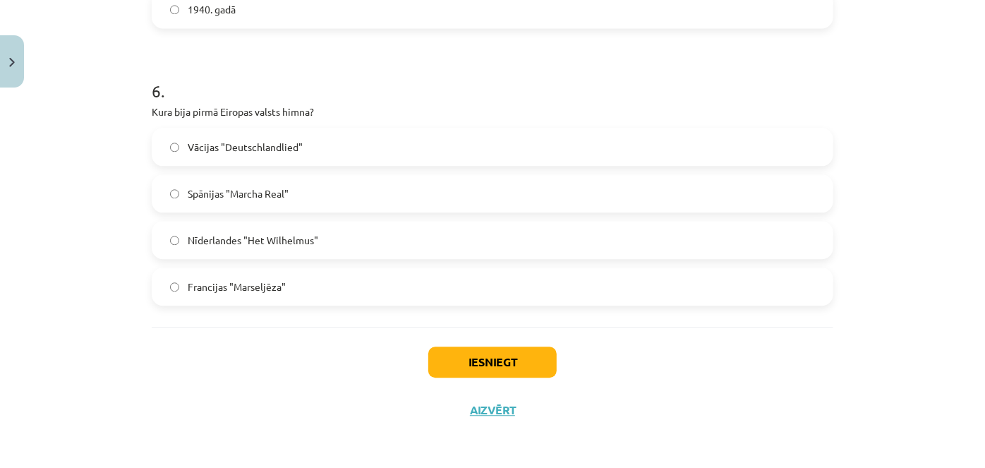
click at [274, 237] on span "Nīderlandes "Het Wilhelmus"" at bounding box center [253, 240] width 130 height 15
click at [442, 354] on button "Iesniegt" at bounding box center [492, 361] width 128 height 31
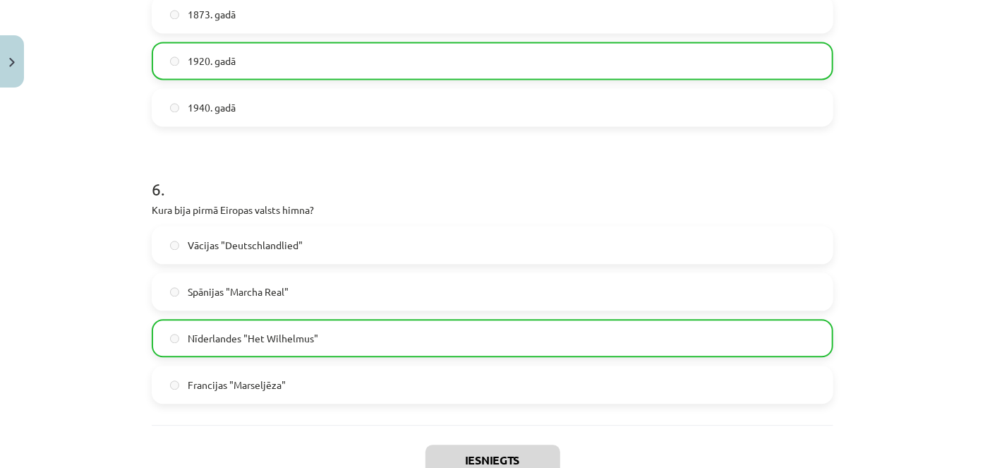
scroll to position [1655, 0]
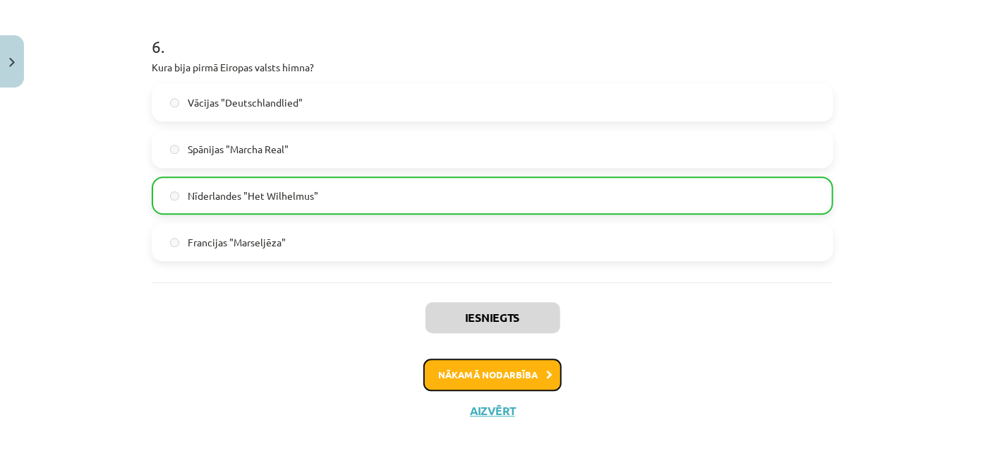
click at [468, 374] on button "Nākamā nodarbība" at bounding box center [492, 374] width 138 height 32
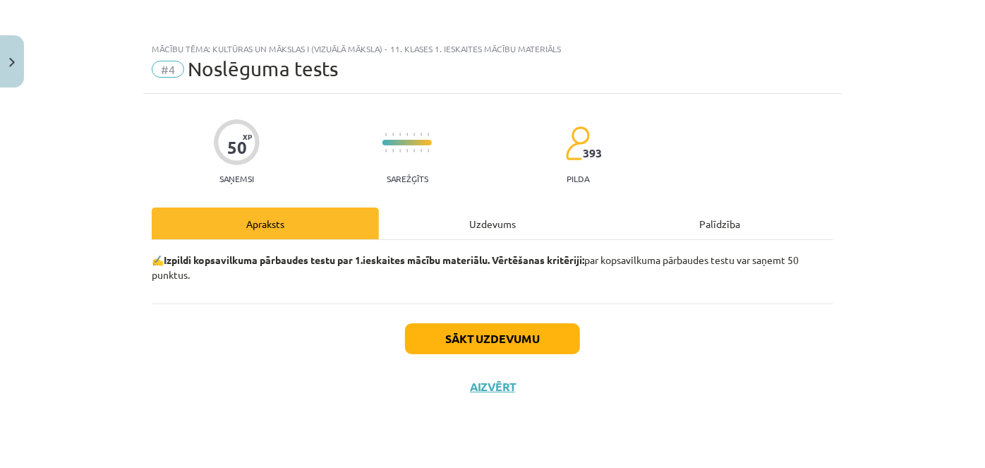
scroll to position [0, 0]
click at [511, 337] on button "Sākt uzdevumu" at bounding box center [492, 338] width 175 height 31
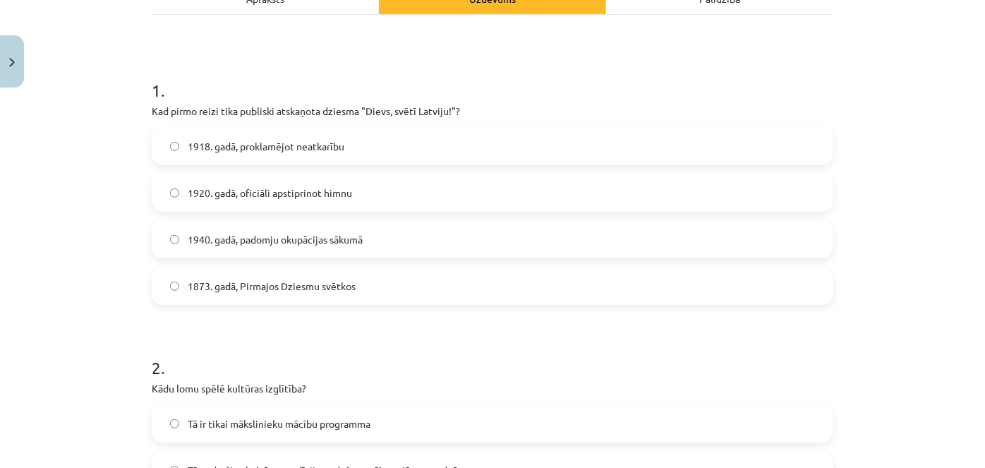
scroll to position [222, 0]
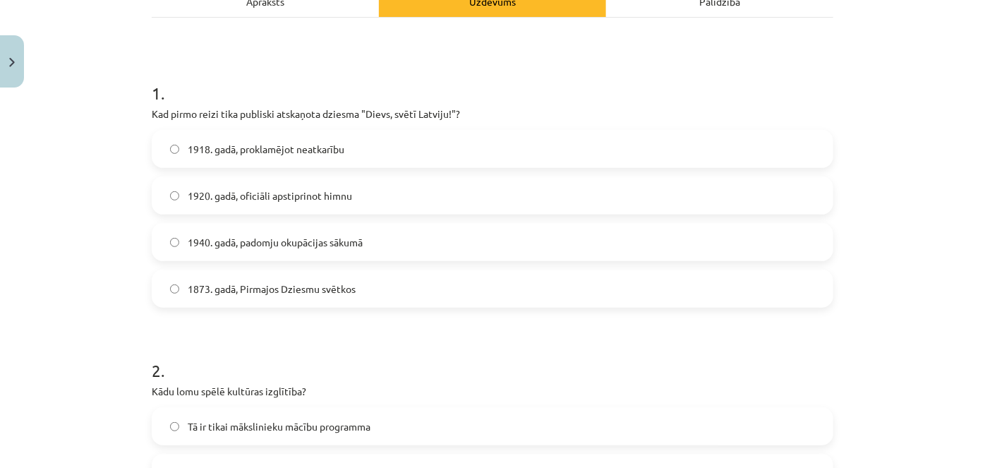
click at [250, 197] on span "1920. gadā, oficiāli apstiprinot himnu" at bounding box center [270, 195] width 164 height 15
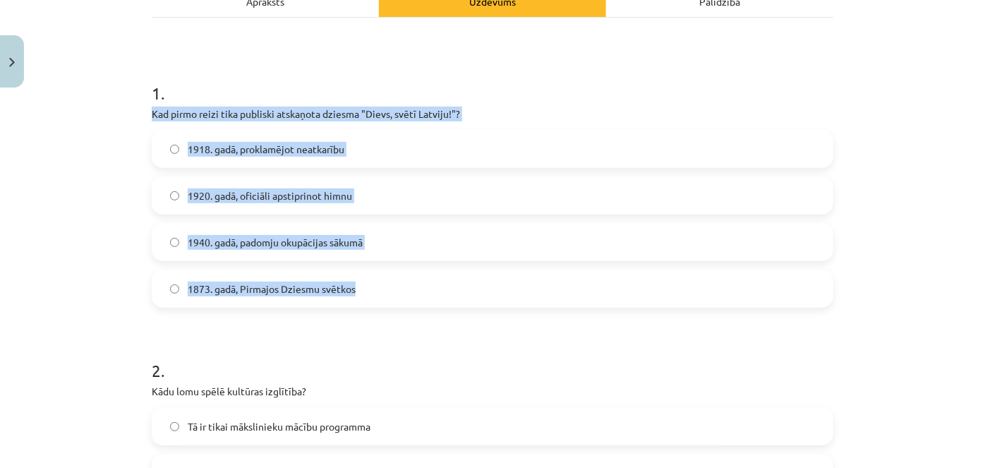
drag, startPoint x: 145, startPoint y: 114, endPoint x: 363, endPoint y: 281, distance: 274.1
copy div "Kad pirmo reizi tika publiski atskaņota dziesma "Dievs, svētī Latviju!"? 1918. …"
click at [252, 281] on span "1873. gadā, Pirmajos Dziesmu svētkos" at bounding box center [272, 288] width 168 height 15
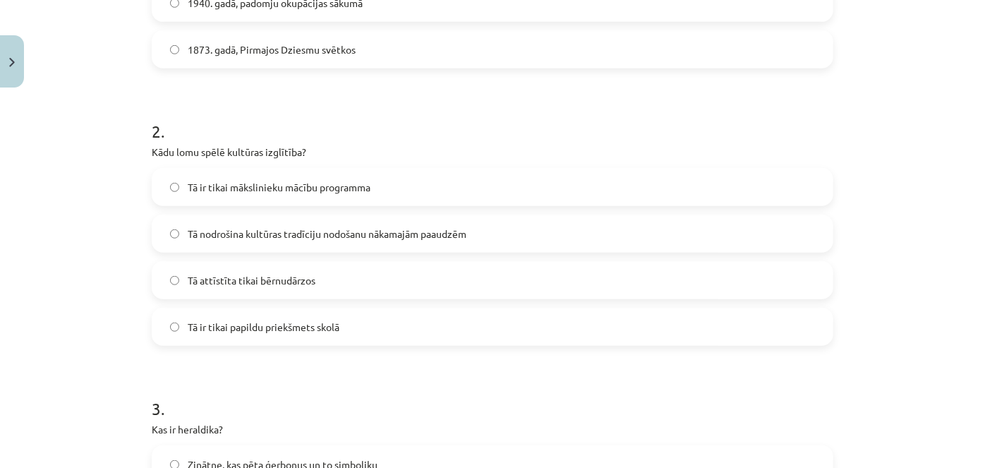
scroll to position [462, 0]
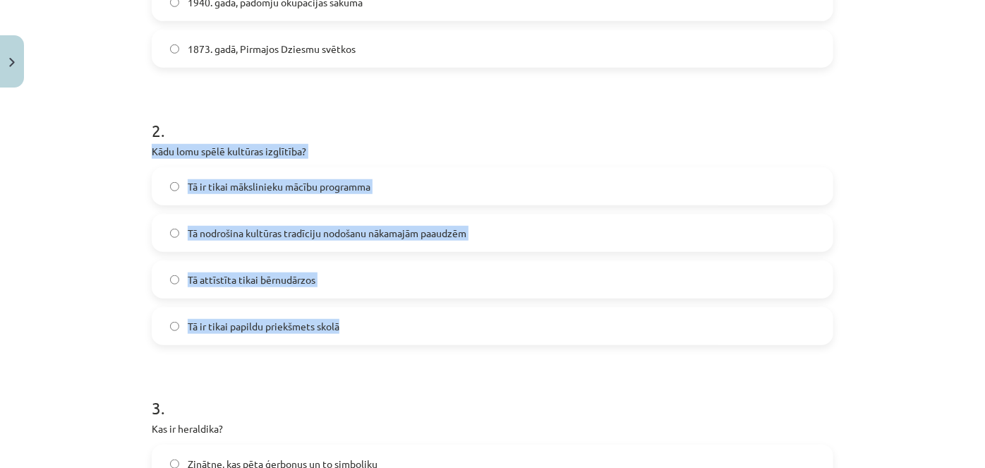
drag, startPoint x: 145, startPoint y: 154, endPoint x: 349, endPoint y: 317, distance: 260.5
copy div "Kādu lomu spēlē kultūras izglītība? Tā ir tikai mākslinieku mācību programma Tā…"
click at [240, 221] on label "Tā nodrošina kultūras tradīciju nodošanu nākamajām paaudzēm" at bounding box center [492, 232] width 678 height 35
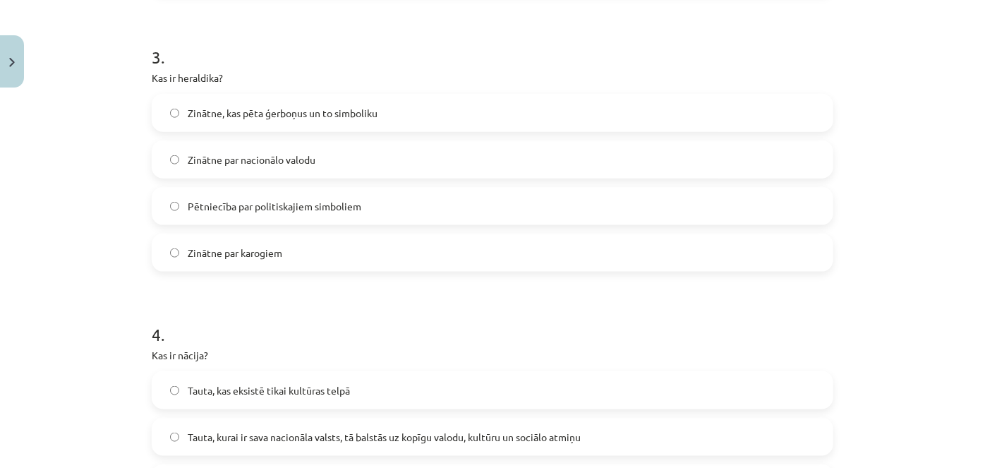
scroll to position [841, 0]
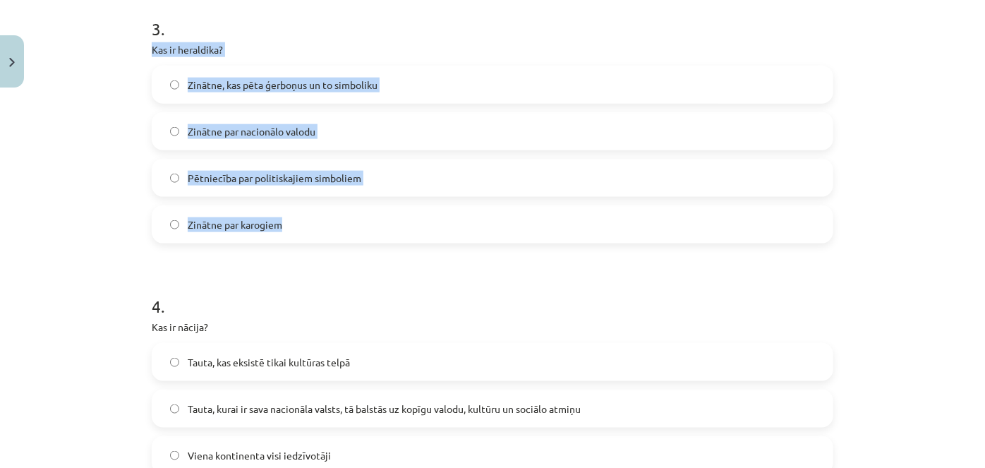
drag, startPoint x: 142, startPoint y: 47, endPoint x: 304, endPoint y: 227, distance: 242.2
copy div "Kas ir heraldika? Zinātne, kas pēta ģerboņus un to simboliku Zinātne par nacion…"
click at [268, 87] on span "Zinātne, kas pēta ģerboņus un to simboliku" at bounding box center [283, 85] width 190 height 15
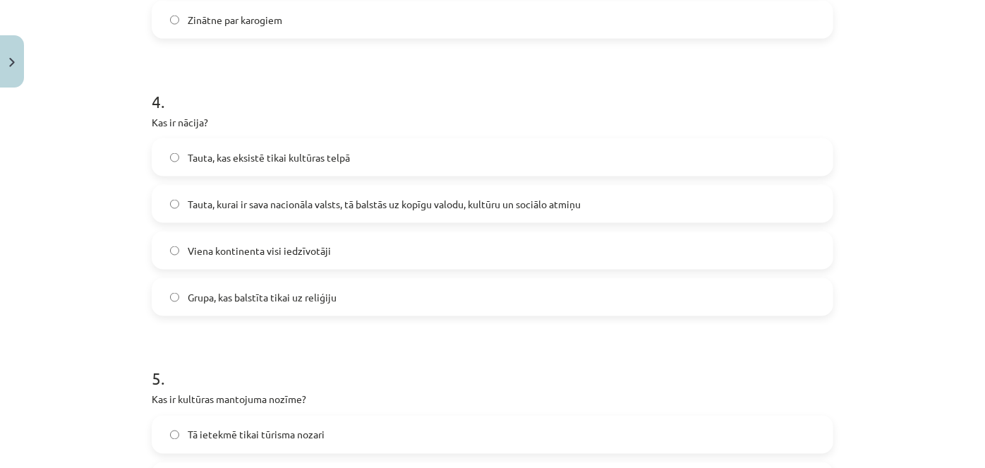
scroll to position [1047, 0]
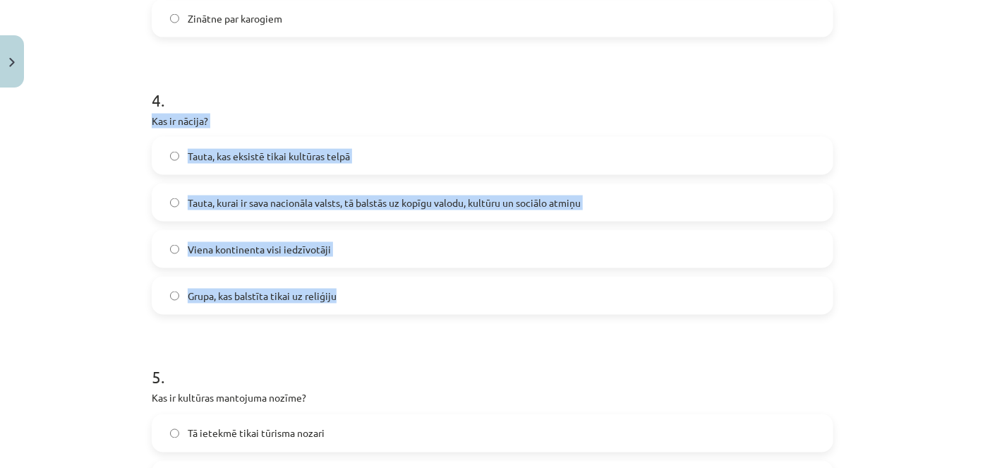
drag, startPoint x: 142, startPoint y: 119, endPoint x: 341, endPoint y: 283, distance: 257.5
copy div "Kas ir nācija? Tauta, kas eksistē tikai kultūras telpā Tauta, kurai ir sava nac…"
click at [362, 204] on span "Tauta, kurai ir sava nacionāla valsts, tā balstās uz kopīgu valodu, kultūru un …" at bounding box center [384, 202] width 393 height 15
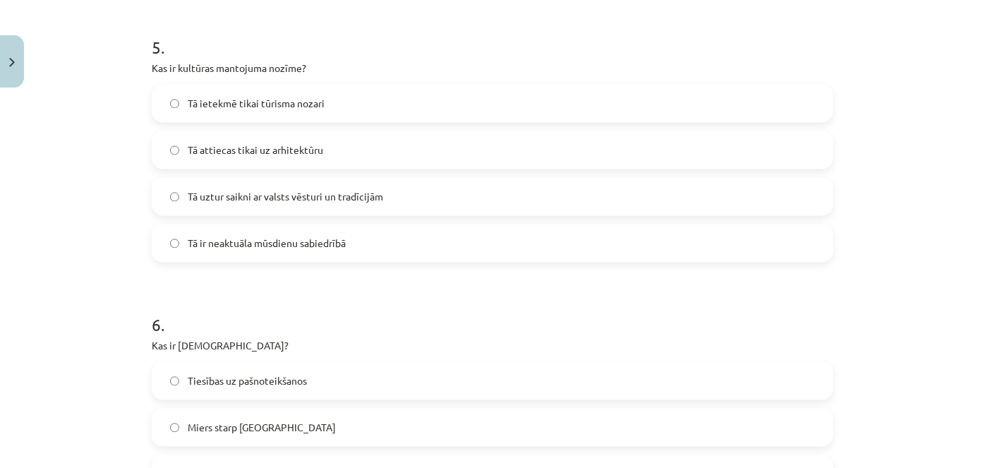
scroll to position [1378, 0]
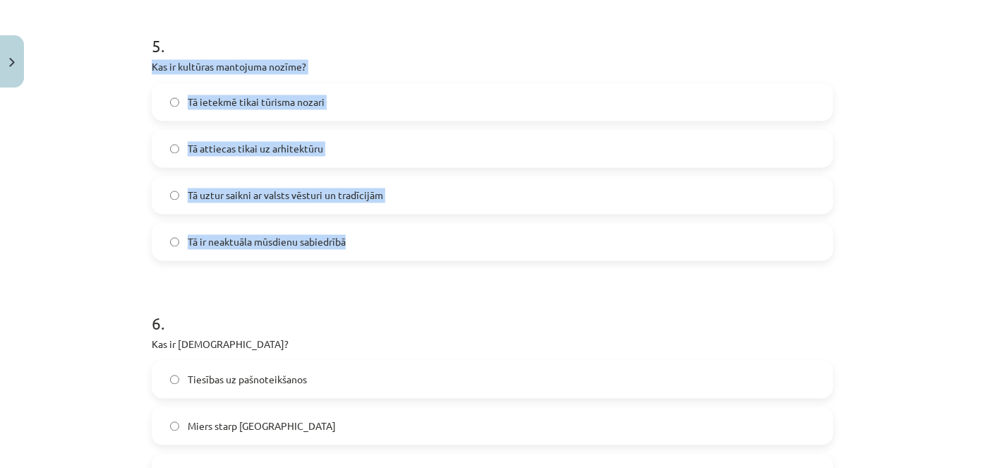
drag, startPoint x: 135, startPoint y: 65, endPoint x: 386, endPoint y: 238, distance: 304.2
click at [386, 238] on div "Mācību tēma: Kultūras un mākslas i (vizuālā māksla) - 11. klases 1. ieskaites m…" at bounding box center [492, 234] width 985 height 468
copy div "Kas ir kultūras mantojuma nozīme? Tā ietekmē tikai tūrisma nozari Tā attiecas t…"
click at [273, 185] on label "Tā uztur saikni ar valsts vēsturi un tradīcijām" at bounding box center [492, 194] width 678 height 35
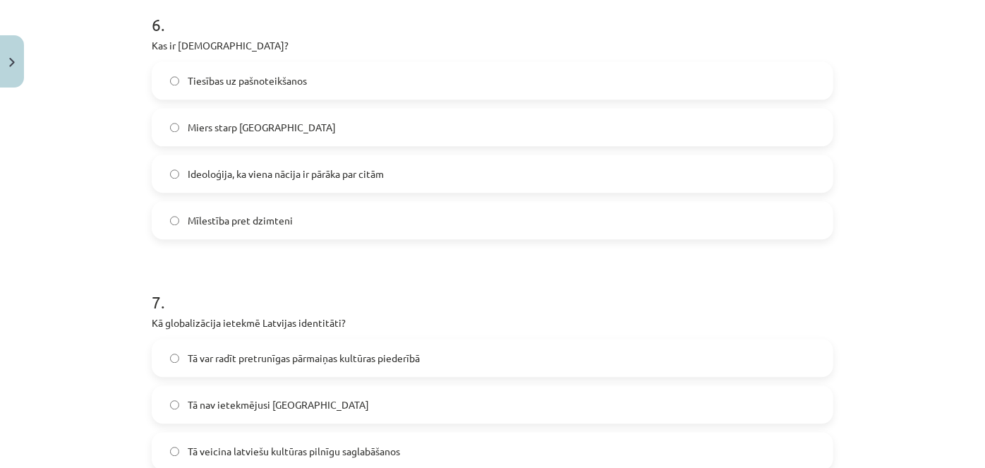
scroll to position [1679, 0]
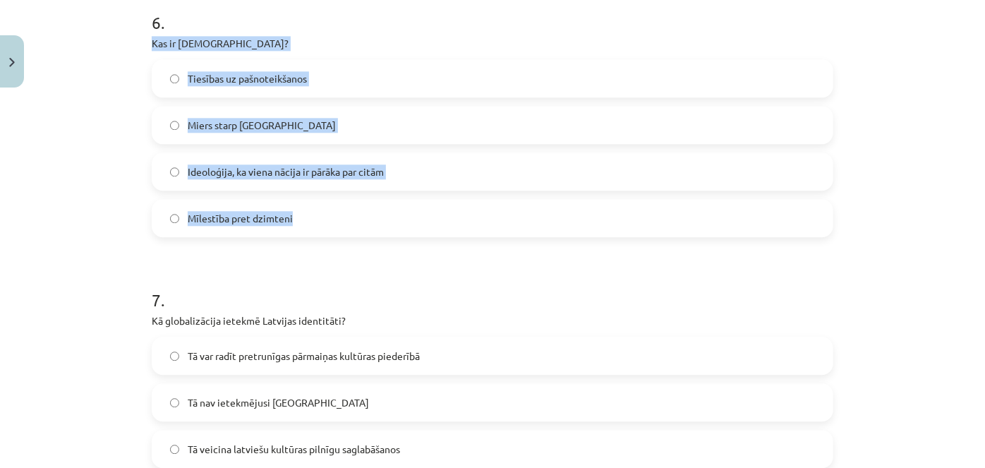
drag, startPoint x: 142, startPoint y: 42, endPoint x: 300, endPoint y: 232, distance: 247.0
copy div "Kas ir šovinisms? Tiesības uz pašnoteikšanos Miers starp nācijām Ideoloģija, ka…"
click at [261, 169] on span "Ideoloģija, ka viena nācija ir pārāka par citām" at bounding box center [286, 171] width 196 height 15
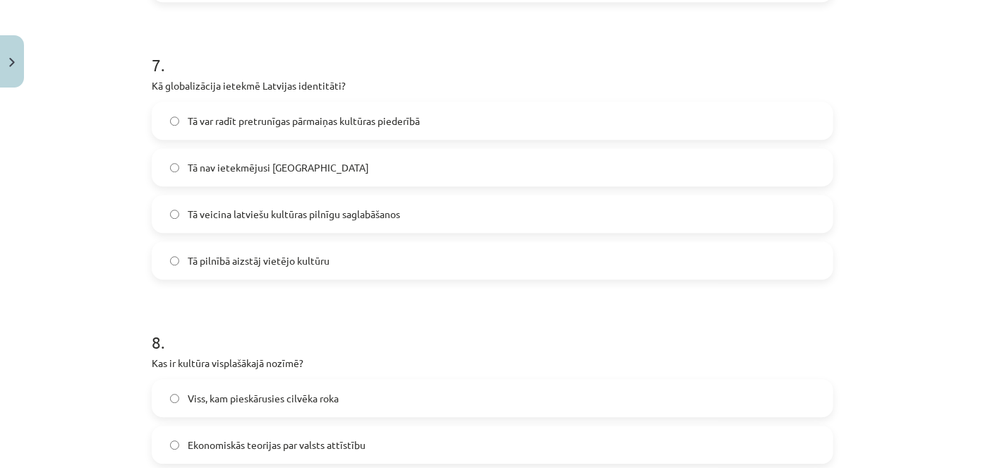
scroll to position [1914, 0]
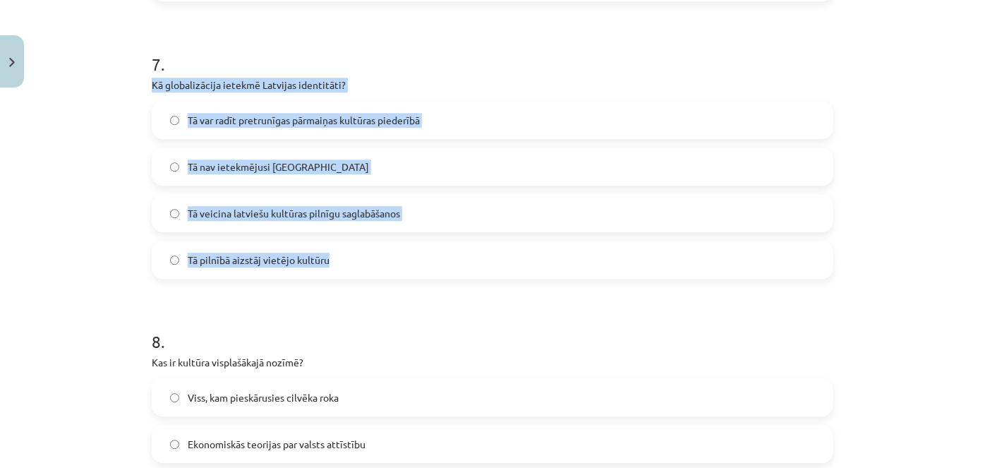
drag, startPoint x: 146, startPoint y: 79, endPoint x: 348, endPoint y: 260, distance: 271.2
click at [283, 127] on label "Tā var radīt pretrunīgas pārmaiņas kultūras piederībā" at bounding box center [492, 119] width 678 height 35
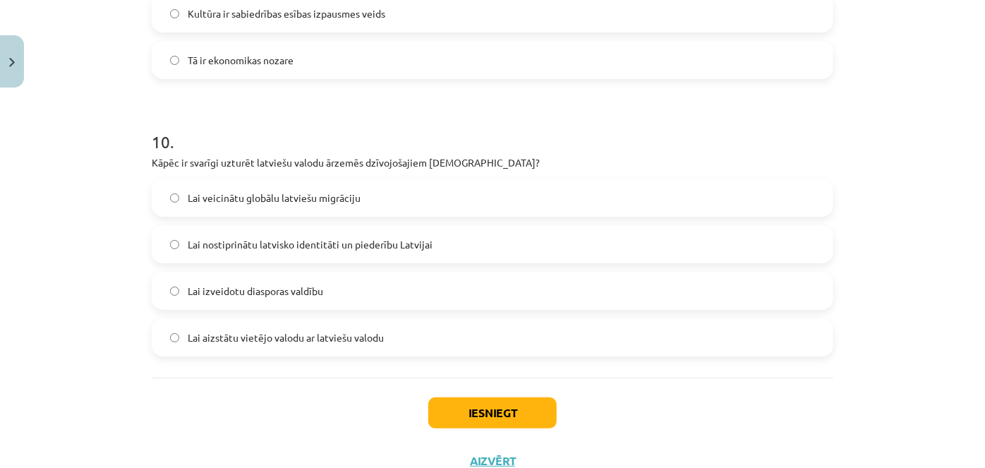
scroll to position [2720, 0]
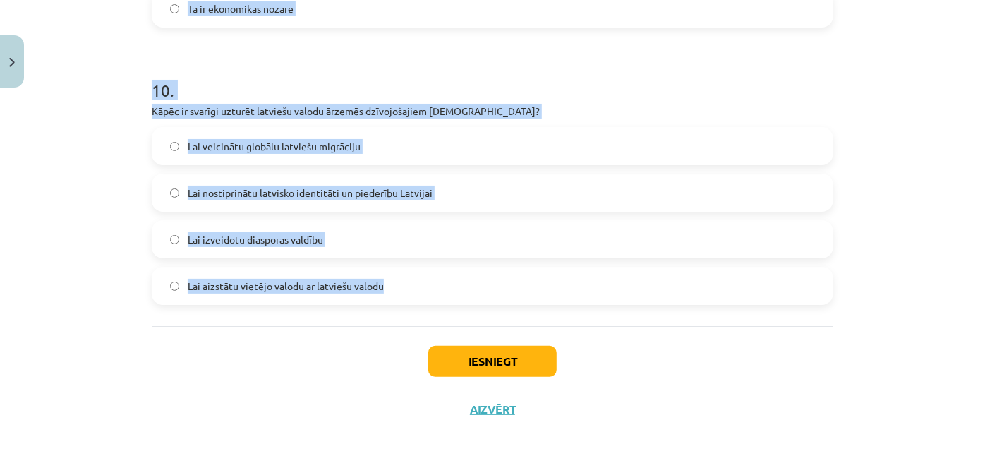
drag, startPoint x: 139, startPoint y: 77, endPoint x: 453, endPoint y: 281, distance: 374.6
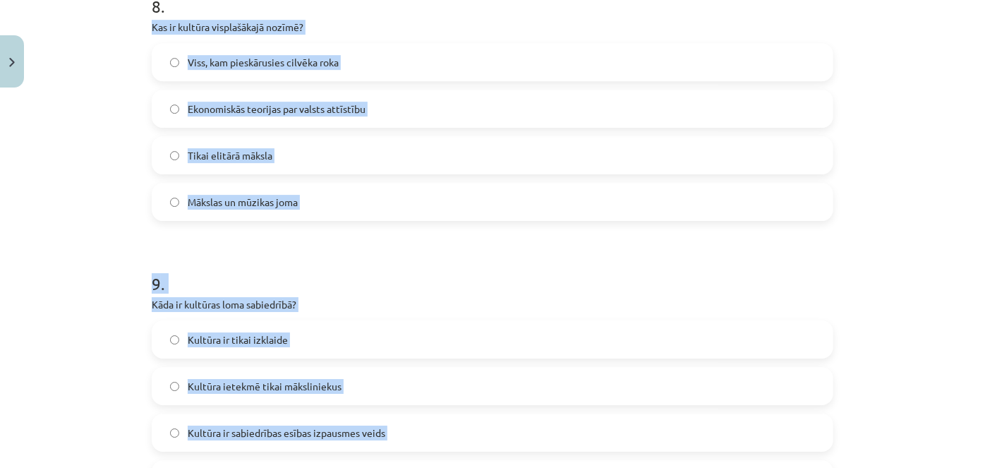
scroll to position [2248, 0]
click at [270, 53] on label "Viss, kam pieskārusies cilvēka roka" at bounding box center [492, 62] width 678 height 35
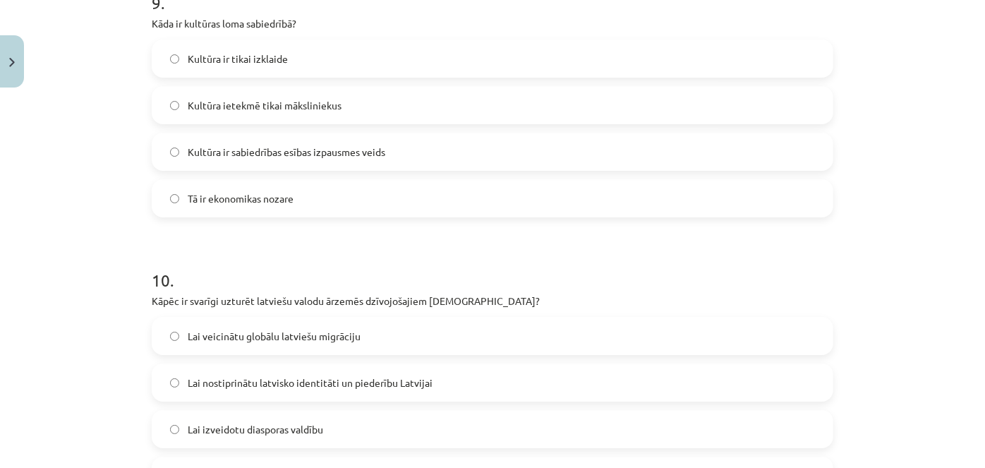
scroll to position [2504, 0]
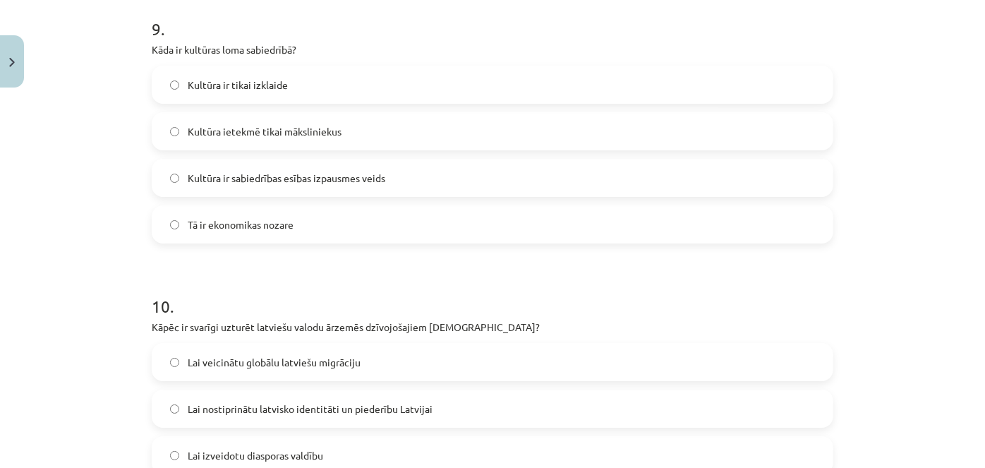
click at [300, 171] on span "Kultūra ir sabiedrības esības izpausmes veids" at bounding box center [286, 178] width 197 height 15
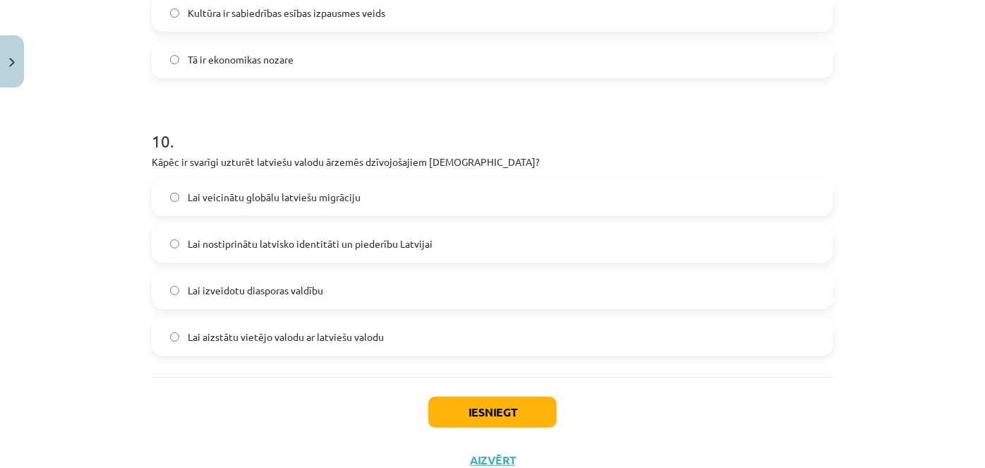
scroll to position [2720, 0]
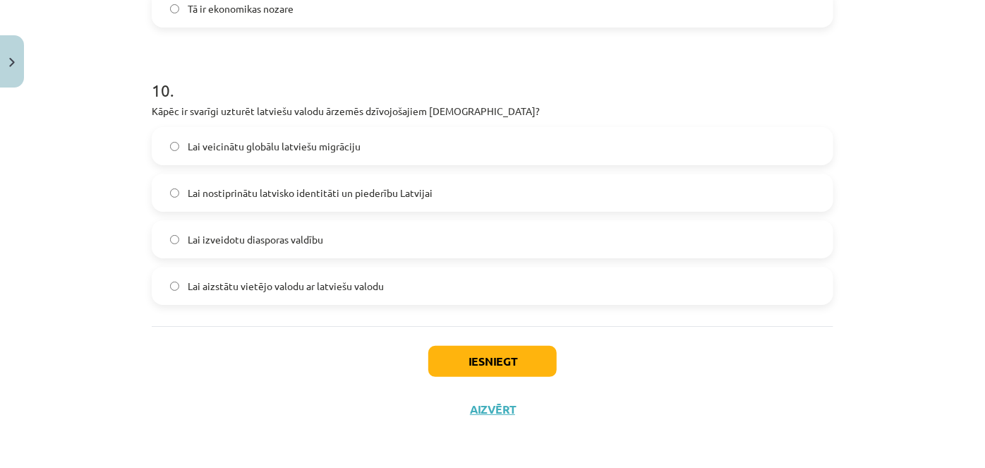
click at [376, 186] on span "Lai nostiprinātu latvisko identitāti un piederību Latvijai" at bounding box center [310, 192] width 245 height 15
click at [447, 357] on button "Iesniegt" at bounding box center [492, 361] width 128 height 31
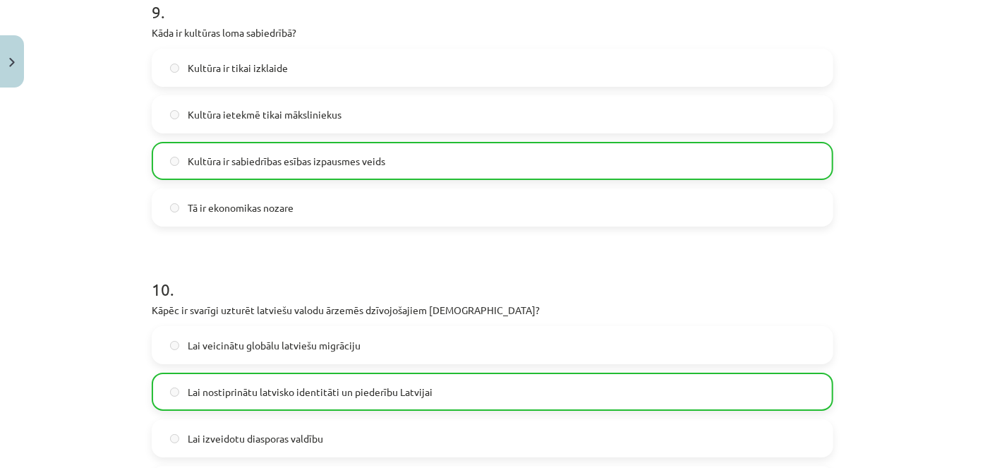
scroll to position [2763, 0]
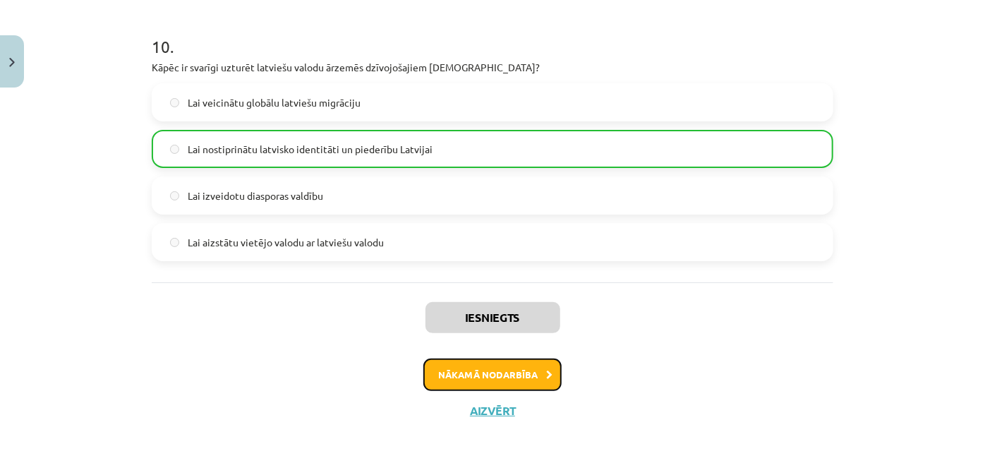
click at [460, 376] on button "Nākamā nodarbība" at bounding box center [492, 374] width 138 height 32
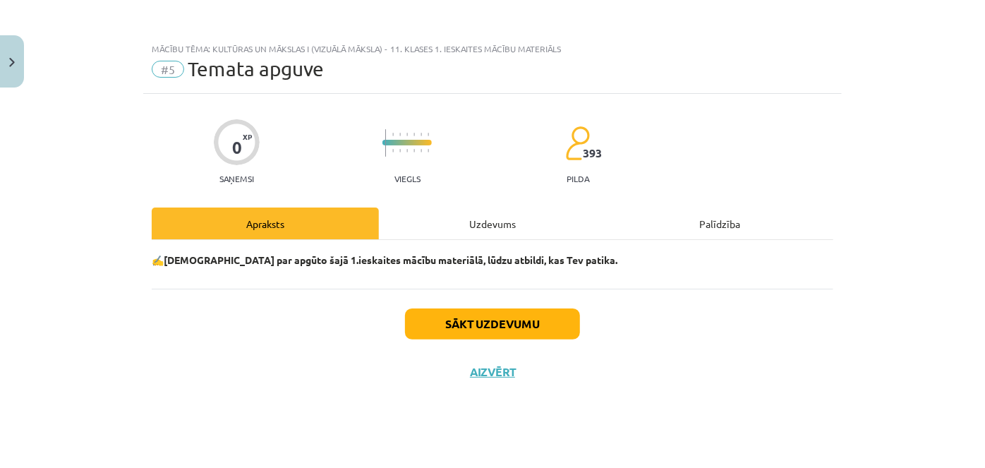
scroll to position [0, 0]
click at [472, 331] on button "Sākt uzdevumu" at bounding box center [492, 323] width 175 height 31
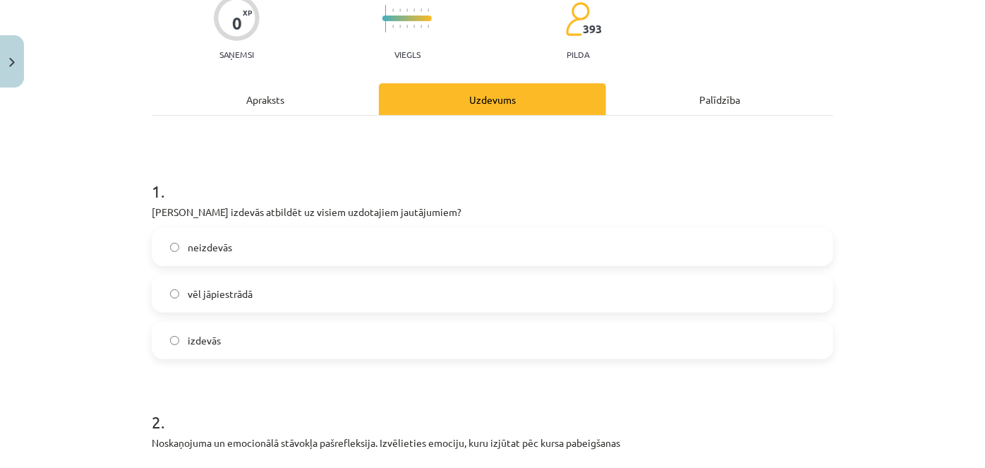
scroll to position [126, 0]
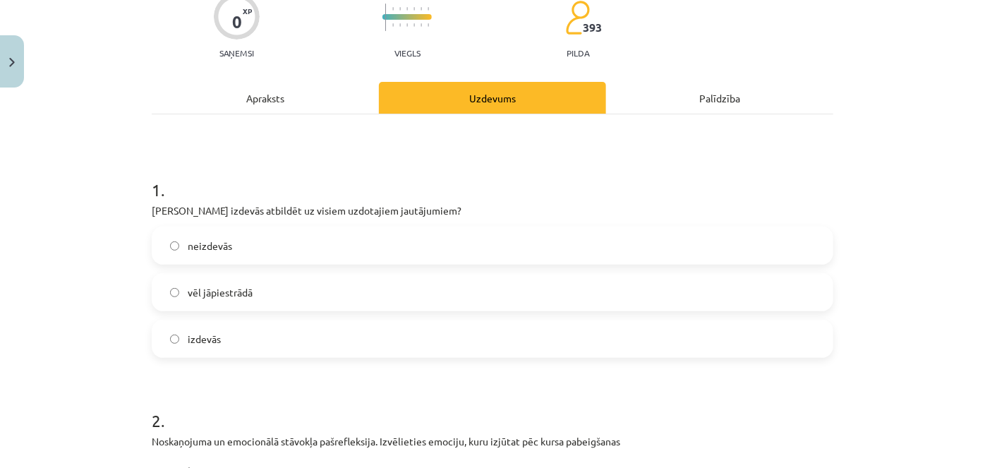
click at [223, 341] on label "izdevās" at bounding box center [492, 338] width 678 height 35
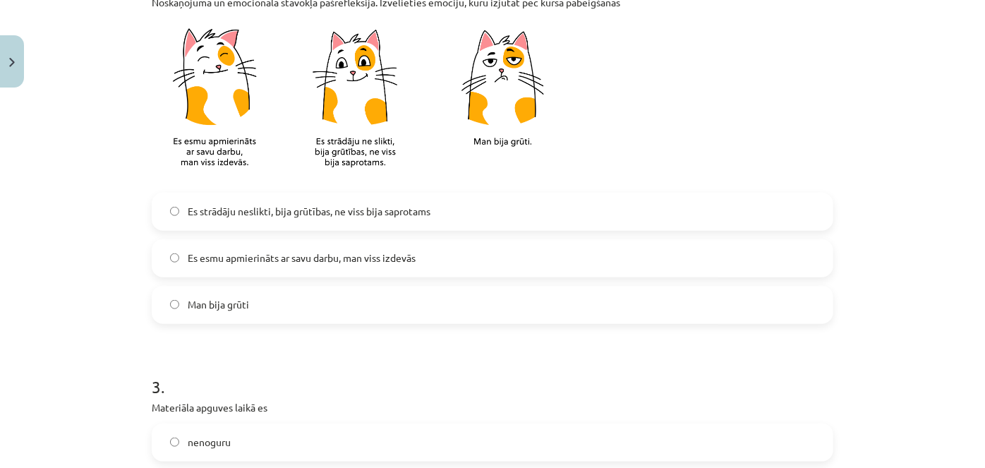
scroll to position [564, 0]
click at [280, 252] on span "Es esmu apmierināts ar savu darbu, man viss izdevās" at bounding box center [302, 257] width 228 height 15
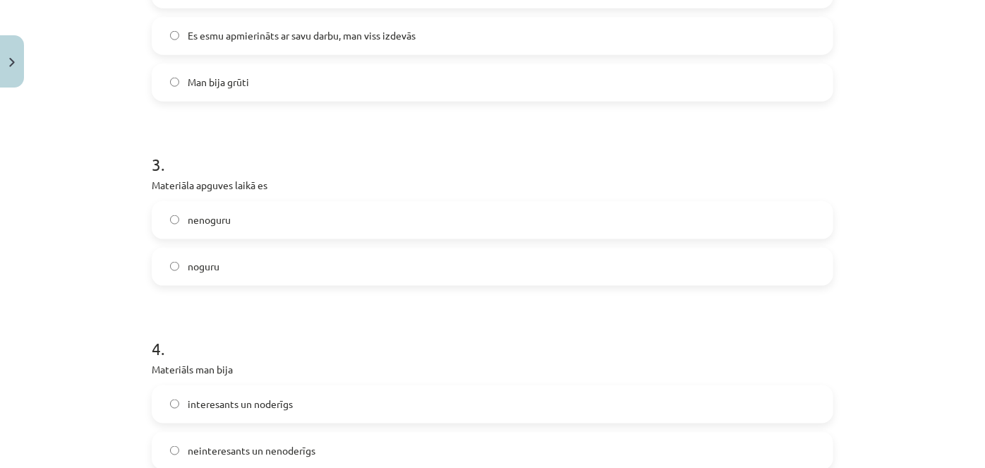
scroll to position [796, 0]
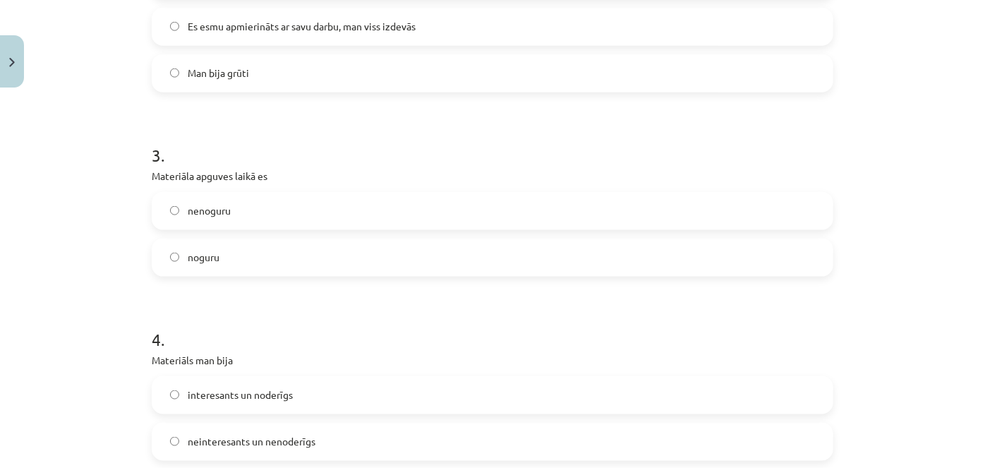
click at [238, 213] on label "nenoguru" at bounding box center [492, 210] width 678 height 35
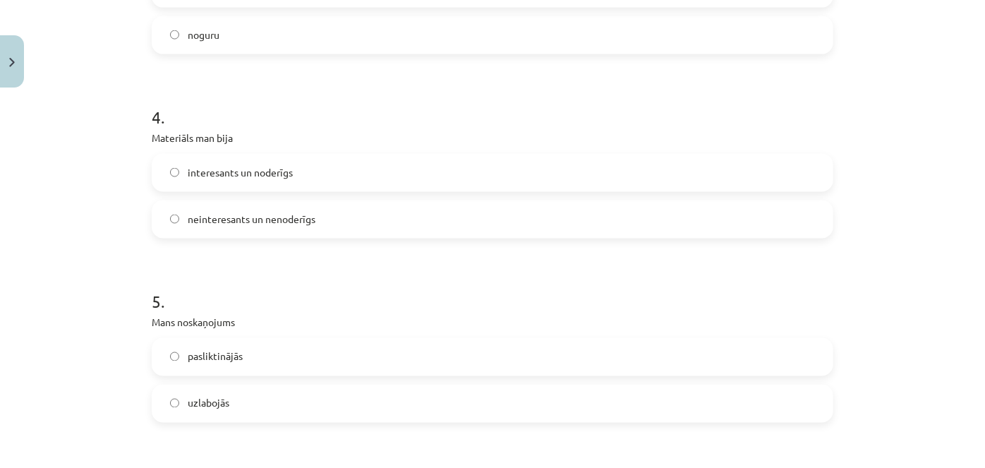
scroll to position [1041, 0]
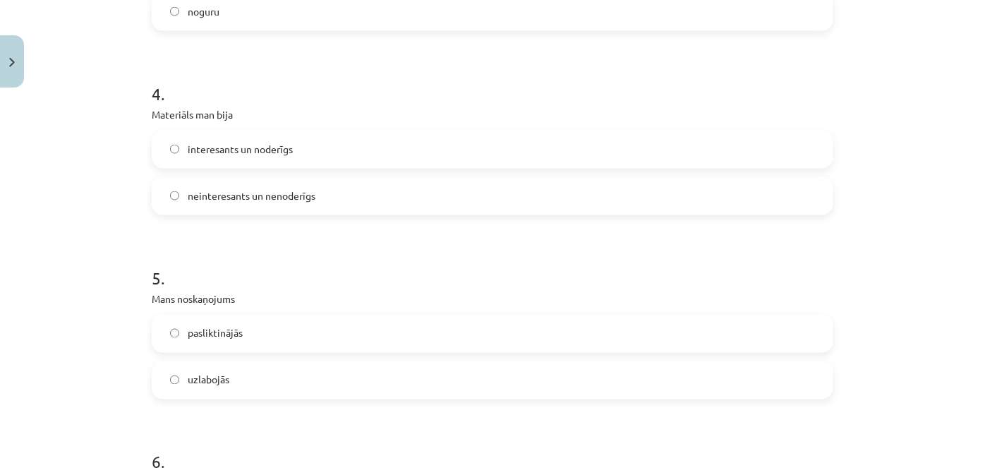
click at [260, 145] on span "interesants un noderīgs" at bounding box center [240, 149] width 105 height 15
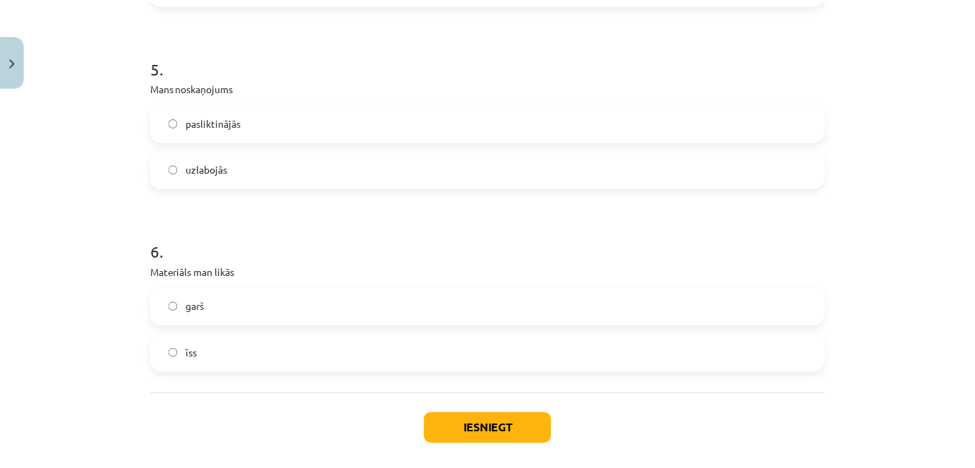
scroll to position [1274, 0]
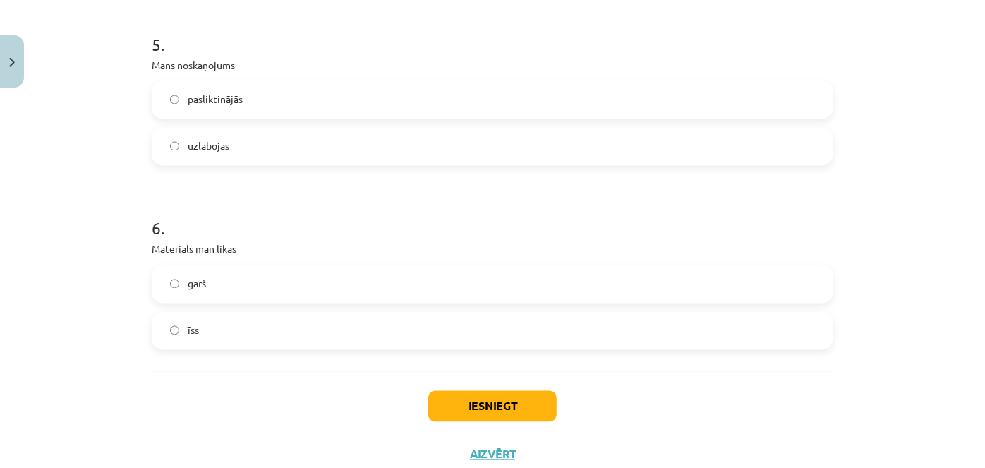
click at [218, 95] on span "pasliktinājās" at bounding box center [215, 99] width 55 height 15
click at [207, 154] on label "uzlabojās" at bounding box center [492, 146] width 678 height 35
click at [207, 305] on div "garš īss" at bounding box center [492, 307] width 681 height 85
click at [207, 324] on label "īss" at bounding box center [492, 330] width 678 height 35
click at [469, 402] on button "Iesniegt" at bounding box center [492, 406] width 128 height 31
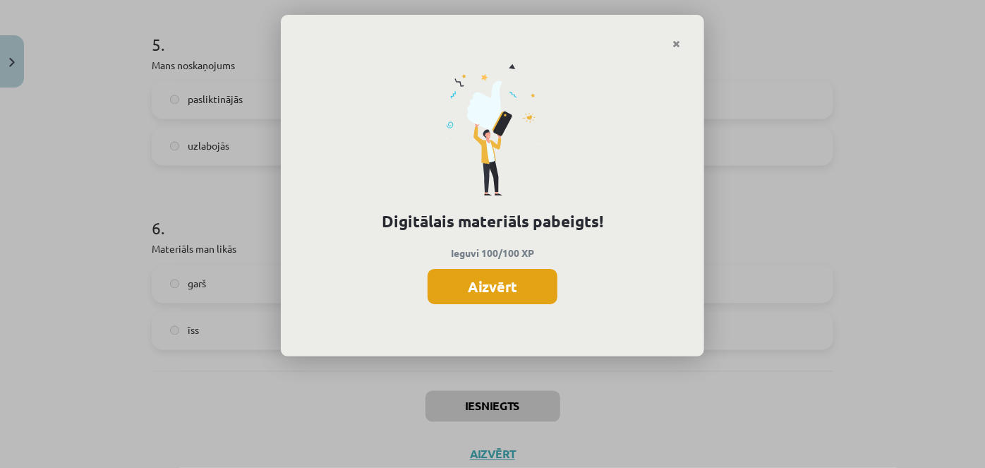
click at [516, 284] on button "Aizvērt" at bounding box center [492, 286] width 130 height 35
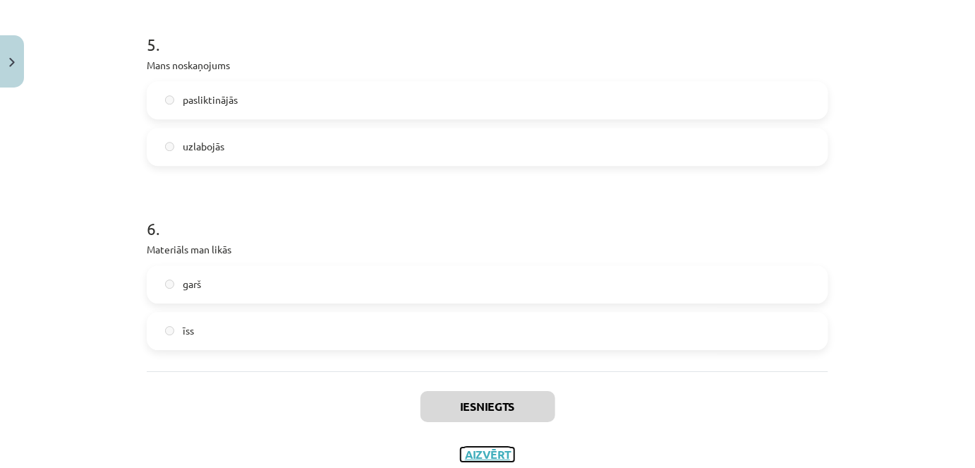
click at [490, 452] on button "Aizvērt" at bounding box center [488, 454] width 54 height 14
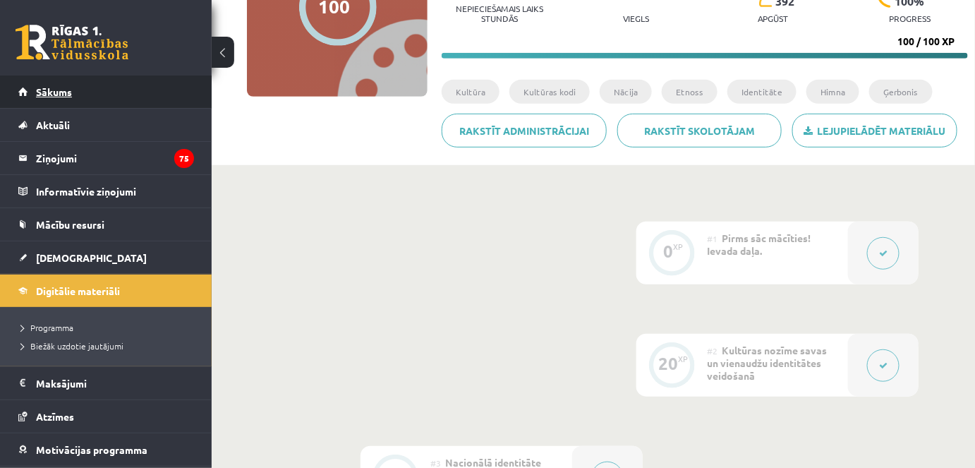
click at [71, 90] on span "Sākums" at bounding box center [54, 91] width 36 height 13
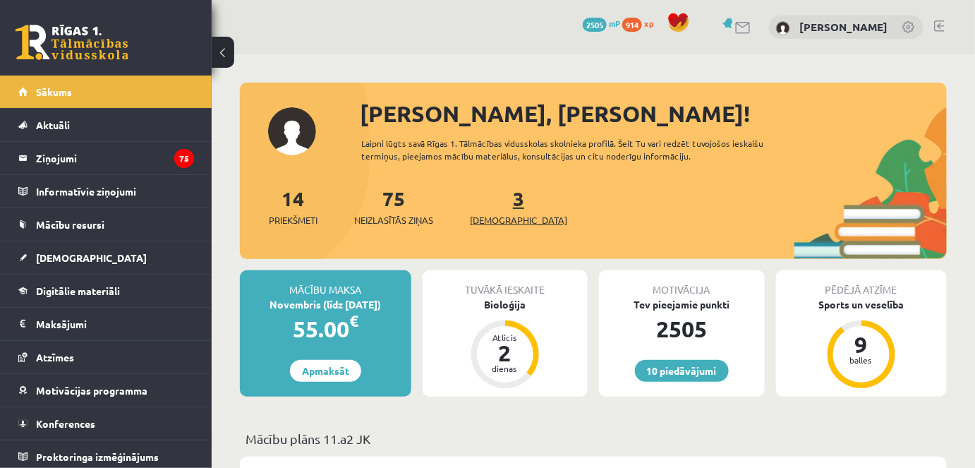
click at [499, 215] on span "[DEMOGRAPHIC_DATA]" at bounding box center [518, 220] width 97 height 14
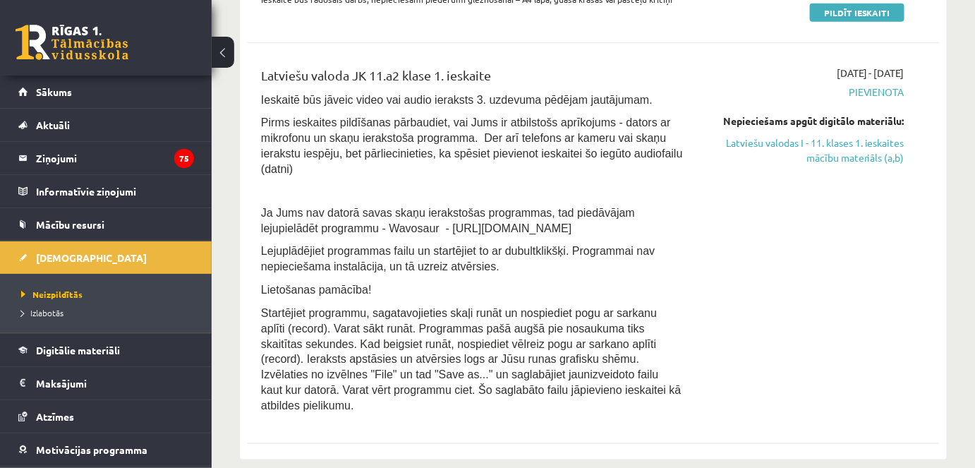
scroll to position [559, 0]
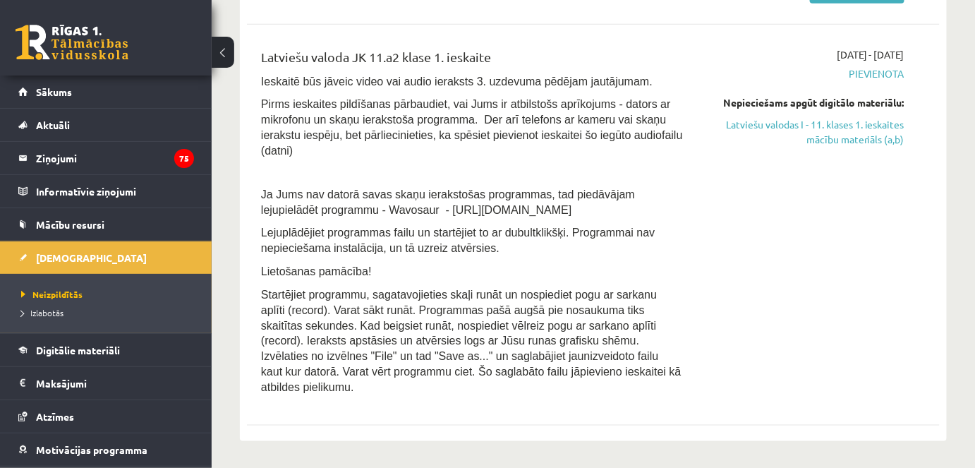
drag, startPoint x: 768, startPoint y: 122, endPoint x: 547, endPoint y: 70, distance: 226.8
click at [768, 122] on link "Latviešu valodas I - 11. klases 1. ieskaites mācību materiāls (a,b)" at bounding box center [804, 132] width 200 height 30
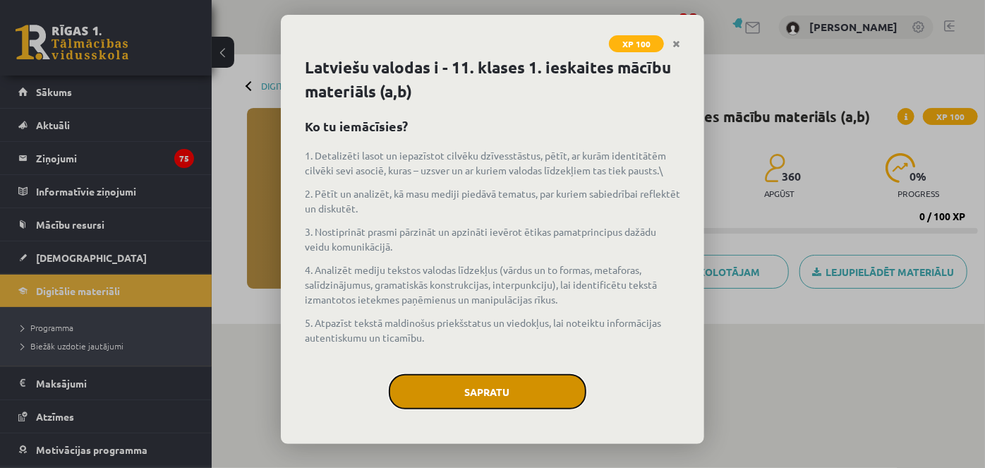
click at [507, 394] on button "Sapratu" at bounding box center [487, 391] width 197 height 35
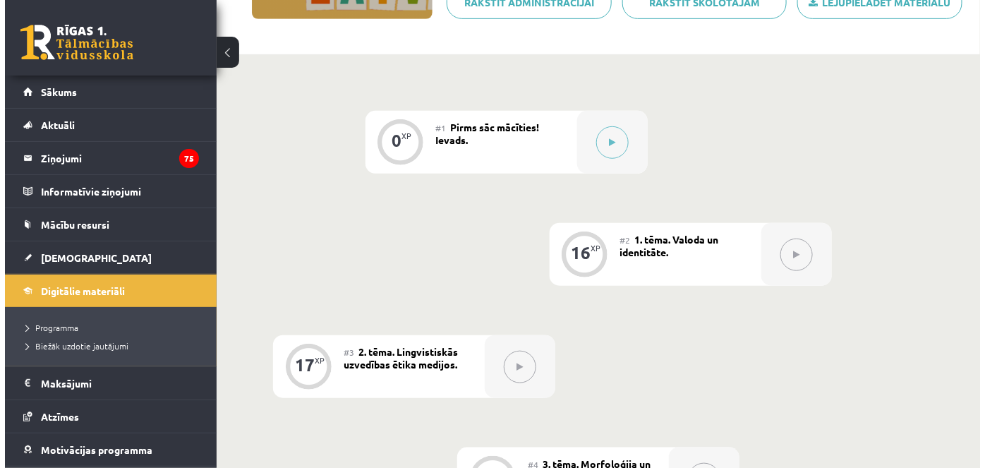
scroll to position [268, 0]
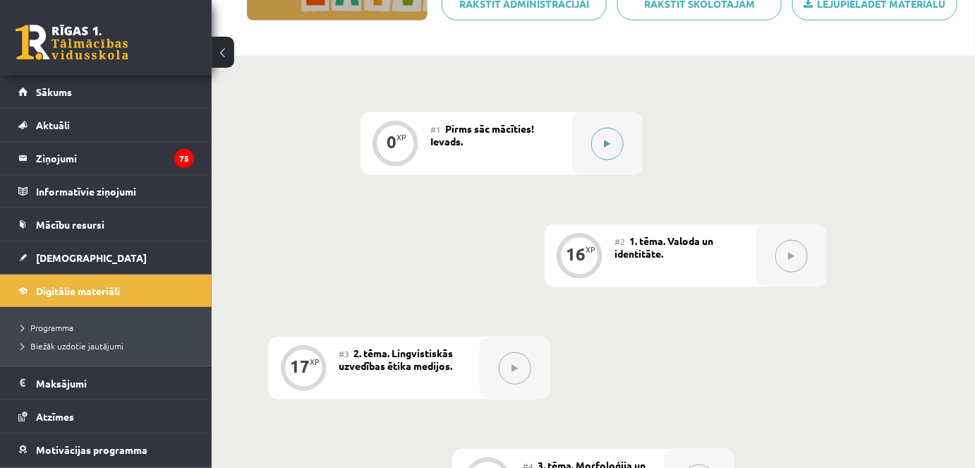
click at [602, 134] on button at bounding box center [607, 144] width 32 height 32
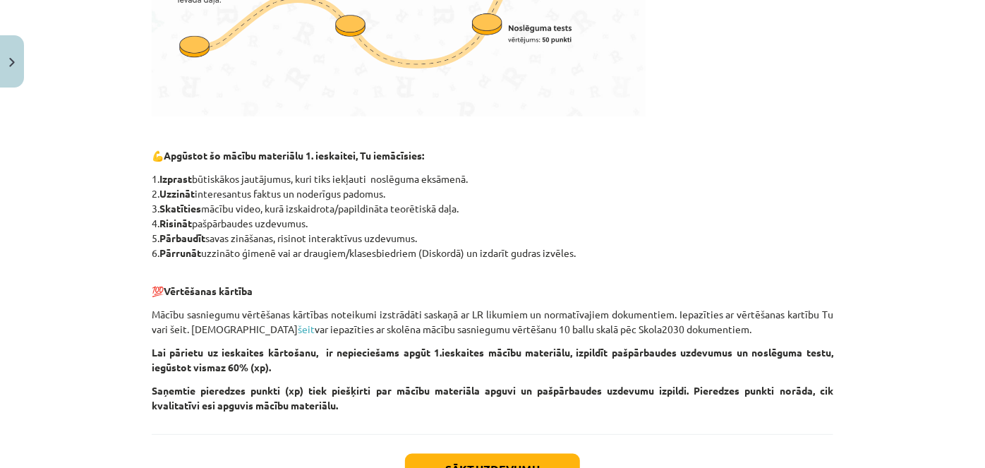
scroll to position [671, 0]
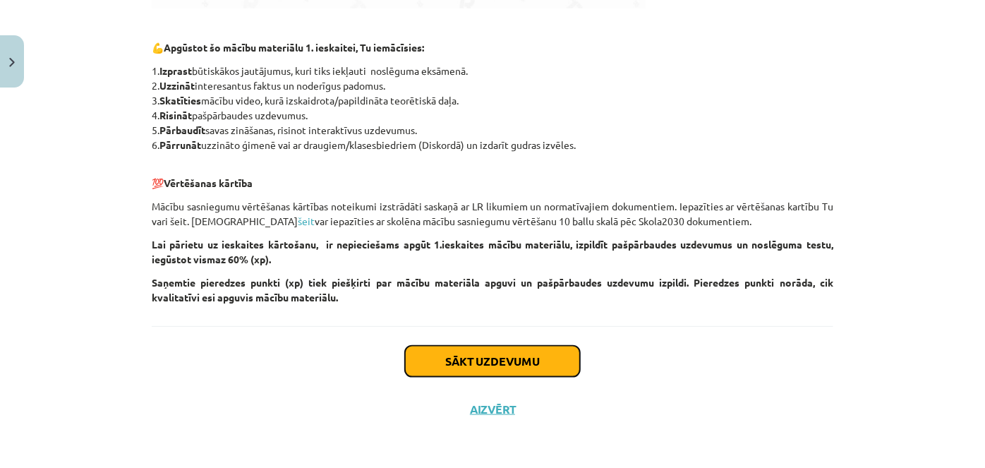
click at [480, 352] on button "Sākt uzdevumu" at bounding box center [492, 361] width 175 height 31
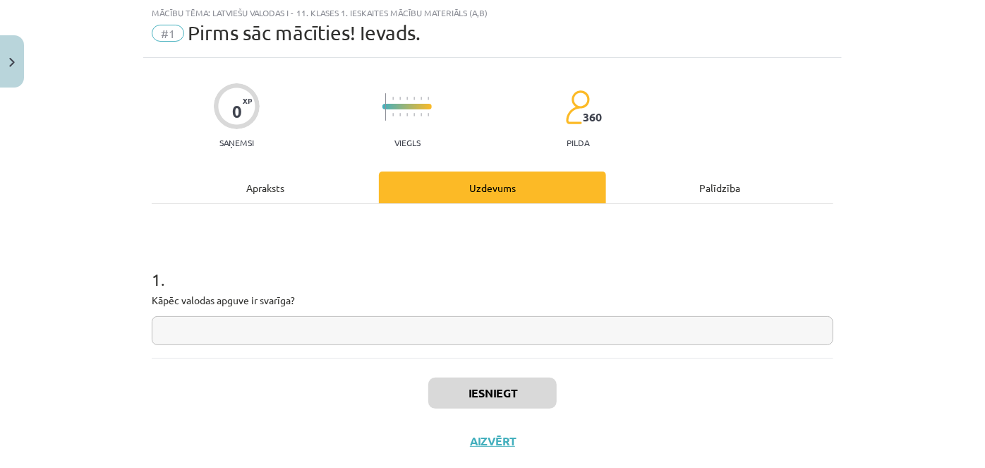
scroll to position [35, 0]
click at [480, 352] on div "1 . Kāpēc valodas apguve ir svarīga?" at bounding box center [492, 282] width 681 height 154
click at [307, 334] on input "text" at bounding box center [492, 331] width 681 height 29
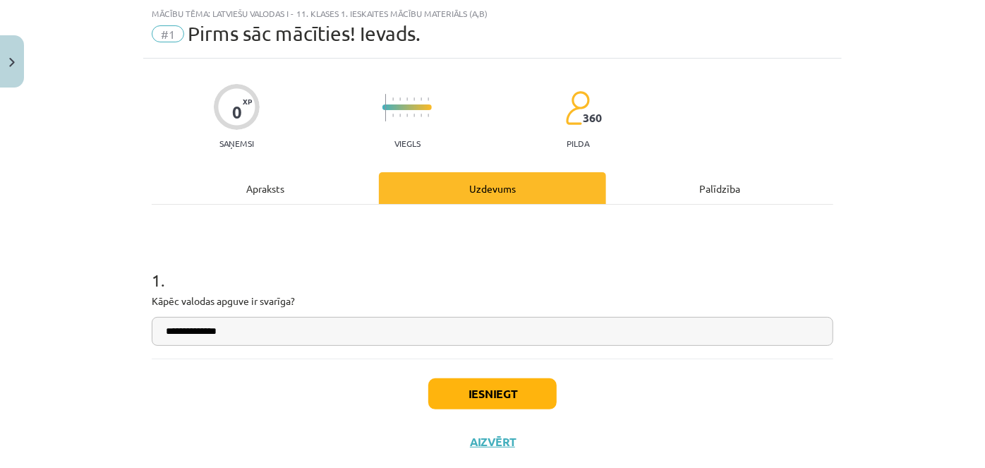
type input "**********"
click at [456, 394] on button "Iesniegt" at bounding box center [492, 393] width 128 height 31
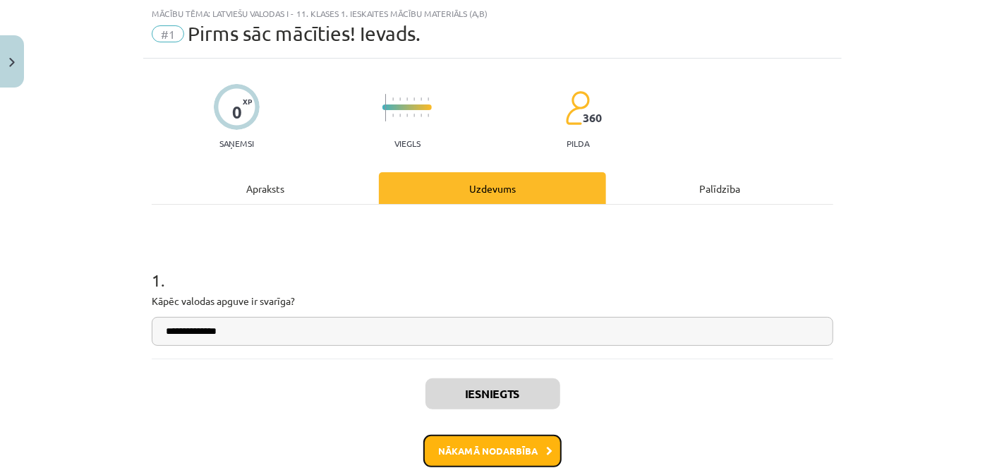
click at [475, 448] on button "Nākamā nodarbība" at bounding box center [492, 450] width 138 height 32
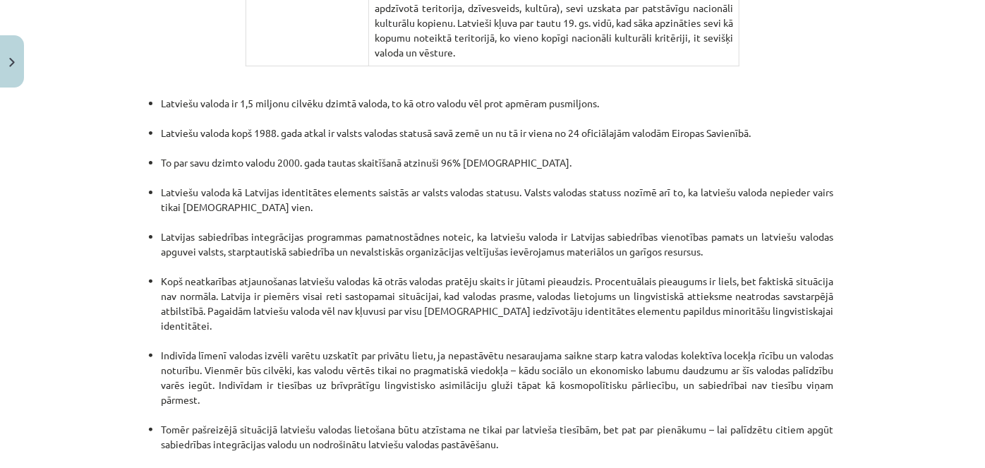
scroll to position [3015, 0]
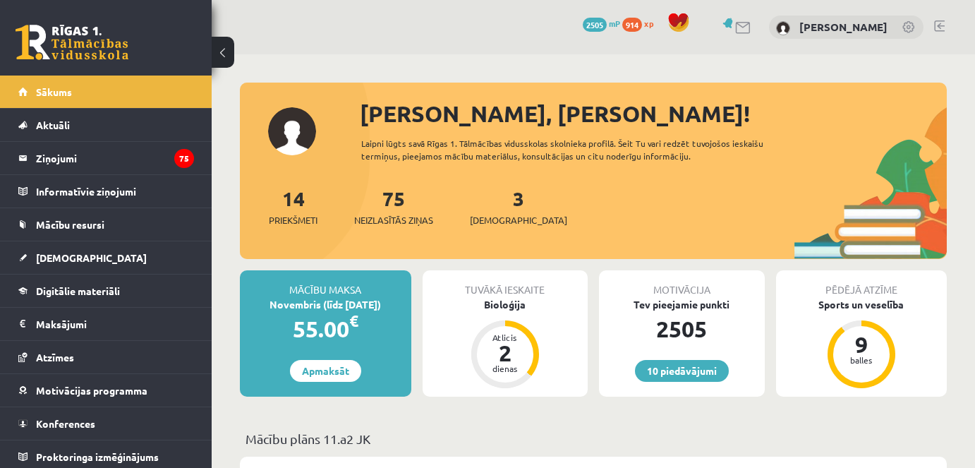
click at [487, 217] on span "[DEMOGRAPHIC_DATA]" at bounding box center [518, 220] width 97 height 14
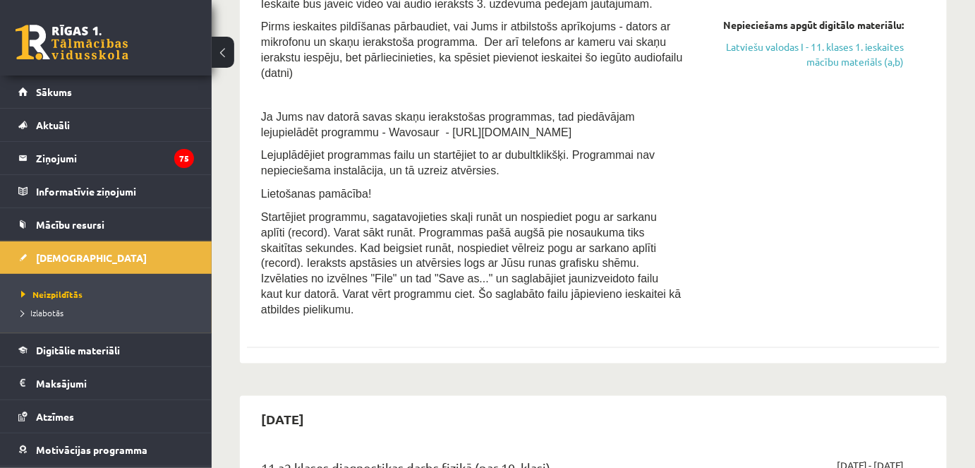
scroll to position [650, 0]
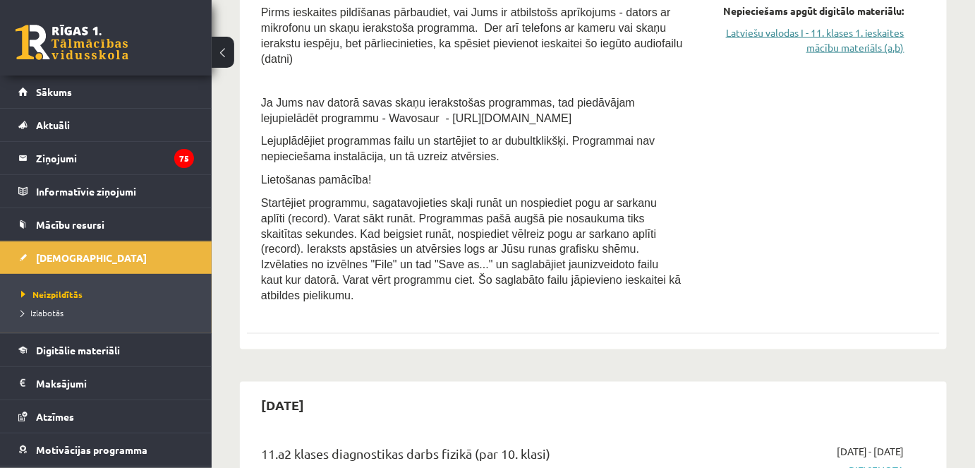
click at [799, 32] on link "Latviešu valodas I - 11. klases 1. ieskaites mācību materiāls (a,b)" at bounding box center [804, 40] width 200 height 30
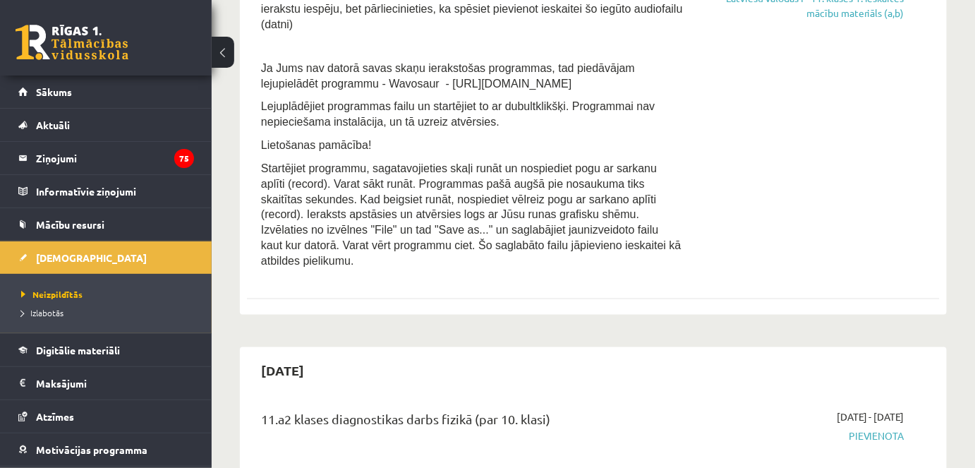
scroll to position [686, 0]
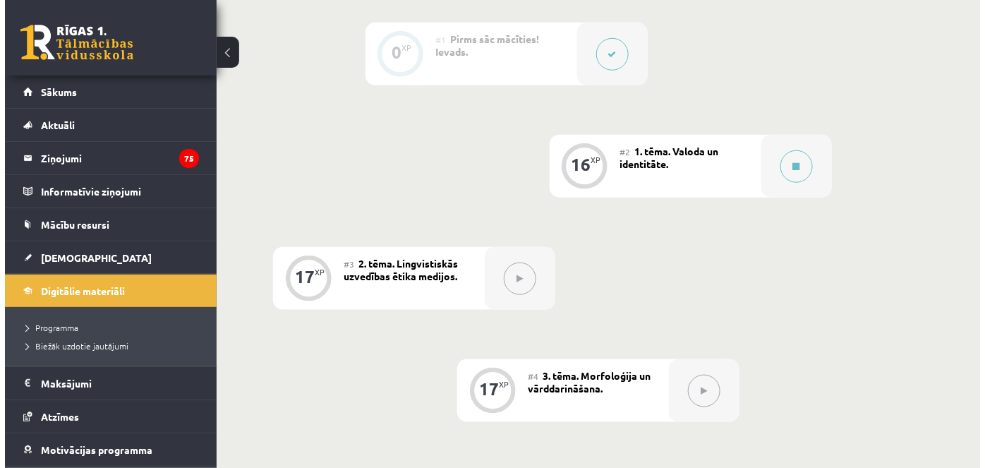
scroll to position [376, 0]
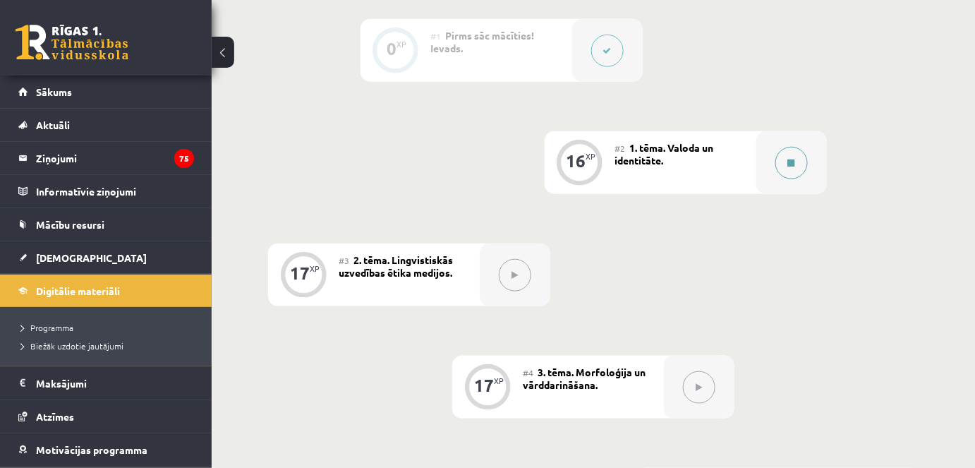
click at [796, 161] on button at bounding box center [791, 163] width 32 height 32
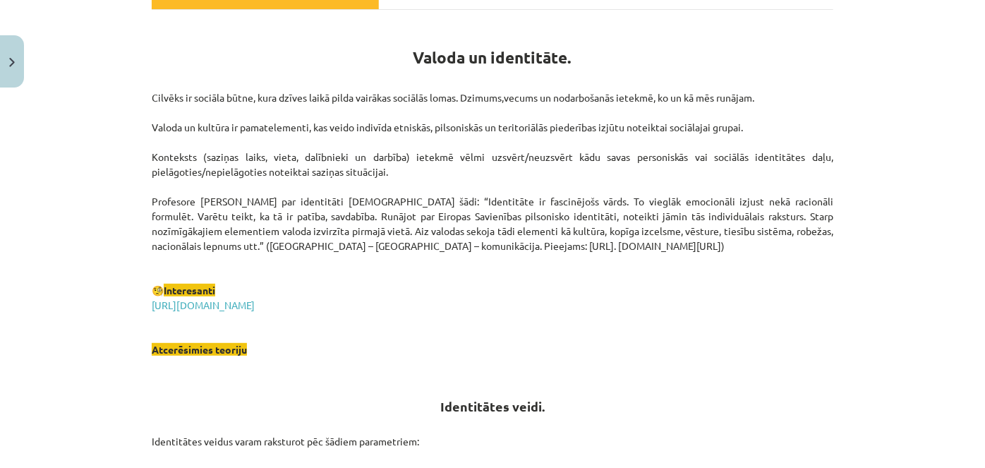
scroll to position [231, 0]
click at [255, 299] on link "https://lingvo.info/babylon?hl=lv" at bounding box center [203, 304] width 103 height 13
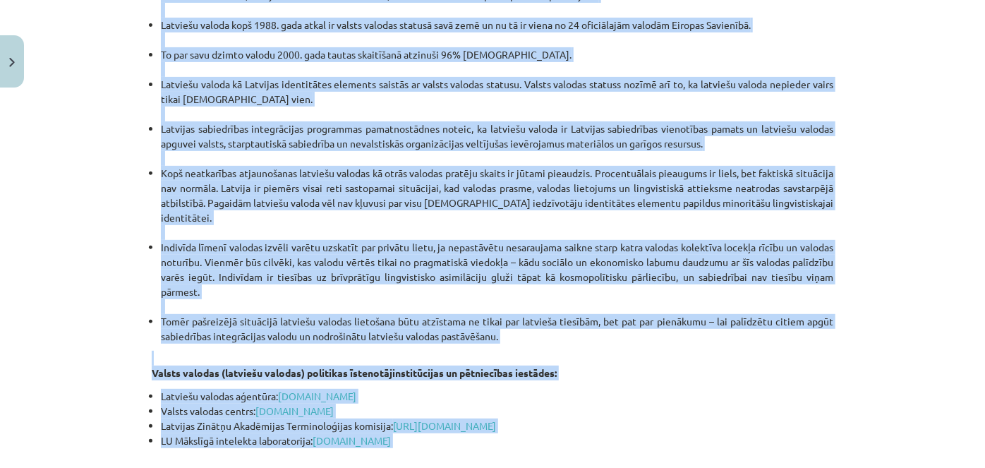
scroll to position [2930, 0]
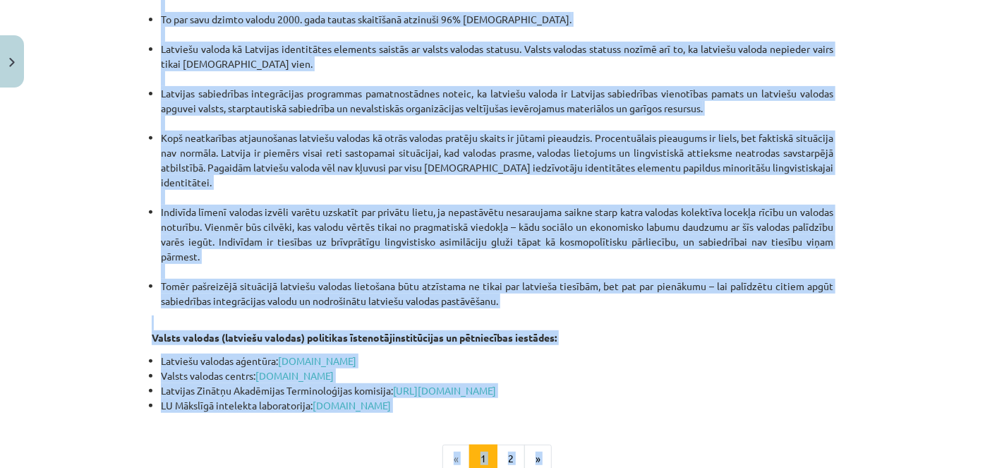
drag, startPoint x: 404, startPoint y: 284, endPoint x: 477, endPoint y: 382, distance: 121.9
copy div "Valoda un identitāte. Cilvēks ir sociāla būtne, kura dzīves laikā pilda vairāka…"
click at [701, 398] on li "LU Mākslīgā intelekta laboratorija: www.ailab.lv" at bounding box center [497, 405] width 672 height 15
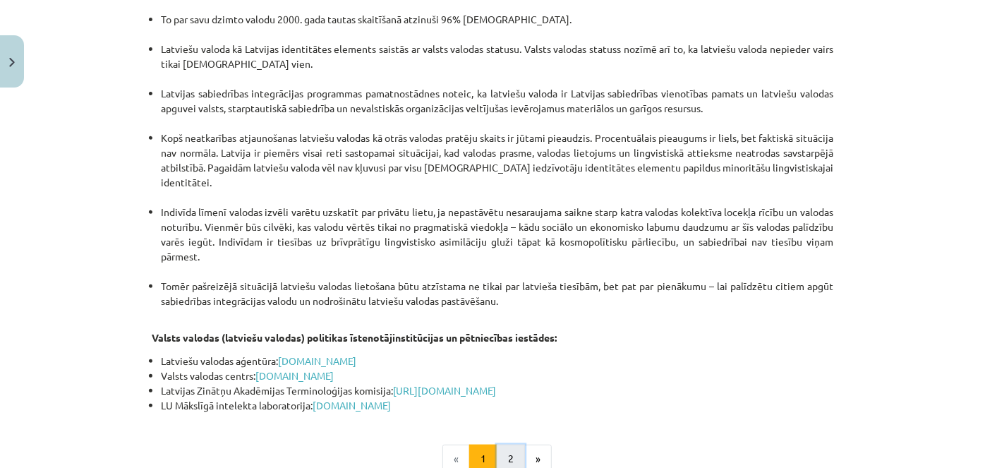
click at [502, 444] on button "2" at bounding box center [511, 458] width 28 height 28
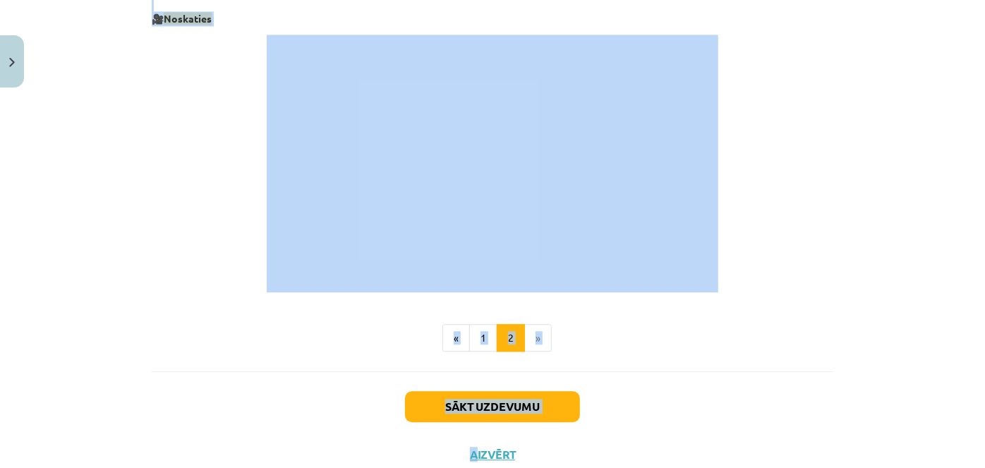
scroll to position [1578, 0]
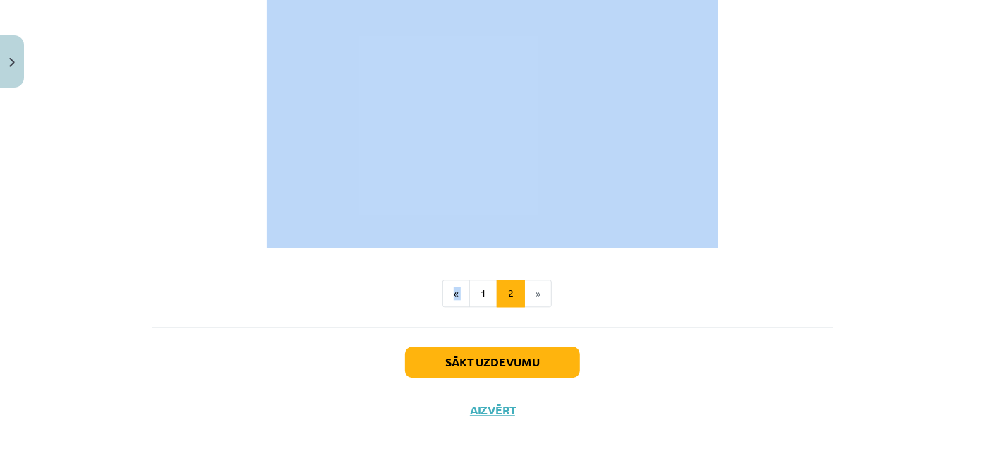
drag, startPoint x: 376, startPoint y: 150, endPoint x: 468, endPoint y: 253, distance: 138.3
copy div "Valoda – cilvēces kultūras mantojums Latviešu valoda un kultūra ir pašvērtība u…"
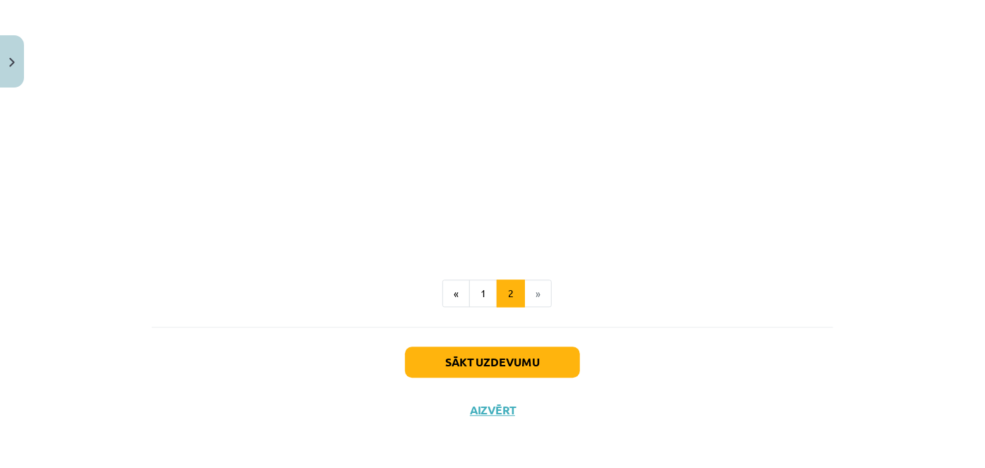
click at [741, 327] on div "Sākt uzdevumu Aizvērt" at bounding box center [492, 376] width 681 height 99
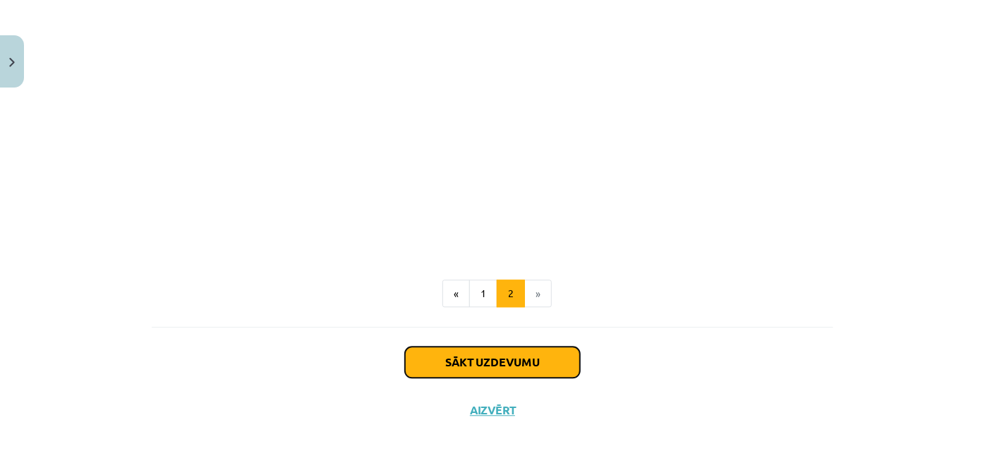
click at [513, 360] on button "Sākt uzdevumu" at bounding box center [492, 361] width 175 height 31
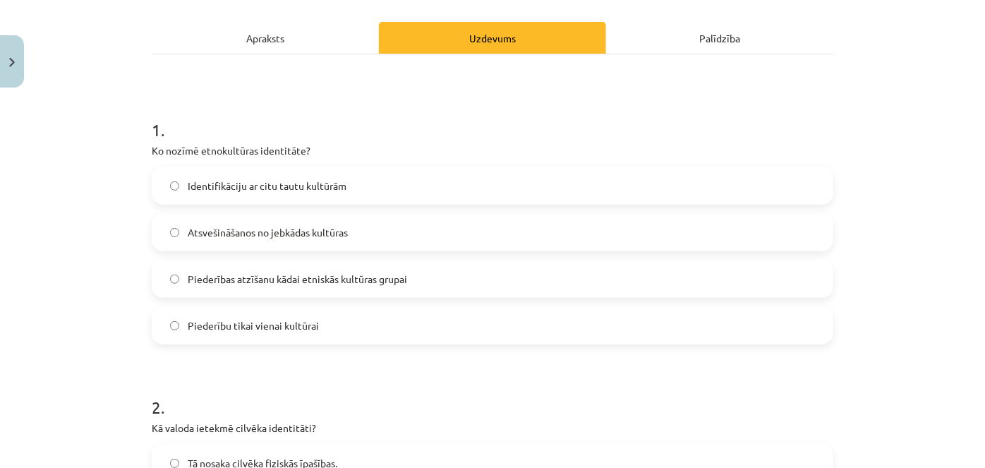
scroll to position [206, 0]
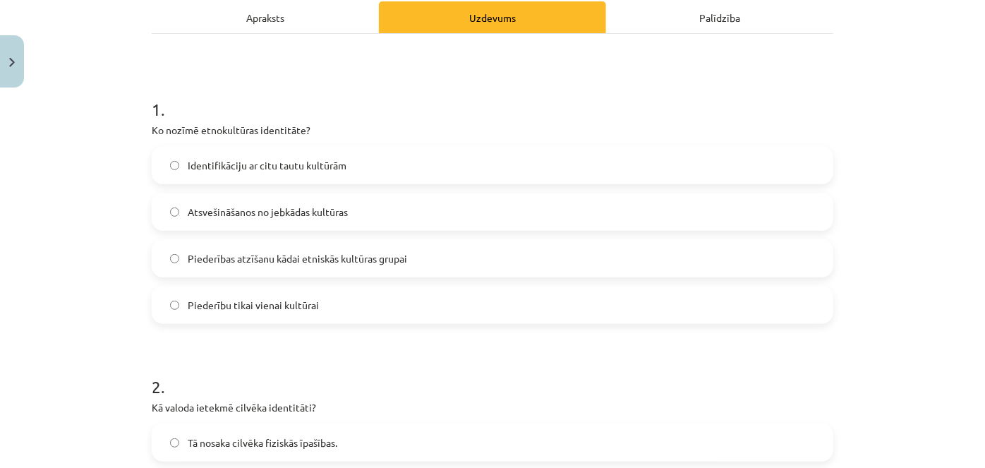
click at [372, 292] on label "Piederību tikai vienai kultūrai" at bounding box center [492, 304] width 678 height 35
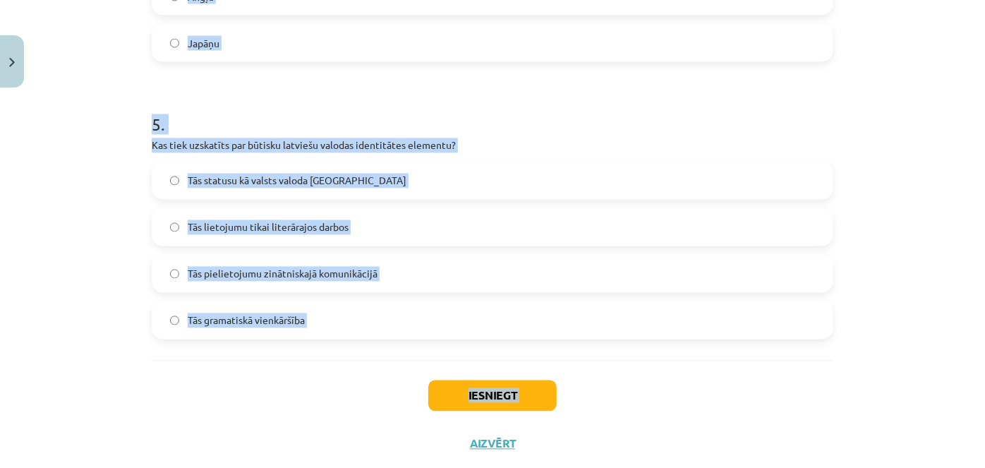
scroll to position [1333, 0]
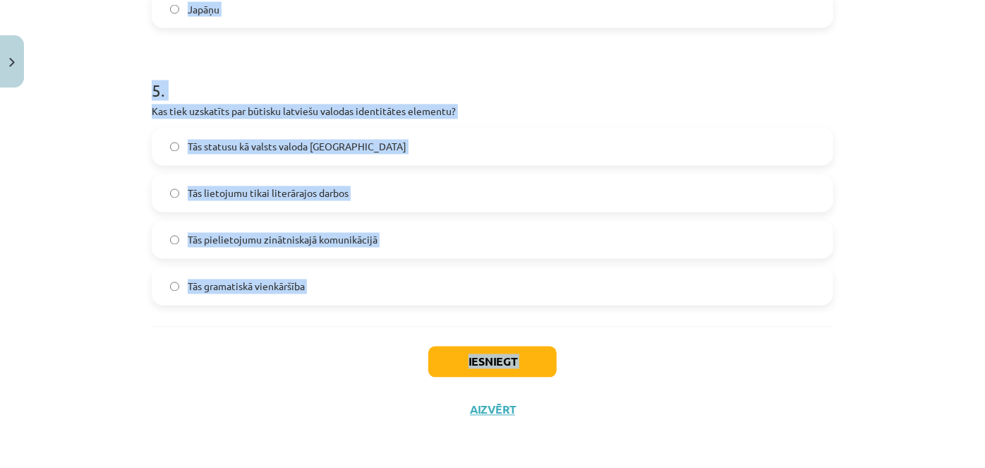
drag, startPoint x: 145, startPoint y: 206, endPoint x: 359, endPoint y: 461, distance: 332.9
click at [359, 461] on div "Mācību tēma: Latviešu valodas i - 11. klases 1. ieskaites mācību materiāls (a,b…" at bounding box center [492, 234] width 985 height 468
copy div "Ko nozīmē etnokultūras identitāte? Identifikāciju ar citu tautu kultūrām Atsveš…"
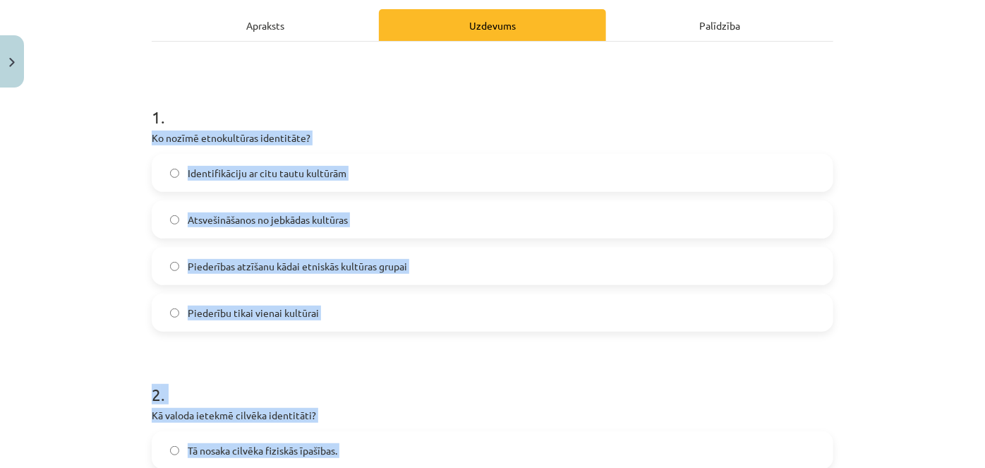
scroll to position [187, 0]
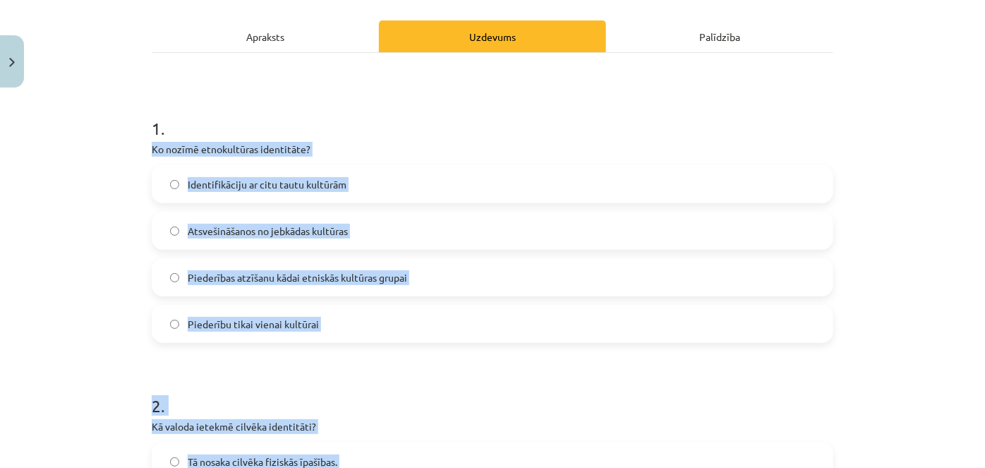
click at [331, 275] on span "Piederības atzīšanu kādai etniskās kultūras grupai" at bounding box center [297, 277] width 219 height 15
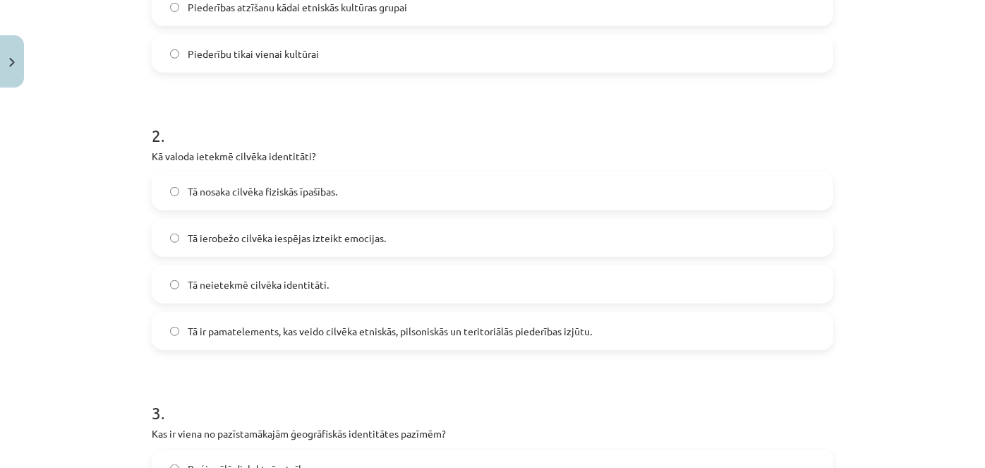
scroll to position [465, 0]
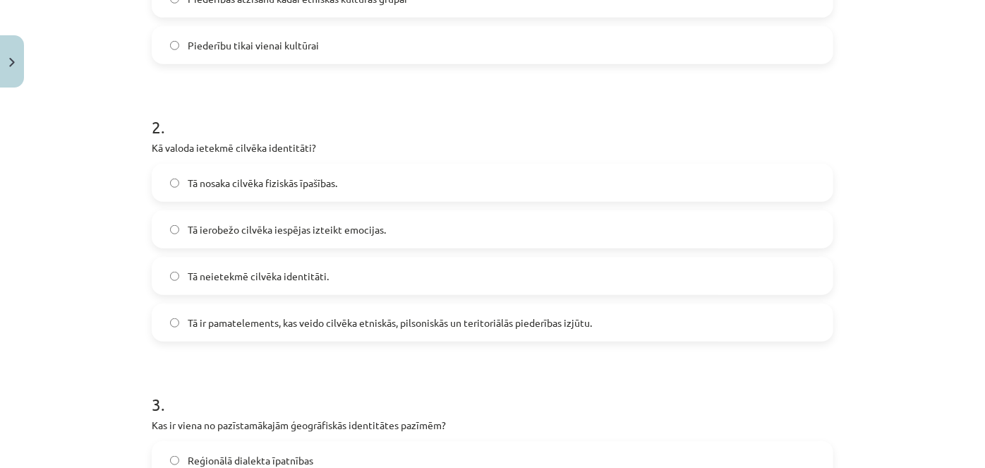
click at [384, 313] on label "Tā ir pamatelements, kas veido cilvēka etniskās, pilsoniskās un teritoriālās pi…" at bounding box center [492, 322] width 678 height 35
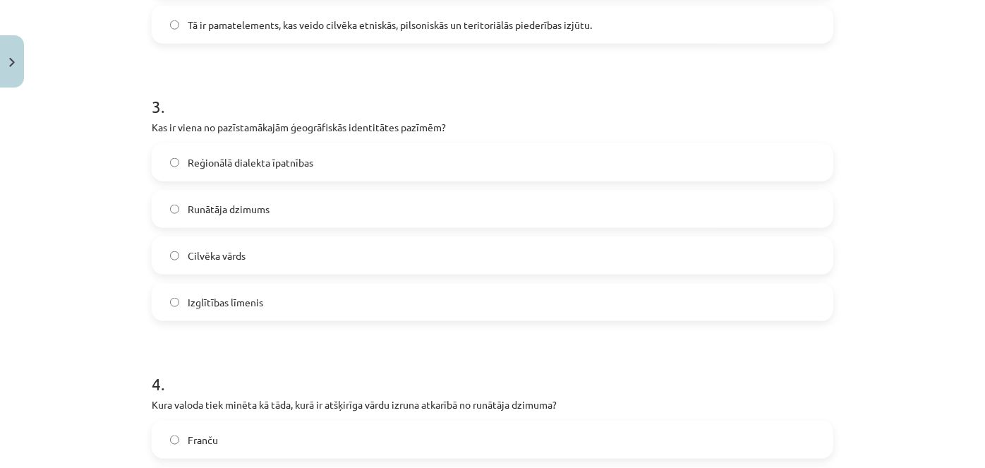
scroll to position [822, 0]
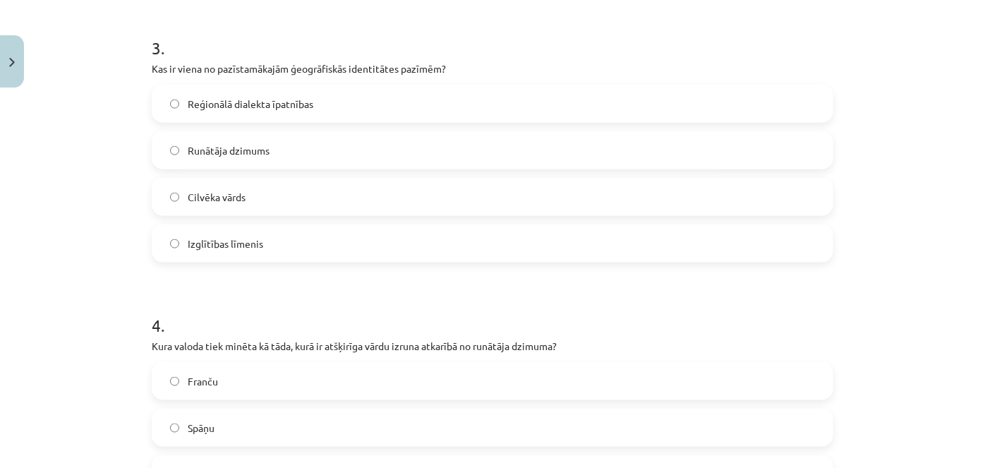
click at [393, 105] on label "Reģionālā dialekta īpatnības" at bounding box center [492, 103] width 678 height 35
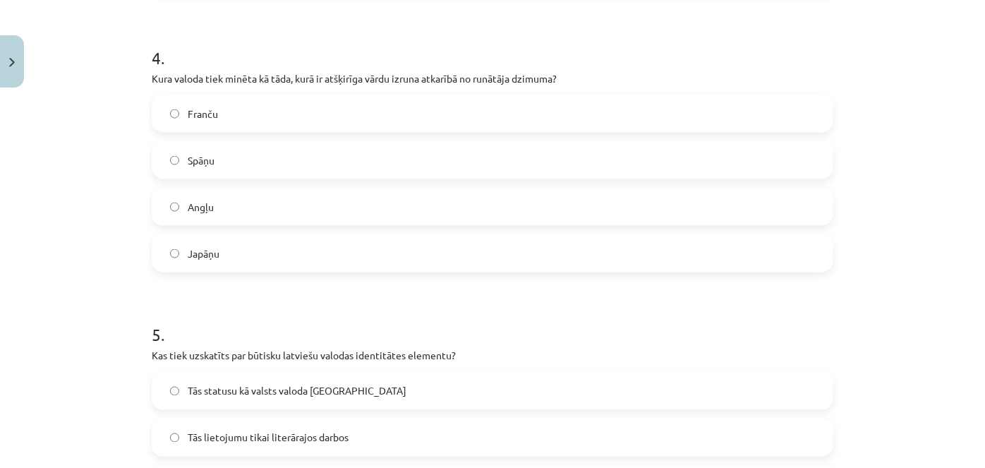
scroll to position [1090, 0]
click at [318, 236] on label "Japāņu" at bounding box center [492, 252] width 678 height 35
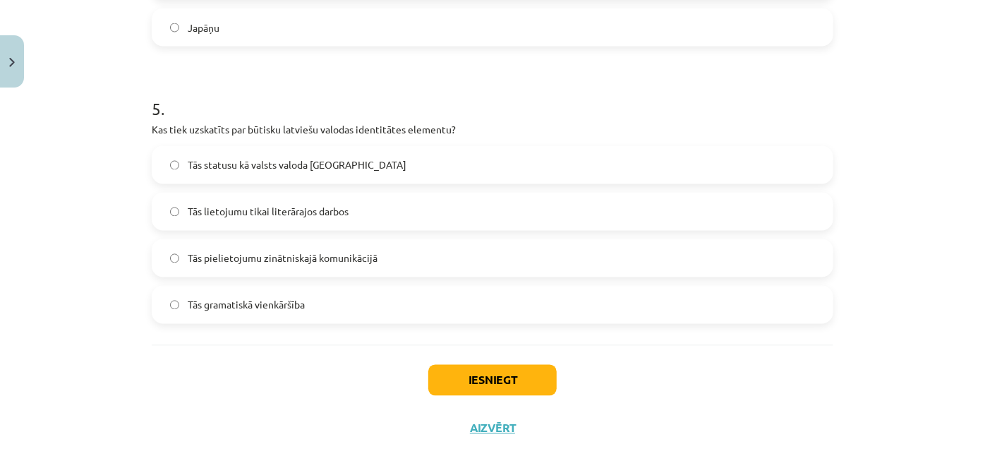
scroll to position [1319, 0]
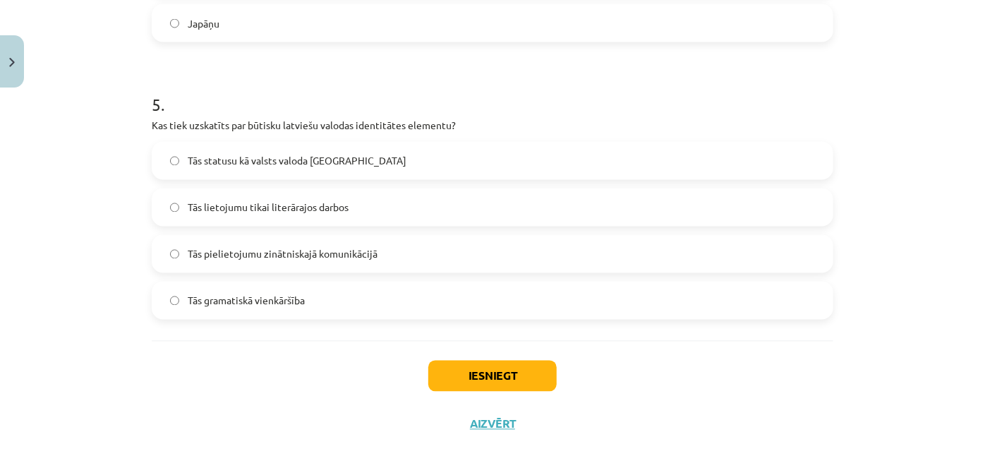
click at [360, 158] on label "Tās statusu kā valsts valoda Latvijā" at bounding box center [492, 160] width 678 height 35
click at [479, 377] on button "Iesniegt" at bounding box center [492, 375] width 128 height 31
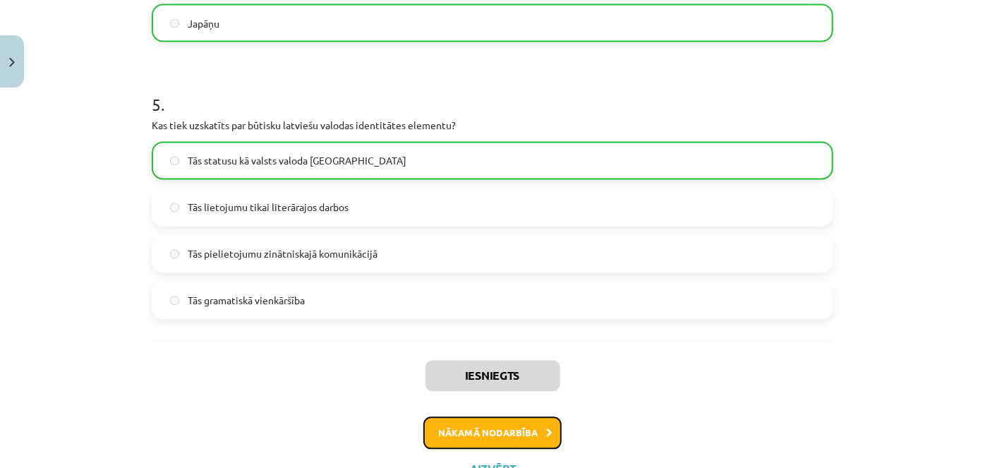
click at [485, 432] on button "Nākamā nodarbība" at bounding box center [492, 433] width 138 height 32
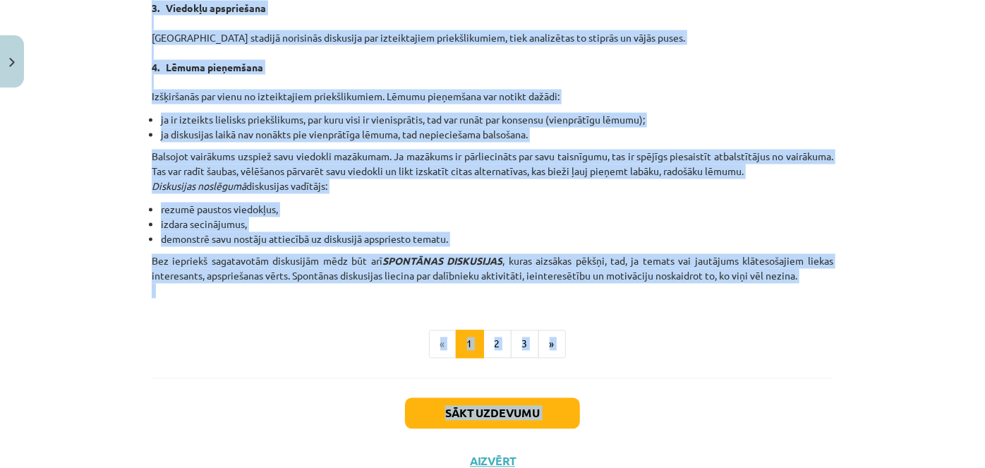
scroll to position [1324, 0]
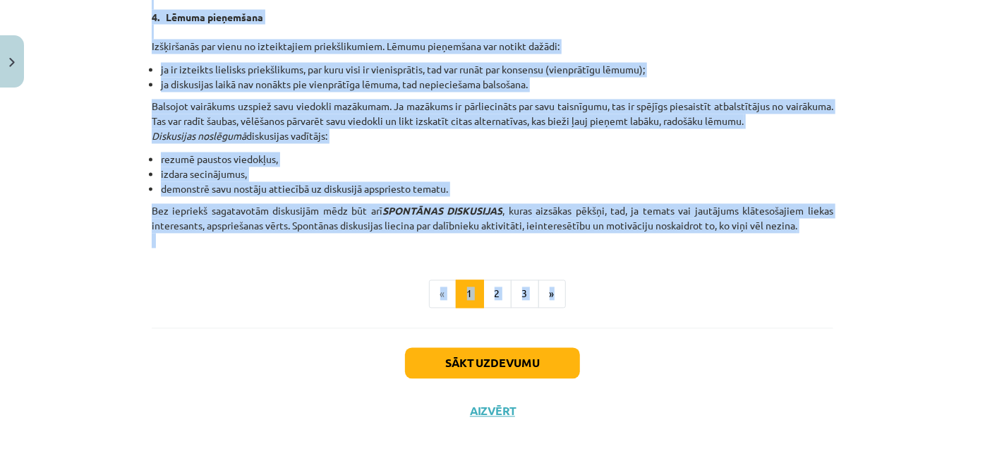
drag, startPoint x: 344, startPoint y: 86, endPoint x: 963, endPoint y: 308, distance: 657.2
click at [963, 308] on div "Mācību tēma: Latviešu valodas i - 11. klases 1. ieskaites mācību materiāls (a,b…" at bounding box center [492, 234] width 985 height 468
copy div "Lingvistiskās uzvedības ētika medijos. VALODA ir galvenais sazināšanās līdzekli…"
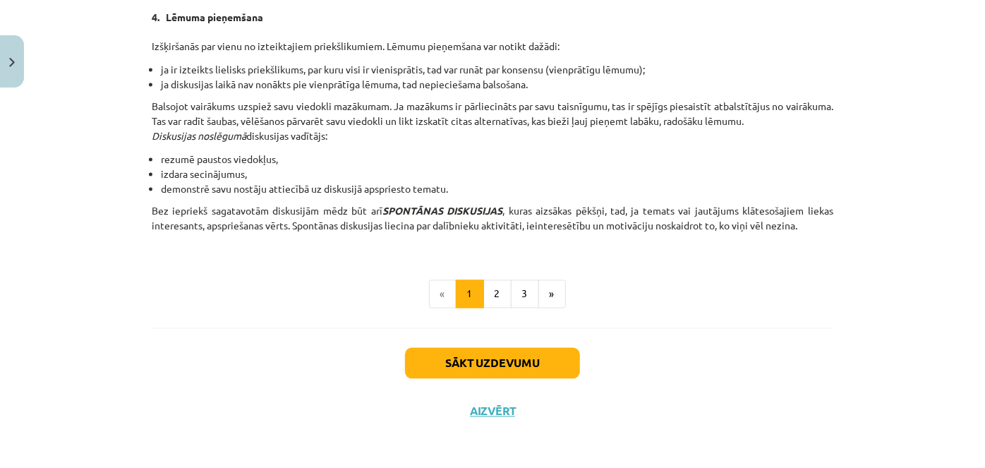
click at [673, 354] on div "Sākt uzdevumu Aizvērt" at bounding box center [492, 377] width 681 height 99
click at [496, 288] on button "2" at bounding box center [497, 294] width 28 height 28
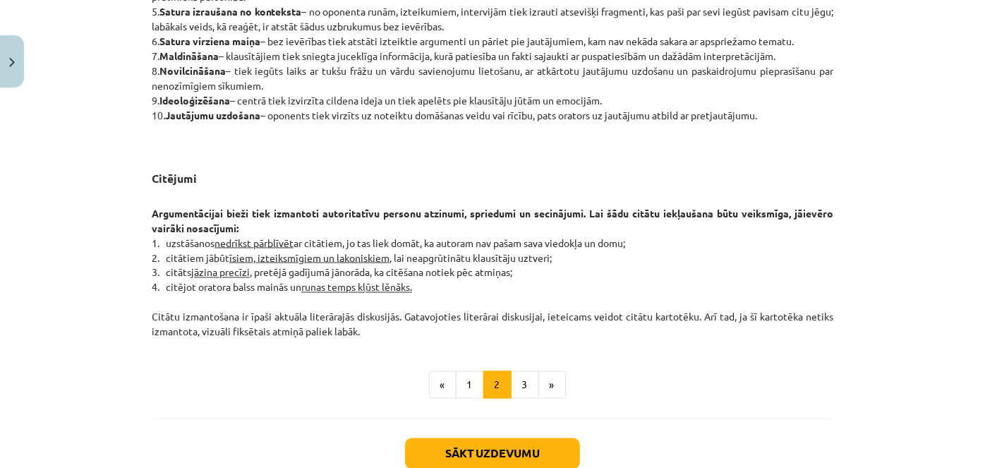
scroll to position [1181, 0]
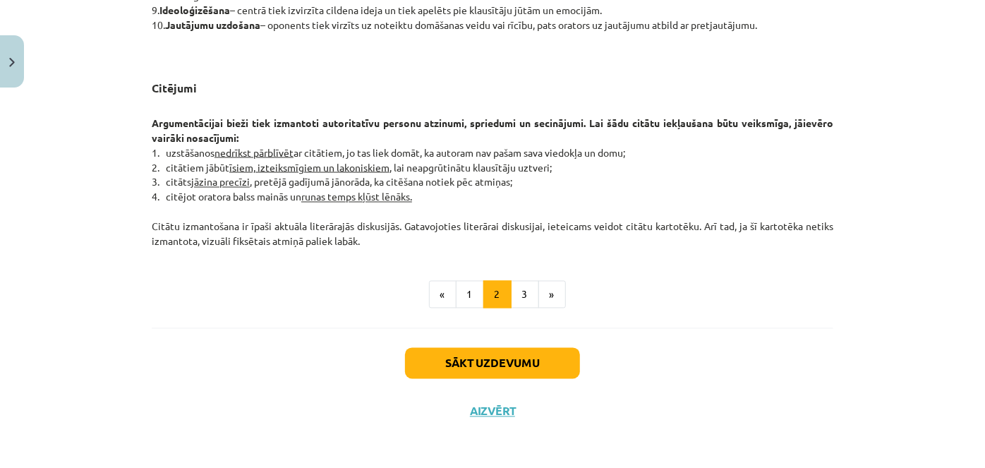
drag, startPoint x: 444, startPoint y: 152, endPoint x: 420, endPoint y: 241, distance: 92.7
copy div "Diskusiju veidi Diskusijas var būt zinātniskas, politiskas, sabiedriskas, sadzī…"
click at [554, 241] on p "Argumentācijai bieži tiek izmantoti autoritatīvu personu atzinumi, spriedumi un…" at bounding box center [492, 175] width 681 height 148
click at [513, 291] on button "3" at bounding box center [525, 295] width 28 height 28
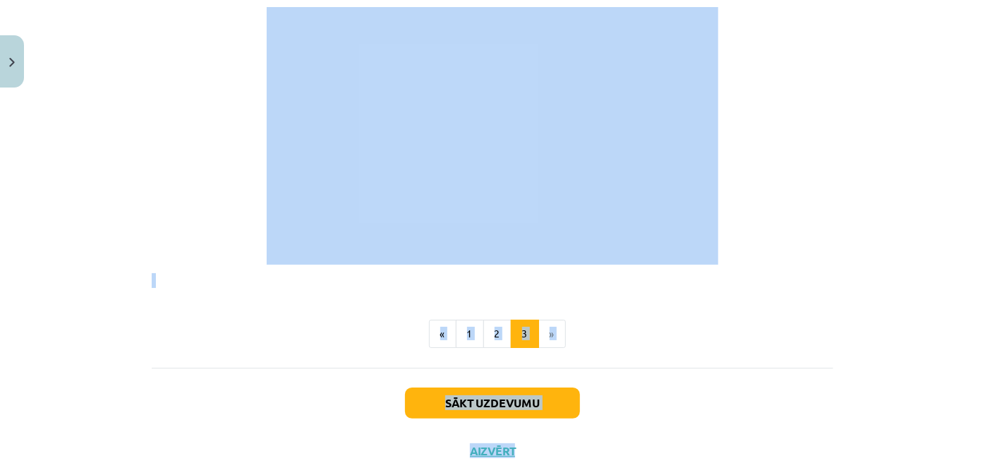
scroll to position [2672, 0]
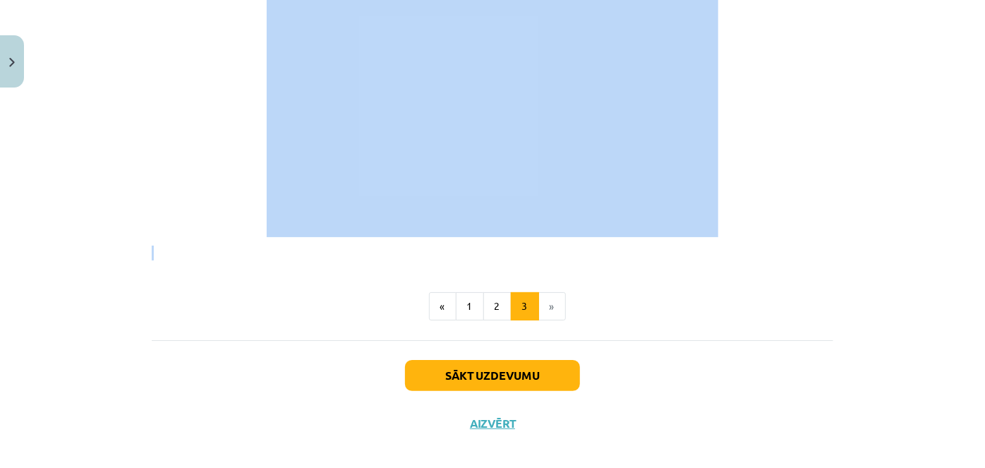
drag, startPoint x: 446, startPoint y: 272, endPoint x: 745, endPoint y: 238, distance: 301.0
copy div "Oratora ētika Lai kādi arī būtu uzstāšanās mērķi, oratoram jābūt godīgam, patie…"
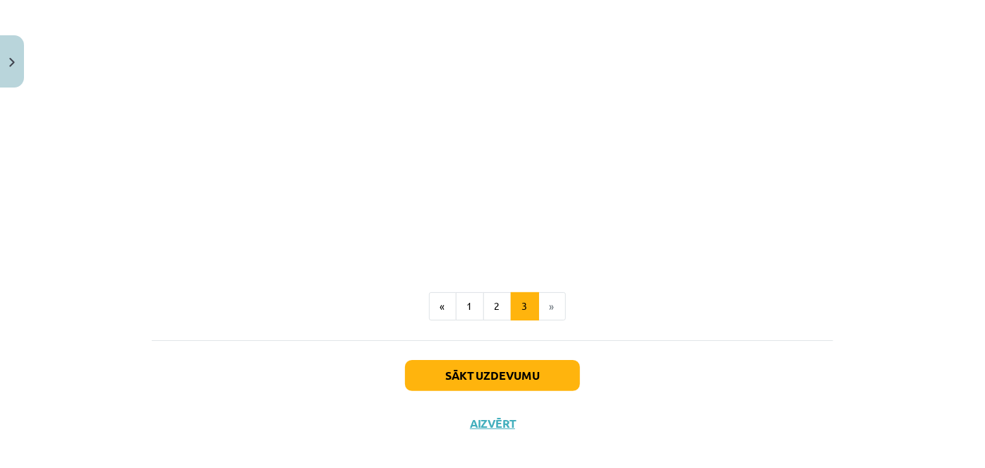
click at [695, 292] on ul "« 1 2 3 »" at bounding box center [492, 306] width 681 height 28
click at [489, 416] on button "Aizvērt" at bounding box center [492, 423] width 54 height 14
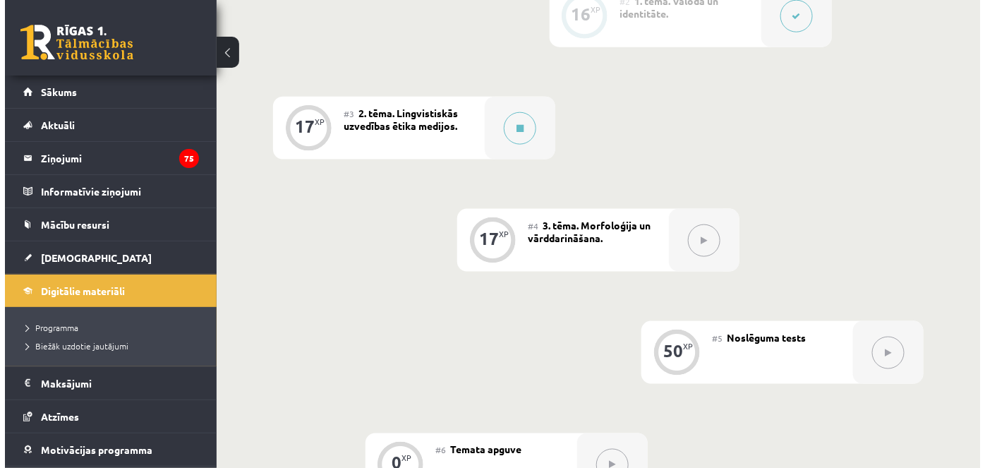
scroll to position [520, 0]
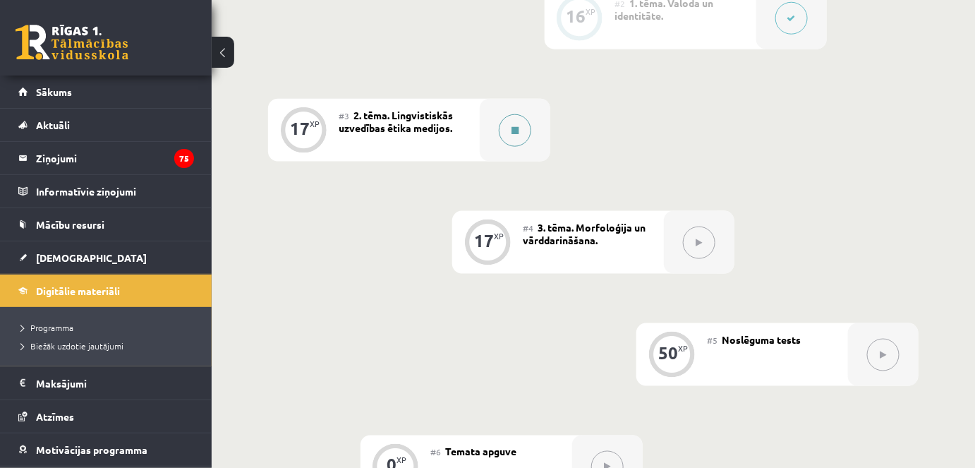
click at [506, 124] on button at bounding box center [515, 130] width 32 height 32
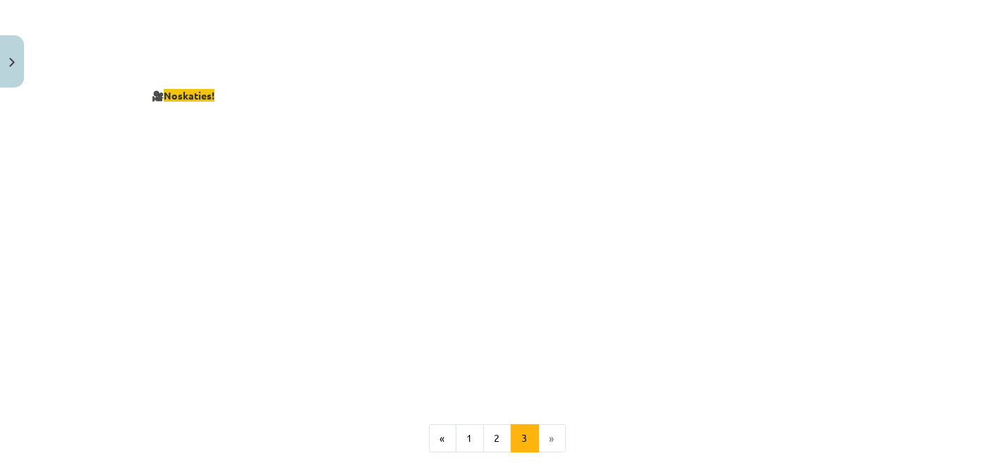
scroll to position [2672, 0]
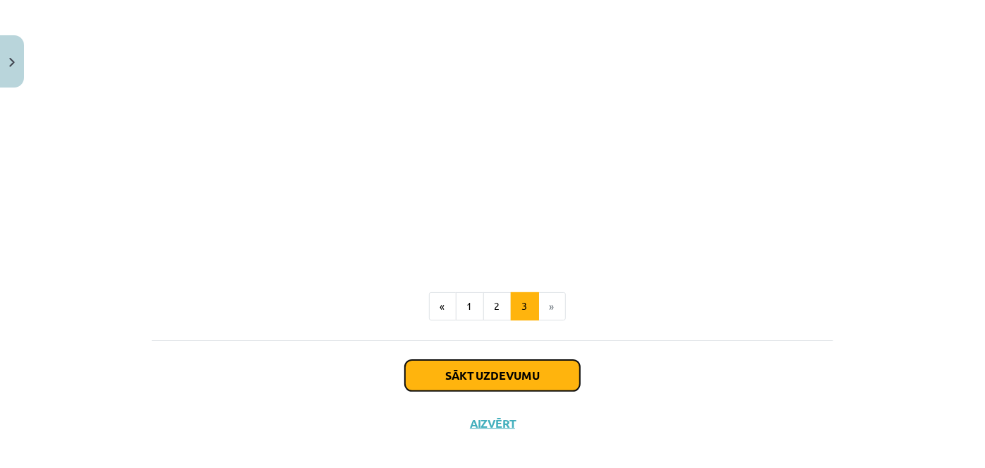
click at [529, 360] on button "Sākt uzdevumu" at bounding box center [492, 375] width 175 height 31
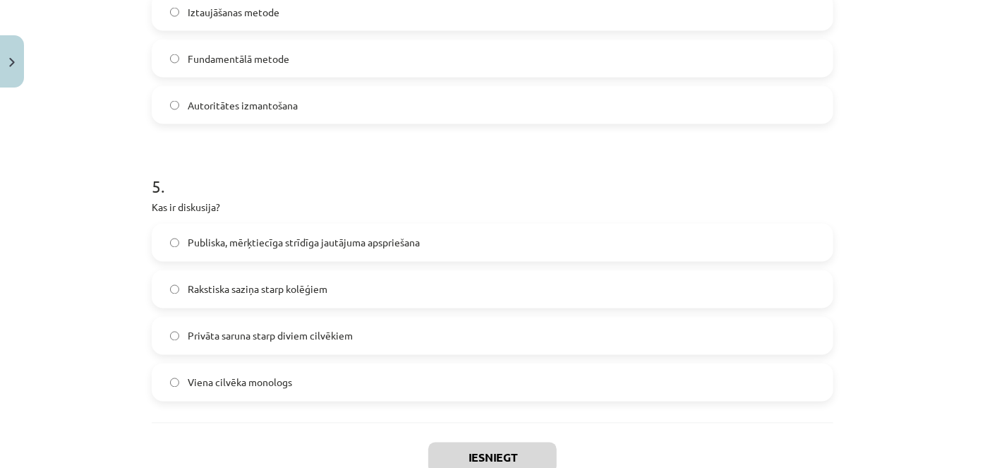
scroll to position [1333, 0]
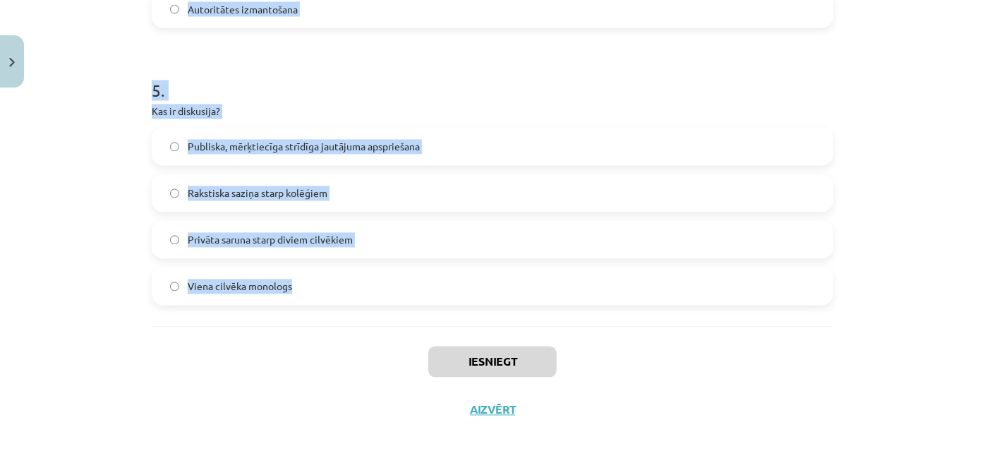
drag, startPoint x: 142, startPoint y: 92, endPoint x: 346, endPoint y: 286, distance: 281.4
copy form "Kāds ir diskusijas vadītāja uzdevums? Ignorēt dalībniekus, kuri izsaka pretējus…"
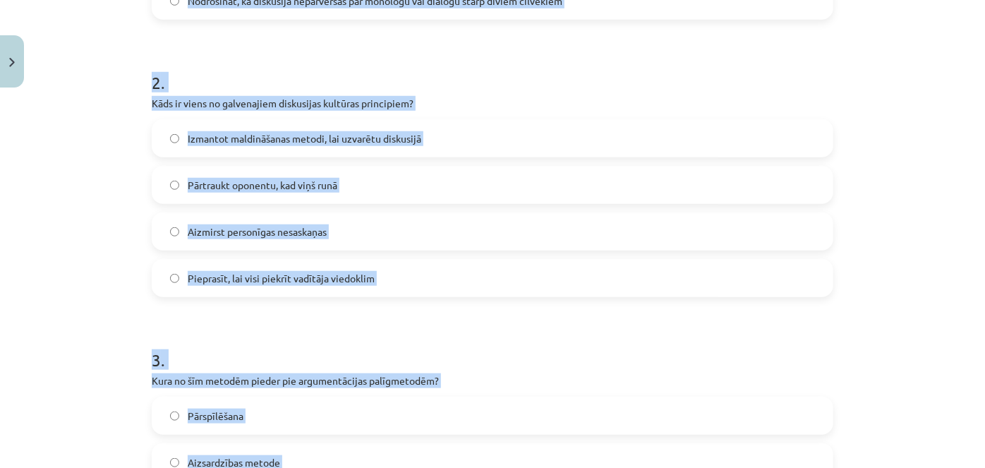
scroll to position [299, 0]
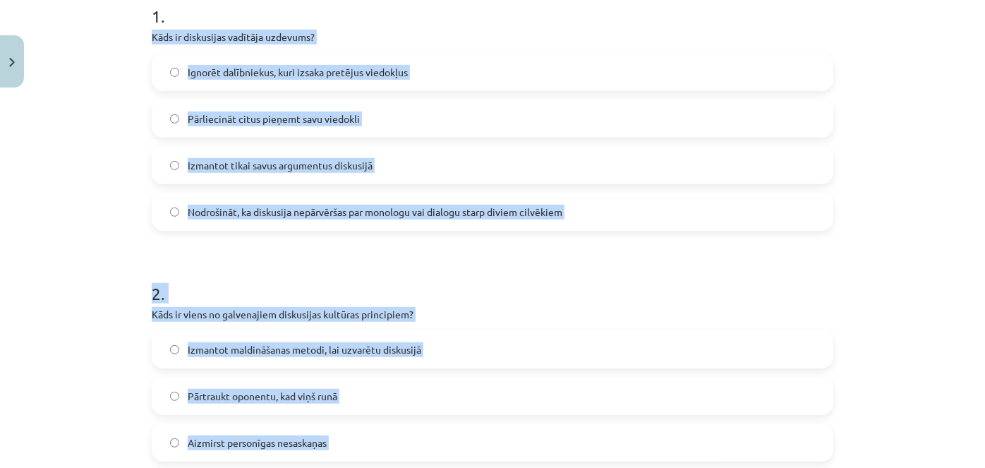
click at [329, 205] on span "Nodrošināt, ka diskusija nepārvēršas par monologu vai dialogu starp diviem cilv…" at bounding box center [375, 212] width 374 height 15
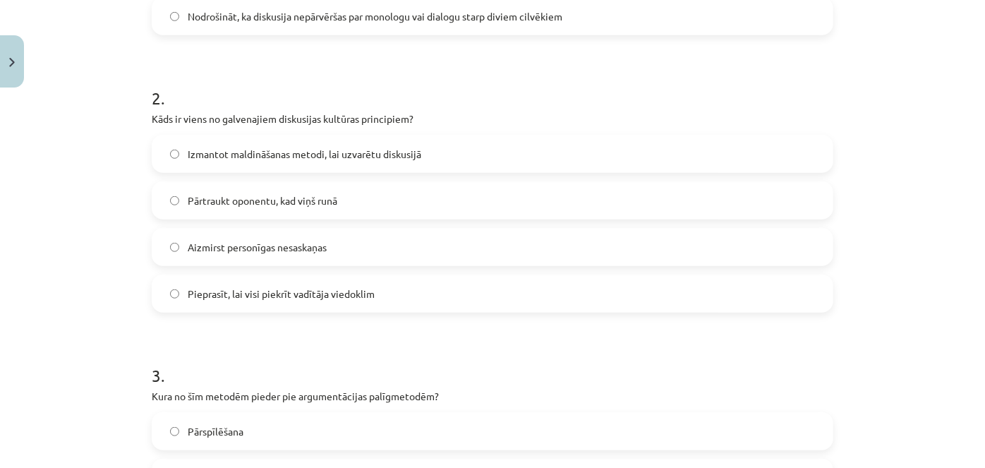
scroll to position [497, 0]
click at [302, 245] on span "Aizmirst personīgas nesaskaņas" at bounding box center [257, 245] width 139 height 15
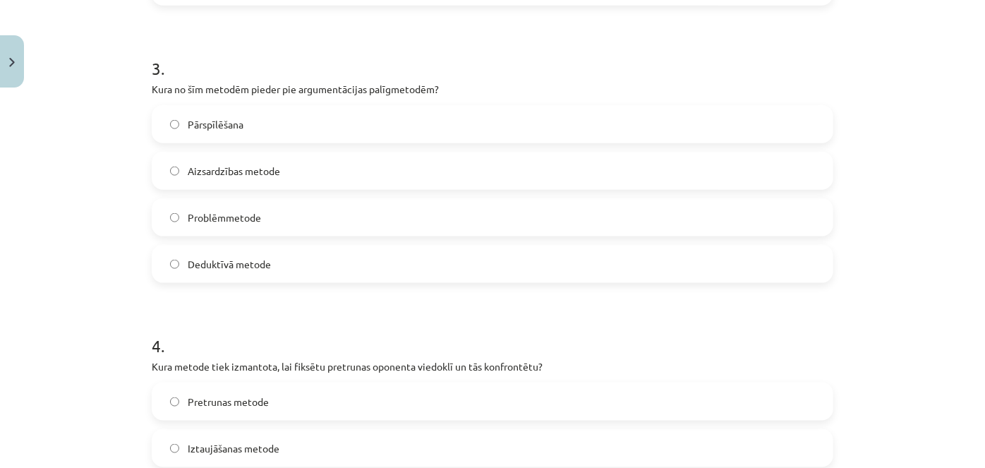
scroll to position [805, 0]
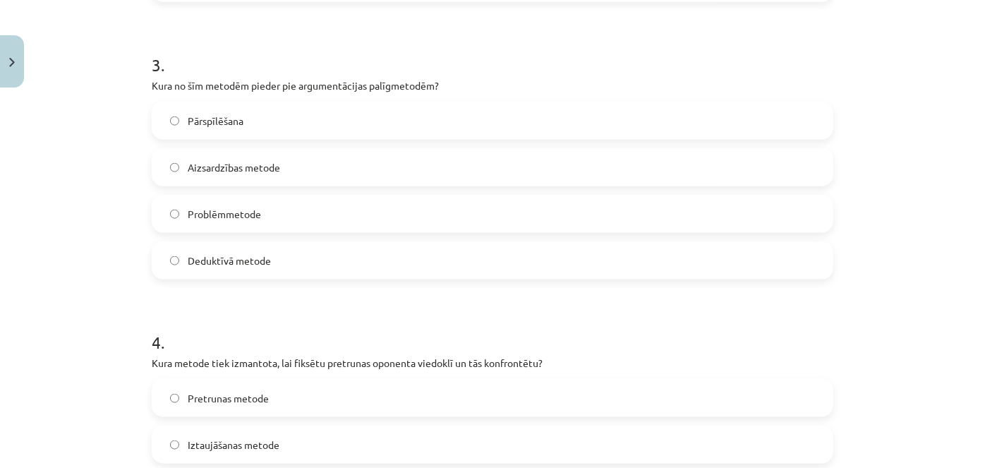
click at [275, 160] on label "Aizsardzības metode" at bounding box center [492, 167] width 678 height 35
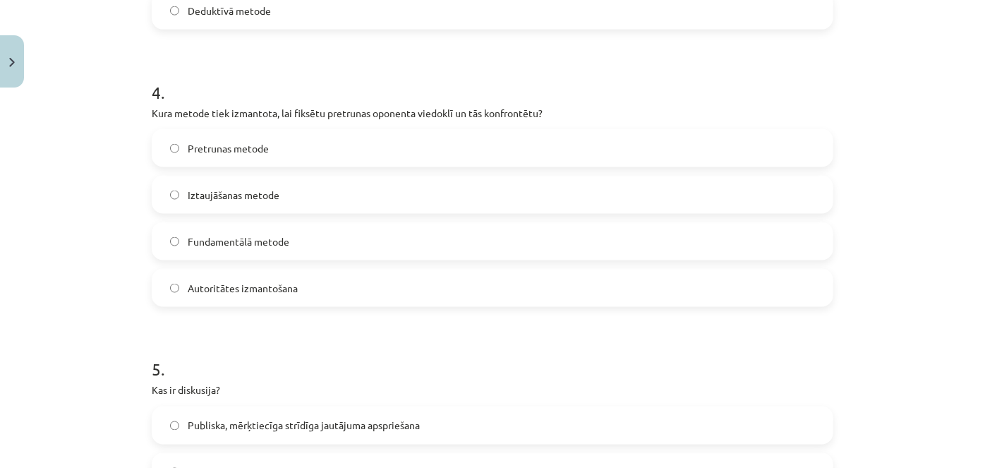
scroll to position [1056, 0]
click at [367, 147] on label "Pretrunas metode" at bounding box center [492, 145] width 678 height 35
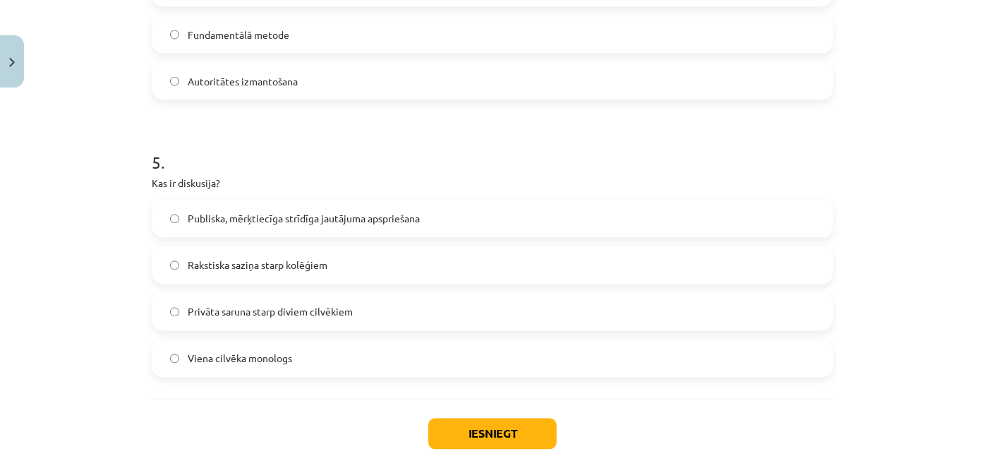
scroll to position [1295, 0]
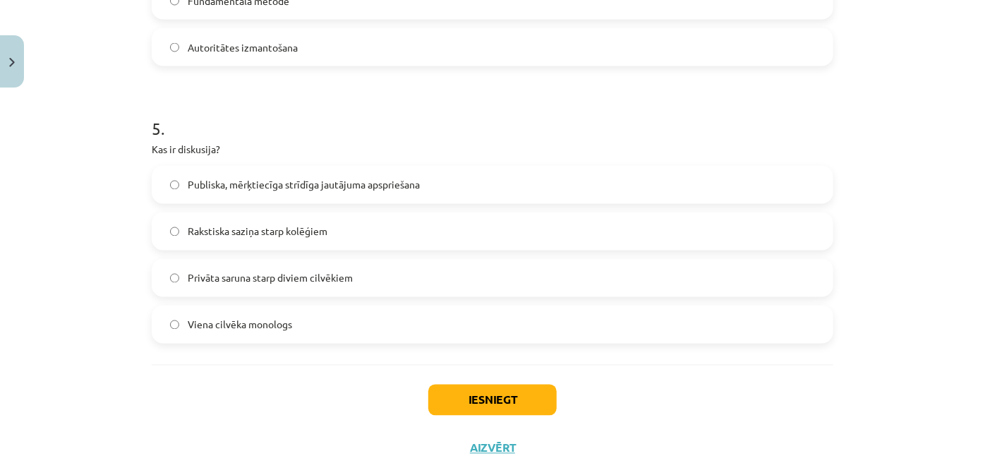
click at [397, 170] on label "Publiska, mērķtiecīga strīdīga jautājuma apspriešana" at bounding box center [492, 184] width 678 height 35
click at [475, 395] on button "Iesniegt" at bounding box center [492, 399] width 128 height 31
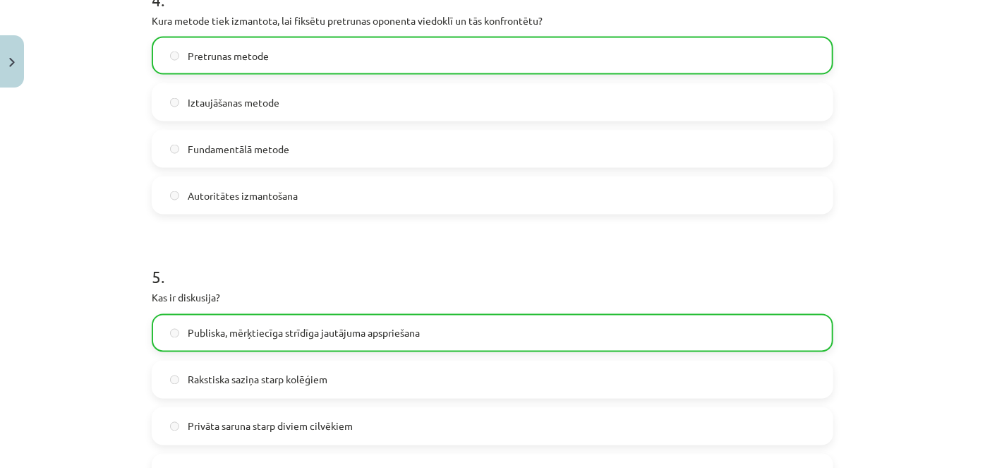
scroll to position [1378, 0]
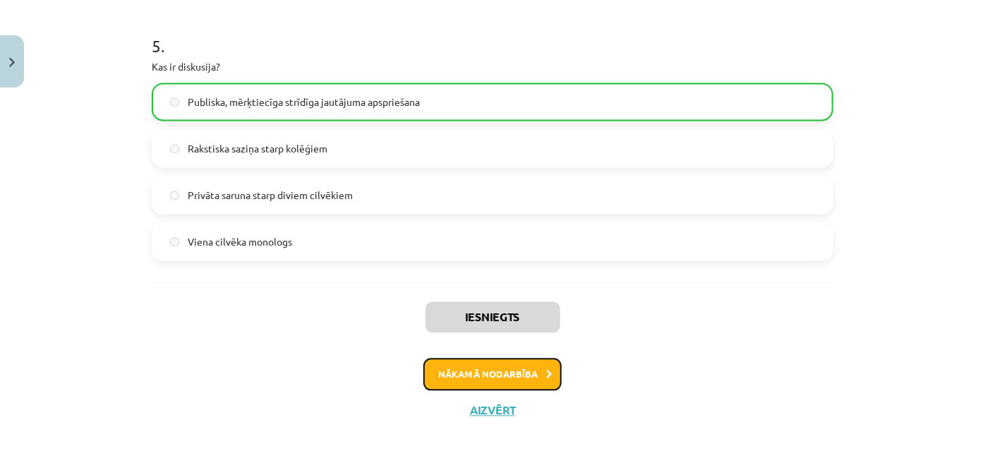
click at [509, 361] on button "Nākamā nodarbība" at bounding box center [492, 374] width 138 height 32
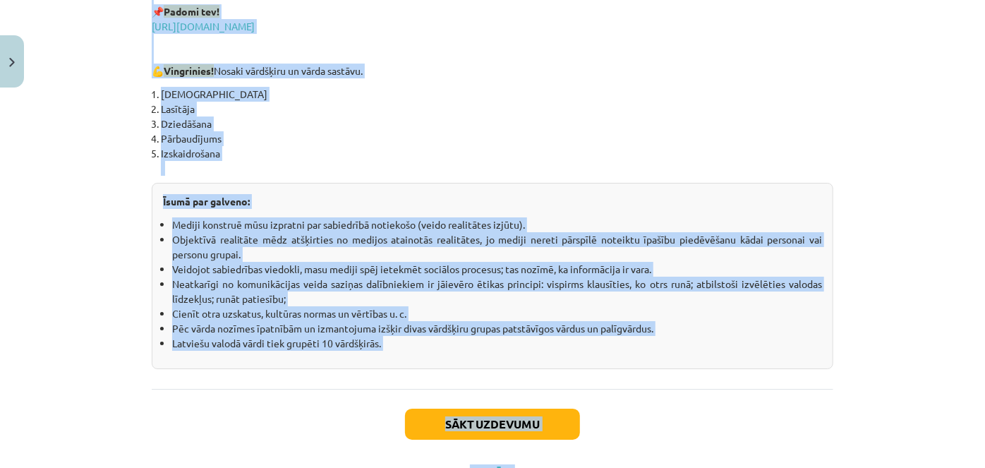
scroll to position [2545, 0]
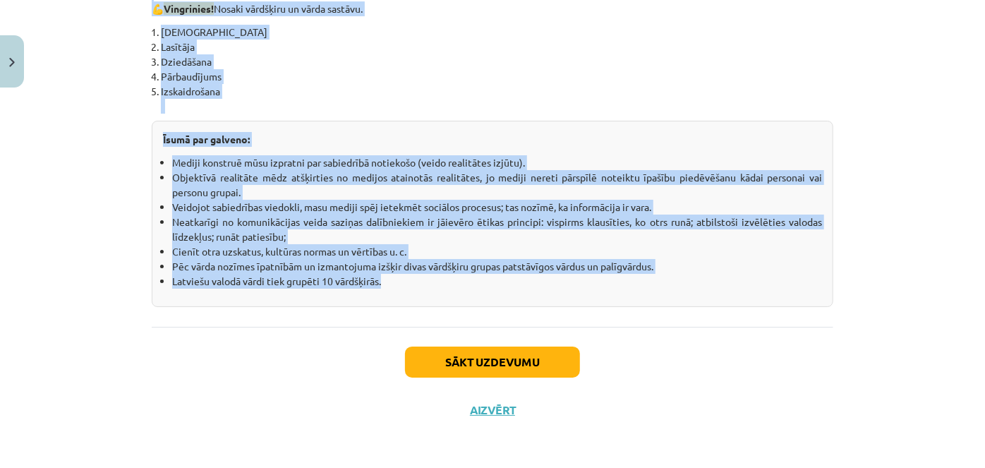
drag, startPoint x: 363, startPoint y: 286, endPoint x: 444, endPoint y: 282, distance: 81.2
copy div "Morfoloģija un vārddarināšana. Morfoloģija ir gramatikas nozare, kas apskata vā…"
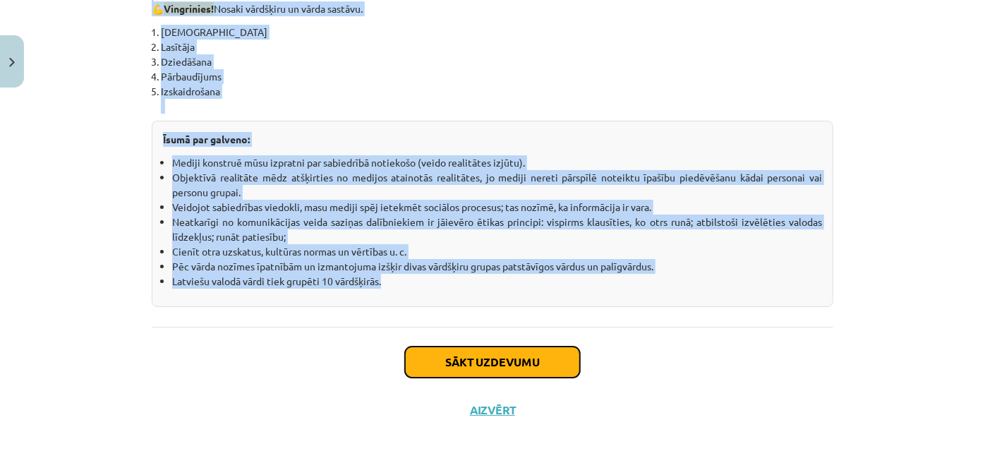
click at [558, 365] on button "Sākt uzdevumu" at bounding box center [492, 361] width 175 height 31
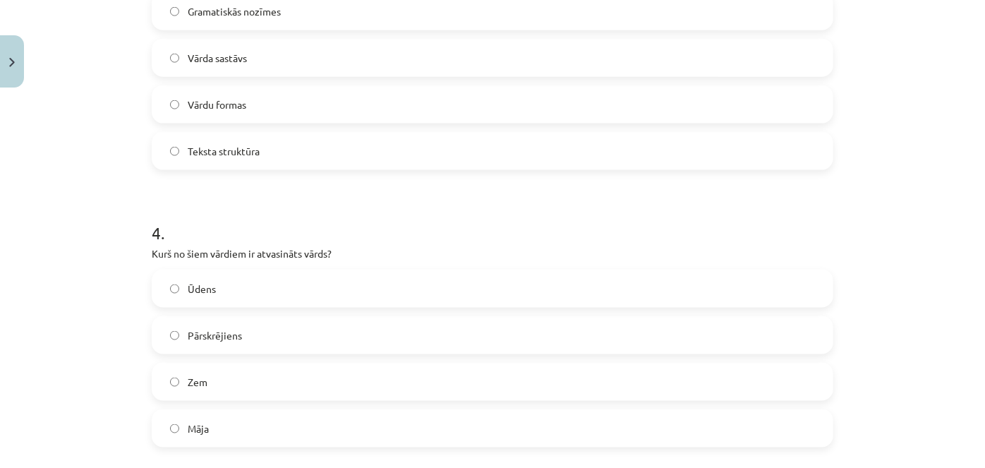
scroll to position [1333, 0]
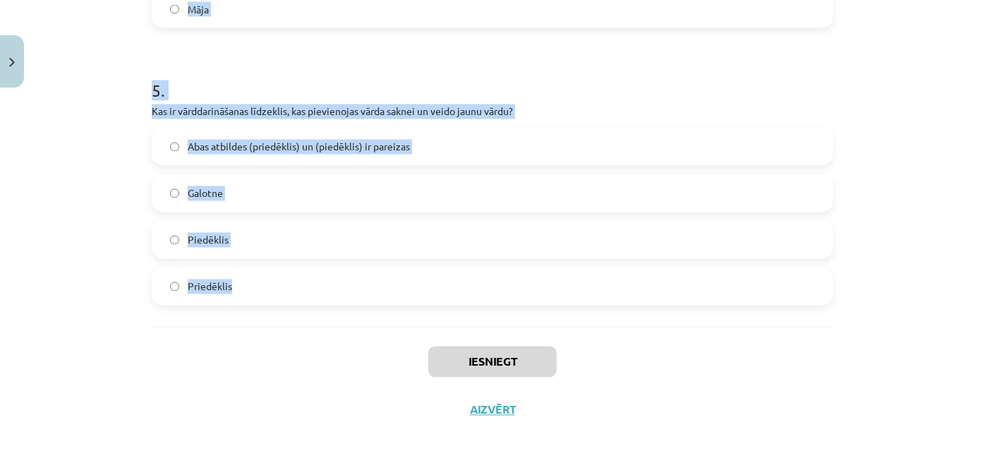
drag, startPoint x: 143, startPoint y: 216, endPoint x: 261, endPoint y: 296, distance: 142.2
copy form "Cik vārdšķiru ir latviešu valodā? 9 11 10 8 2 . Kurš no šiem ir pirmatnīgs vārd…"
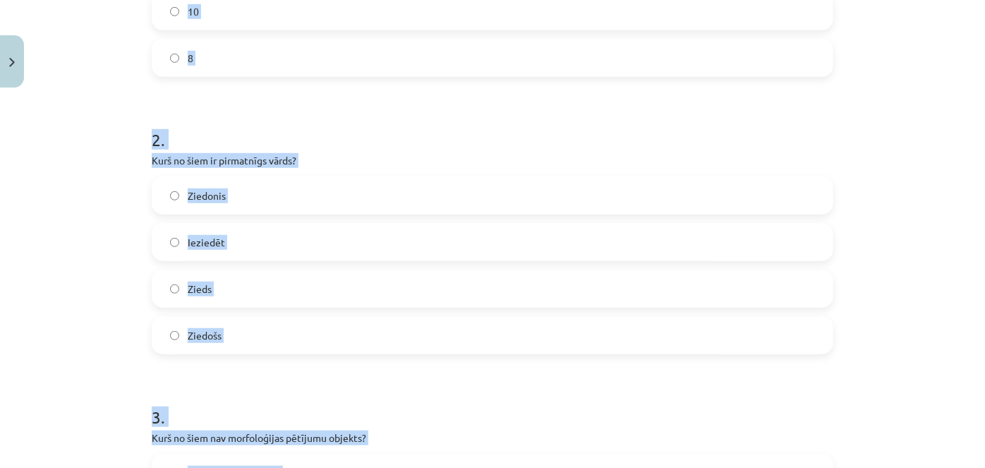
scroll to position [413, 0]
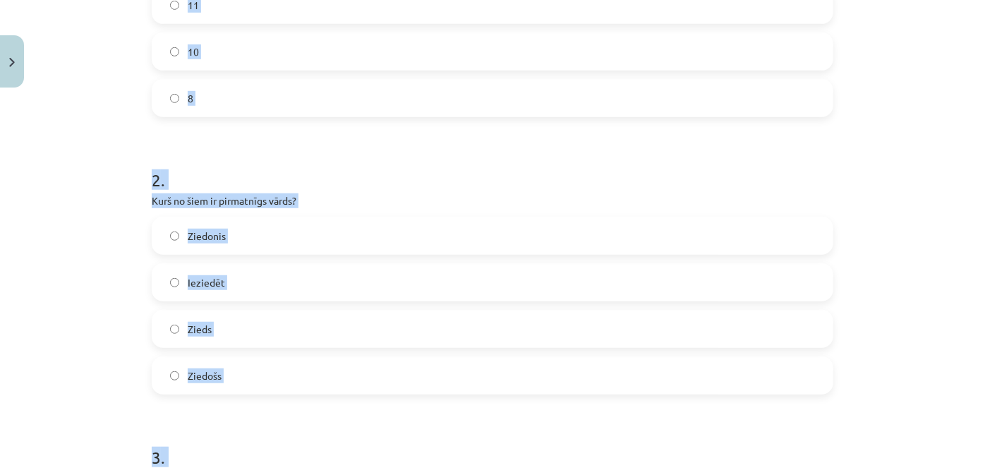
click at [393, 53] on label "10" at bounding box center [492, 51] width 678 height 35
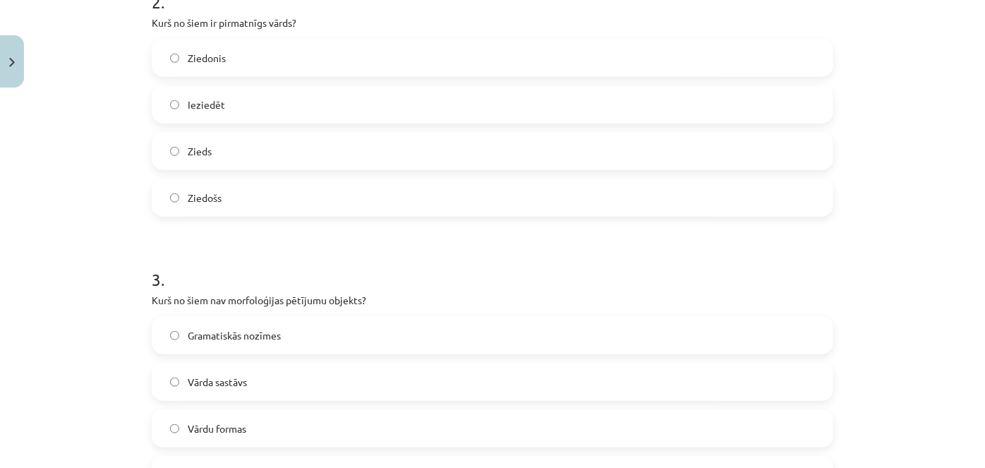
scroll to position [647, 0]
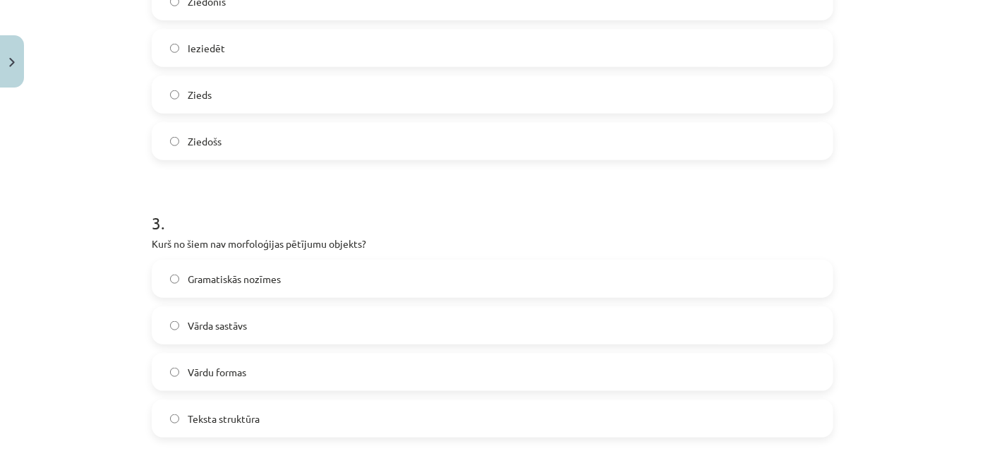
click at [386, 96] on label "Zieds" at bounding box center [492, 94] width 678 height 35
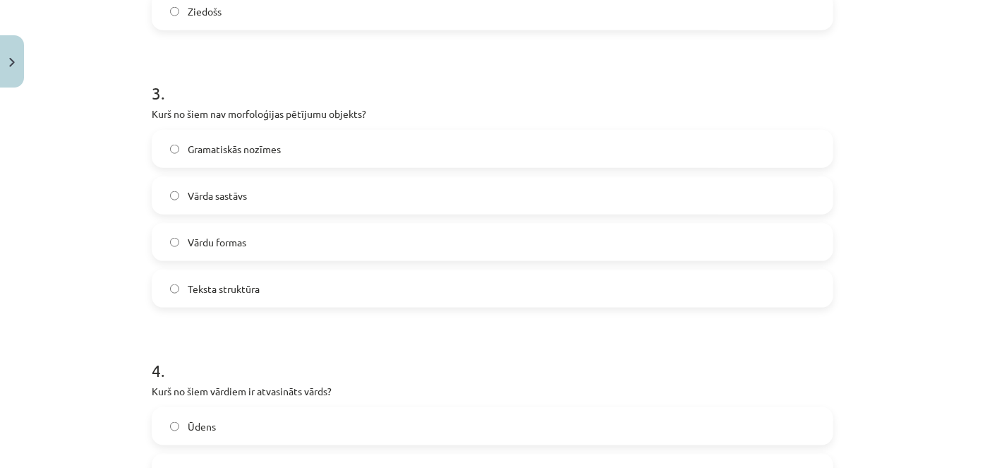
scroll to position [778, 0]
click at [238, 281] on span "Teksta struktūra" at bounding box center [224, 287] width 72 height 15
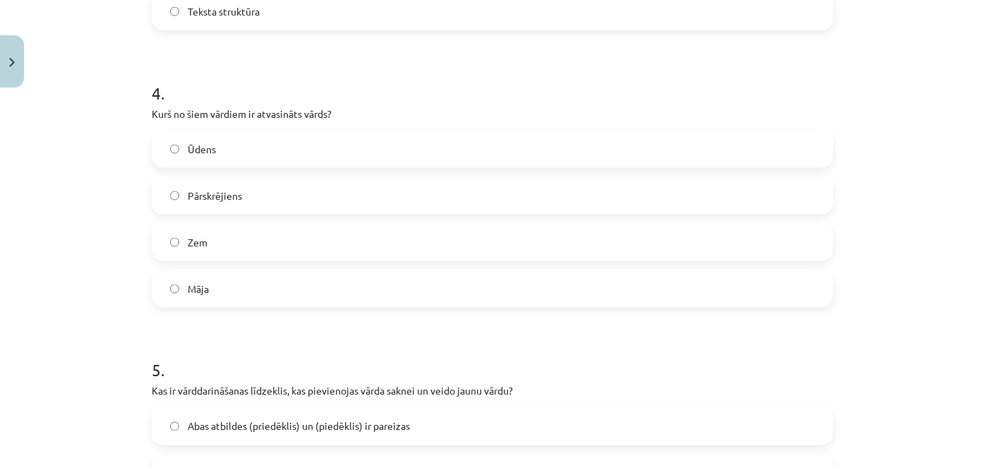
scroll to position [1075, 0]
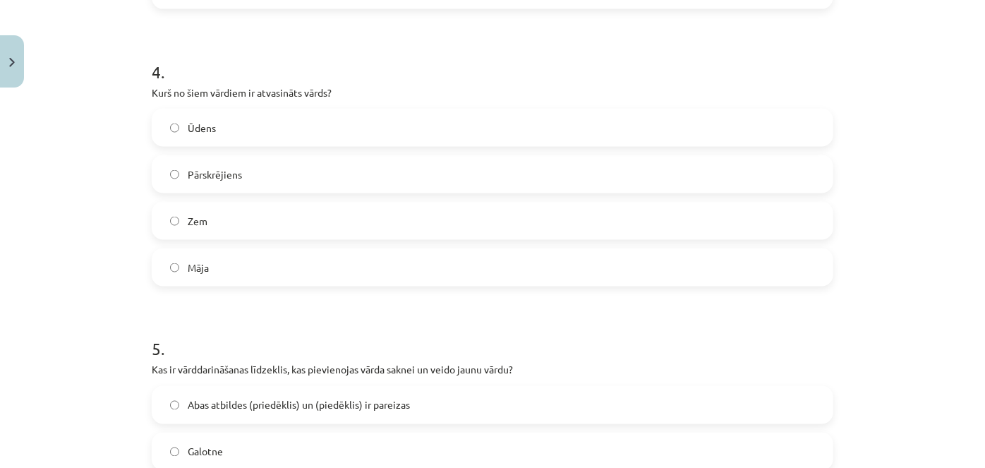
click at [216, 179] on span "Pārskrējiens" at bounding box center [215, 174] width 54 height 15
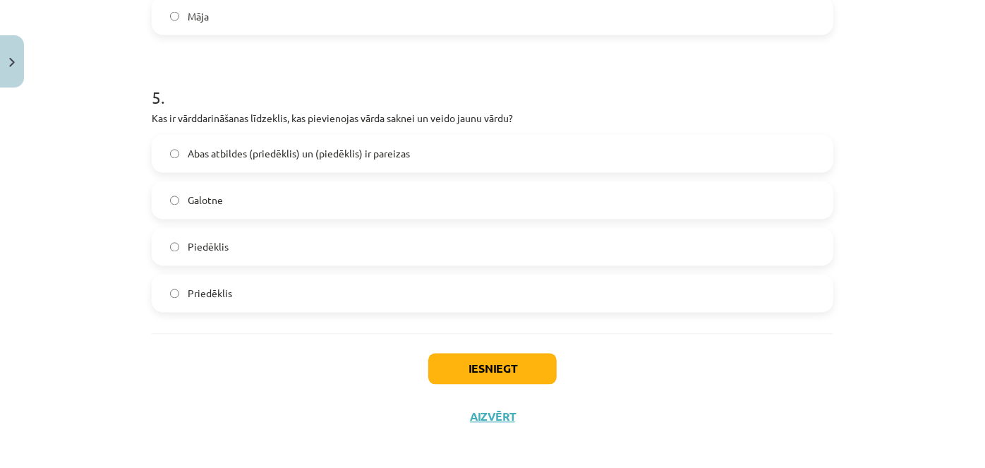
scroll to position [1326, 0]
click at [324, 159] on span "Abas atbildes (priedēklis) un (piedēklis) ir pareizas" at bounding box center [299, 154] width 222 height 15
click at [471, 374] on button "Iesniegt" at bounding box center [492, 368] width 128 height 31
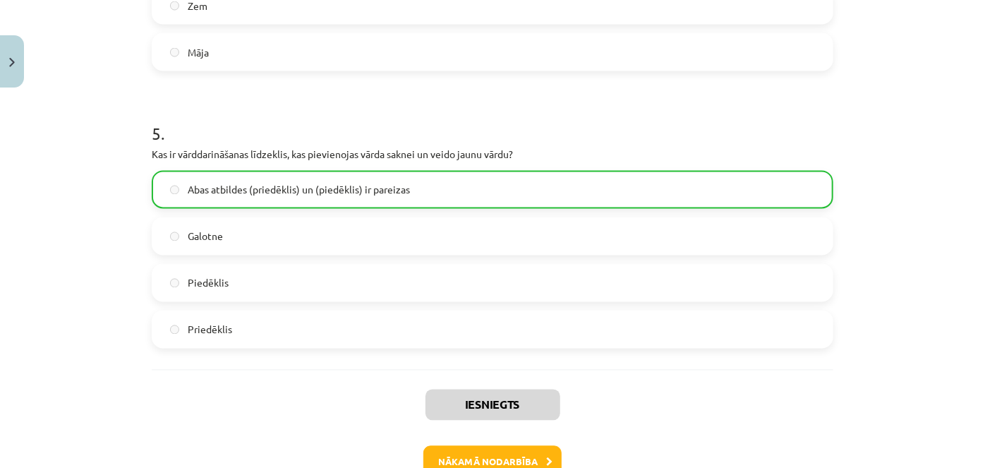
scroll to position [1378, 0]
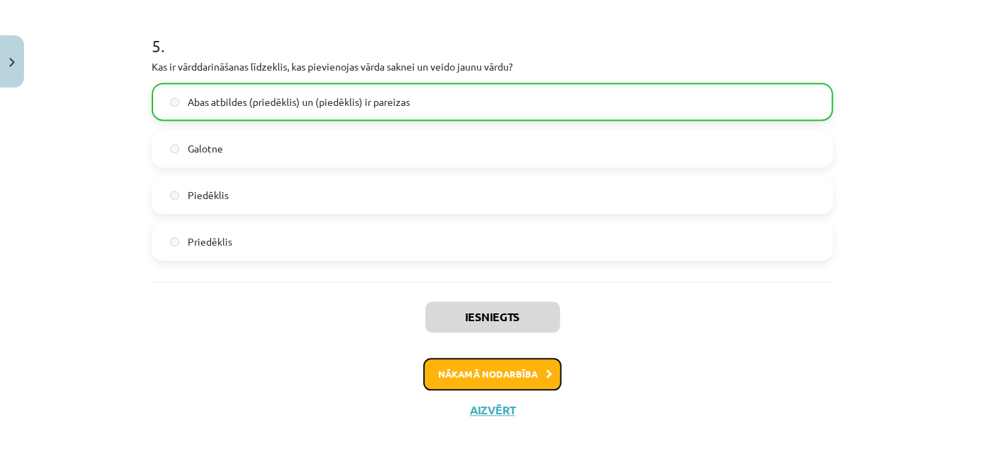
click at [489, 369] on button "Nākamā nodarbība" at bounding box center [492, 374] width 138 height 32
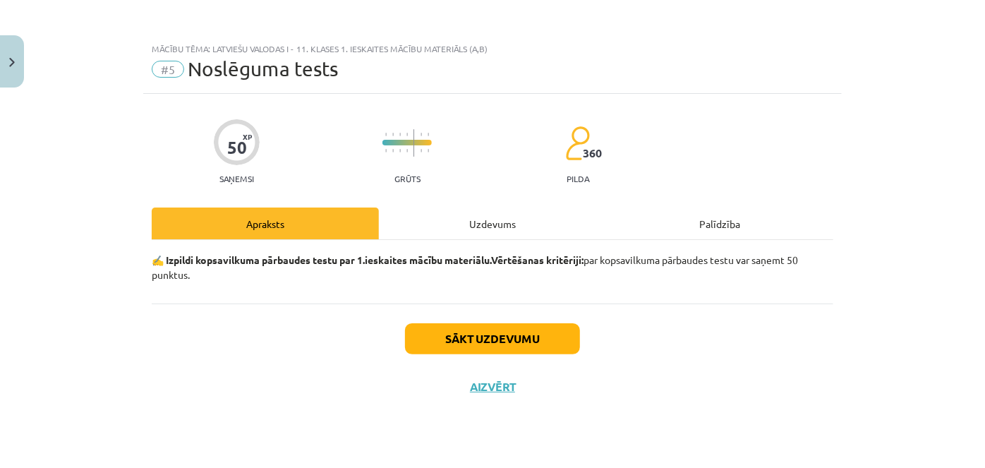
scroll to position [0, 0]
click at [491, 336] on button "Sākt uzdevumu" at bounding box center [492, 338] width 175 height 31
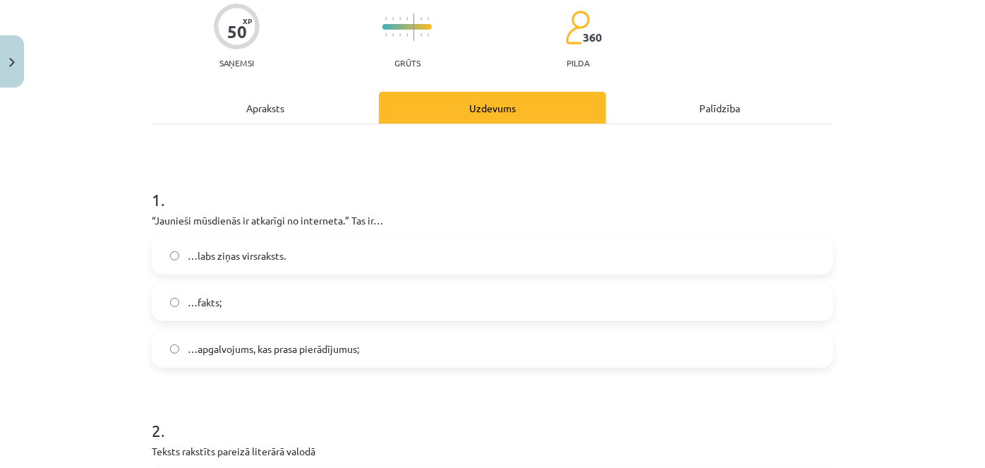
scroll to position [119, 0]
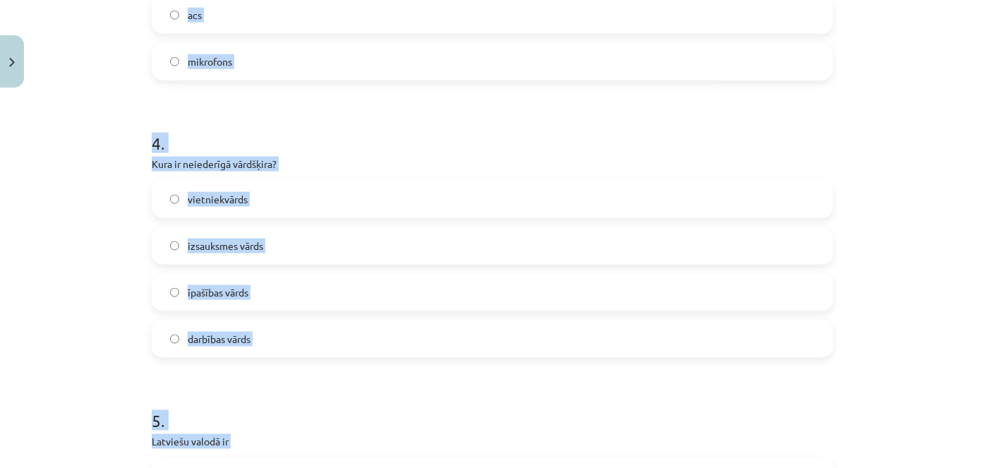
drag, startPoint x: 140, startPoint y: 208, endPoint x: 367, endPoint y: 276, distance: 236.3
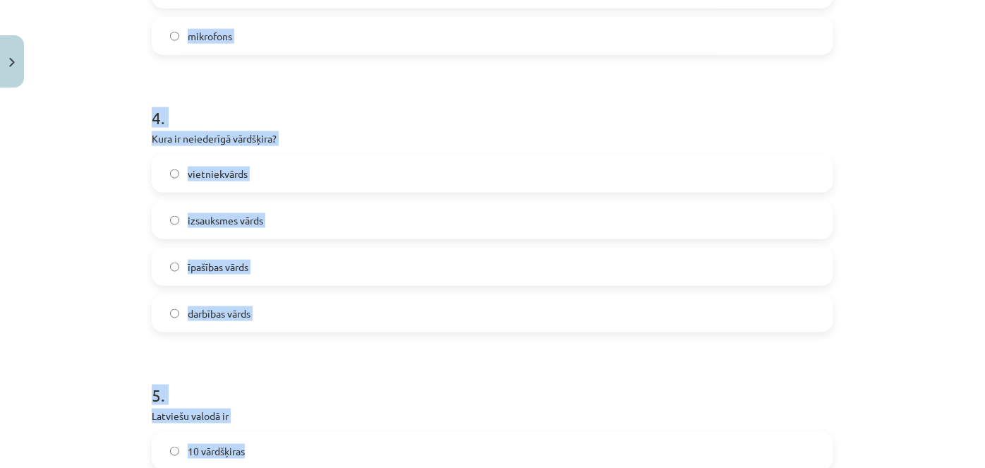
click at [367, 279] on label "īpašības vārds" at bounding box center [492, 266] width 678 height 35
drag, startPoint x: 335, startPoint y: 320, endPoint x: 150, endPoint y: 18, distance: 354.5
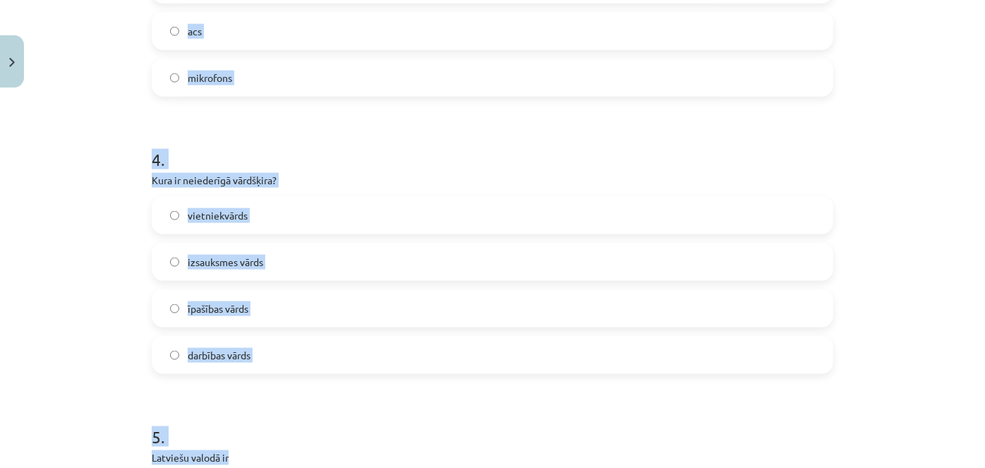
scroll to position [856, 0]
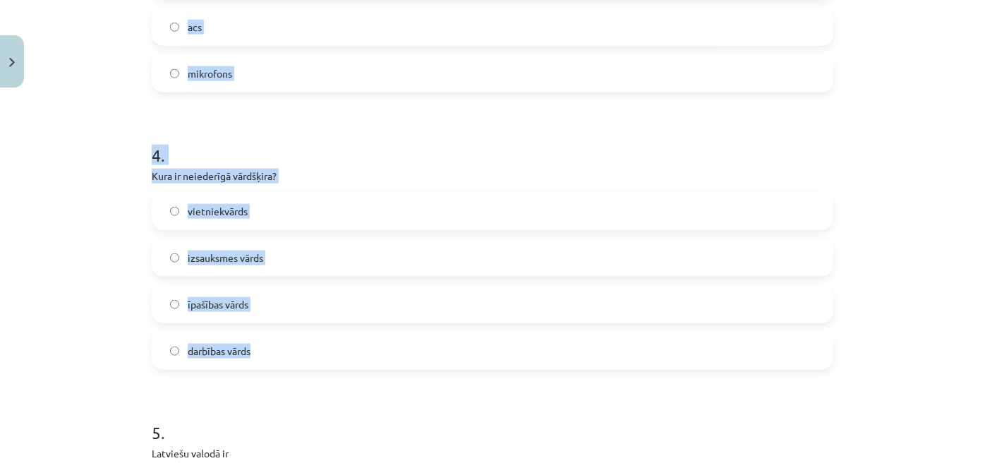
drag, startPoint x: 147, startPoint y: 152, endPoint x: 297, endPoint y: 348, distance: 247.0
copy form "“Jaunieši mūsdienās ir atkarīgi no interneta.” Tas ir… …labs ziņas virsraksts. …"
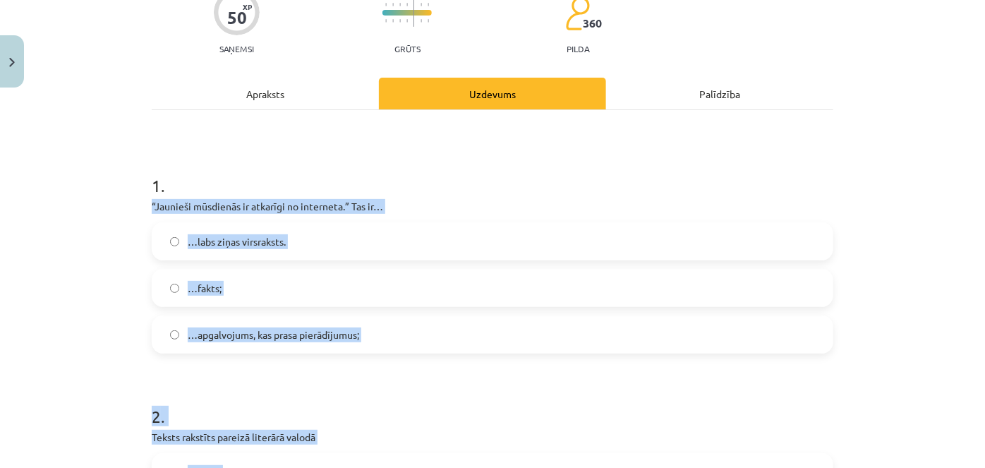
scroll to position [130, 0]
click at [288, 334] on span "…apgalvojums, kas prasa pierādījumus;" at bounding box center [273, 334] width 171 height 15
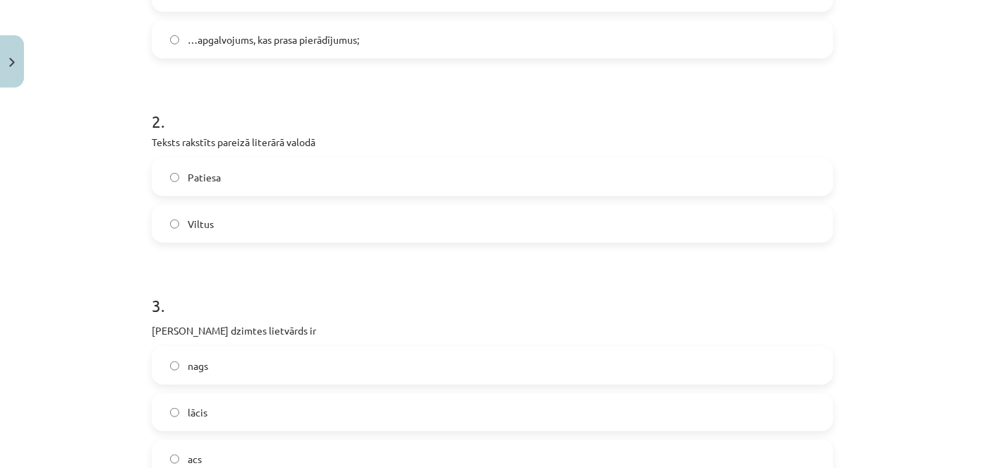
scroll to position [425, 0]
click at [354, 168] on label "Patiesa" at bounding box center [492, 176] width 678 height 35
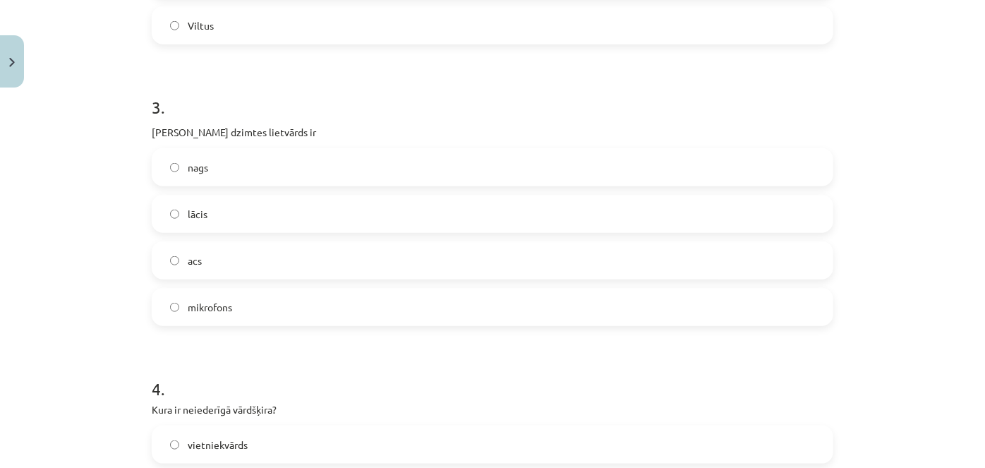
click at [295, 265] on label "acs" at bounding box center [492, 260] width 678 height 35
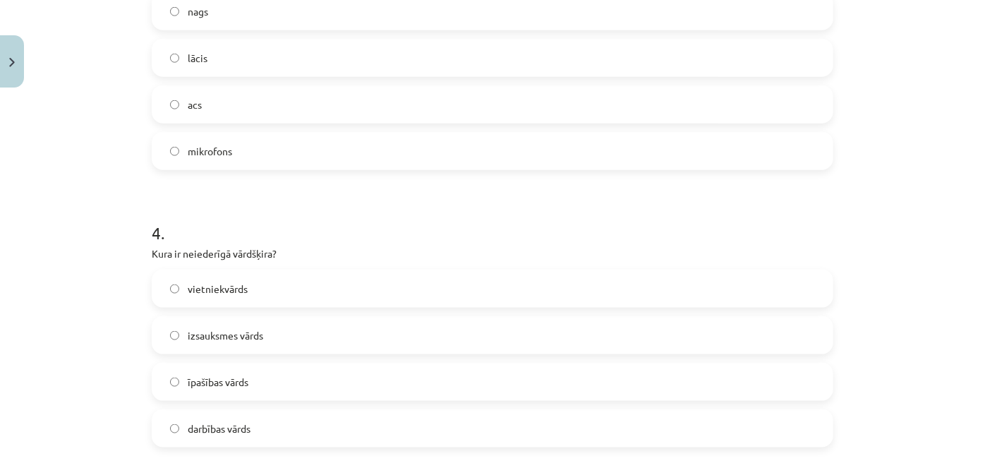
scroll to position [784, 0]
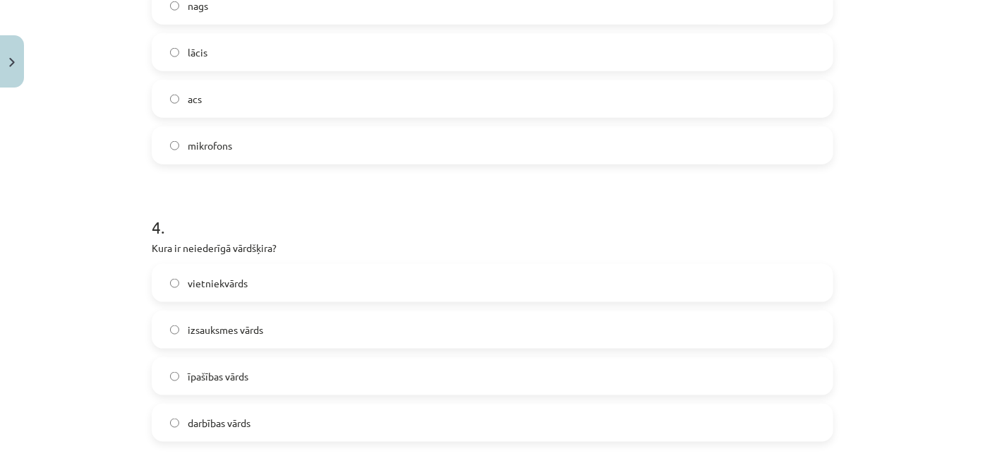
click at [299, 329] on label "izsauksmes vārds" at bounding box center [492, 329] width 678 height 35
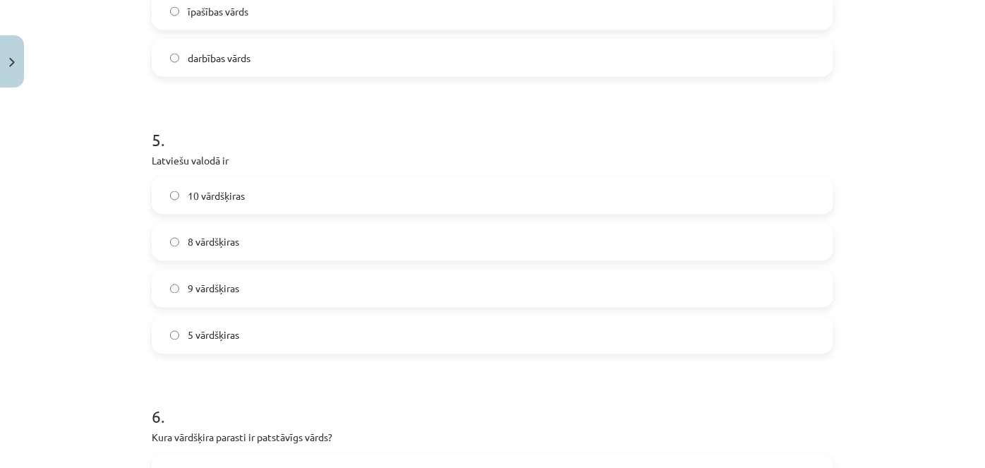
scroll to position [1256, 0]
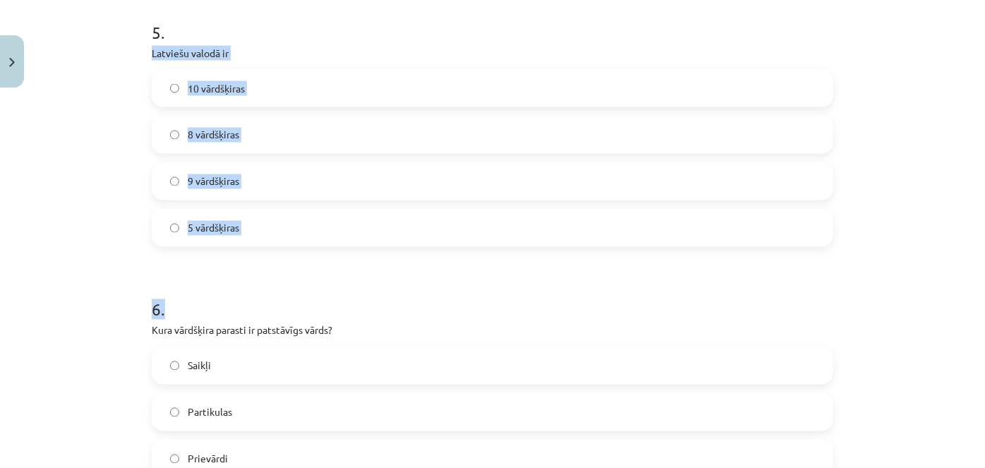
drag, startPoint x: 142, startPoint y: 49, endPoint x: 252, endPoint y: 250, distance: 228.5
click at [252, 250] on div "50 XP Saņemsi Grūts 360 pilda Apraksts Uzdevums Palīdzība 1 . “Jaunieši mūsdien…" at bounding box center [492, 257] width 698 height 2839
click at [273, 87] on label "10 vārdšķiras" at bounding box center [492, 88] width 678 height 35
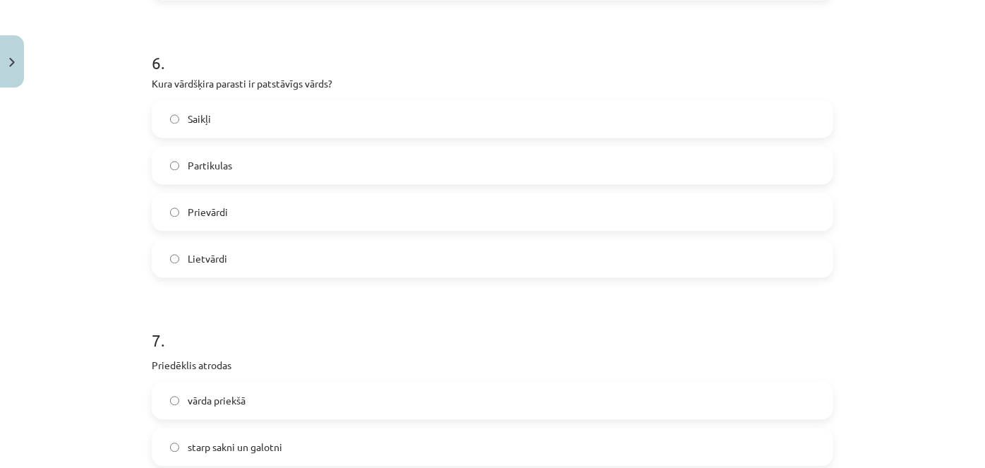
scroll to position [1514, 0]
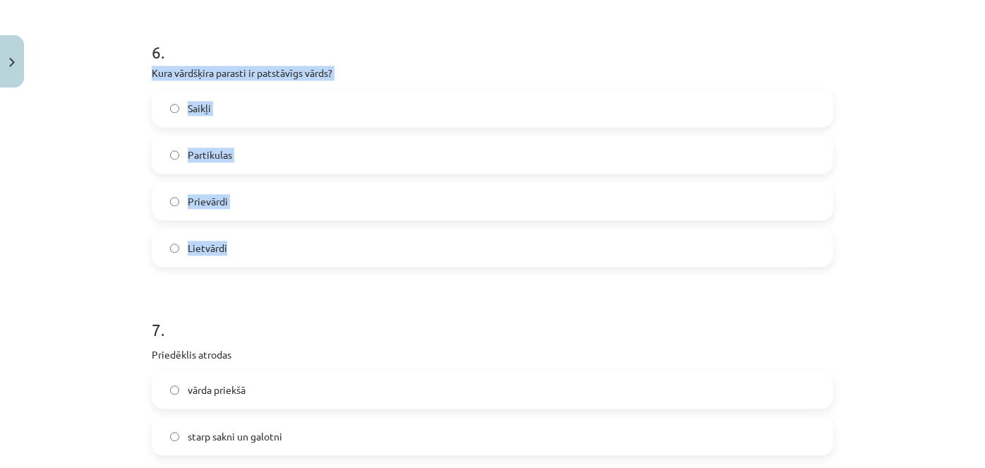
drag, startPoint x: 145, startPoint y: 71, endPoint x: 228, endPoint y: 236, distance: 184.8
click at [228, 236] on div "50 XP Saņemsi Grūts 360 pilda Apraksts Uzdevums Palīdzība 1 . “Jaunieši mūsdien…" at bounding box center [492, -1] width 698 height 2839
click at [224, 240] on label "Lietvārdi" at bounding box center [492, 247] width 678 height 35
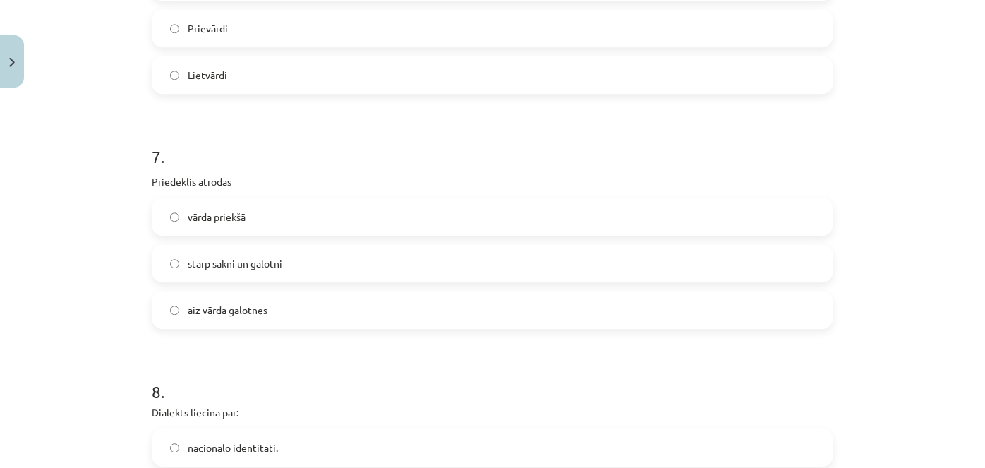
scroll to position [1691, 0]
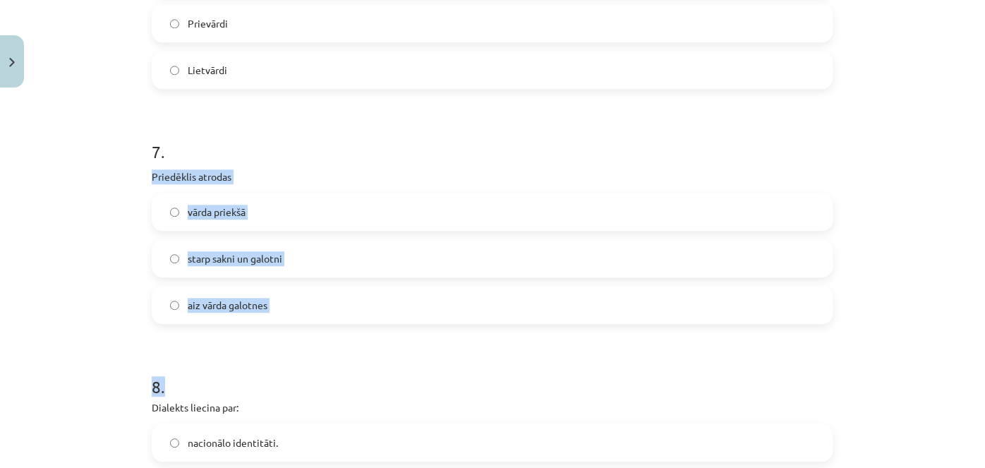
drag, startPoint x: 142, startPoint y: 173, endPoint x: 274, endPoint y: 322, distance: 198.8
click at [303, 179] on p "Priedēklis atrodas" at bounding box center [492, 176] width 681 height 15
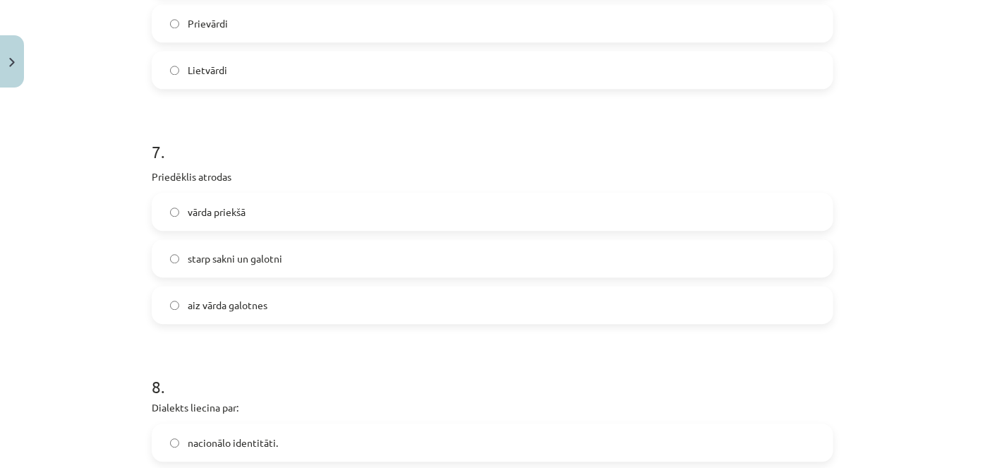
click at [298, 200] on label "vārda priekšā" at bounding box center [492, 211] width 678 height 35
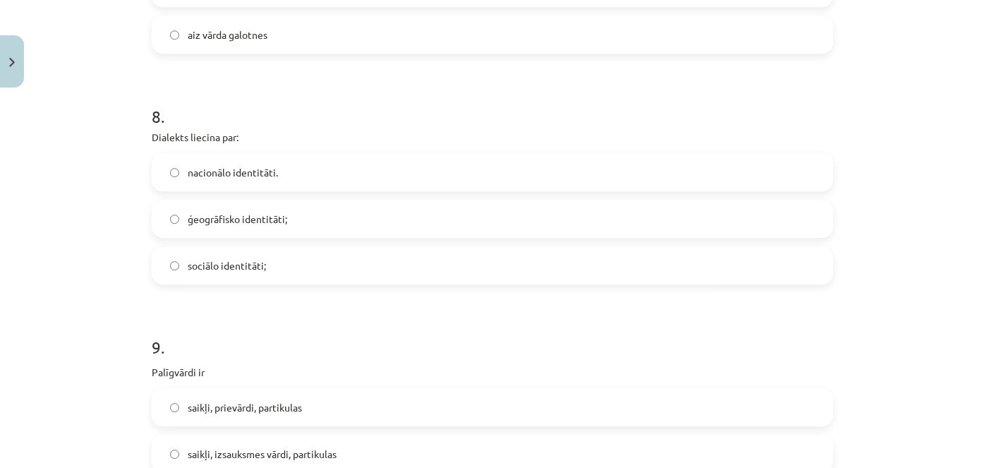
scroll to position [2011, 0]
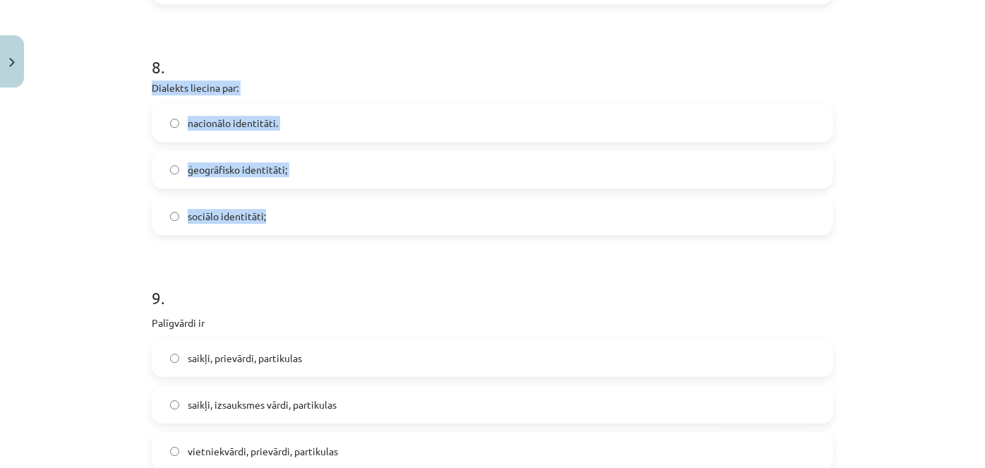
drag, startPoint x: 144, startPoint y: 86, endPoint x: 272, endPoint y: 219, distance: 184.5
click at [295, 173] on label "ģeogrāfisko identitāti;" at bounding box center [492, 169] width 678 height 35
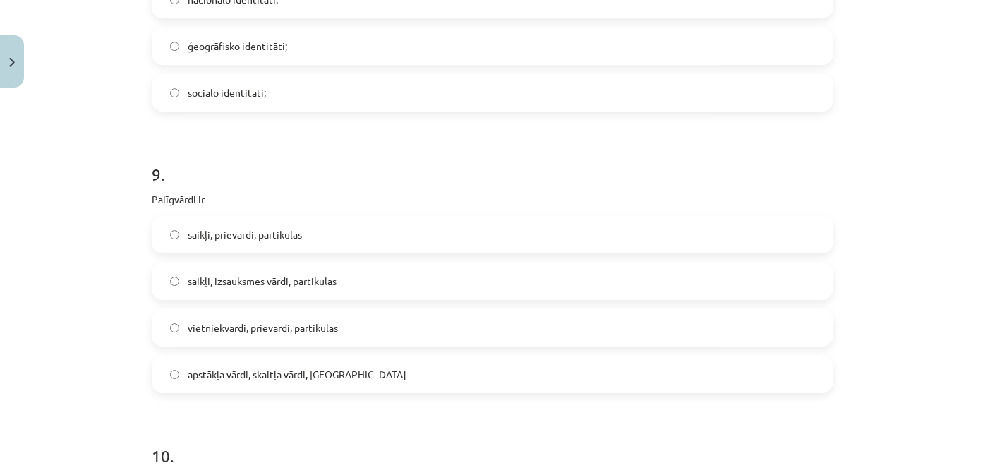
scroll to position [2136, 0]
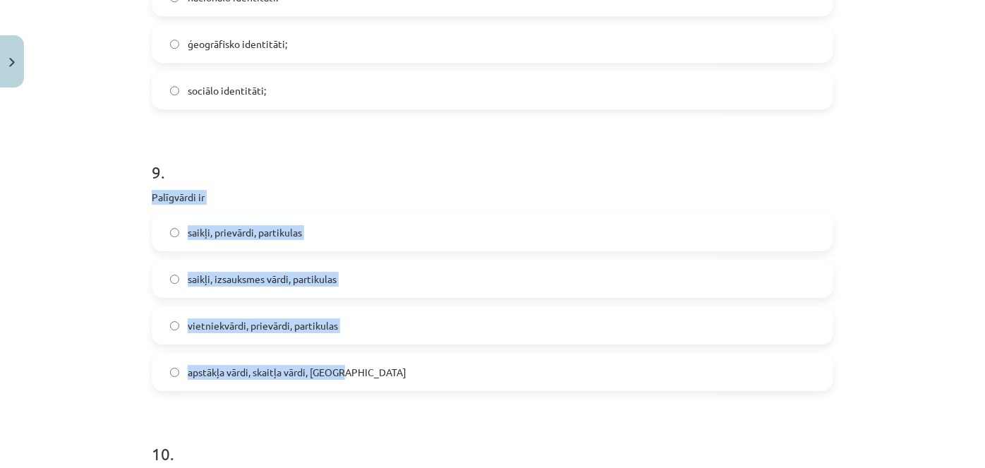
drag, startPoint x: 135, startPoint y: 190, endPoint x: 353, endPoint y: 346, distance: 267.4
click at [353, 346] on div "Mācību tēma: Latviešu valodas i - 11. klases 1. ieskaites mācību materiāls (a,b…" at bounding box center [492, 234] width 985 height 468
click at [329, 235] on label "saikļi, prievārdi, partikulas" at bounding box center [492, 231] width 678 height 35
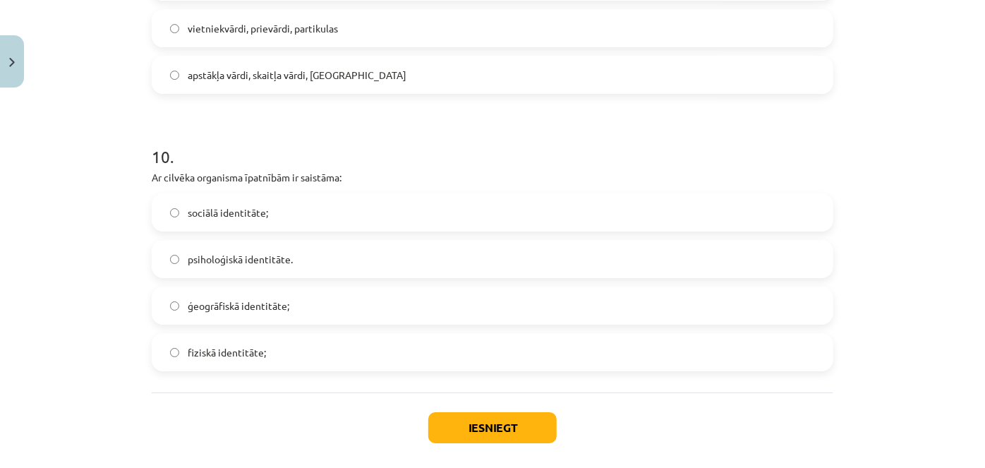
scroll to position [2434, 0]
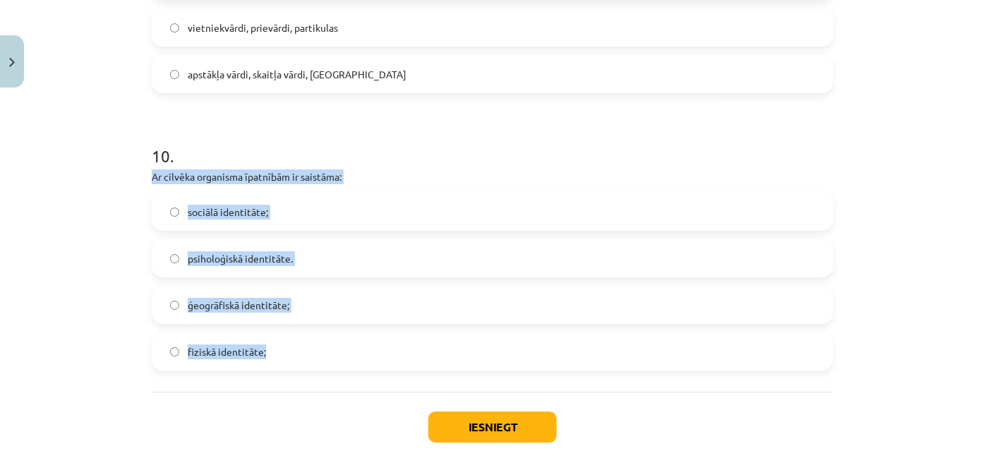
drag, startPoint x: 138, startPoint y: 175, endPoint x: 260, endPoint y: 328, distance: 196.2
click at [269, 346] on label "fiziskā identitāte;" at bounding box center [492, 351] width 678 height 35
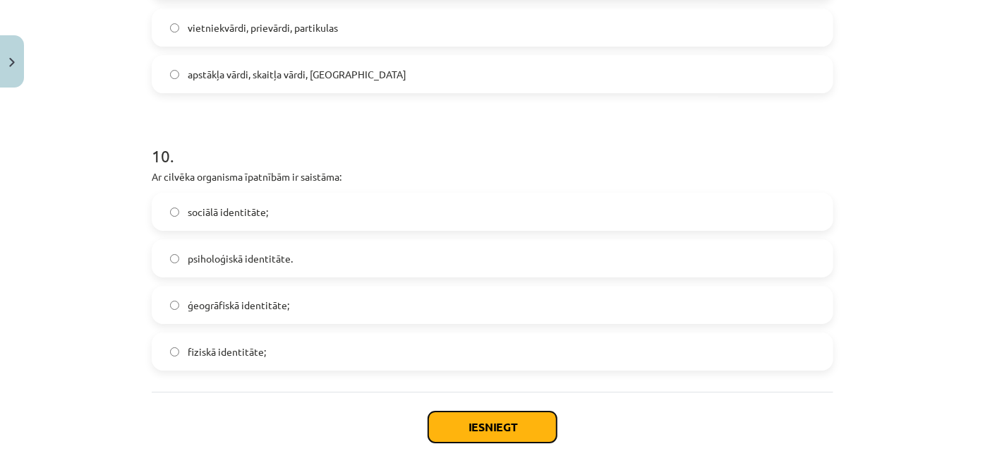
click at [476, 422] on button "Iesniegt" at bounding box center [492, 426] width 128 height 31
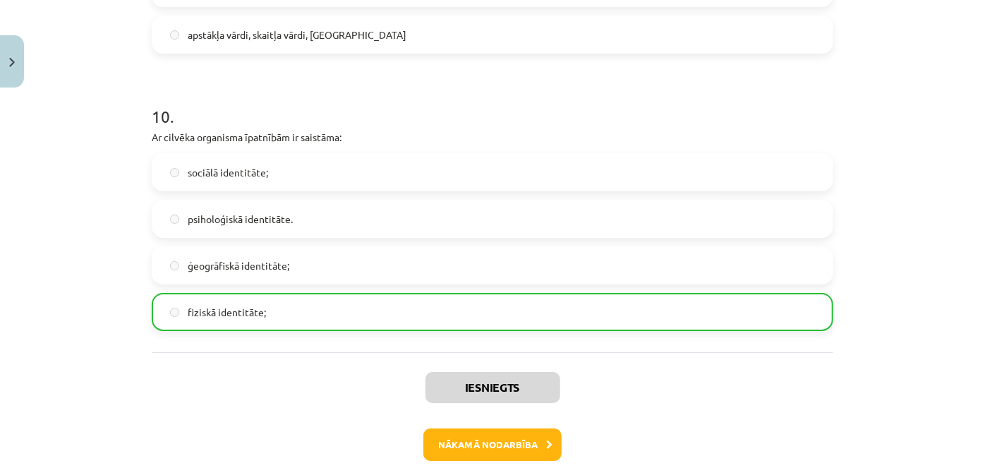
scroll to position [2543, 0]
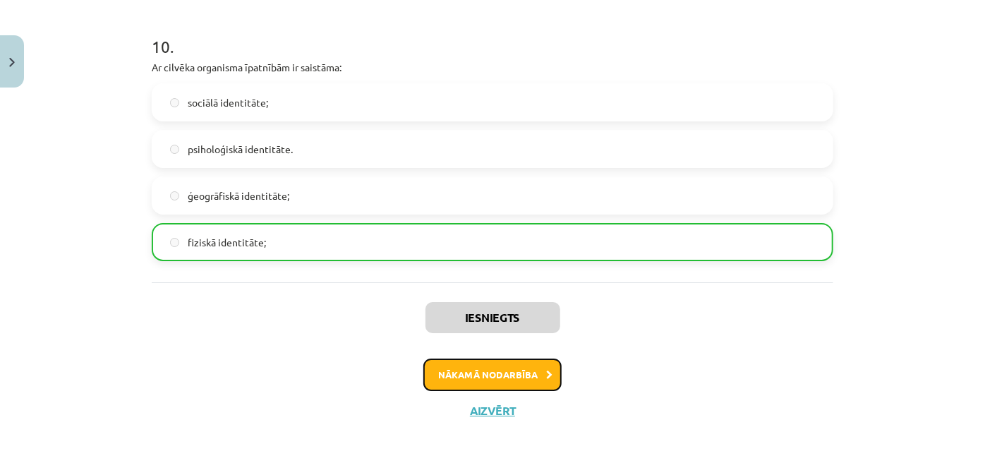
click at [506, 367] on button "Nākamā nodarbība" at bounding box center [492, 374] width 138 height 32
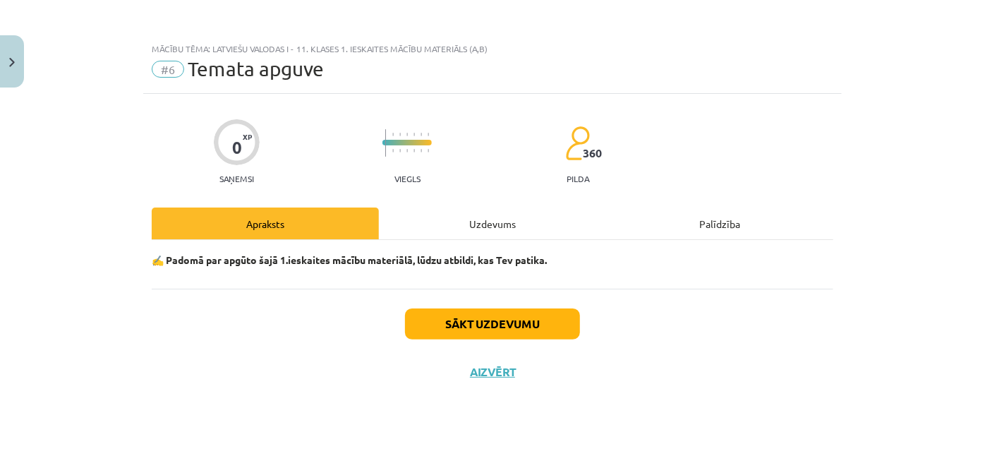
scroll to position [0, 0]
click at [513, 316] on button "Sākt uzdevumu" at bounding box center [492, 323] width 175 height 31
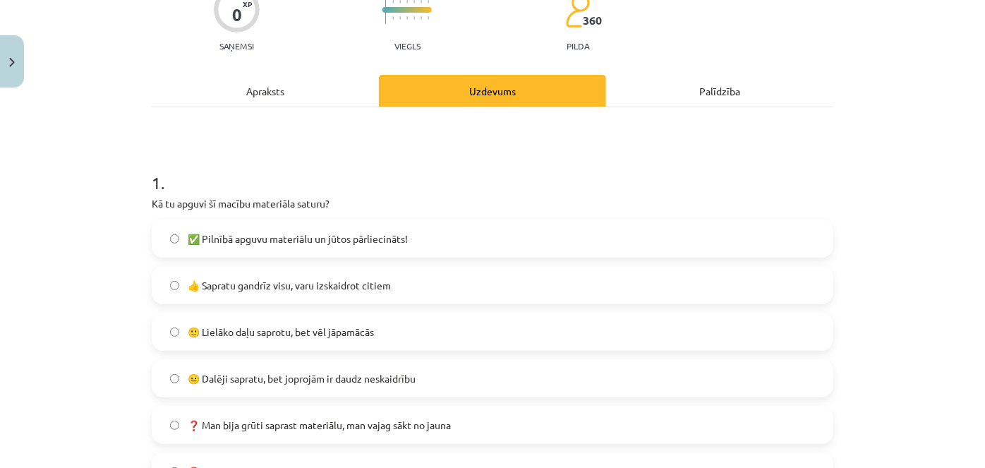
scroll to position [135, 0]
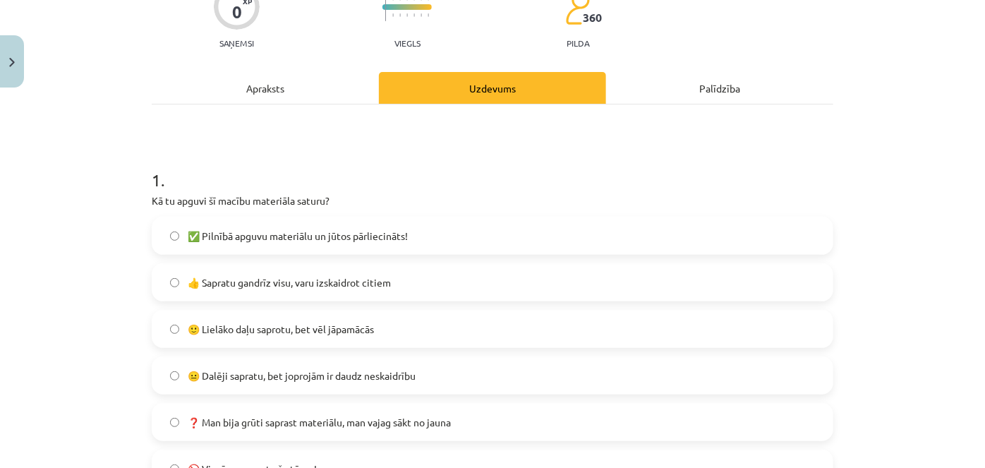
click at [437, 236] on label "✅ Pilnībā apguvu materiālu un jūtos pārliecināts!" at bounding box center [492, 235] width 678 height 35
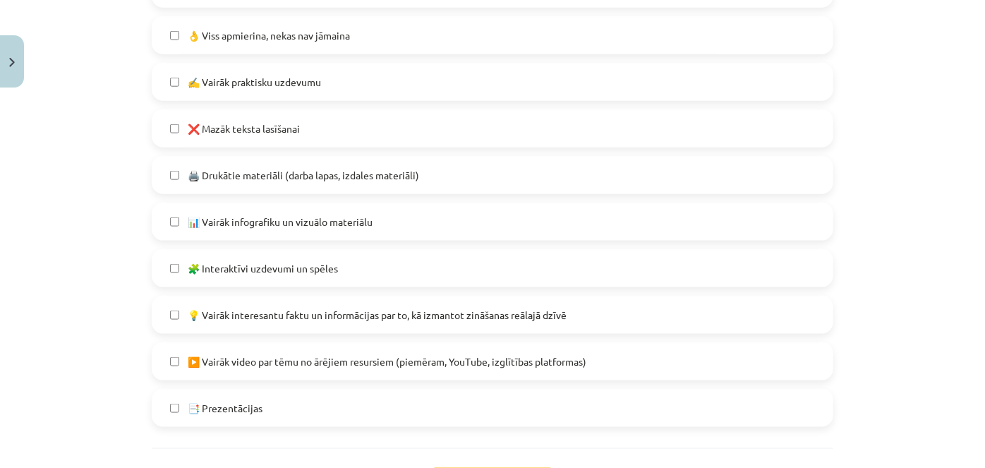
scroll to position [799, 0]
click at [347, 205] on label "📊 Vairāk infografiku un vizuālo materiālu" at bounding box center [492, 221] width 678 height 35
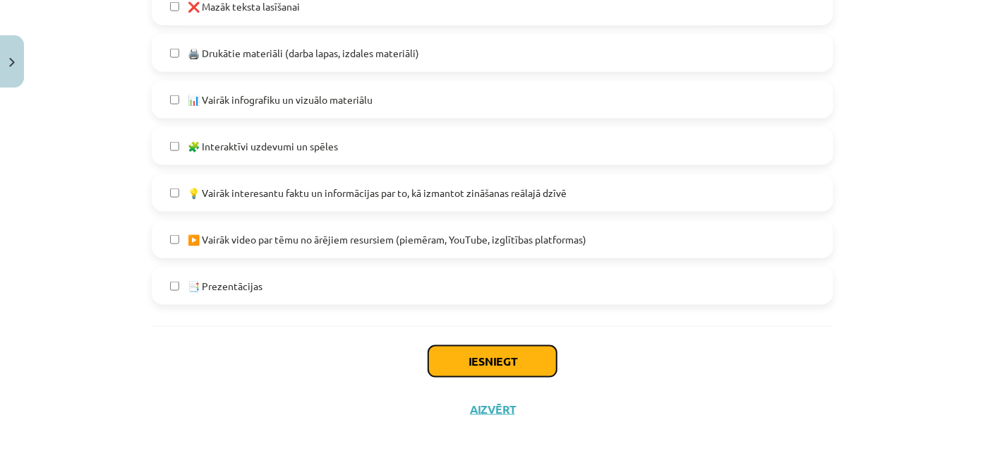
click at [452, 358] on button "Iesniegt" at bounding box center [492, 361] width 128 height 31
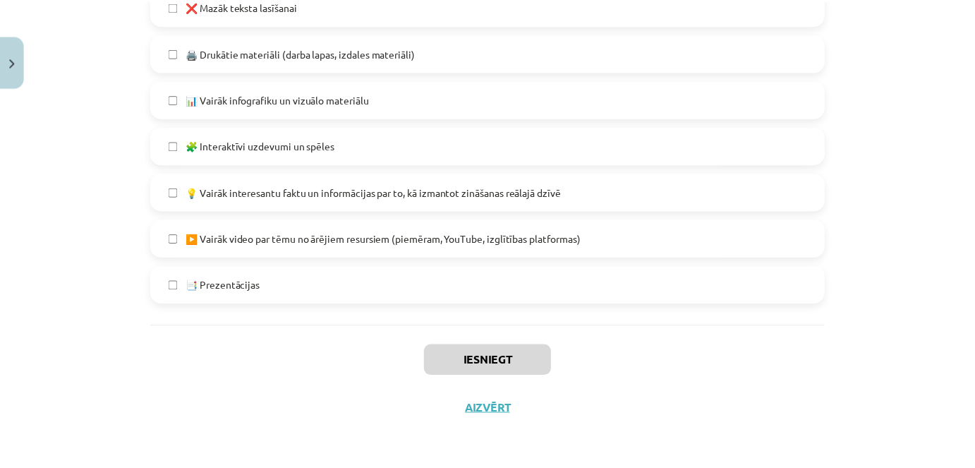
scroll to position [506, 0]
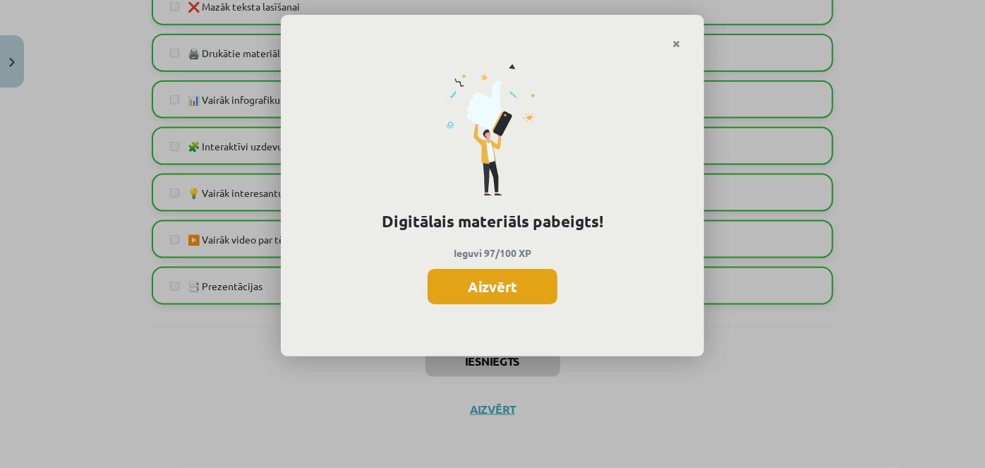
click at [518, 279] on button "Aizvērt" at bounding box center [492, 286] width 130 height 35
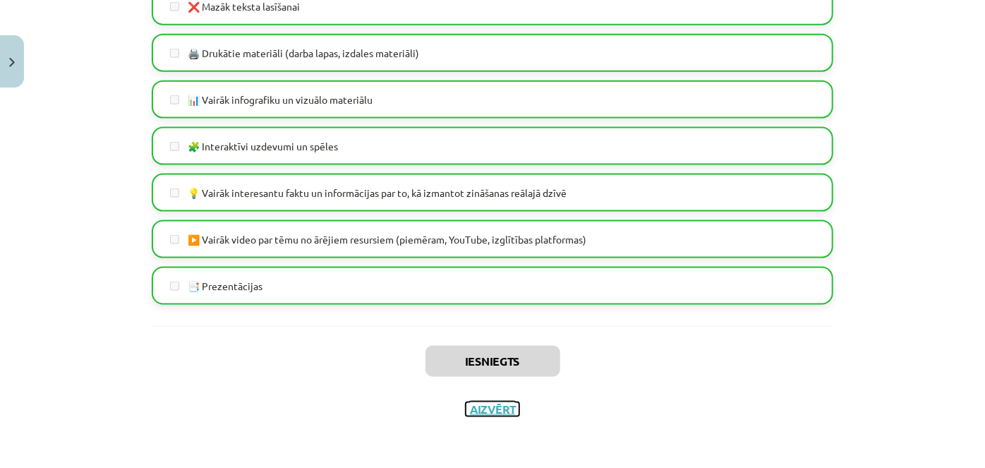
click at [477, 406] on button "Aizvērt" at bounding box center [492, 409] width 54 height 14
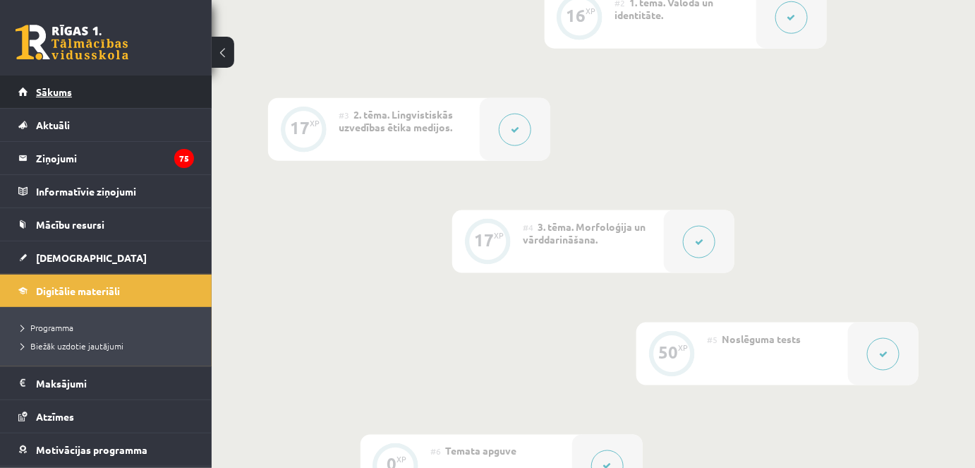
click at [109, 92] on link "Sākums" at bounding box center [106, 91] width 176 height 32
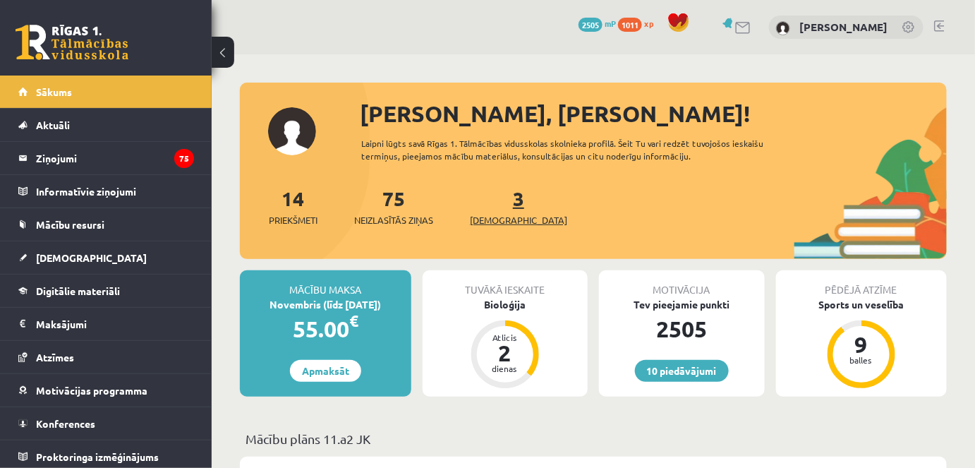
click at [504, 214] on span "[DEMOGRAPHIC_DATA]" at bounding box center [518, 220] width 97 height 14
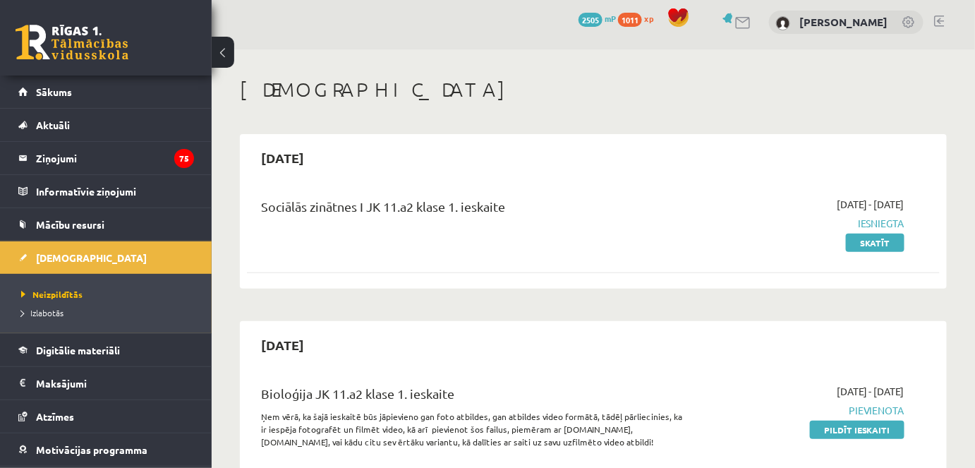
scroll to position [4, 0]
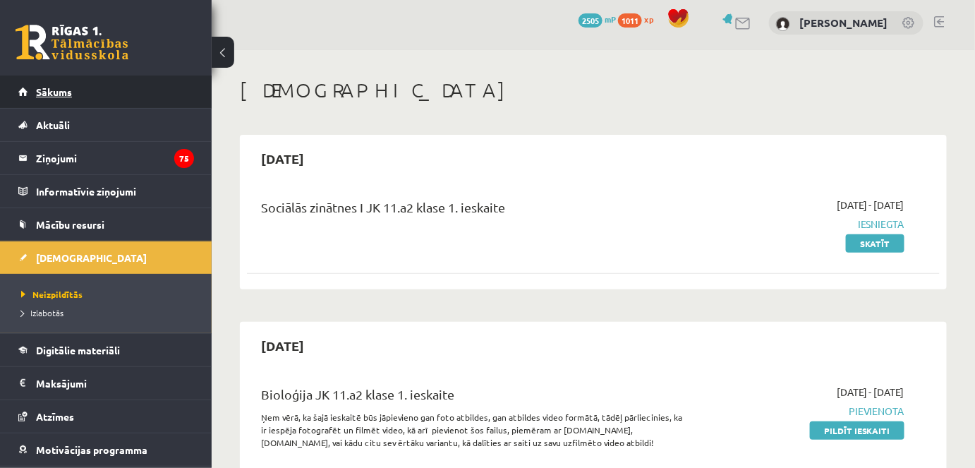
click at [162, 105] on link "Sākums" at bounding box center [106, 91] width 176 height 32
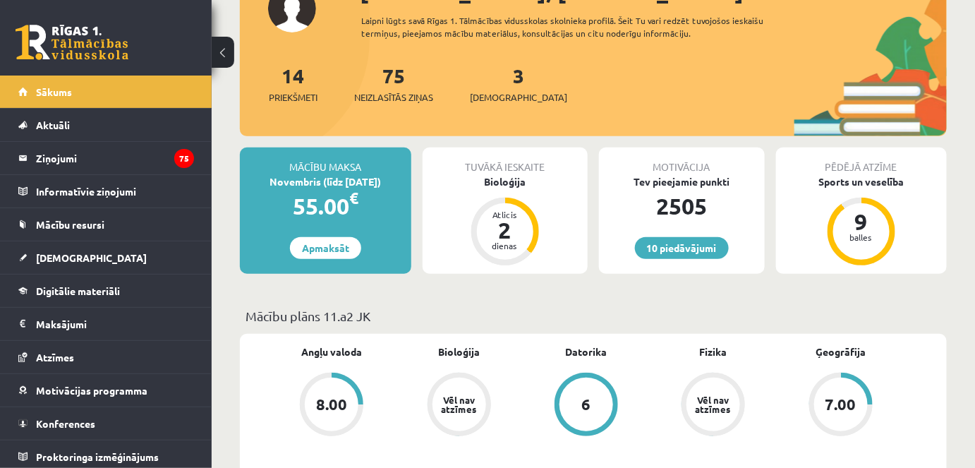
scroll to position [137, 0]
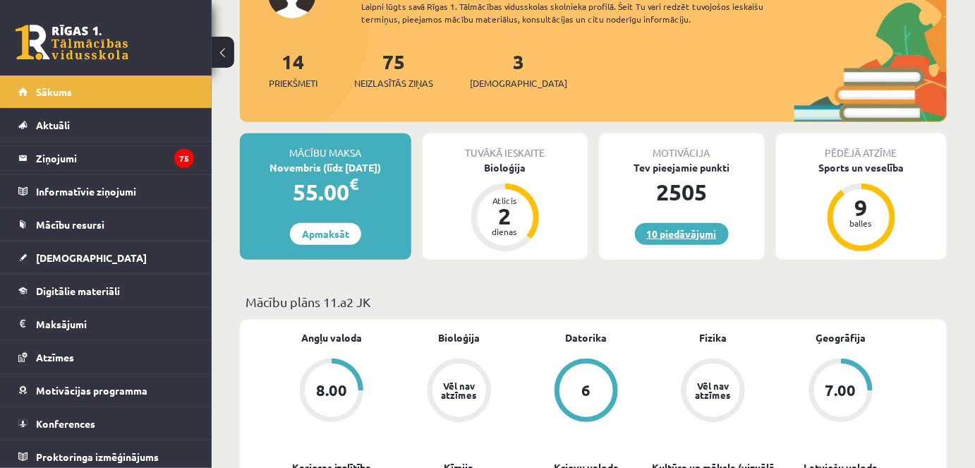
click at [683, 225] on link "10 piedāvājumi" at bounding box center [682, 234] width 94 height 22
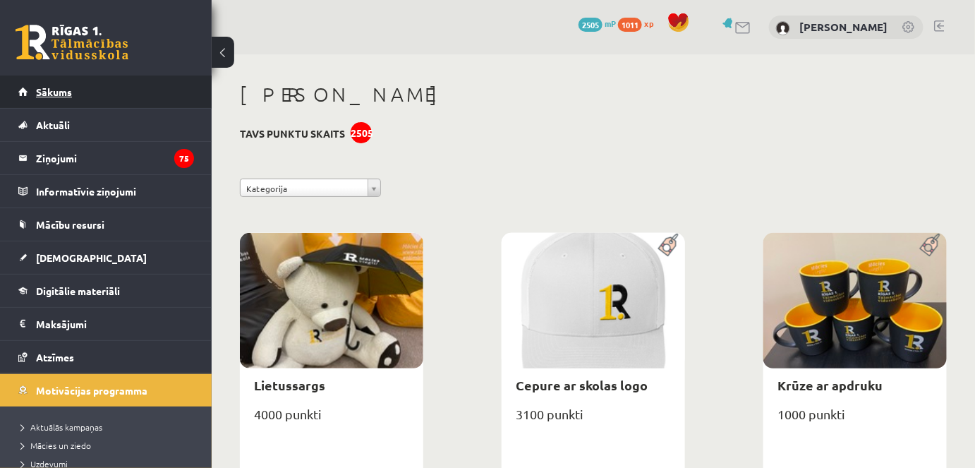
click at [71, 90] on span "Sākums" at bounding box center [54, 91] width 36 height 13
